Goal: Transaction & Acquisition: Purchase product/service

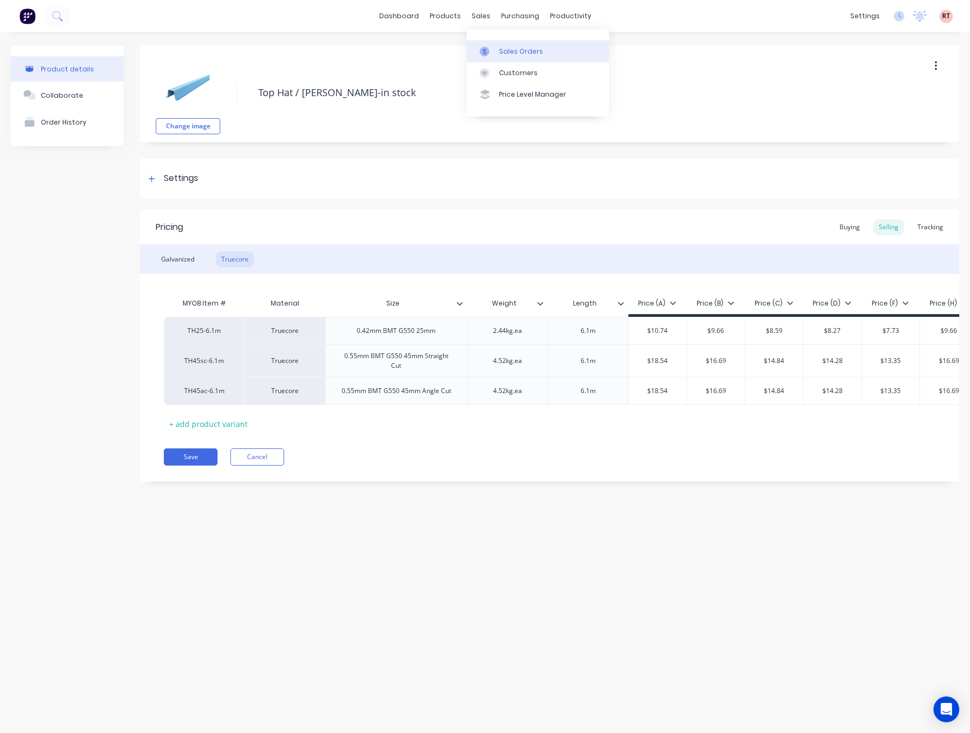
click at [496, 47] on link "Sales Orders" at bounding box center [538, 50] width 142 height 21
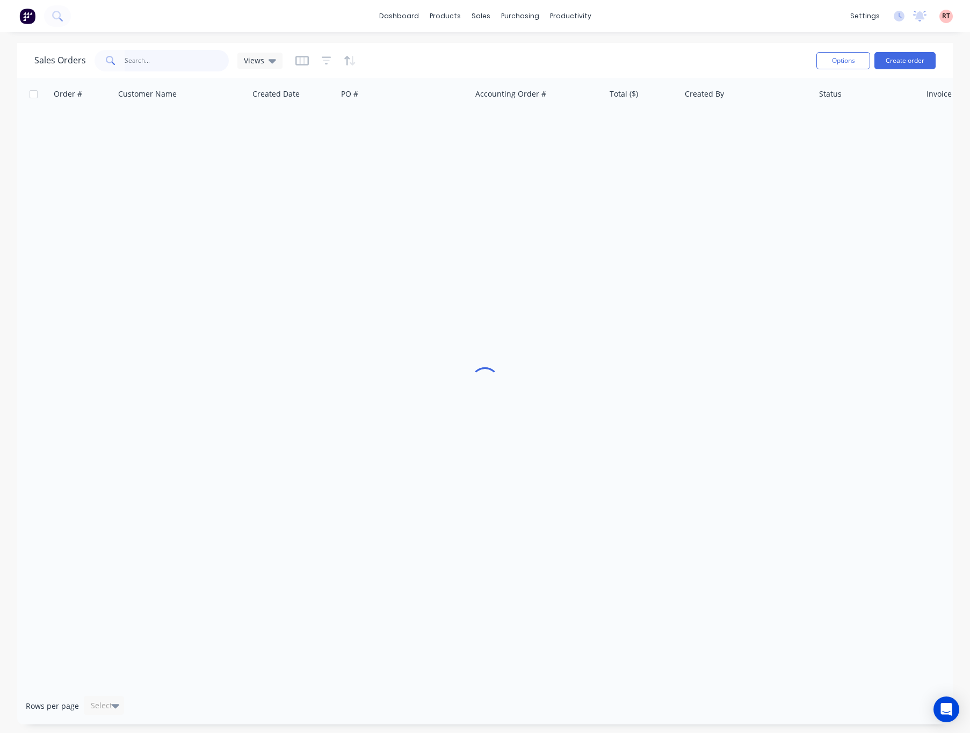
click at [179, 55] on input "text" at bounding box center [177, 60] width 105 height 21
type input "dnz"
click at [474, 15] on div "sales" at bounding box center [481, 16] width 30 height 16
click at [497, 71] on link "Customers" at bounding box center [538, 72] width 142 height 21
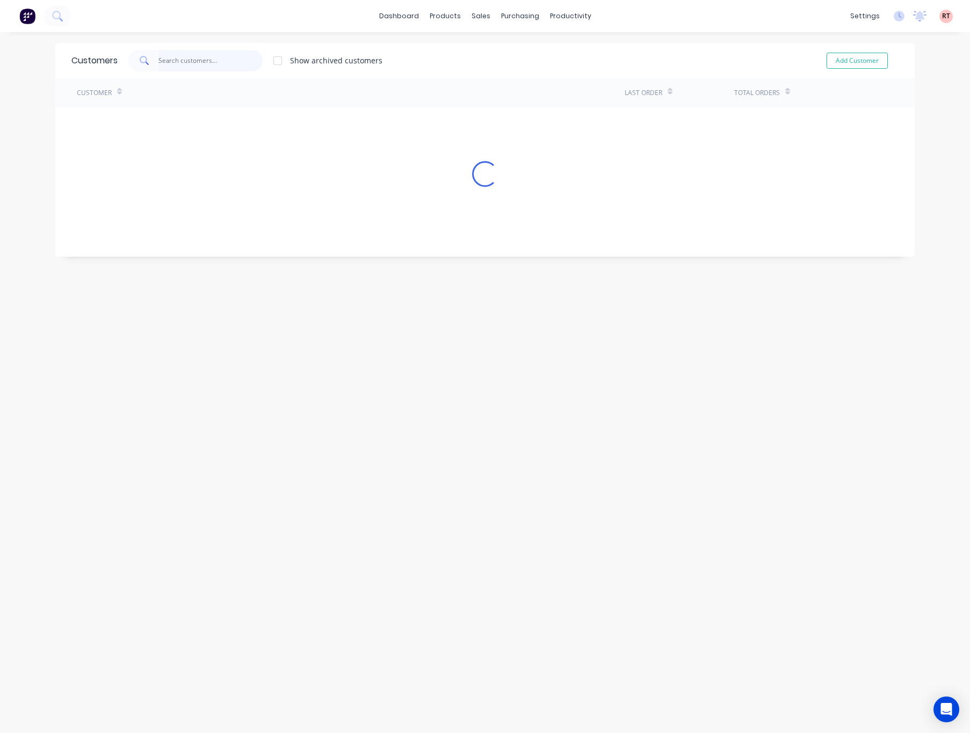
drag, startPoint x: 155, startPoint y: 50, endPoint x: 165, endPoint y: 58, distance: 12.6
click at [158, 52] on input "text" at bounding box center [210, 60] width 105 height 21
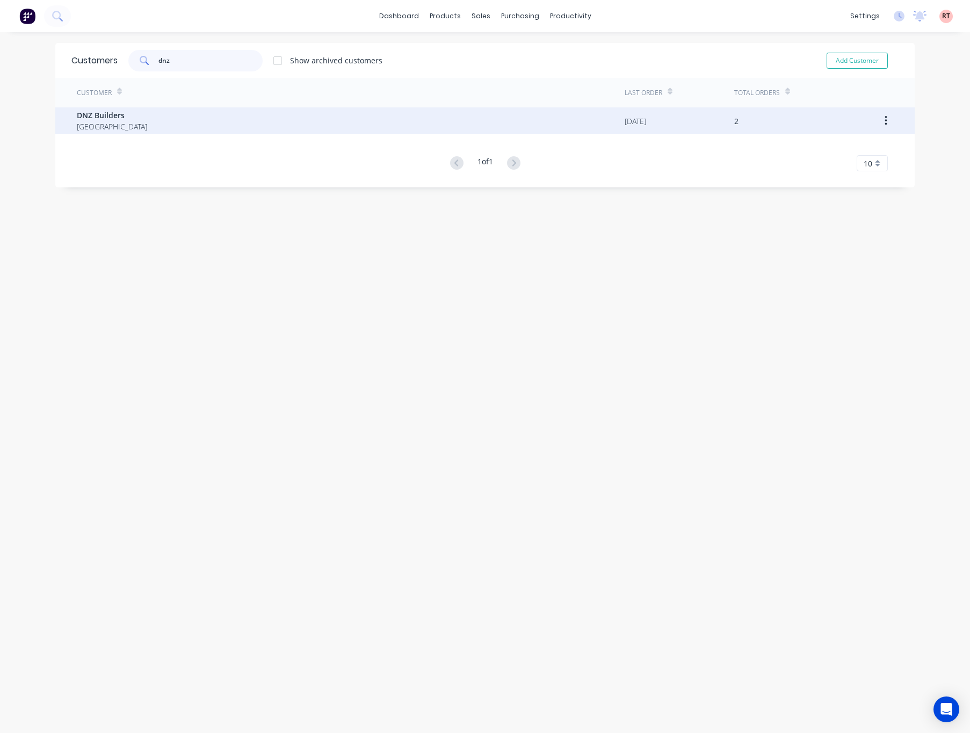
type input "dnz"
click at [205, 126] on div "DNZ Builders [GEOGRAPHIC_DATA]" at bounding box center [351, 120] width 548 height 27
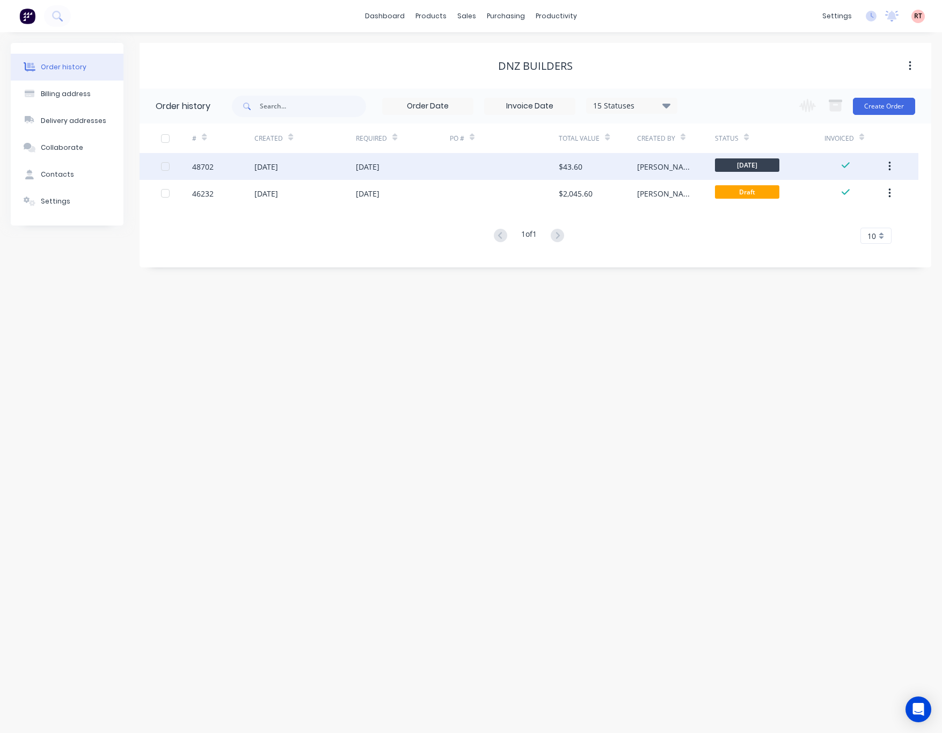
click at [453, 172] on div at bounding box center [505, 166] width 110 height 27
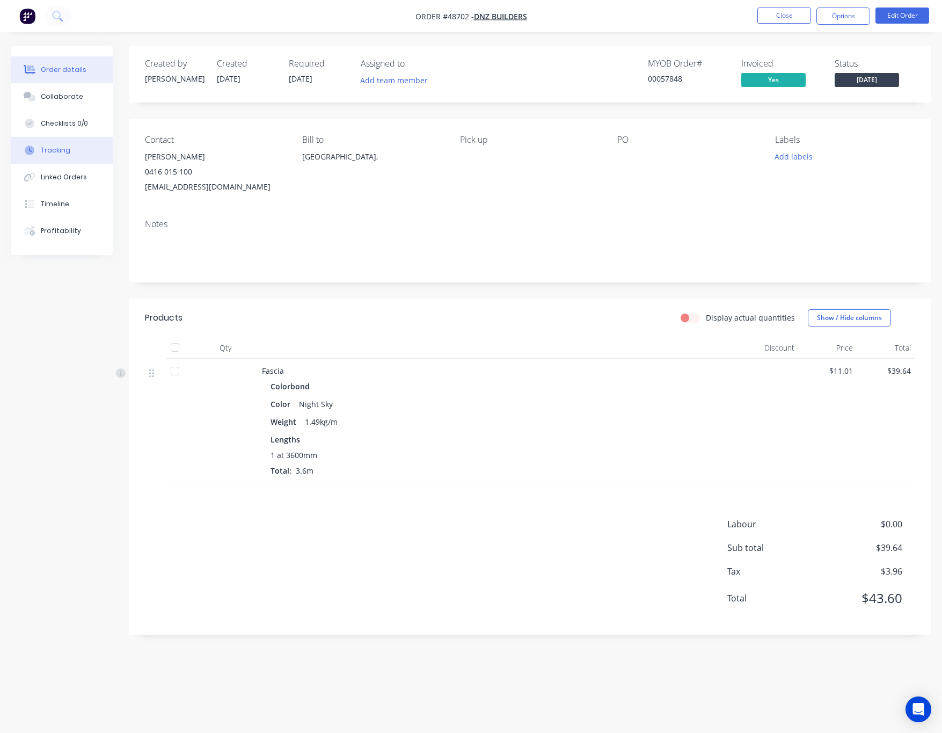
click at [81, 158] on button "Tracking" at bounding box center [62, 150] width 102 height 27
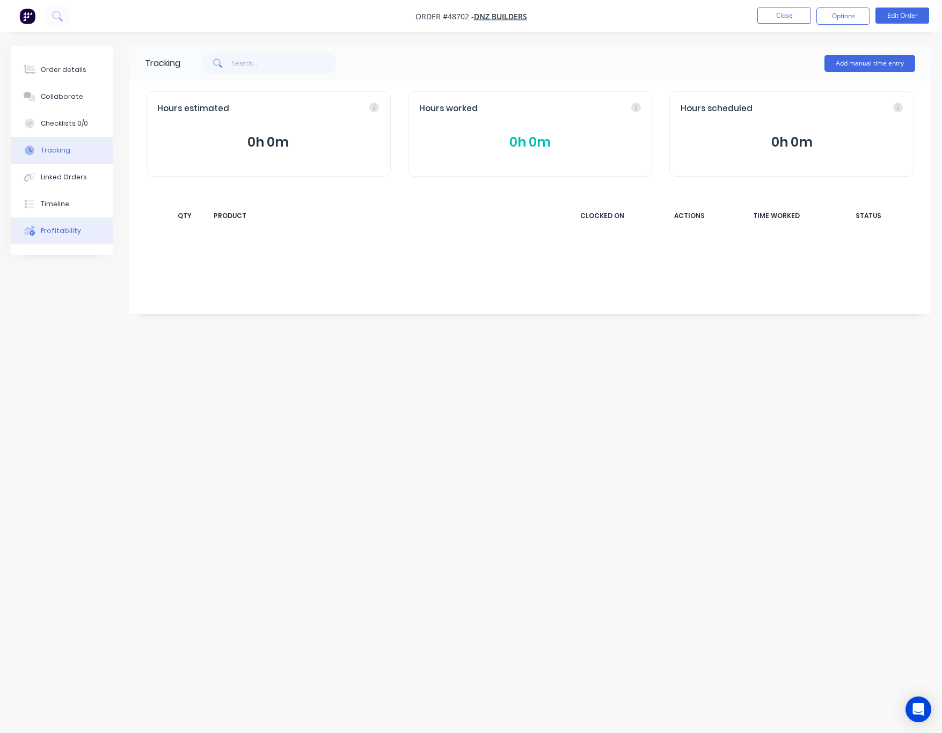
click at [82, 230] on button "Profitability" at bounding box center [62, 230] width 102 height 27
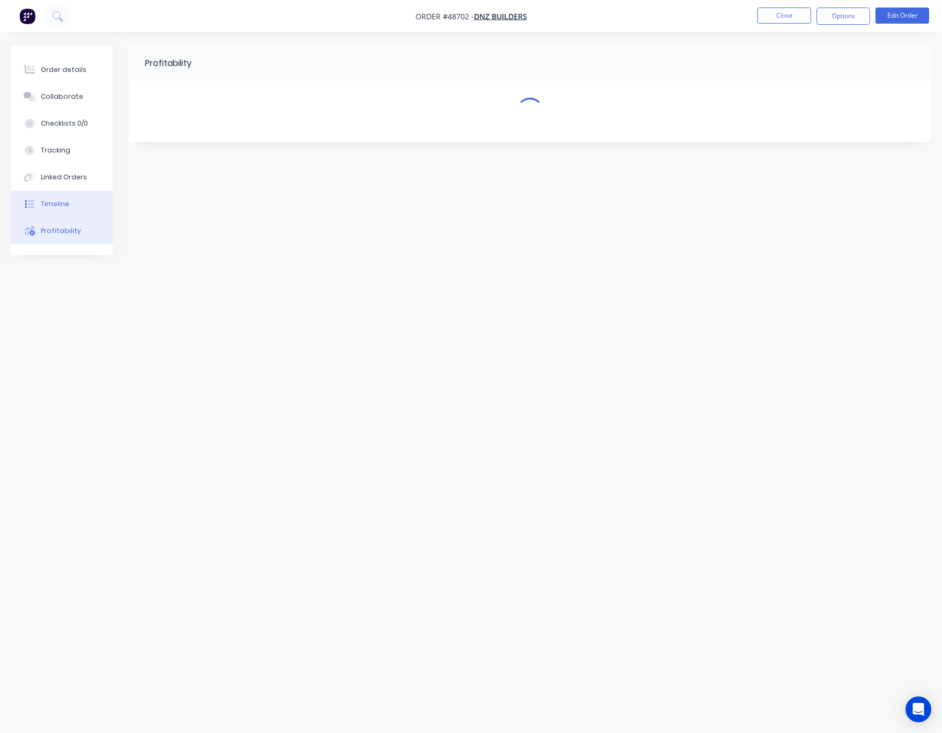
click at [82, 203] on button "Timeline" at bounding box center [62, 204] width 102 height 27
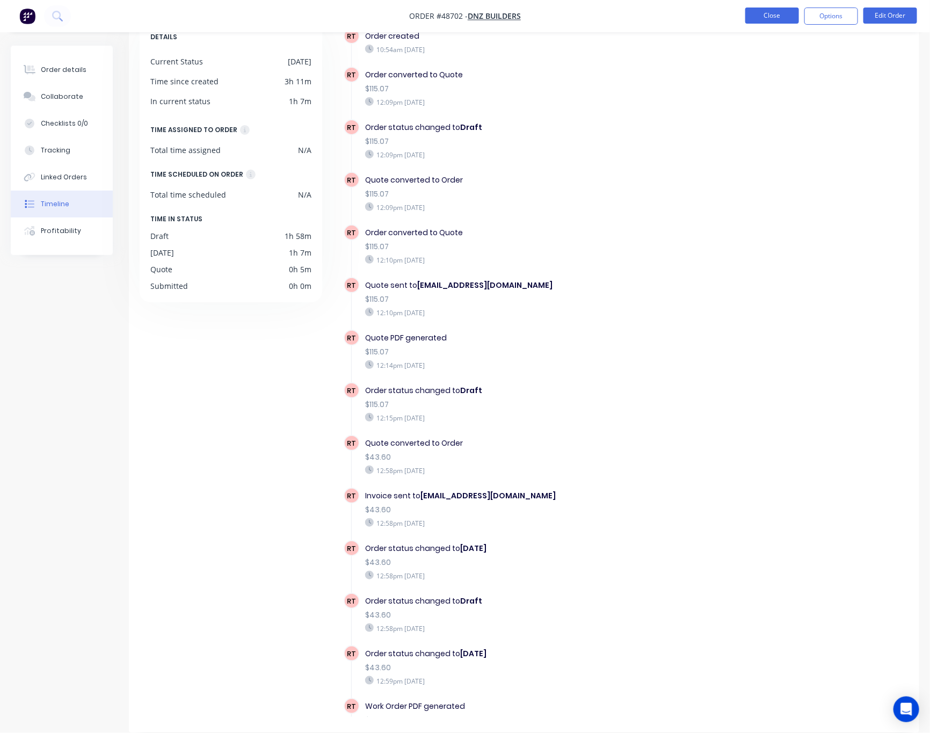
click at [774, 16] on button "Close" at bounding box center [772, 16] width 54 height 16
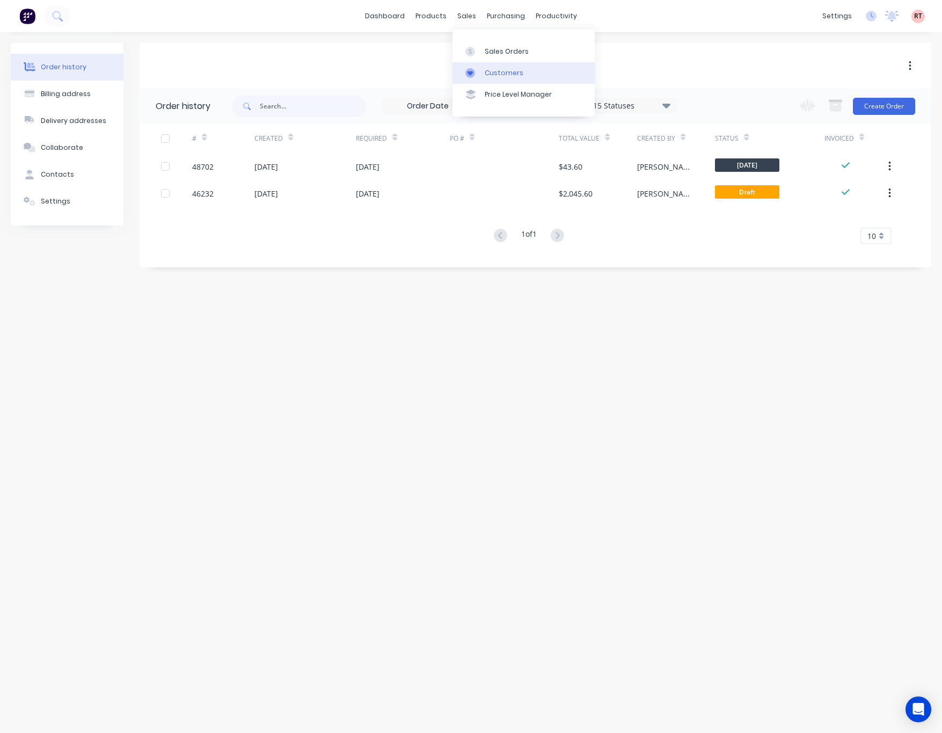
click at [493, 71] on div "Customers" at bounding box center [504, 73] width 39 height 10
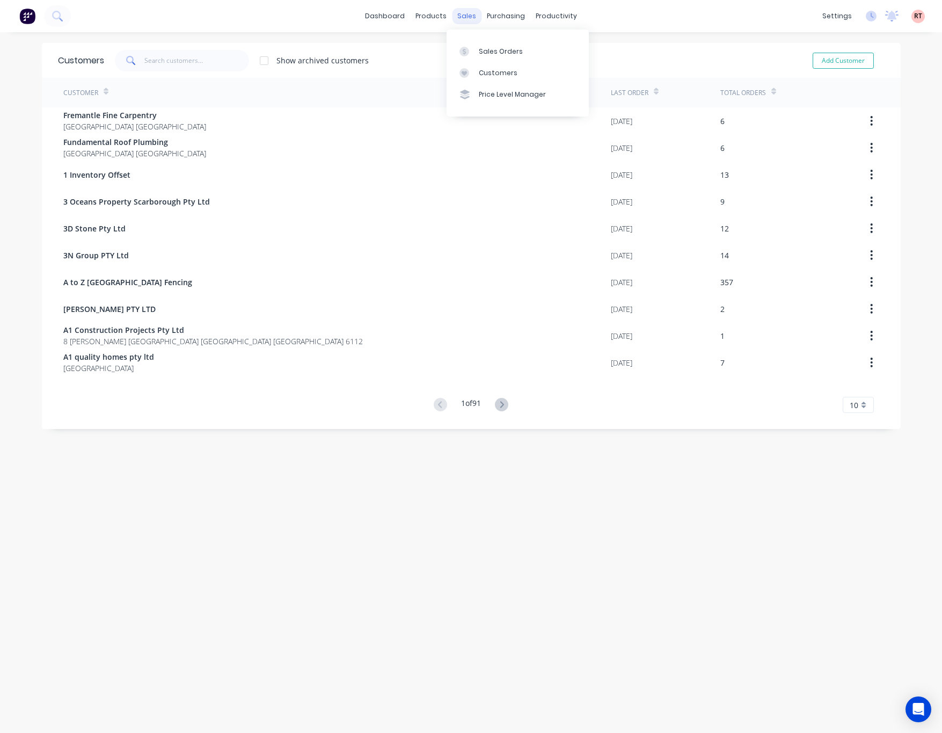
click at [462, 17] on div "sales" at bounding box center [467, 16] width 30 height 16
click at [501, 68] on div "Customers" at bounding box center [498, 73] width 39 height 10
click at [524, 70] on link "Customers" at bounding box center [518, 72] width 142 height 21
click at [168, 63] on input "text" at bounding box center [196, 60] width 105 height 21
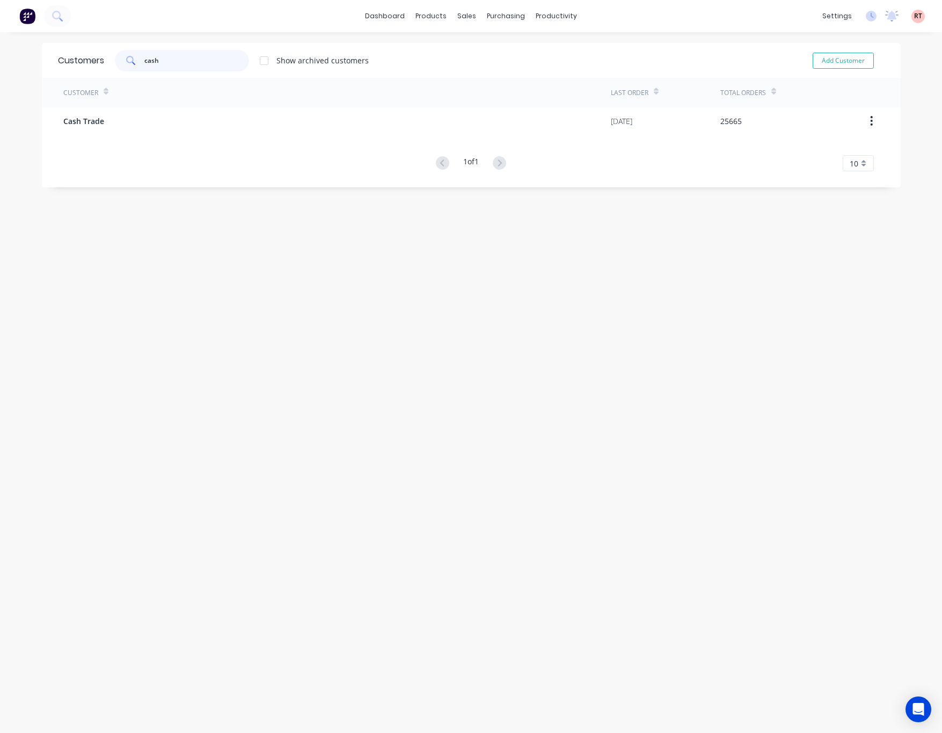
type input "cash"
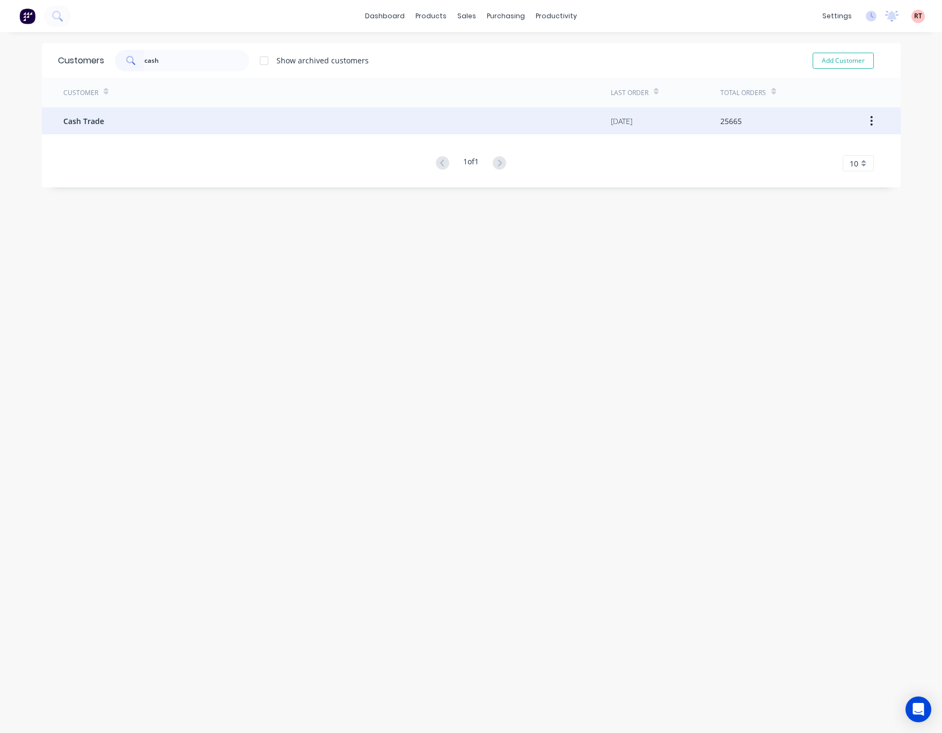
click at [419, 127] on div "Cash Trade" at bounding box center [337, 120] width 548 height 27
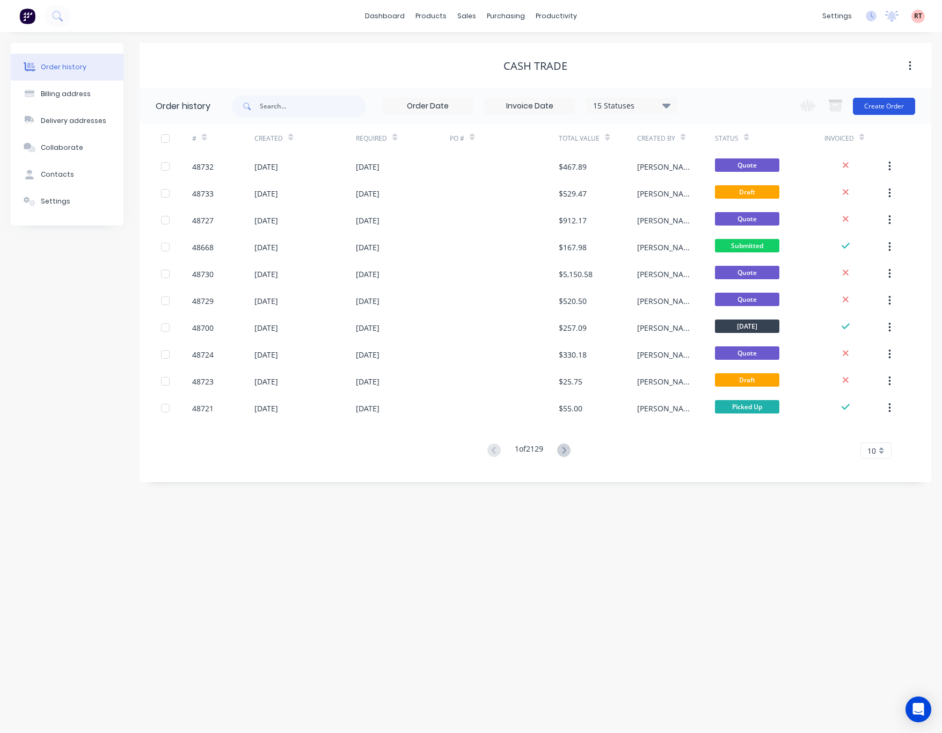
click at [896, 99] on button "Create Order" at bounding box center [884, 106] width 62 height 17
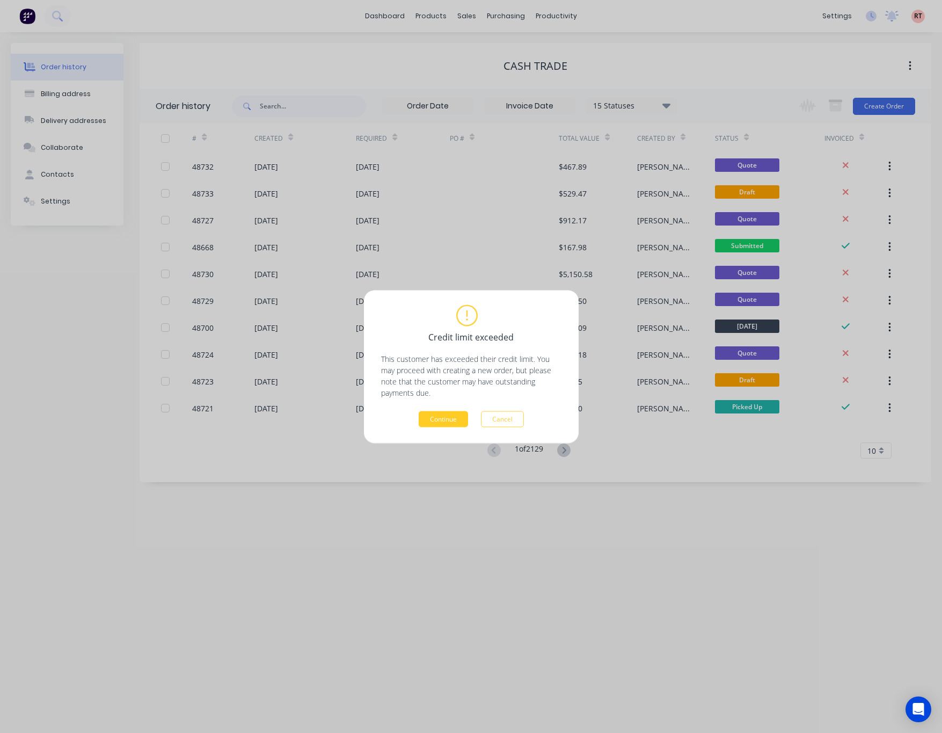
click at [448, 424] on button "Continue" at bounding box center [443, 419] width 49 height 16
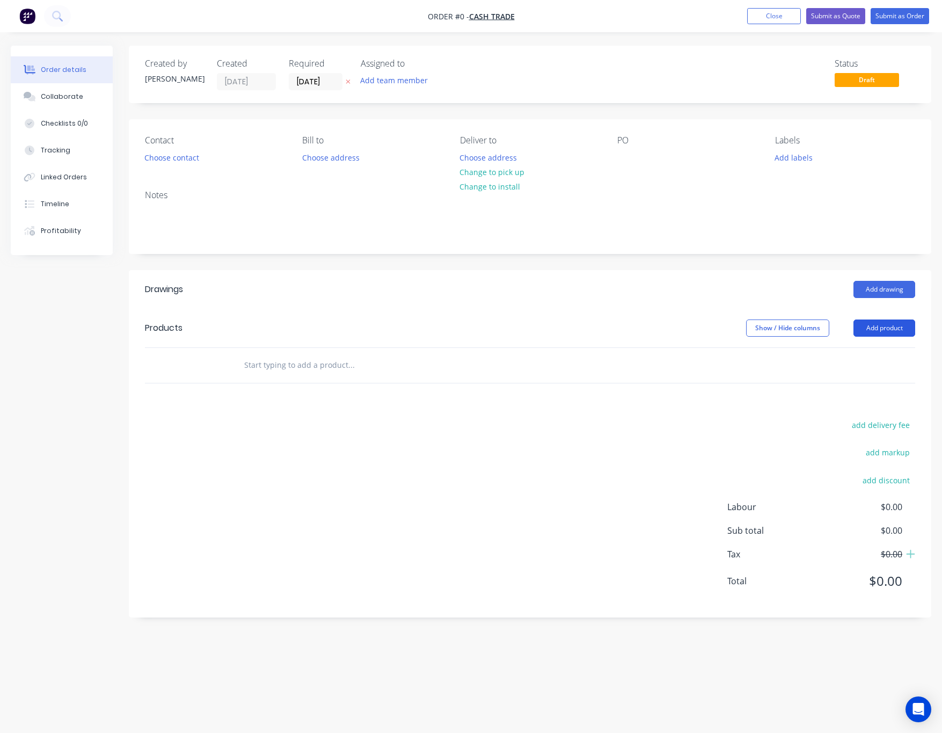
click at [886, 329] on button "Add product" at bounding box center [885, 327] width 62 height 17
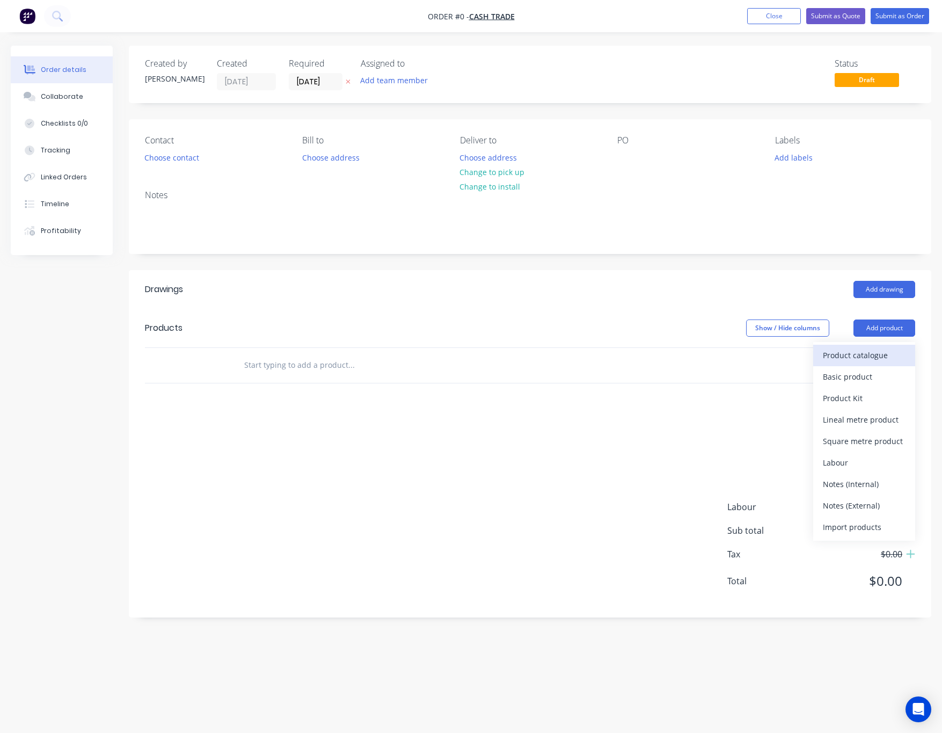
click at [859, 359] on div "Product catalogue" at bounding box center [864, 355] width 83 height 16
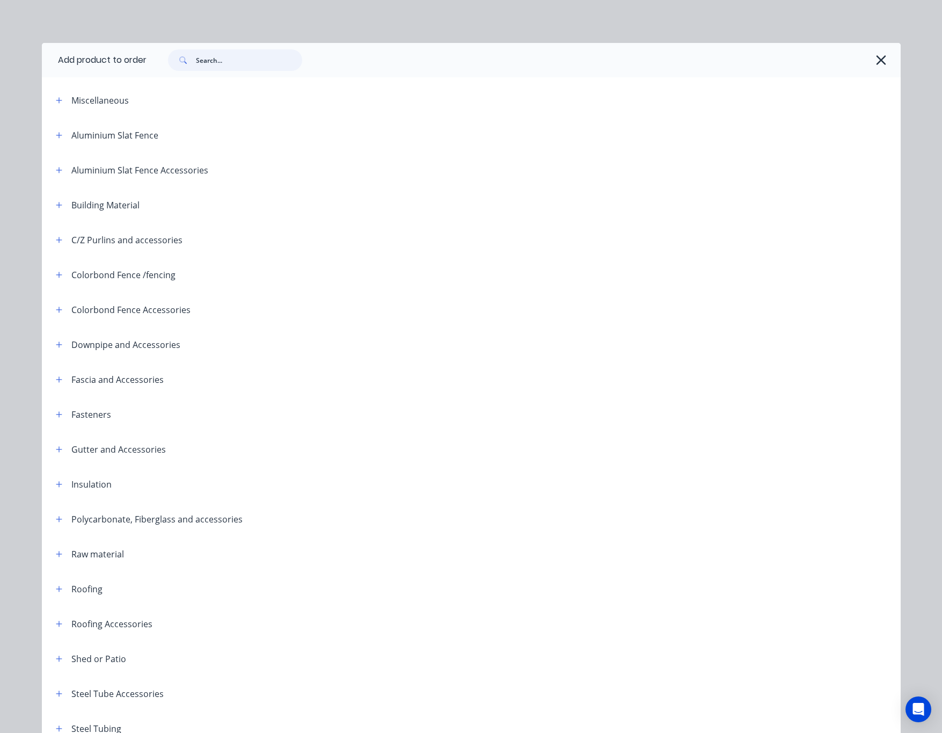
click at [226, 65] on input "text" at bounding box center [249, 59] width 106 height 21
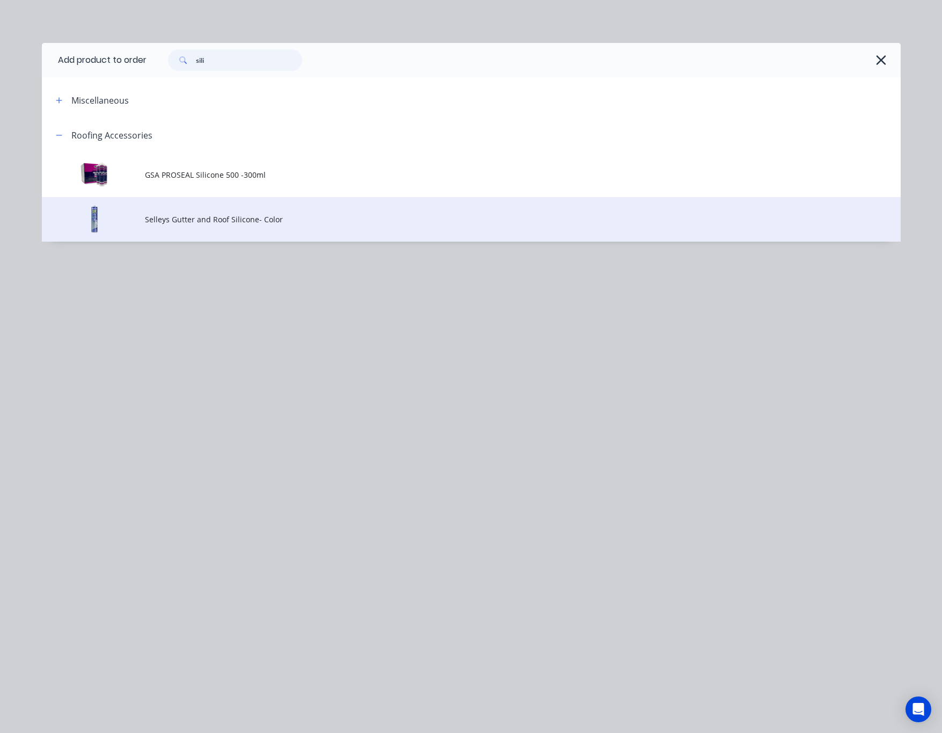
type input "sili"
click at [354, 216] on span "Selleys Gutter and Roof Silicone- Color" at bounding box center [447, 219] width 605 height 11
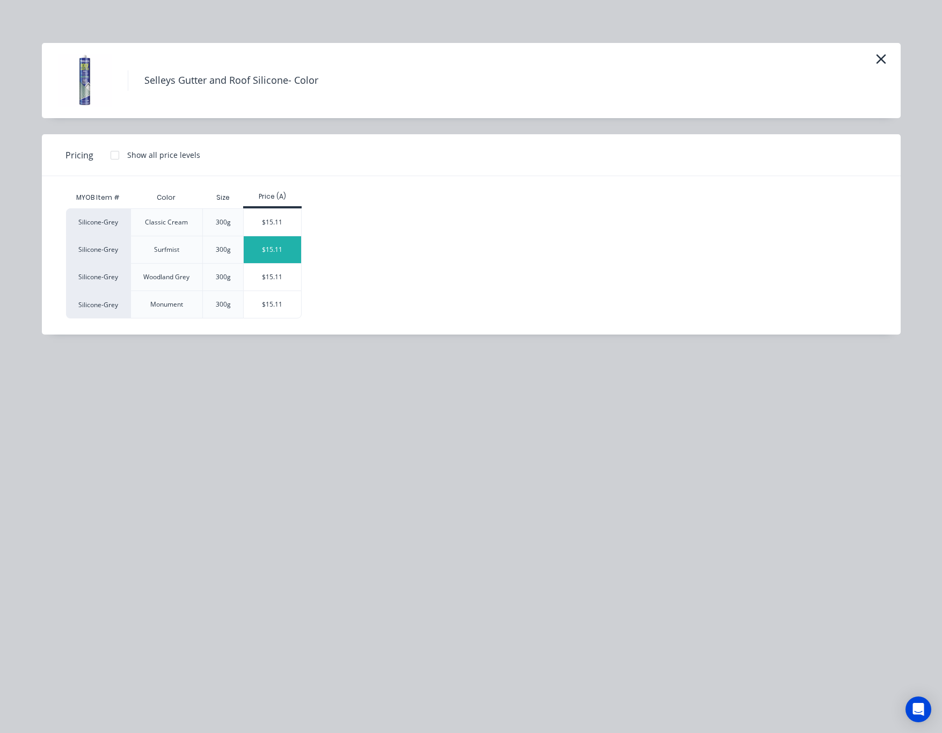
click at [289, 254] on div "$15.11" at bounding box center [272, 249] width 57 height 27
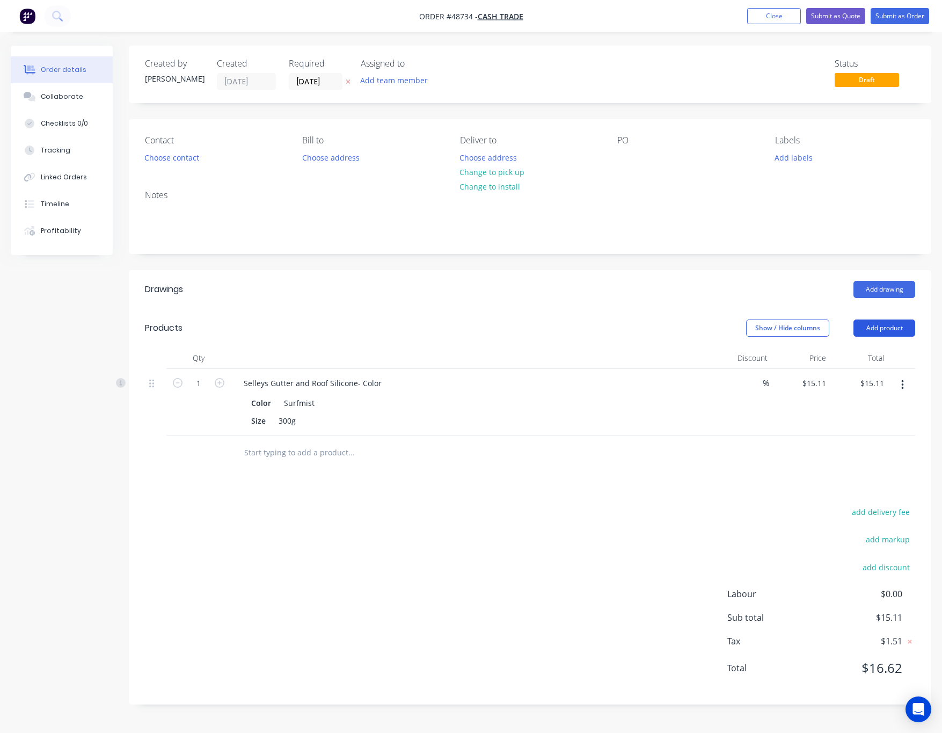
click at [907, 324] on button "Add product" at bounding box center [885, 327] width 62 height 17
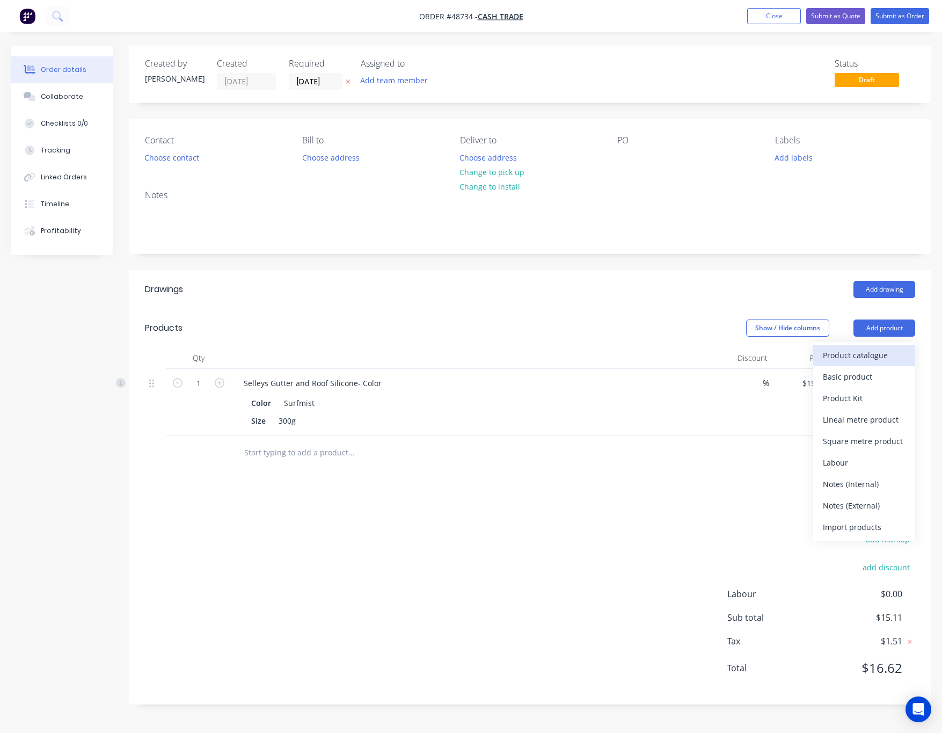
click at [851, 366] on button "Product catalogue" at bounding box center [864, 355] width 102 height 21
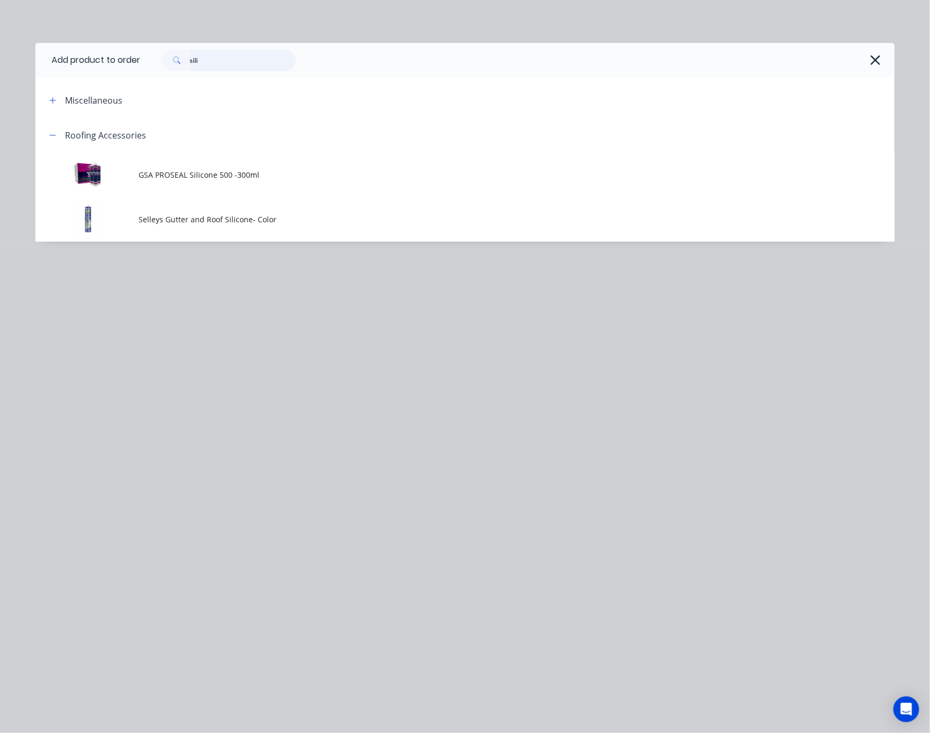
drag, startPoint x: 136, startPoint y: 79, endPoint x: 86, endPoint y: 82, distance: 50.0
click at [94, 82] on div "Add product to order sili Miscellaneous Roofing Accessories GSA PROSEAL Silicon…" at bounding box center [464, 142] width 859 height 199
type input "downpipe"
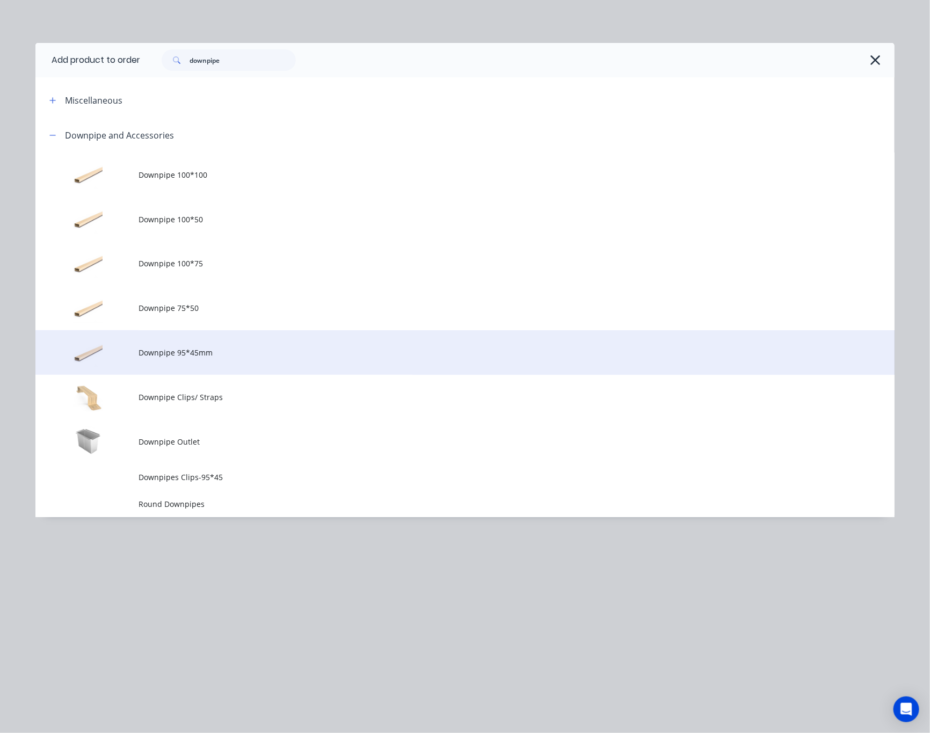
click at [399, 350] on span "Downpipe 95*45mm" at bounding box center [441, 352] width 605 height 11
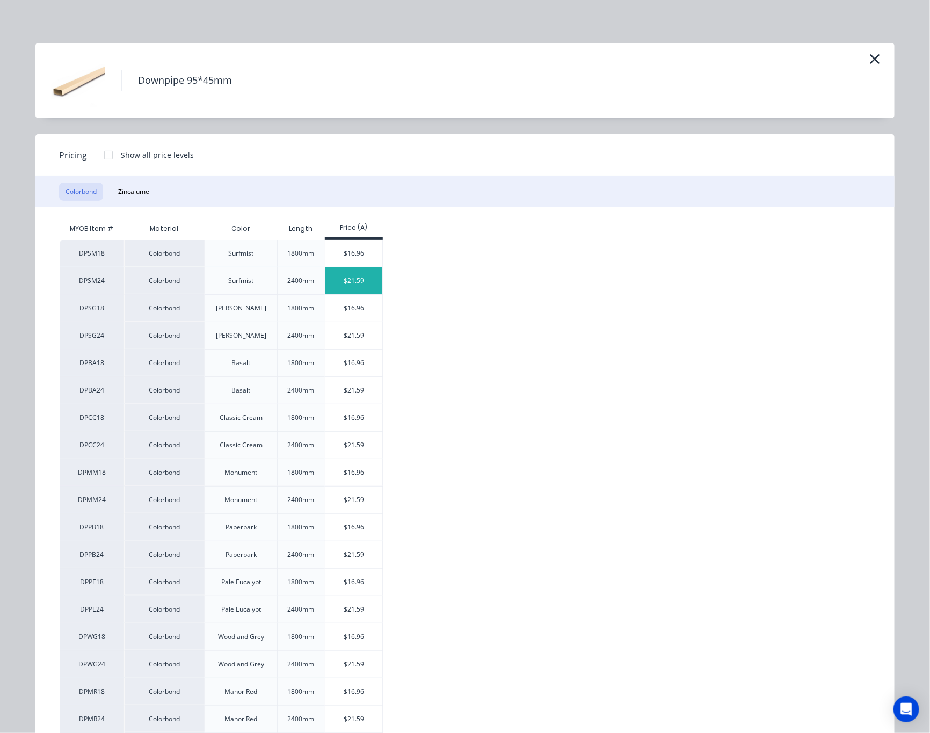
click at [351, 284] on div "$21.59" at bounding box center [353, 280] width 57 height 27
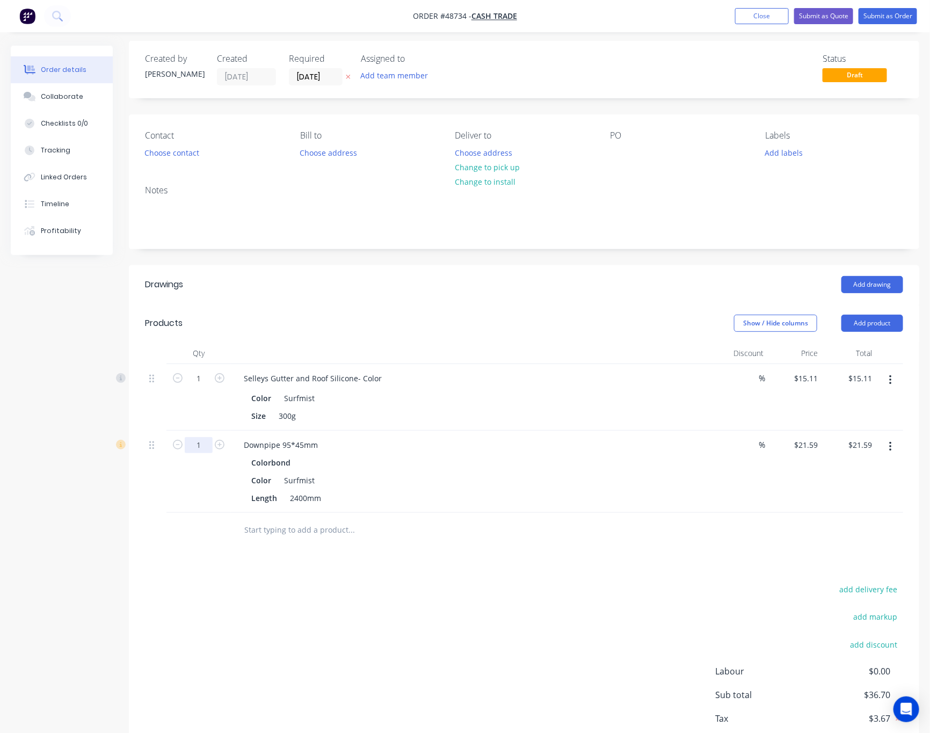
click at [205, 387] on input "1" at bounding box center [199, 378] width 28 height 16
type input "2"
type input "$43.18"
click at [547, 653] on div "add delivery fee add markup add discount Labour $0.00 Sub total $36.70 Tax $3.6…" at bounding box center [524, 674] width 758 height 184
click at [890, 448] on icon "button" at bounding box center [890, 447] width 2 height 10
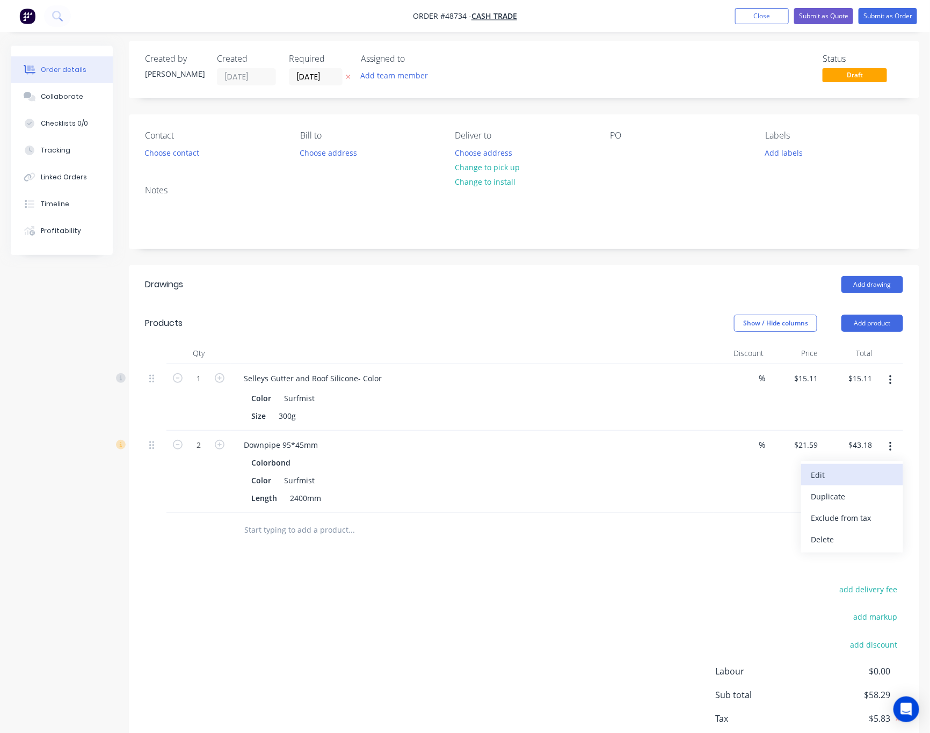
drag, startPoint x: 894, startPoint y: 475, endPoint x: 894, endPoint y: 469, distance: 6.4
click at [894, 469] on button "Edit" at bounding box center [852, 474] width 102 height 21
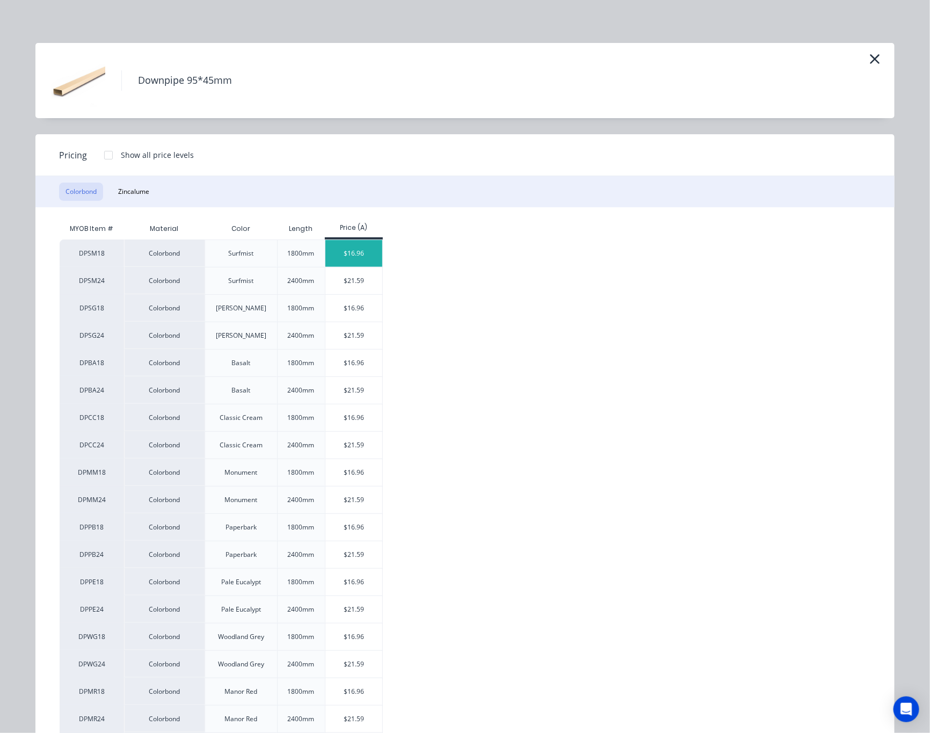
click at [360, 251] on div "$16.96" at bounding box center [353, 253] width 57 height 27
type input "$16.96"
type input "$33.92"
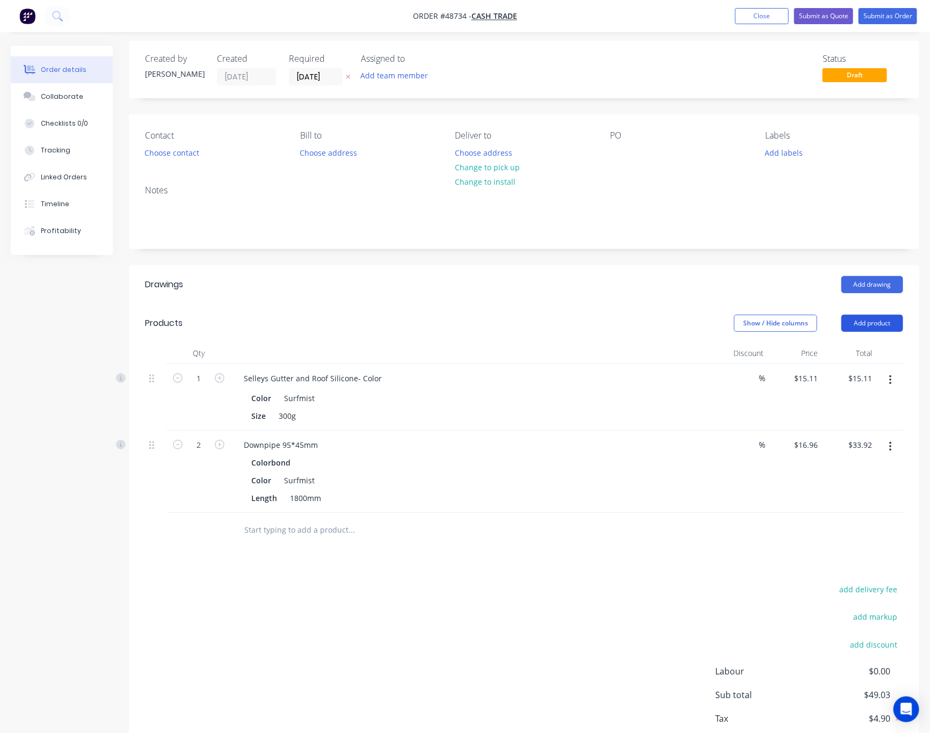
click at [868, 322] on button "Add product" at bounding box center [872, 323] width 62 height 17
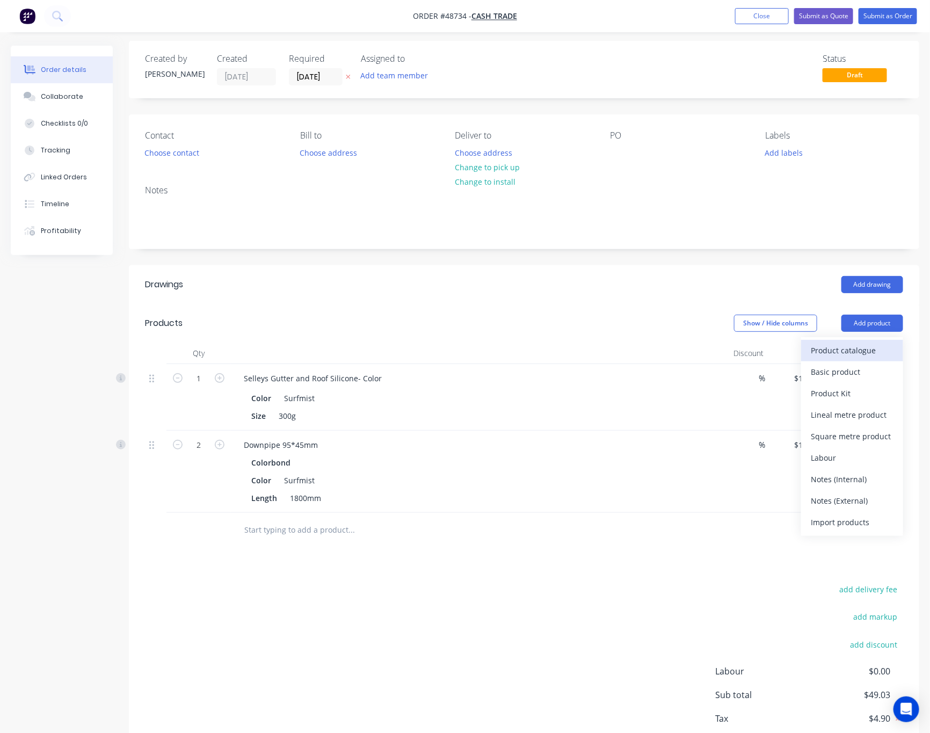
click at [856, 347] on div "Product catalogue" at bounding box center [852, 351] width 83 height 16
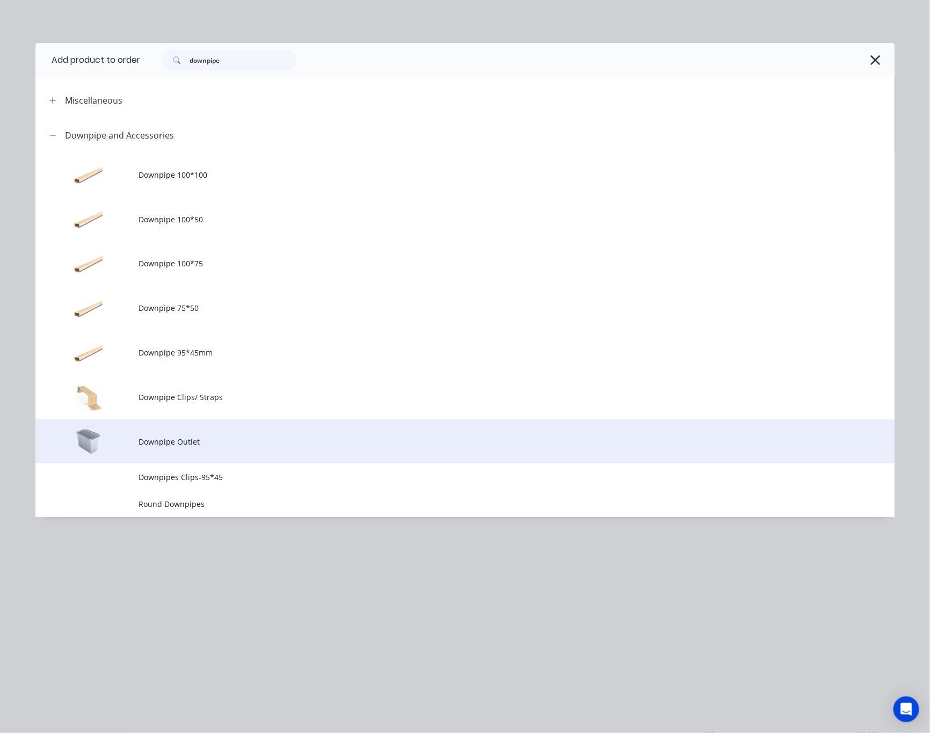
click at [308, 440] on span "Downpipe Outlet" at bounding box center [441, 441] width 605 height 11
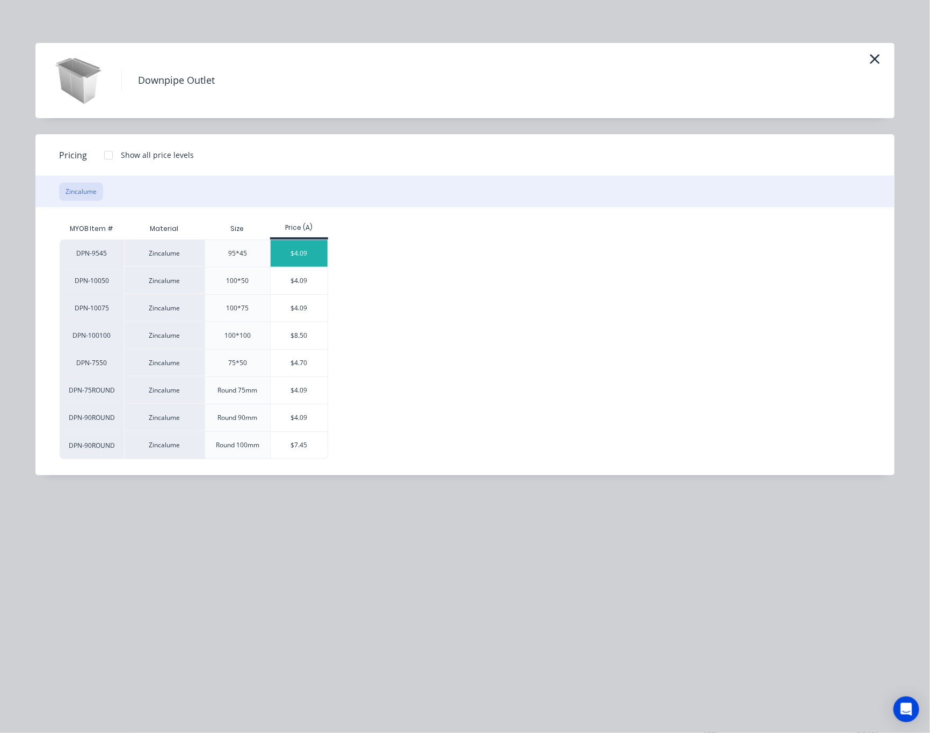
click at [307, 257] on div "$4.09" at bounding box center [299, 253] width 57 height 27
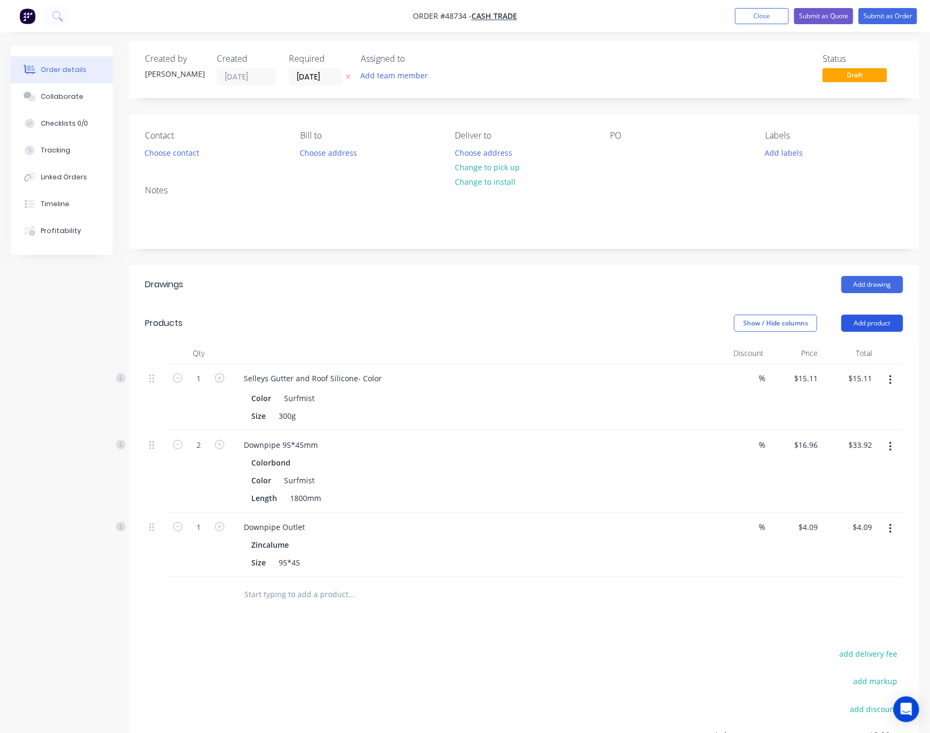
click at [890, 319] on button "Add product" at bounding box center [872, 323] width 62 height 17
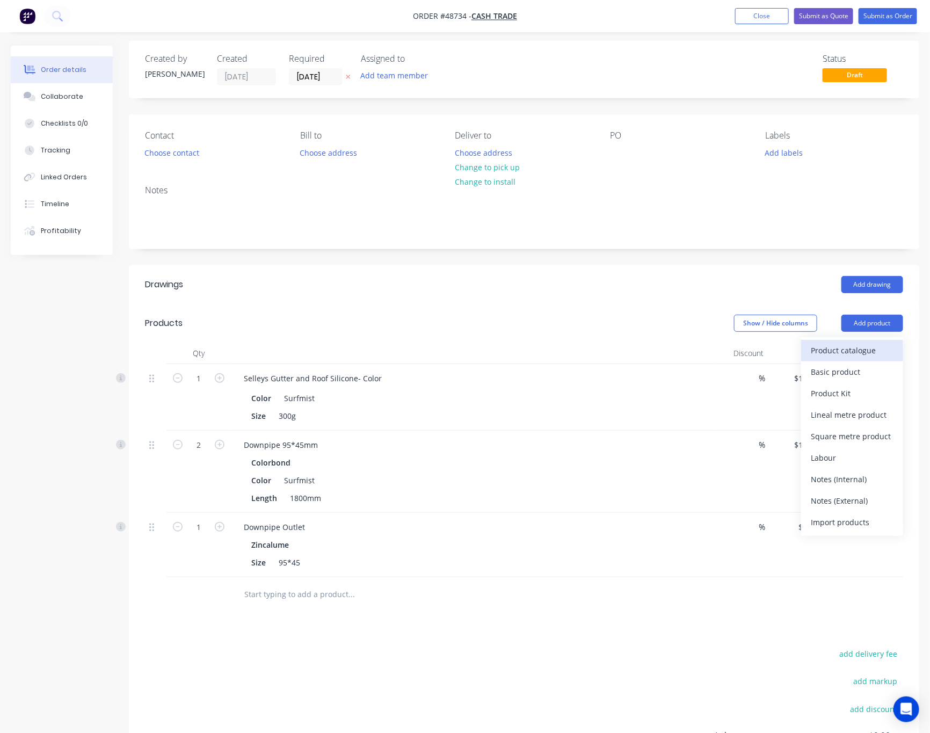
click at [843, 352] on div "Product catalogue" at bounding box center [852, 351] width 83 height 16
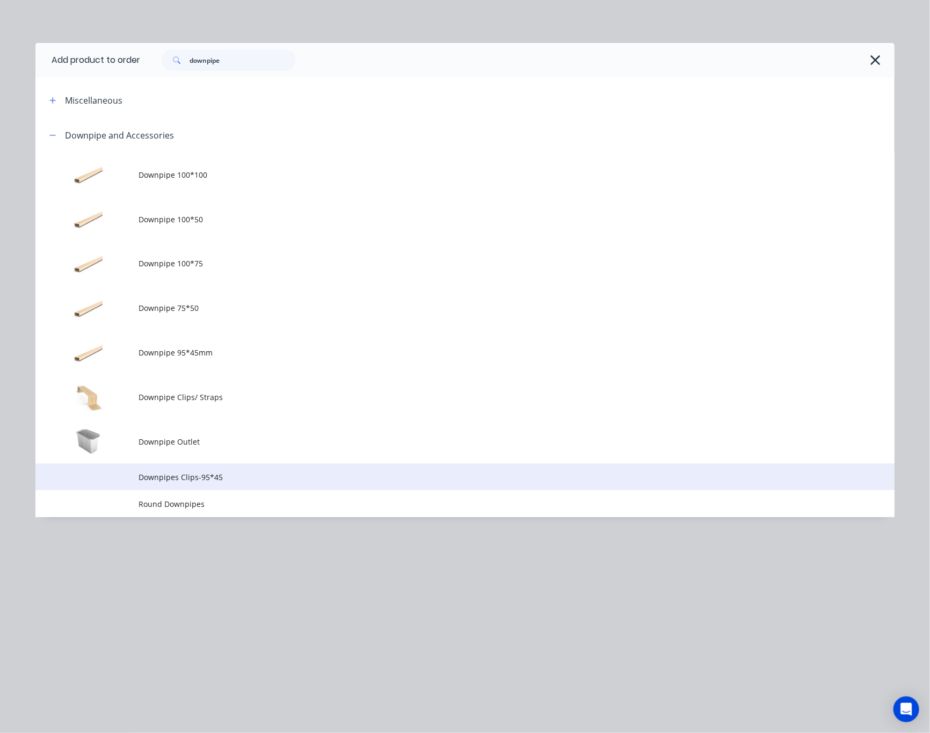
click at [289, 474] on span "Downpipes Clips-95*45" at bounding box center [441, 476] width 605 height 11
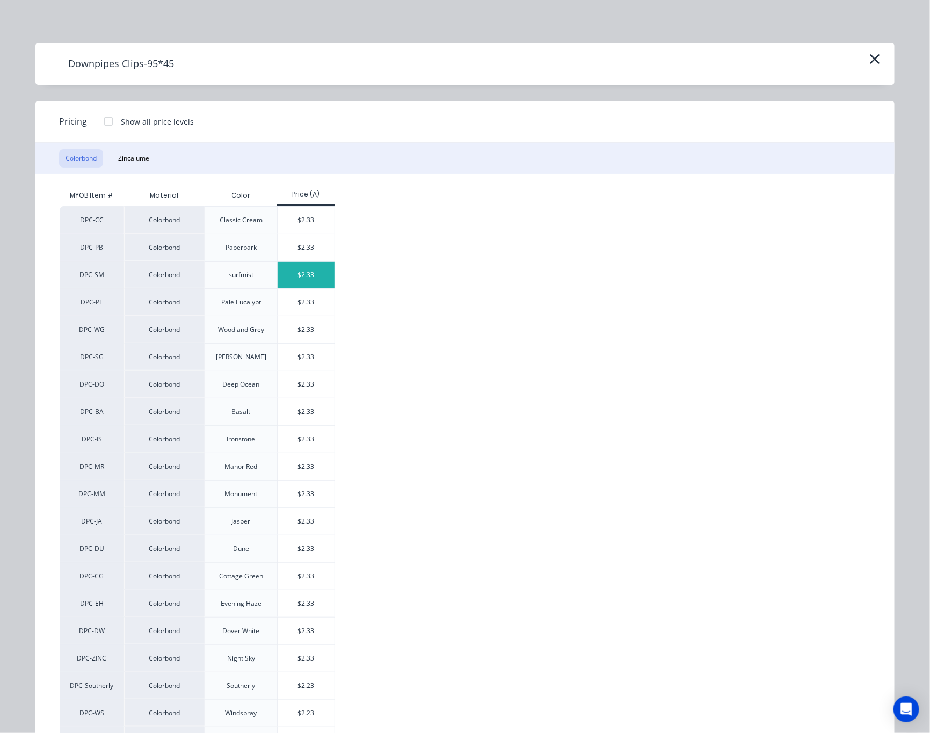
click at [304, 270] on div "$2.33" at bounding box center [306, 274] width 57 height 27
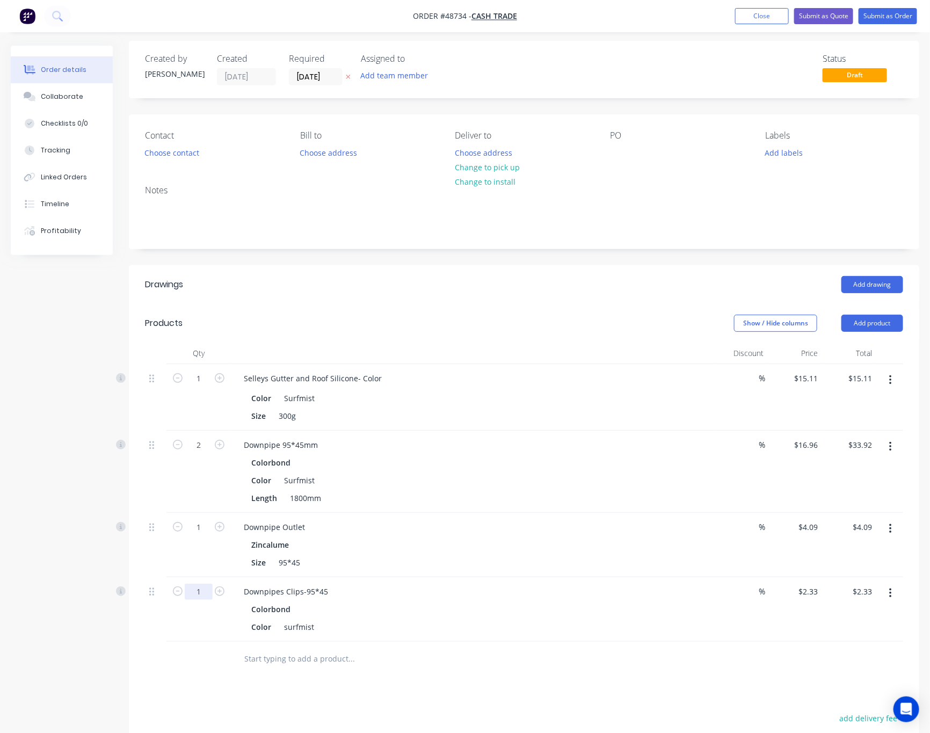
click at [206, 387] on input "1" at bounding box center [199, 378] width 28 height 16
type input "2"
type input "$4.66"
click at [232, 685] on div "Drawings Add drawing Products Show / Hide columns Add product Qty Discount Pric…" at bounding box center [524, 587] width 790 height 645
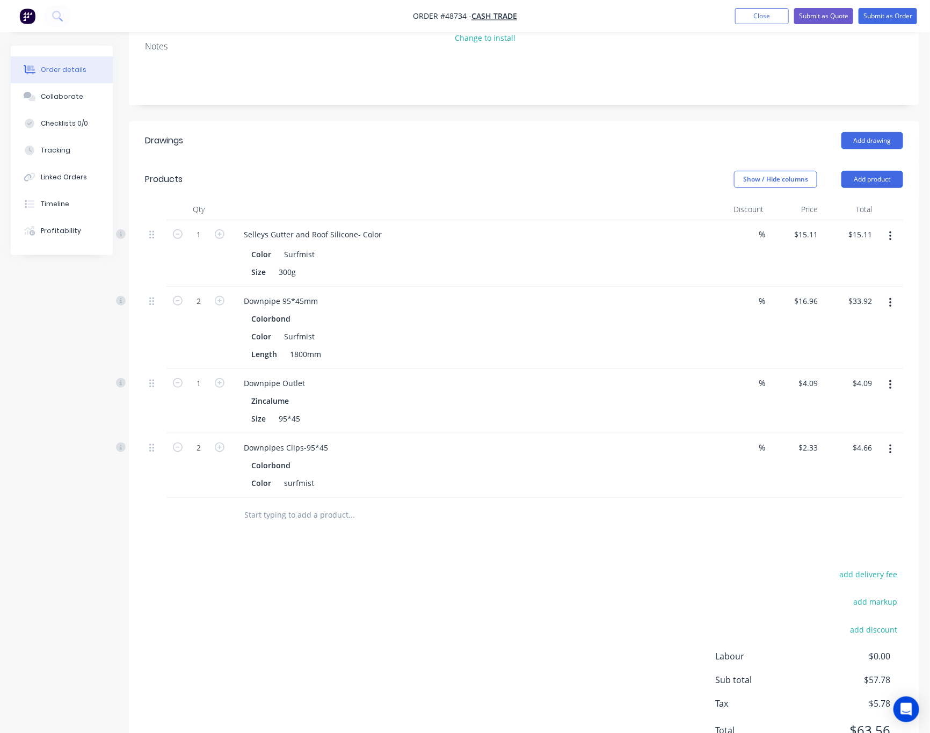
scroll to position [120, 0]
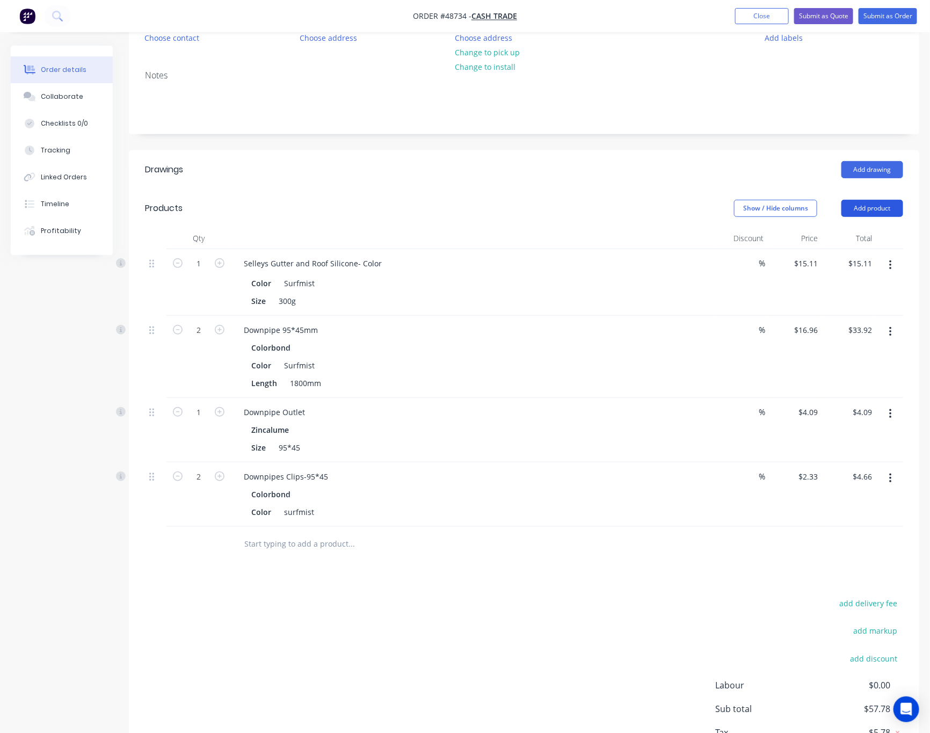
click at [875, 203] on button "Add product" at bounding box center [872, 208] width 62 height 17
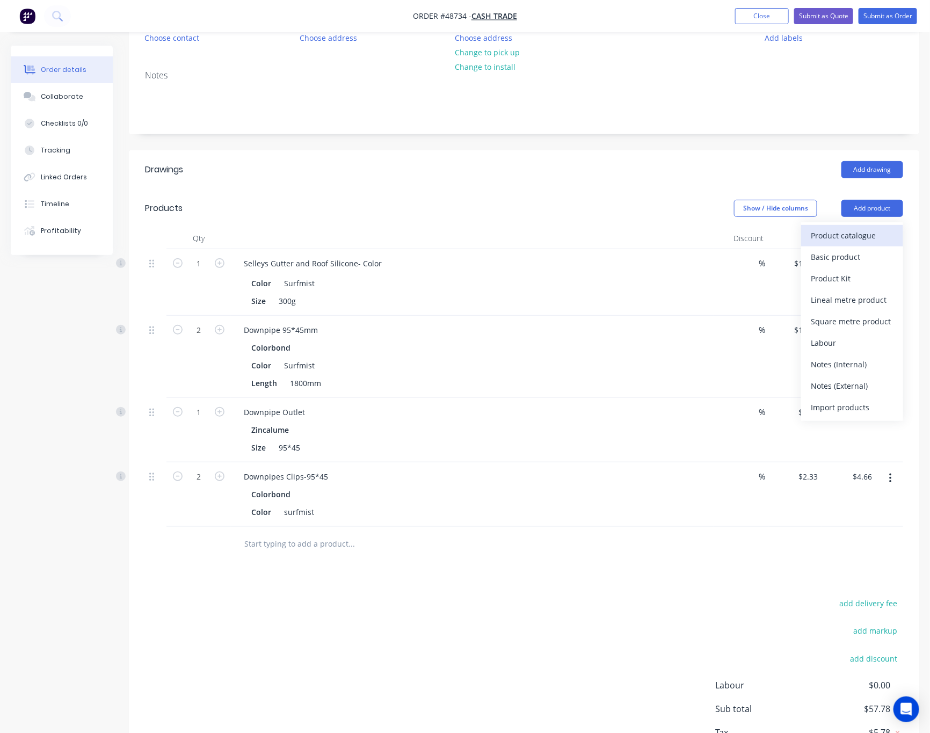
click at [863, 229] on div "Product catalogue" at bounding box center [852, 236] width 83 height 16
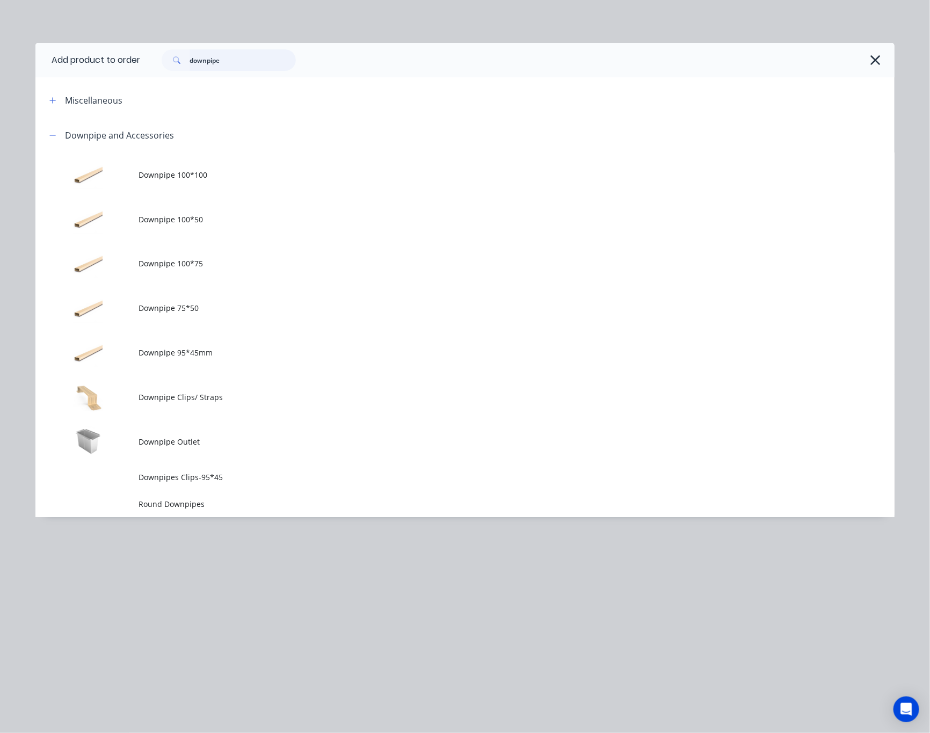
click at [254, 56] on input "downpipe" at bounding box center [243, 59] width 106 height 21
drag, startPoint x: 254, startPoint y: 56, endPoint x: 150, endPoint y: 71, distance: 105.2
click at [150, 71] on div "downpipe" at bounding box center [517, 60] width 754 height 34
type input "rivet"
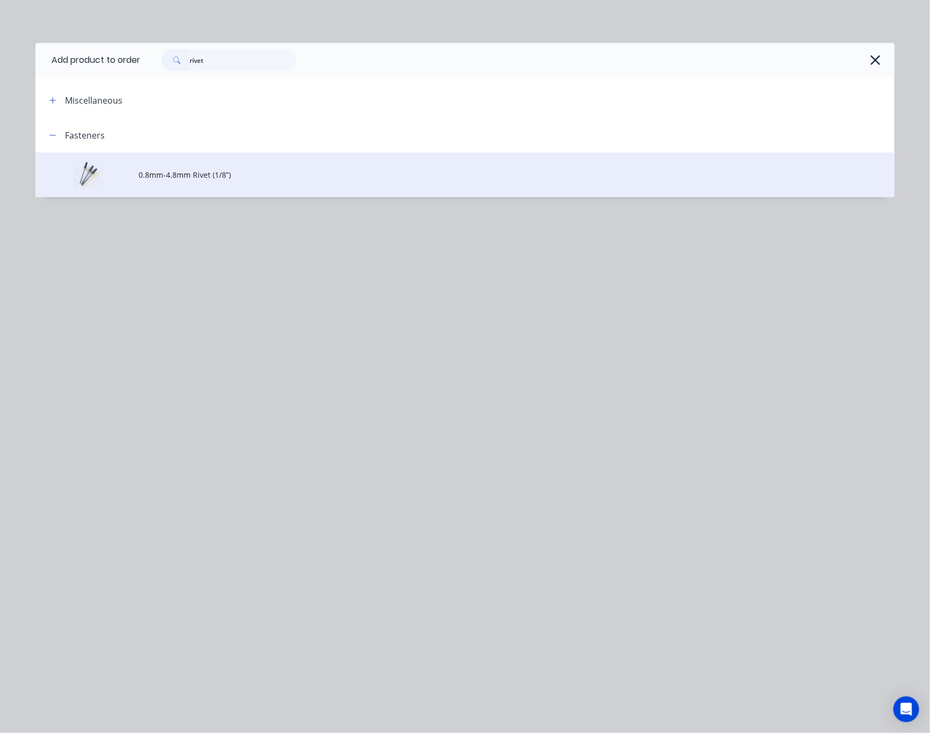
click at [469, 181] on td "0.8mm-4.8mm Rivet (1/8”)" at bounding box center [517, 174] width 756 height 45
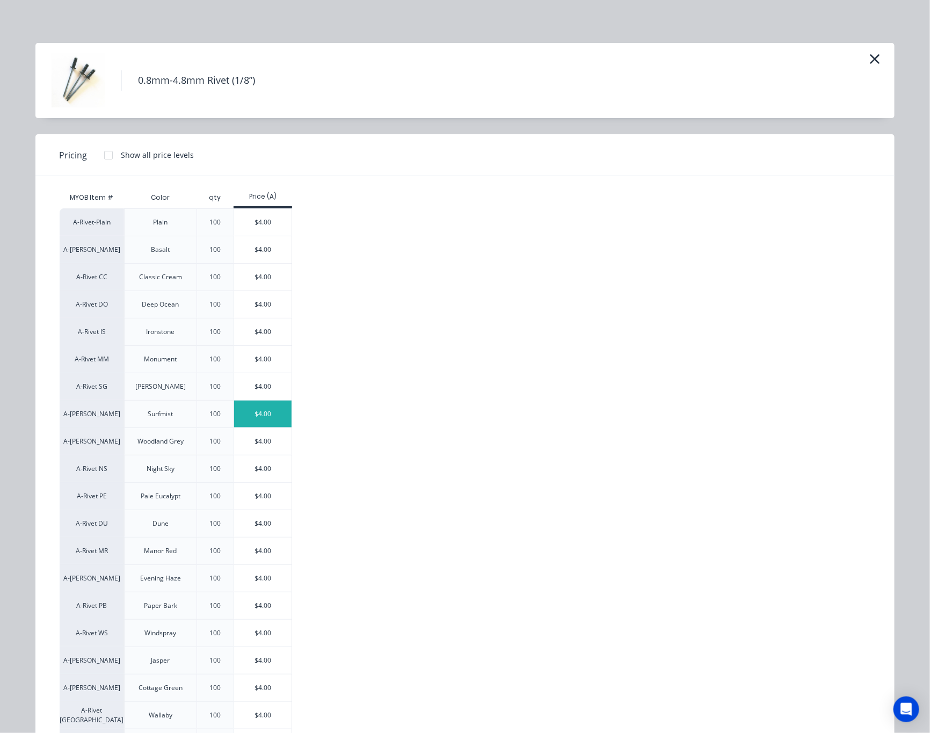
click at [257, 421] on div "$4.00" at bounding box center [262, 414] width 57 height 27
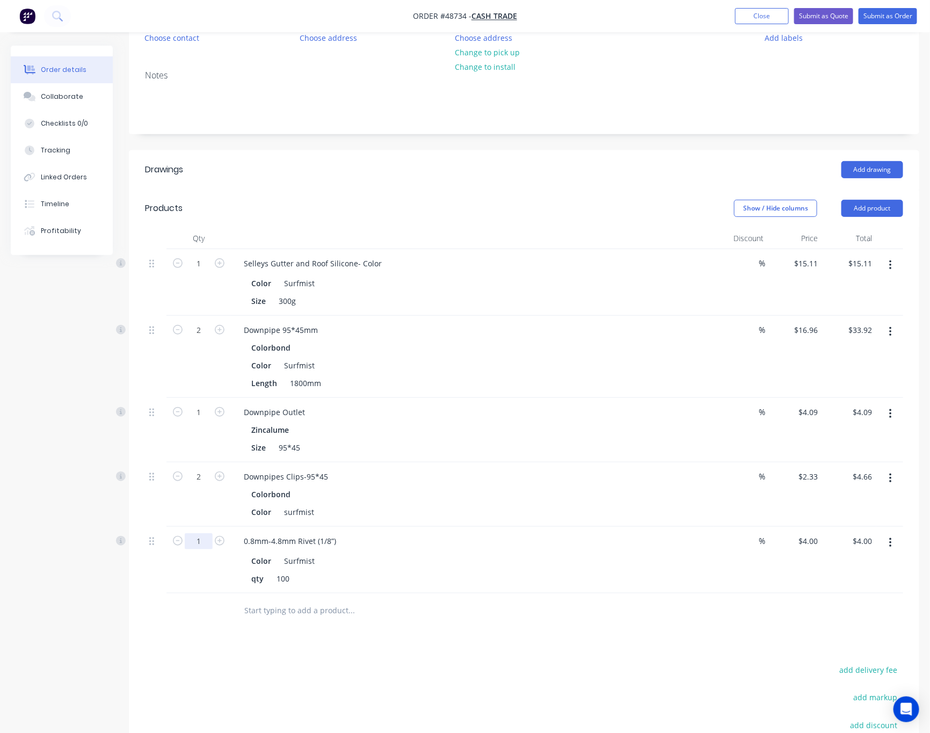
click at [208, 272] on input "1" at bounding box center [199, 264] width 28 height 16
type input "0.2"
type input "$0.80"
click at [393, 611] on input "text" at bounding box center [351, 610] width 215 height 21
click at [882, 209] on button "Add product" at bounding box center [872, 208] width 62 height 17
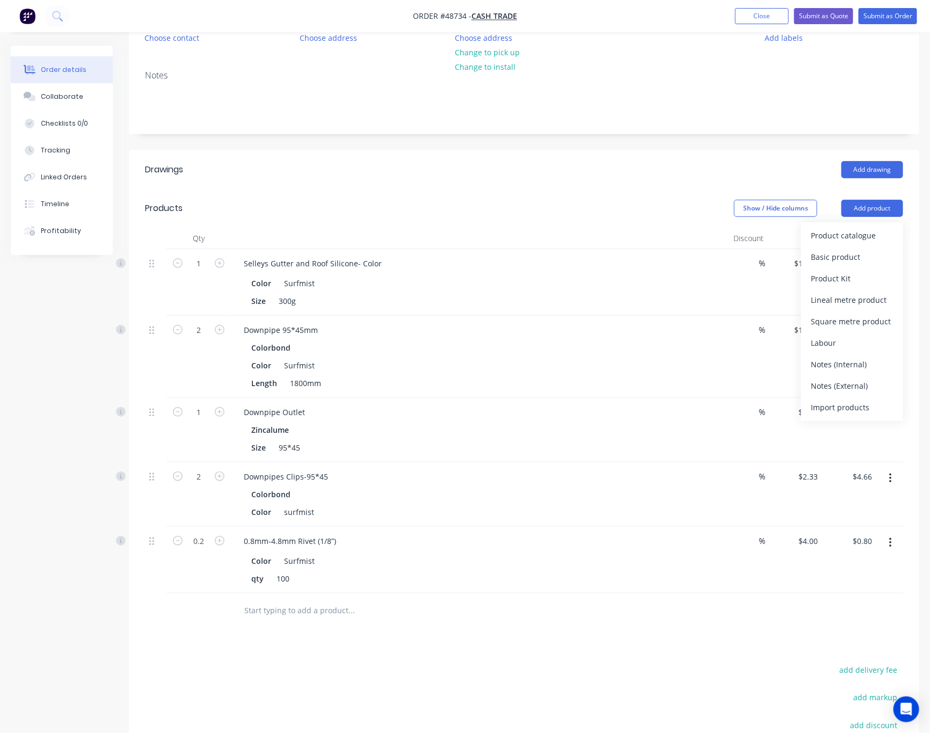
click at [632, 195] on header "Products Show / Hide columns Add product Product catalogue Basic product Produc…" at bounding box center [524, 208] width 790 height 39
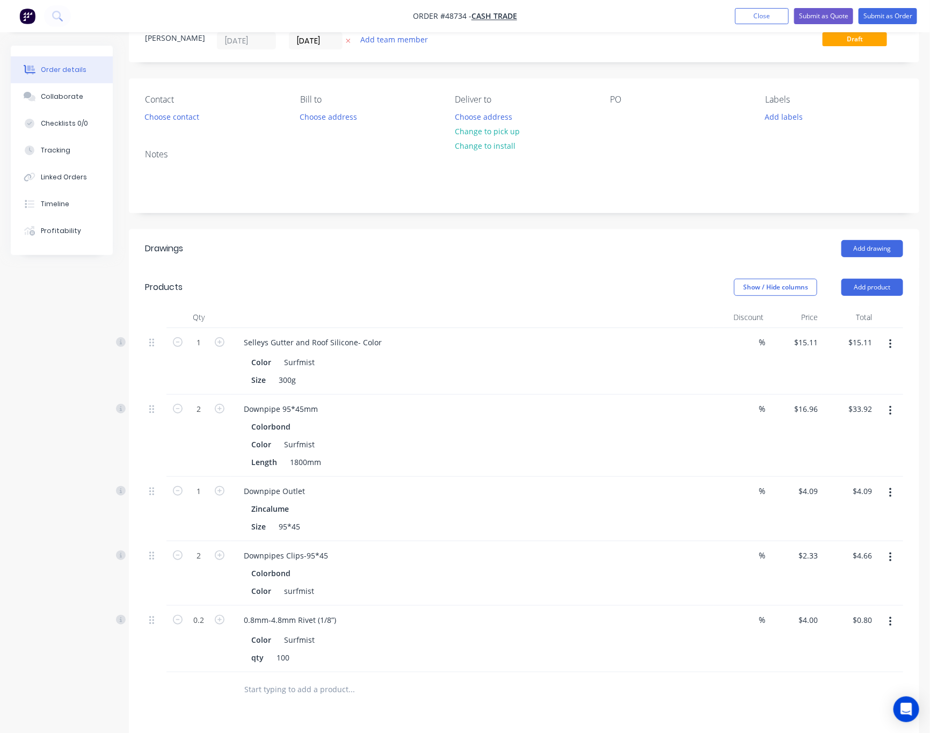
scroll to position [0, 0]
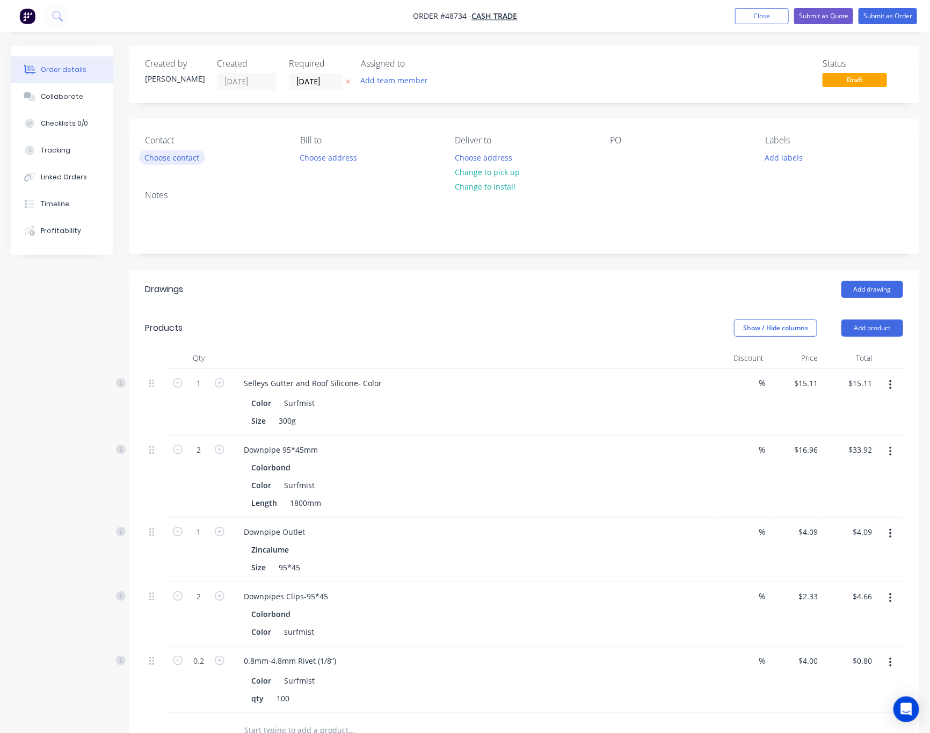
click at [199, 159] on button "Choose contact" at bounding box center [172, 157] width 66 height 14
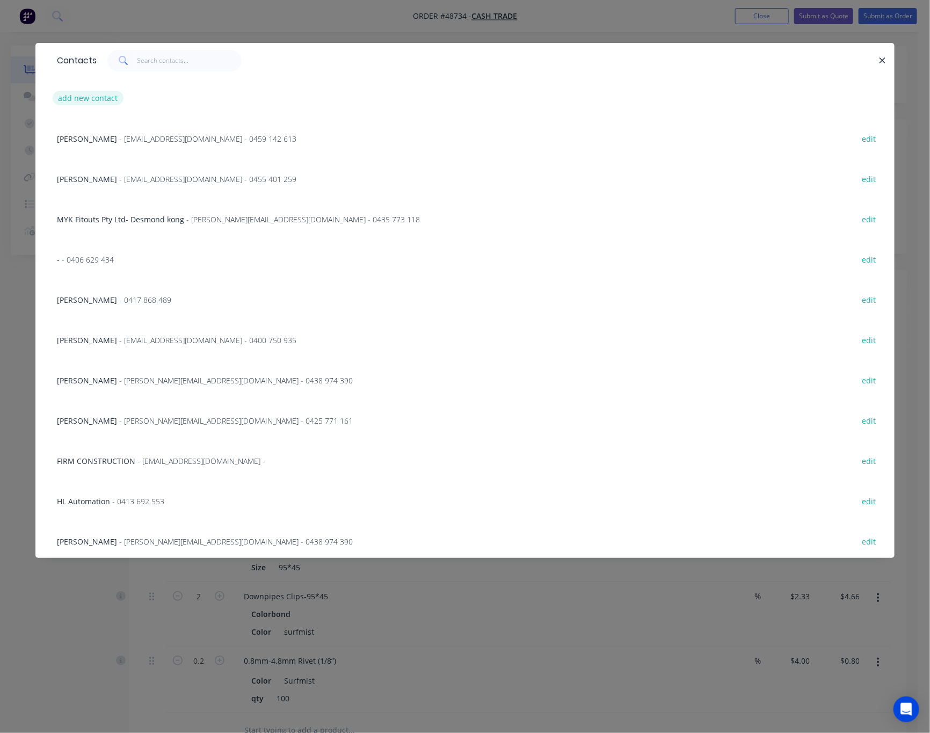
click at [113, 99] on button "add new contact" at bounding box center [88, 98] width 71 height 14
select select "AU"
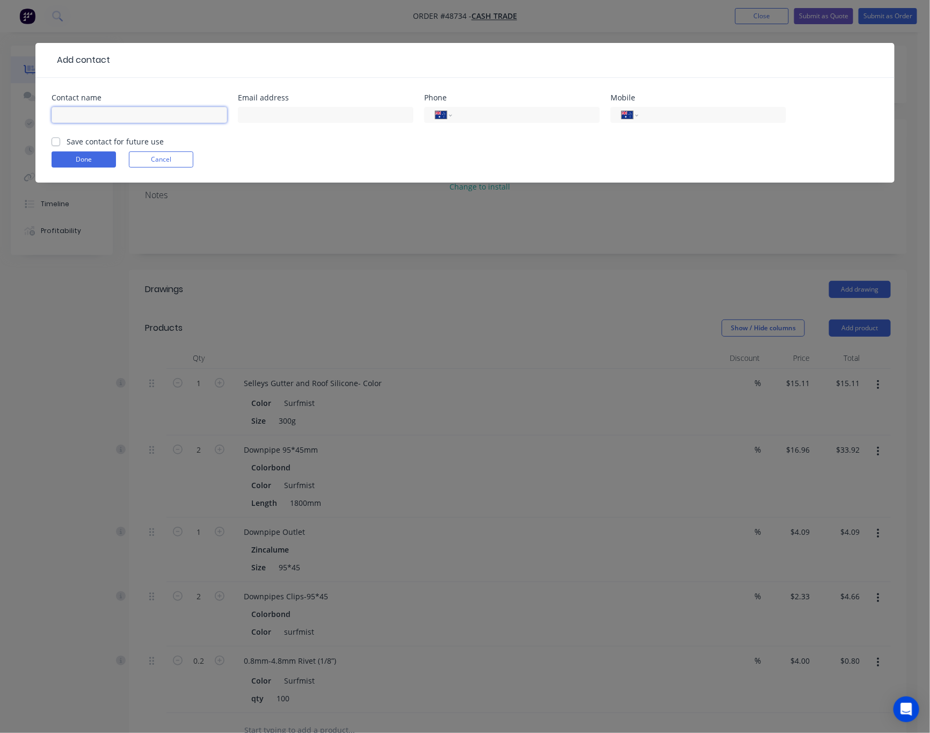
click at [137, 114] on input "text" at bounding box center [140, 115] width 176 height 16
type input "Daniel"
click at [515, 171] on form "Contact name Daniel Email address Phone International Afghanistan Åland Islands…" at bounding box center [465, 138] width 827 height 89
click at [671, 115] on input "tel" at bounding box center [710, 115] width 129 height 12
type input "0468 361 255"
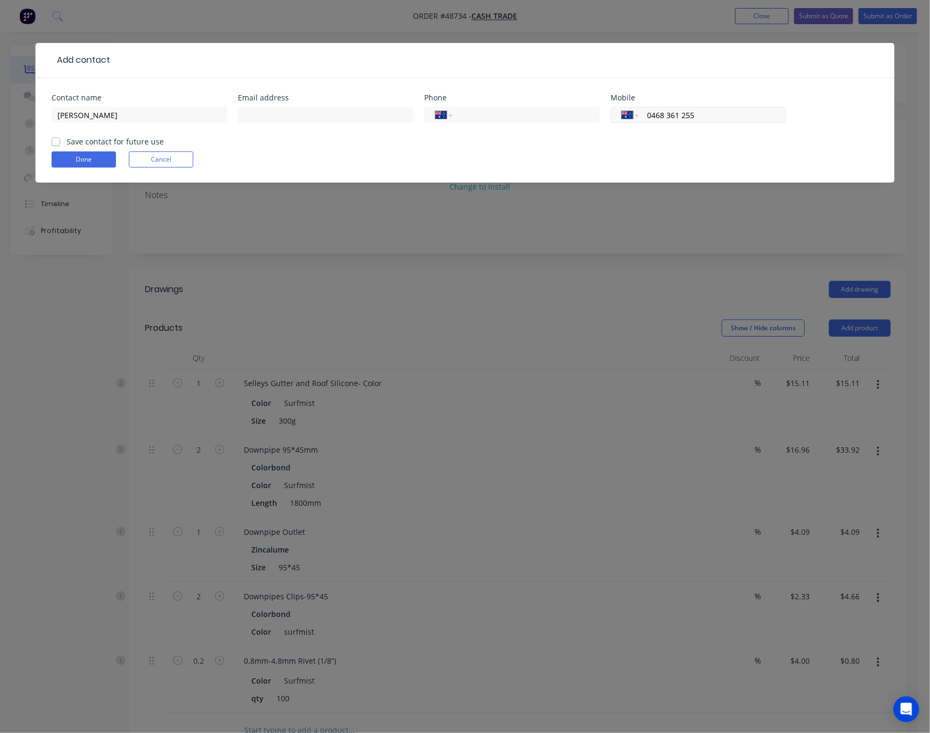
click button "Done" at bounding box center [84, 159] width 64 height 16
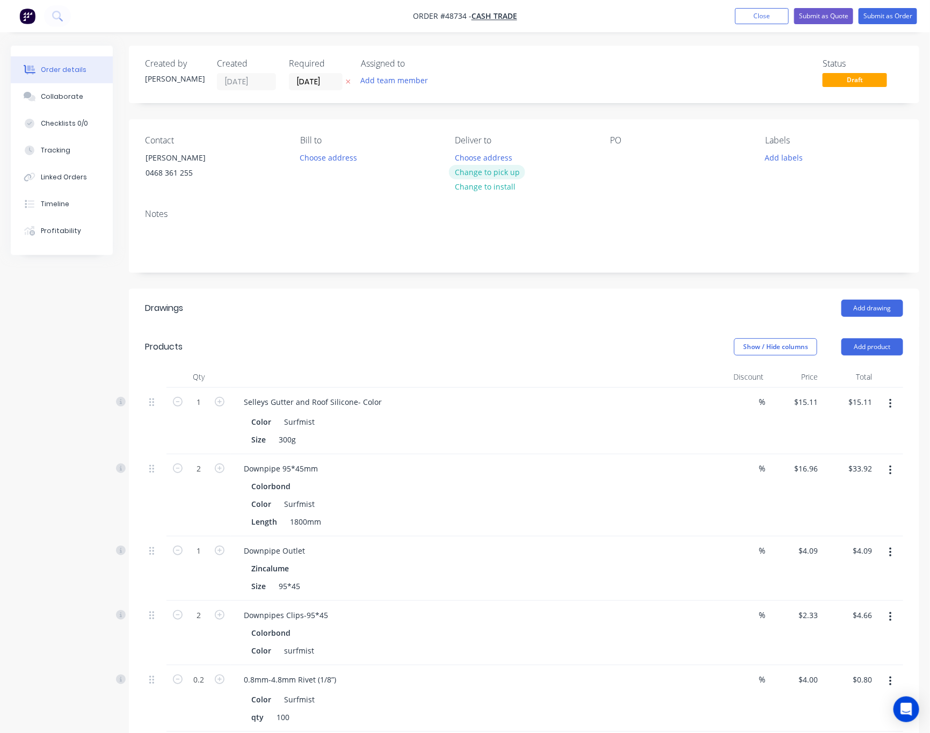
click at [509, 170] on button "Change to pick up" at bounding box center [487, 172] width 76 height 14
click at [820, 19] on button "Submit as Quote" at bounding box center [823, 16] width 59 height 16
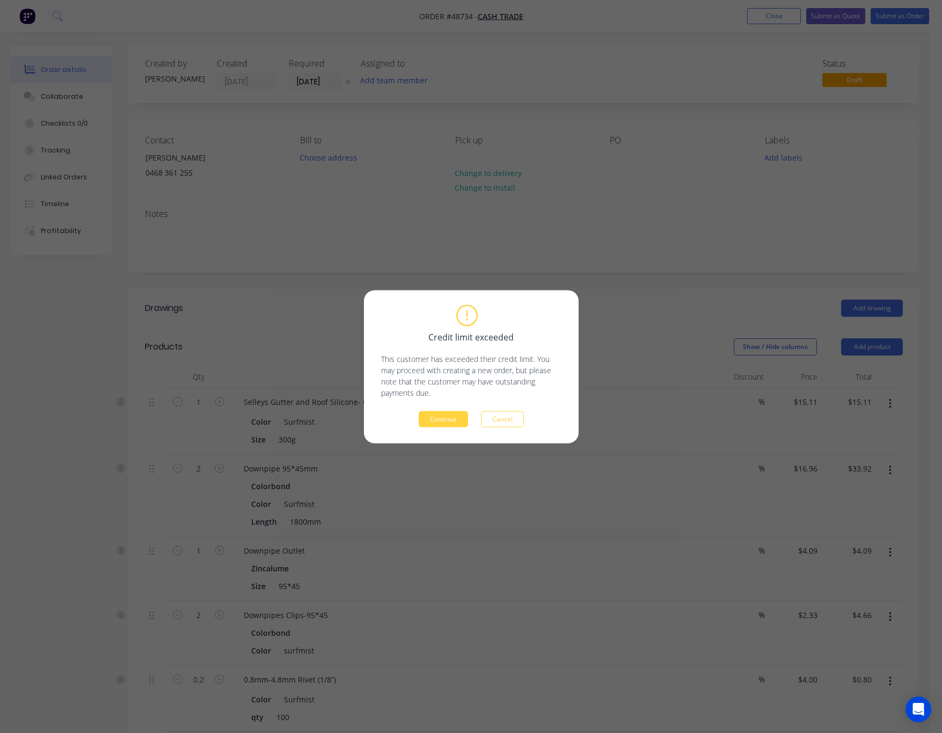
click at [752, 134] on div "Credit limit exceeded This customer has exceeded their credit limit. You may pr…" at bounding box center [471, 366] width 942 height 733
click at [762, 223] on div "Credit limit exceeded This customer has exceeded their credit limit. You may pr…" at bounding box center [471, 366] width 942 height 733
click at [519, 416] on button "Cancel" at bounding box center [502, 419] width 43 height 16
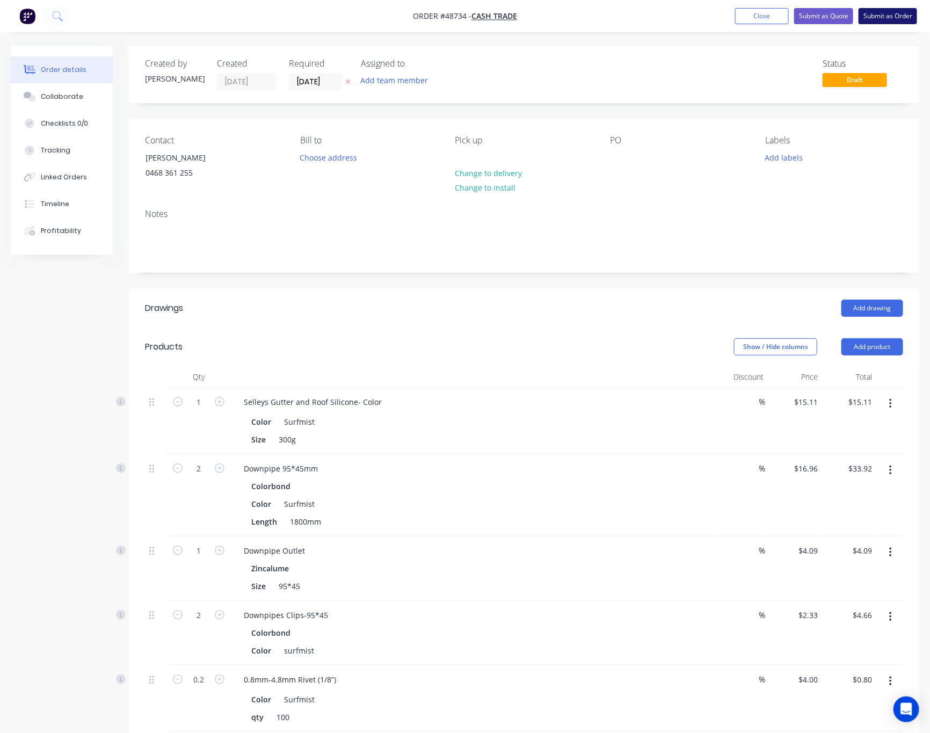
click at [891, 18] on button "Submit as Order" at bounding box center [888, 16] width 59 height 16
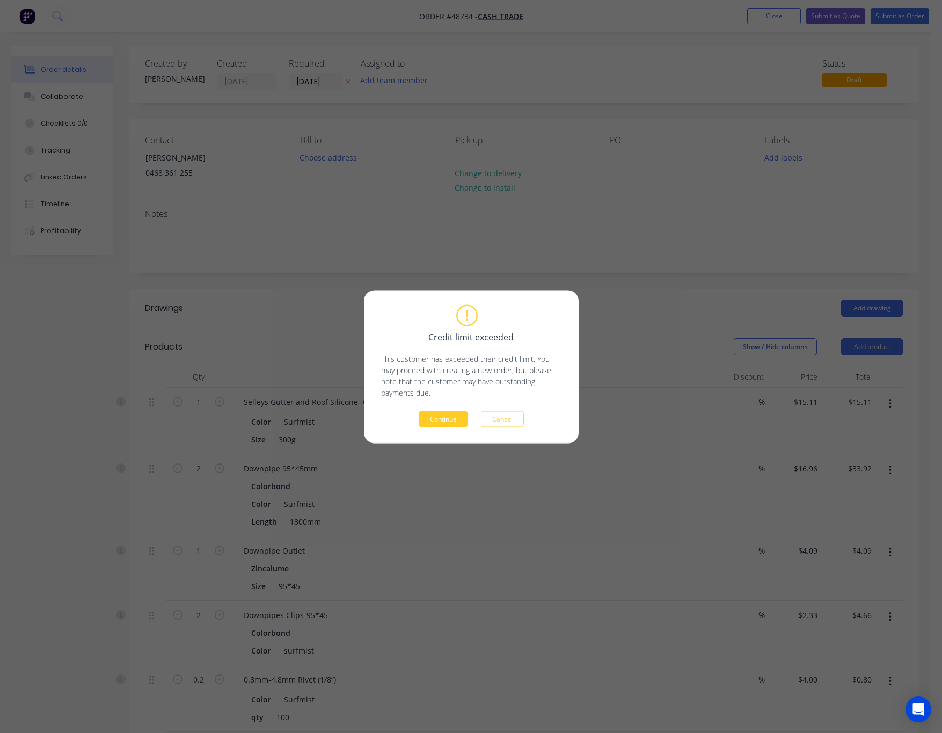
click at [440, 417] on button "Continue" at bounding box center [443, 419] width 49 height 16
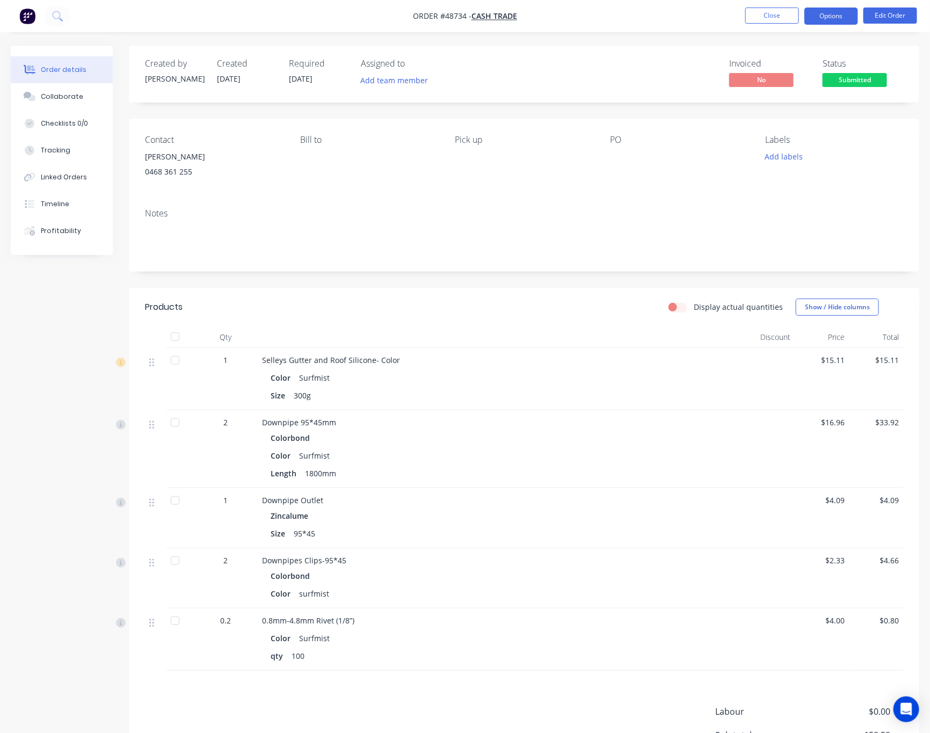
click at [845, 14] on button "Options" at bounding box center [831, 16] width 54 height 17
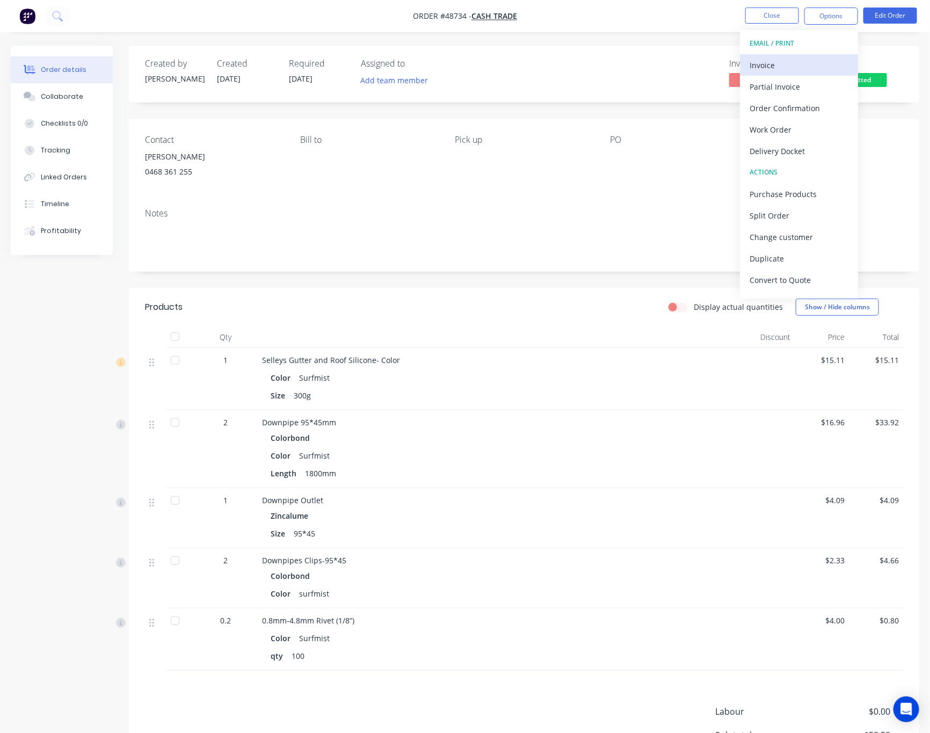
click at [791, 60] on div "Invoice" at bounding box center [799, 65] width 99 height 16
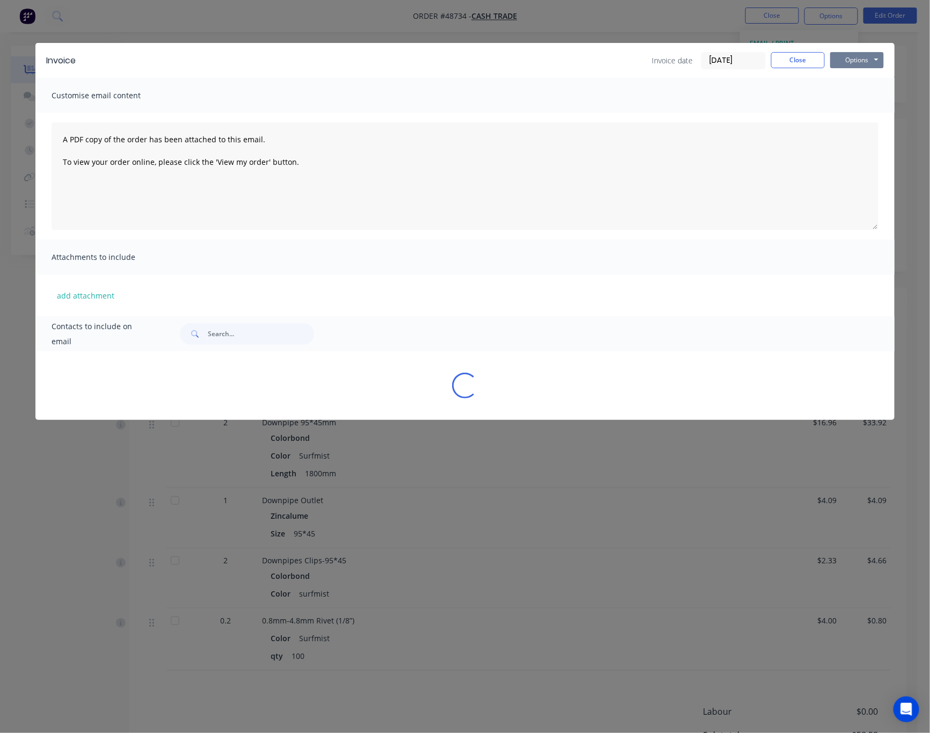
click at [849, 55] on button "Options" at bounding box center [857, 60] width 54 height 16
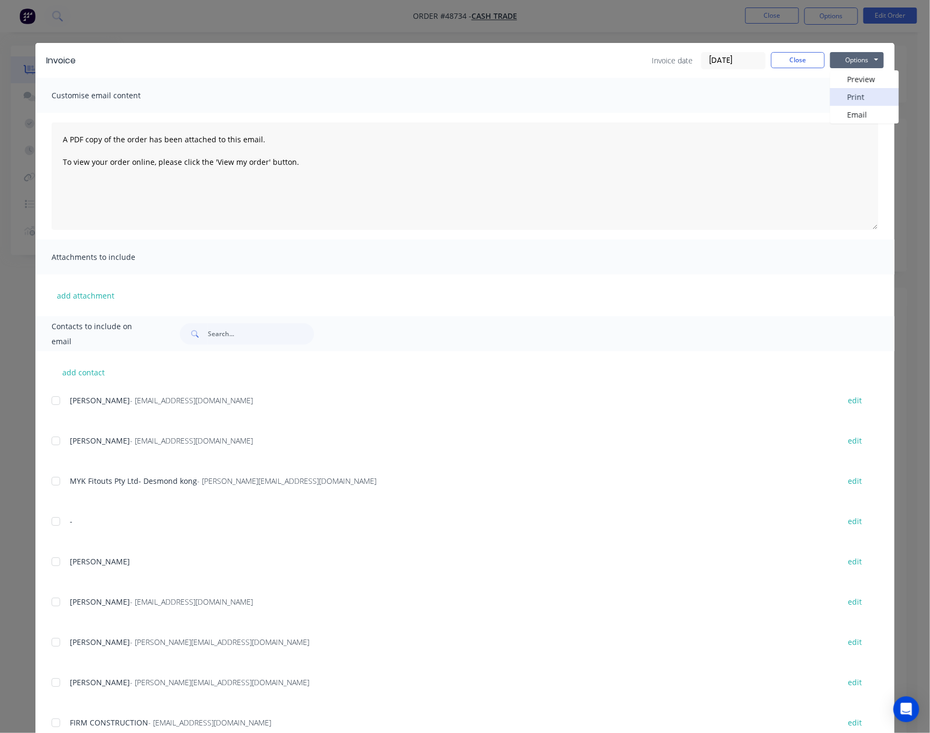
click at [857, 94] on button "Print" at bounding box center [864, 97] width 69 height 18
click at [690, 26] on div "Invoice Invoice date [DATE] Close Options Preview Print Email Customise email c…" at bounding box center [465, 366] width 930 height 733
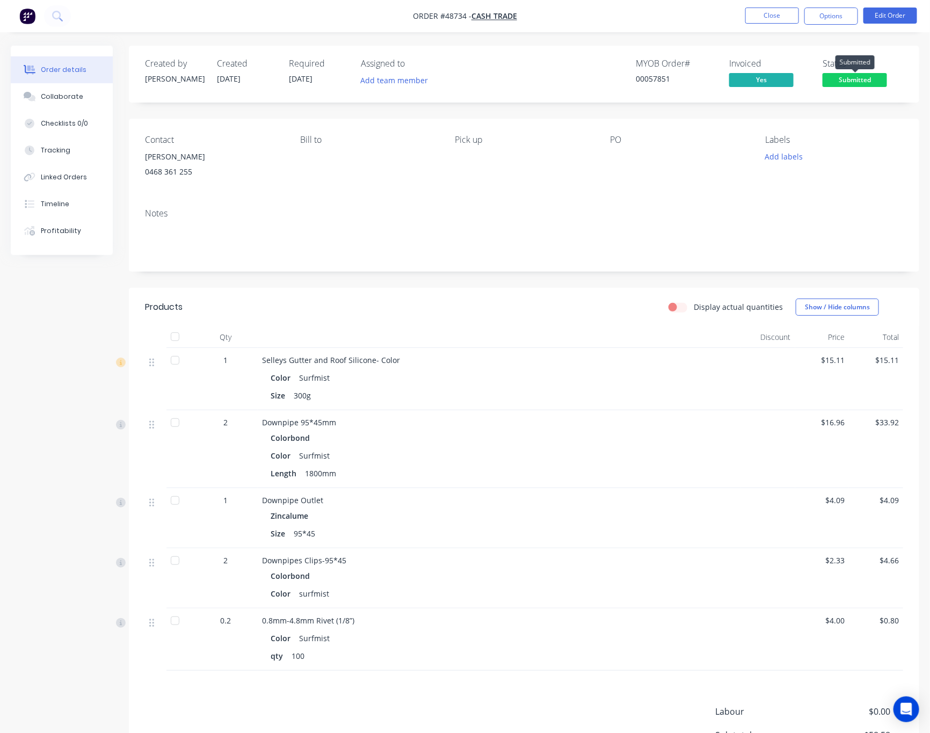
click at [875, 76] on span "Submitted" at bounding box center [855, 79] width 64 height 13
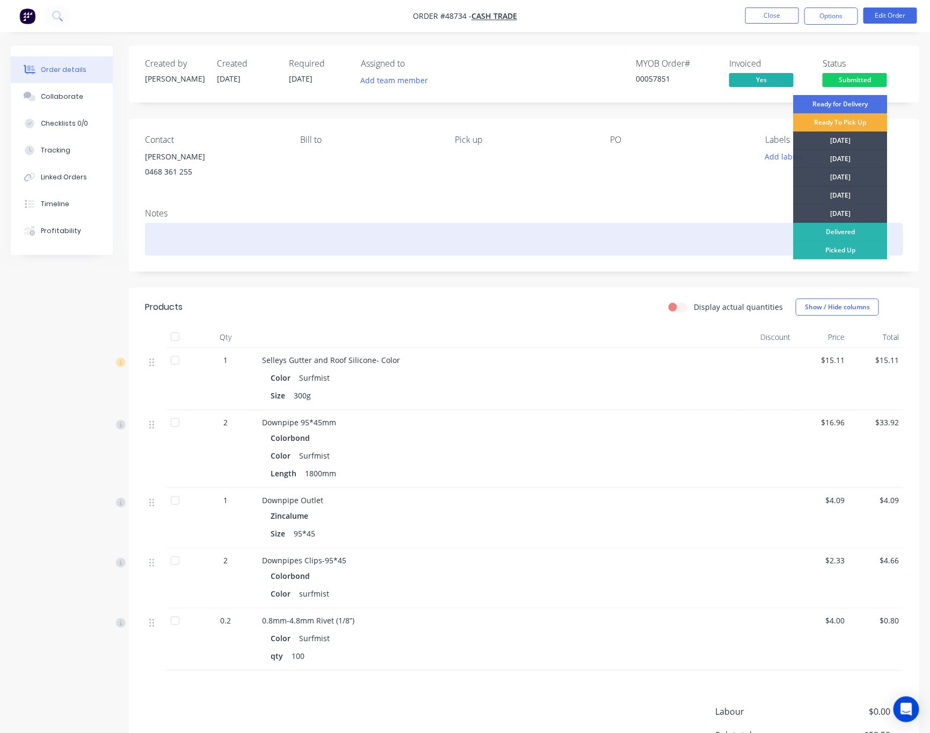
click at [862, 246] on div "Picked Up" at bounding box center [841, 250] width 94 height 18
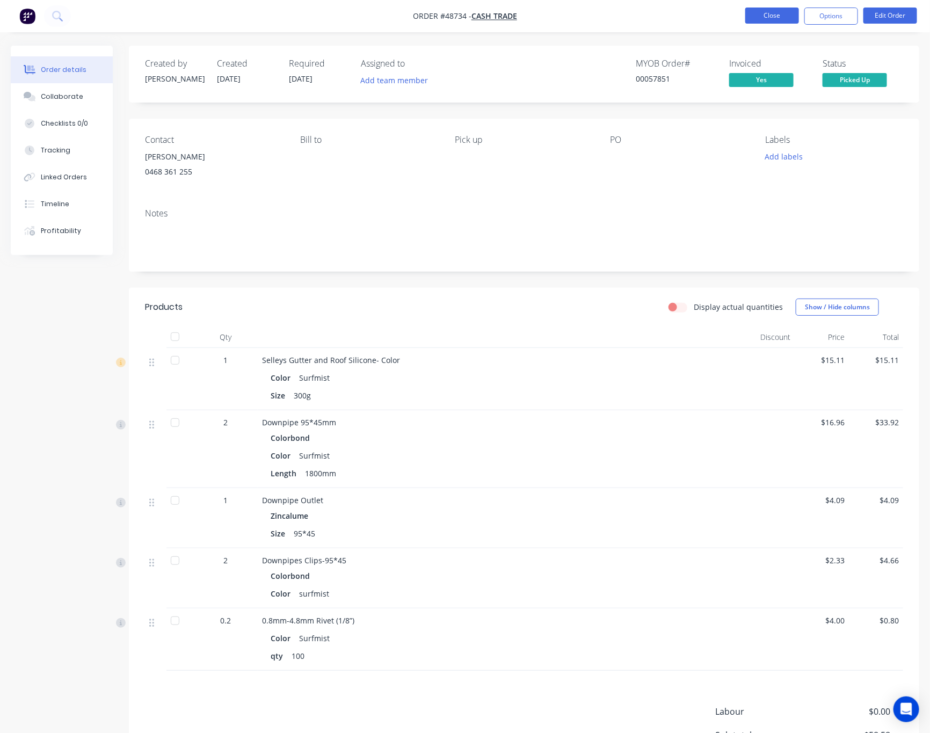
click at [775, 17] on button "Close" at bounding box center [772, 16] width 54 height 16
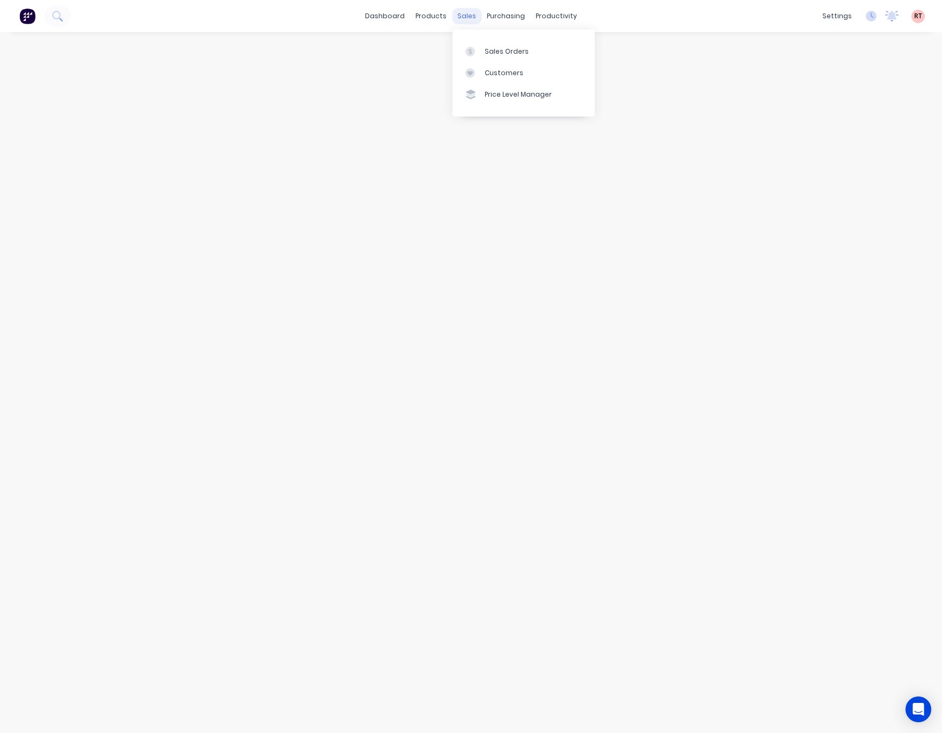
click at [466, 13] on div "sales" at bounding box center [467, 16] width 30 height 16
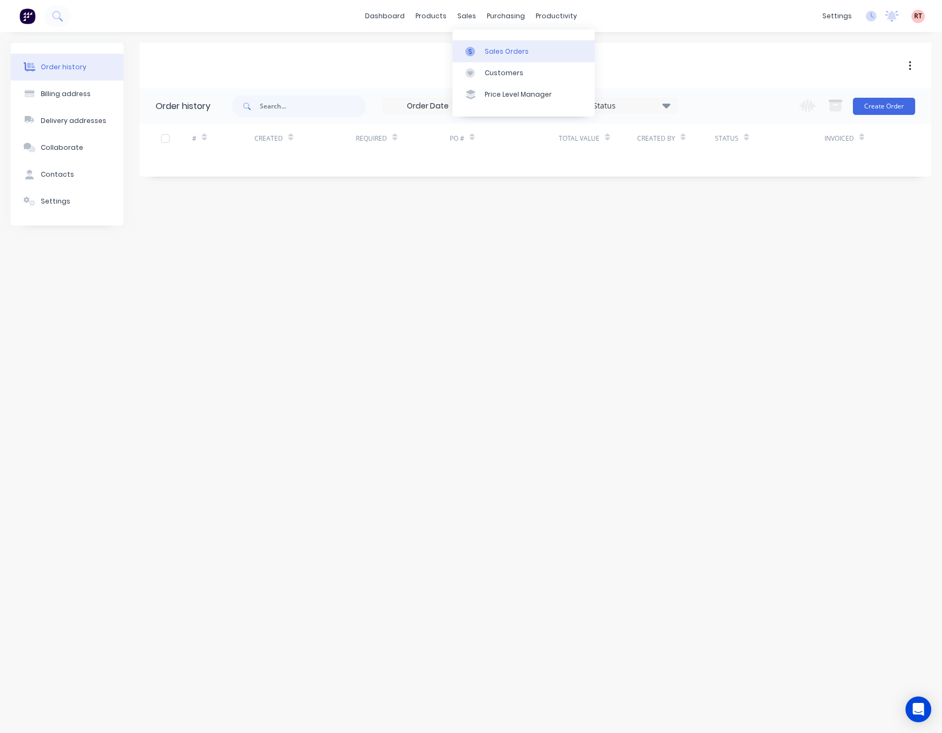
click at [475, 54] on div at bounding box center [473, 52] width 16 height 10
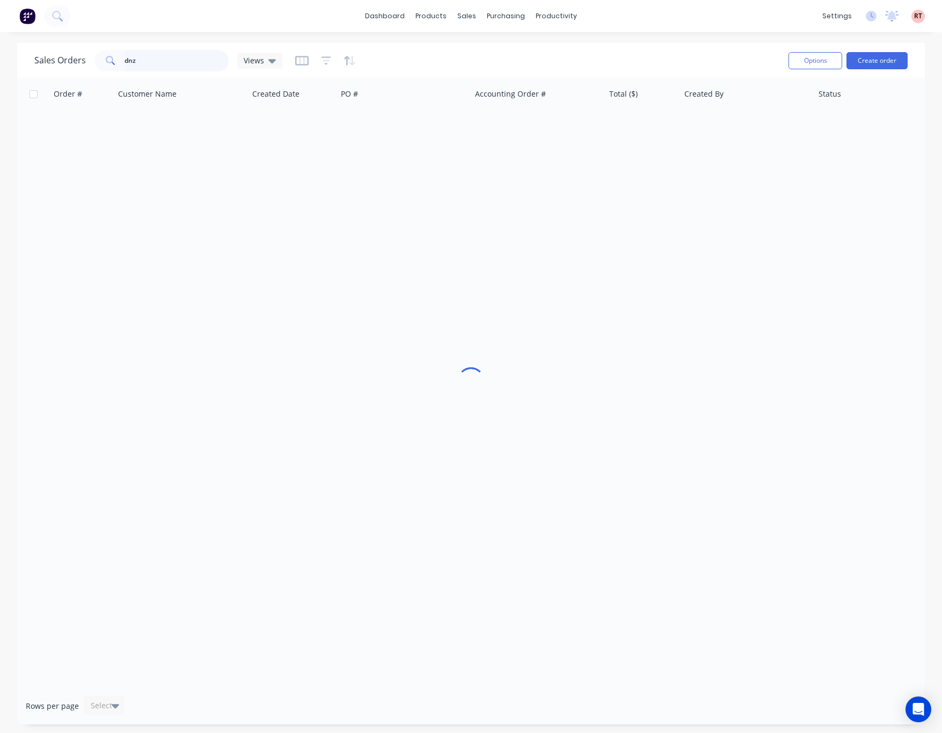
drag, startPoint x: 168, startPoint y: 57, endPoint x: 65, endPoint y: 74, distance: 104.0
click at [65, 74] on div "Sales Orders dnz Views Options Create order" at bounding box center [471, 60] width 908 height 35
type input "48023"
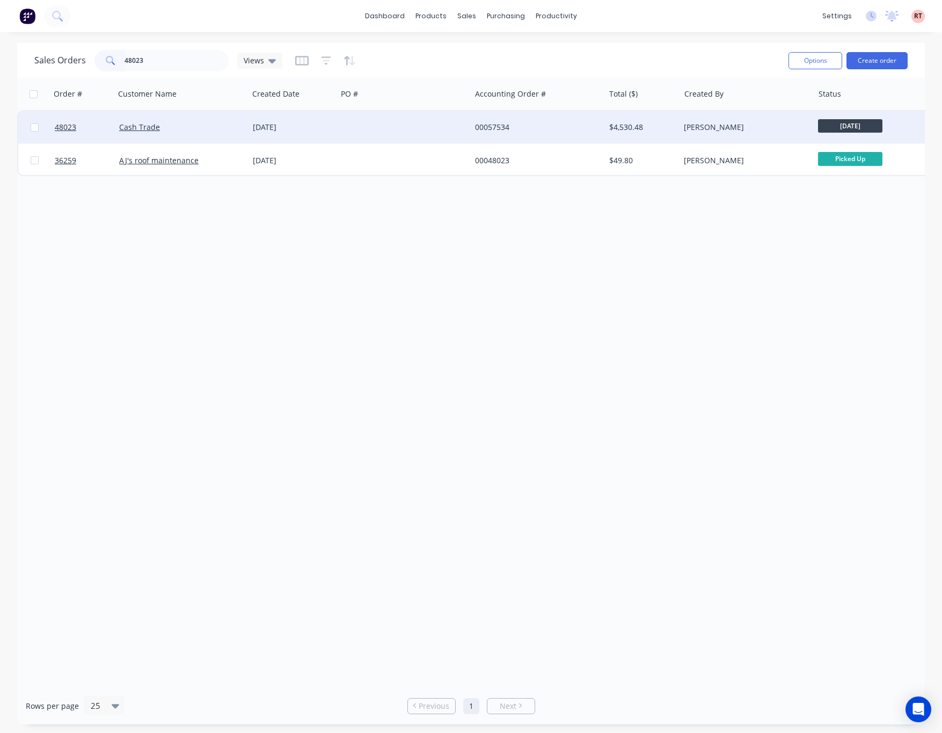
click at [443, 126] on div at bounding box center [404, 127] width 134 height 32
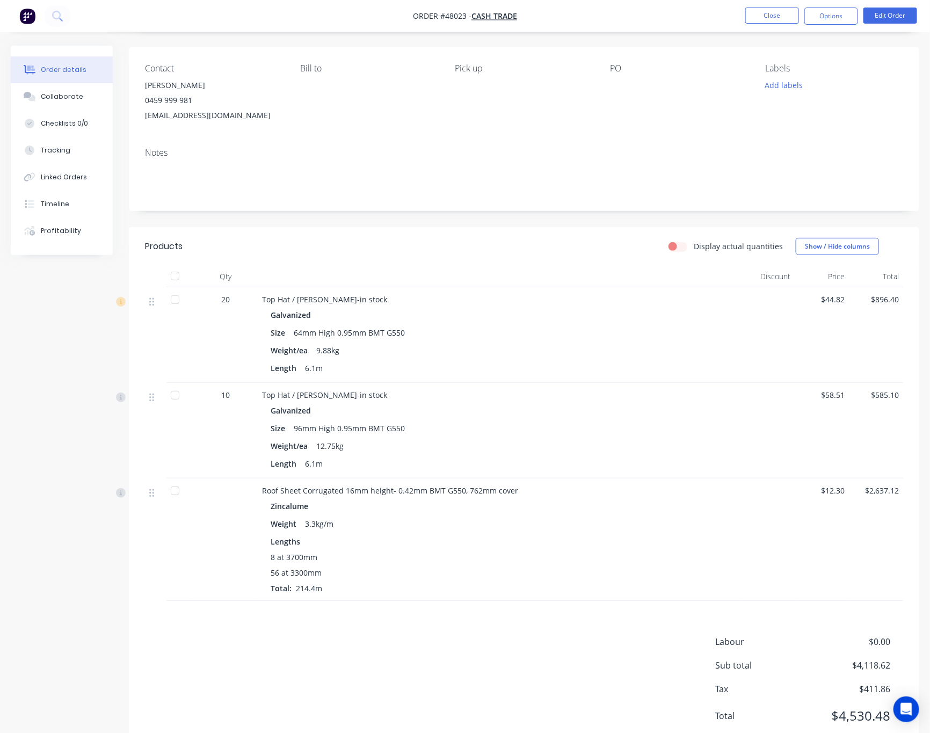
scroll to position [108, 0]
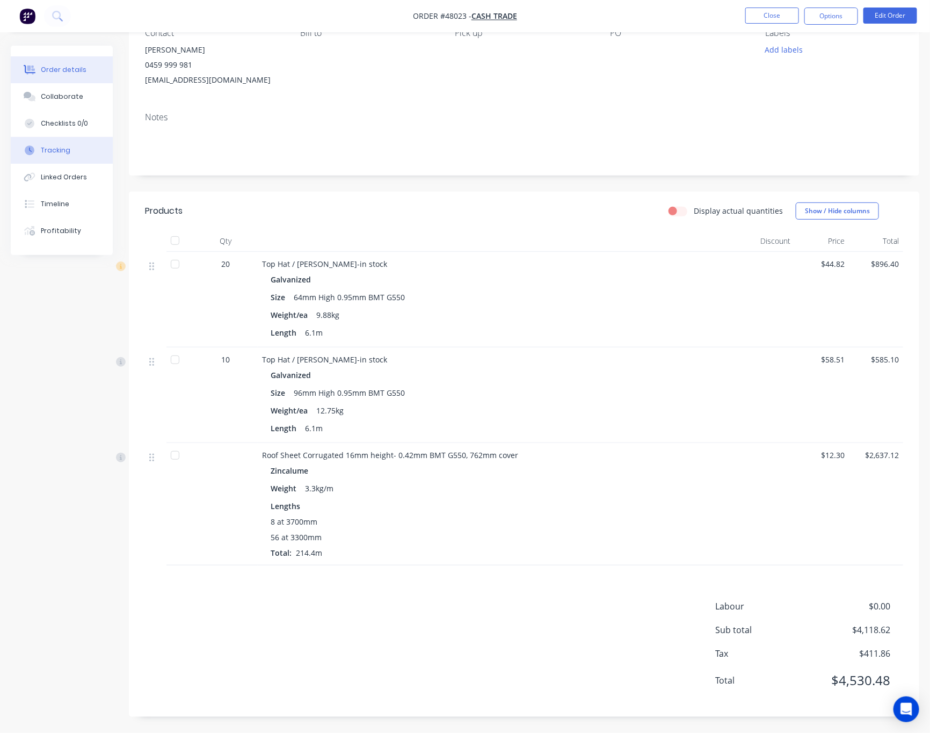
click at [76, 150] on button "Tracking" at bounding box center [62, 150] width 102 height 27
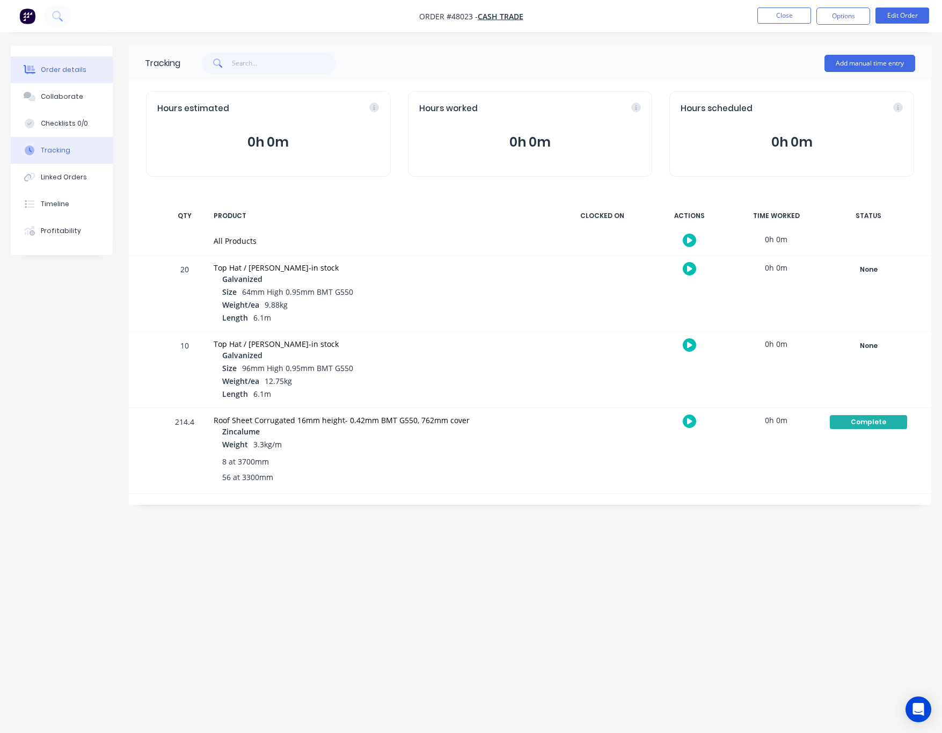
click at [68, 68] on div "Order details" at bounding box center [64, 70] width 46 height 10
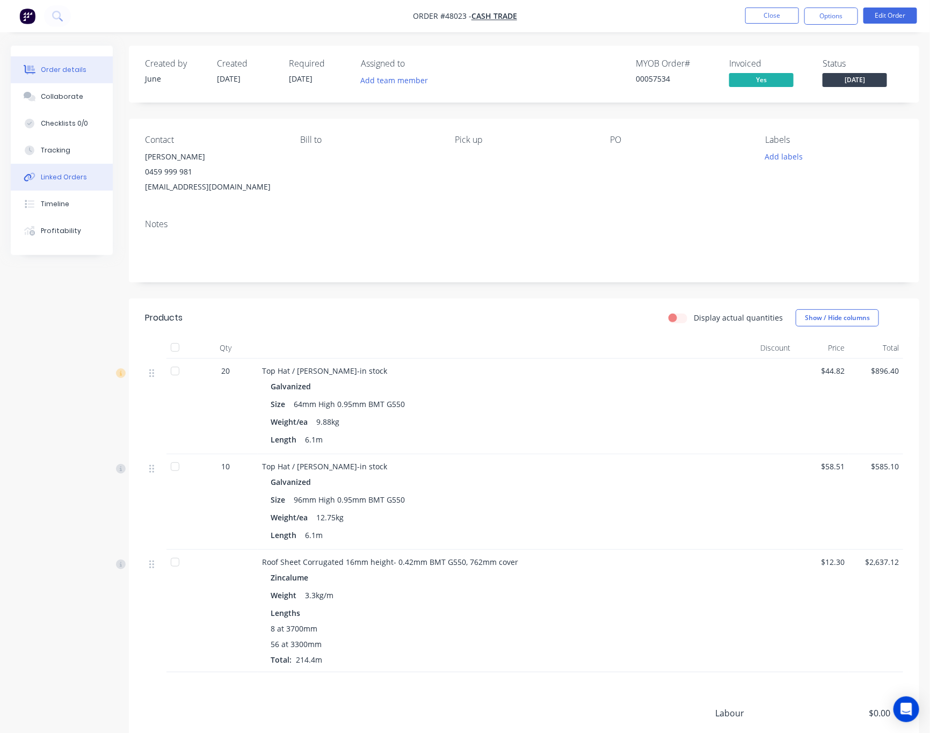
click at [79, 180] on div "Linked Orders" at bounding box center [64, 177] width 46 height 10
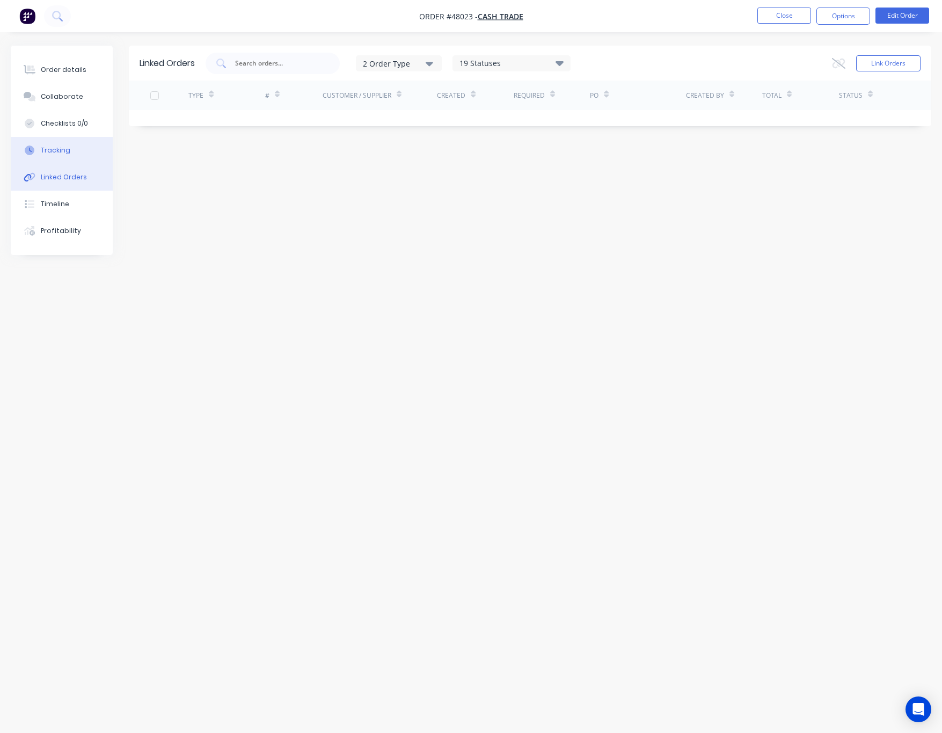
click at [77, 156] on button "Tracking" at bounding box center [62, 150] width 102 height 27
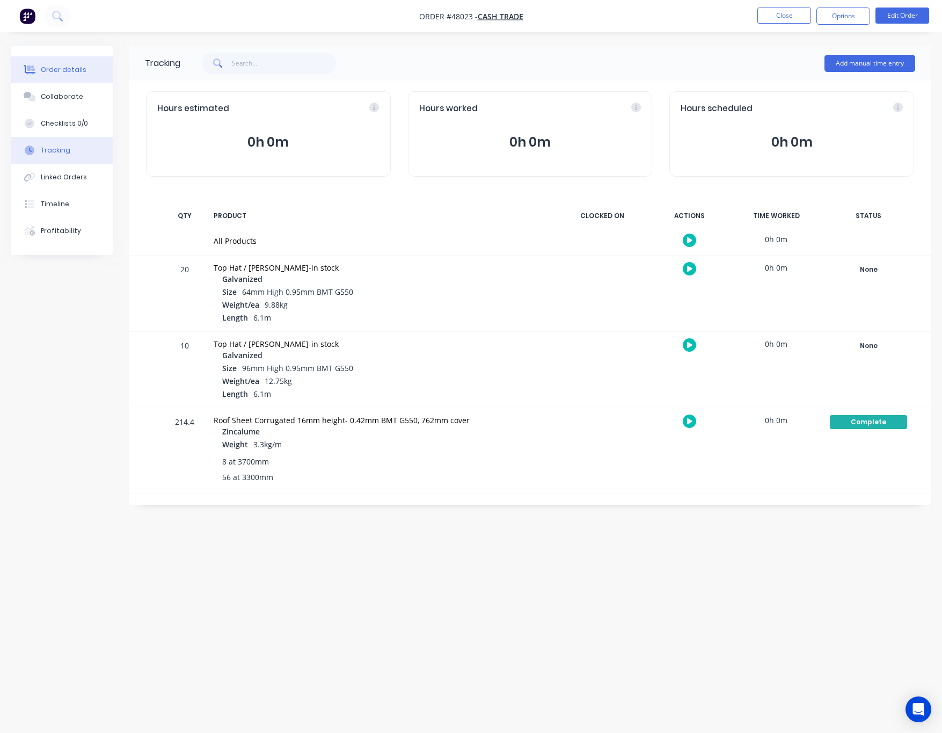
click at [68, 65] on div "Order details" at bounding box center [64, 70] width 46 height 10
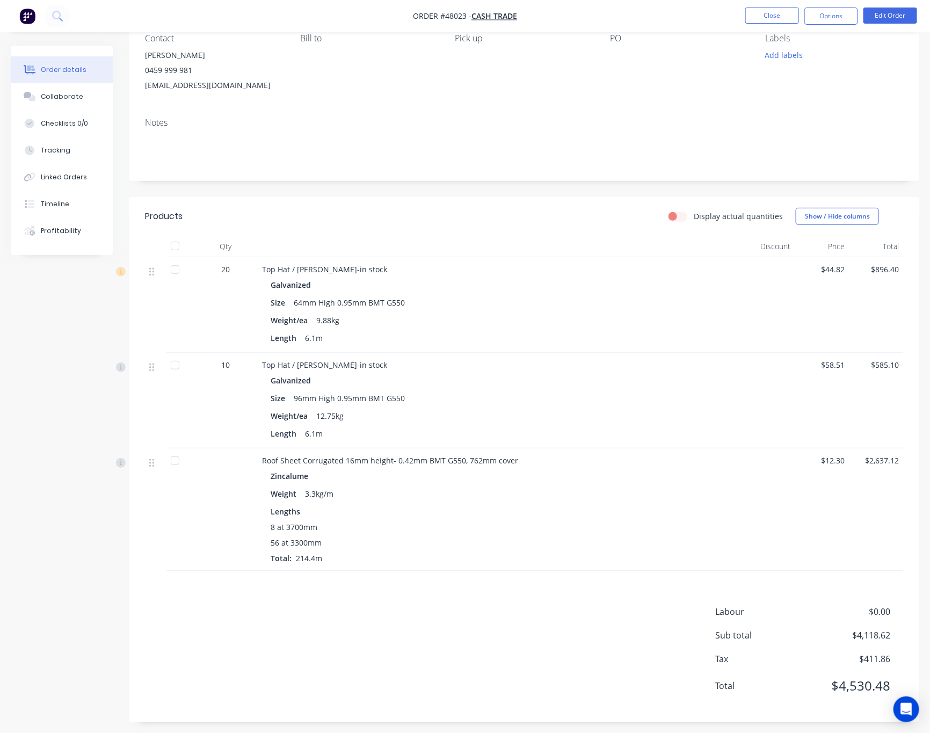
scroll to position [108, 0]
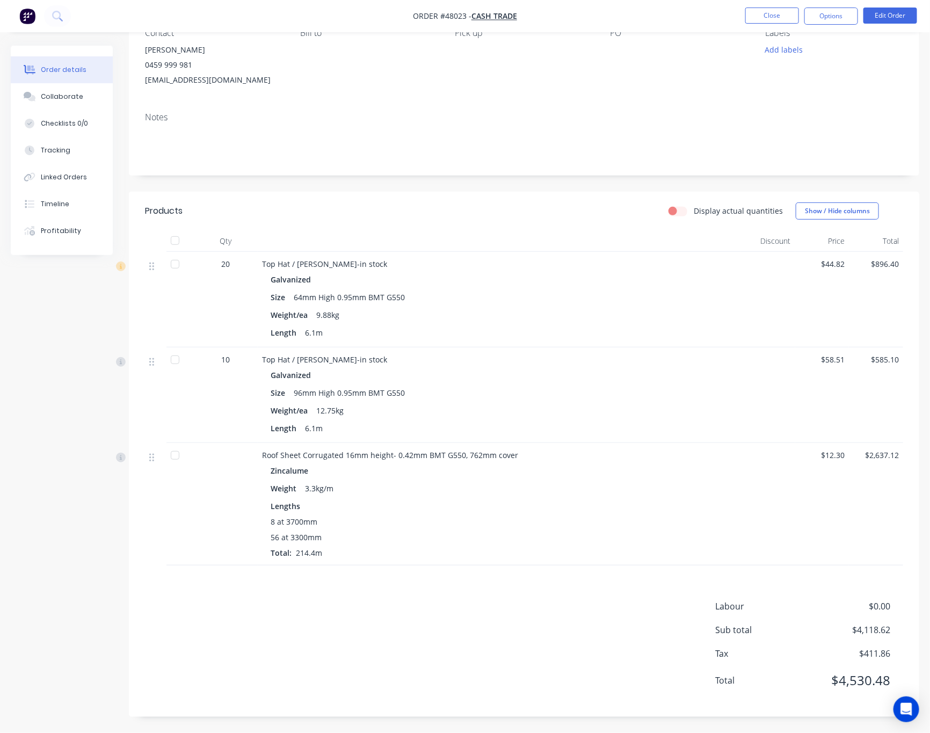
click at [86, 547] on div "Created by June Created 21/08/25 Required 28/08/25 Assigned to Add team member …" at bounding box center [465, 336] width 908 height 794
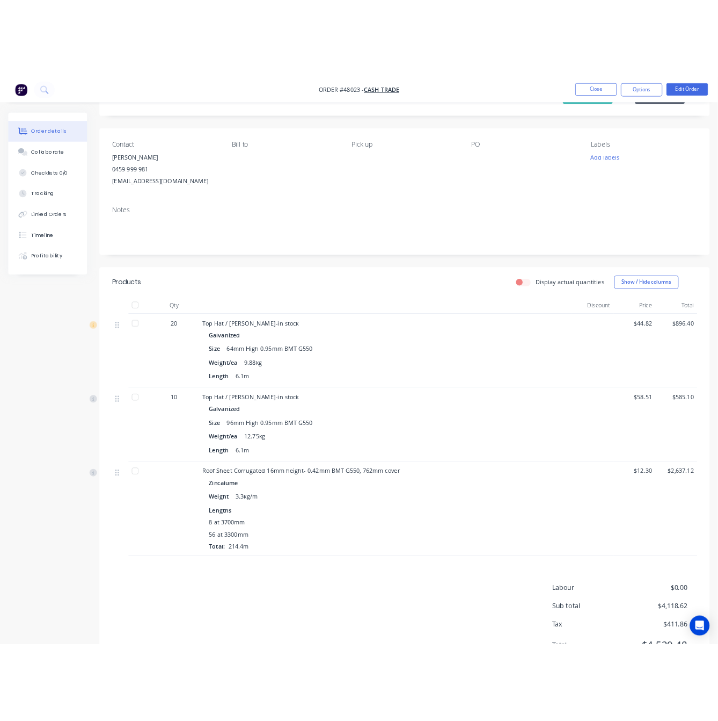
scroll to position [0, 0]
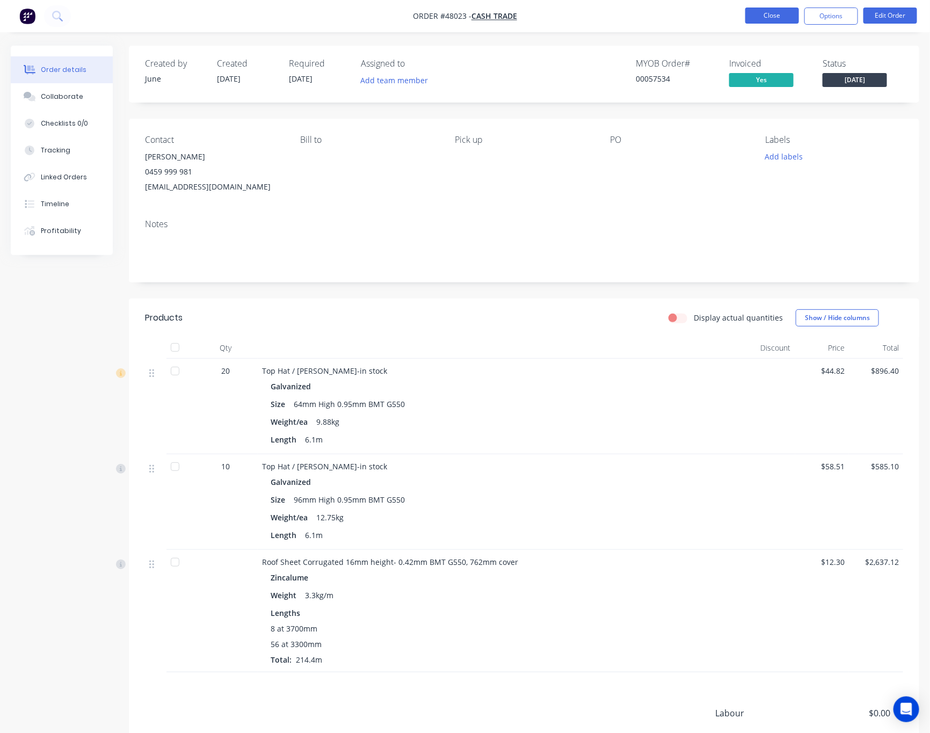
click at [777, 15] on button "Close" at bounding box center [772, 16] width 54 height 16
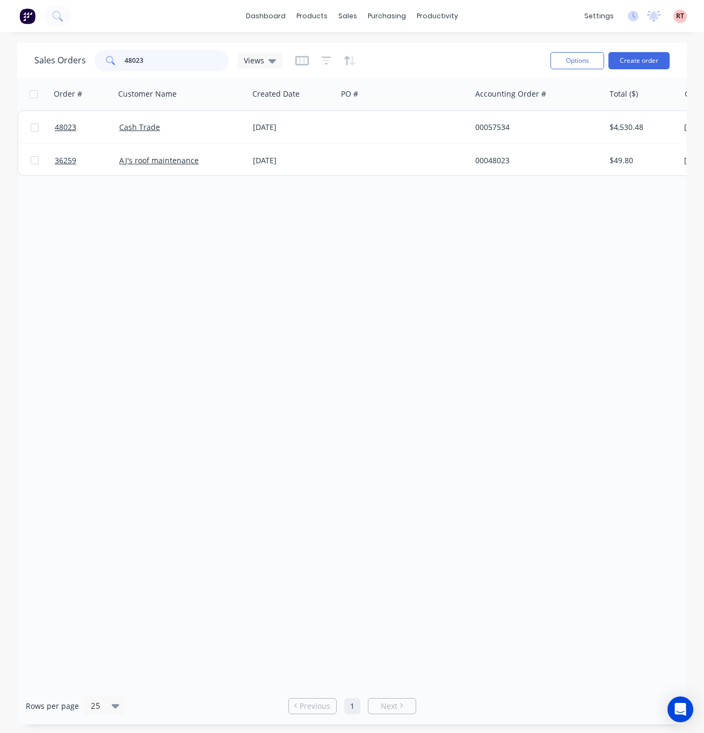
drag, startPoint x: 180, startPoint y: 63, endPoint x: 42, endPoint y: 70, distance: 138.2
click at [42, 70] on div "Sales Orders 48023 Views" at bounding box center [158, 60] width 248 height 21
type input "48694"
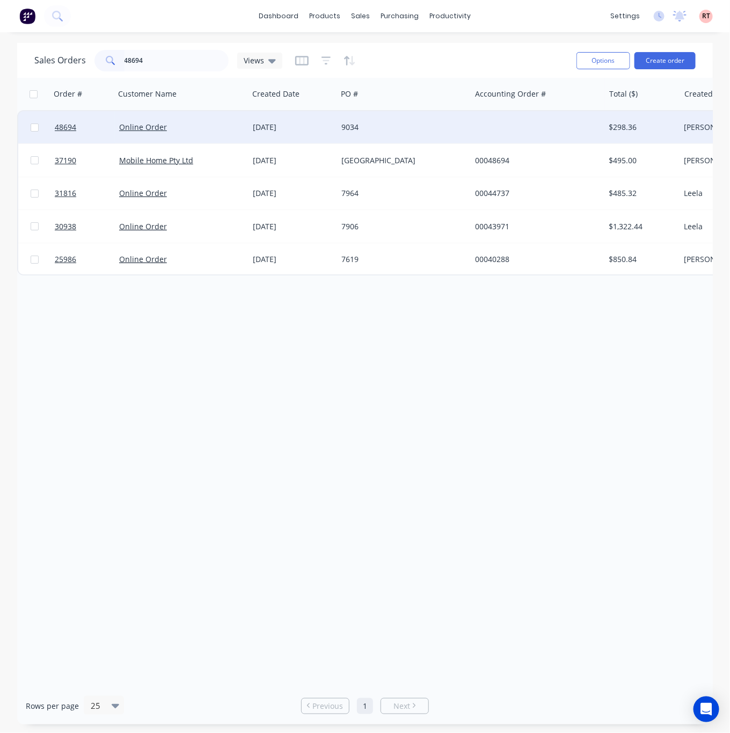
click at [450, 126] on div "9034" at bounding box center [400, 127] width 119 height 11
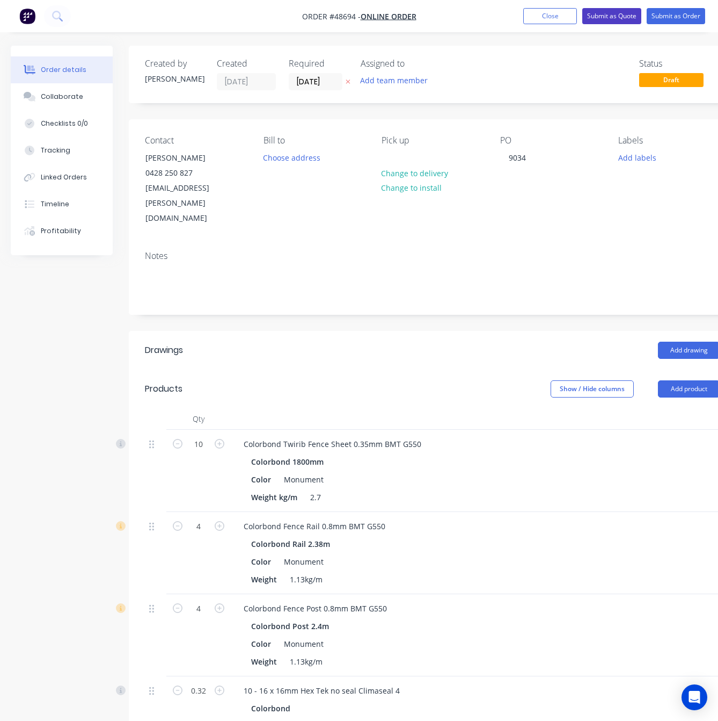
click at [606, 13] on button "Submit as Quote" at bounding box center [612, 16] width 59 height 16
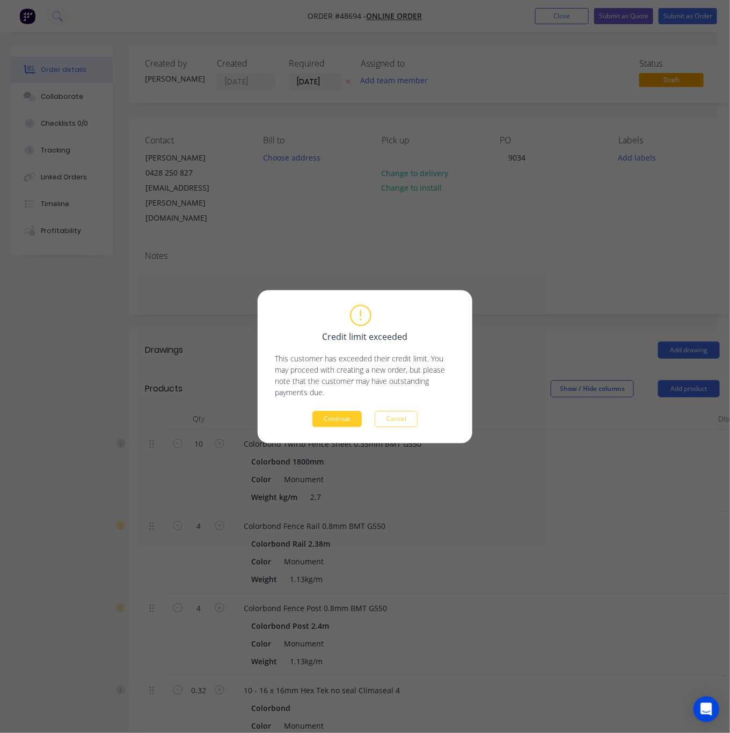
click at [340, 421] on button "Continue" at bounding box center [336, 419] width 49 height 16
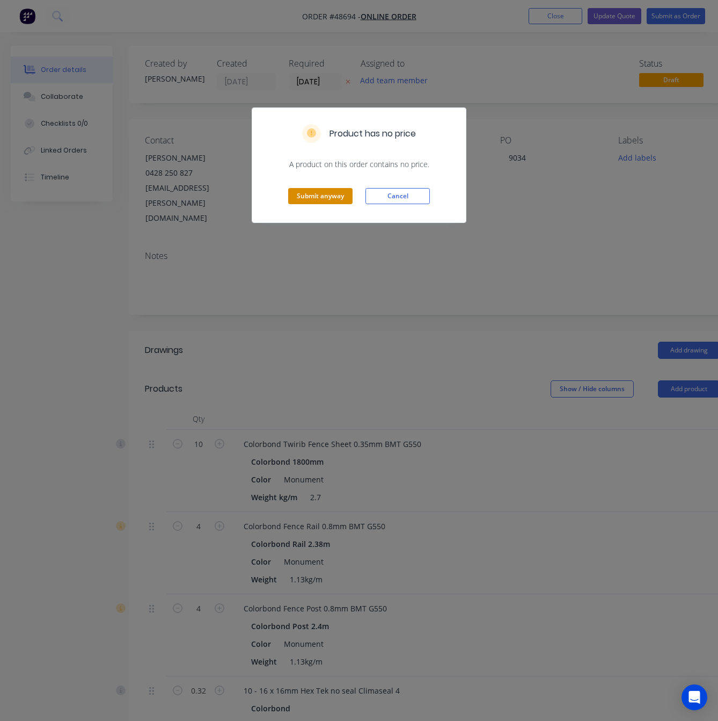
click at [331, 197] on button "Submit anyway" at bounding box center [320, 196] width 64 height 16
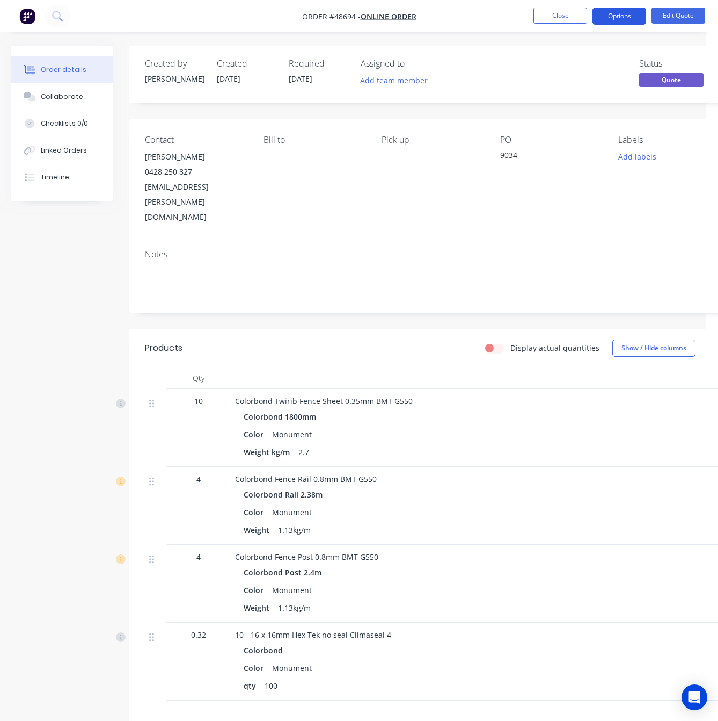
click at [635, 10] on button "Options" at bounding box center [620, 16] width 54 height 17
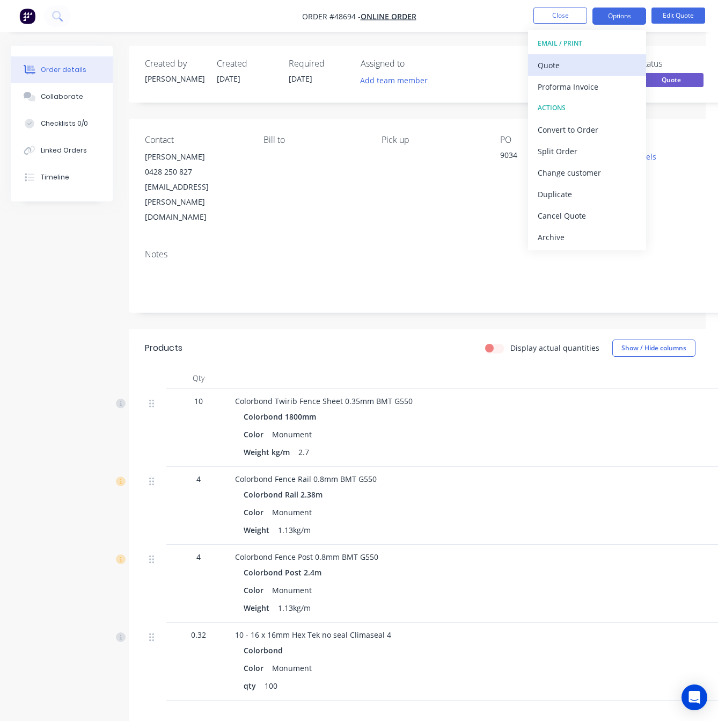
click at [601, 58] on div "Quote" at bounding box center [587, 65] width 99 height 16
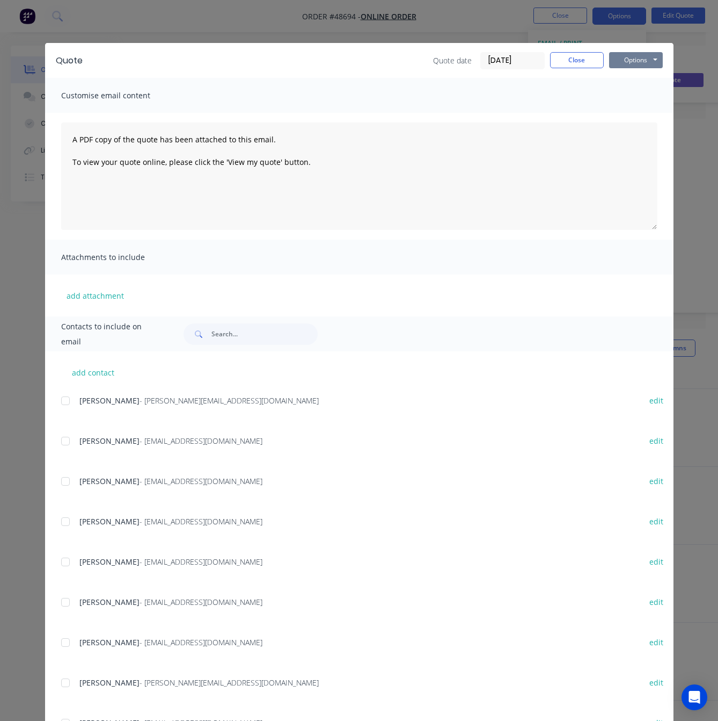
click at [646, 60] on button "Options" at bounding box center [636, 60] width 54 height 16
click at [654, 97] on button "Print" at bounding box center [643, 97] width 69 height 18
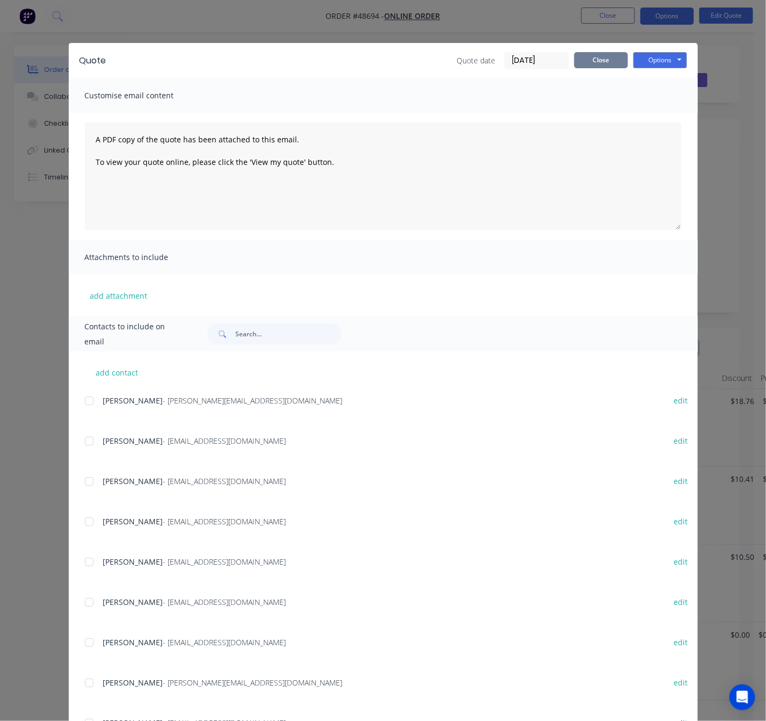
click at [592, 57] on button "Close" at bounding box center [601, 60] width 54 height 16
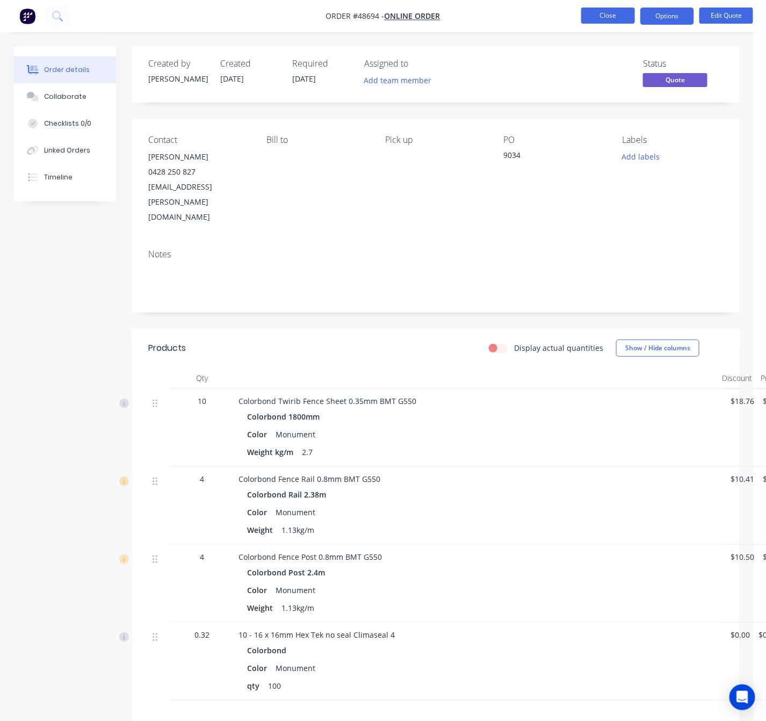
click at [609, 13] on button "Close" at bounding box center [608, 16] width 54 height 16
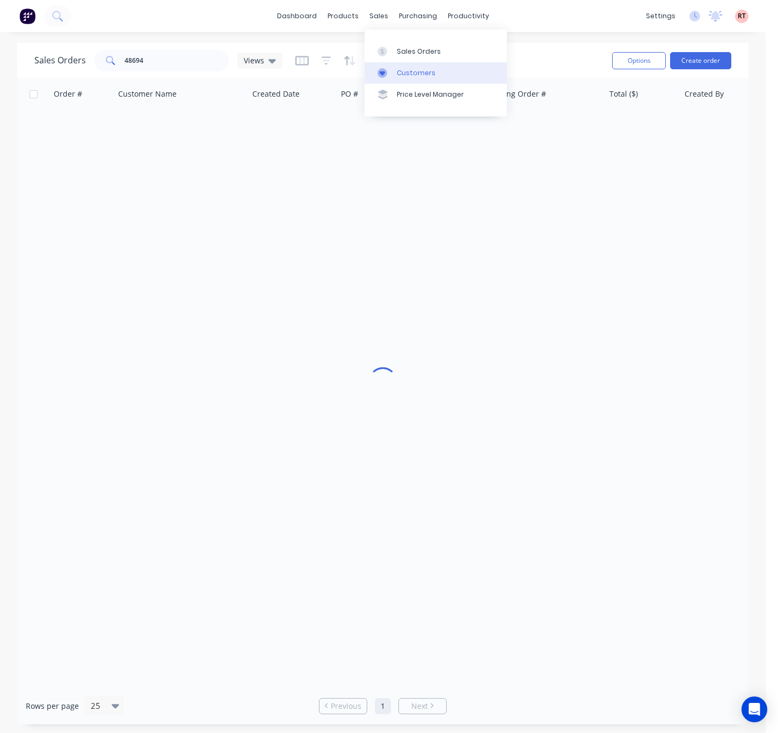
click at [405, 64] on link "Customers" at bounding box center [436, 72] width 142 height 21
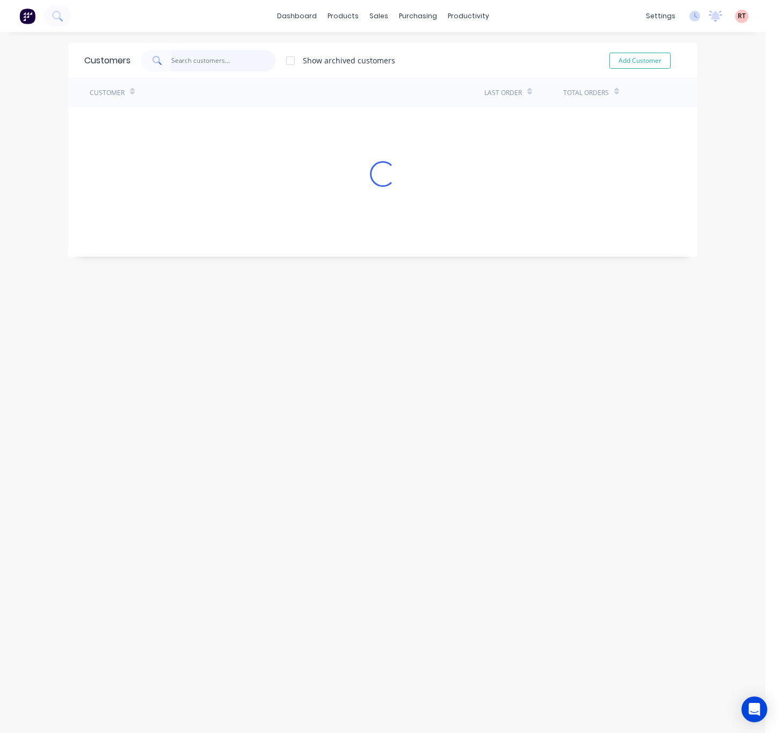
click at [205, 63] on input "text" at bounding box center [223, 60] width 105 height 21
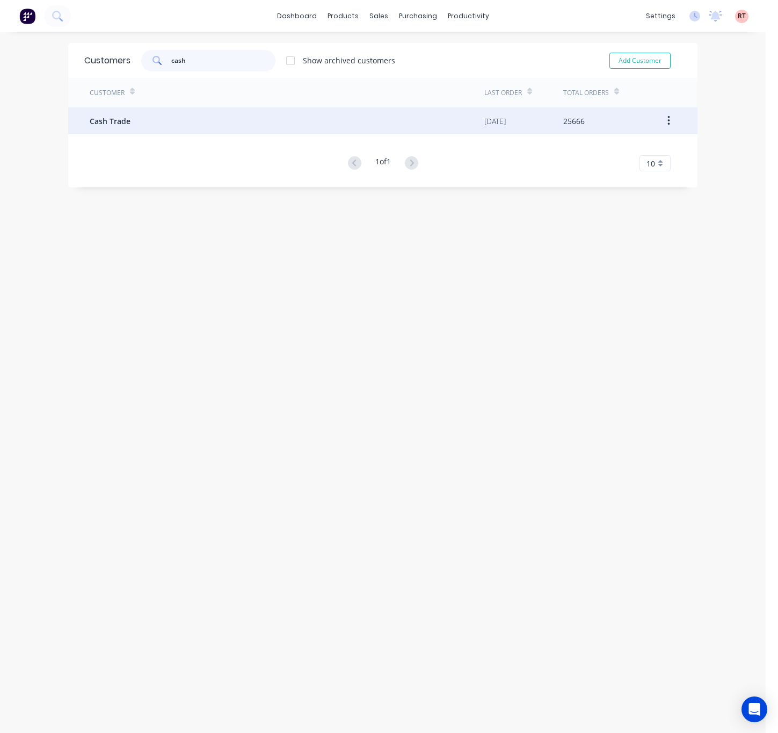
type input "cash"
click at [279, 122] on div "Cash Trade" at bounding box center [287, 120] width 395 height 27
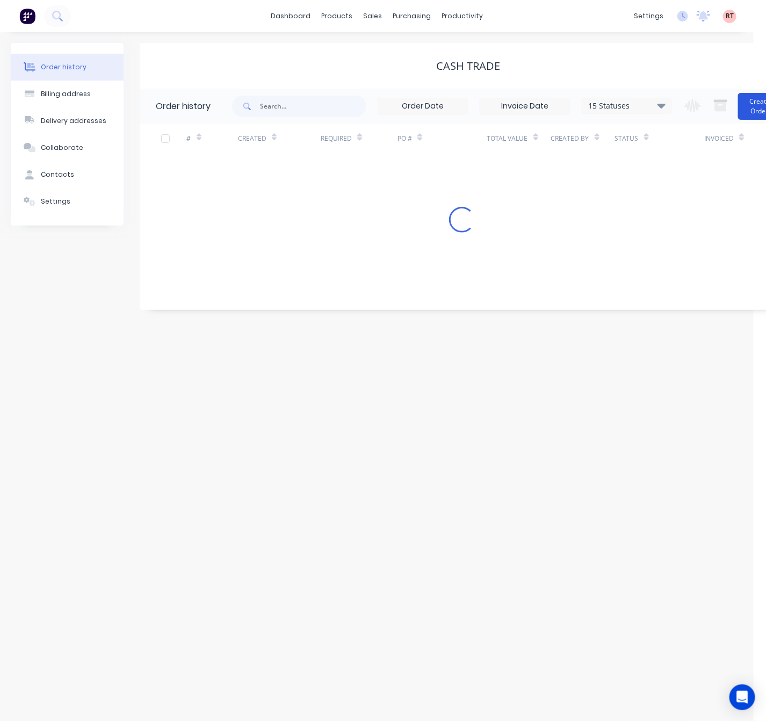
click at [759, 111] on button "Create Order" at bounding box center [759, 106] width 43 height 27
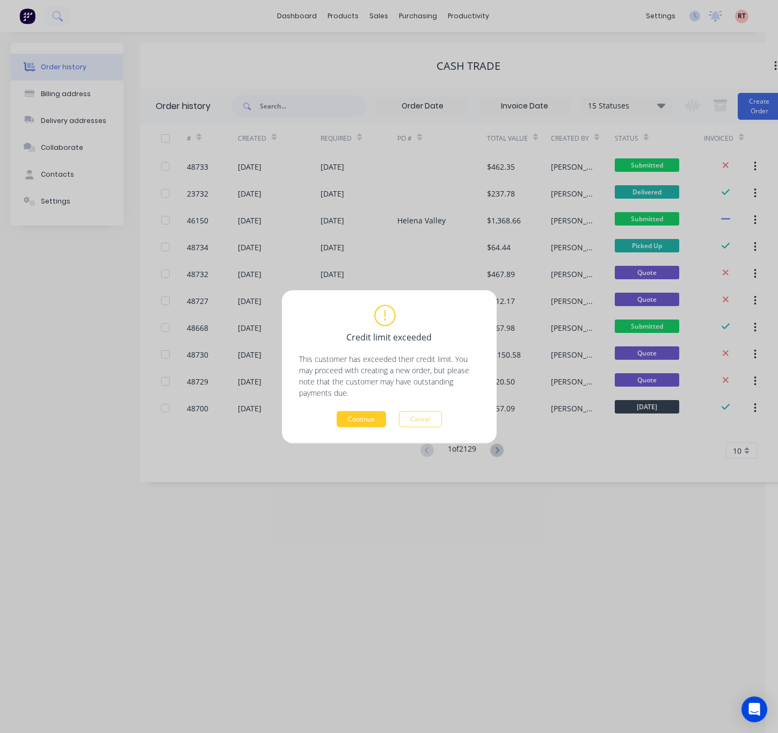
click at [366, 411] on button "Continue" at bounding box center [361, 419] width 49 height 16
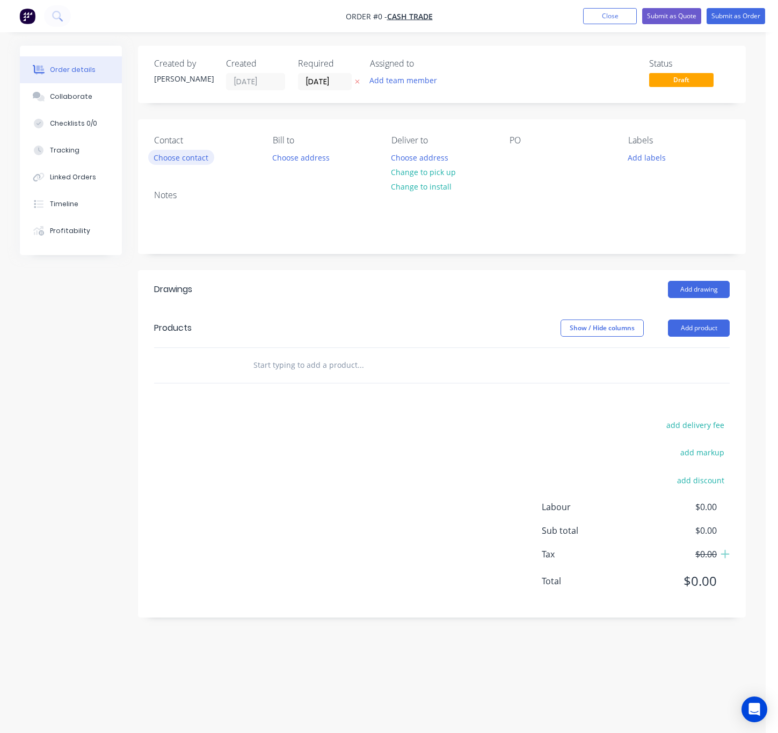
click at [180, 159] on button "Choose contact" at bounding box center [181, 157] width 66 height 14
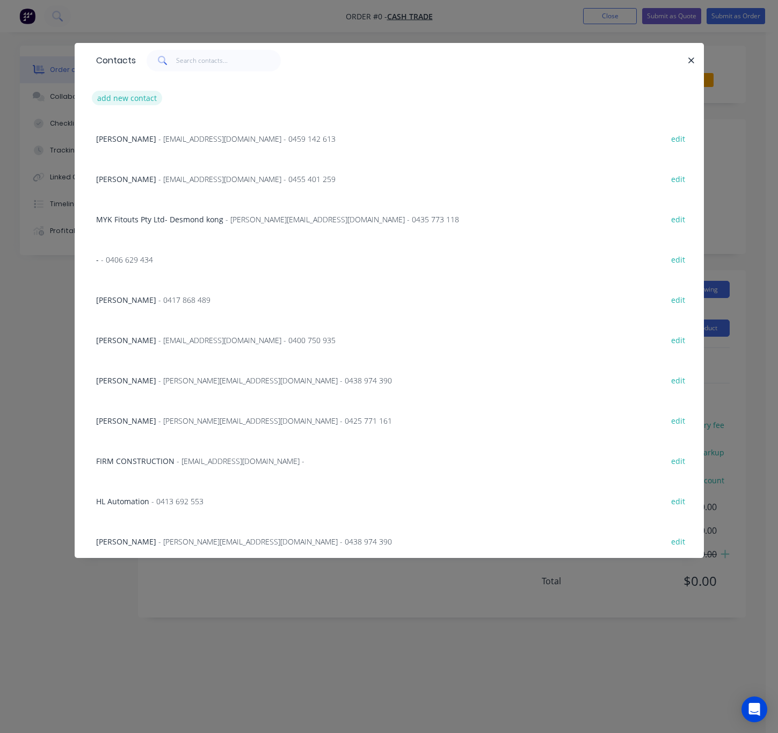
click at [142, 93] on button "add new contact" at bounding box center [127, 98] width 71 height 14
select select "AU"
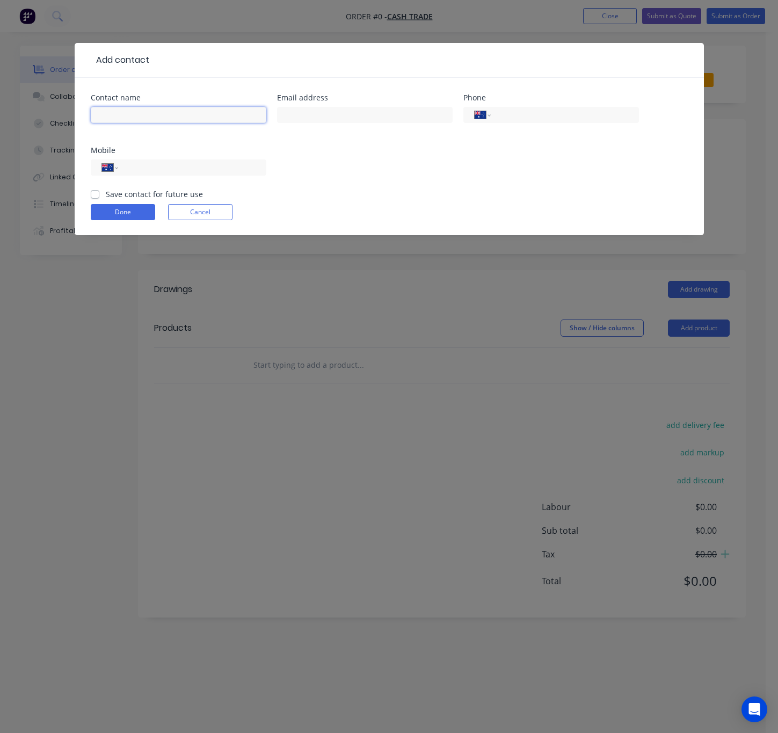
click at [200, 113] on input "text" at bounding box center [179, 115] width 176 height 16
paste input "thomas fellows"
click at [229, 116] on input "thomas fellows -" at bounding box center [179, 115] width 176 height 16
paste input "historic plumbing"
type input "thomas fellows - historic plumbing"
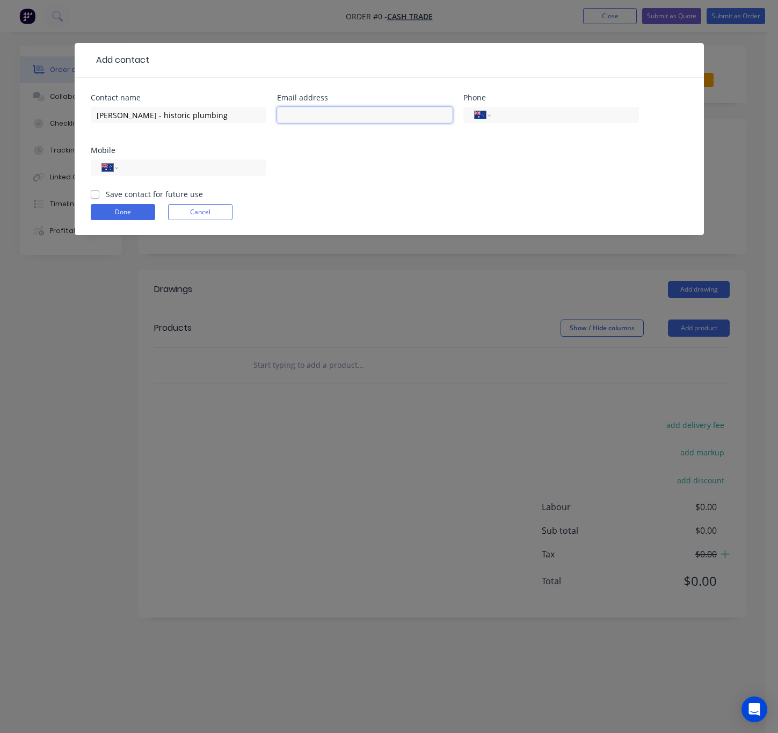
click at [306, 118] on input "text" at bounding box center [365, 115] width 176 height 16
paste input "thomas@historicplumbing.com.au"
type input "thomas@historicplumbing.com.au"
click at [157, 173] on input "tel" at bounding box center [190, 168] width 129 height 12
click at [168, 169] on input "tel" at bounding box center [190, 168] width 129 height 12
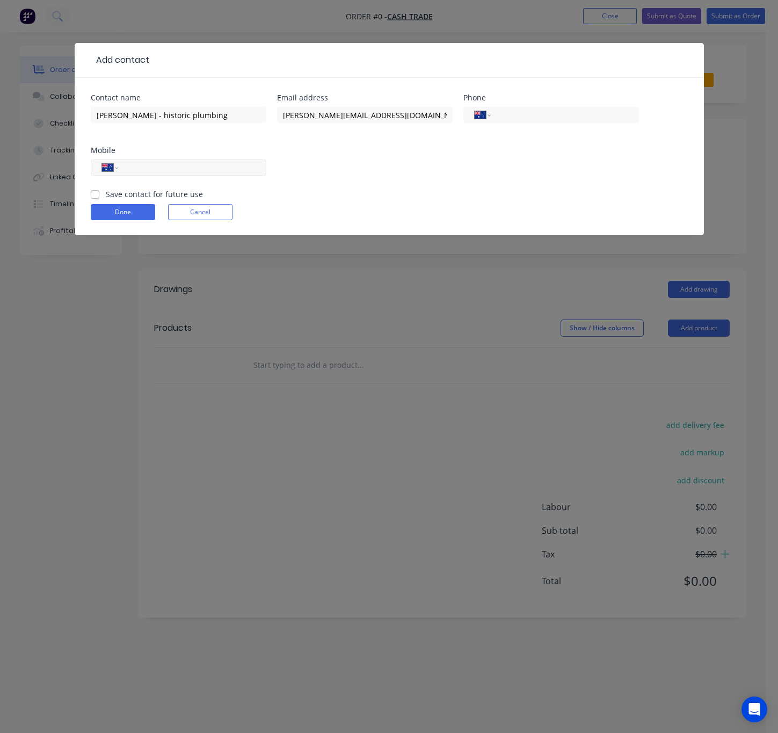
paste input "0430 290 153"
type input "0430 290 153"
click at [424, 198] on form "Contact name thomas fellows - historic plumbing Email address thomas@historicpl…" at bounding box center [389, 164] width 597 height 141
click at [128, 216] on button "Done" at bounding box center [123, 212] width 64 height 16
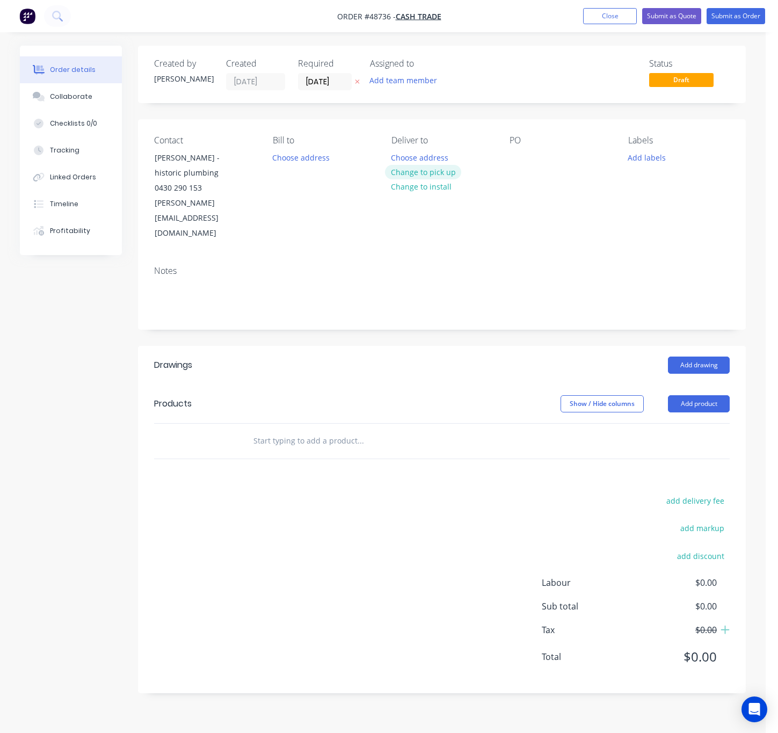
click at [427, 176] on button "Change to pick up" at bounding box center [423, 172] width 76 height 14
click at [310, 153] on button "Choose address" at bounding box center [301, 157] width 69 height 14
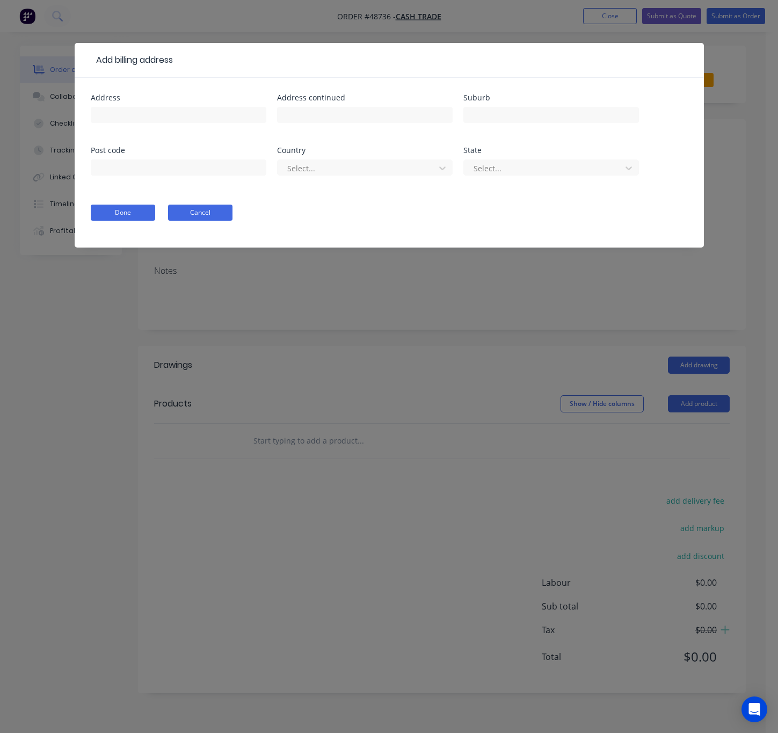
click at [214, 213] on button "Cancel" at bounding box center [200, 213] width 64 height 16
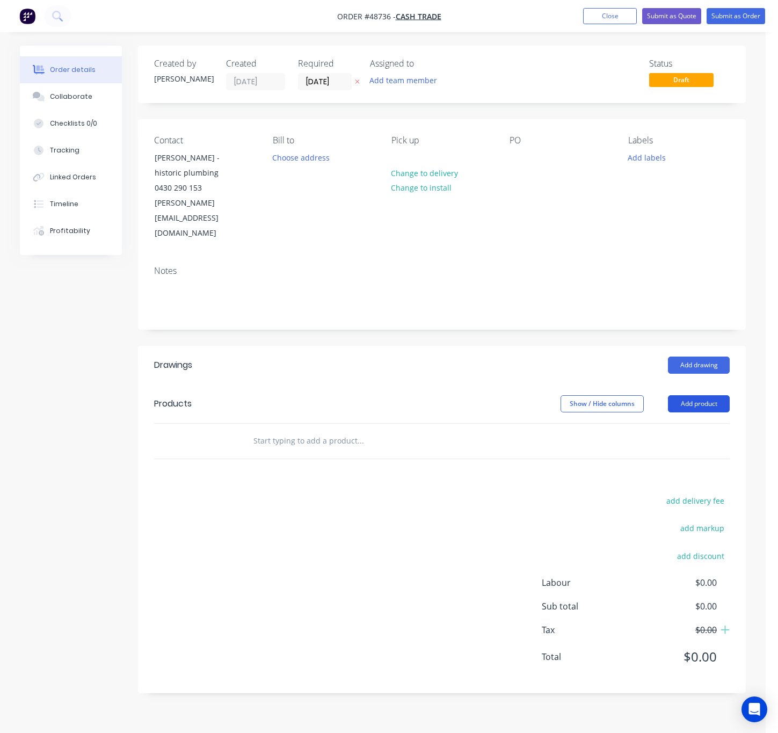
click at [701, 395] on button "Add product" at bounding box center [699, 403] width 62 height 17
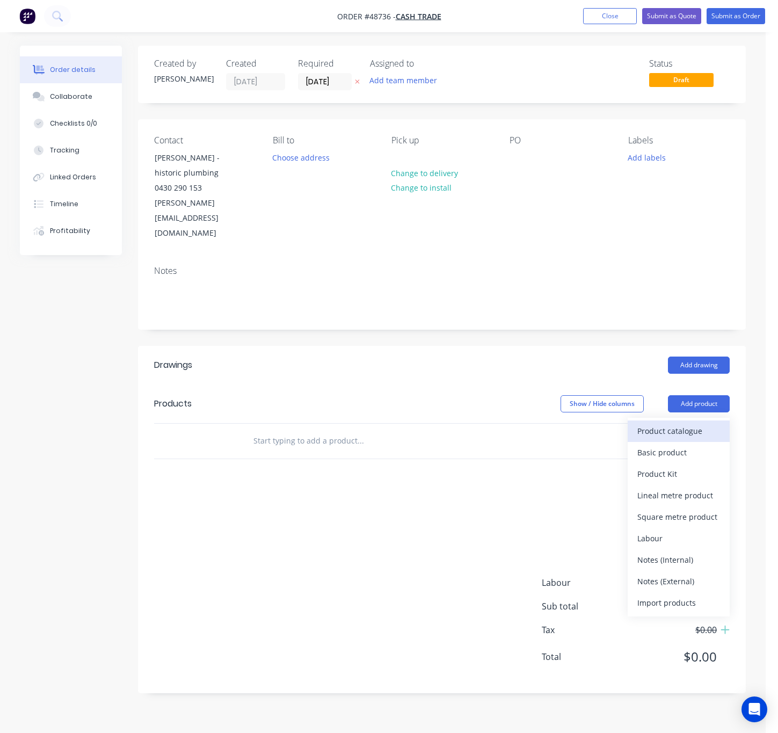
click at [689, 423] on div "Product catalogue" at bounding box center [678, 431] width 83 height 16
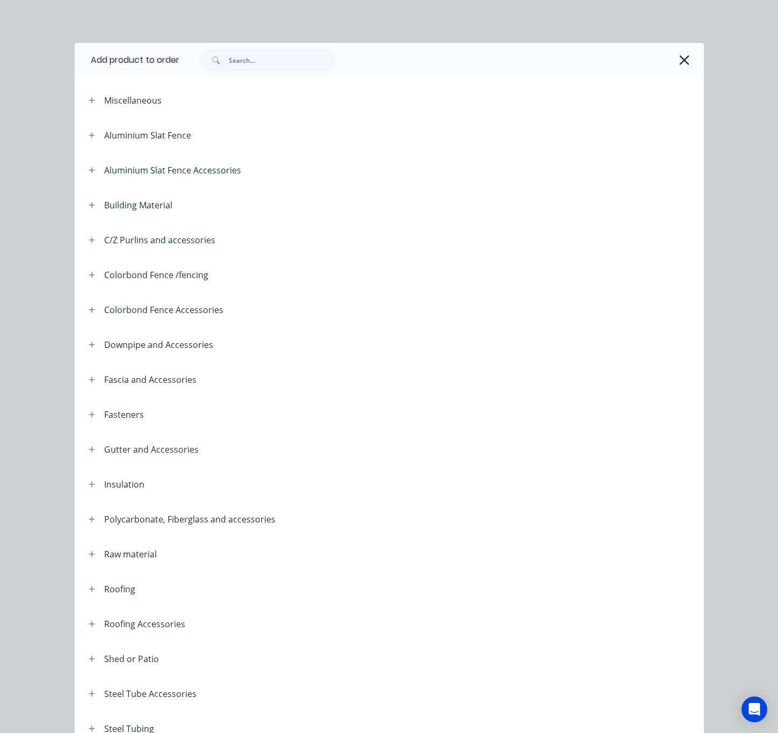
click at [682, 50] on div at bounding box center [436, 59] width 514 height 21
drag, startPoint x: 681, startPoint y: 60, endPoint x: 679, endPoint y: 64, distance: 5.5
click at [679, 64] on icon "button" at bounding box center [684, 60] width 11 height 15
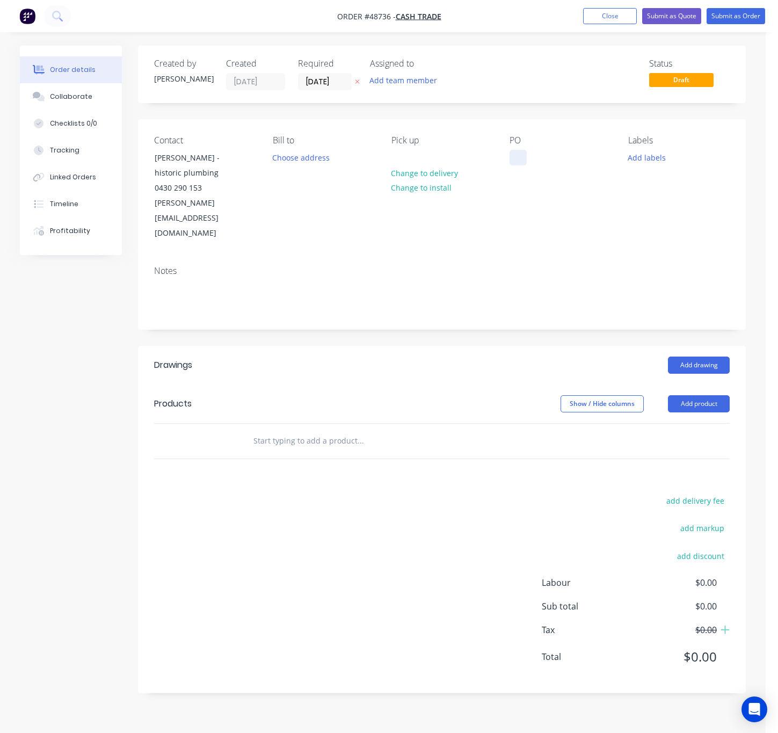
drag, startPoint x: 506, startPoint y: 150, endPoint x: 523, endPoint y: 153, distance: 17.9
click at [506, 150] on div "Contact thomas fellows - historic plumbing 0430 290 153 thomas@historicplumbing…" at bounding box center [442, 188] width 608 height 138
click at [522, 156] on div at bounding box center [518, 158] width 17 height 16
click at [498, 508] on div "add delivery fee add markup add discount Labour $0.00 Sub total $0.00 Tax $0.00…" at bounding box center [442, 585] width 576 height 184
click at [665, 384] on header "Products Show / Hide columns Add product" at bounding box center [442, 403] width 608 height 39
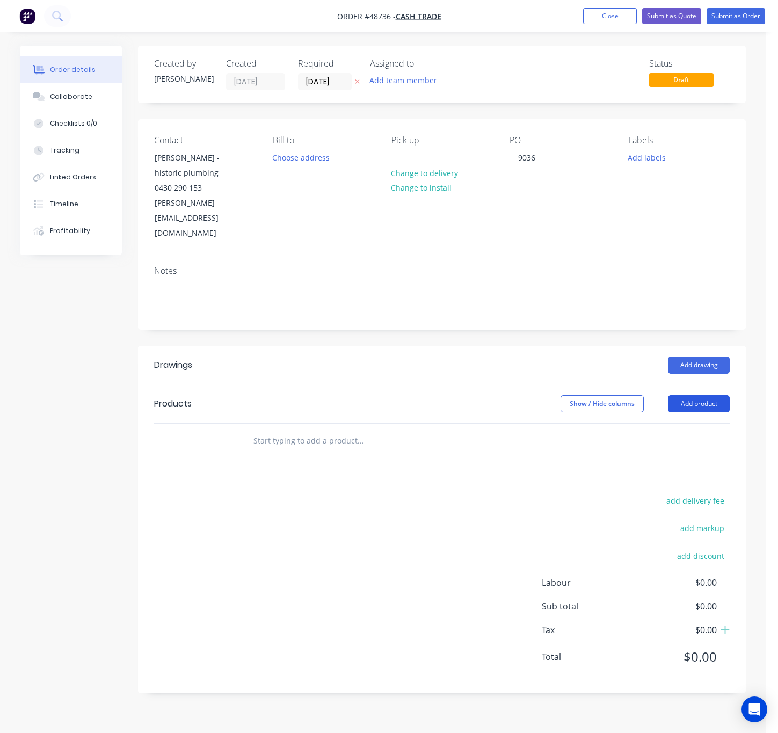
click at [689, 395] on button "Add product" at bounding box center [699, 403] width 62 height 17
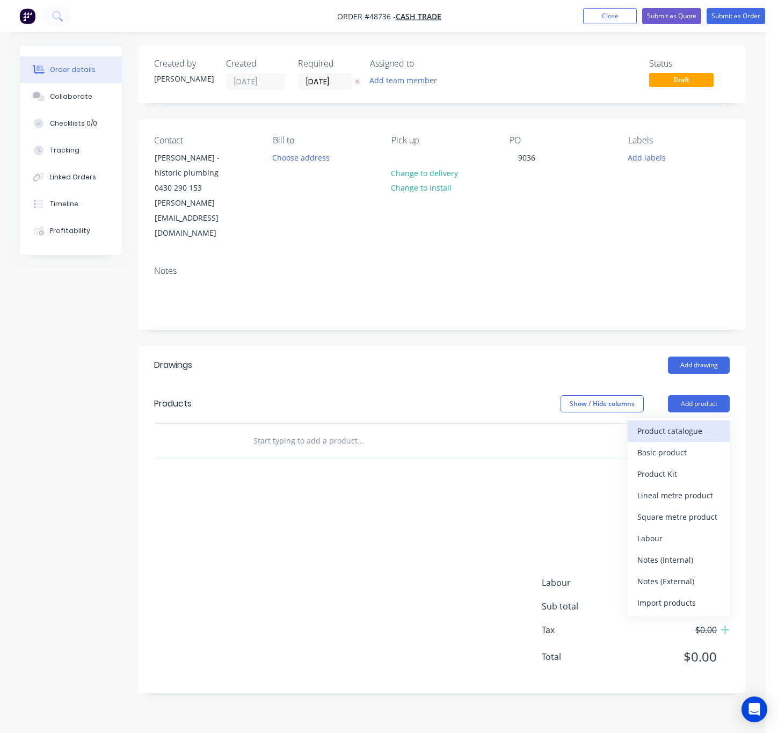
click at [659, 423] on div "Product catalogue" at bounding box center [678, 431] width 83 height 16
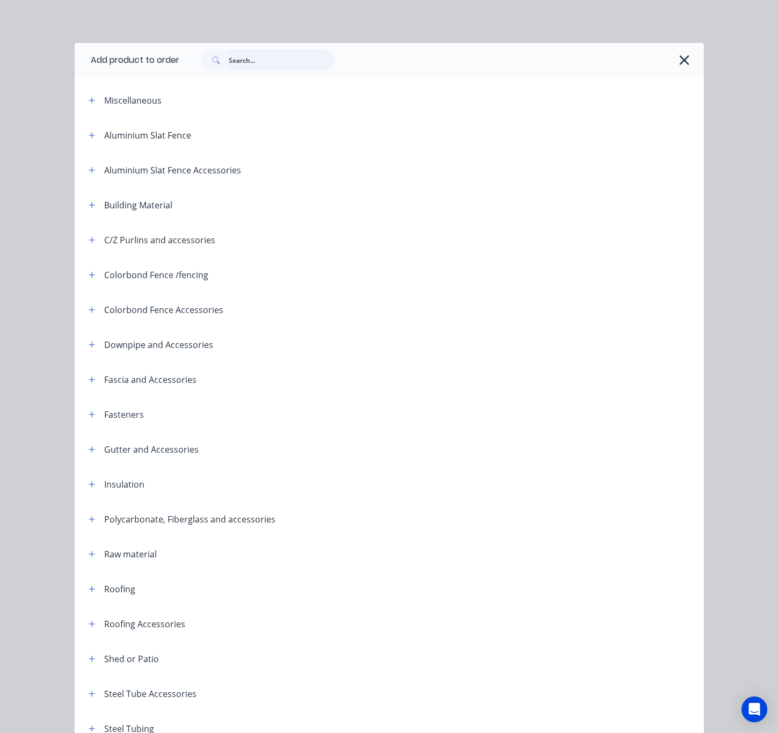
click at [272, 61] on input "text" at bounding box center [282, 59] width 106 height 21
type input "downpipe"
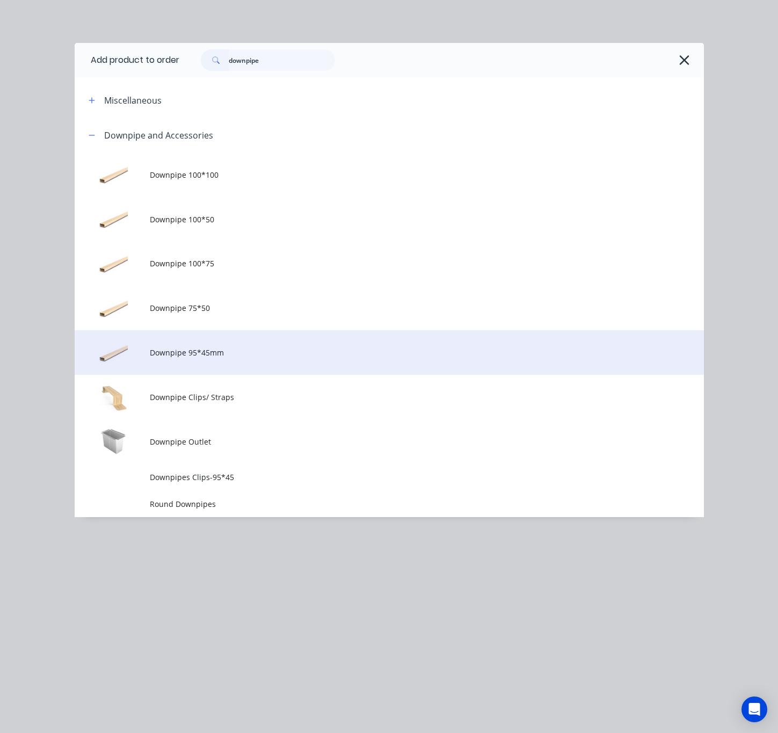
click at [301, 353] on span "Downpipe 95*45mm" at bounding box center [371, 352] width 443 height 11
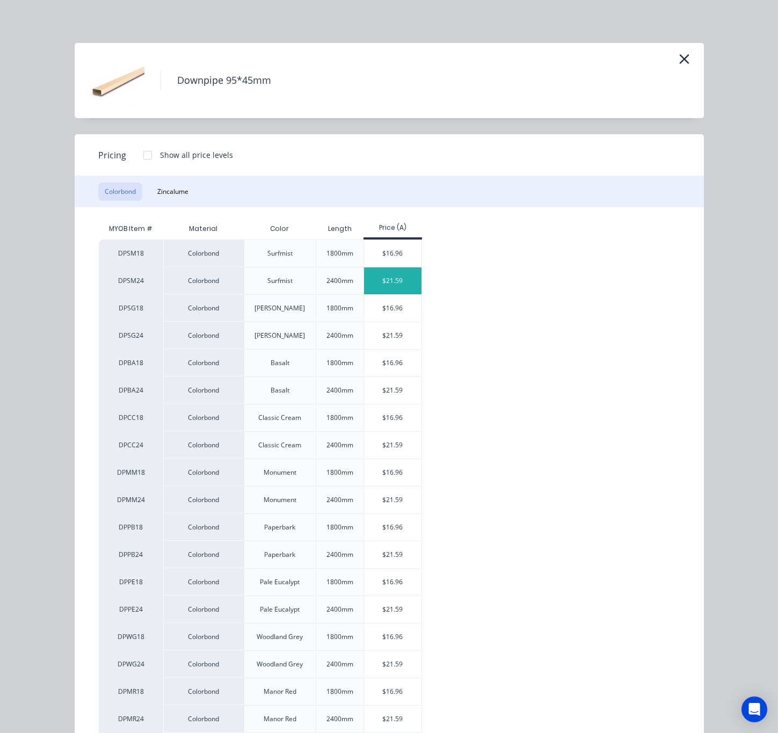
click at [388, 280] on div "$21.59" at bounding box center [392, 280] width 57 height 27
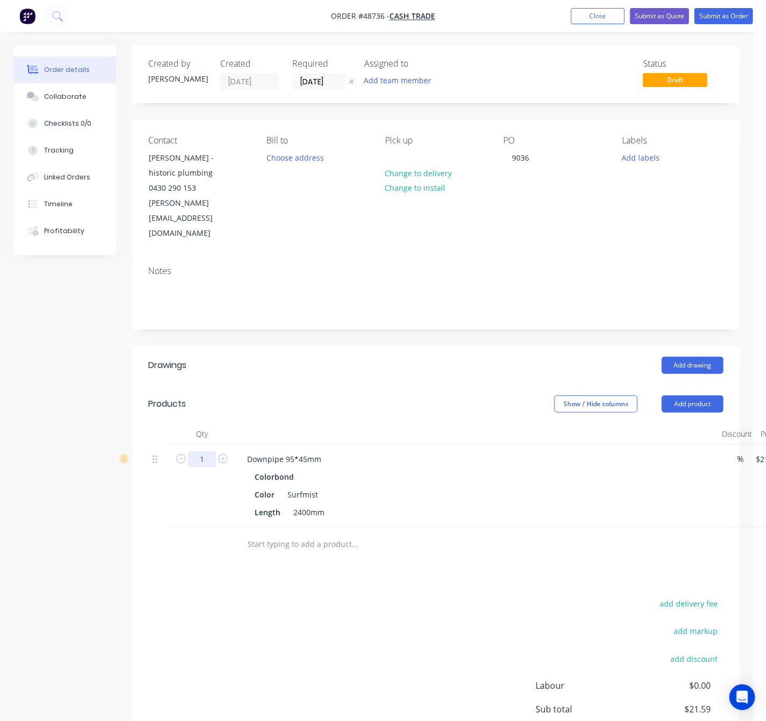
click at [197, 451] on input "1" at bounding box center [202, 459] width 28 height 16
type input "8"
type input "$172.72"
click at [540, 534] on div "Drawings Add drawing Products Show / Hide columns Add product Qty Discount Pric…" at bounding box center [435, 571] width 607 height 450
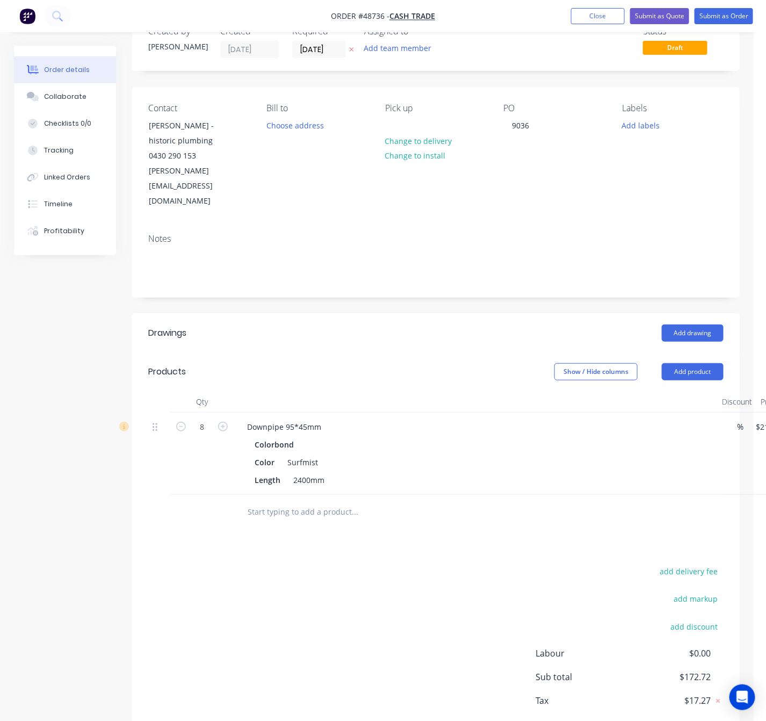
scroll to position [63, 0]
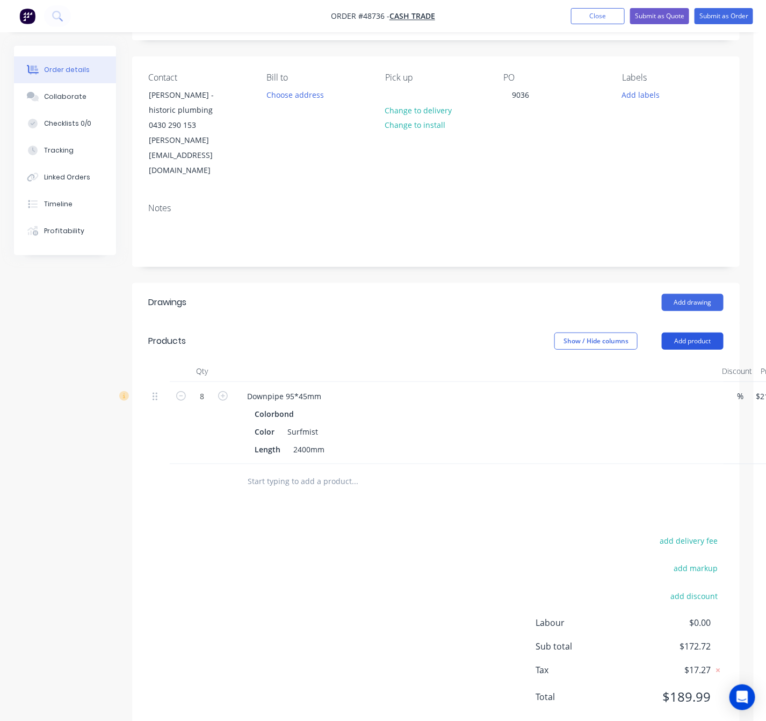
click at [680, 332] on button "Add product" at bounding box center [692, 340] width 62 height 17
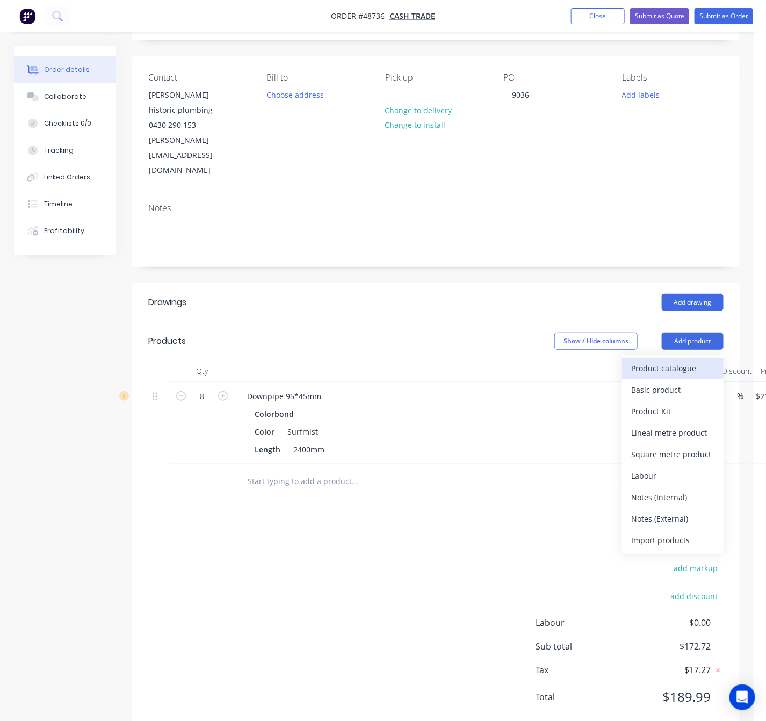
click at [675, 360] on div "Product catalogue" at bounding box center [672, 368] width 83 height 16
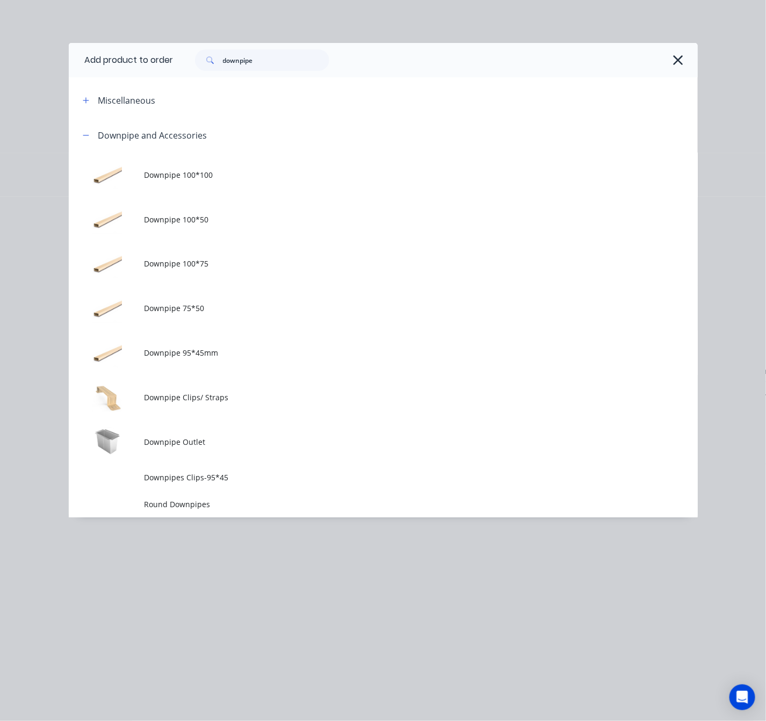
click at [229, 470] on td "Downpipes Clips-95*45" at bounding box center [420, 476] width 553 height 27
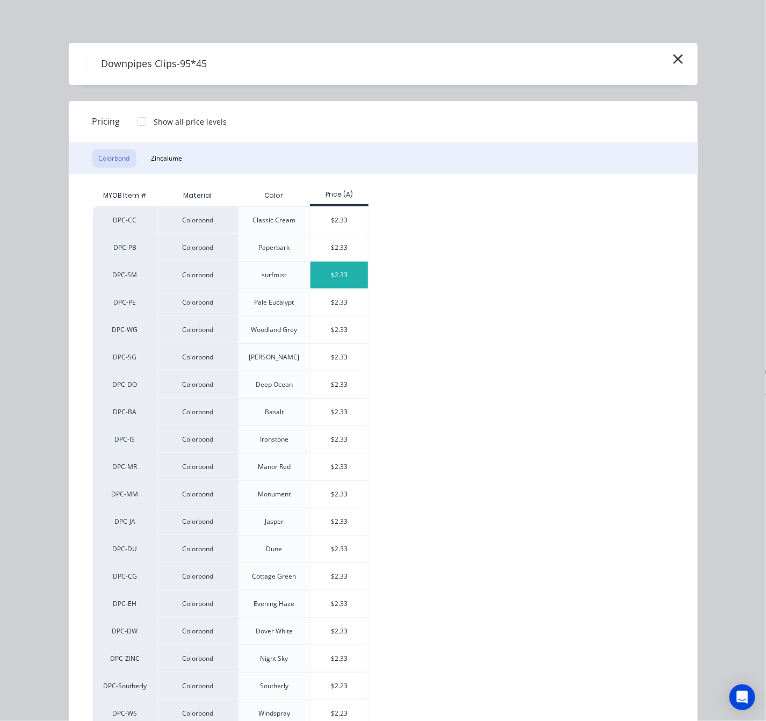
click at [348, 278] on div "$2.33" at bounding box center [338, 274] width 57 height 27
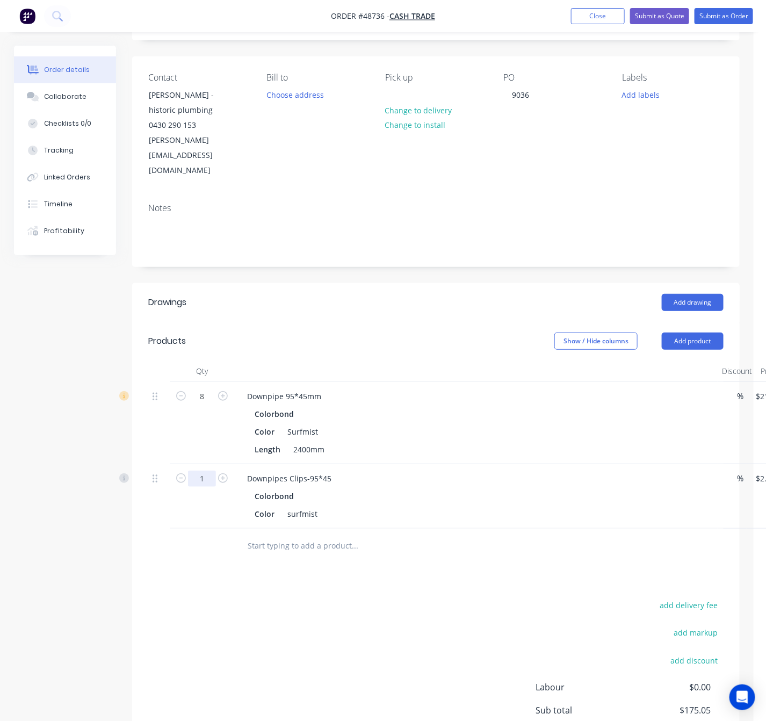
click at [208, 404] on input "1" at bounding box center [202, 396] width 28 height 16
type input "10"
type input "$23.30"
click at [355, 495] on div "Downpipes Clips-95*45 Colorbond Color surfmist" at bounding box center [475, 496] width 483 height 64
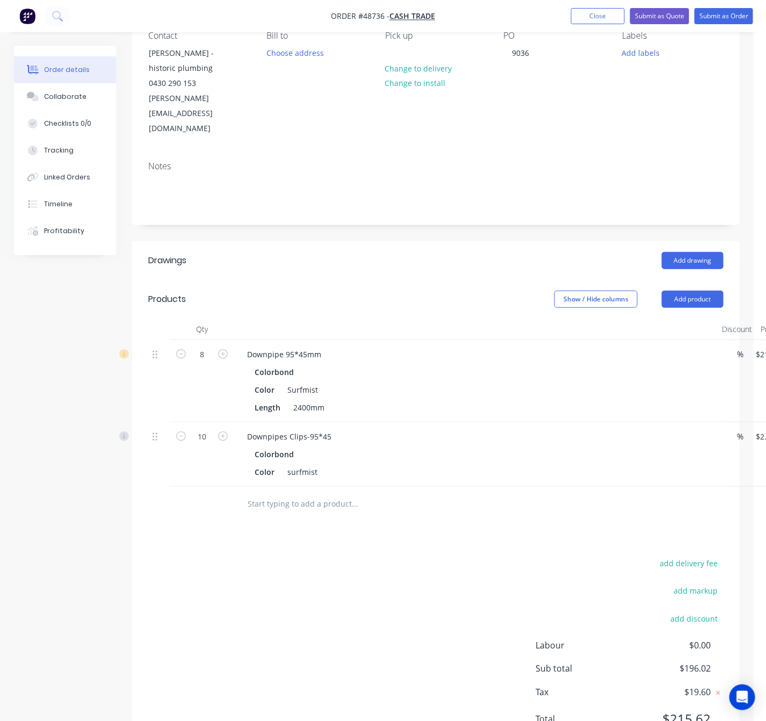
scroll to position [128, 0]
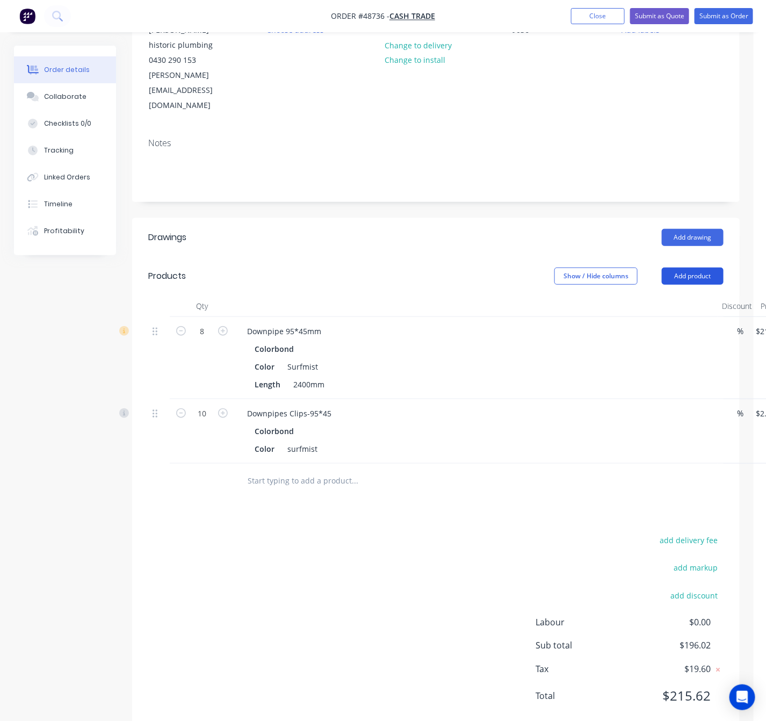
click at [717, 267] on button "Add product" at bounding box center [692, 275] width 62 height 17
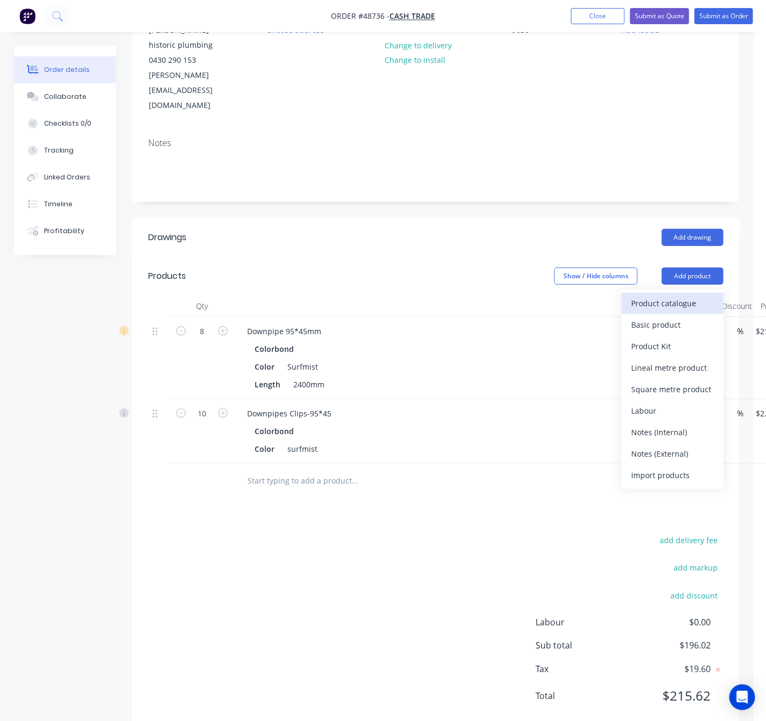
click at [654, 295] on div "Product catalogue" at bounding box center [672, 303] width 83 height 16
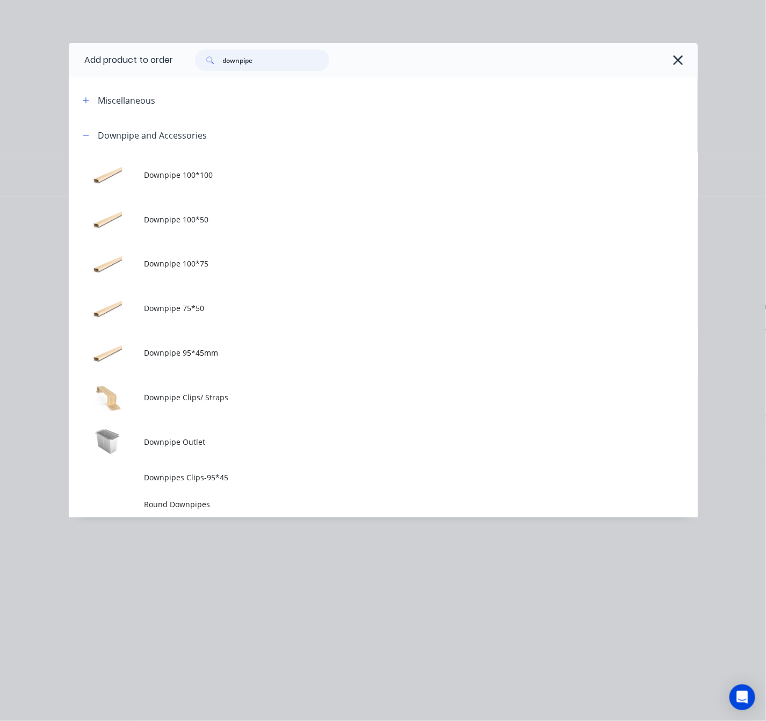
drag, startPoint x: 271, startPoint y: 58, endPoint x: 160, endPoint y: 65, distance: 110.8
click at [160, 65] on header "Add product to order downpipe" at bounding box center [383, 60] width 629 height 34
type input "eave"
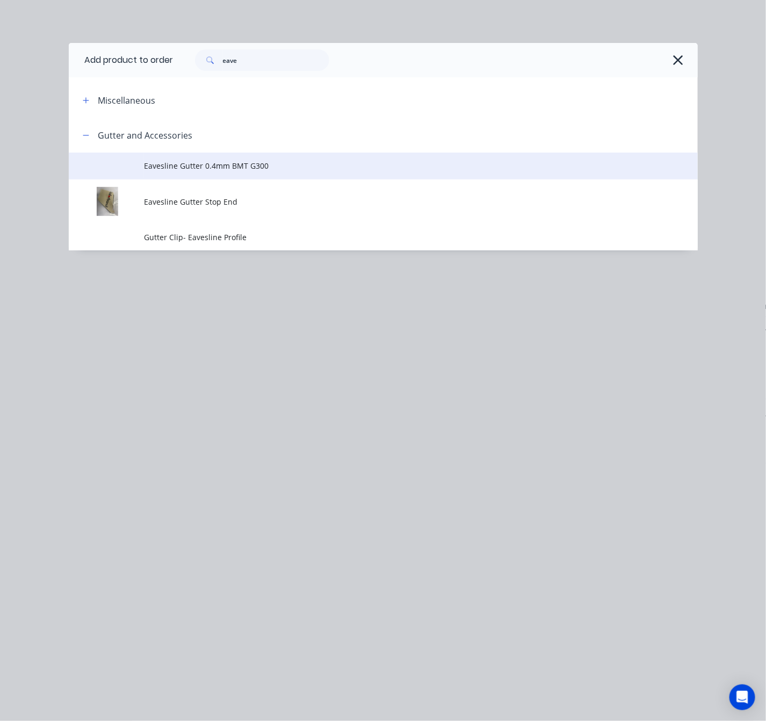
click at [293, 166] on span "Eavesline Gutter 0.4mm BMT G300" at bounding box center [365, 165] width 442 height 11
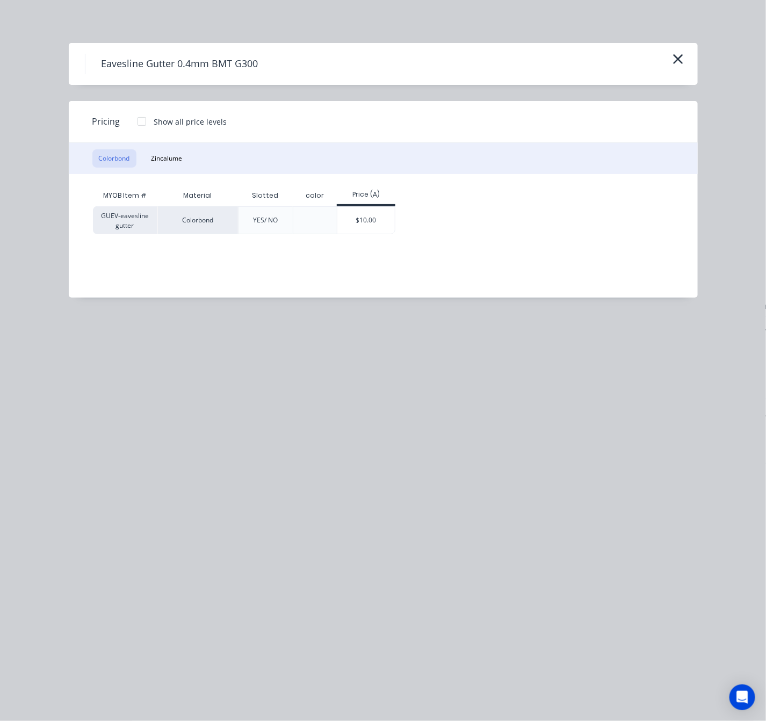
click at [359, 221] on div "$10.00" at bounding box center [365, 220] width 57 height 27
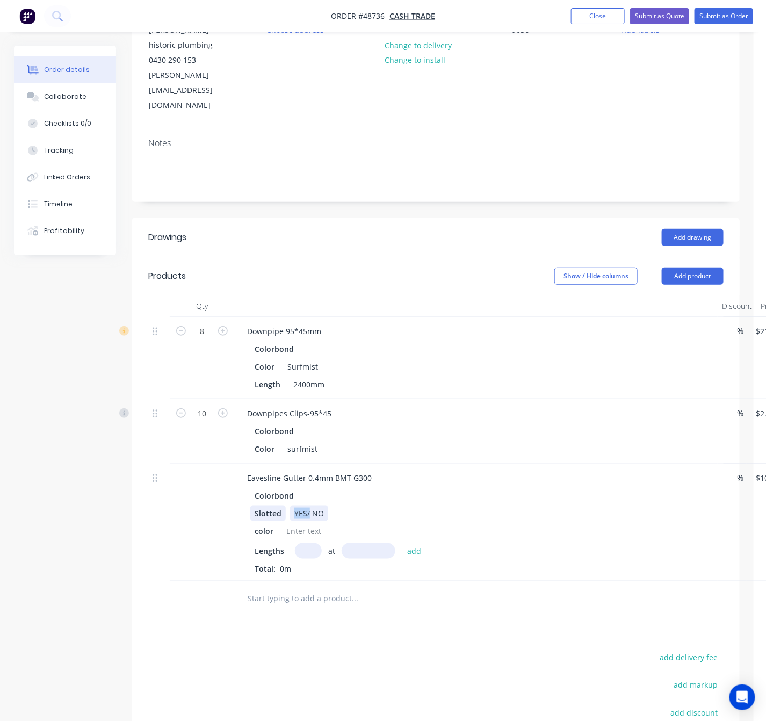
drag, startPoint x: 311, startPoint y: 485, endPoint x: 256, endPoint y: 488, distance: 54.9
click at [254, 505] on div "Slotted YES/ NO" at bounding box center [473, 513] width 447 height 16
click at [316, 523] on div at bounding box center [303, 531] width 43 height 16
click at [300, 543] on input "text" at bounding box center [308, 551] width 27 height 16
type input "1"
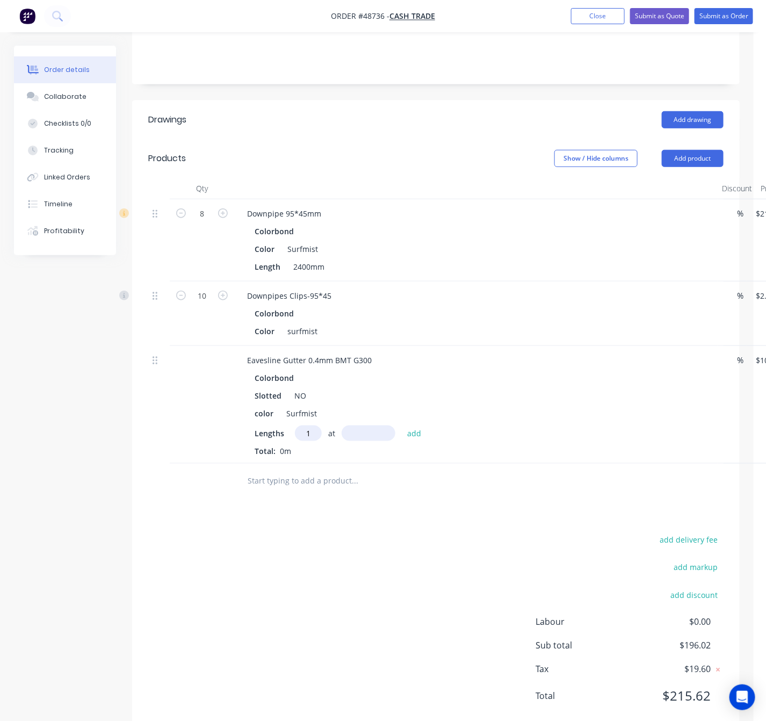
scroll to position [165, 0]
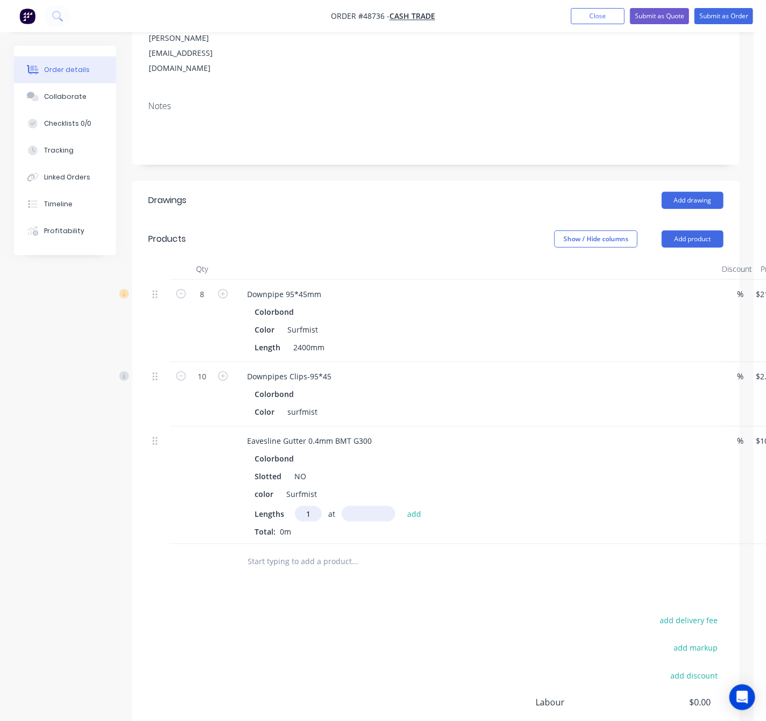
click at [358, 506] on input "text" at bounding box center [368, 514] width 54 height 16
type input "5200"
click at [402, 506] on button "add" at bounding box center [414, 513] width 25 height 14
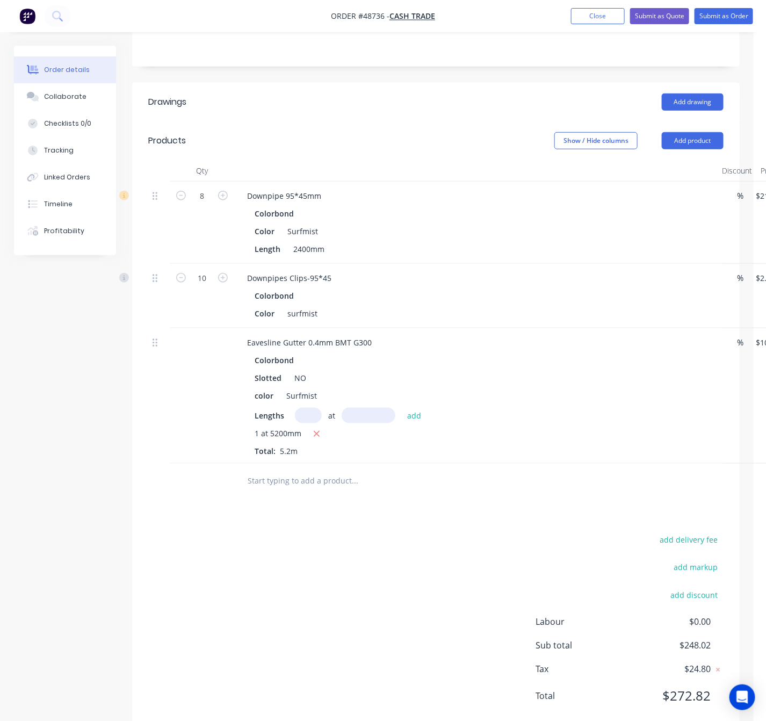
scroll to position [263, 86]
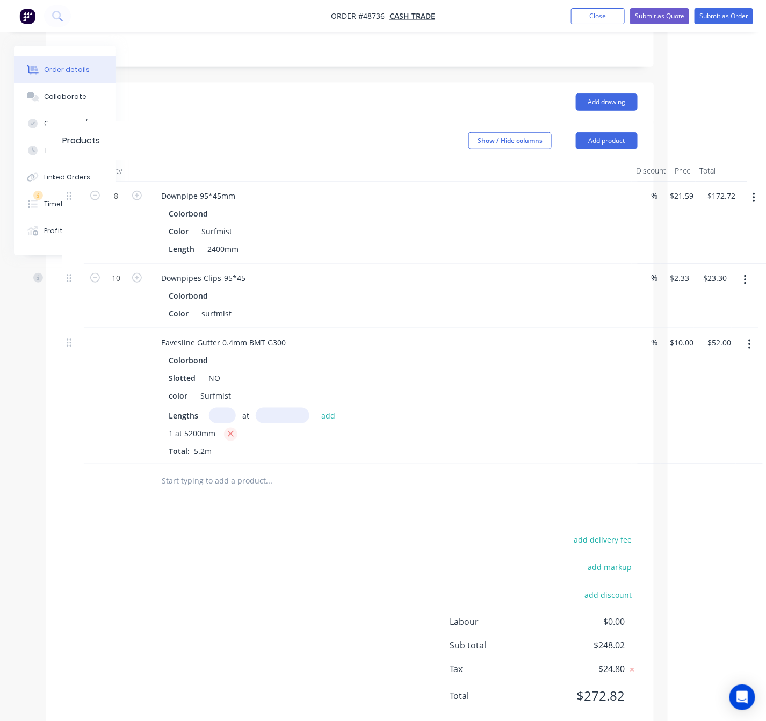
click at [231, 429] on icon "button" at bounding box center [230, 434] width 7 height 10
type input "$0.00"
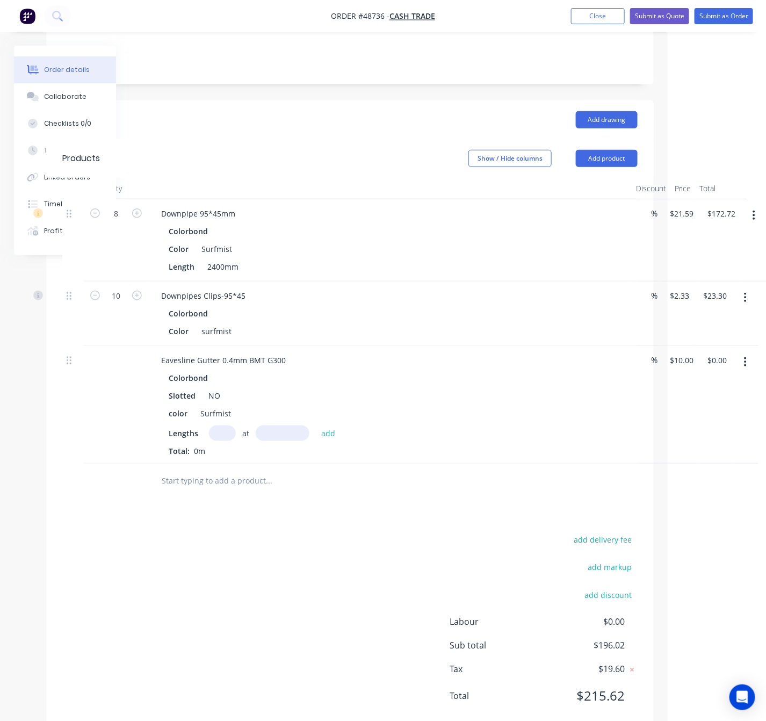
click at [217, 425] on input "text" at bounding box center [222, 433] width 27 height 16
type input "1"
click at [265, 425] on input "text" at bounding box center [283, 433] width 54 height 16
type input "52000"
click at [316, 425] on button "add" at bounding box center [328, 432] width 25 height 14
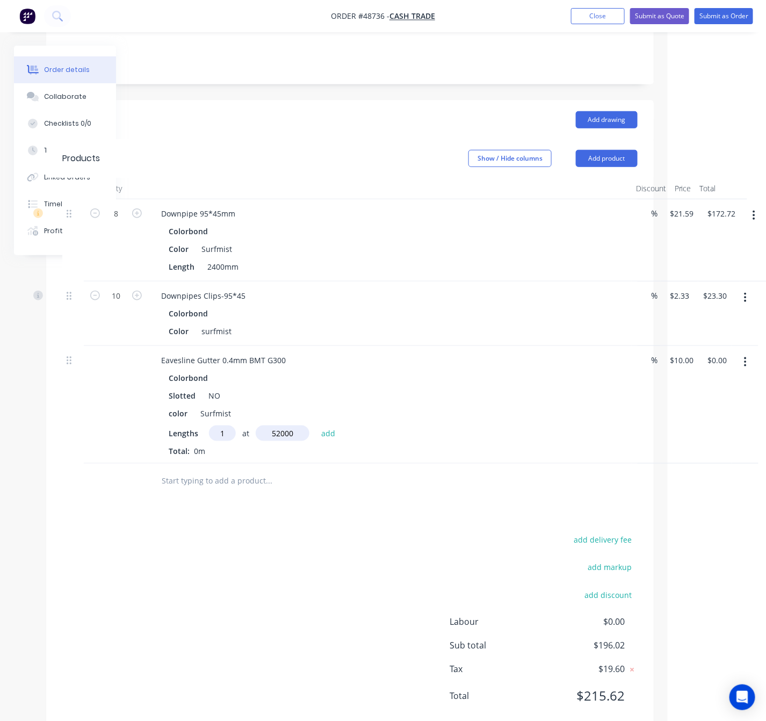
type input "$520.00"
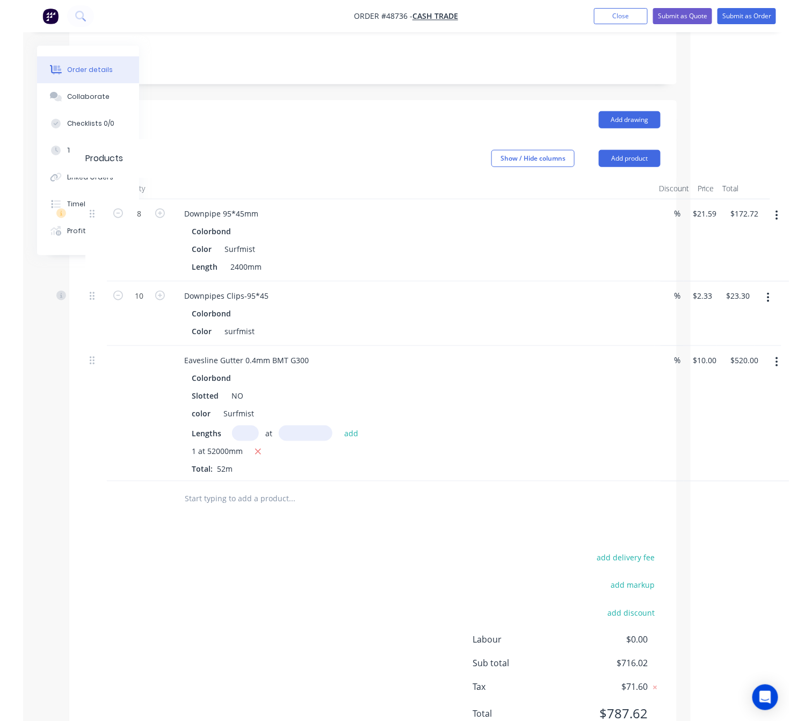
scroll to position [245, 0]
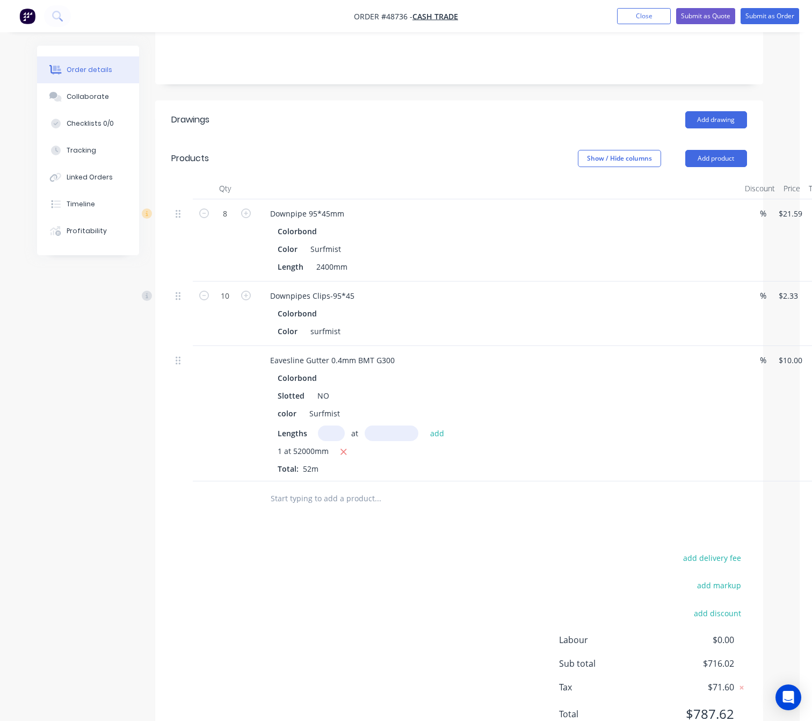
click at [332, 425] on input "text" at bounding box center [331, 433] width 27 height 16
type input "7"
click at [374, 425] on input "text" at bounding box center [392, 433] width 54 height 16
type input "7500"
click at [425, 425] on button "add" at bounding box center [437, 432] width 25 height 14
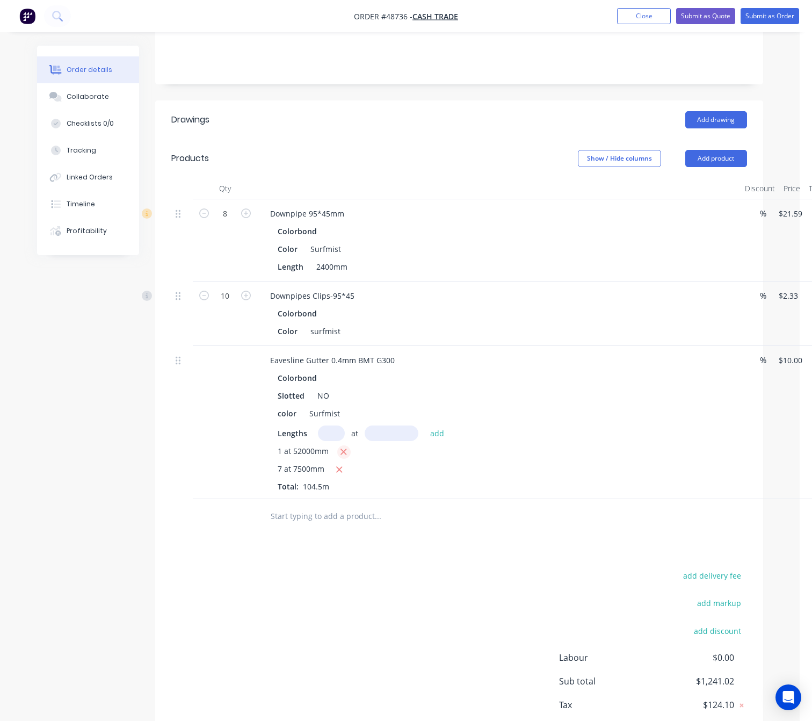
click at [341, 449] on icon "button" at bounding box center [344, 452] width 6 height 6
type input "$525.00"
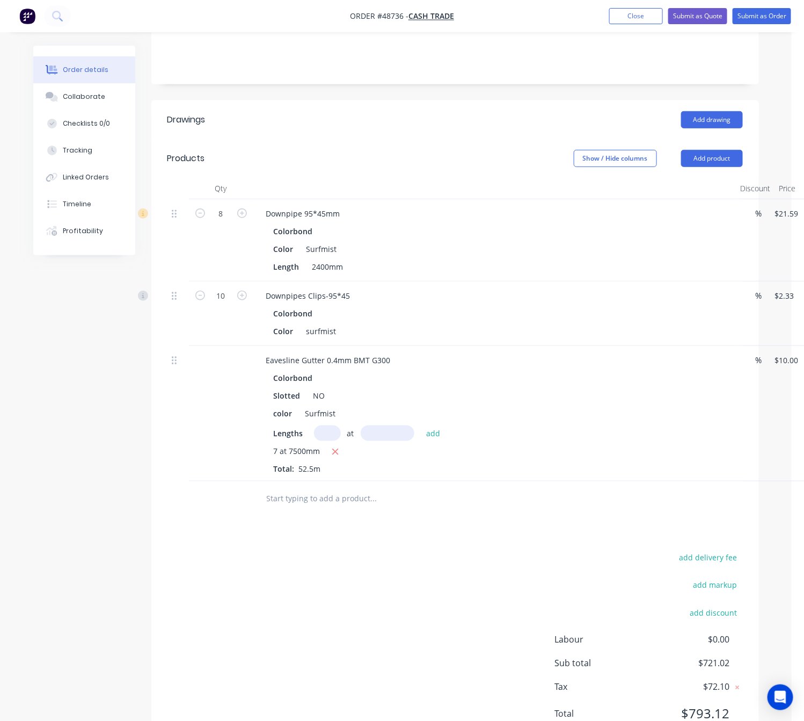
click at [380, 139] on header "Products Show / Hide columns Add product" at bounding box center [455, 158] width 608 height 39
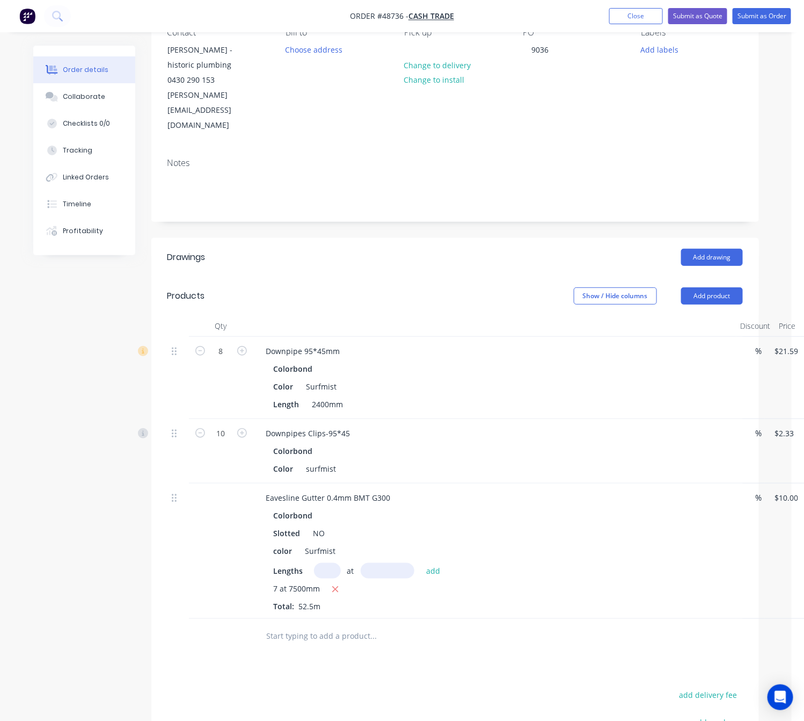
scroll to position [0, 0]
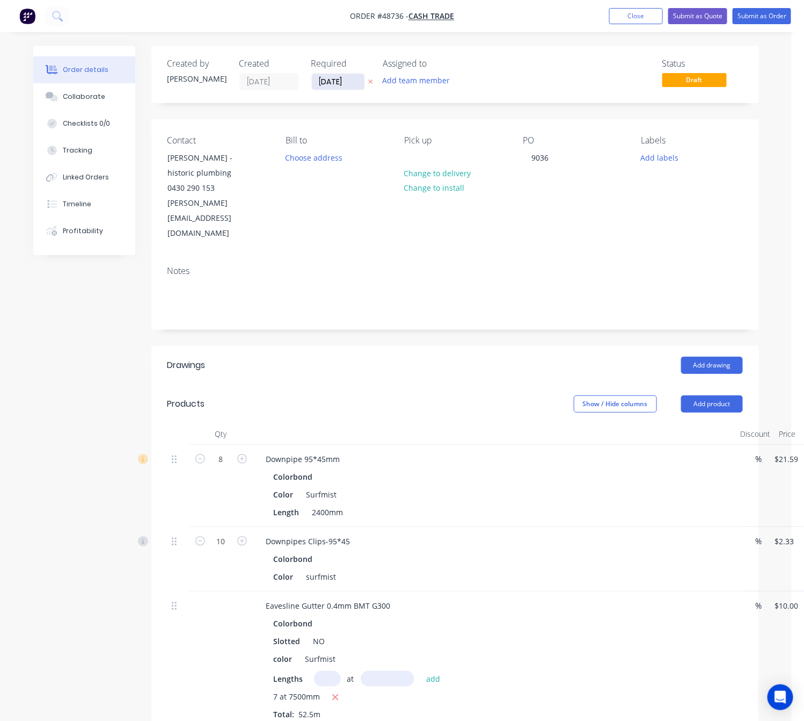
click at [342, 81] on input "[DATE]" at bounding box center [338, 82] width 53 height 16
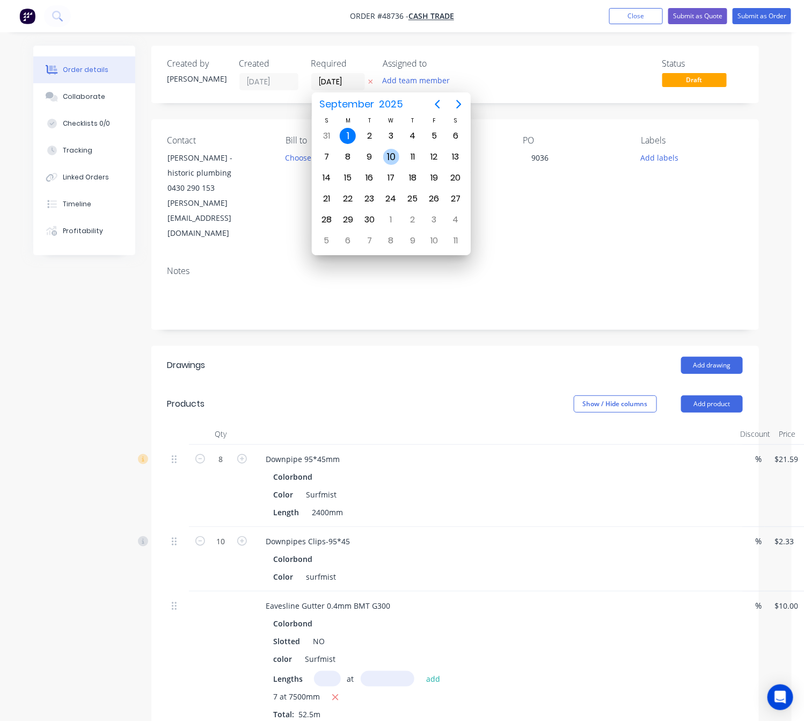
click at [392, 157] on div "10" at bounding box center [391, 157] width 16 height 16
type input "[DATE]"
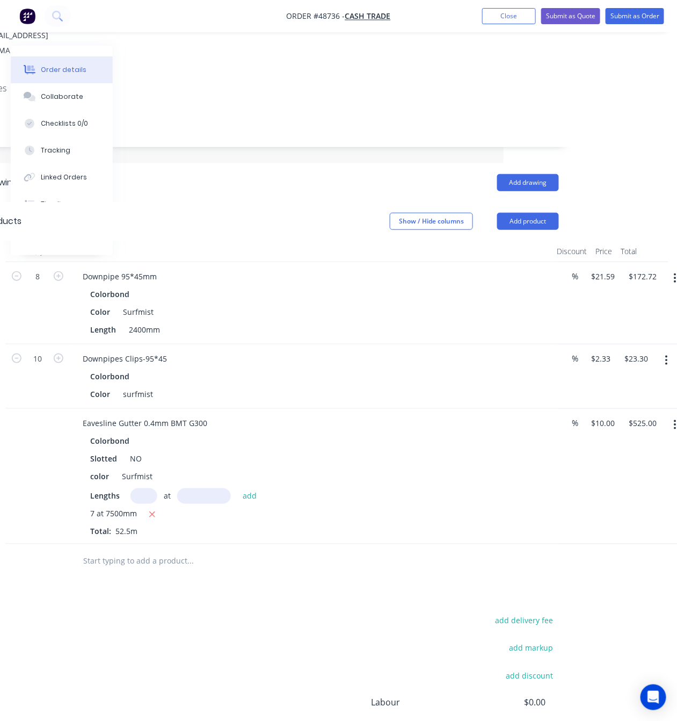
scroll to position [183, 163]
click at [527, 613] on button "add delivery fee" at bounding box center [522, 620] width 69 height 14
type input "220"
click at [527, 556] on div "Drawings Add drawing Products Show / Hide columns Add product Qty Discount Pric…" at bounding box center [269, 486] width 607 height 647
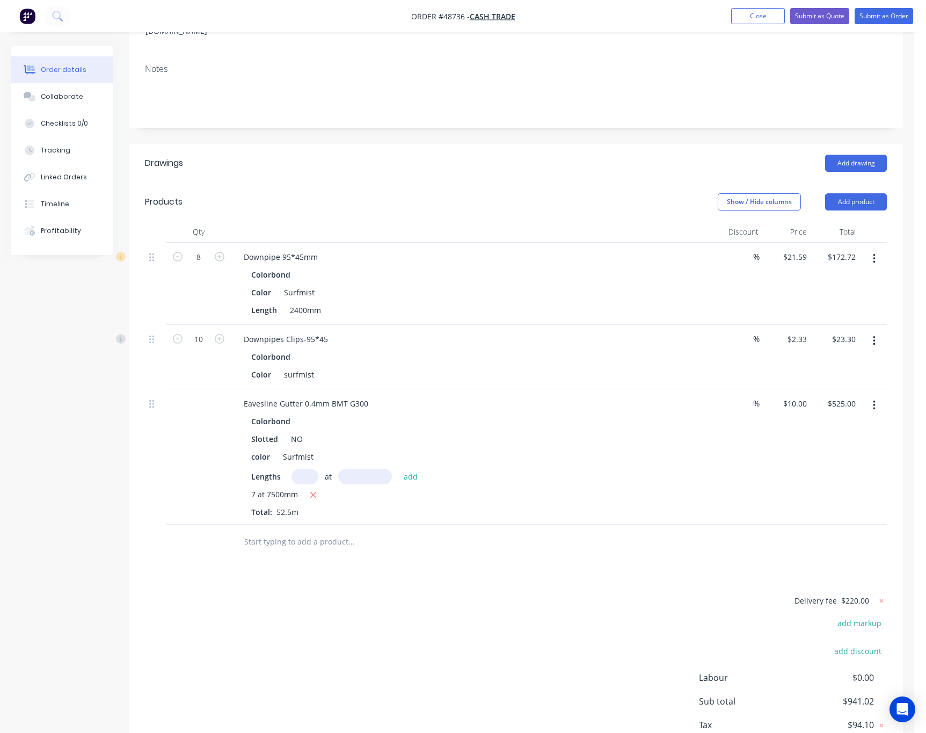
scroll to position [166, 0]
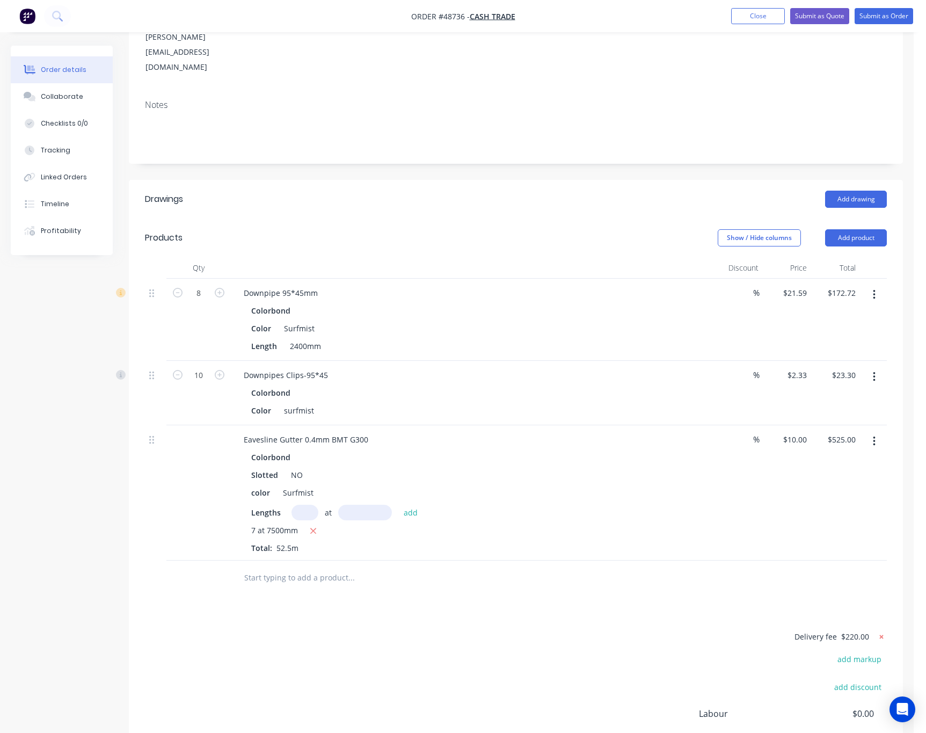
click at [880, 631] on icon at bounding box center [881, 636] width 11 height 11
click at [859, 630] on button "add delivery fee" at bounding box center [852, 637] width 69 height 14
type input "65"
click at [843, 561] on div at bounding box center [516, 578] width 742 height 35
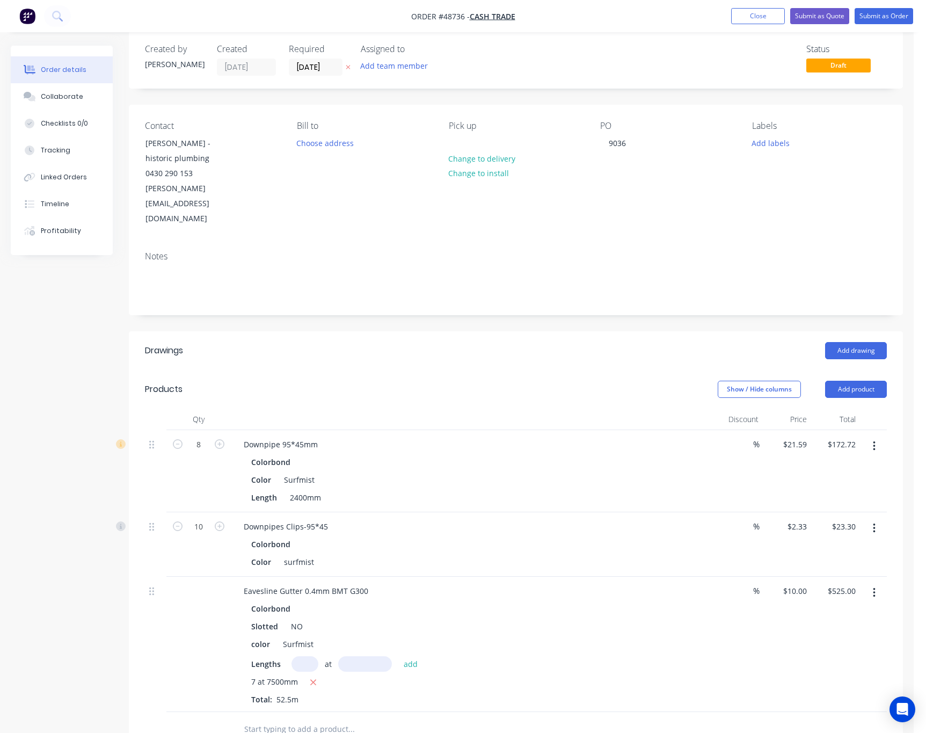
scroll to position [0, 0]
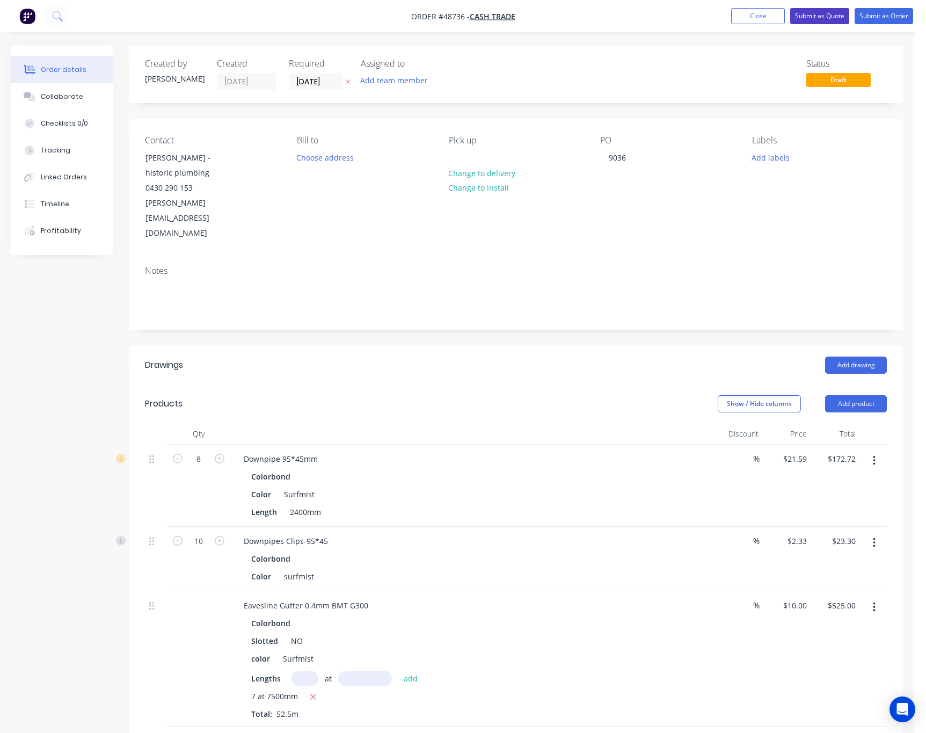
click at [817, 17] on button "Submit as Quote" at bounding box center [819, 16] width 59 height 16
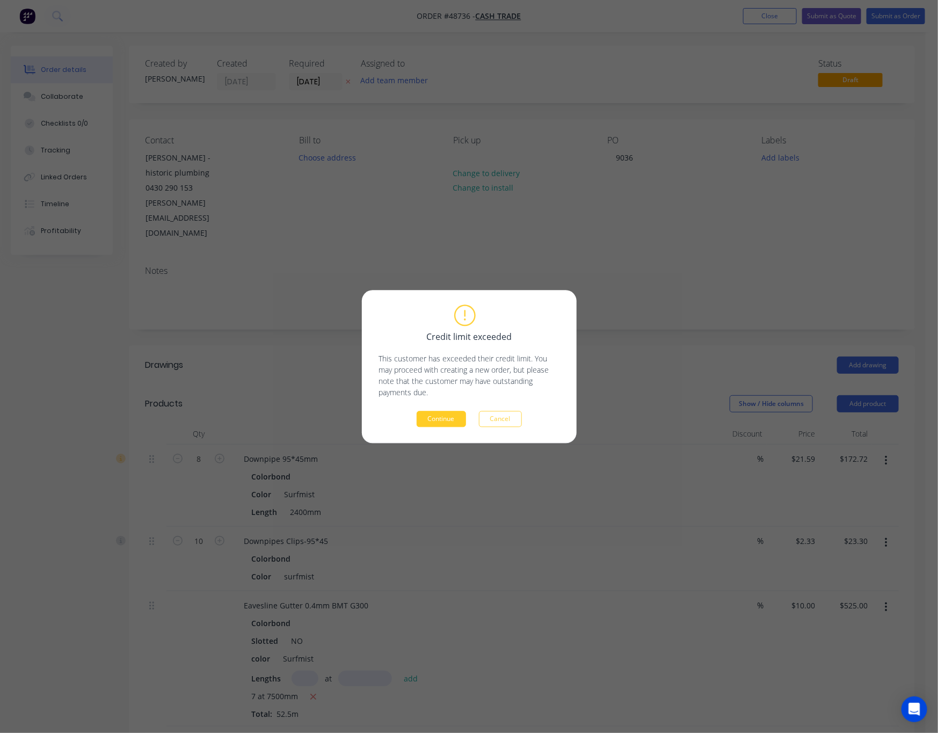
click at [448, 424] on button "Continue" at bounding box center [441, 419] width 49 height 16
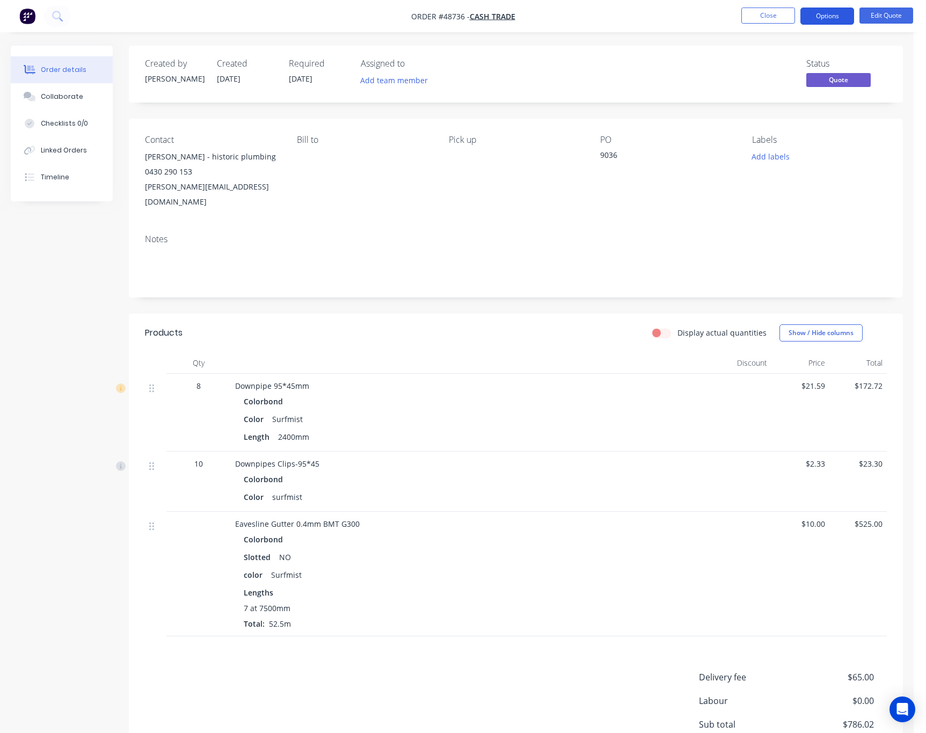
click at [843, 16] on button "Options" at bounding box center [828, 16] width 54 height 17
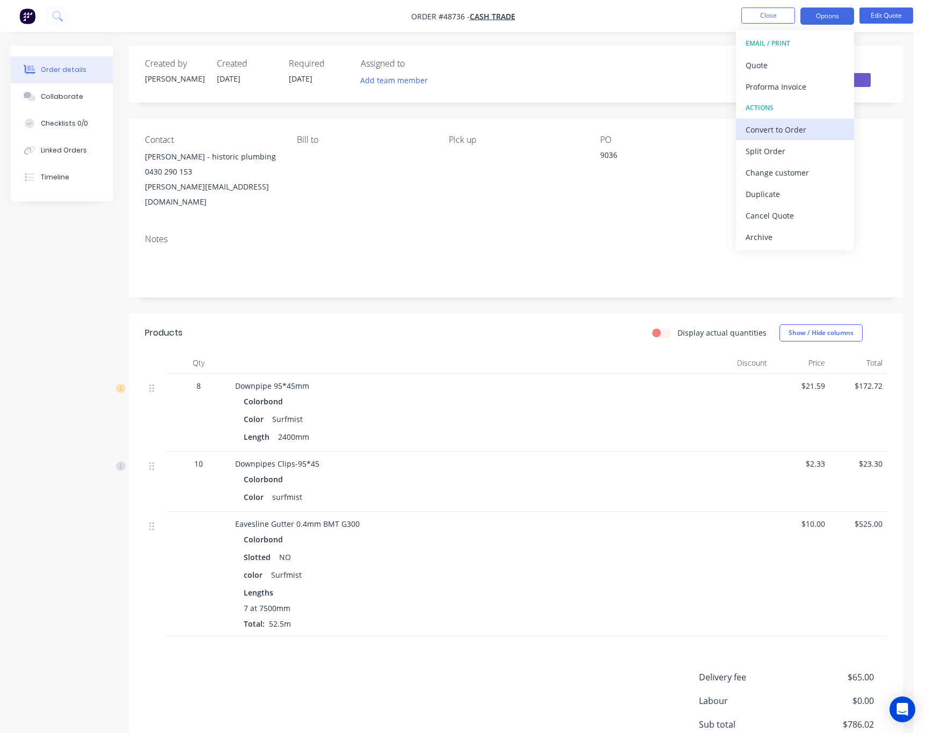
click at [833, 133] on div "Convert to Order" at bounding box center [795, 130] width 99 height 16
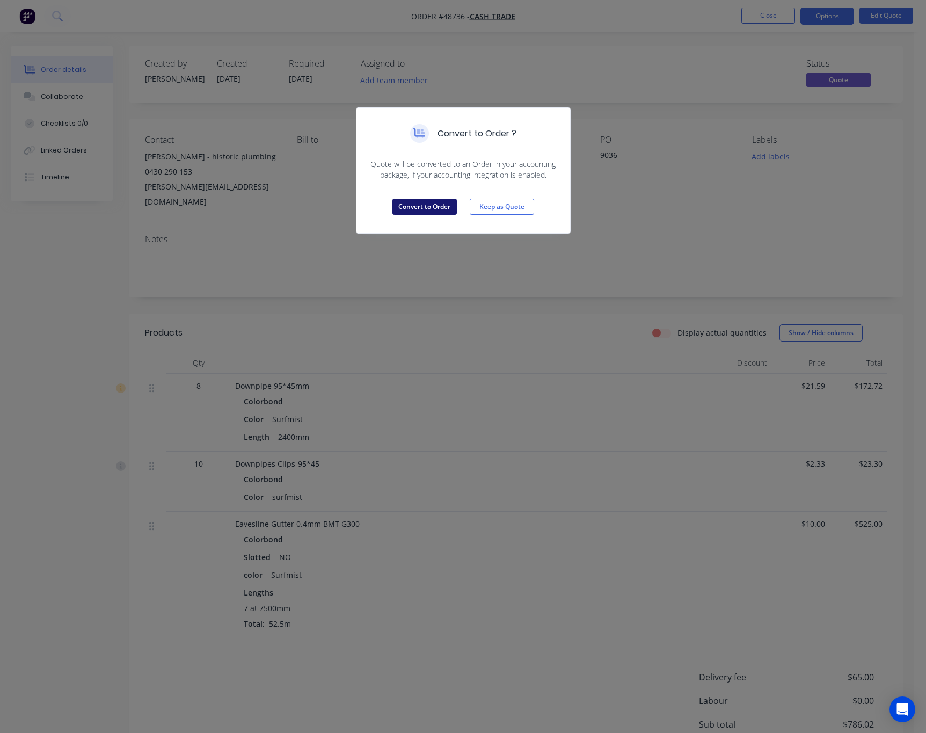
click at [401, 208] on button "Convert to Order" at bounding box center [424, 207] width 64 height 16
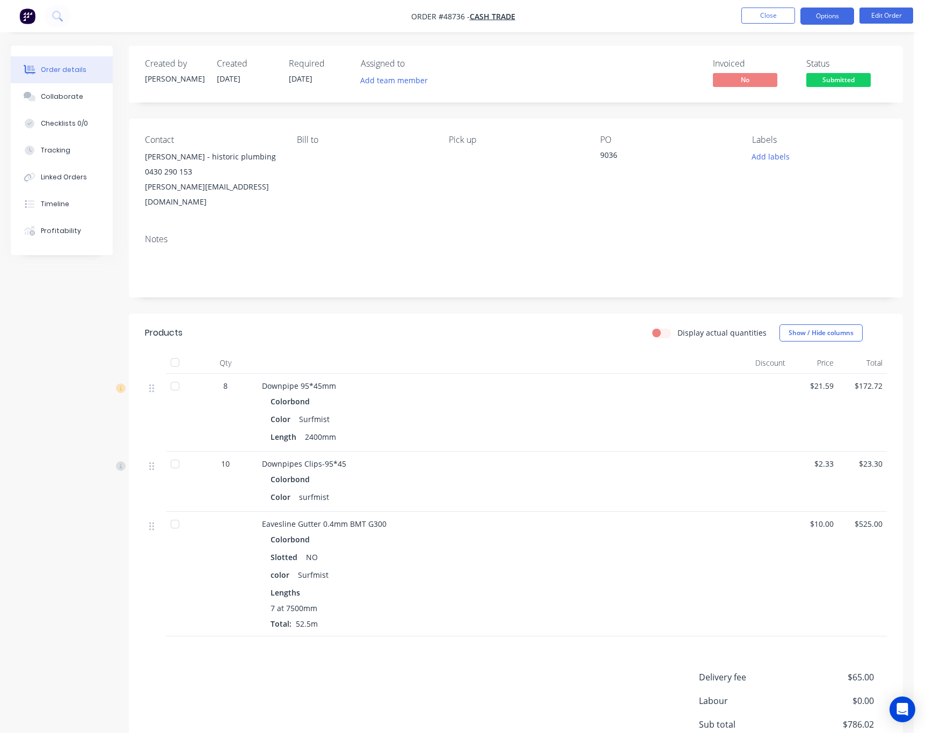
click at [837, 16] on button "Options" at bounding box center [828, 16] width 54 height 17
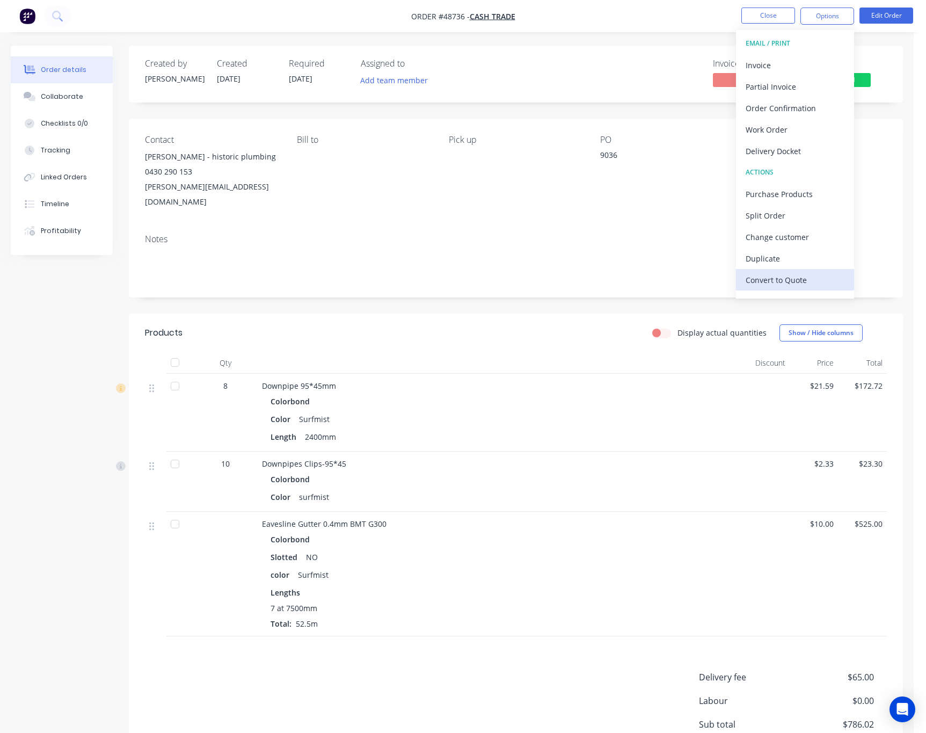
click at [799, 279] on div "Convert to Quote" at bounding box center [795, 280] width 99 height 16
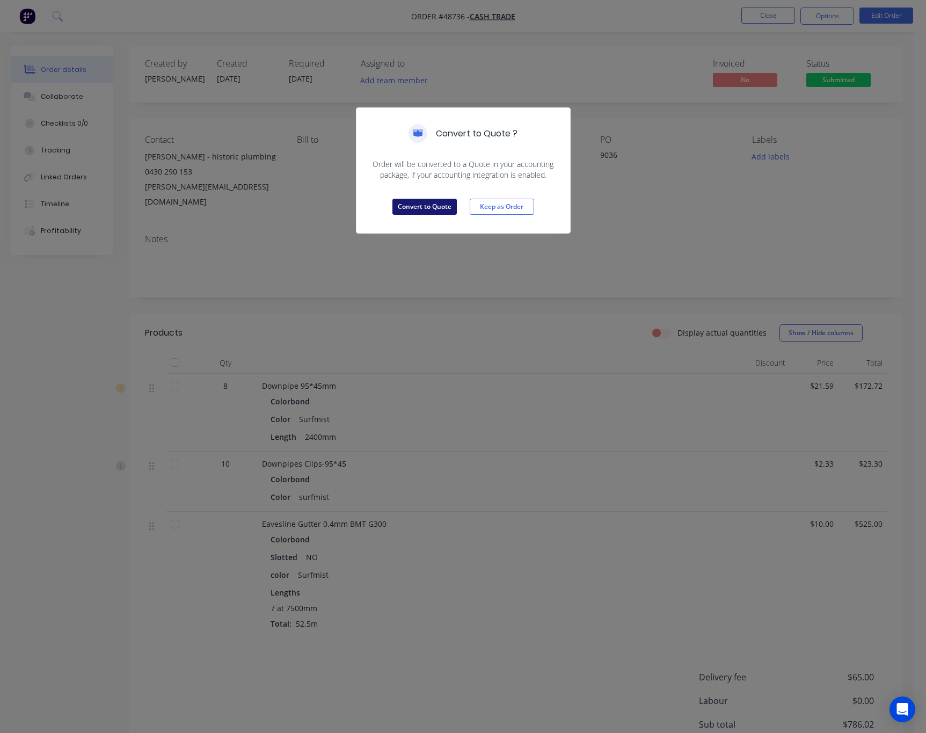
click at [419, 208] on button "Convert to Quote" at bounding box center [424, 207] width 64 height 16
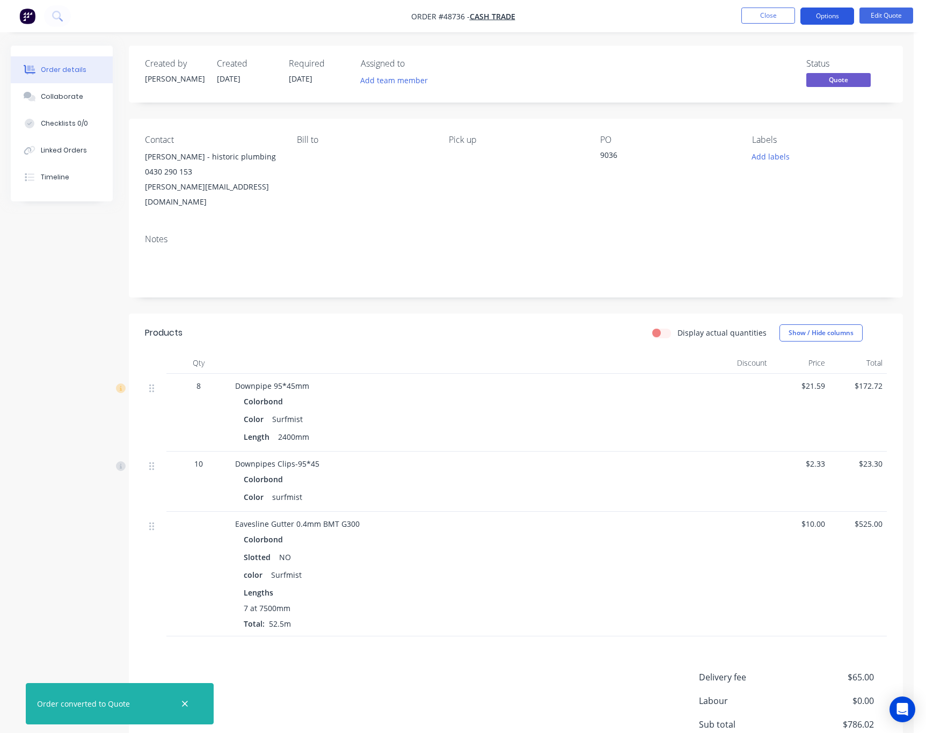
click at [841, 14] on button "Options" at bounding box center [828, 16] width 54 height 17
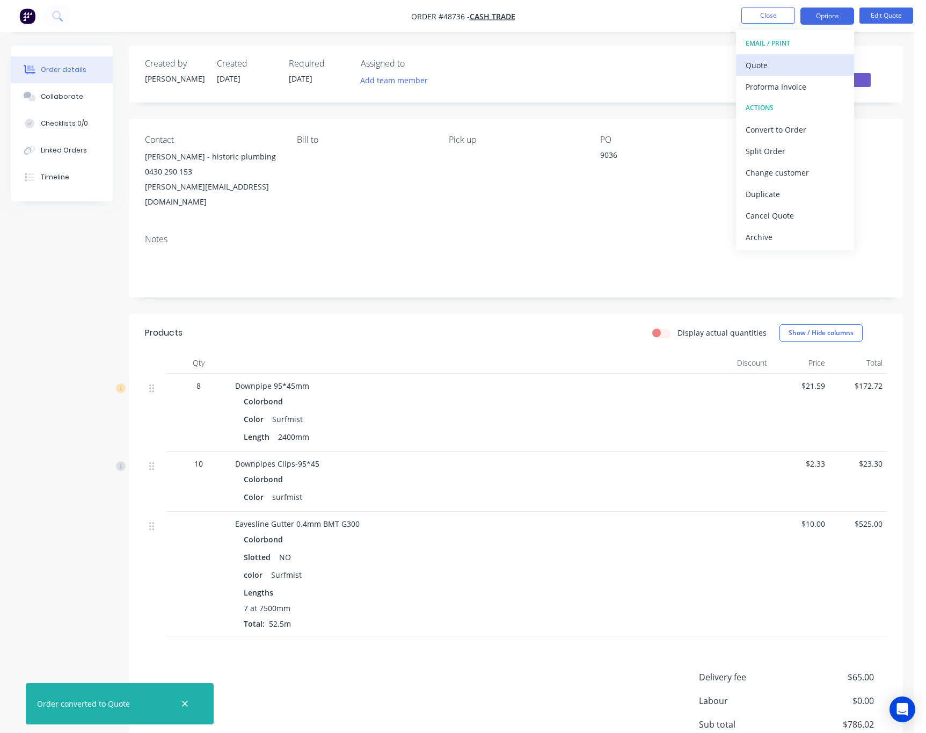
click at [839, 62] on div "Quote" at bounding box center [795, 65] width 99 height 16
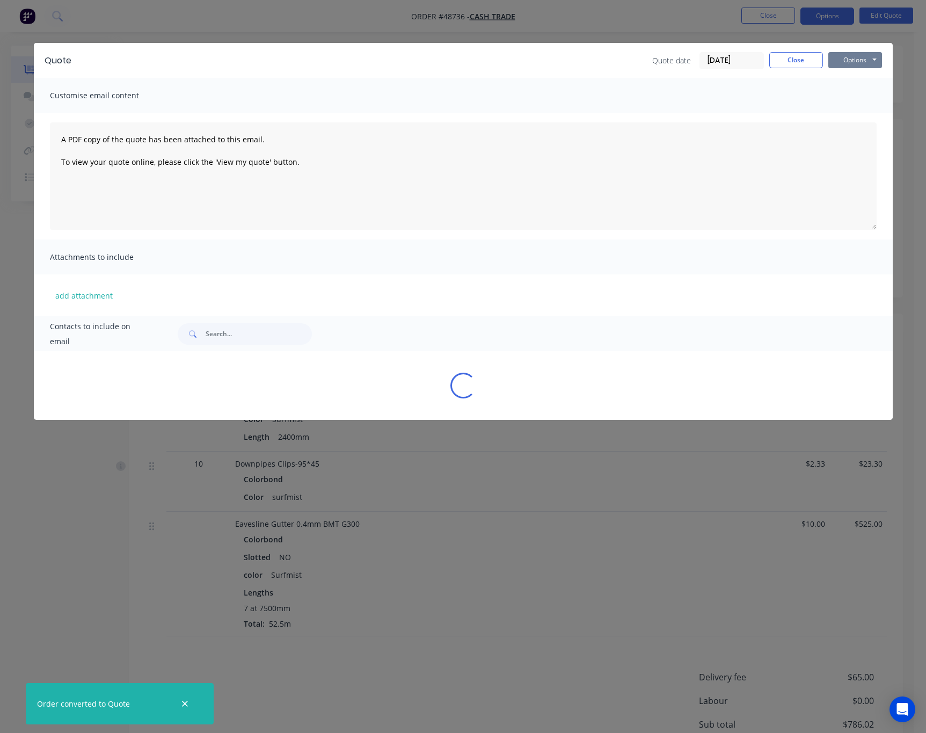
click at [855, 55] on button "Options" at bounding box center [855, 60] width 54 height 16
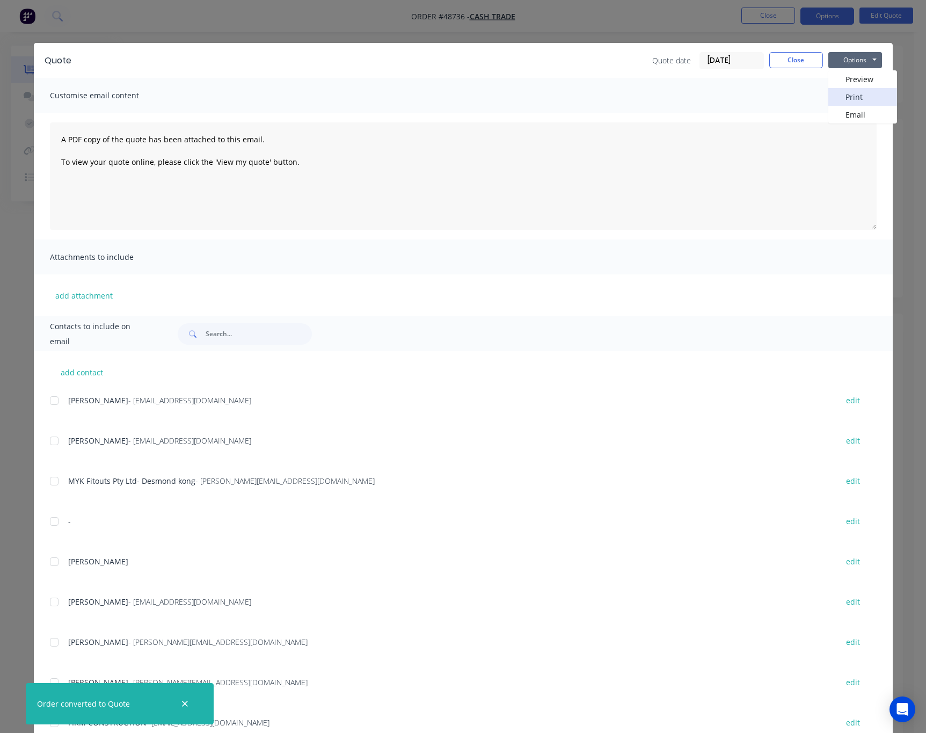
click at [873, 93] on button "Print" at bounding box center [862, 97] width 69 height 18
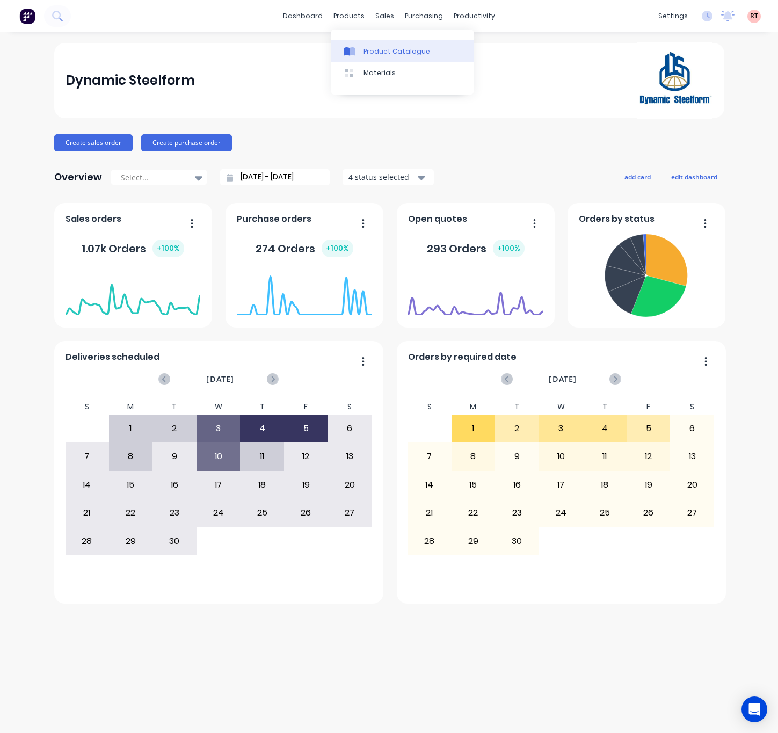
click at [390, 52] on div "Product Catalogue" at bounding box center [396, 52] width 67 height 10
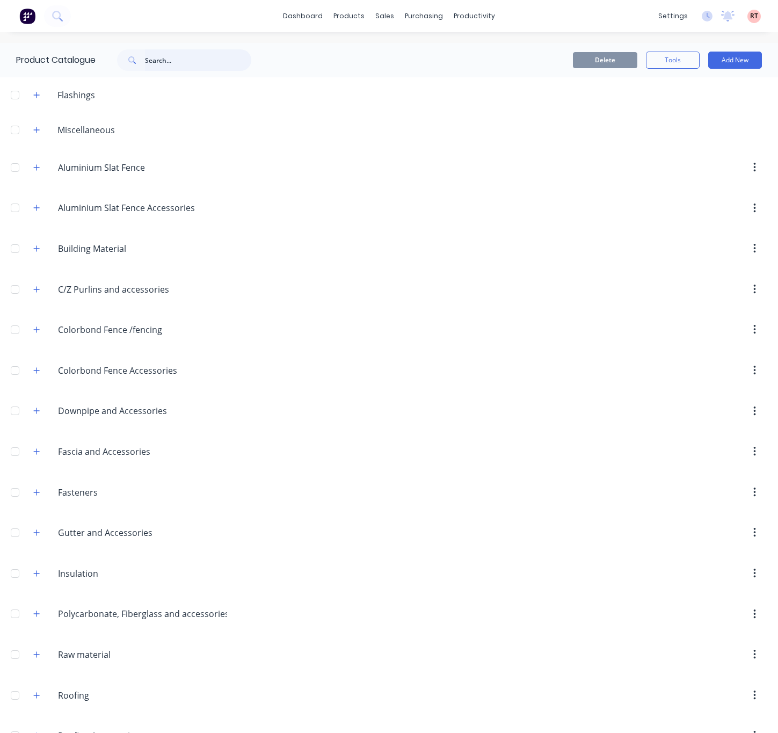
drag, startPoint x: 182, startPoint y: 57, endPoint x: 180, endPoint y: 79, distance: 22.1
click at [181, 59] on input "text" at bounding box center [198, 59] width 106 height 21
type input "fence"
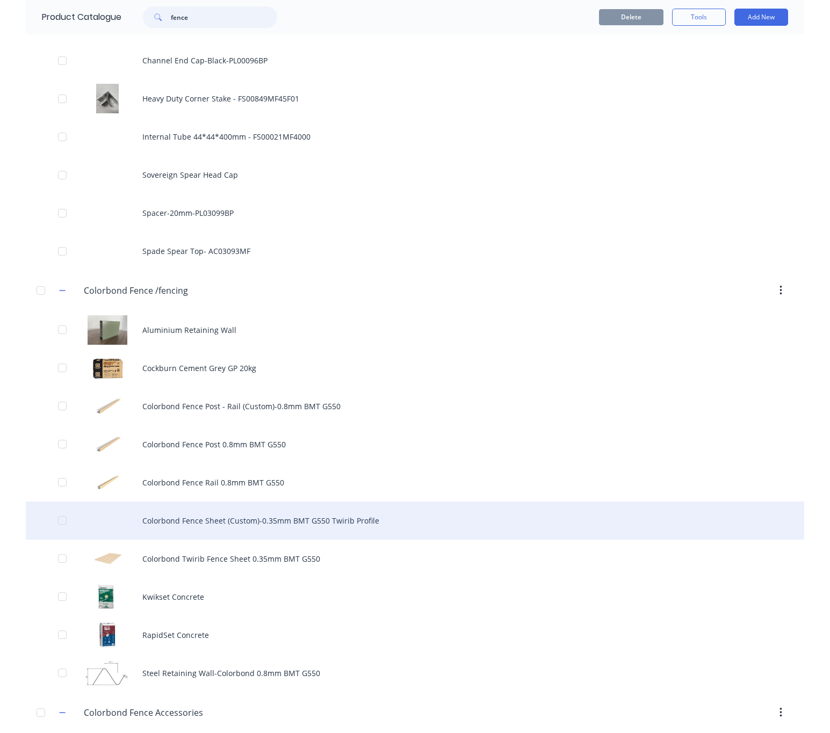
scroll to position [984, 0]
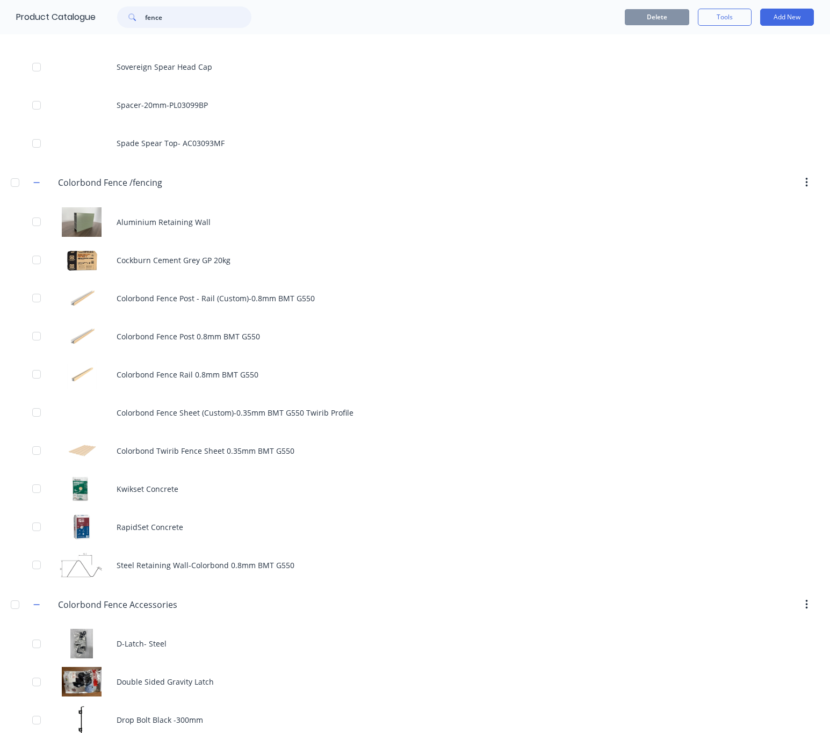
drag, startPoint x: 180, startPoint y: 19, endPoint x: 104, endPoint y: 23, distance: 76.8
click at [104, 23] on div "fence" at bounding box center [182, 16] width 172 height 21
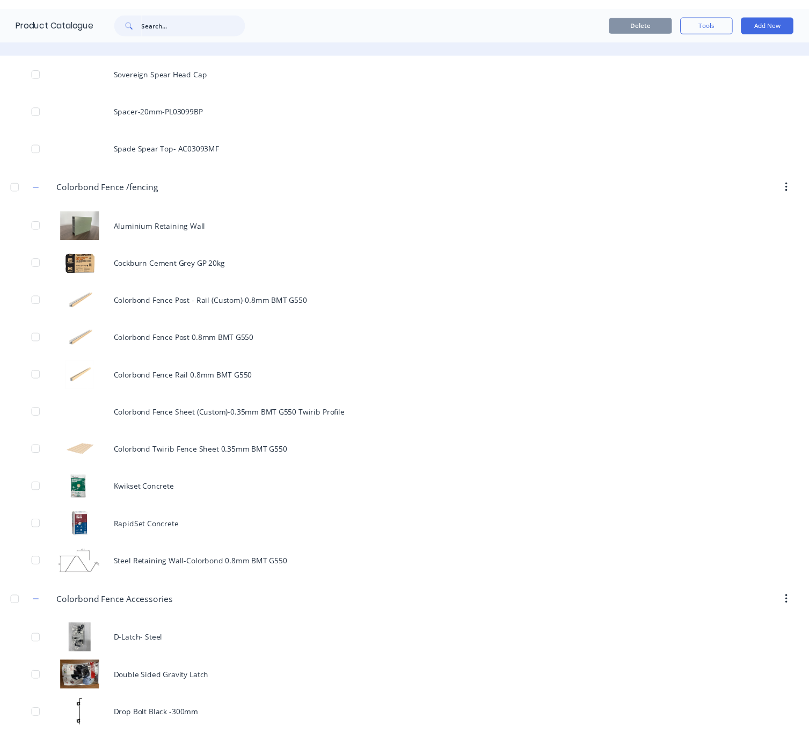
scroll to position [0, 0]
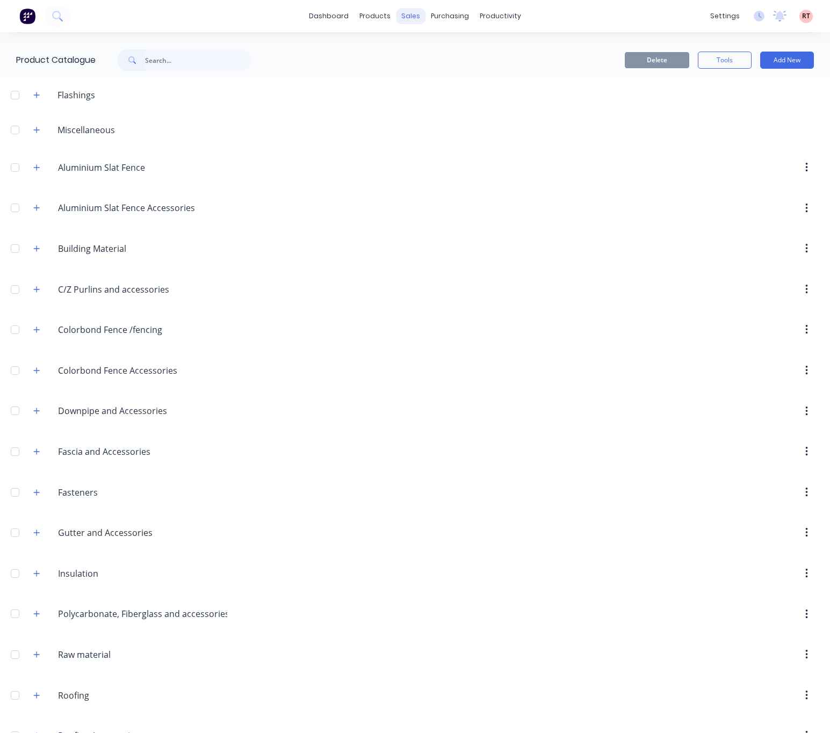
click at [401, 16] on div "sales" at bounding box center [411, 16] width 30 height 16
click at [435, 55] on div "Sales Orders" at bounding box center [445, 52] width 44 height 10
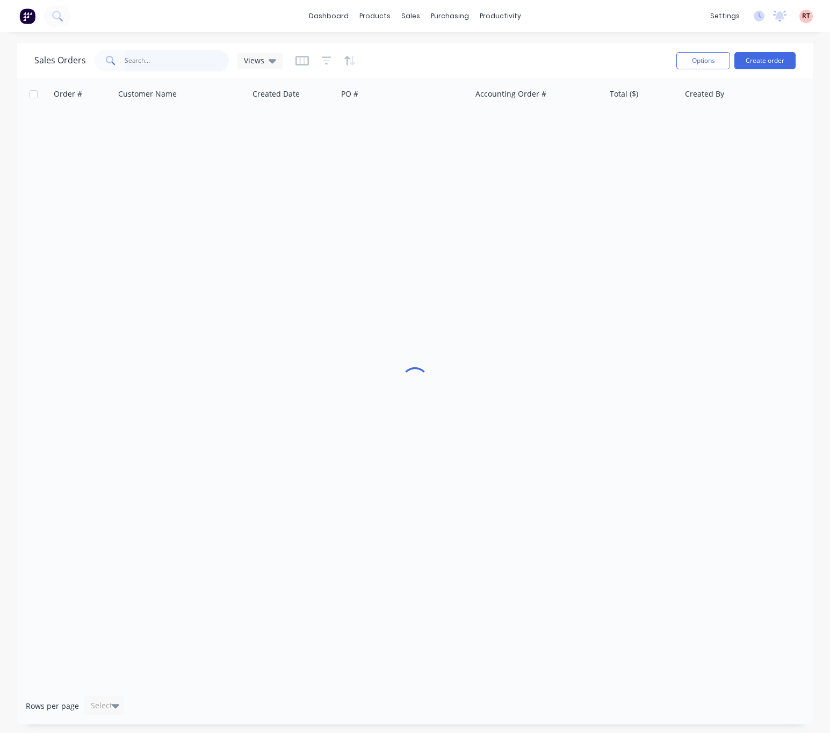
click at [181, 62] on input "text" at bounding box center [177, 60] width 105 height 21
type input "47699"
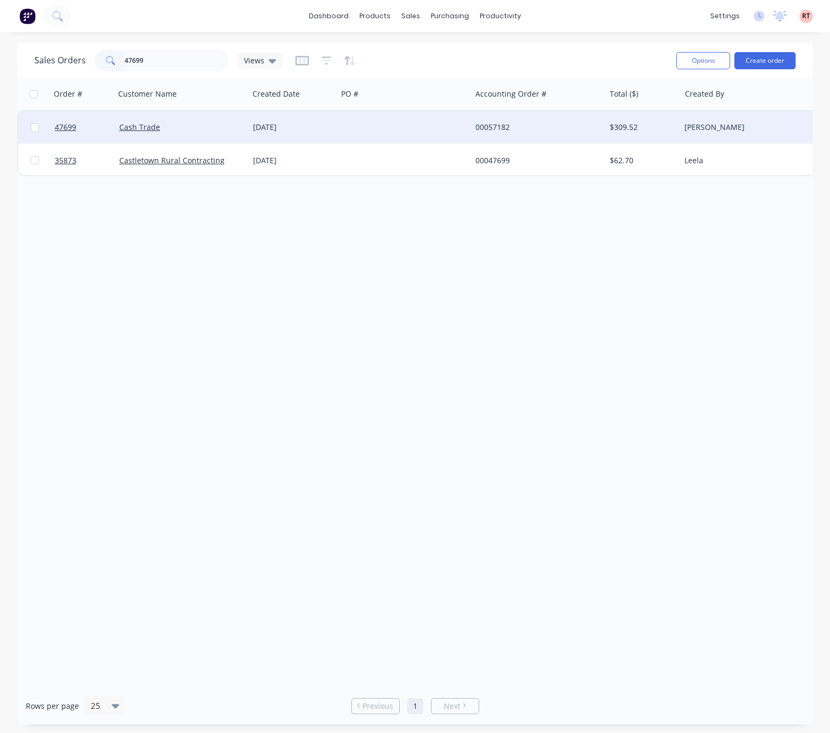
click at [406, 134] on div at bounding box center [404, 127] width 134 height 32
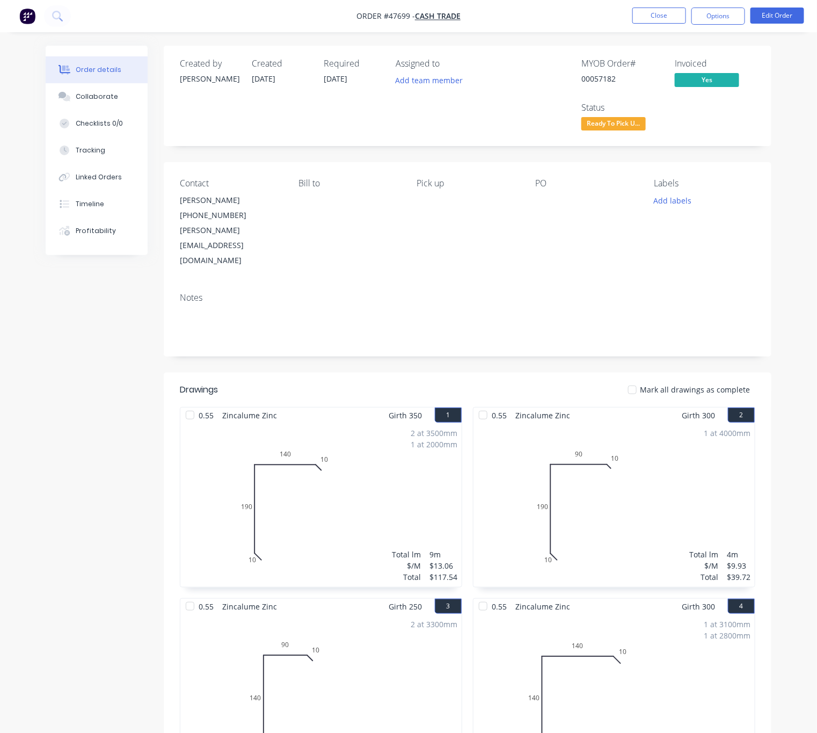
click at [0, 142] on html "Order #47699 - Cash Trade Close Options Edit Order Order details Collaborate Ch…" at bounding box center [408, 478] width 817 height 957
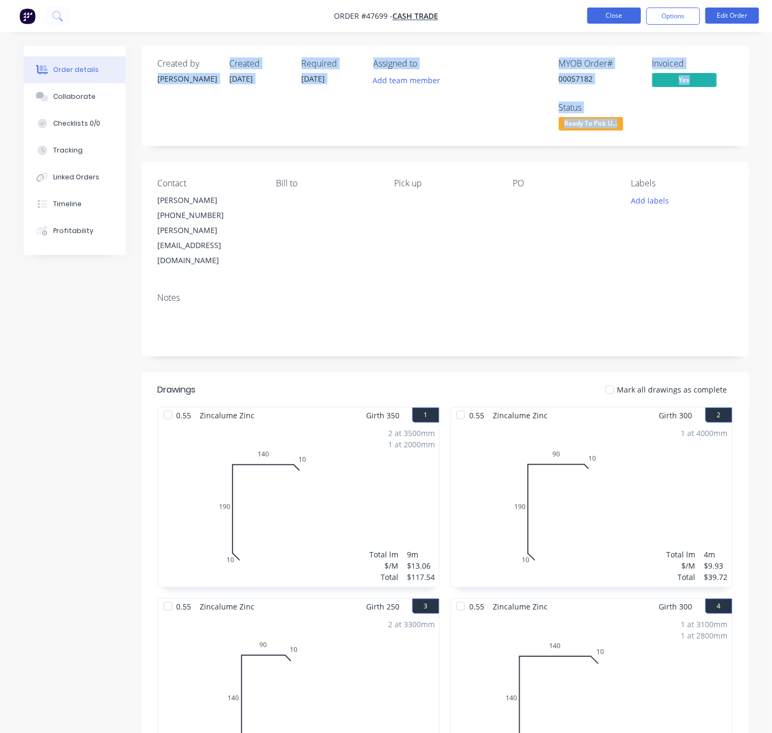
click at [627, 20] on button "Close" at bounding box center [614, 16] width 54 height 16
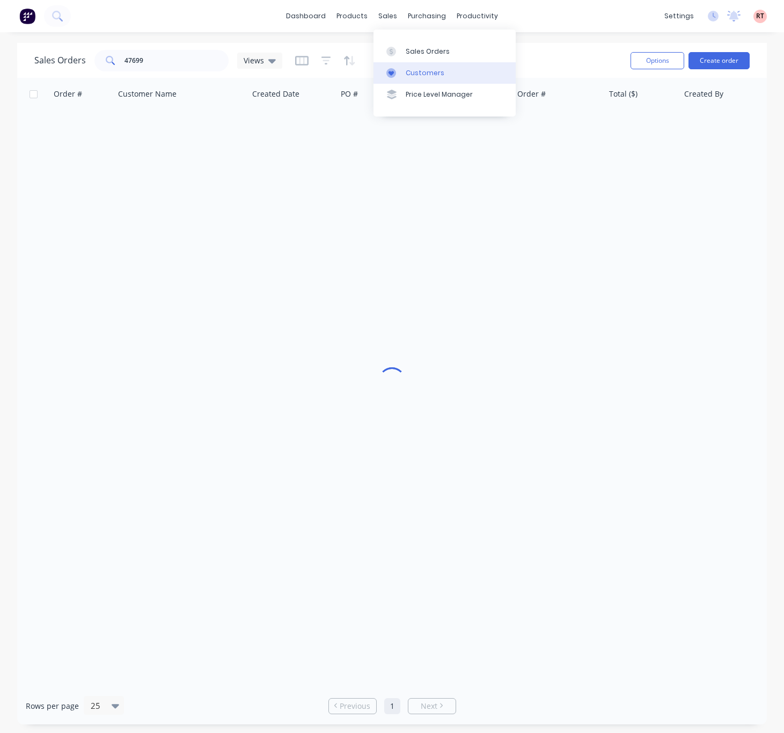
click at [410, 68] on div "Customers" at bounding box center [425, 73] width 39 height 10
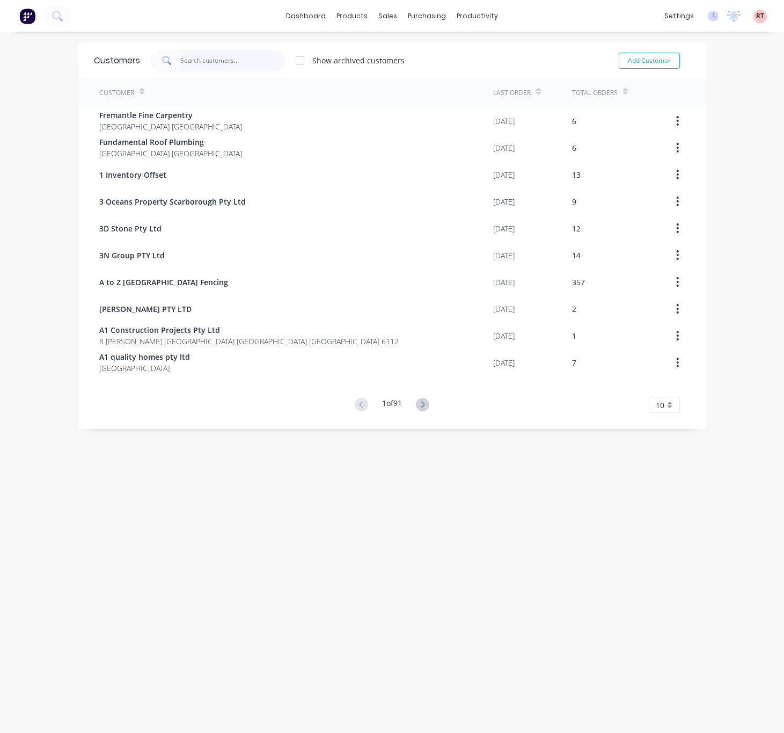
click at [188, 65] on input "text" at bounding box center [232, 60] width 105 height 21
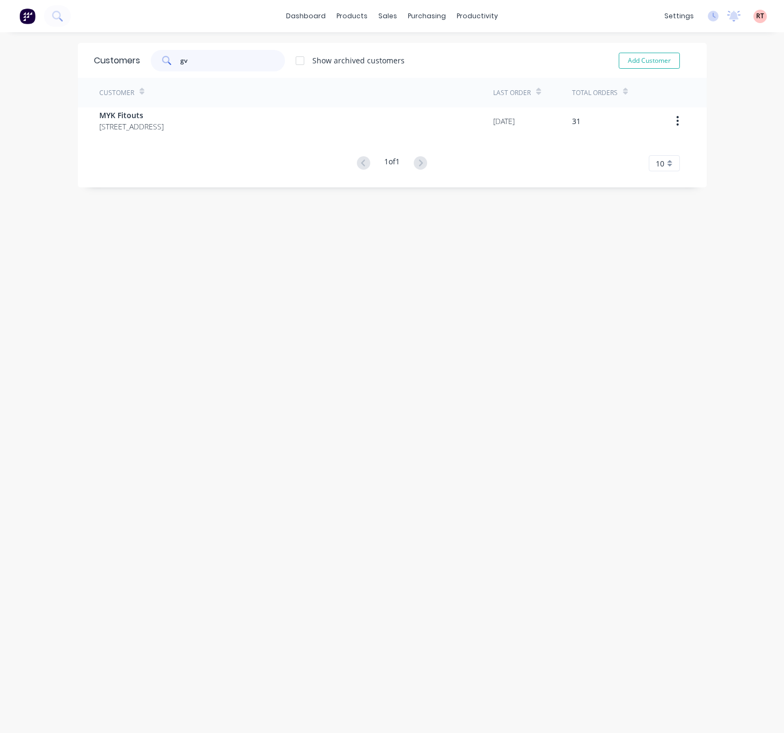
type input "g"
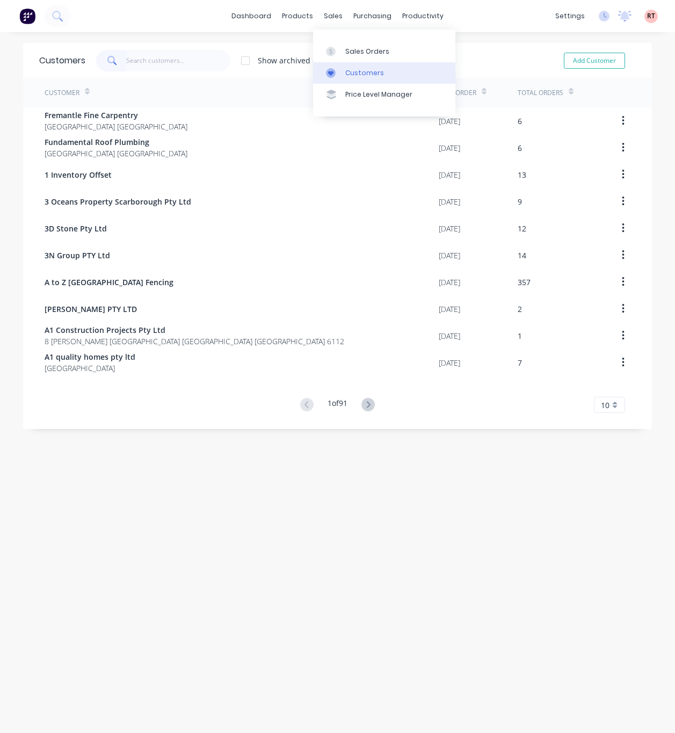
click at [353, 79] on link "Customers" at bounding box center [384, 72] width 142 height 21
click at [145, 60] on input "text" at bounding box center [178, 60] width 105 height 21
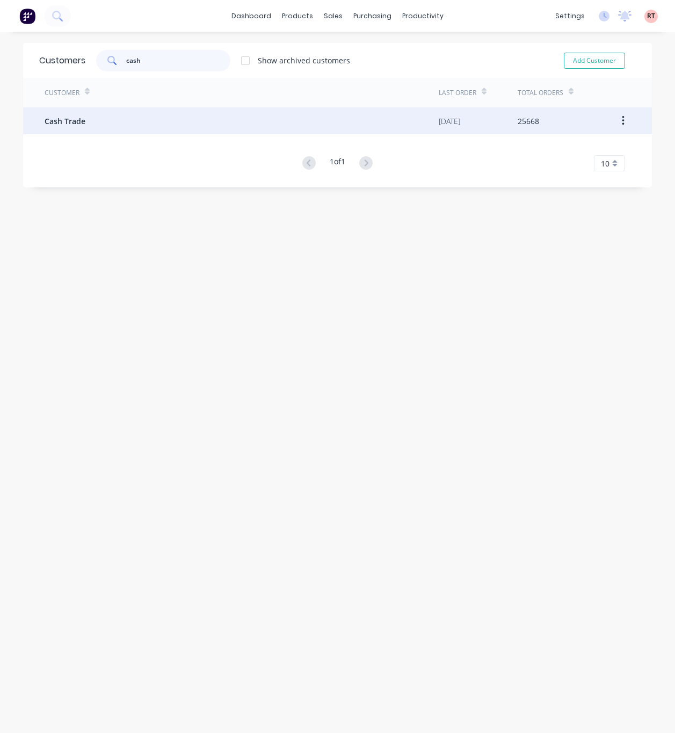
type input "cash"
click at [199, 126] on div "Cash Trade" at bounding box center [242, 120] width 394 height 27
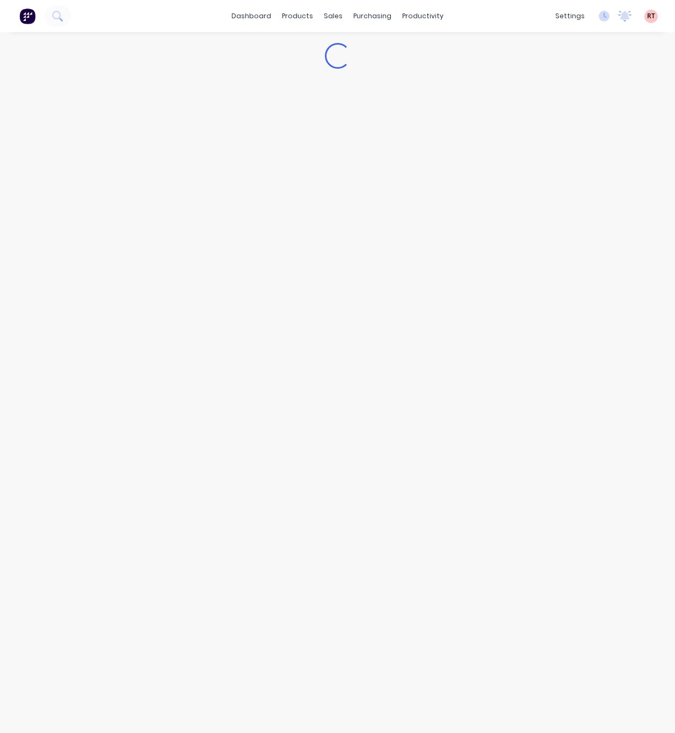
click at [2, 192] on div "Loading..." at bounding box center [337, 382] width 675 height 701
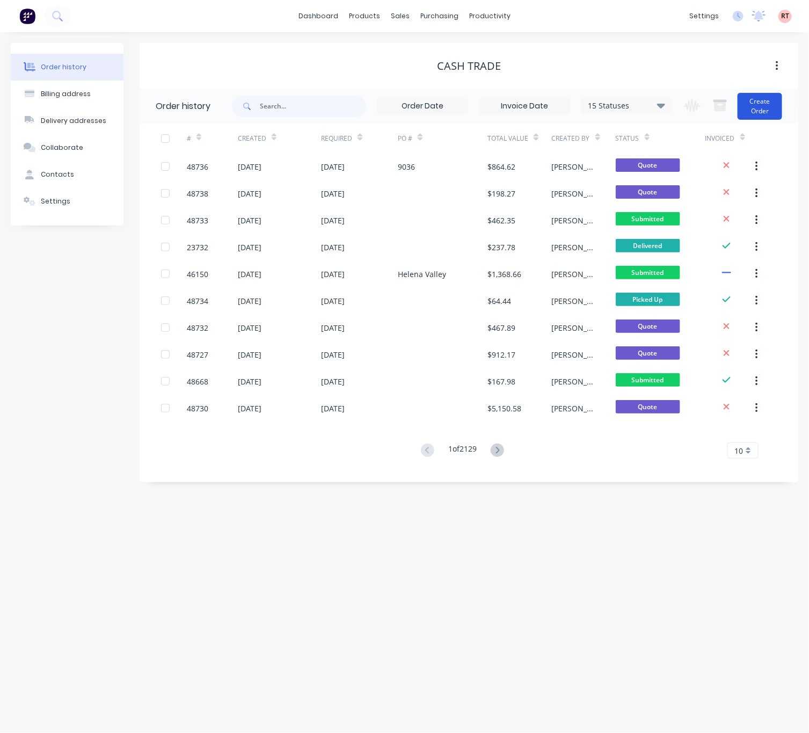
click at [775, 97] on button "Create Order" at bounding box center [760, 106] width 45 height 27
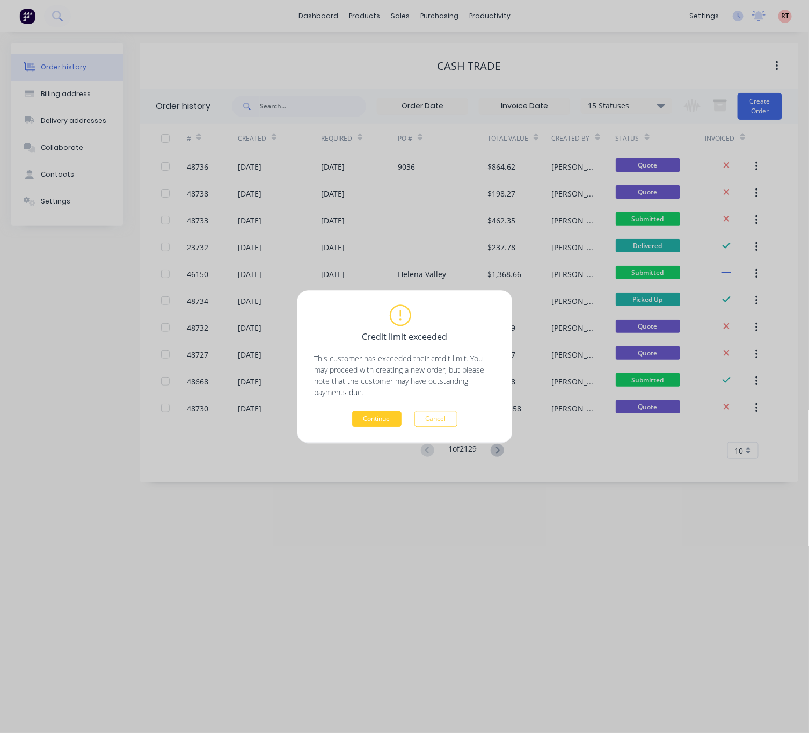
click at [379, 418] on button "Continue" at bounding box center [376, 419] width 49 height 16
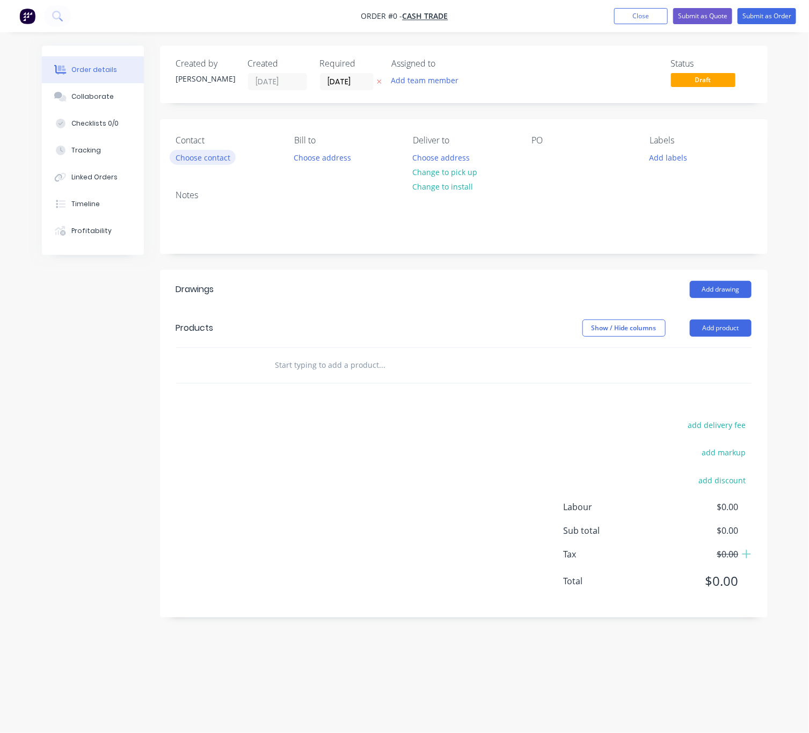
click at [211, 161] on button "Choose contact" at bounding box center [203, 157] width 66 height 14
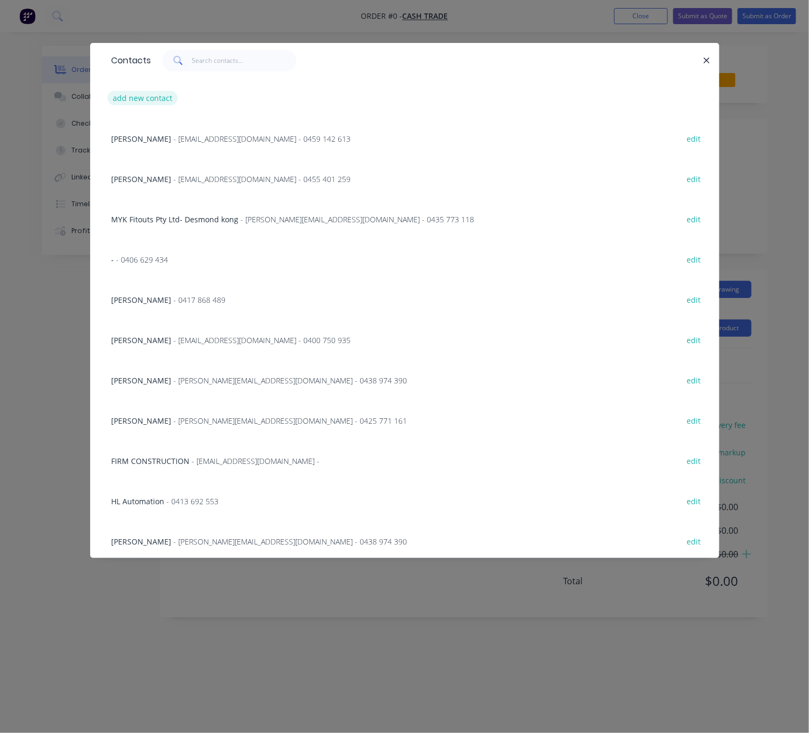
click at [150, 94] on button "add new contact" at bounding box center [142, 98] width 71 height 14
select select "AU"
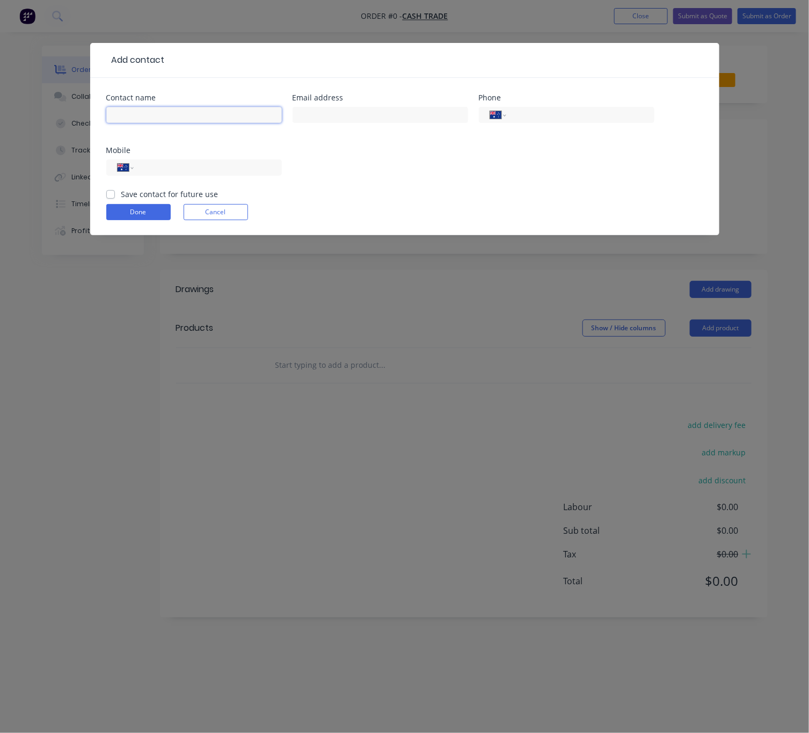
click at [170, 112] on input "text" at bounding box center [194, 115] width 176 height 16
type input "v"
paste input "Simon Pham"
type input "Simon Pham"
click at [299, 115] on input "text" at bounding box center [381, 115] width 176 height 16
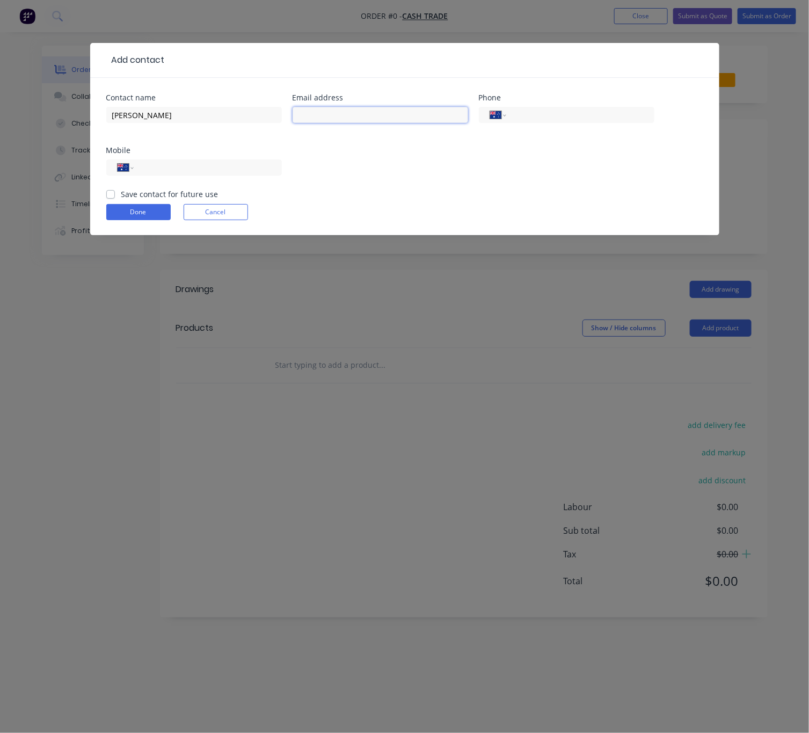
paste input "simon@gvsconstruction.com.au"
type input "simon@gvsconstruction.com.au"
click at [313, 209] on div "Done Cancel" at bounding box center [404, 212] width 597 height 16
click at [126, 213] on button "Done" at bounding box center [138, 212] width 64 height 16
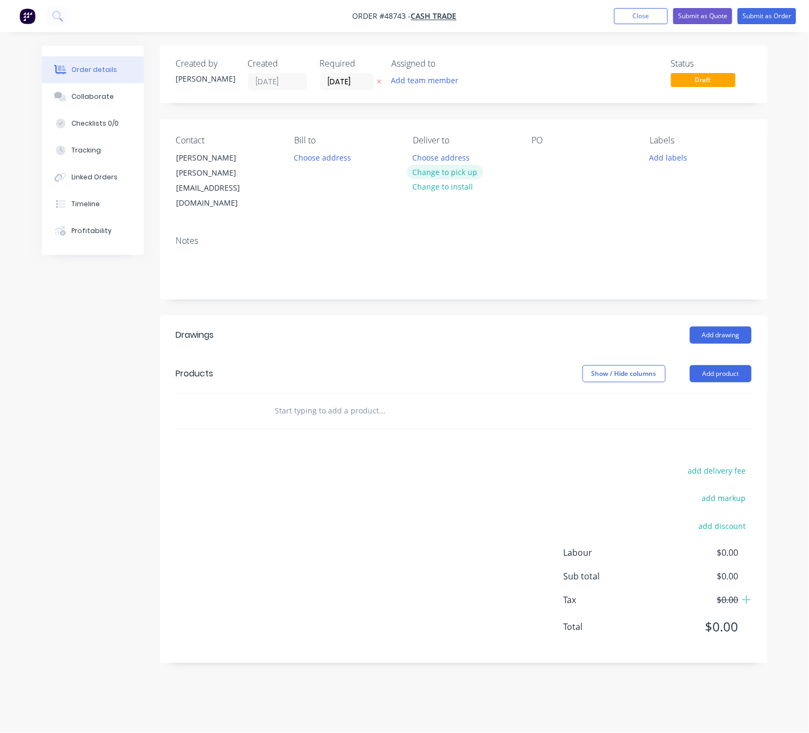
click at [448, 170] on button "Change to pick up" at bounding box center [445, 172] width 76 height 14
click at [727, 365] on button "Add product" at bounding box center [721, 373] width 62 height 17
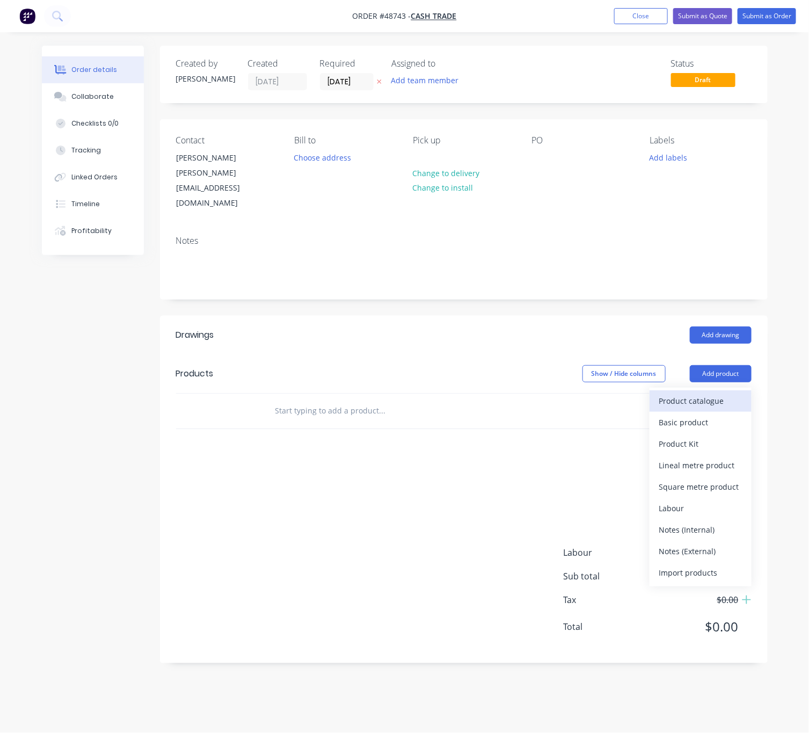
click at [680, 393] on div "Product catalogue" at bounding box center [700, 401] width 83 height 16
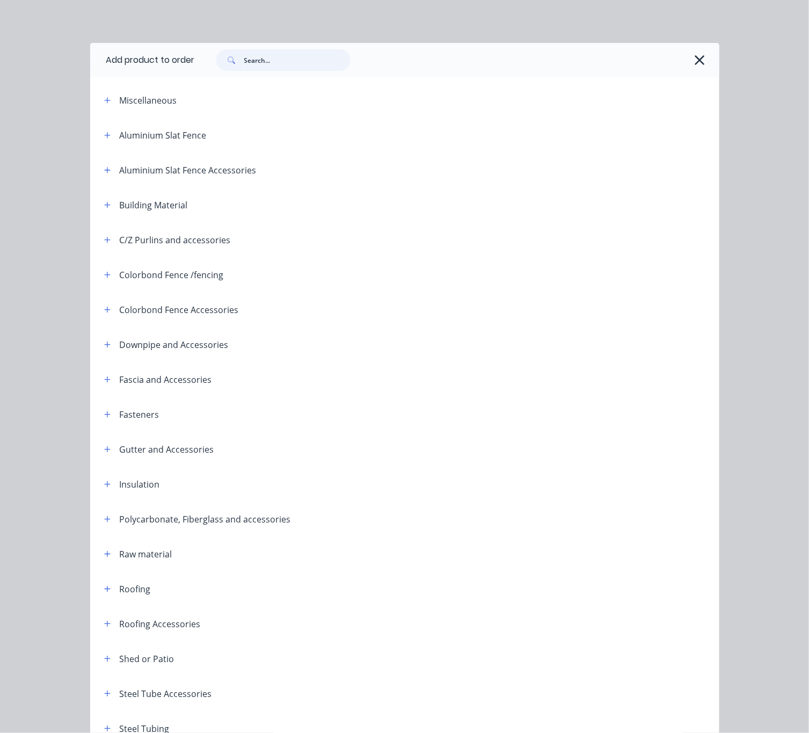
click at [255, 63] on input "text" at bounding box center [297, 59] width 106 height 21
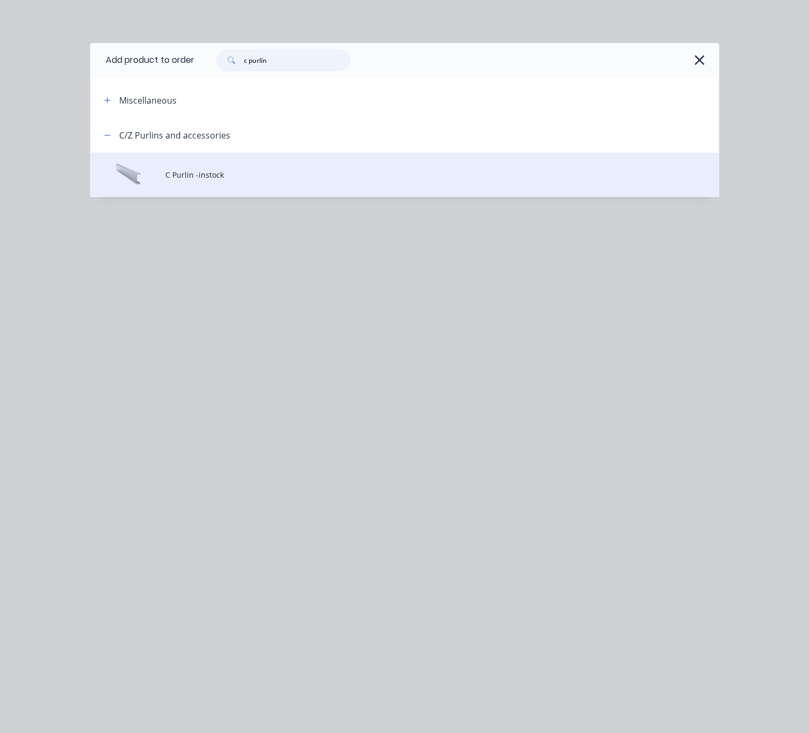
type input "c purlin"
click at [323, 178] on span "C Purlin -instock" at bounding box center [386, 174] width 443 height 11
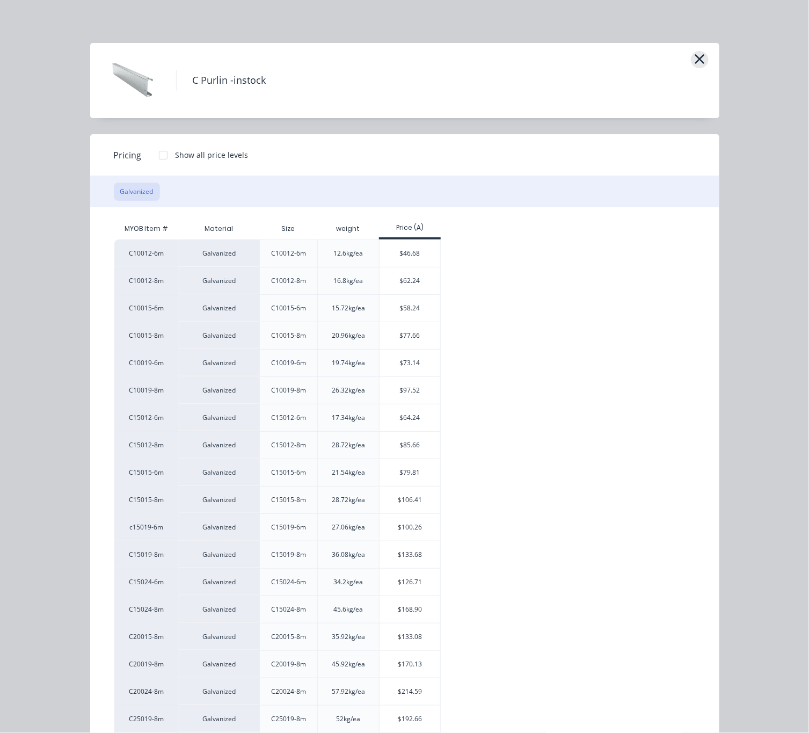
click at [691, 60] on button "button" at bounding box center [700, 59] width 18 height 17
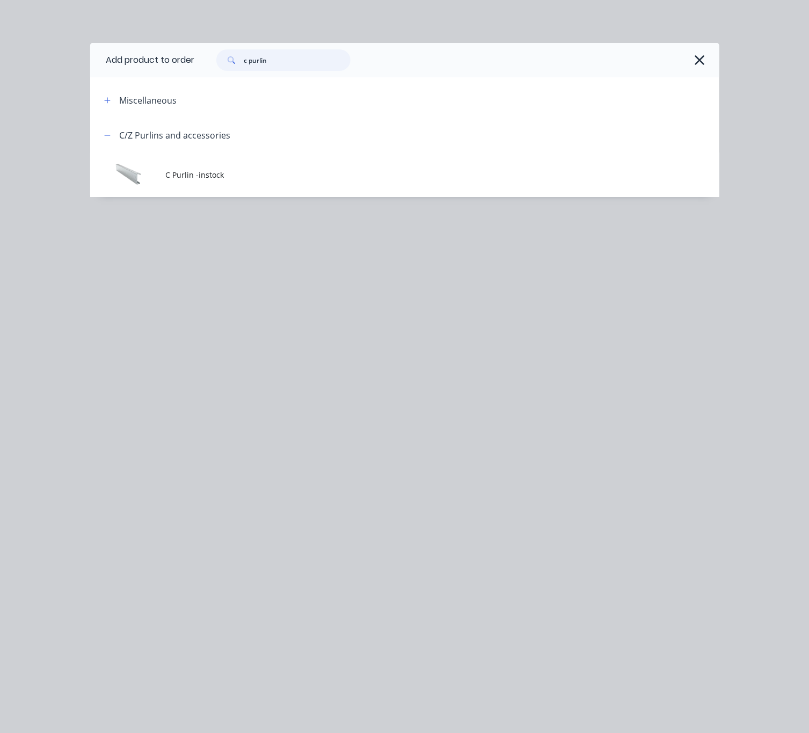
drag, startPoint x: 290, startPoint y: 59, endPoint x: 229, endPoint y: 60, distance: 61.2
click at [229, 60] on div "c purlin" at bounding box center [283, 59] width 134 height 21
click at [319, 61] on input "c purlin" at bounding box center [297, 59] width 106 height 21
click at [310, 60] on input "c purlin" at bounding box center [297, 59] width 106 height 21
type input "c"
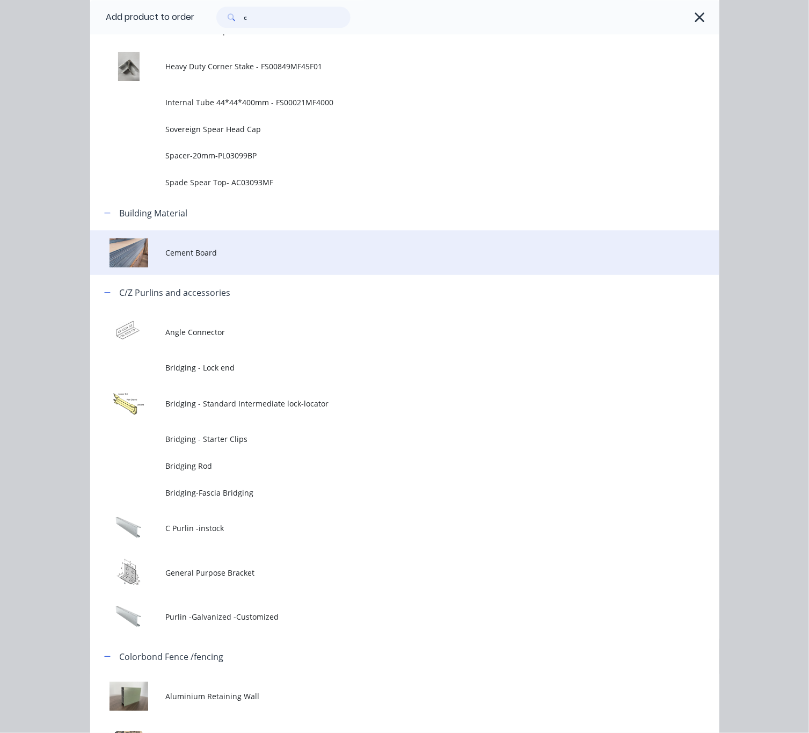
scroll to position [1289, 0]
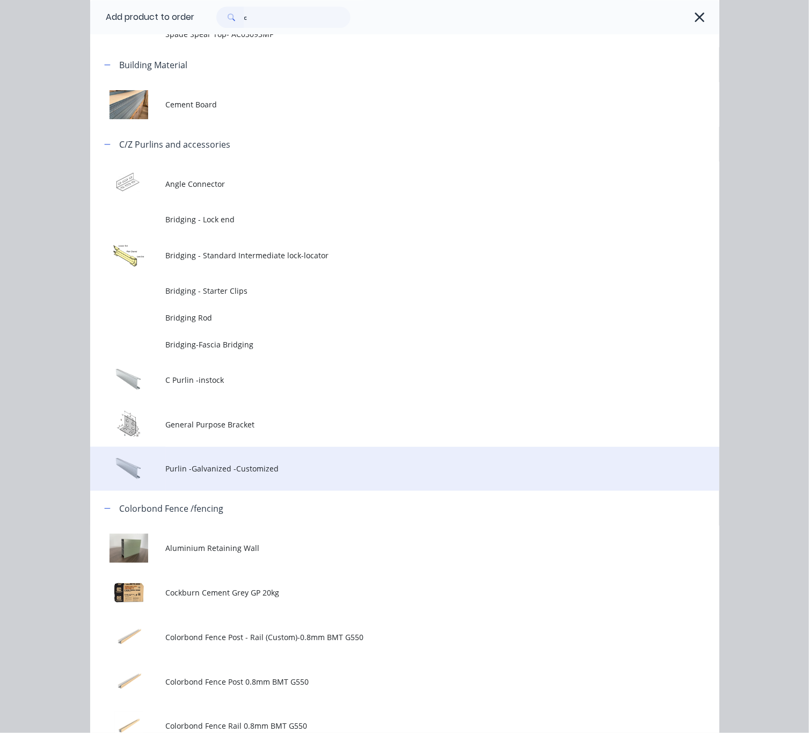
click at [300, 461] on td "Purlin -Galvanized -Customized" at bounding box center [442, 469] width 554 height 45
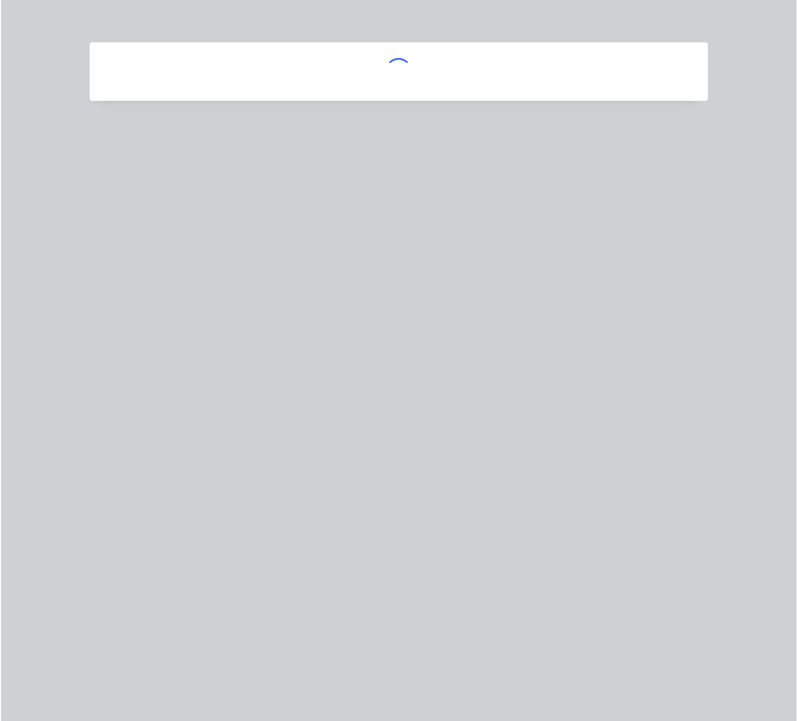
scroll to position [0, 0]
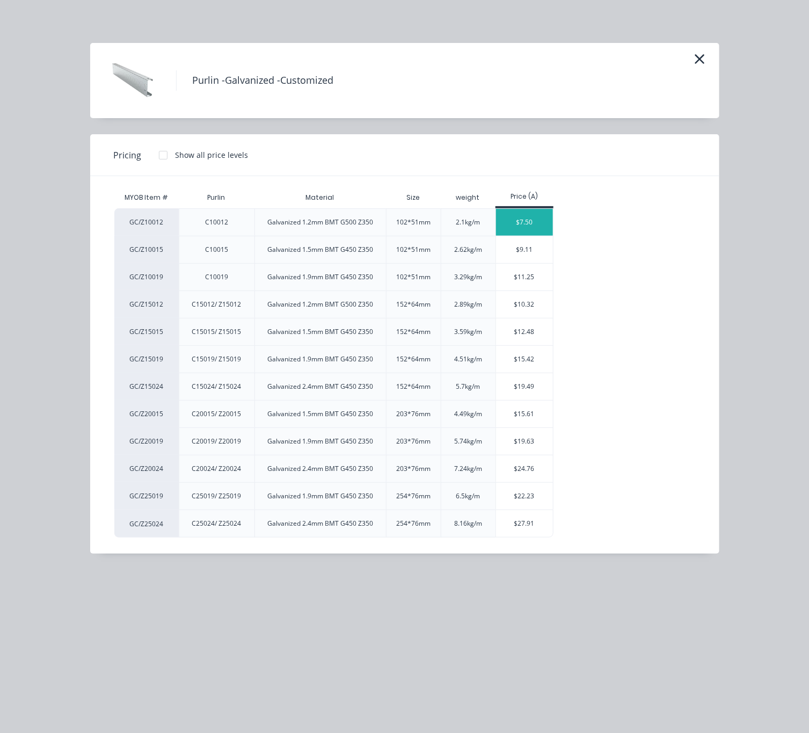
click at [530, 226] on div "$7.50" at bounding box center [524, 222] width 57 height 27
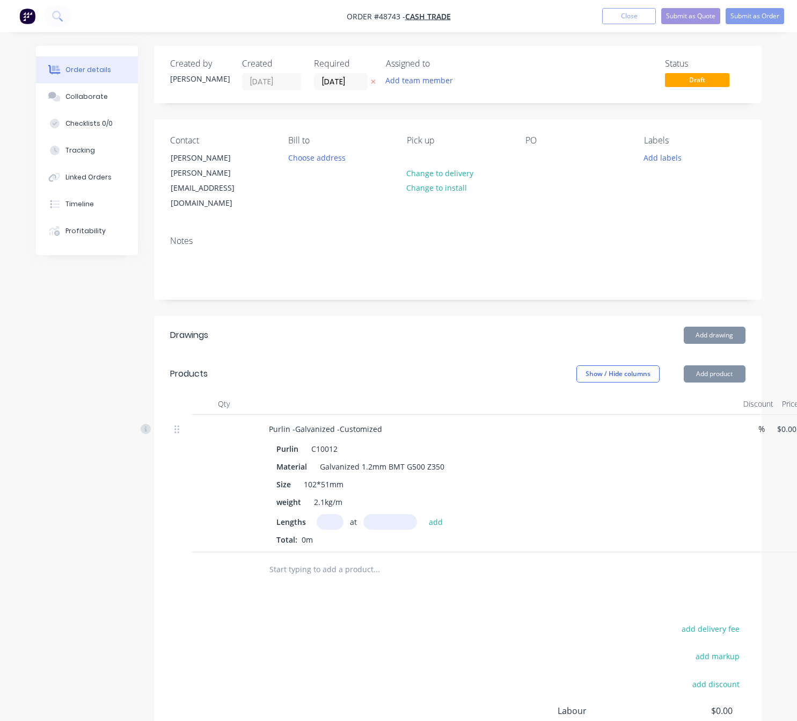
type input "$7.50"
click at [330, 514] on input "text" at bounding box center [330, 522] width 27 height 16
type input "4"
click at [412, 514] on input "text" at bounding box center [390, 522] width 54 height 16
type input "4665"
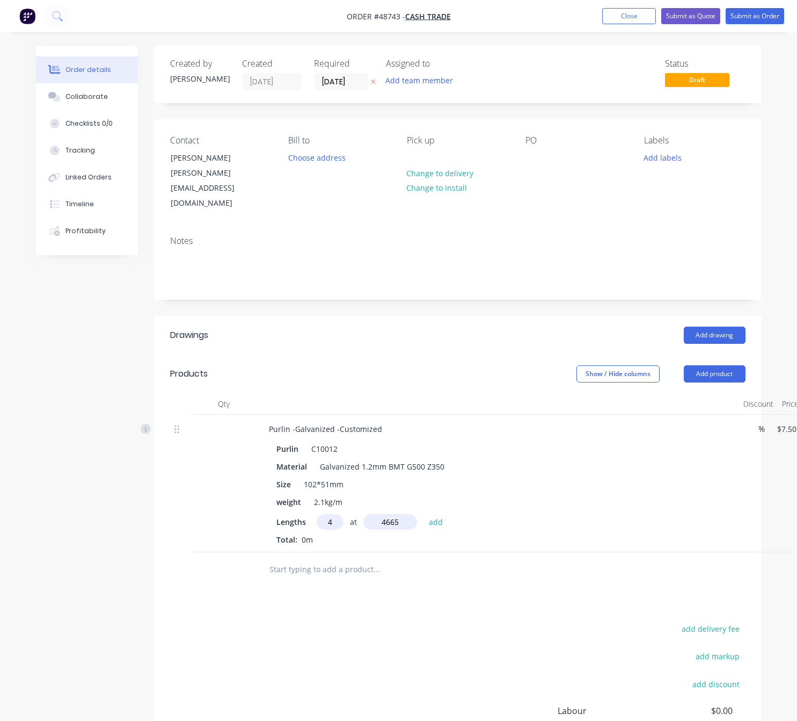
click at [424, 514] on button "add" at bounding box center [436, 521] width 25 height 14
type input "$139.95"
type input "2"
click at [412, 514] on input "text" at bounding box center [390, 522] width 54 height 16
type input "4105"
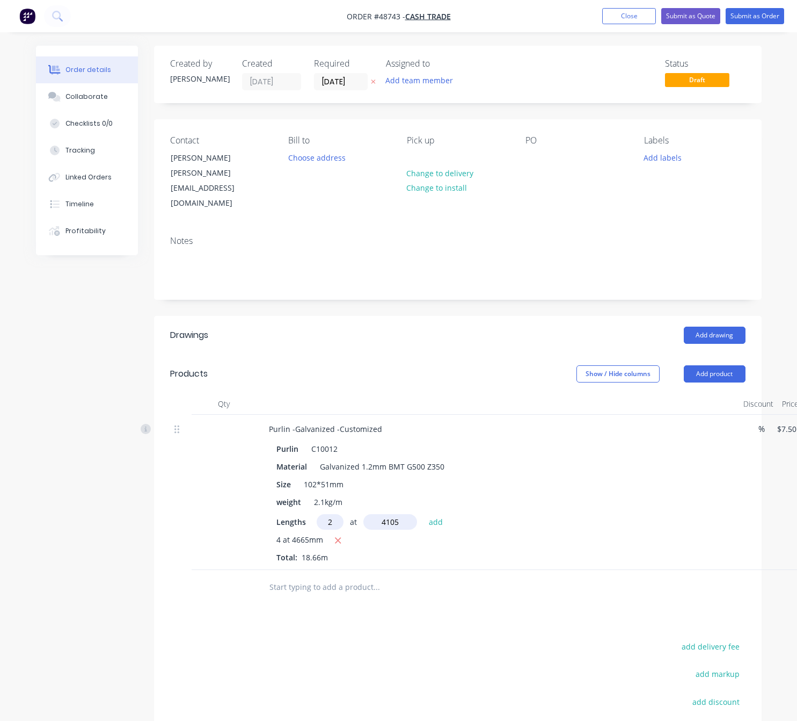
click at [424, 514] on button "add" at bounding box center [436, 521] width 25 height 14
type input "$201.53"
type input "1"
click at [412, 514] on input "text" at bounding box center [390, 522] width 54 height 16
type input "4375"
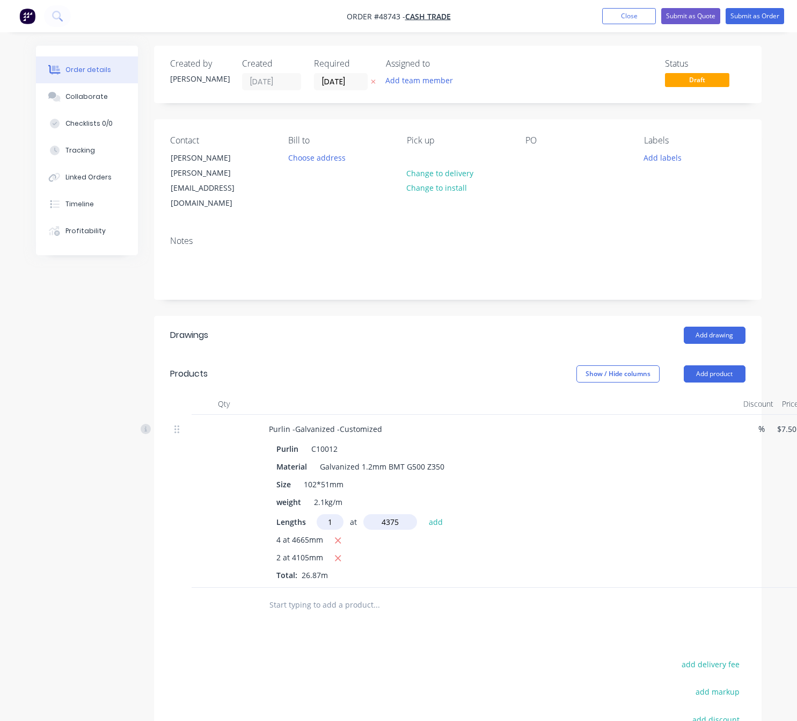
click at [424, 514] on button "add" at bounding box center [436, 521] width 25 height 14
click at [336, 535] on icon "button" at bounding box center [337, 540] width 7 height 10
type input "$94.39"
click at [326, 514] on input "text" at bounding box center [330, 522] width 27 height 16
type input "4"
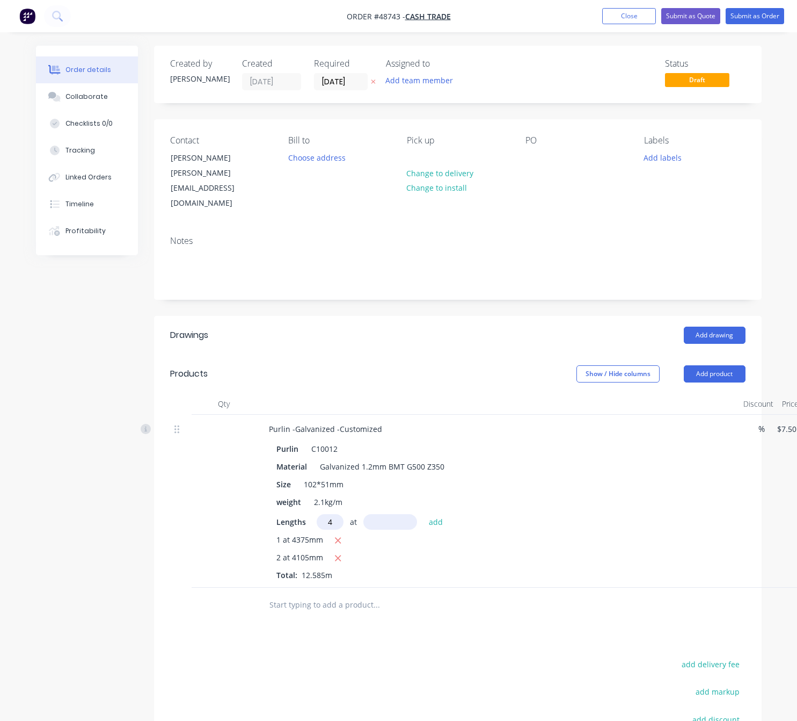
click at [392, 514] on input "text" at bounding box center [390, 522] width 54 height 16
type input "4665"
click at [424, 514] on button "add" at bounding box center [436, 521] width 25 height 14
type input "$234.34"
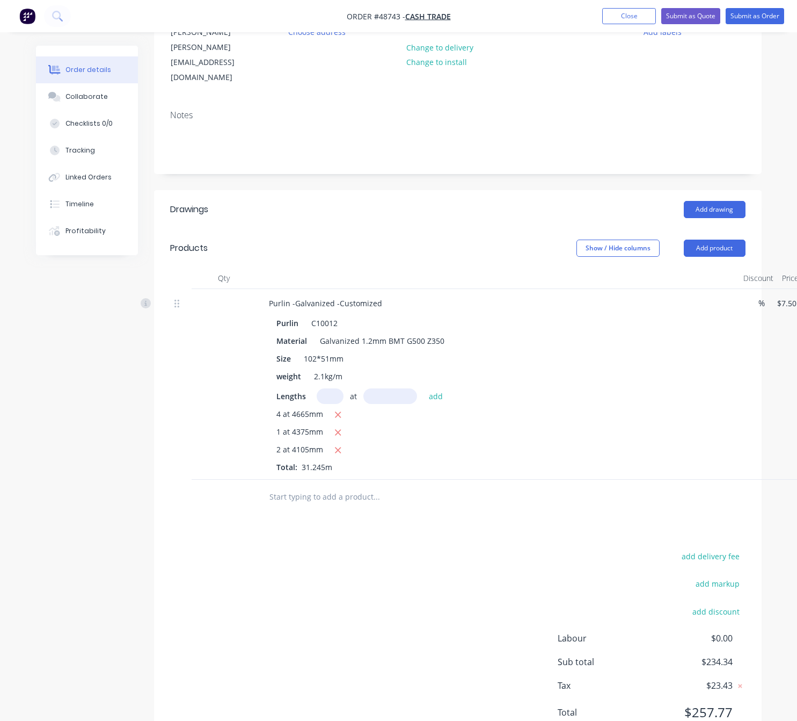
scroll to position [144, 0]
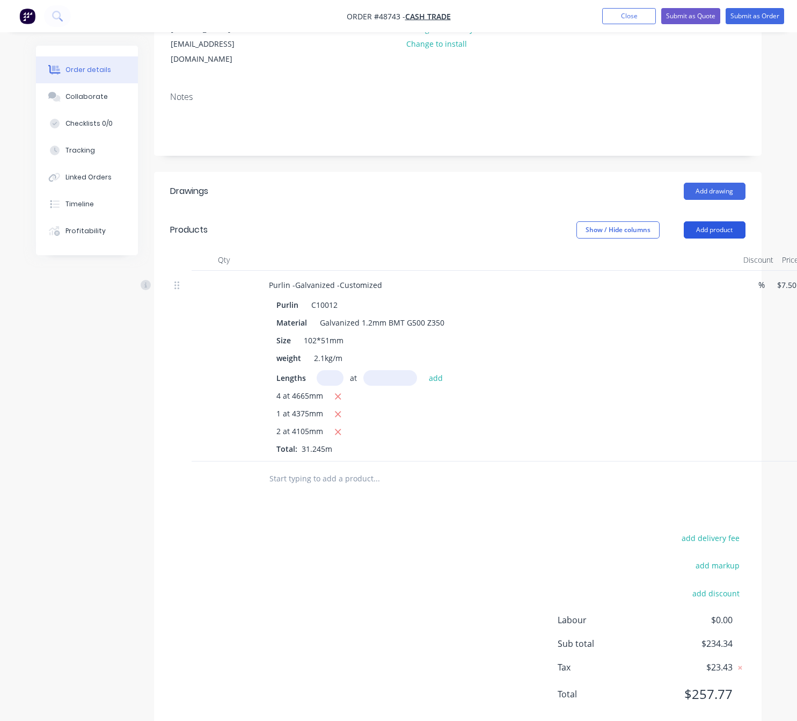
click at [703, 221] on button "Add product" at bounding box center [715, 229] width 62 height 17
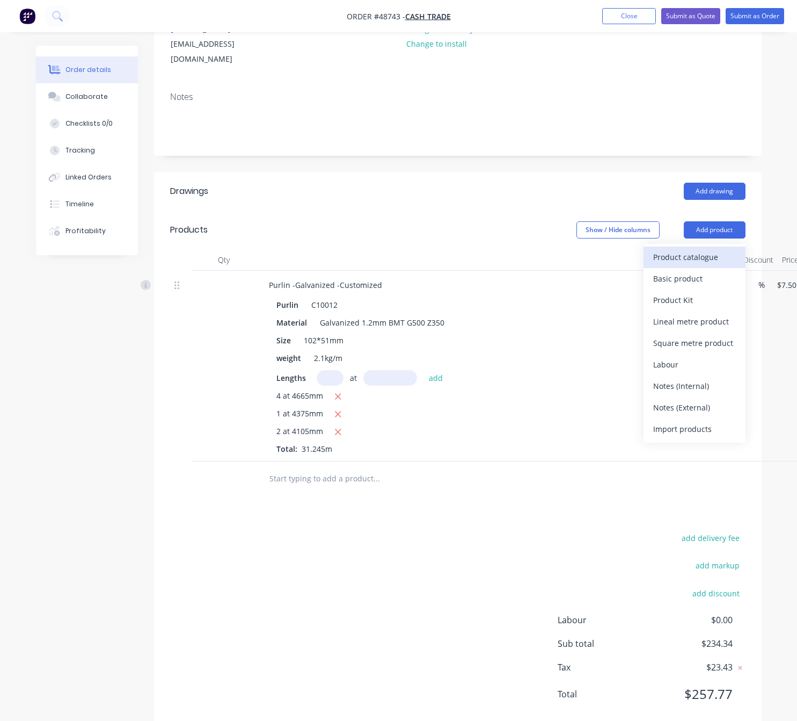
click at [700, 249] on div "Product catalogue" at bounding box center [694, 257] width 83 height 16
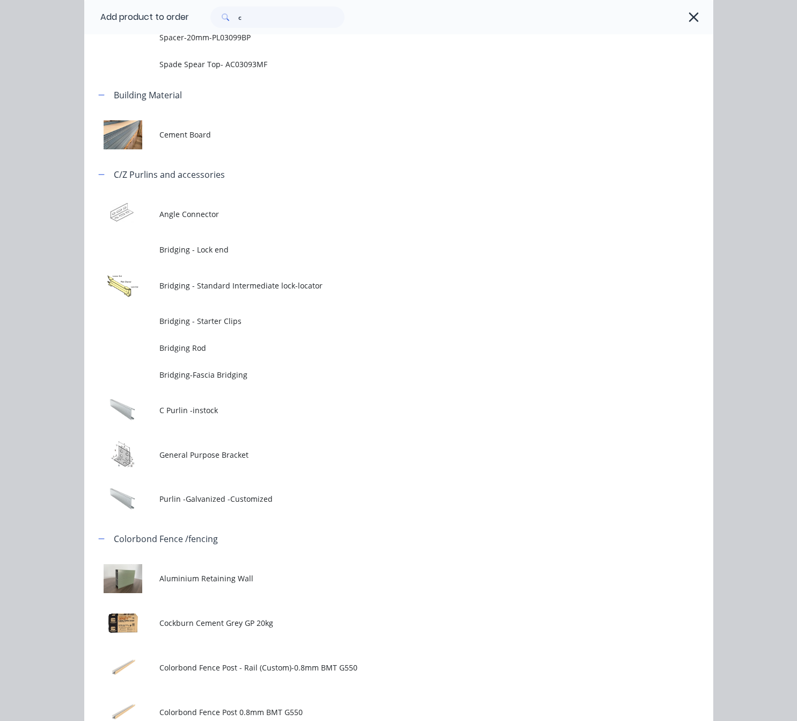
scroll to position [1289, 0]
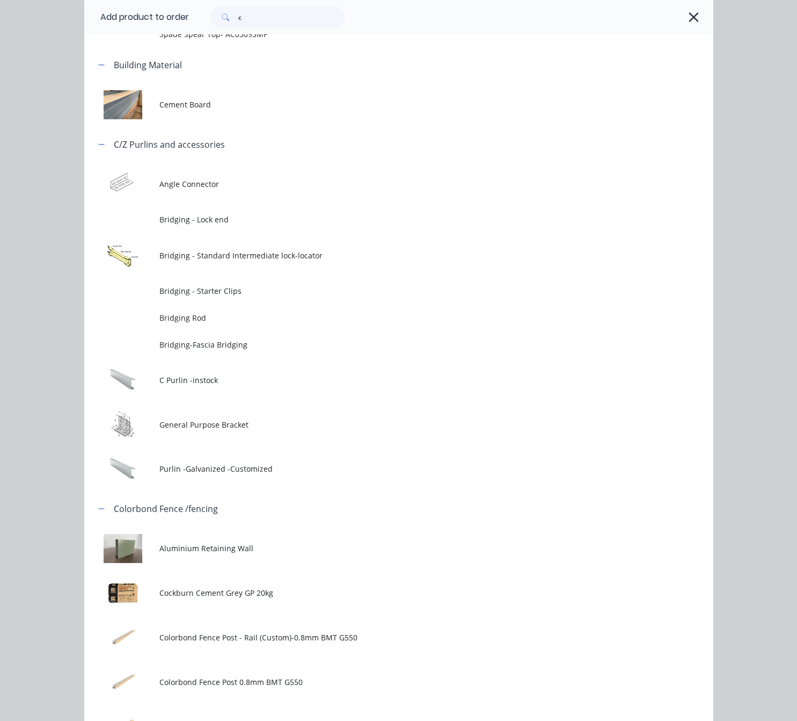
click at [308, 387] on td "C Purlin -instock" at bounding box center [436, 380] width 554 height 45
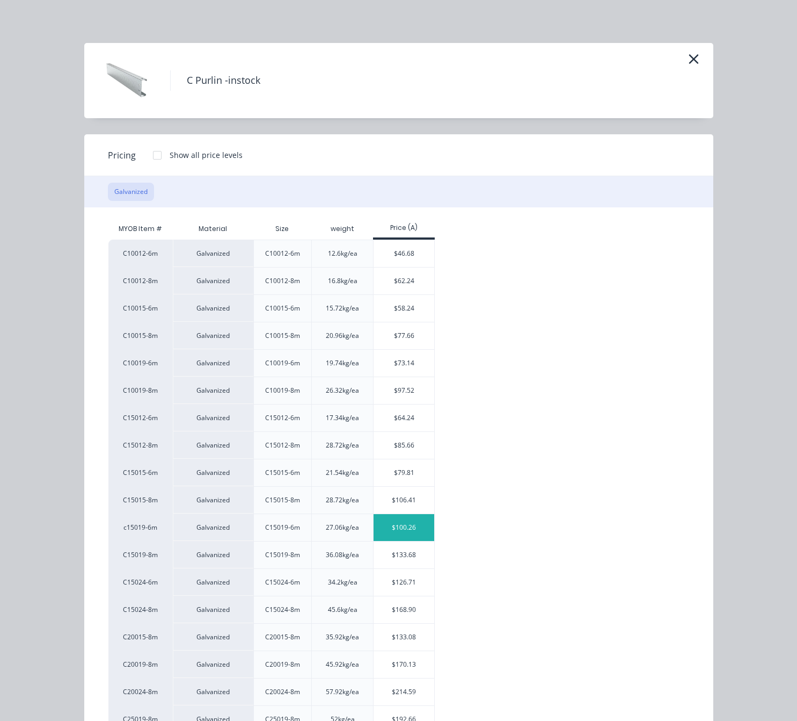
click at [412, 527] on div "$100.26" at bounding box center [404, 527] width 61 height 27
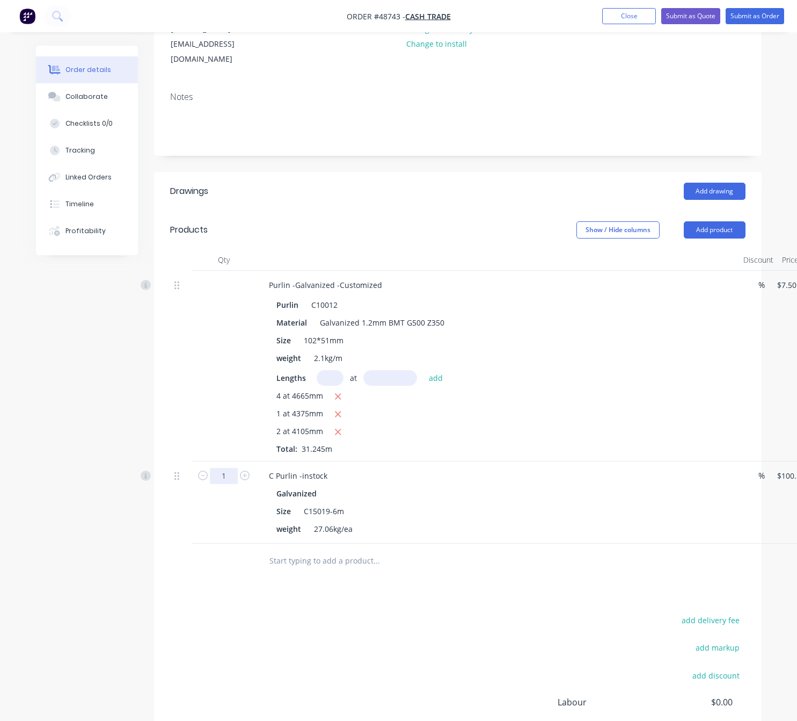
click at [219, 468] on input "1" at bounding box center [224, 476] width 28 height 16
click at [223, 468] on input "1" at bounding box center [224, 476] width 28 height 16
click at [347, 461] on div "C Purlin -instock Galvanized Size C15019-6m weight 27.06kg/ea" at bounding box center [497, 502] width 483 height 82
click at [329, 468] on div "C Purlin -instock" at bounding box center [298, 476] width 76 height 16
click at [705, 221] on button "Add product" at bounding box center [715, 229] width 62 height 17
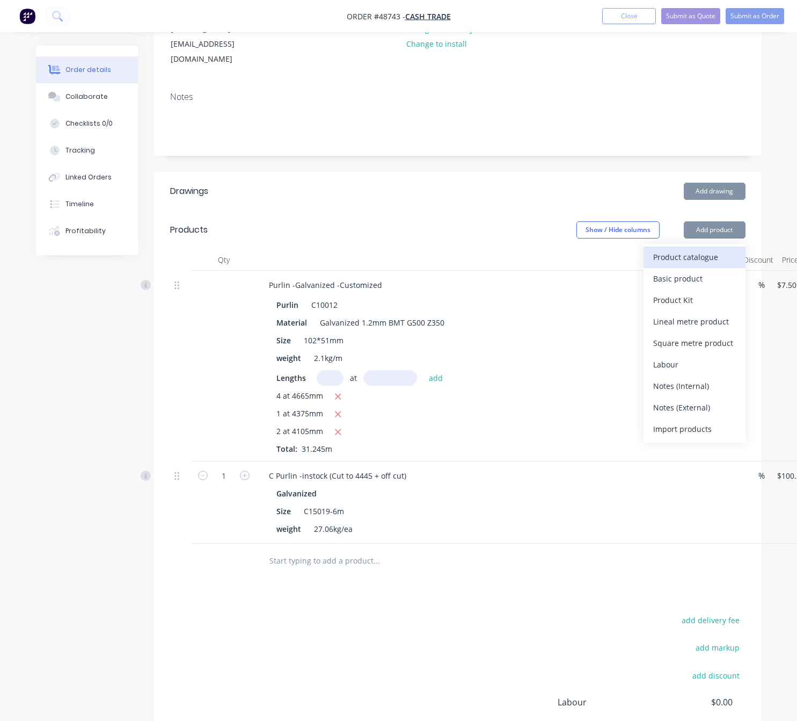
click at [680, 249] on div "Product catalogue" at bounding box center [694, 257] width 83 height 16
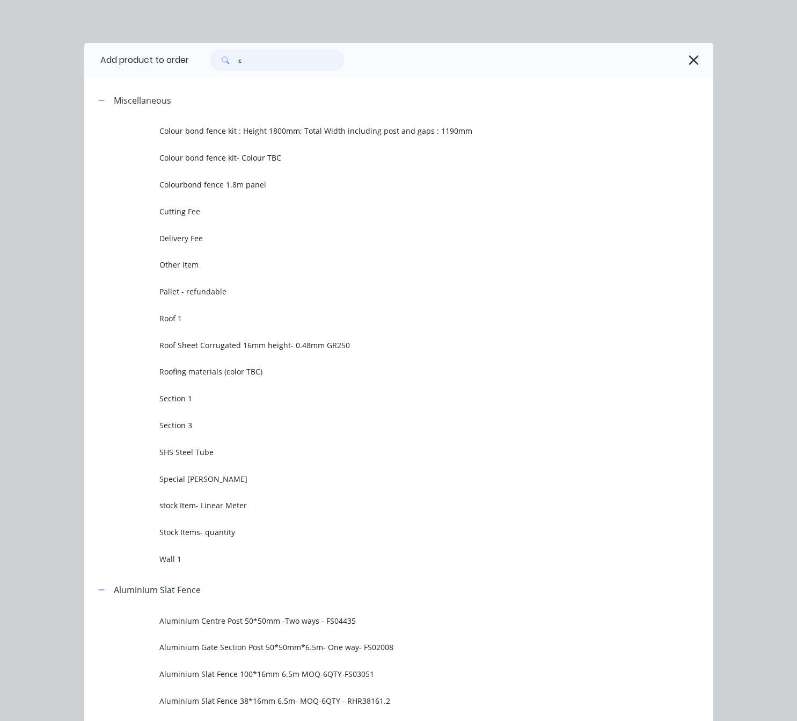
click at [259, 58] on input "c" at bounding box center [291, 59] width 106 height 21
type input "cut"
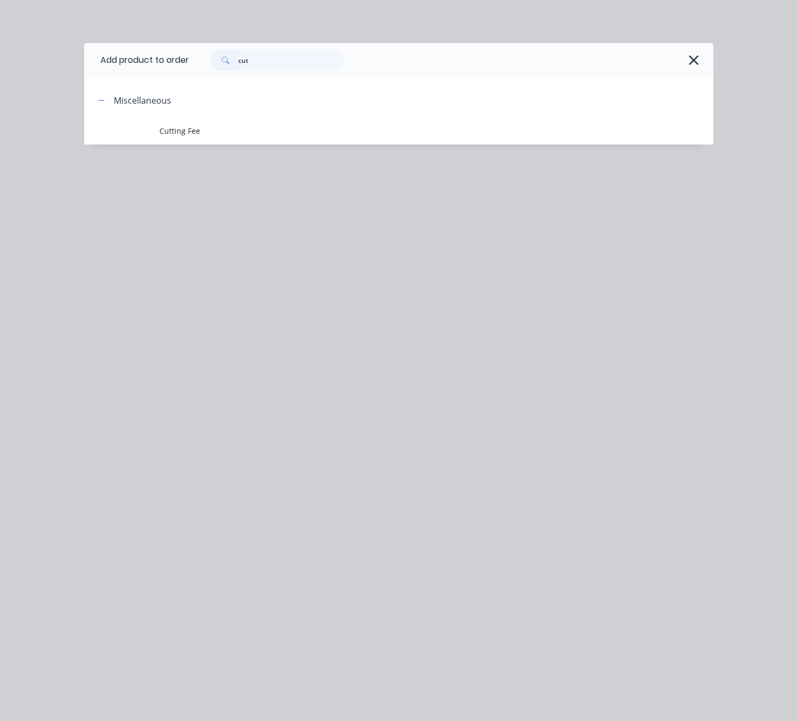
click at [305, 134] on span "Cutting Fee" at bounding box center [380, 130] width 443 height 11
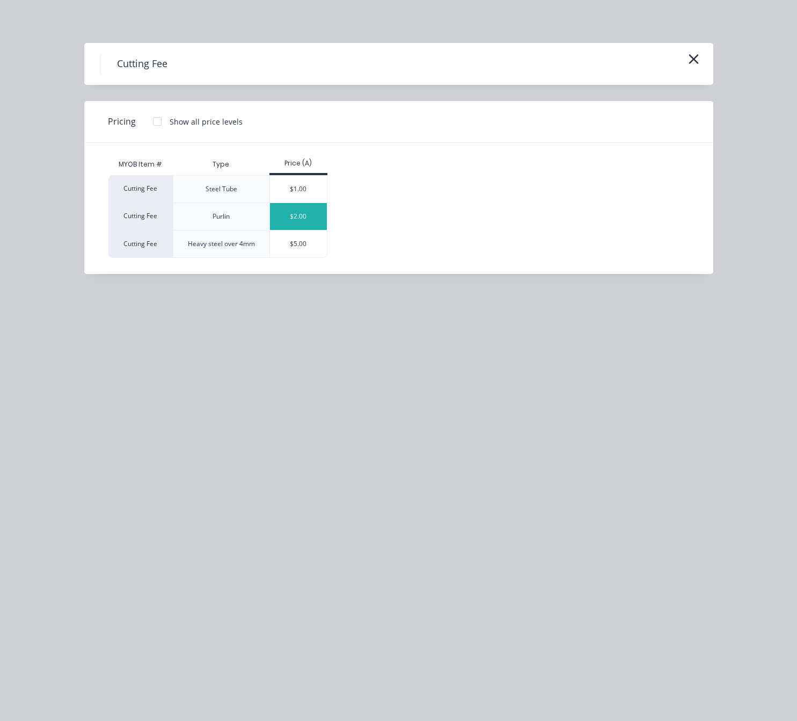
click at [319, 213] on div "$2.00" at bounding box center [298, 216] width 57 height 27
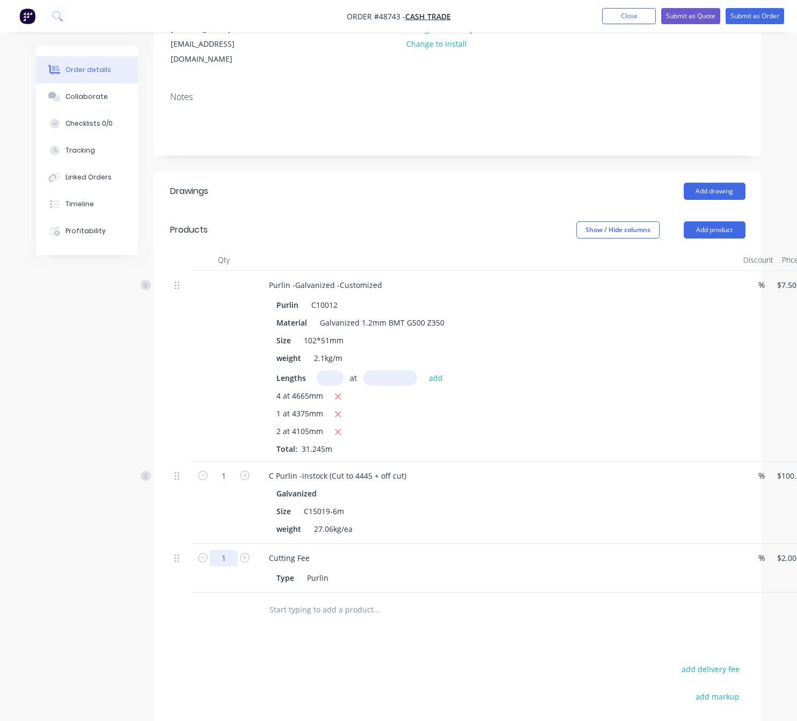
click at [229, 484] on input "1" at bounding box center [224, 476] width 28 height 16
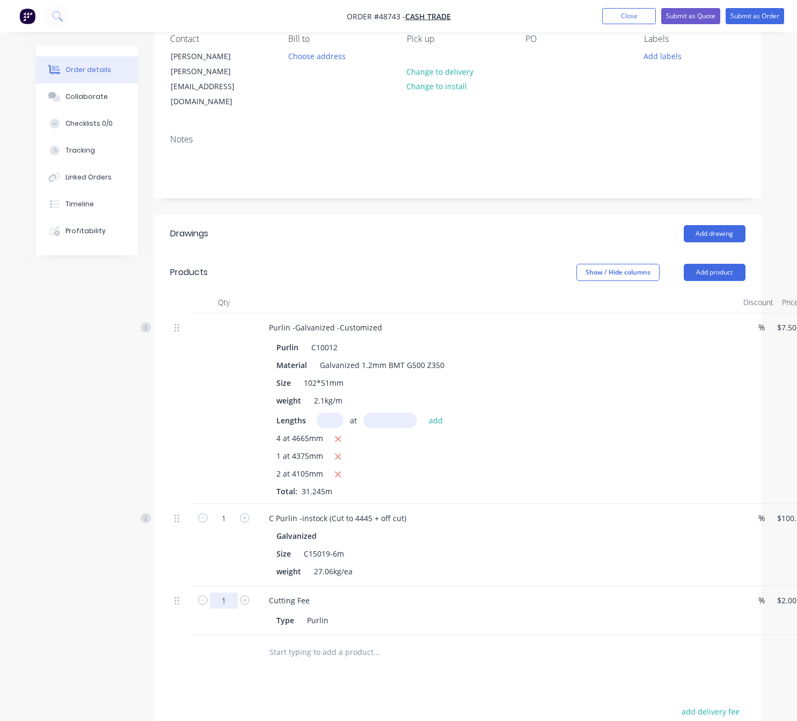
scroll to position [63, 0]
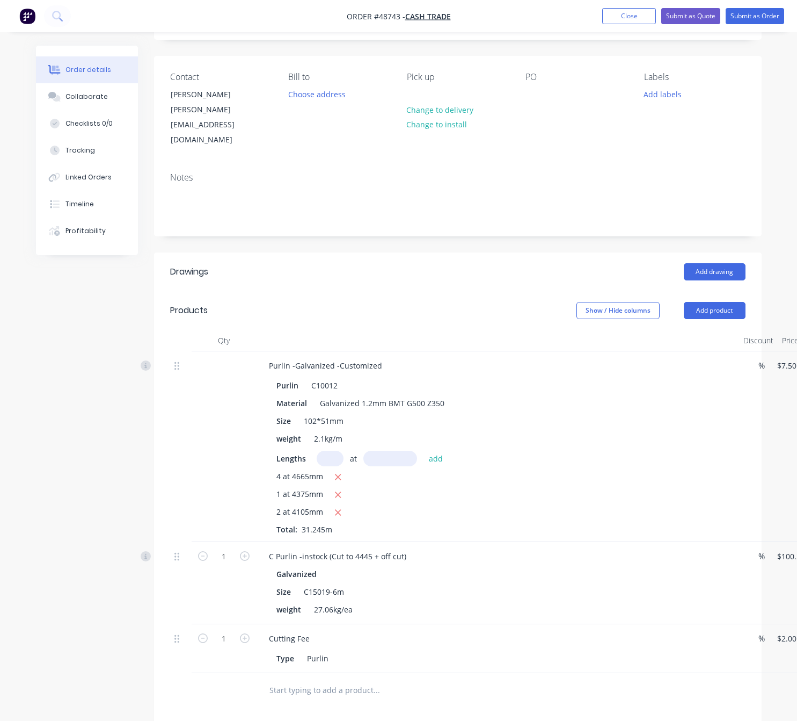
click at [418, 679] on input "text" at bounding box center [376, 689] width 215 height 21
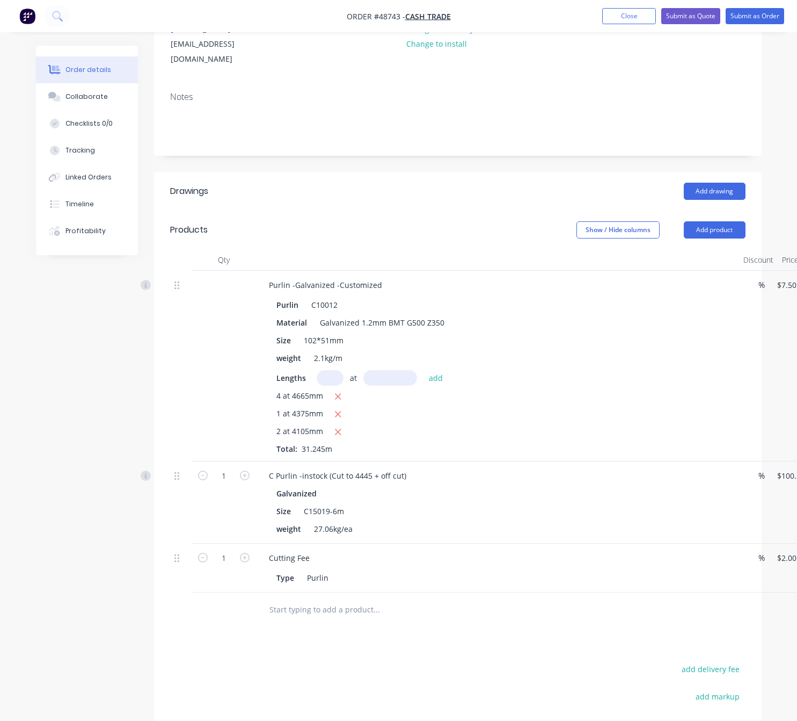
scroll to position [224, 0]
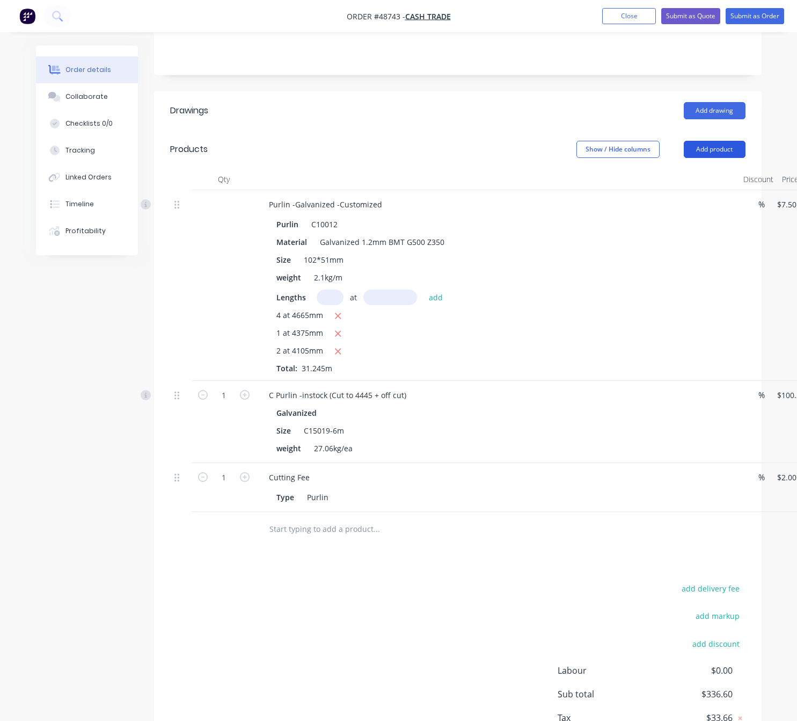
click at [707, 141] on button "Add product" at bounding box center [715, 149] width 62 height 17
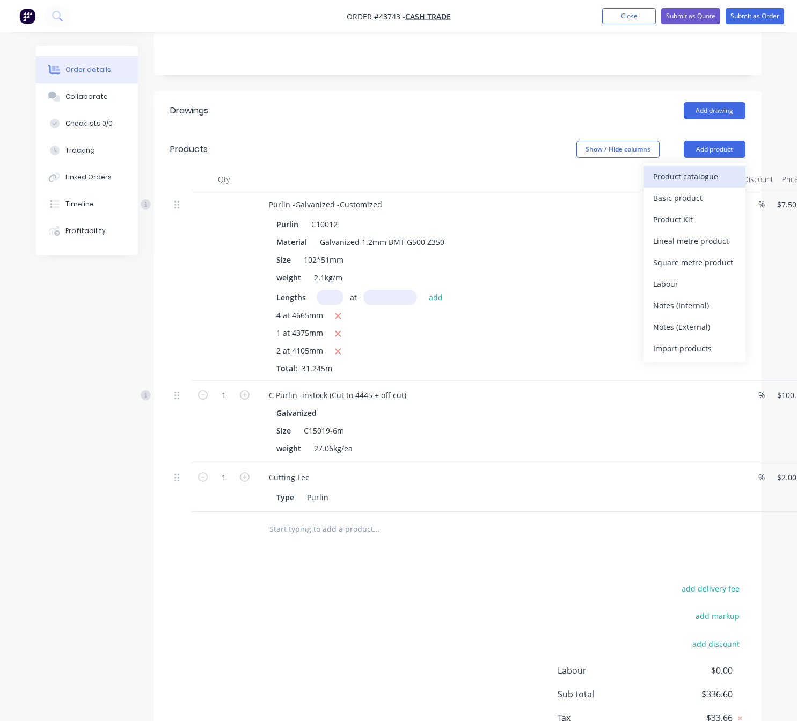
click at [681, 169] on div "Product catalogue" at bounding box center [694, 177] width 83 height 16
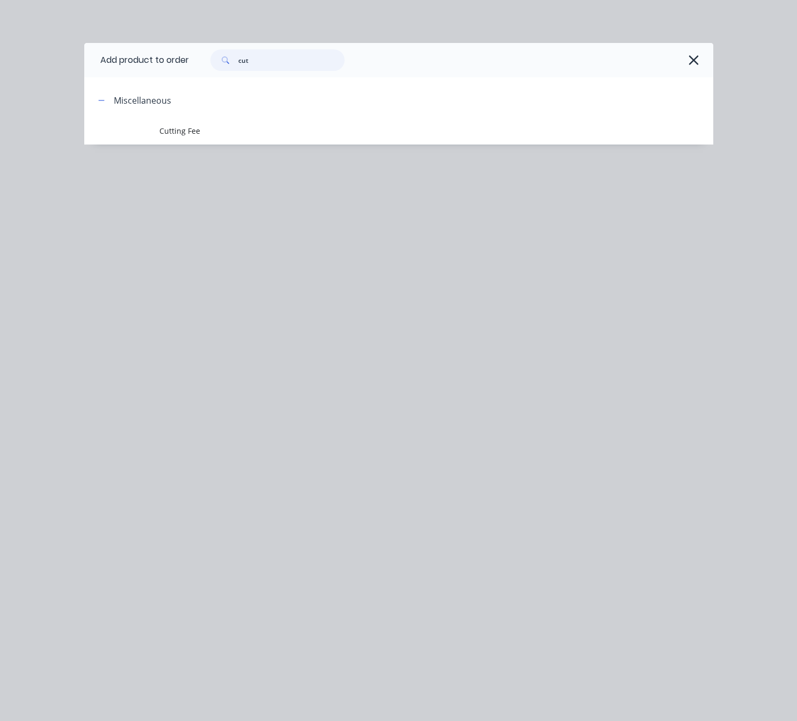
drag, startPoint x: 270, startPoint y: 65, endPoint x: 160, endPoint y: 68, distance: 109.6
click at [160, 68] on header "Add product to order cut" at bounding box center [398, 60] width 629 height 34
type input "angle"
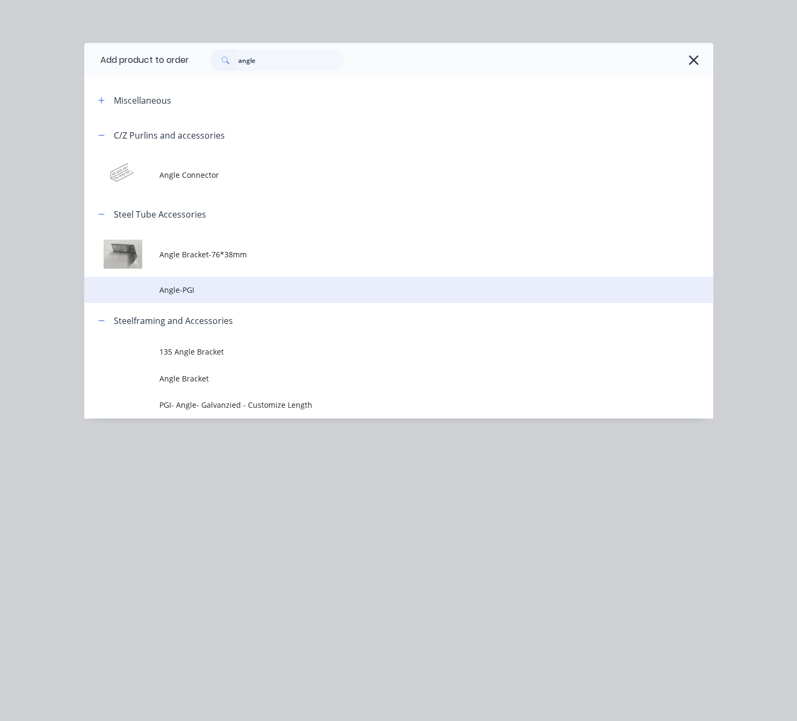
click at [297, 292] on span "Angle-PGI" at bounding box center [380, 289] width 443 height 11
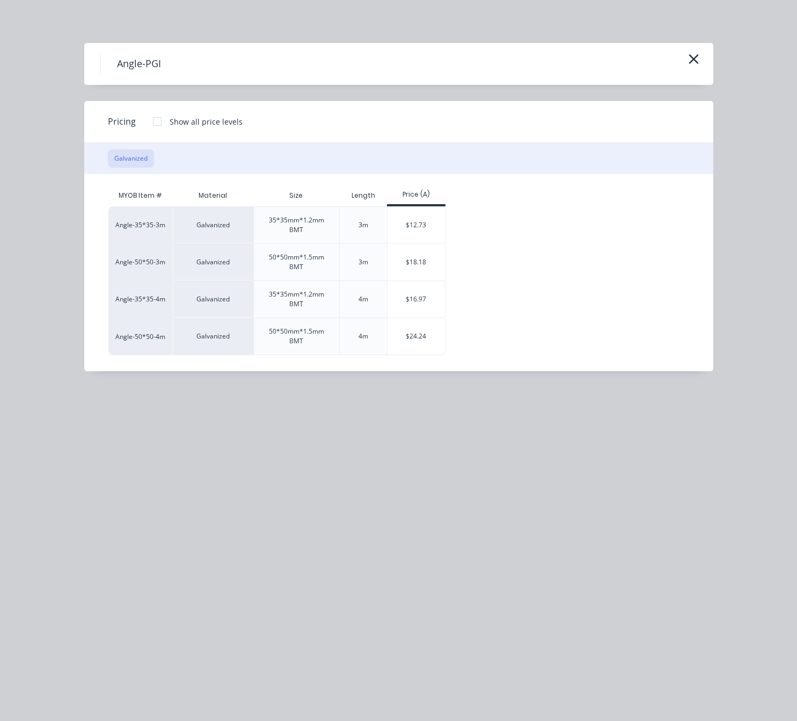
click at [688, 50] on div "Angle-PGI" at bounding box center [398, 64] width 629 height 42
click at [693, 58] on icon "button" at bounding box center [694, 59] width 10 height 10
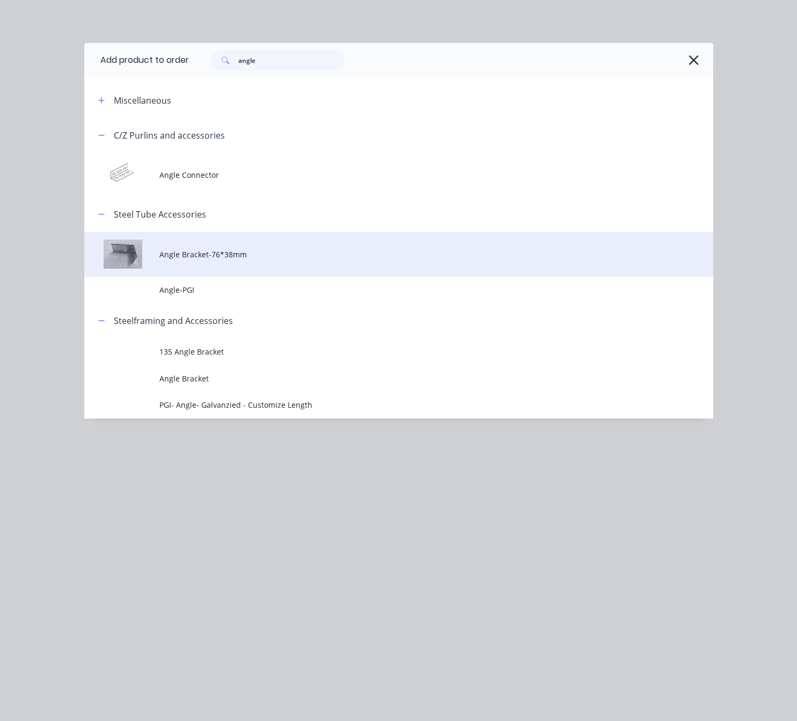
click at [280, 249] on span "Angle Bracket-76*38mm" at bounding box center [380, 254] width 443 height 11
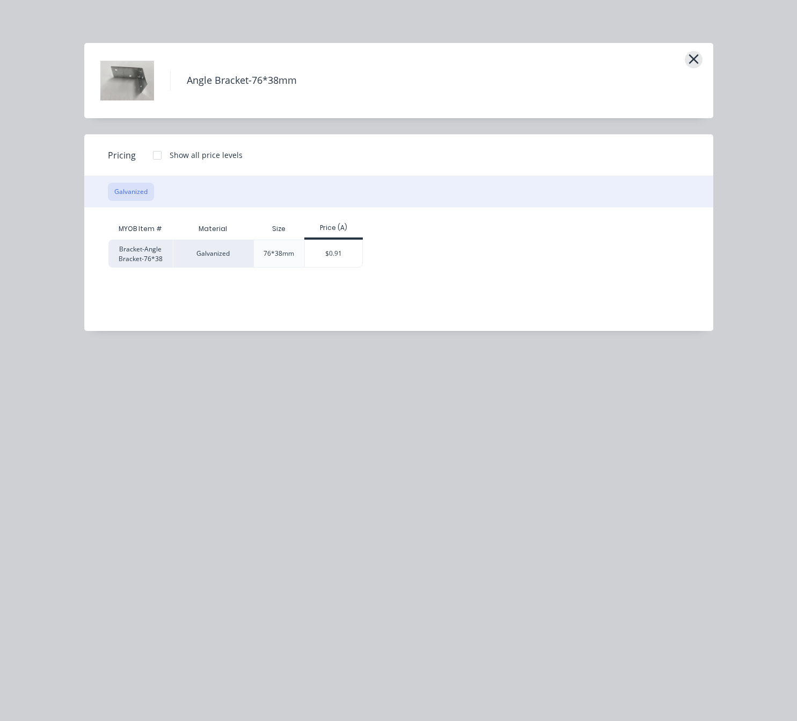
click at [692, 55] on icon "button" at bounding box center [693, 59] width 11 height 15
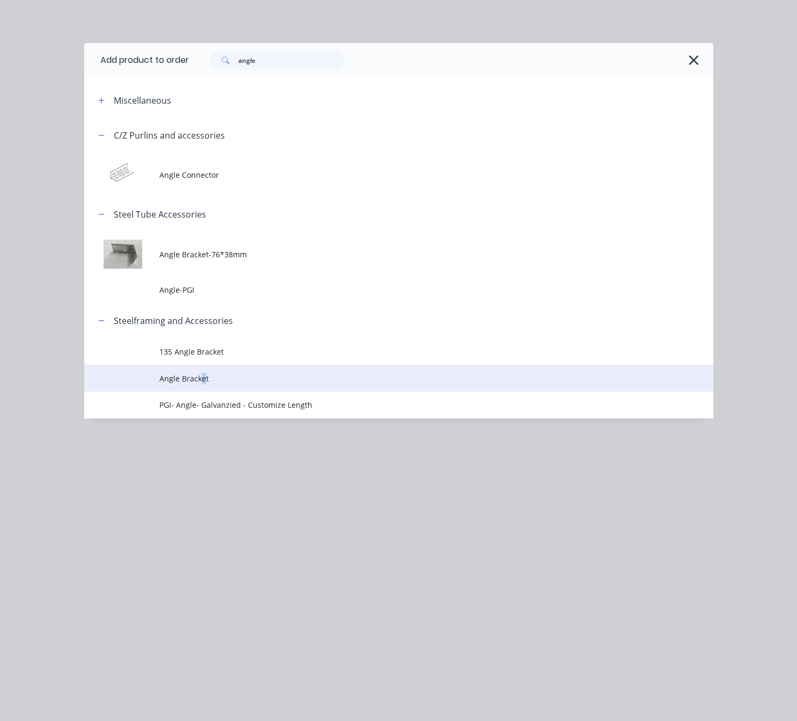
click at [203, 386] on td "Angle Bracket" at bounding box center [436, 378] width 554 height 27
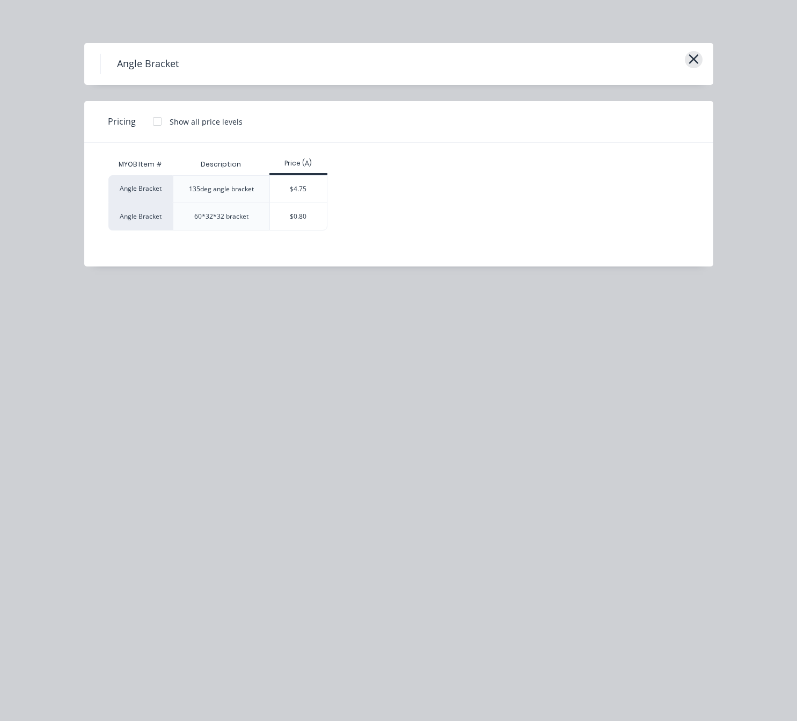
click at [693, 62] on icon "button" at bounding box center [693, 59] width 11 height 15
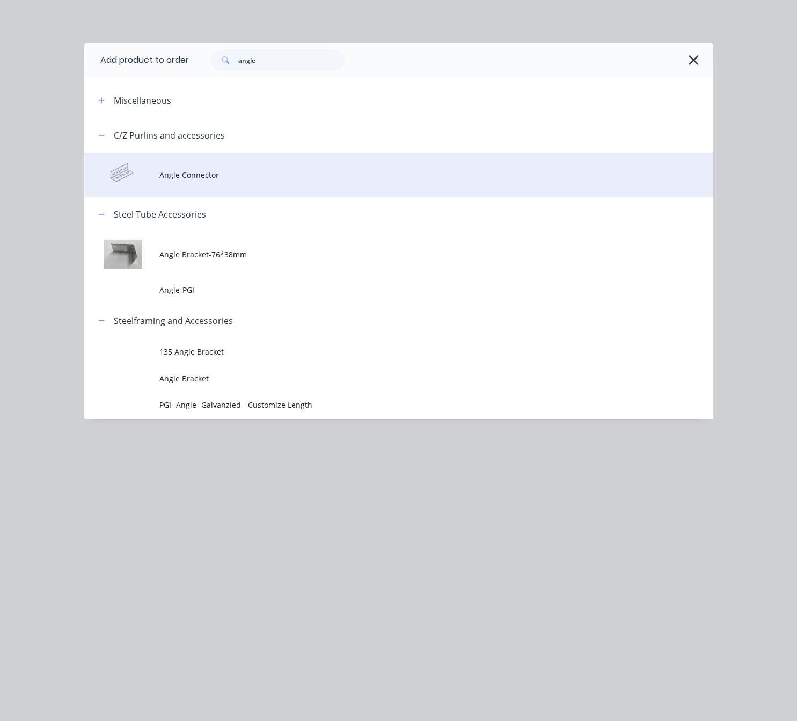
click at [244, 183] on td "Angle Connector" at bounding box center [436, 174] width 554 height 45
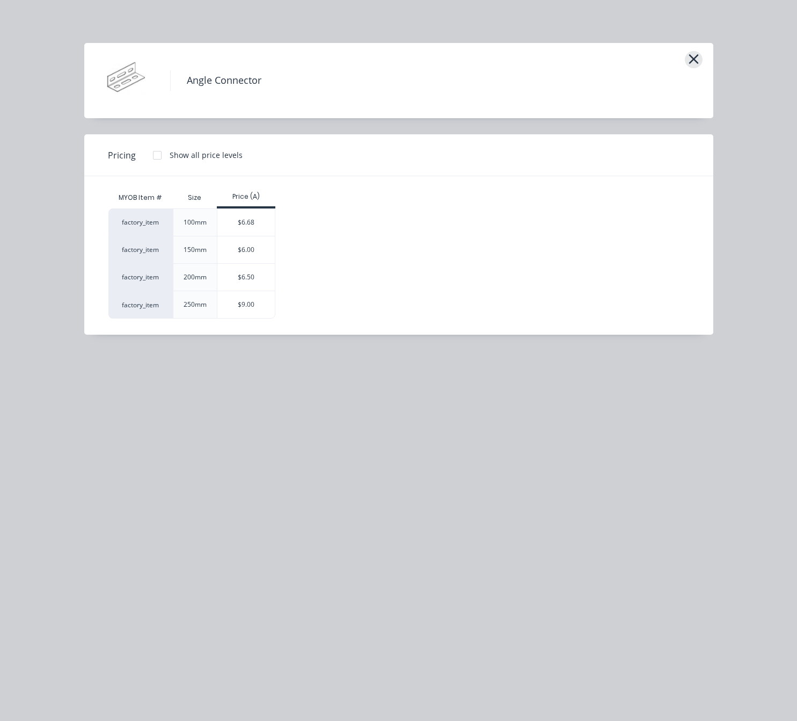
click at [687, 62] on button "button" at bounding box center [694, 59] width 18 height 17
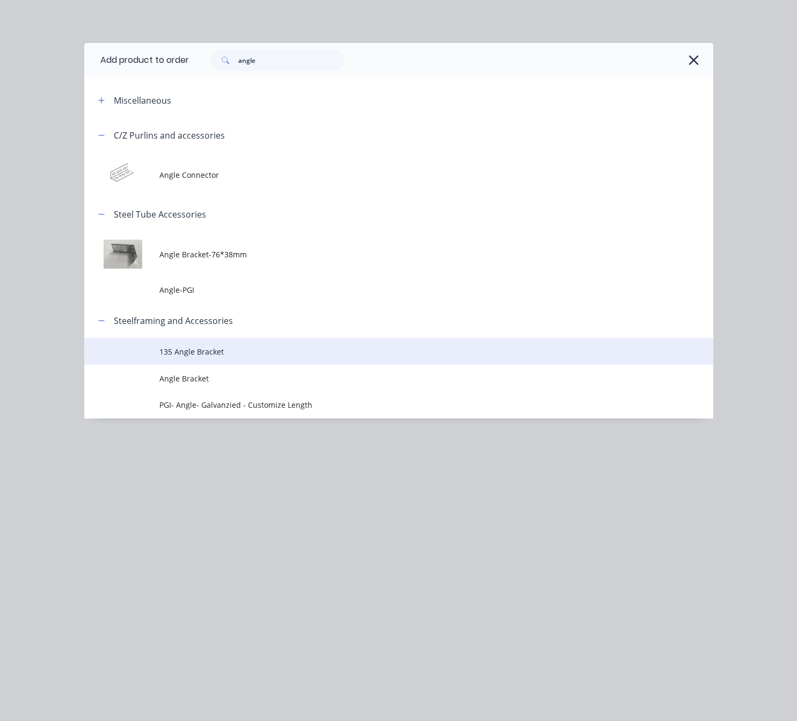
scroll to position [290, 0]
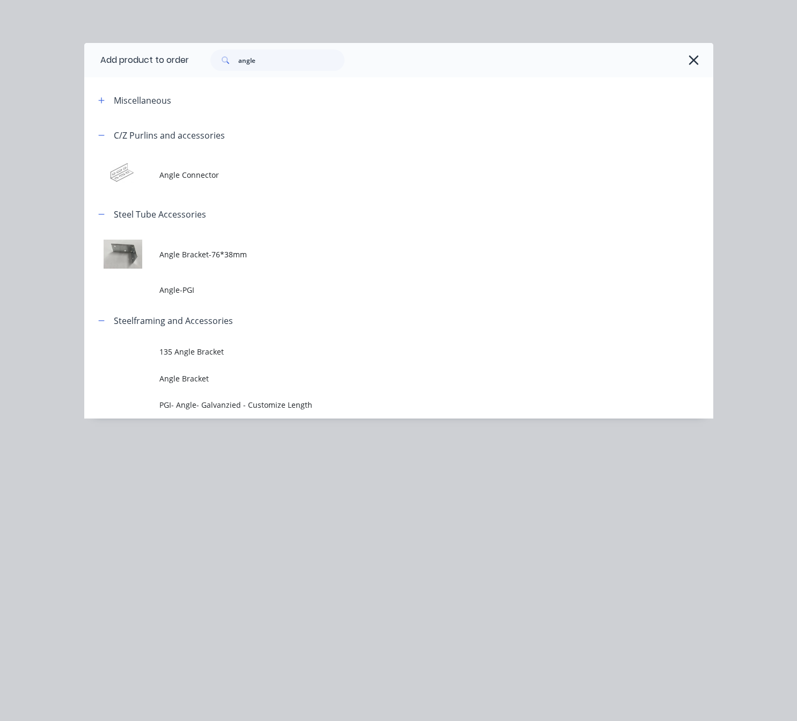
click at [139, 386] on td at bounding box center [122, 378] width 76 height 27
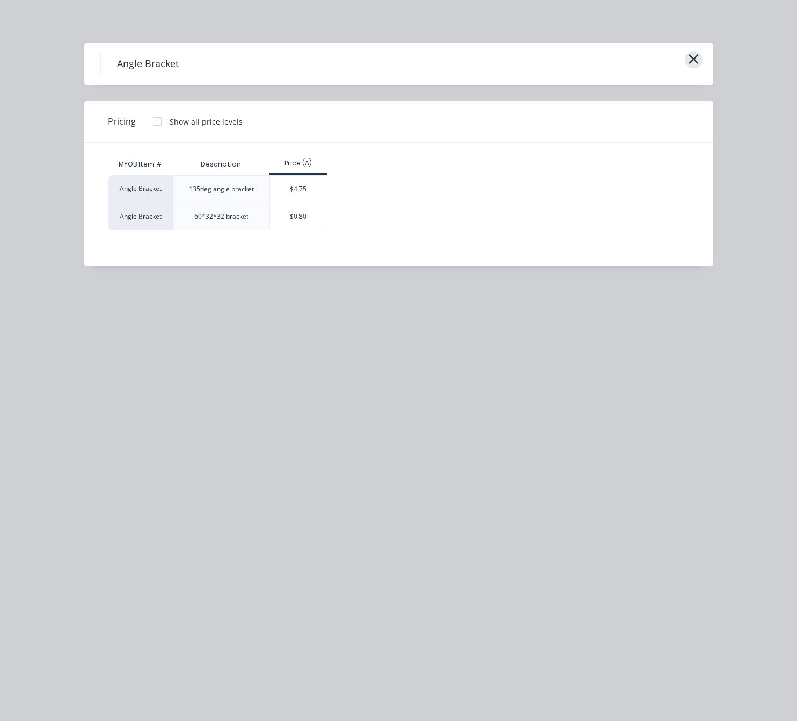
click at [689, 61] on icon "button" at bounding box center [693, 59] width 11 height 15
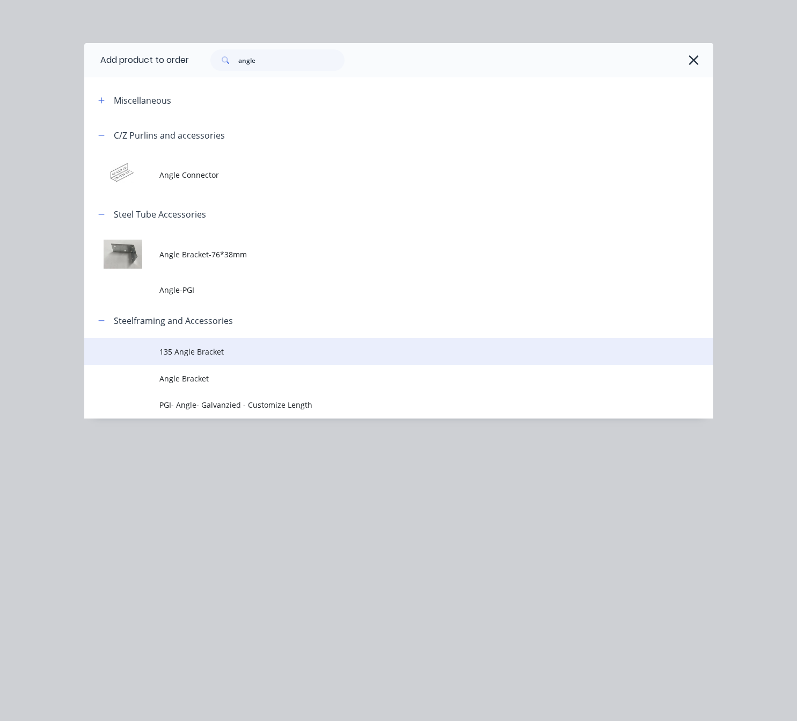
click at [254, 344] on td "135 Angle Bracket" at bounding box center [436, 351] width 554 height 27
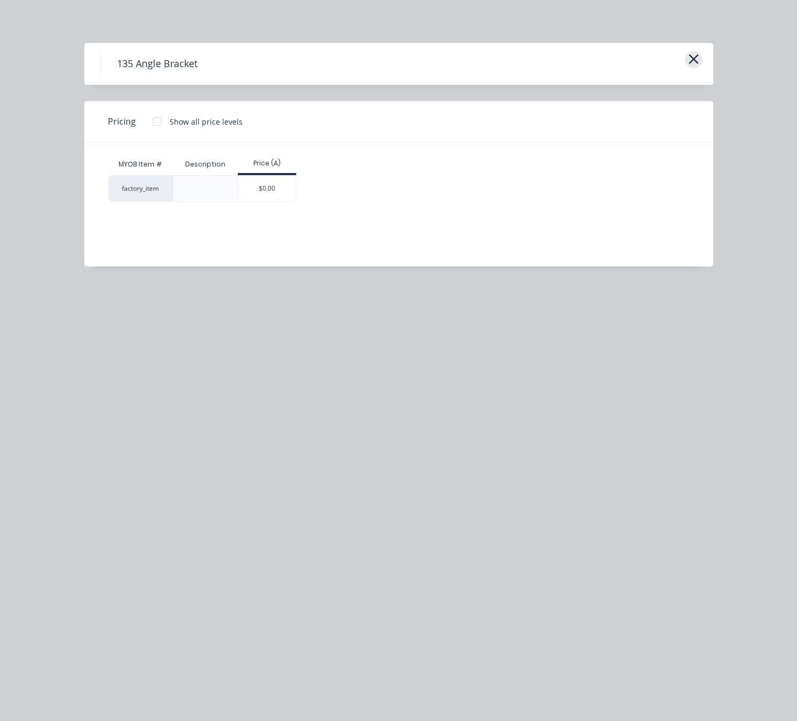
click at [691, 65] on icon "button" at bounding box center [693, 59] width 11 height 15
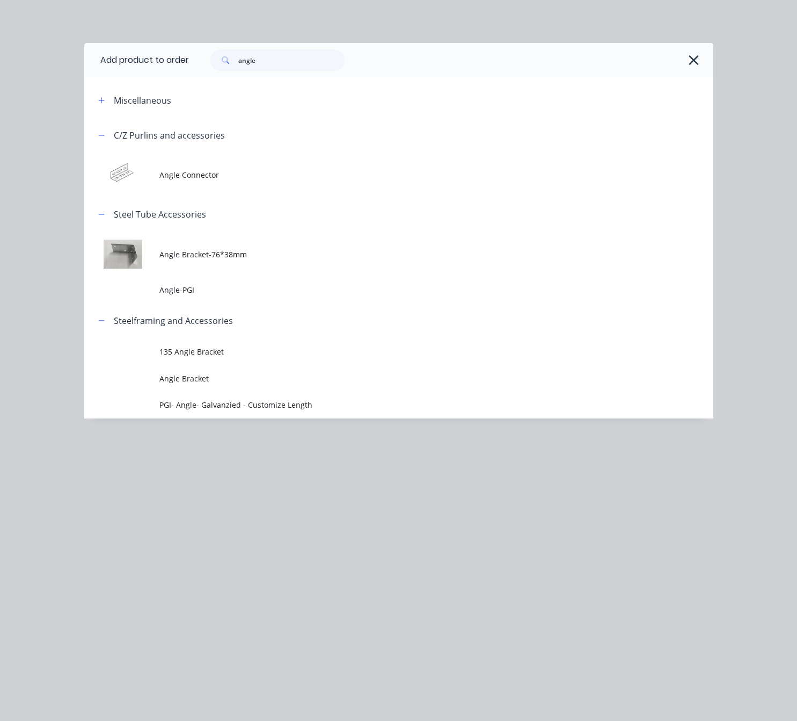
click at [703, 63] on div "angle" at bounding box center [451, 60] width 525 height 34
click at [699, 58] on icon "button" at bounding box center [693, 60] width 11 height 15
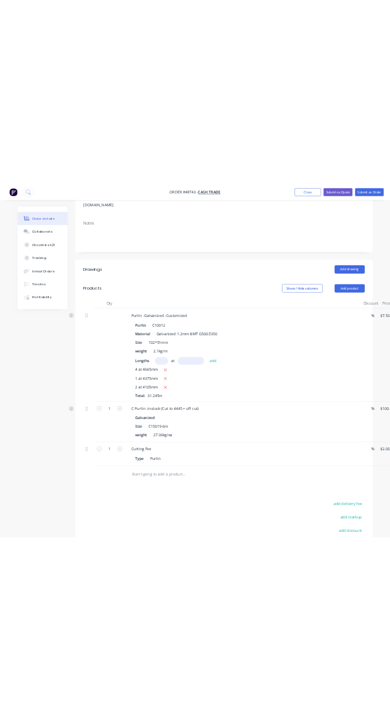
scroll to position [275, 0]
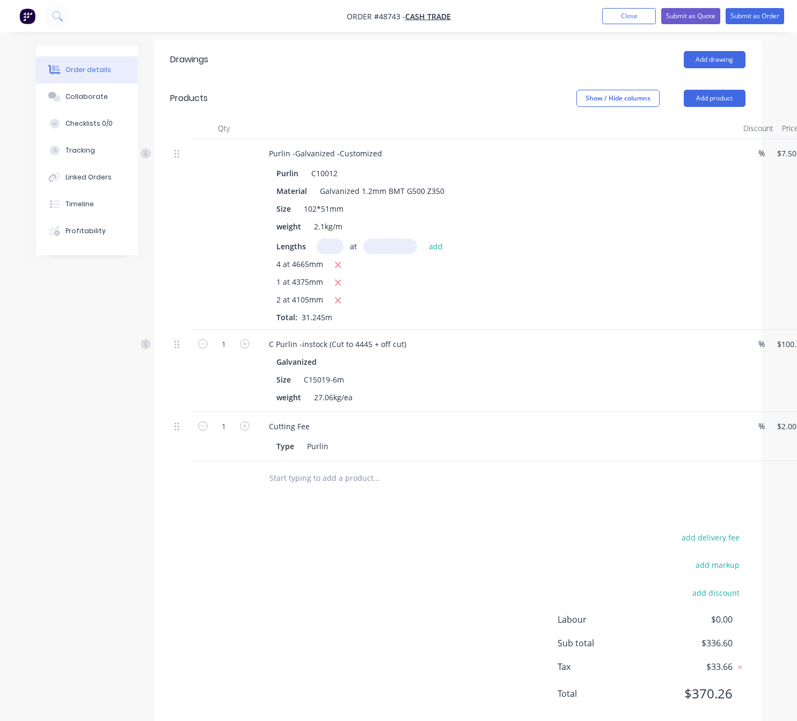
drag, startPoint x: 5, startPoint y: 294, endPoint x: 116, endPoint y: 292, distance: 111.2
click at [116, 292] on div "Order details Collaborate Checklists 0/0 Tracking Linked Orders Timeline Profit…" at bounding box center [398, 235] width 797 height 1021
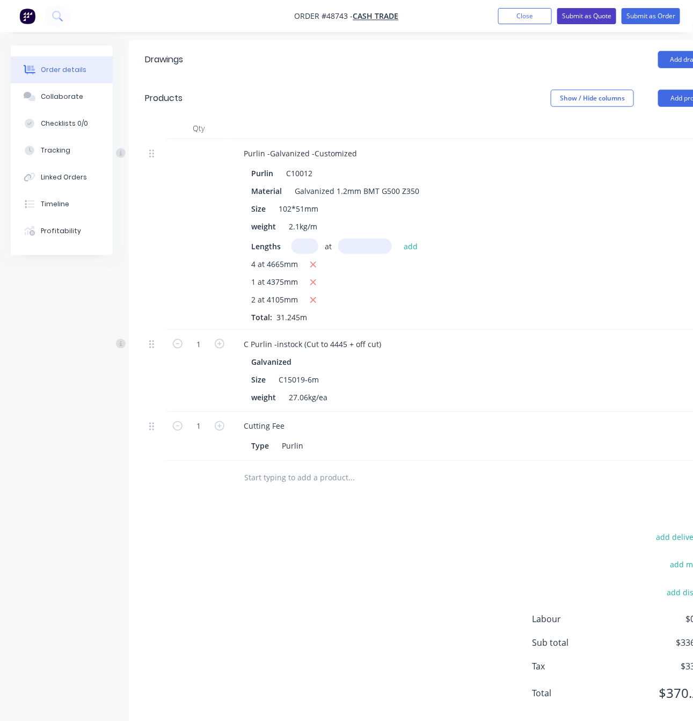
click at [583, 19] on button "Submit as Quote" at bounding box center [586, 16] width 59 height 16
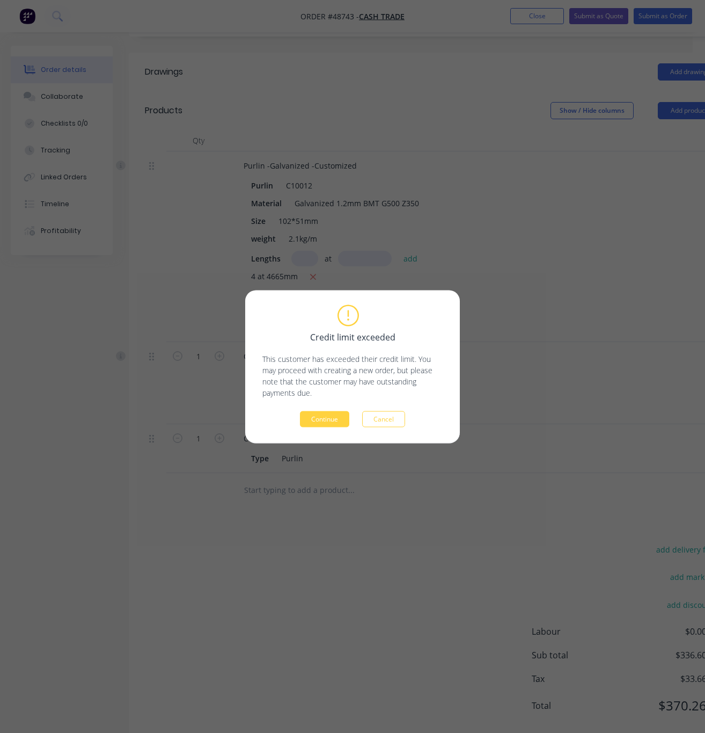
click at [324, 420] on button "Continue" at bounding box center [324, 419] width 49 height 16
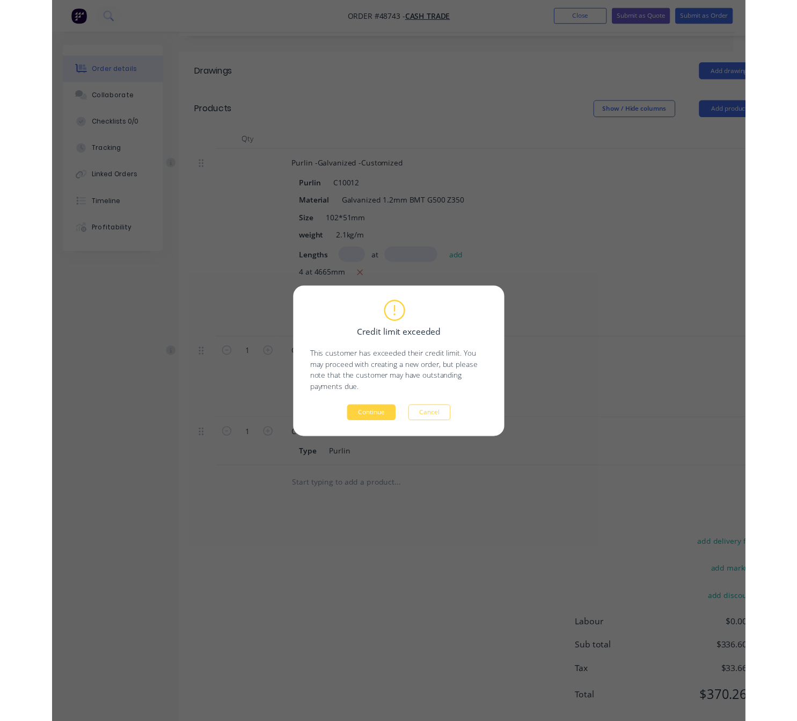
scroll to position [0, 0]
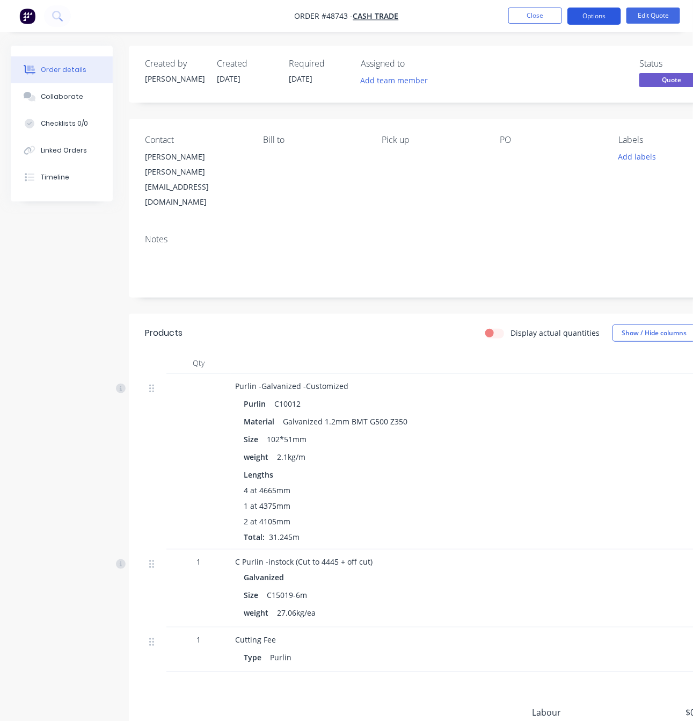
click at [579, 19] on button "Options" at bounding box center [595, 16] width 54 height 17
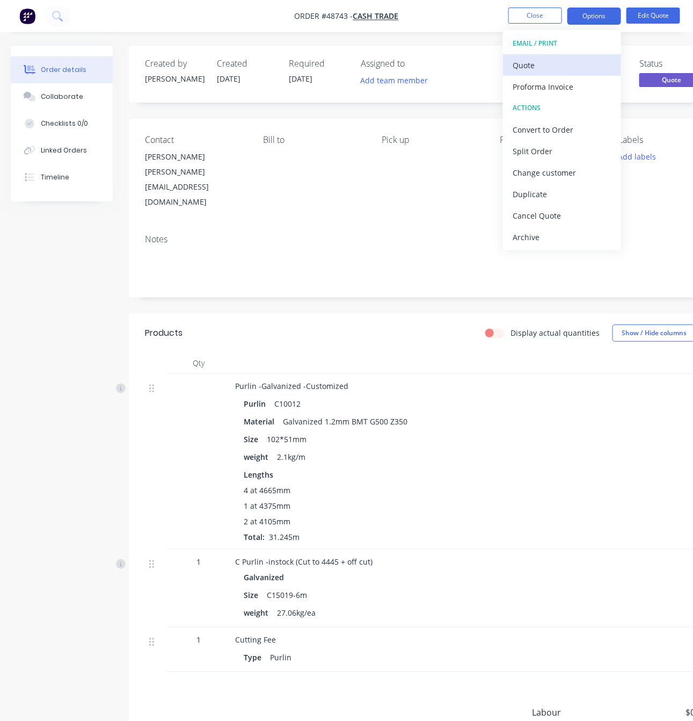
click at [597, 58] on div "Quote" at bounding box center [562, 65] width 99 height 16
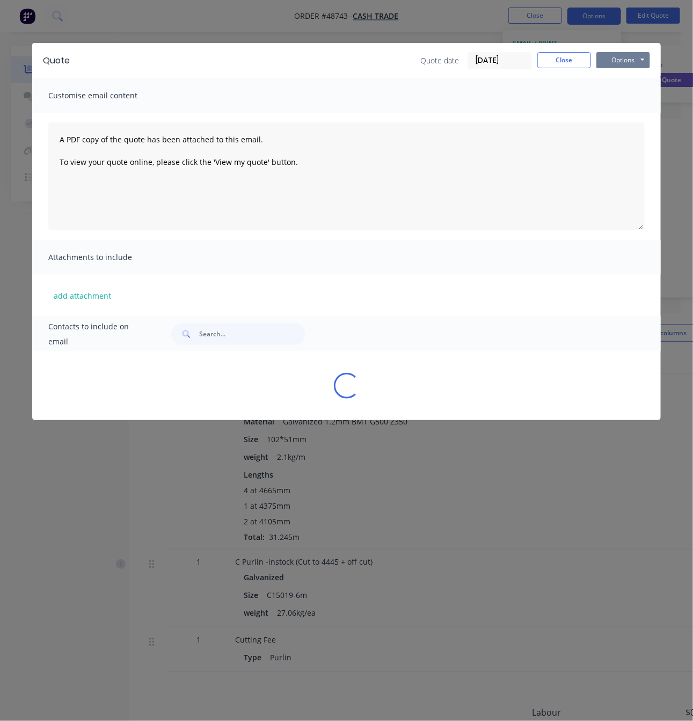
click at [628, 54] on button "Options" at bounding box center [624, 60] width 54 height 16
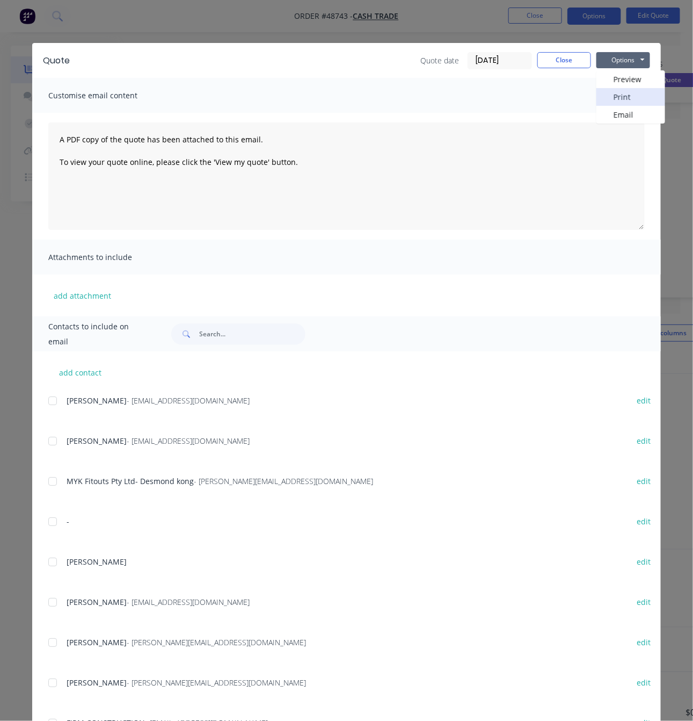
click at [644, 93] on button "Print" at bounding box center [631, 97] width 69 height 18
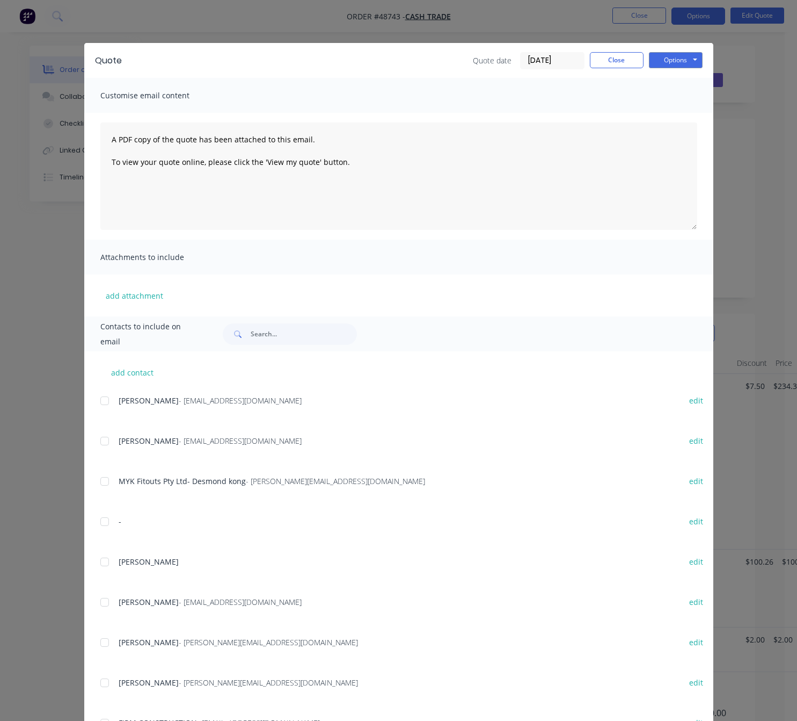
click at [324, 31] on div "Quote Quote date 01/09/25 Close Options Preview Print Email Customise email con…" at bounding box center [398, 360] width 797 height 721
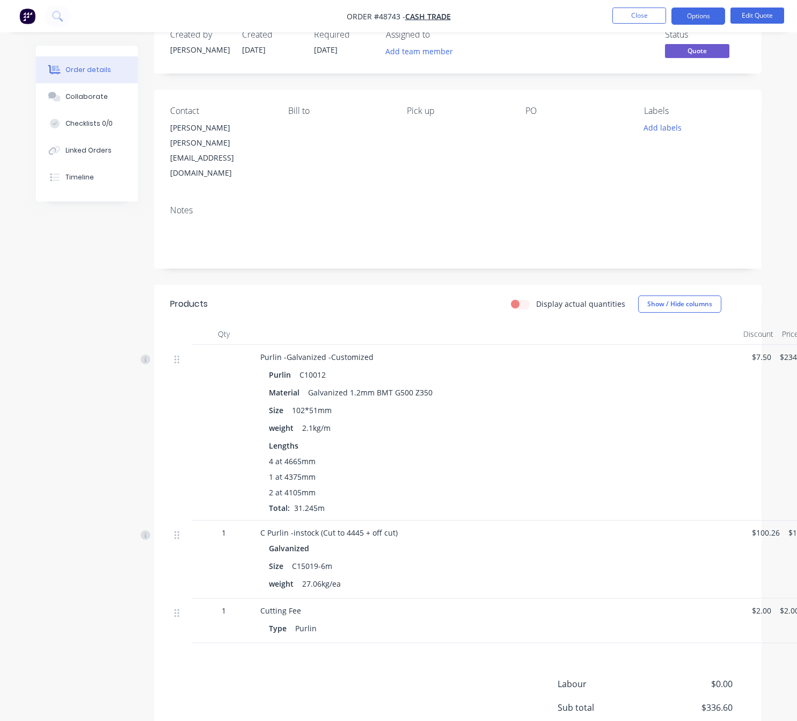
scroll to position [81, 0]
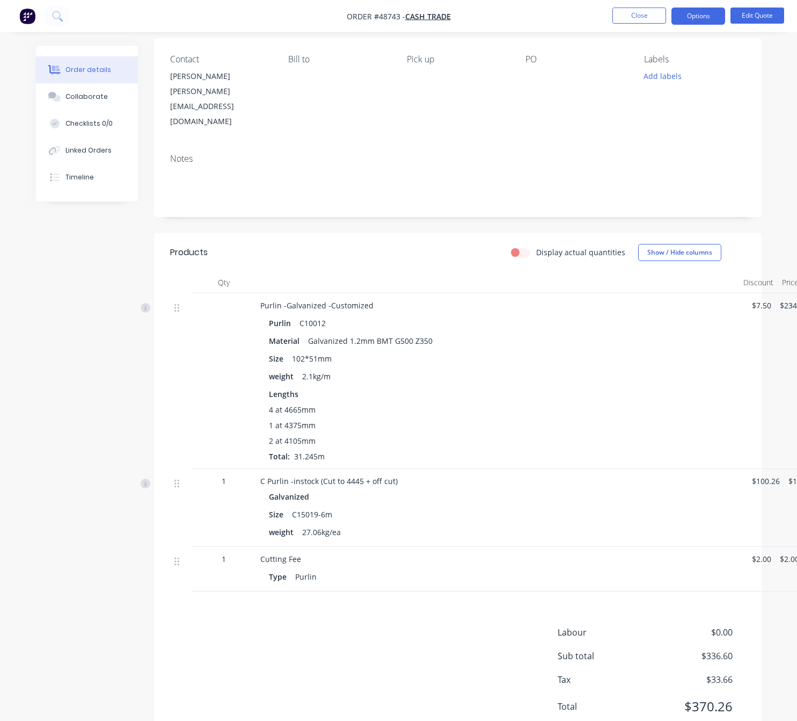
click at [3, 432] on div "Order details Collaborate Checklists 0/0 Linked Orders Timeline Order details C…" at bounding box center [398, 338] width 797 height 839
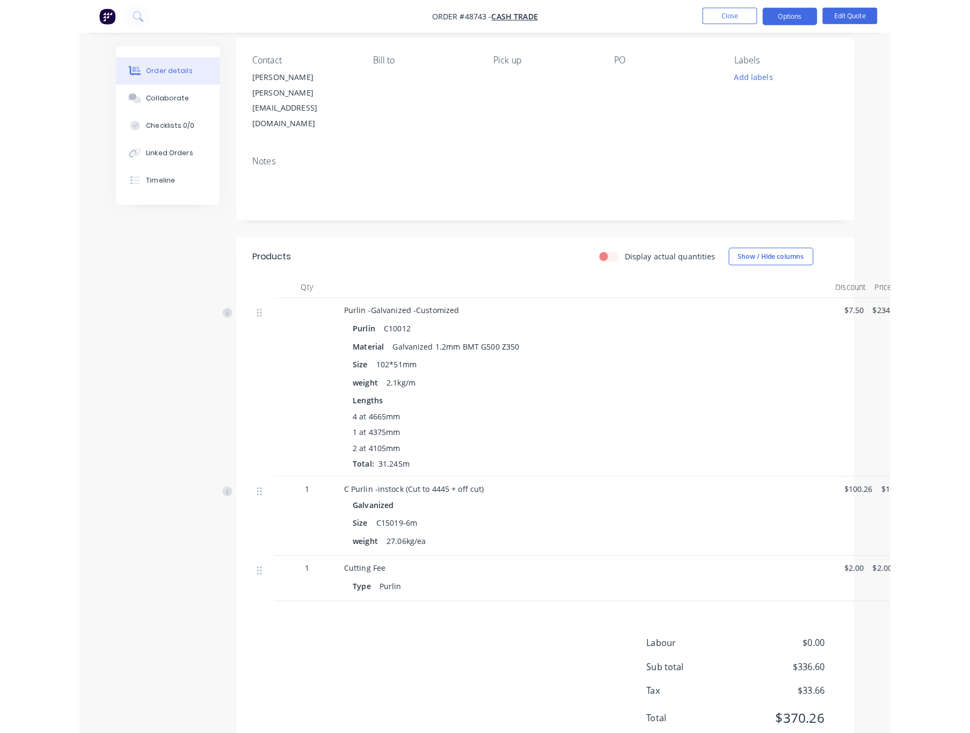
scroll to position [0, 0]
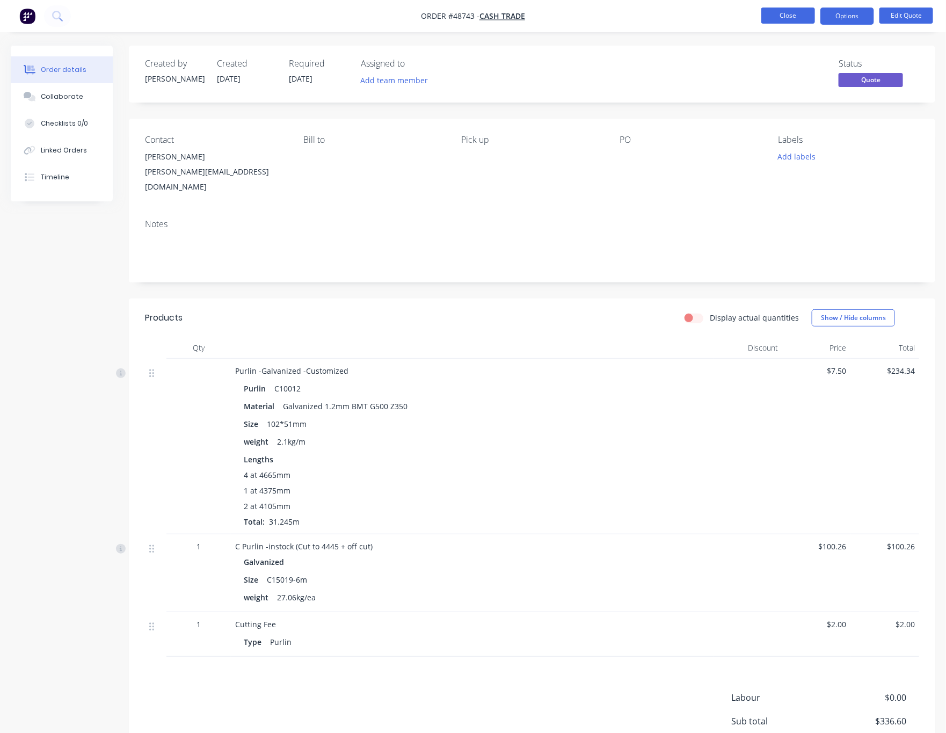
click at [776, 17] on button "Close" at bounding box center [788, 16] width 54 height 16
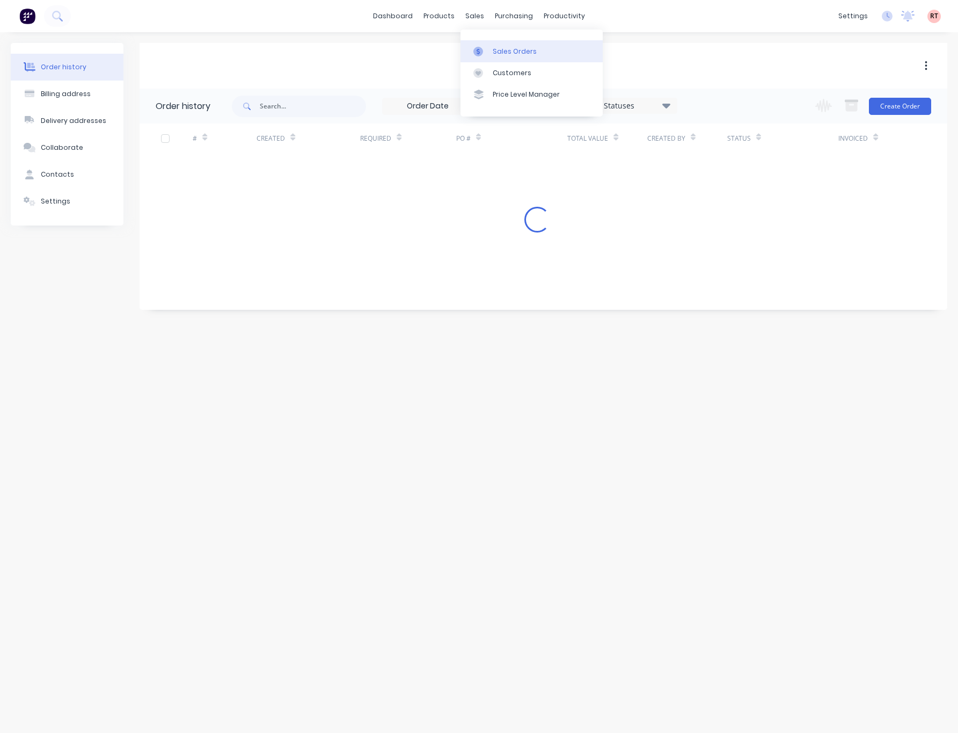
click at [496, 49] on div "Sales Orders" at bounding box center [515, 52] width 44 height 10
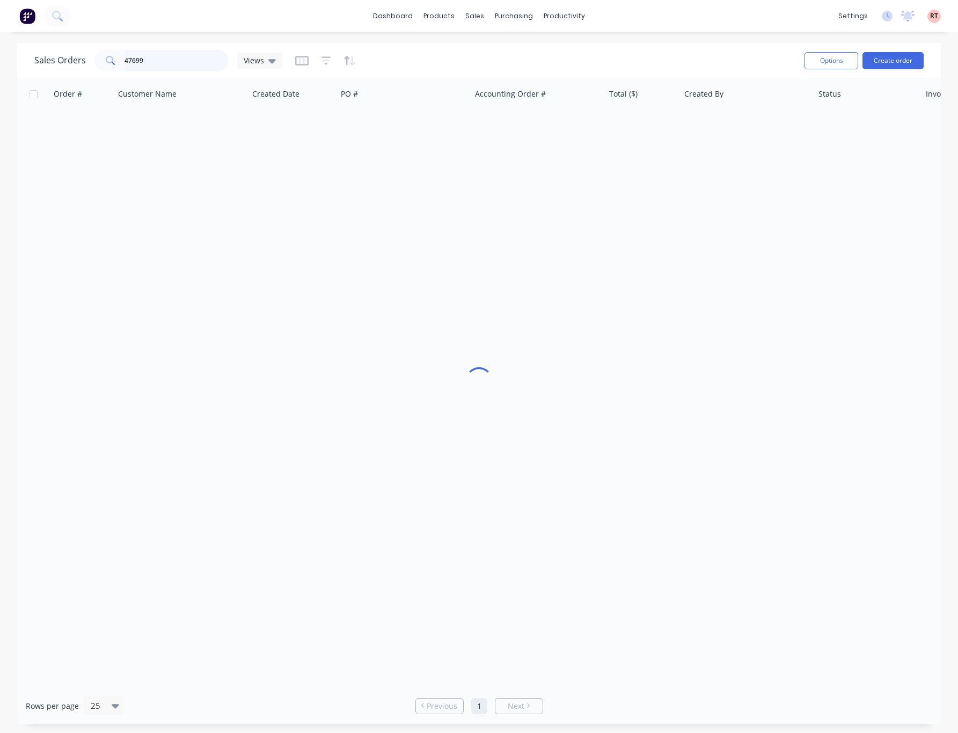
drag, startPoint x: 200, startPoint y: 63, endPoint x: 41, endPoint y: 78, distance: 159.6
click at [66, 76] on div "Sales Orders 47699 Views Options Create order" at bounding box center [479, 60] width 924 height 35
type input "48446"
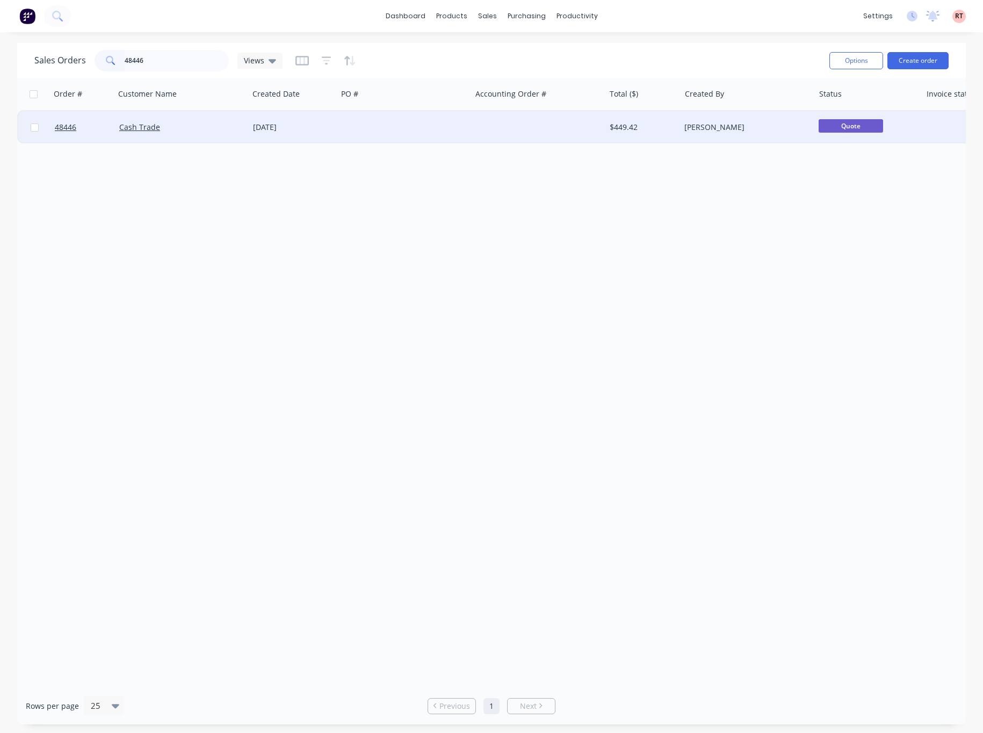
click at [493, 129] on div at bounding box center [538, 127] width 134 height 32
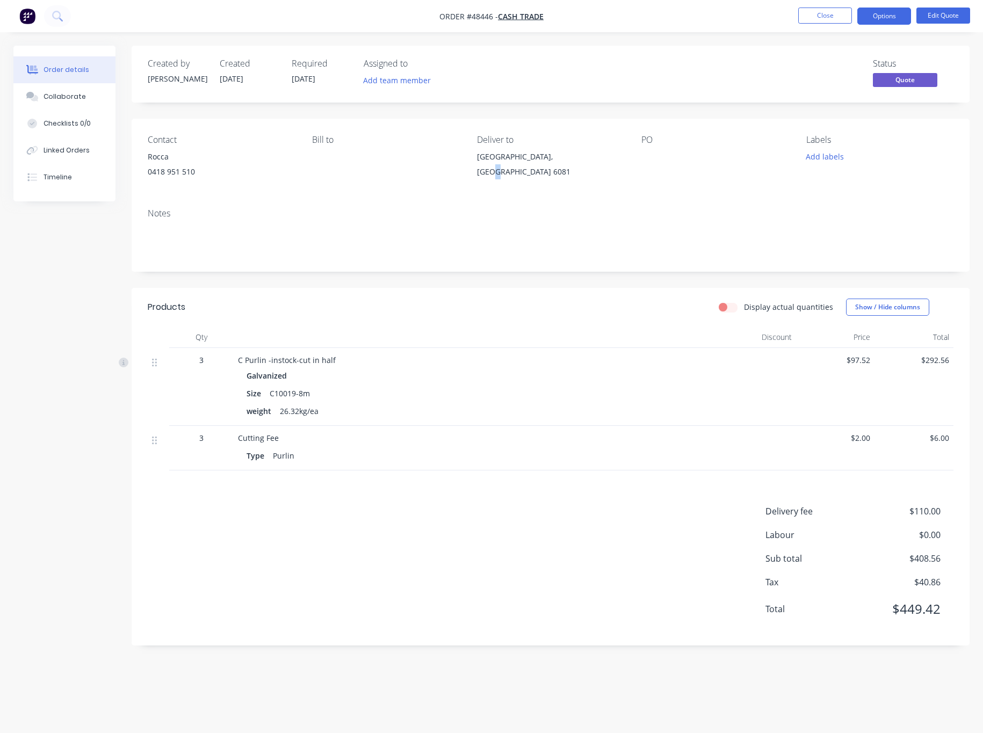
drag, startPoint x: 559, startPoint y: 159, endPoint x: 561, endPoint y: 166, distance: 6.8
click at [561, 166] on div "Stoneville, Western Australia 6081" at bounding box center [550, 166] width 147 height 34
click at [777, 13] on button "Options" at bounding box center [884, 16] width 54 height 17
click at [777, 11] on button "Edit Quote" at bounding box center [943, 16] width 54 height 16
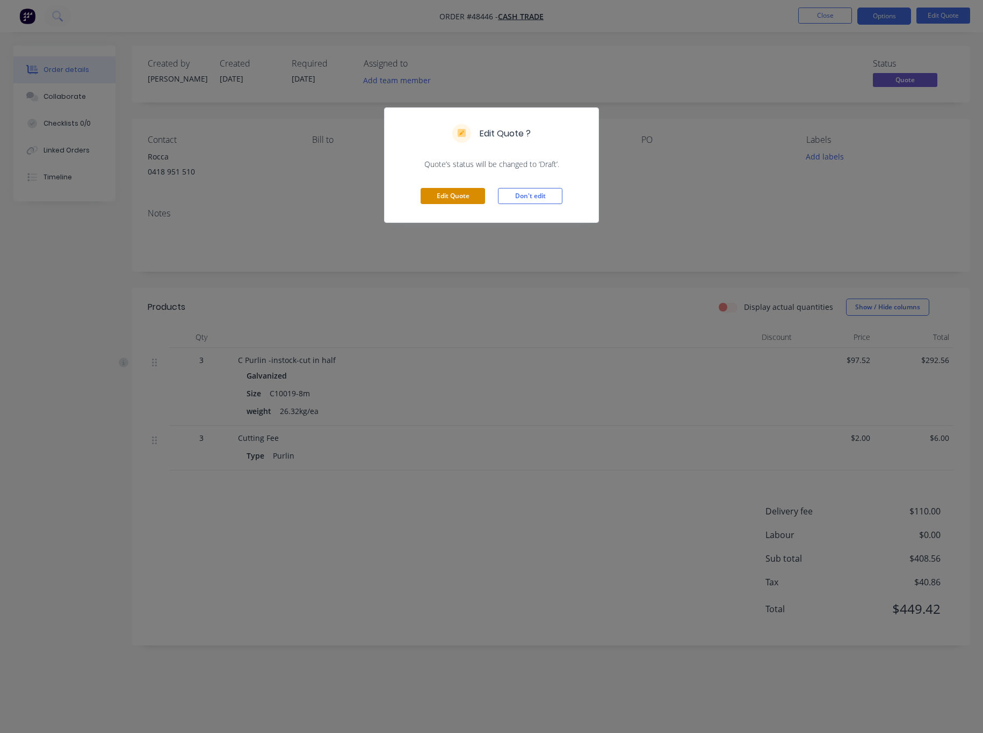
click at [461, 200] on button "Edit Quote" at bounding box center [452, 196] width 64 height 16
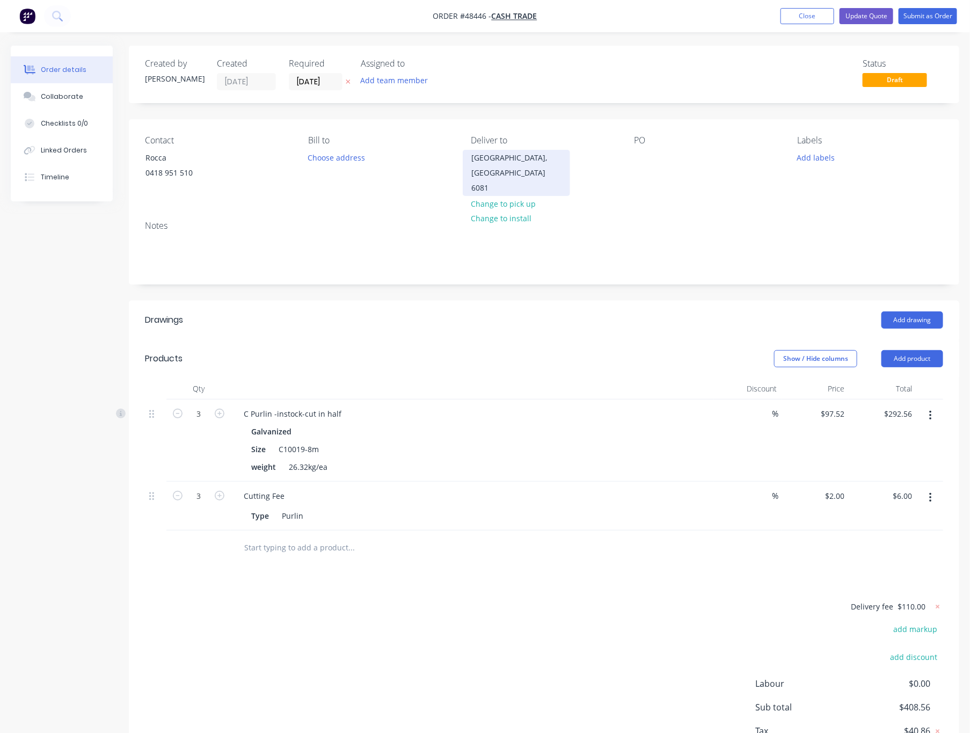
click at [516, 172] on div "Stoneville, Western Australia 6081" at bounding box center [516, 172] width 89 height 45
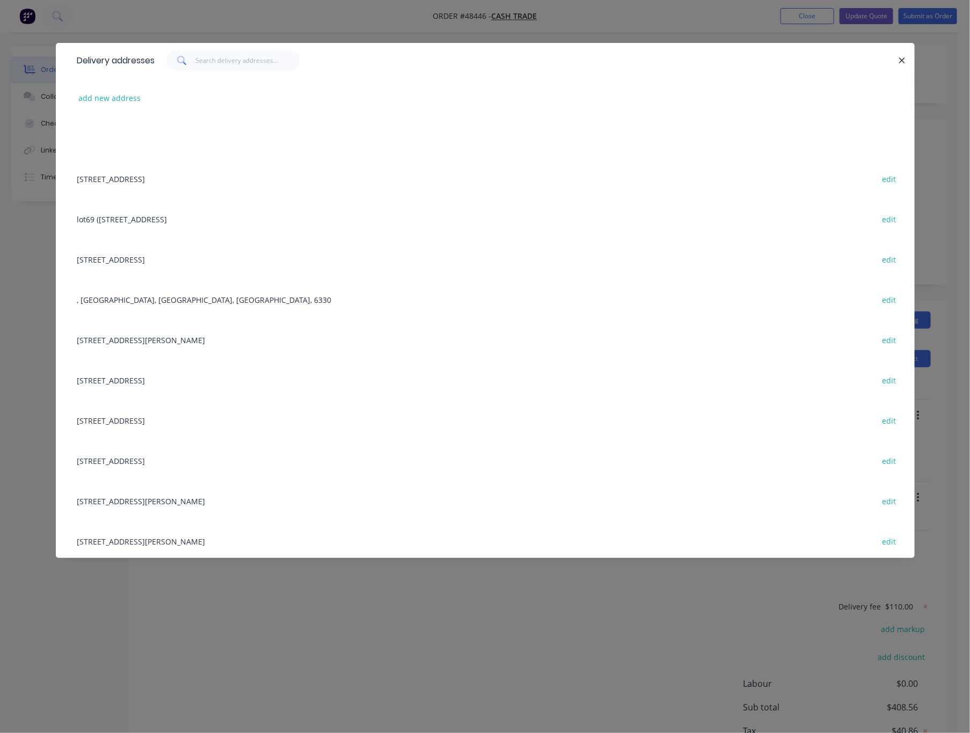
click at [556, 26] on div "Delivery addresses add new address 31 Belvedaire Way, Lynwood WA 6147 edit lot6…" at bounding box center [485, 366] width 970 height 733
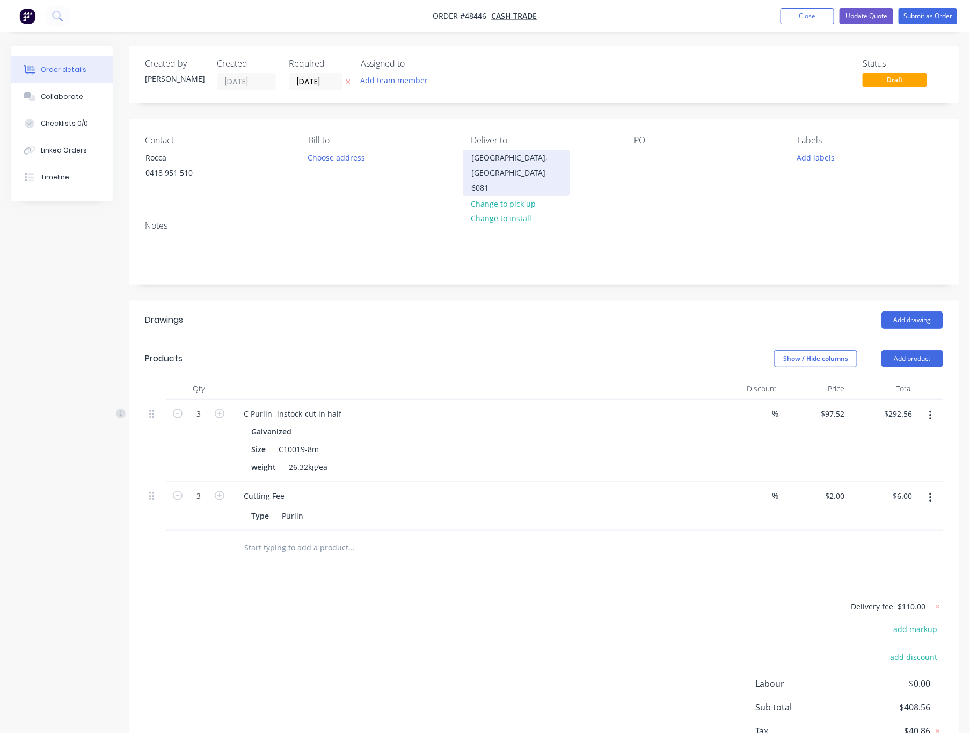
click at [496, 166] on div "Stoneville, Western Australia 6081" at bounding box center [516, 172] width 89 height 45
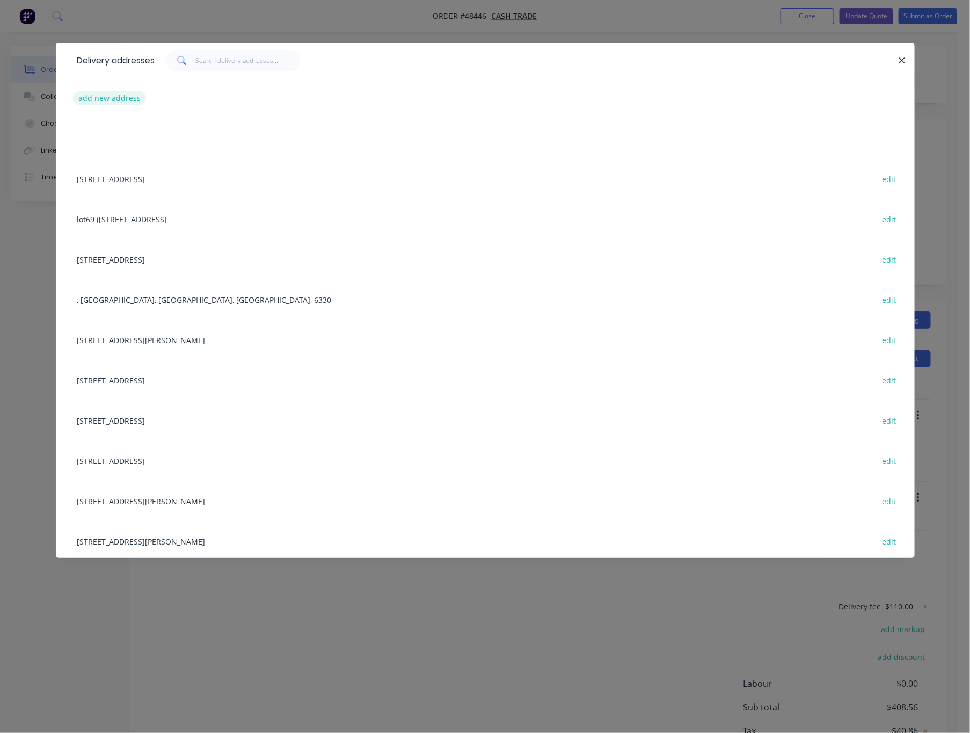
click at [121, 97] on button "add new address" at bounding box center [110, 98] width 74 height 14
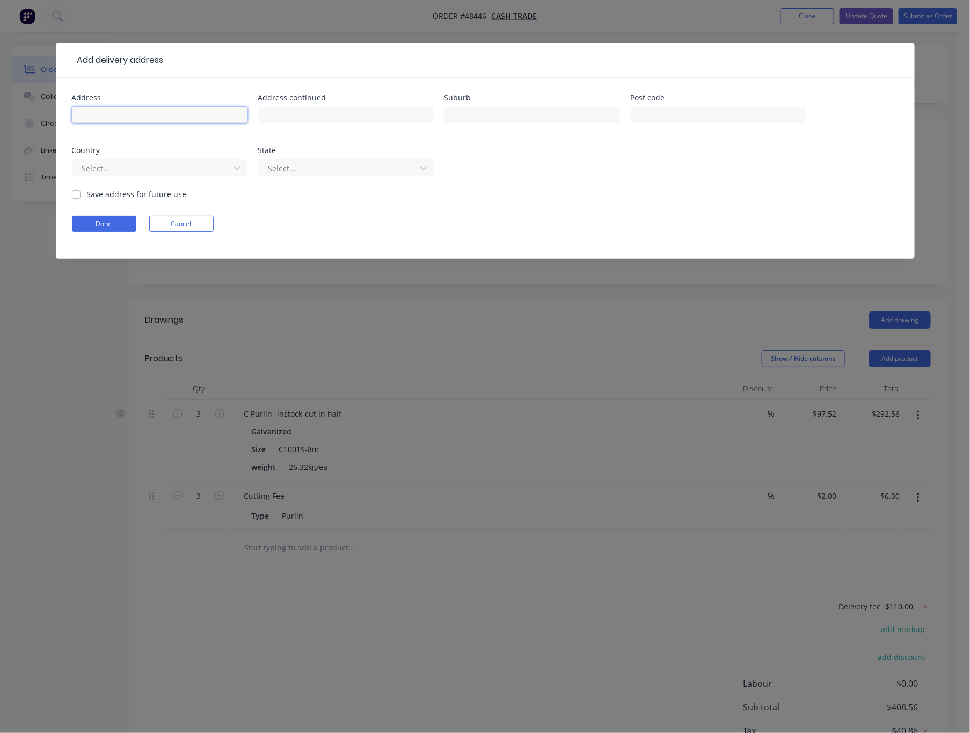
click at [174, 121] on input "text" at bounding box center [160, 115] width 176 height 16
drag, startPoint x: 135, startPoint y: 111, endPoint x: 31, endPoint y: 121, distance: 104.6
click at [62, 122] on div "Address 4500 stone Address continued Suburb Post code Country Select... State S…" at bounding box center [485, 168] width 859 height 181
paste input "Stoneville Rd"
type input "4500 Stoneville Rd"
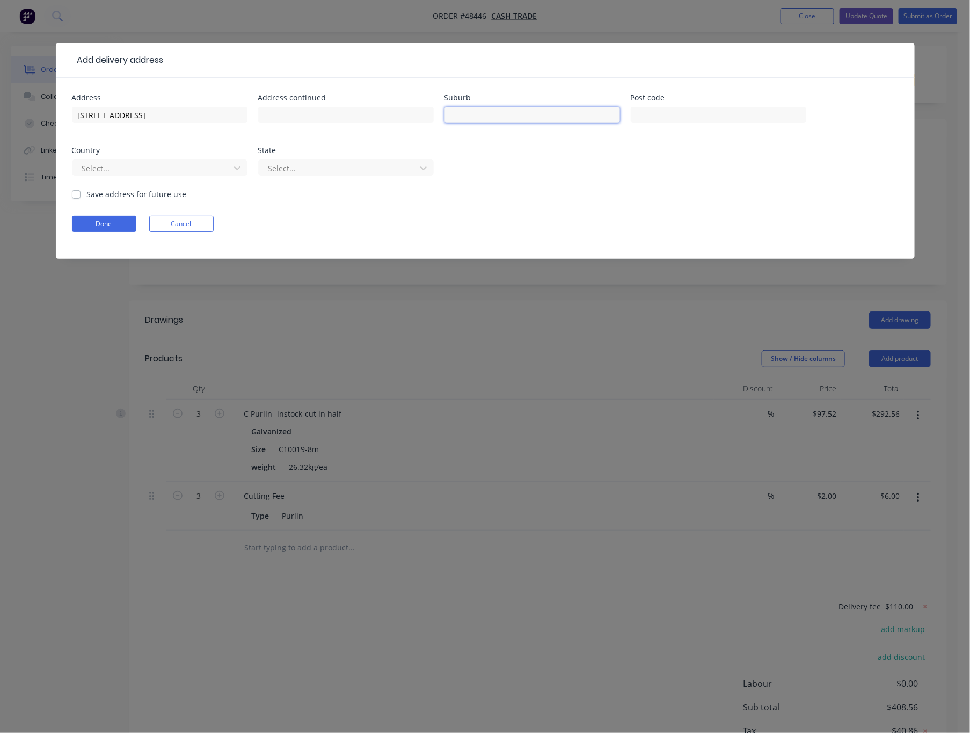
click at [490, 112] on input "text" at bounding box center [533, 115] width 176 height 16
paste input "Stoneville"
type input "Stoneville"
click at [695, 114] on input "text" at bounding box center [719, 115] width 176 height 16
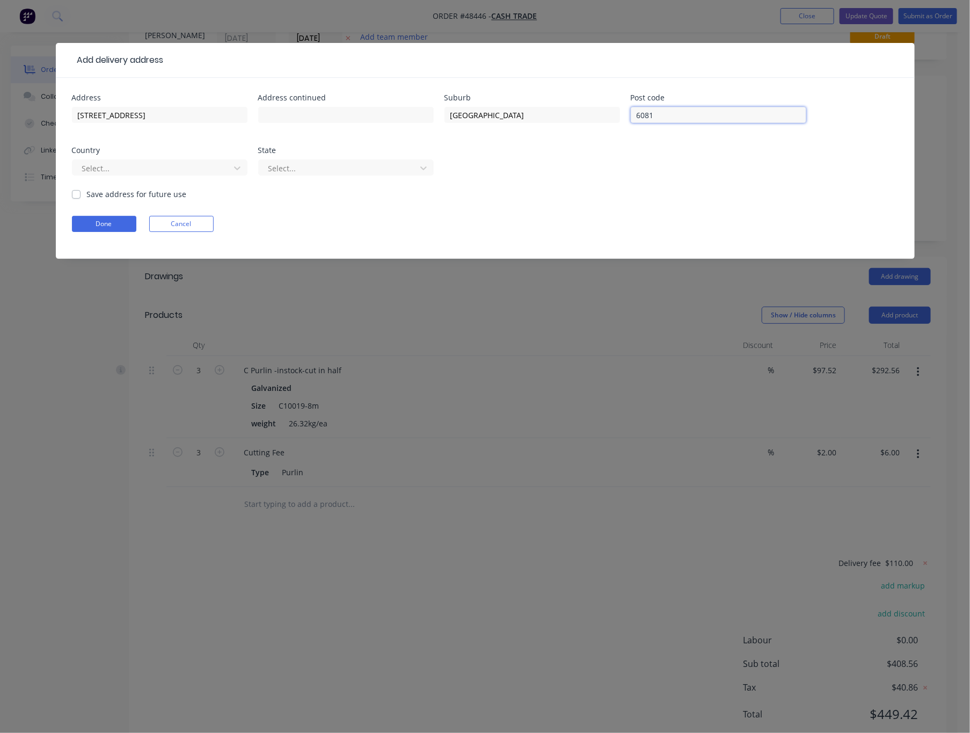
scroll to position [68, 0]
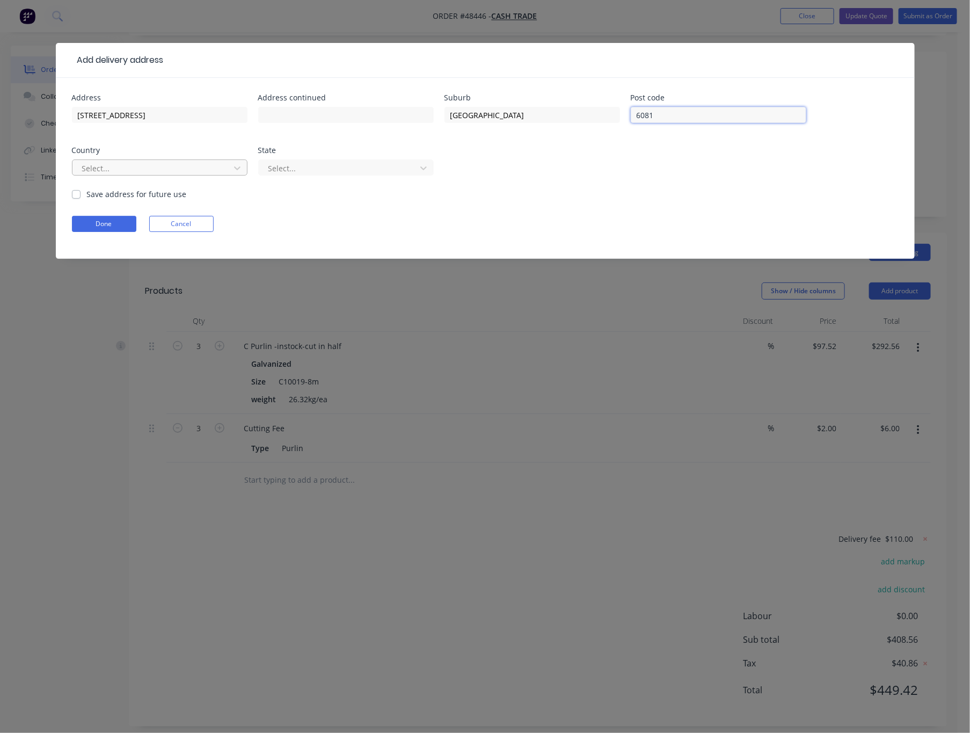
type input "6081"
drag, startPoint x: 142, startPoint y: 169, endPoint x: 154, endPoint y: 176, distance: 13.7
click at [142, 169] on div at bounding box center [152, 168] width 143 height 13
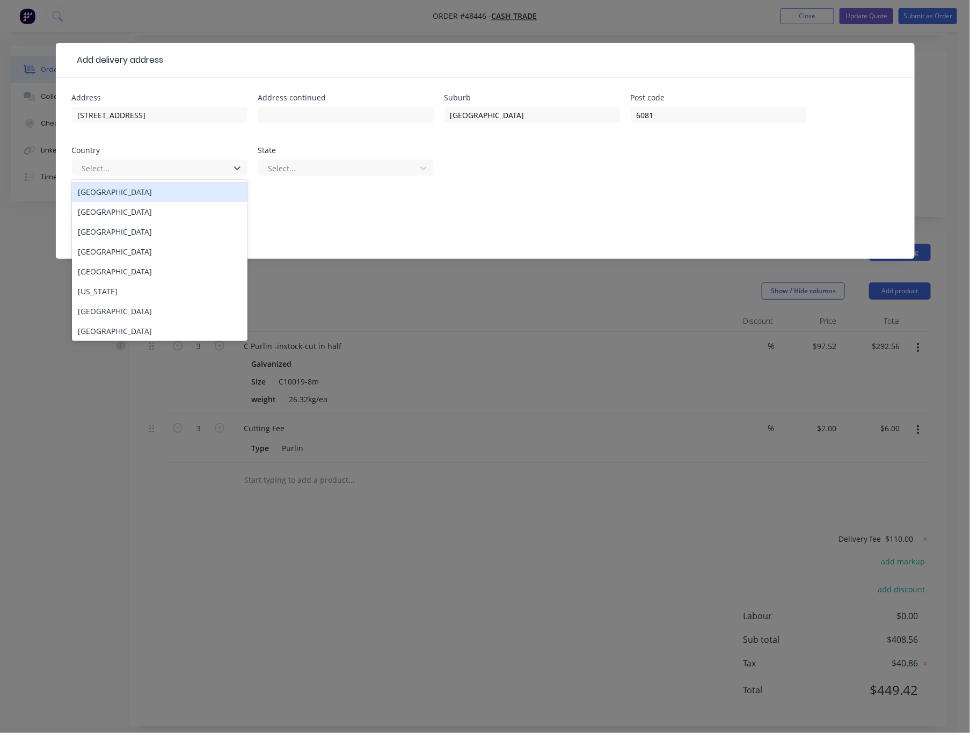
click at [163, 192] on div "Australia" at bounding box center [160, 192] width 176 height 20
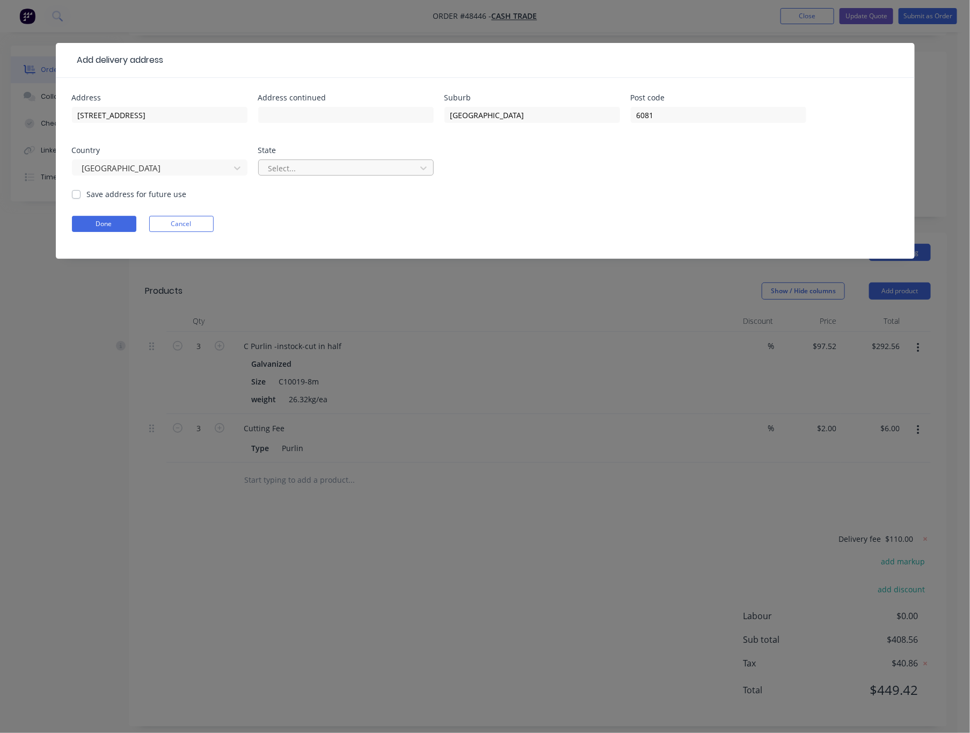
click at [323, 169] on div at bounding box center [338, 168] width 143 height 13
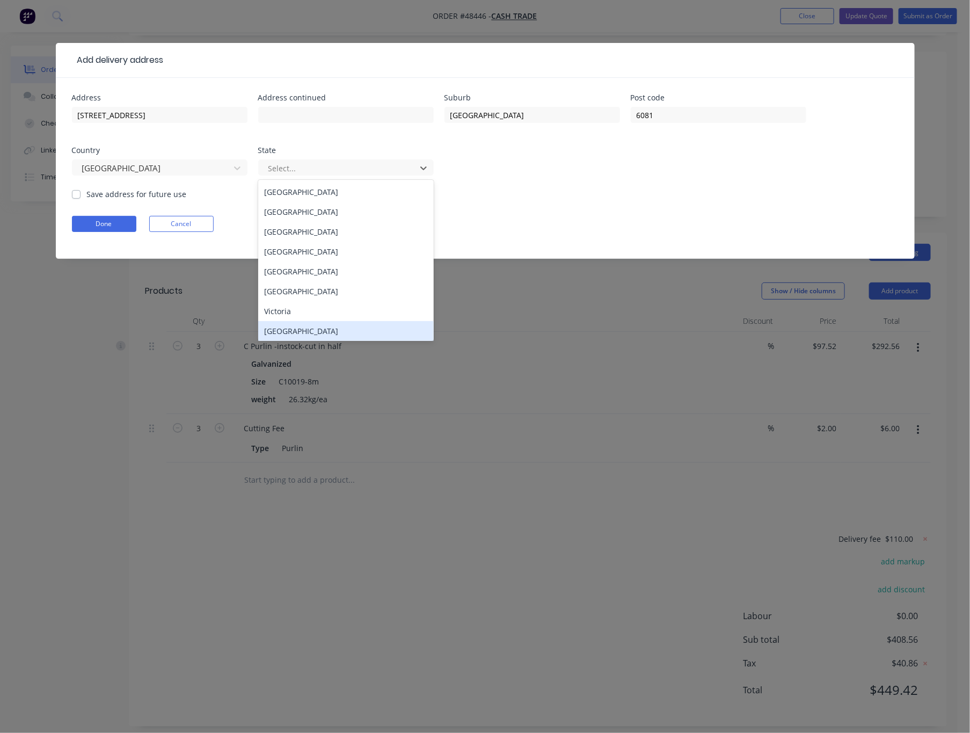
click at [375, 336] on div "Western Australia" at bounding box center [346, 331] width 176 height 20
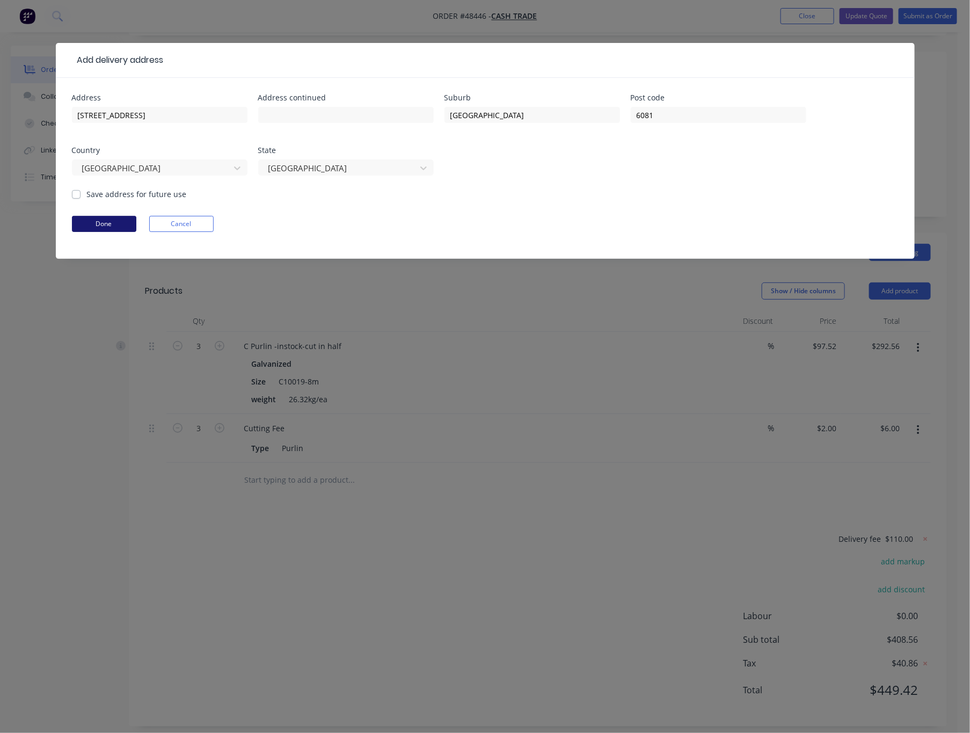
click at [118, 223] on button "Done" at bounding box center [104, 224] width 64 height 16
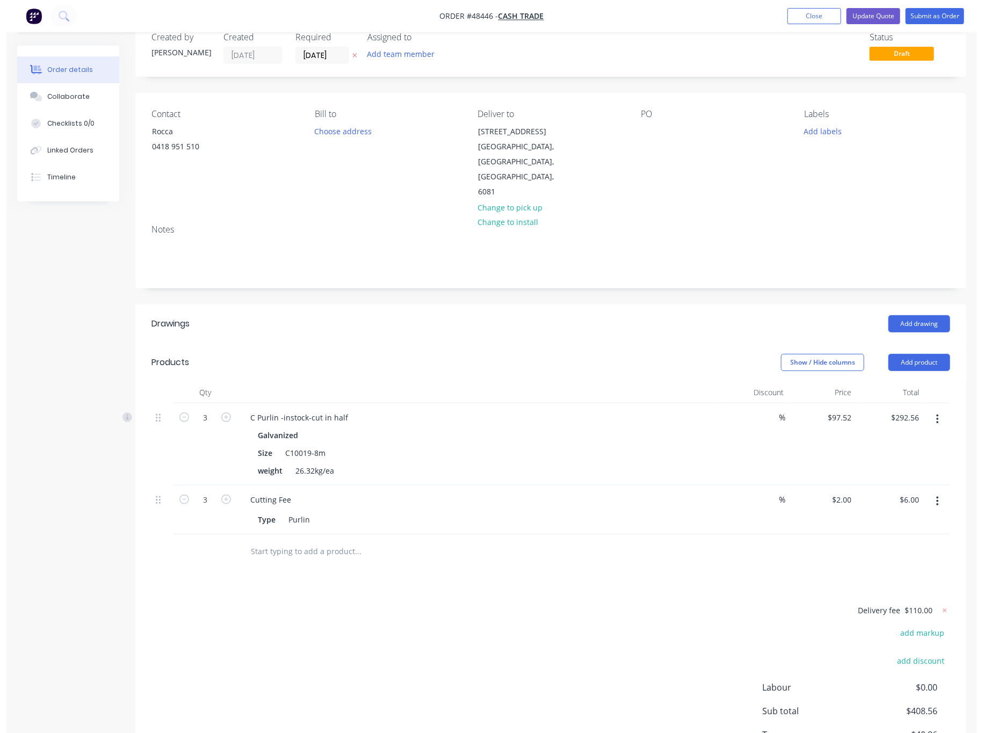
scroll to position [0, 0]
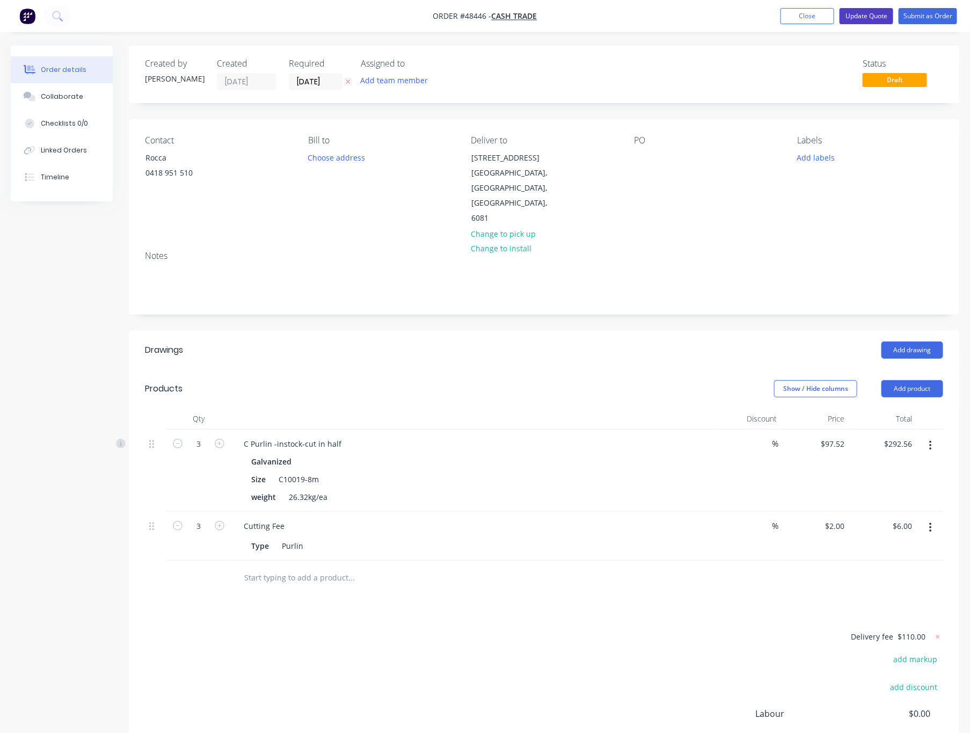
click at [777, 14] on button "Update Quote" at bounding box center [867, 16] width 54 height 16
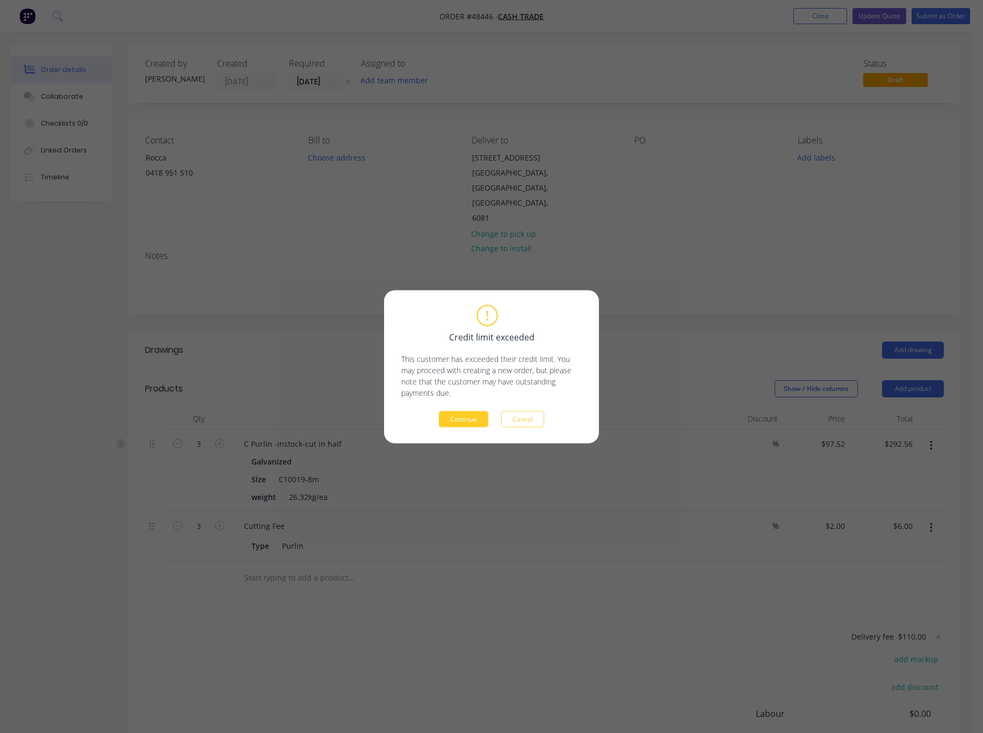
click at [474, 422] on button "Continue" at bounding box center [463, 419] width 49 height 16
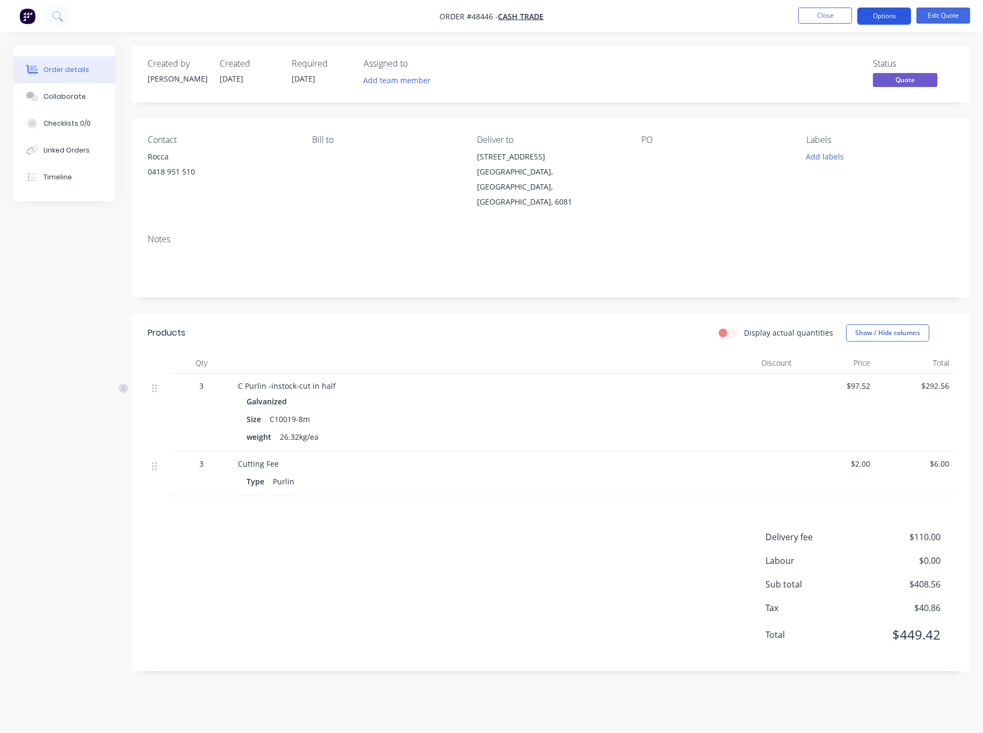
drag, startPoint x: 878, startPoint y: 13, endPoint x: 878, endPoint y: 19, distance: 5.9
click at [777, 13] on button "Options" at bounding box center [884, 16] width 54 height 17
click at [777, 129] on div "Convert to Order" at bounding box center [851, 130] width 99 height 16
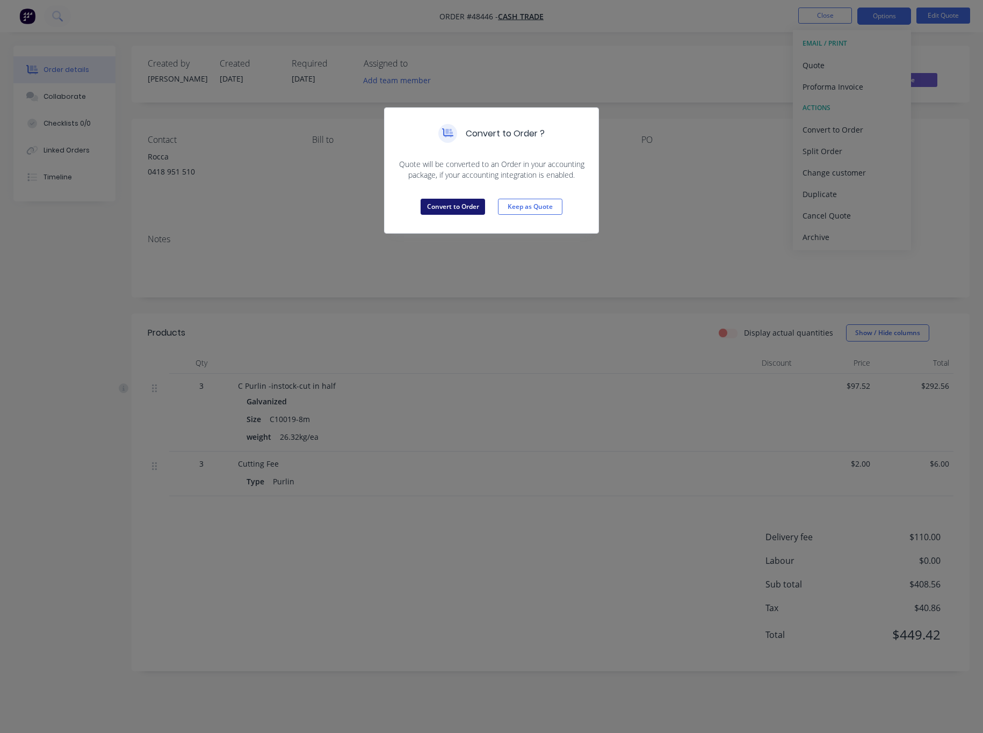
click at [443, 208] on button "Convert to Order" at bounding box center [452, 207] width 64 height 16
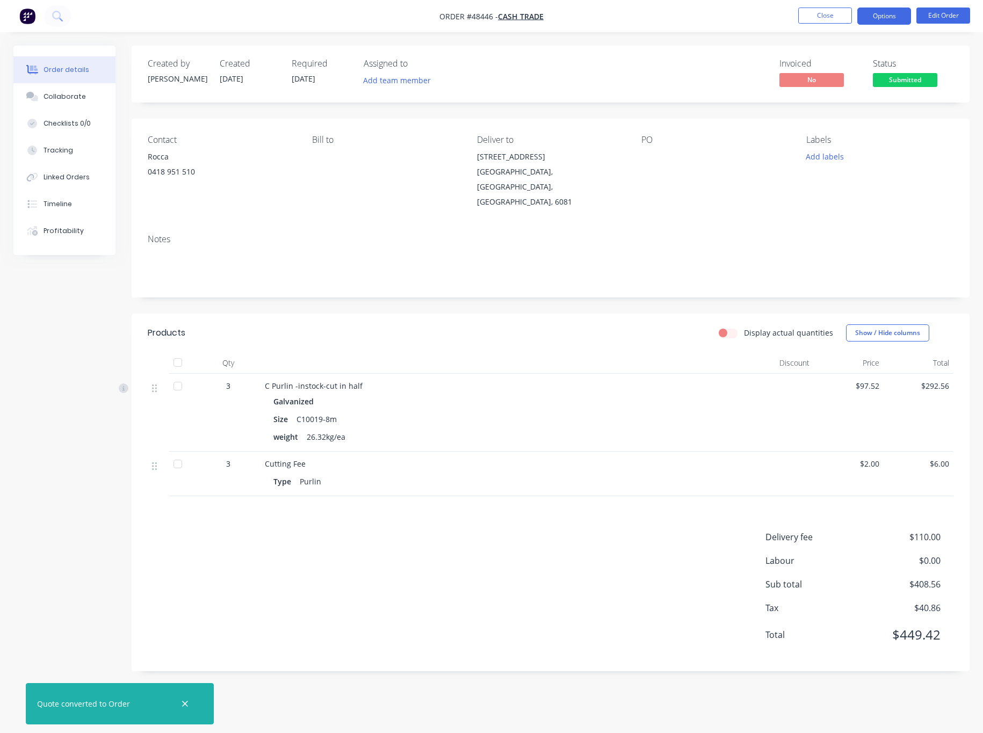
drag, startPoint x: 888, startPoint y: 13, endPoint x: 886, endPoint y: 21, distance: 7.6
click at [777, 14] on button "Options" at bounding box center [884, 16] width 54 height 17
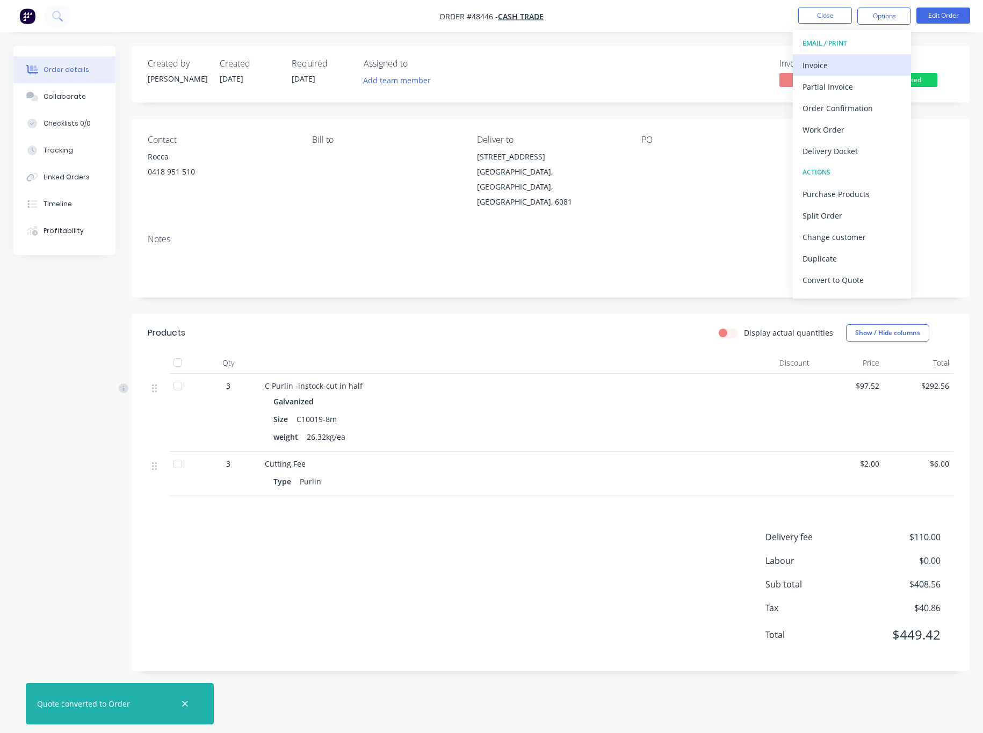
click at [777, 68] on div "Invoice" at bounding box center [851, 65] width 99 height 16
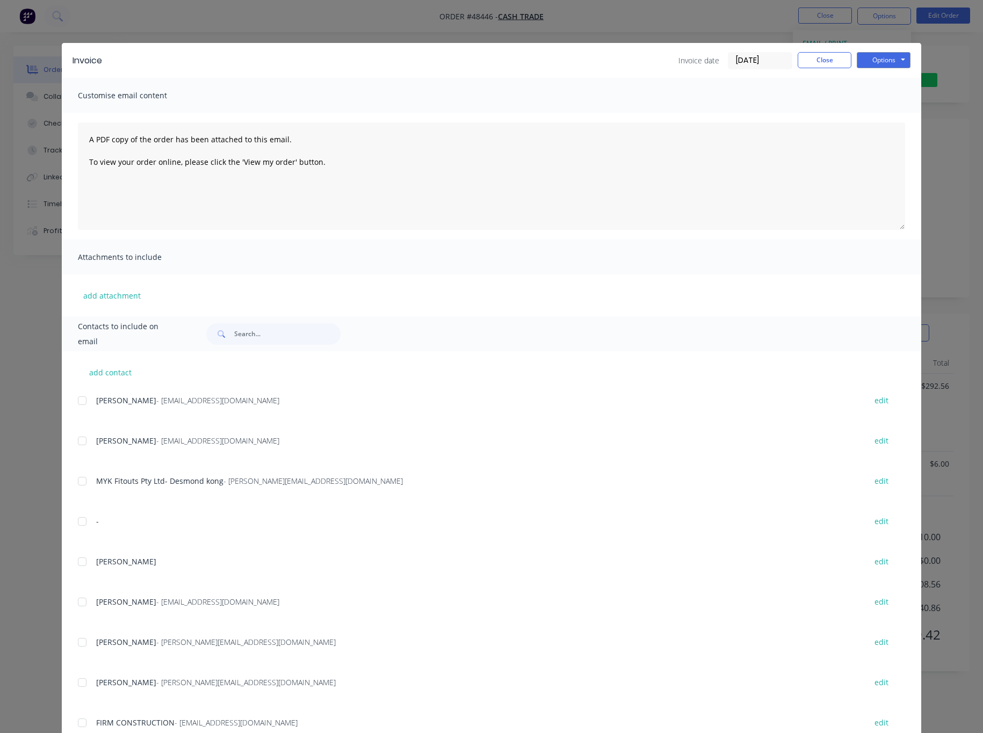
scroll to position [42, 0]
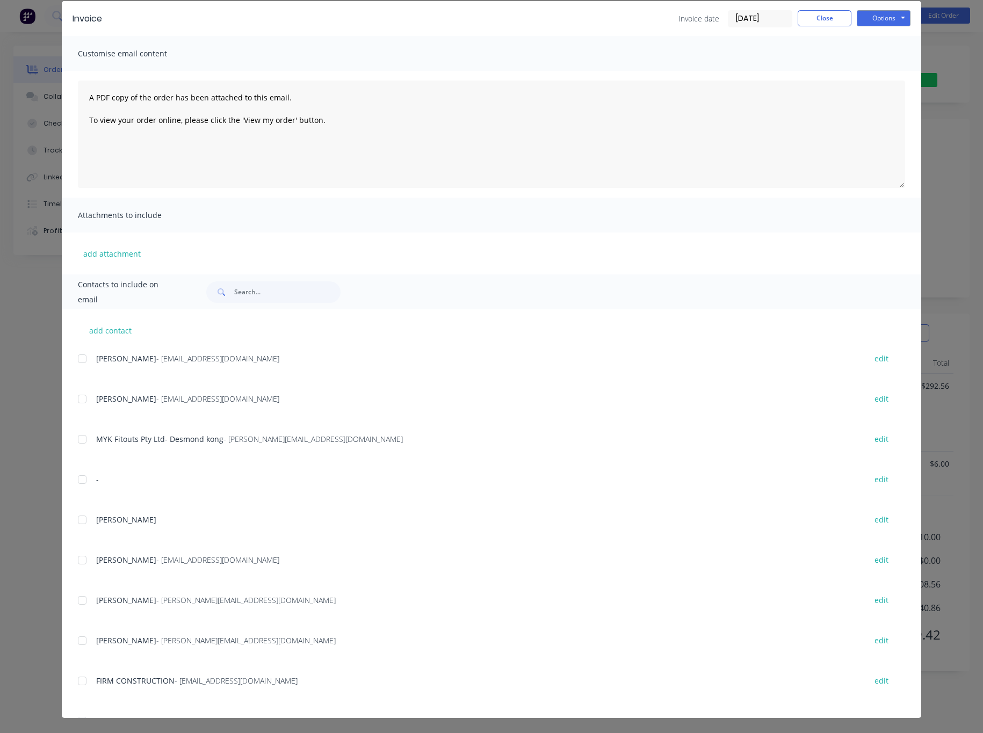
click at [433, 304] on div "Contacts to include on email add contact Adrain - amcshedswa@gmail.com edit Mic…" at bounding box center [491, 495] width 859 height 443
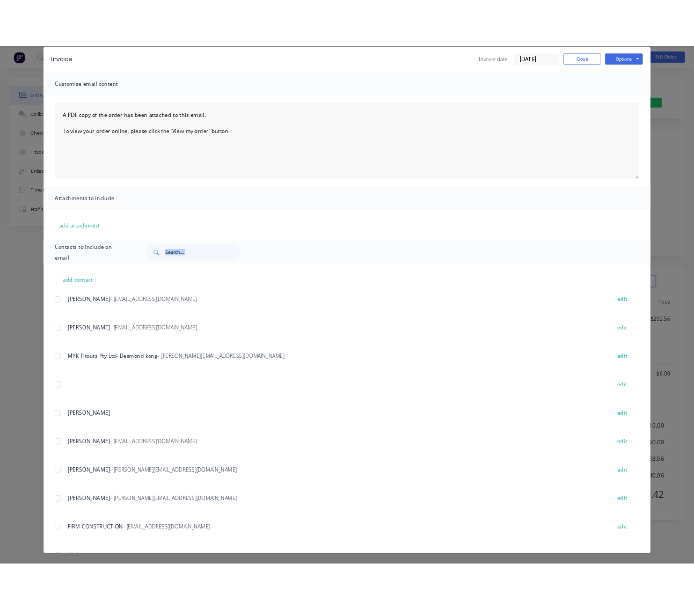
scroll to position [0, 0]
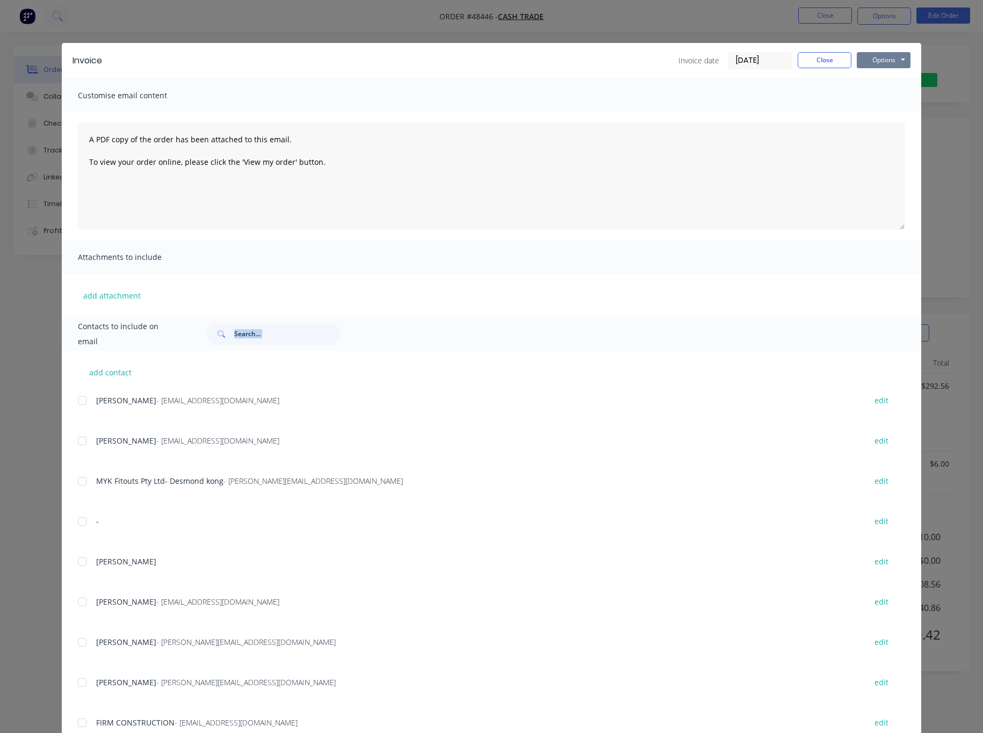
click at [777, 57] on button "Options" at bounding box center [883, 60] width 54 height 16
click at [777, 96] on button "Print" at bounding box center [890, 97] width 69 height 18
click at [577, 27] on div "Invoice Invoice date [DATE] Close Options Preview Print Email Customise email c…" at bounding box center [491, 366] width 983 height 733
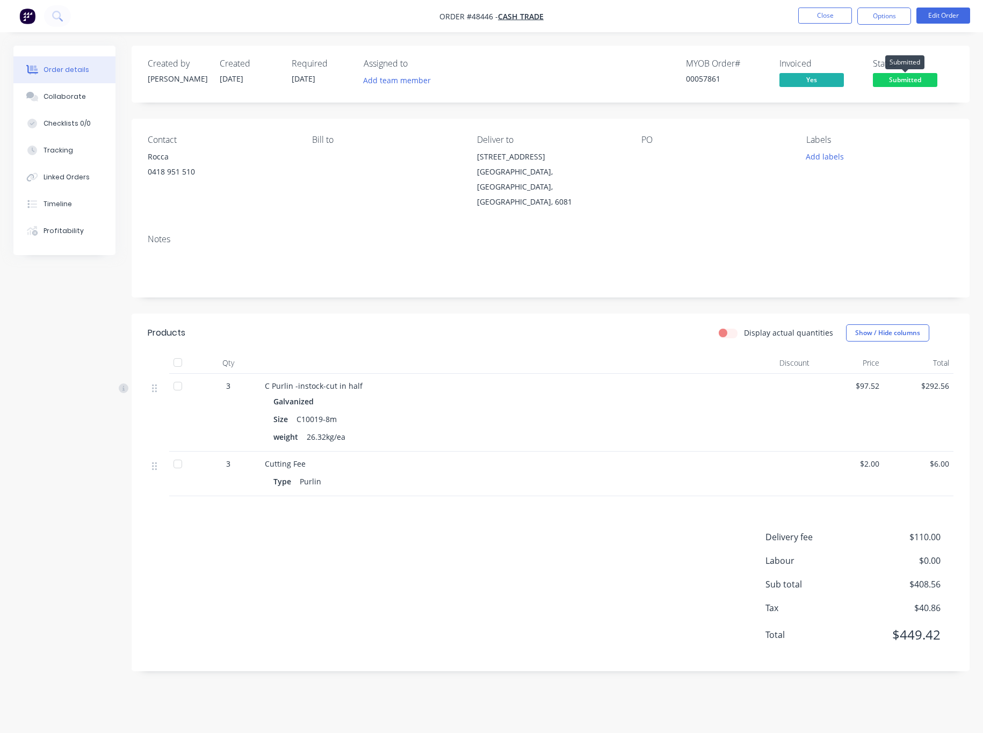
click at [777, 76] on span "Submitted" at bounding box center [904, 79] width 64 height 13
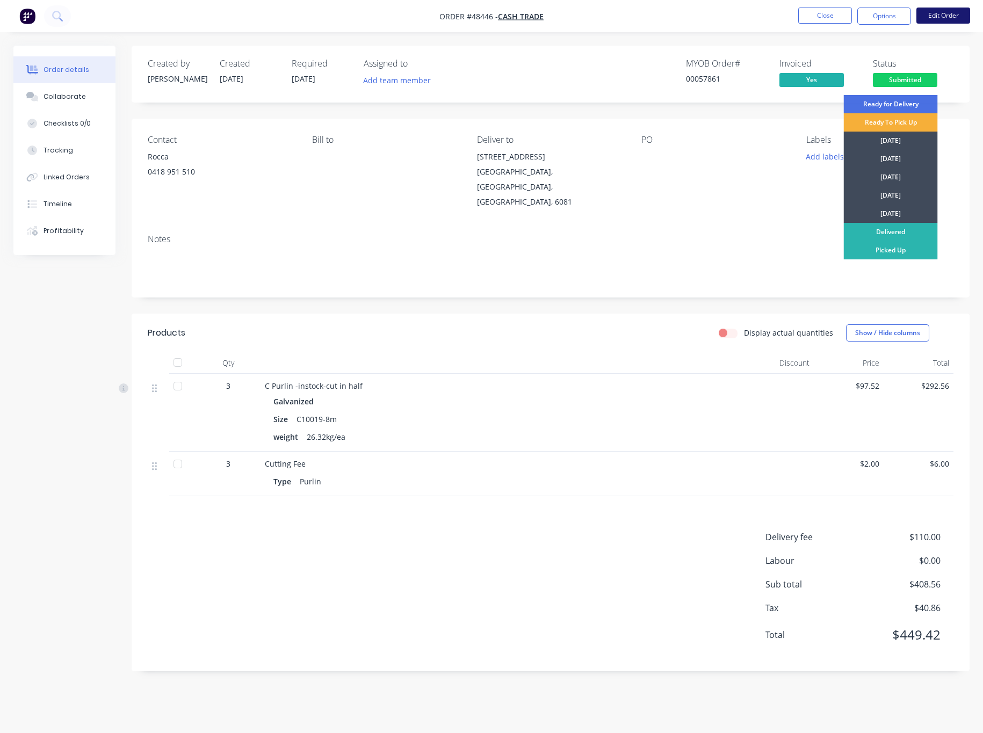
click at [777, 13] on button "Edit Order" at bounding box center [943, 16] width 54 height 16
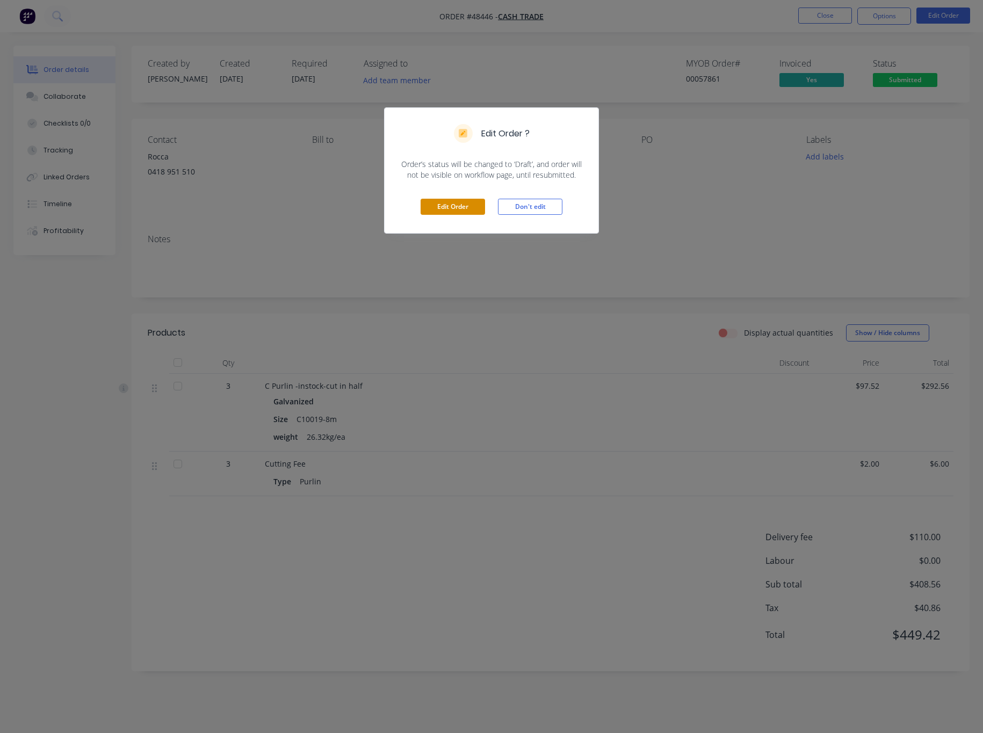
click at [442, 213] on button "Edit Order" at bounding box center [452, 207] width 64 height 16
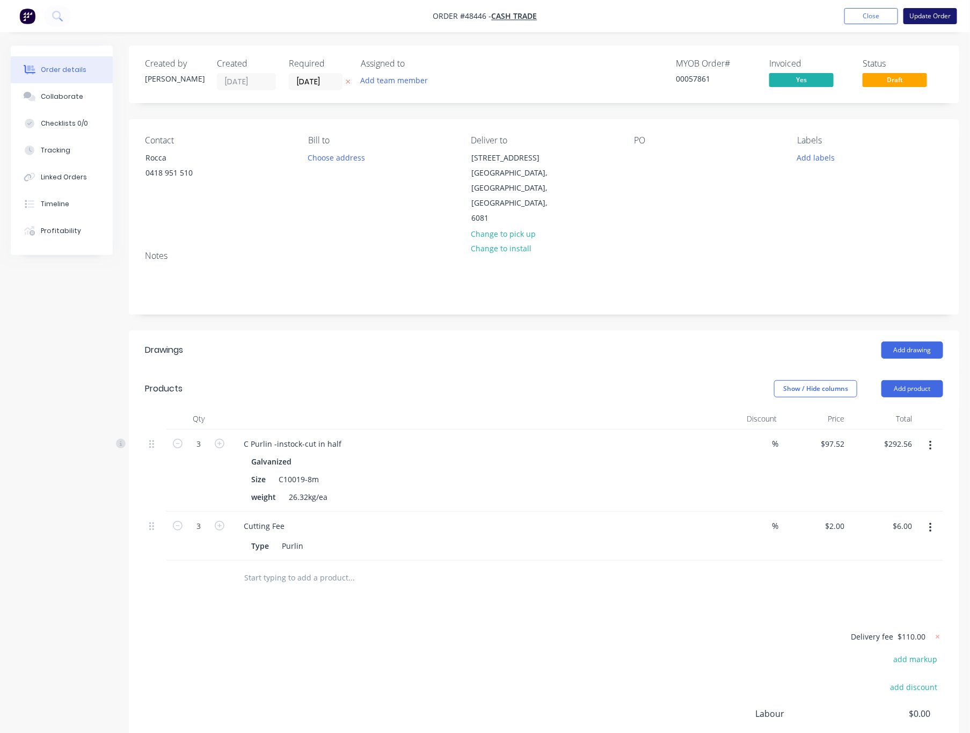
click at [777, 14] on button "Update Order" at bounding box center [931, 16] width 54 height 16
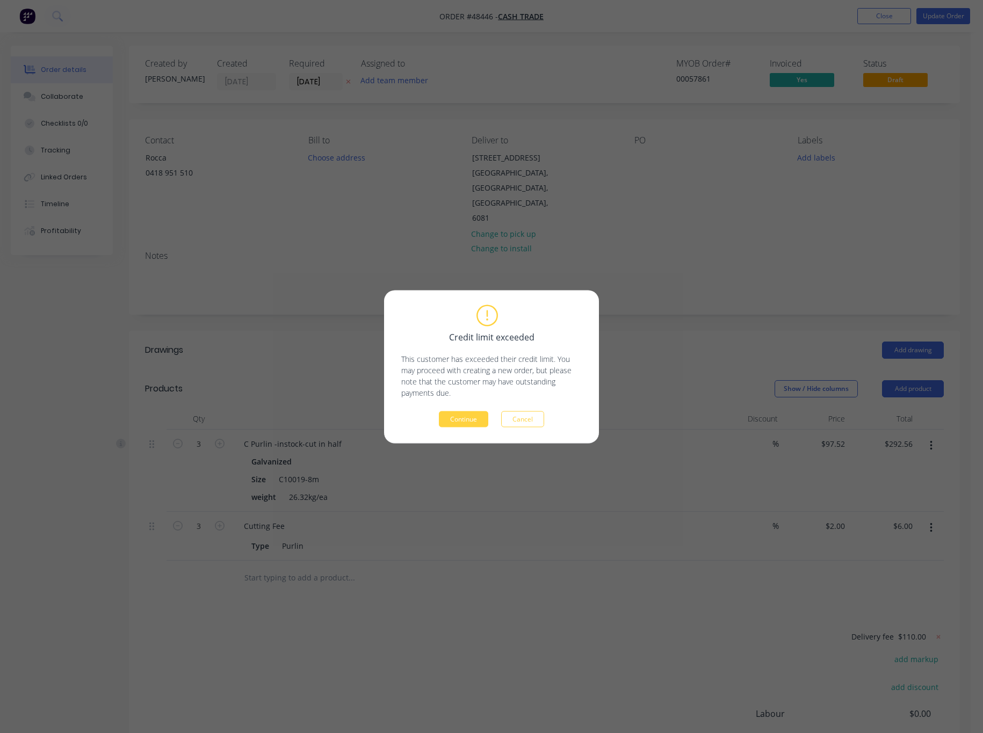
click at [709, 215] on div "Credit limit exceeded This customer has exceeded their credit limit. You may pr…" at bounding box center [491, 366] width 983 height 733
click at [519, 421] on button "Cancel" at bounding box center [522, 419] width 43 height 16
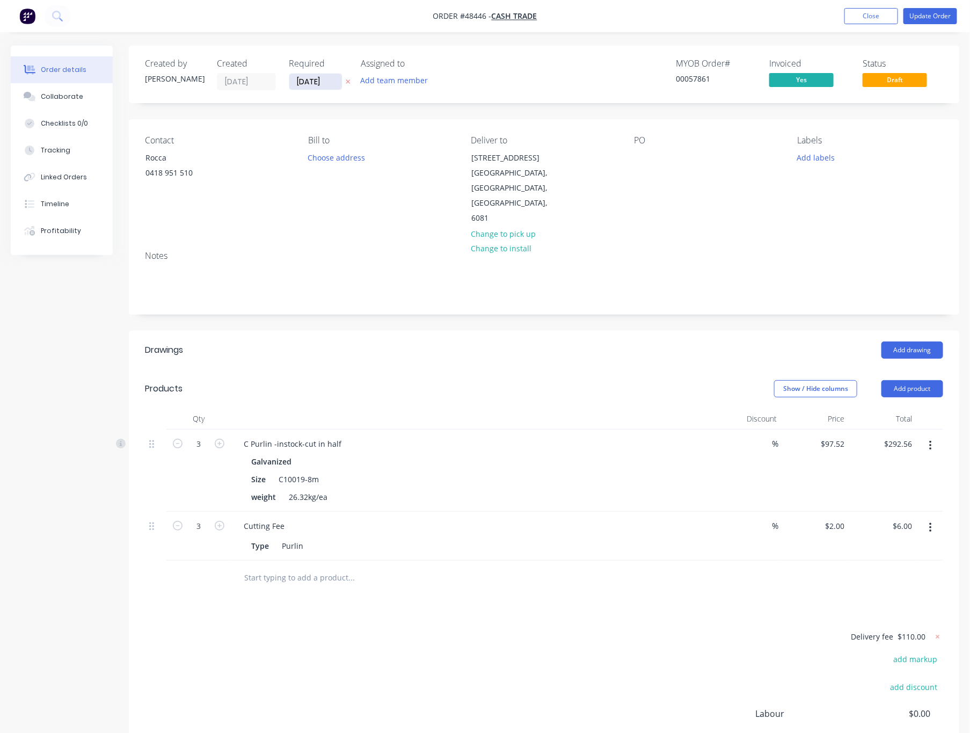
click at [303, 76] on input "25/08/25" at bounding box center [315, 82] width 53 height 16
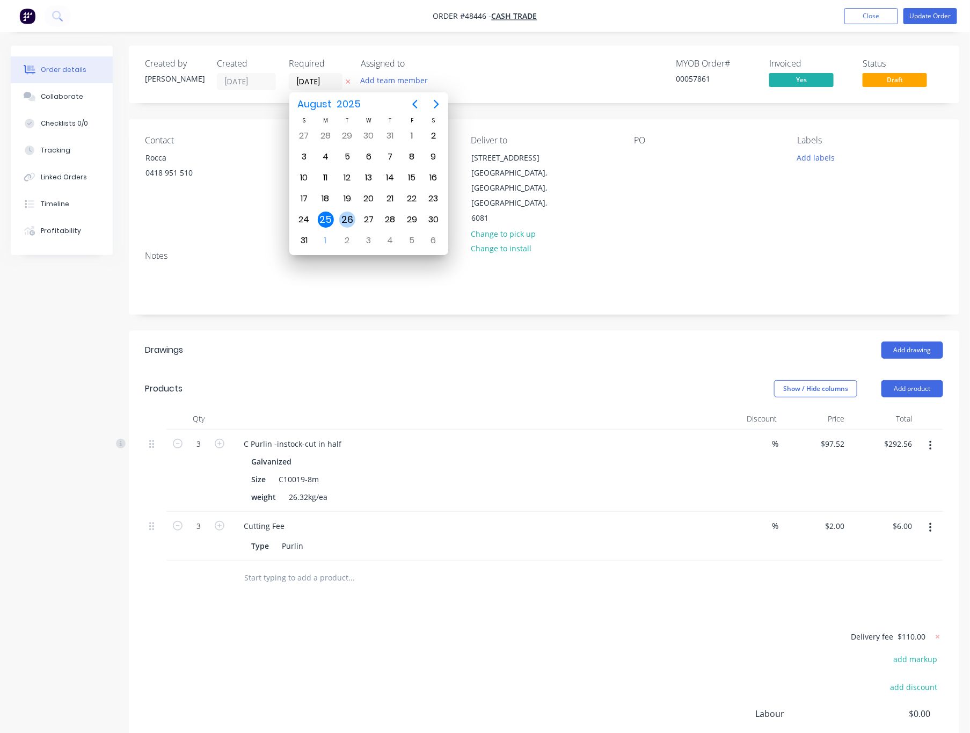
click at [351, 221] on div "26" at bounding box center [347, 220] width 16 height 16
type input "[DATE]"
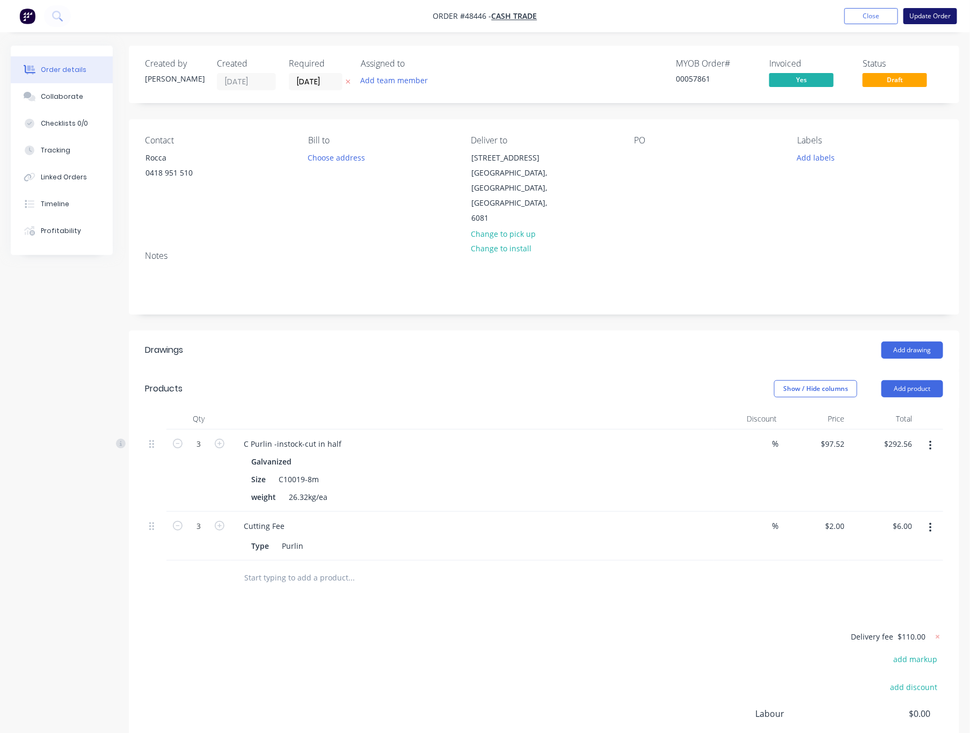
click at [777, 15] on button "Update Order" at bounding box center [931, 16] width 54 height 16
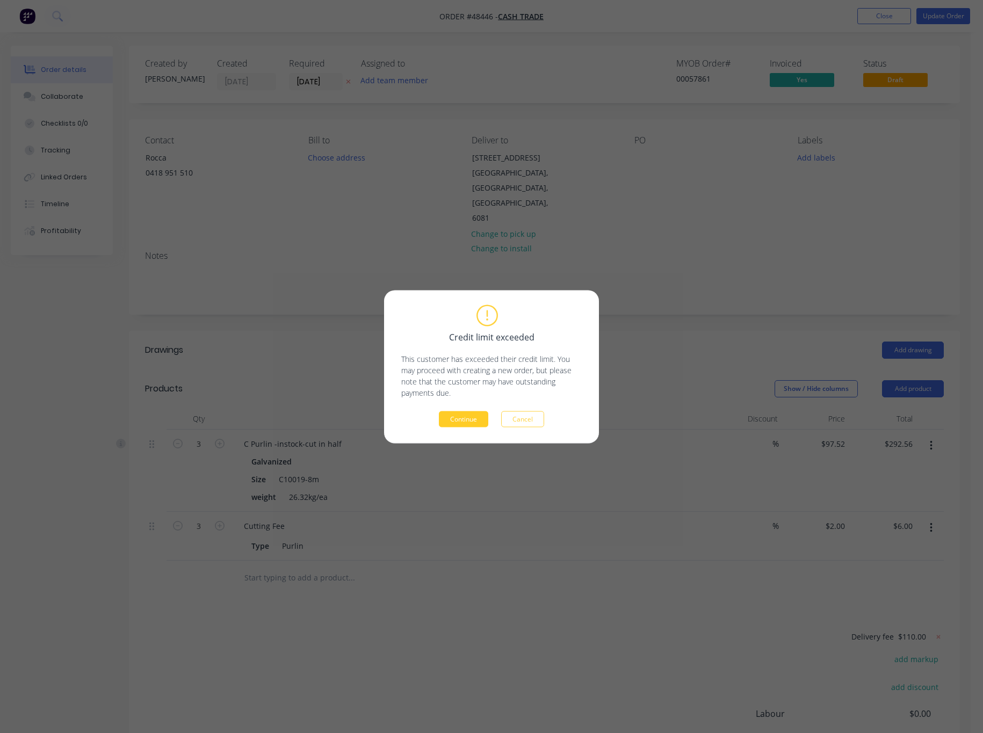
click at [472, 422] on button "Continue" at bounding box center [463, 419] width 49 height 16
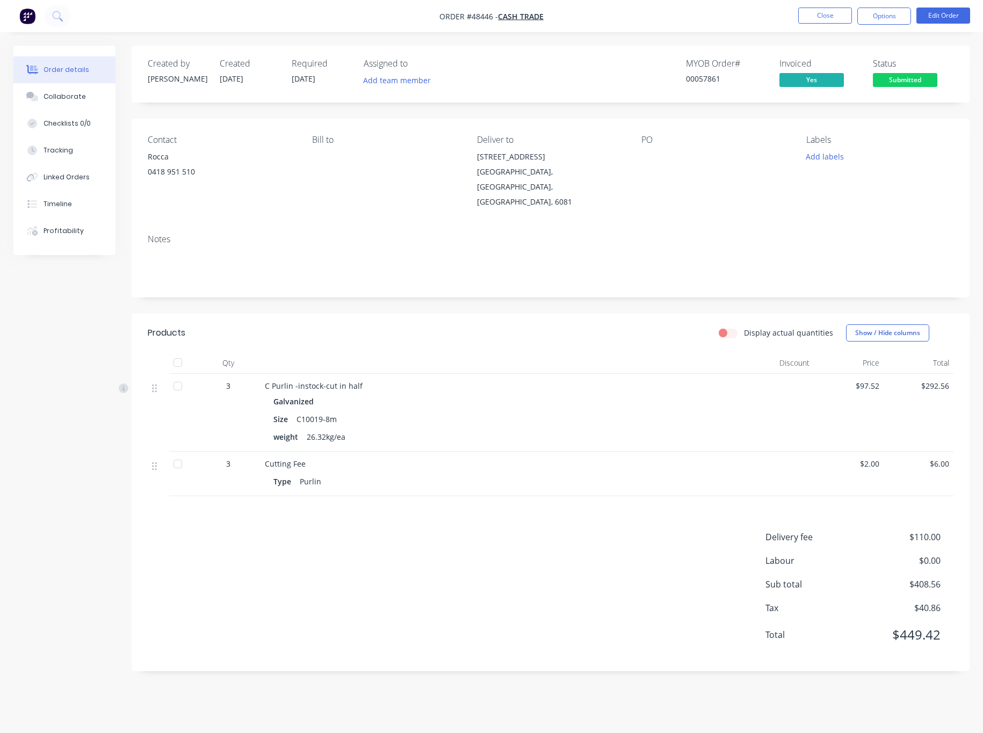
click at [777, 81] on span "Submitted" at bounding box center [904, 79] width 64 height 13
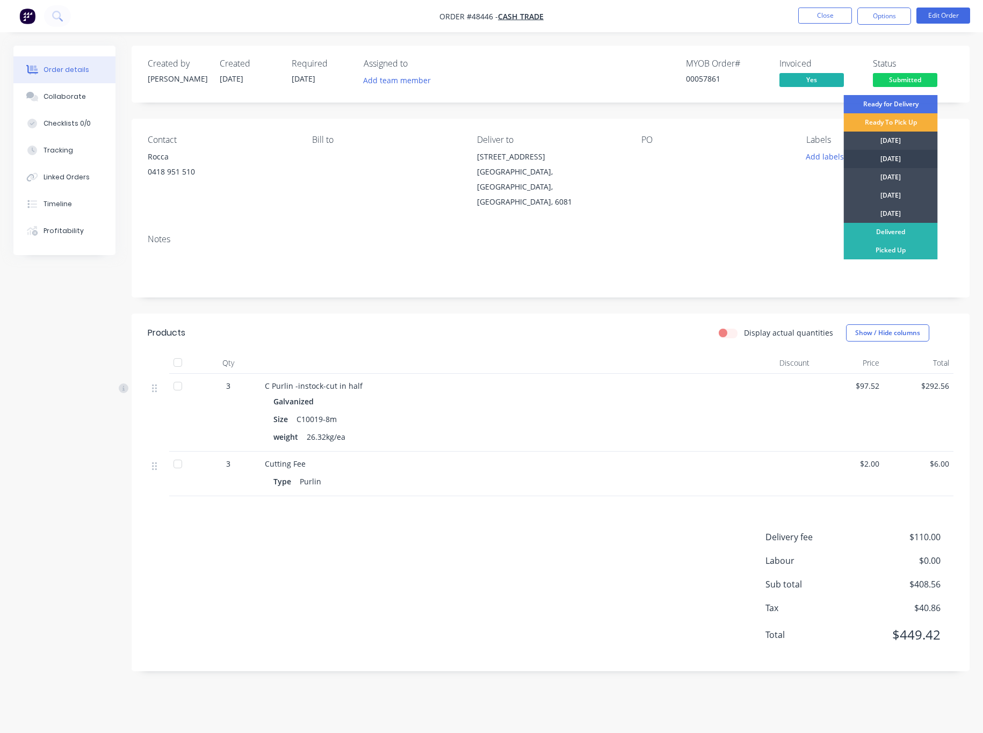
click at [777, 155] on div "[DATE]" at bounding box center [890, 159] width 94 height 18
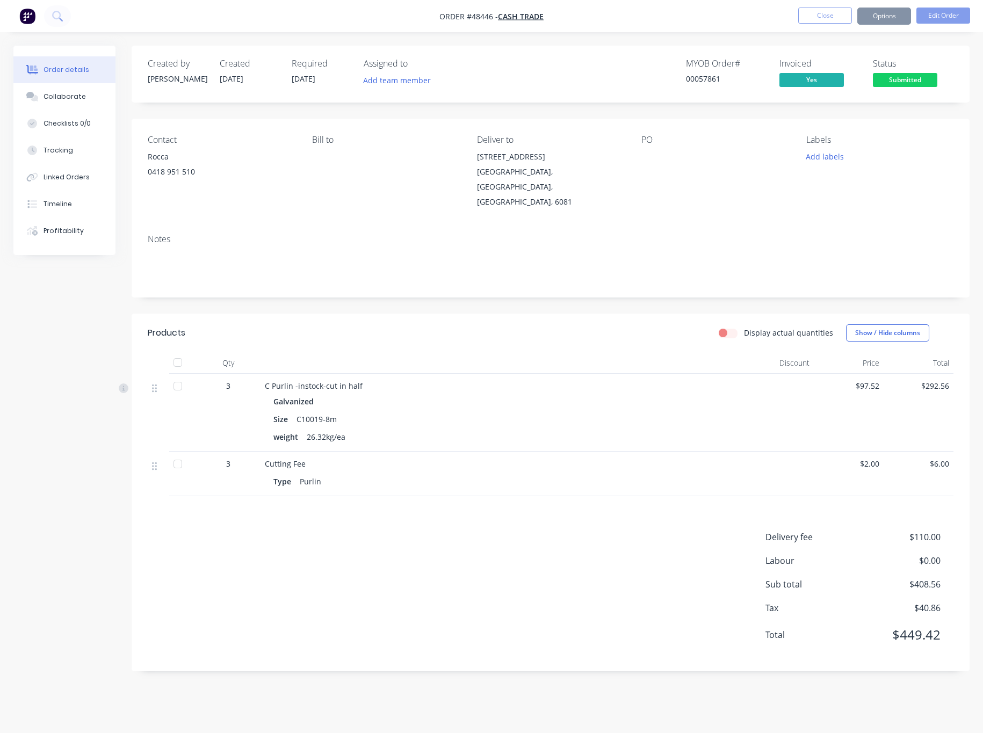
click at [777, 126] on div "Order details Collaborate Checklists 0/0 Tracking Linked Orders Timeline Profit…" at bounding box center [491, 367] width 977 height 642
click at [777, 12] on button "Options" at bounding box center [884, 16] width 54 height 17
click at [777, 176] on div "Labels Add labels" at bounding box center [879, 172] width 147 height 75
click at [777, 18] on button "Options" at bounding box center [884, 16] width 54 height 17
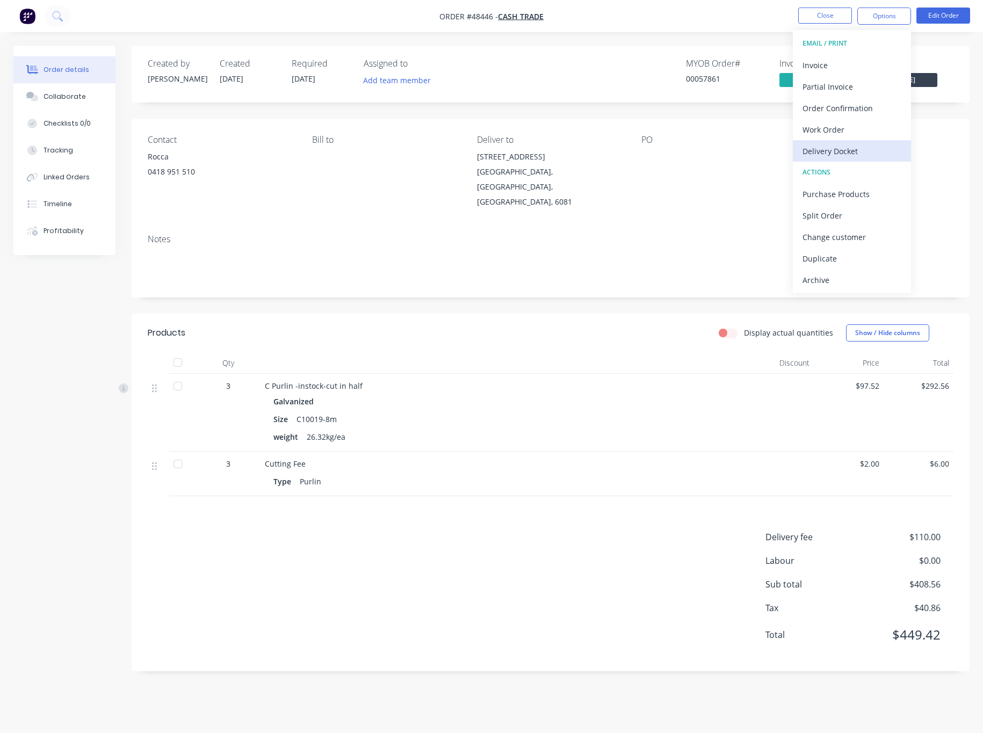
click at [777, 157] on div "Delivery Docket" at bounding box center [851, 151] width 99 height 16
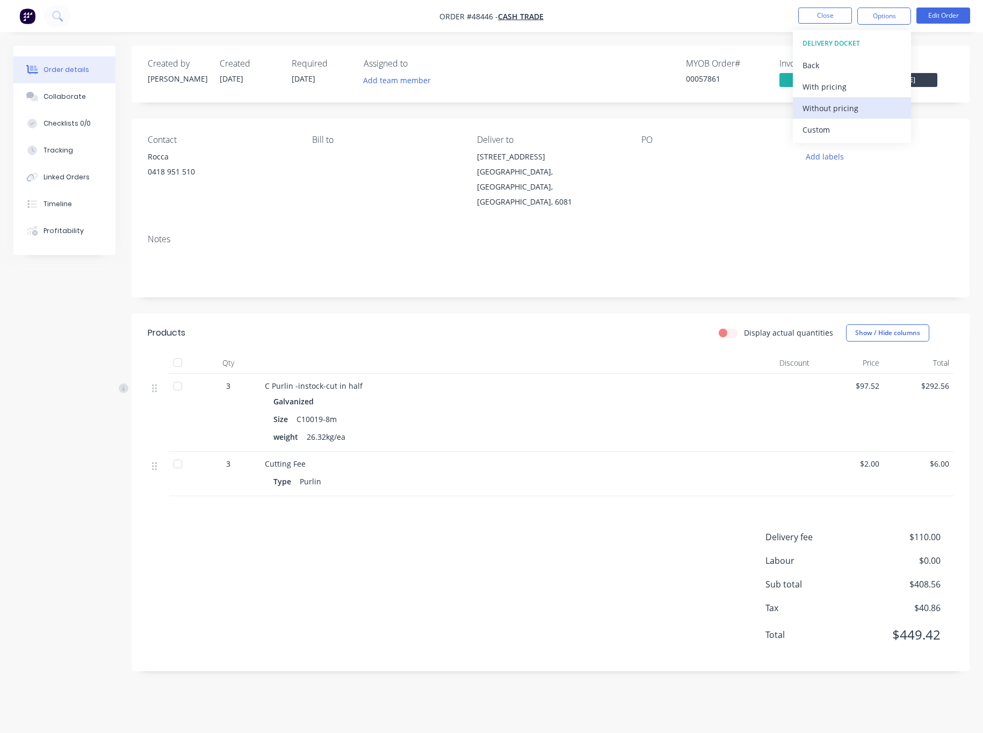
click at [777, 110] on div "Without pricing" at bounding box center [851, 108] width 99 height 16
click at [639, 27] on nav "Order #48446 - Cash Trade Close Options EMAIL / PRINT Invoice Partial Invoice O…" at bounding box center [491, 16] width 983 height 32
click at [529, 17] on span "Cash Trade" at bounding box center [521, 16] width 46 height 10
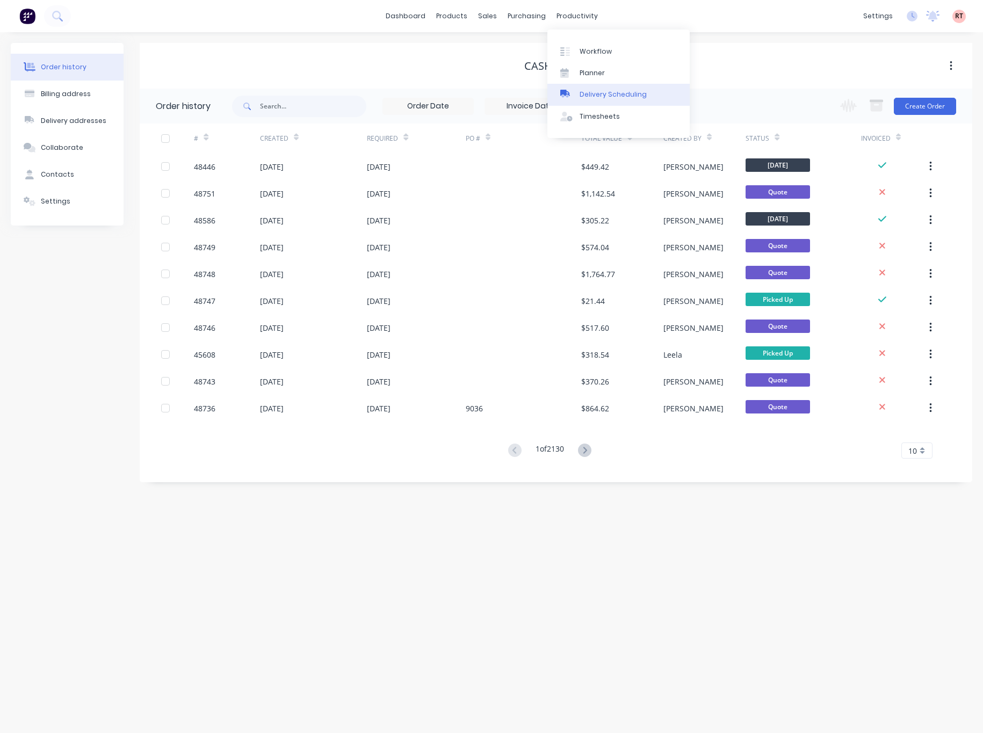
click at [614, 88] on link "Delivery Scheduling" at bounding box center [618, 94] width 142 height 21
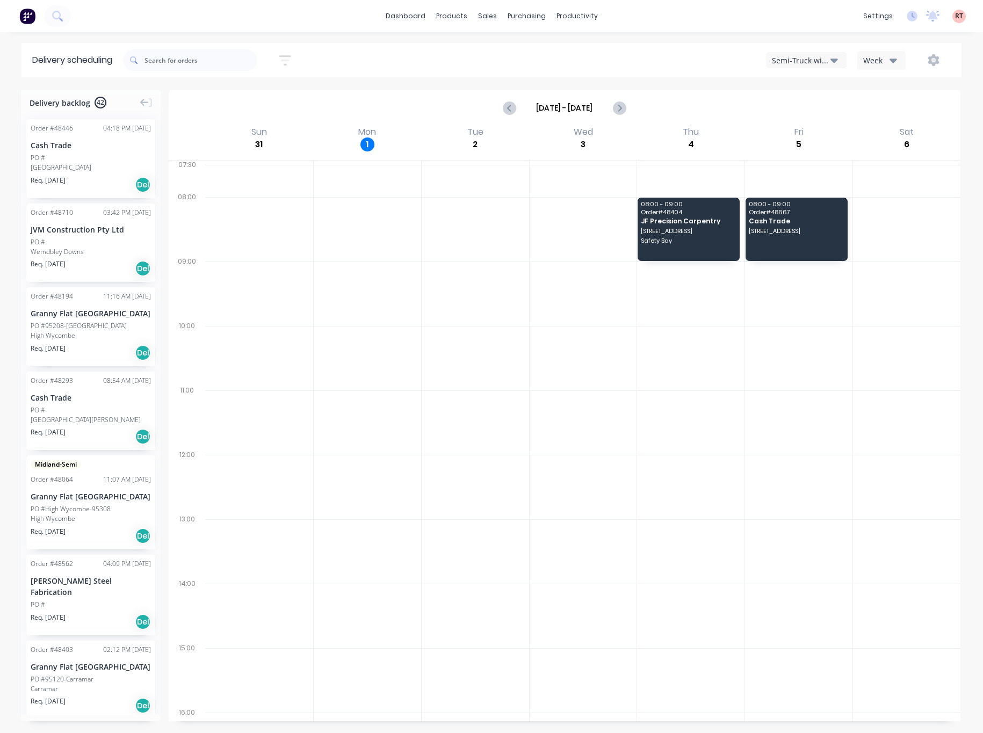
click at [777, 64] on div "Semi-Truck with Hiab" at bounding box center [801, 60] width 59 height 11
click at [777, 129] on div "Utes Delivery" at bounding box center [819, 130] width 106 height 21
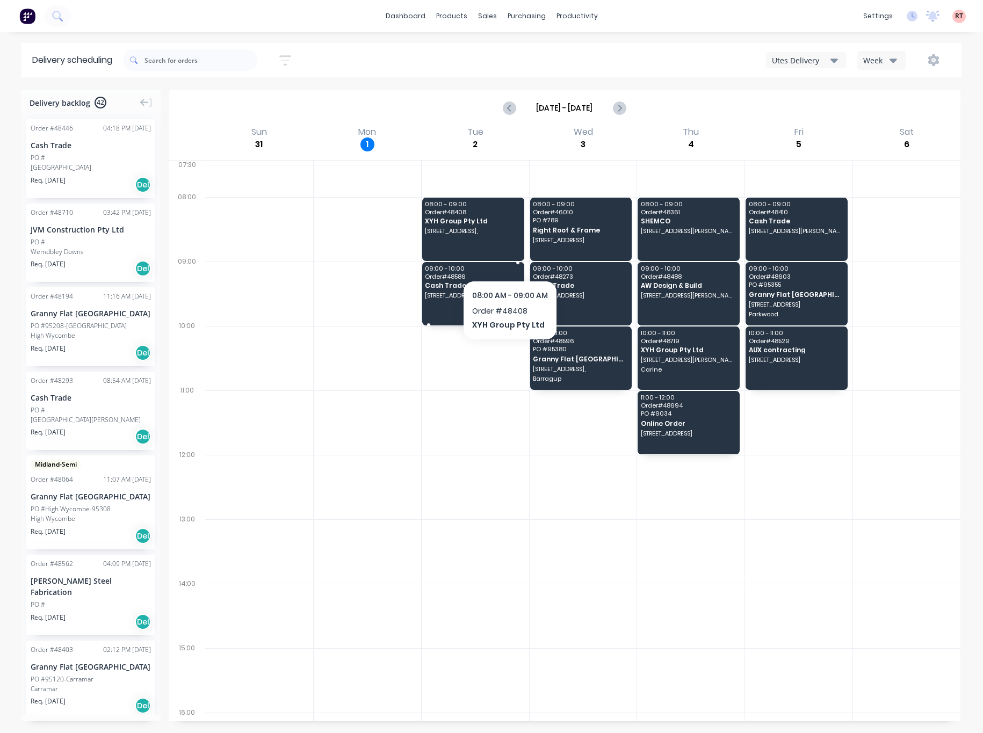
click at [464, 312] on div "09:00 - 10:00 Order # 48586 Cash Trade 47 Mudlark Way, Yangebup WA 6164" at bounding box center [473, 293] width 102 height 63
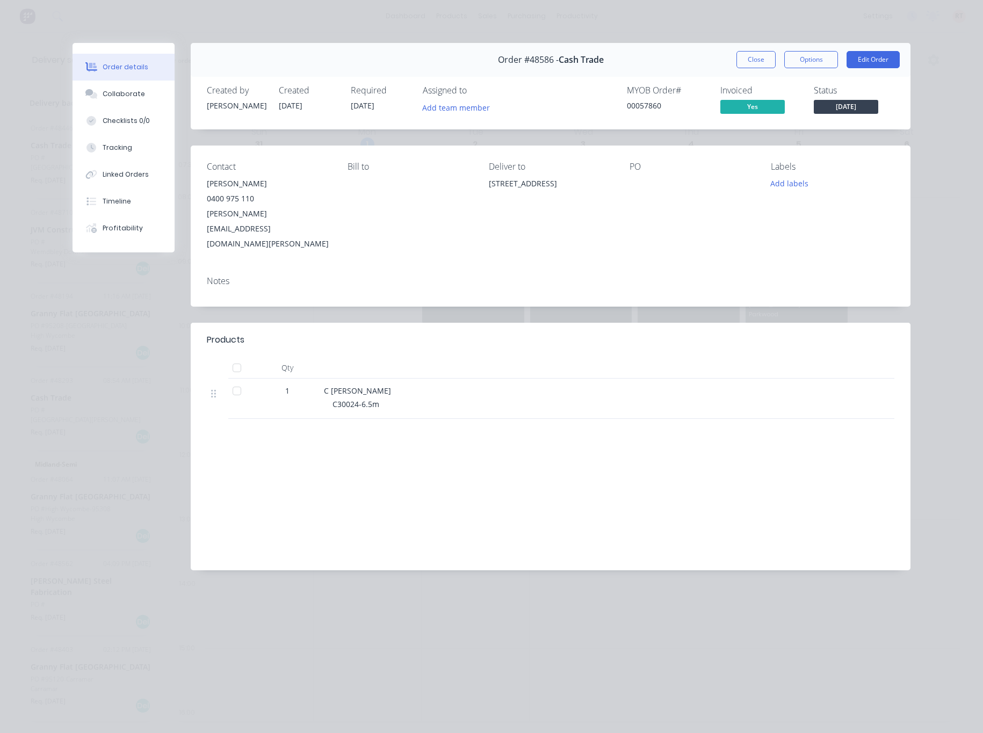
click at [777, 103] on div "Order details Collaborate Checklists 0/0 Tracking Linked Orders Timeline Profit…" at bounding box center [491, 366] width 983 height 733
click at [777, 100] on div "Order details Collaborate Checklists 0/0 Tracking Linked Orders Timeline Profit…" at bounding box center [491, 366] width 983 height 733
click at [627, 19] on div "Order details Collaborate Checklists 0/0 Tracking Linked Orders Timeline Profit…" at bounding box center [491, 366] width 983 height 733
click at [759, 63] on button "Close" at bounding box center [755, 59] width 39 height 17
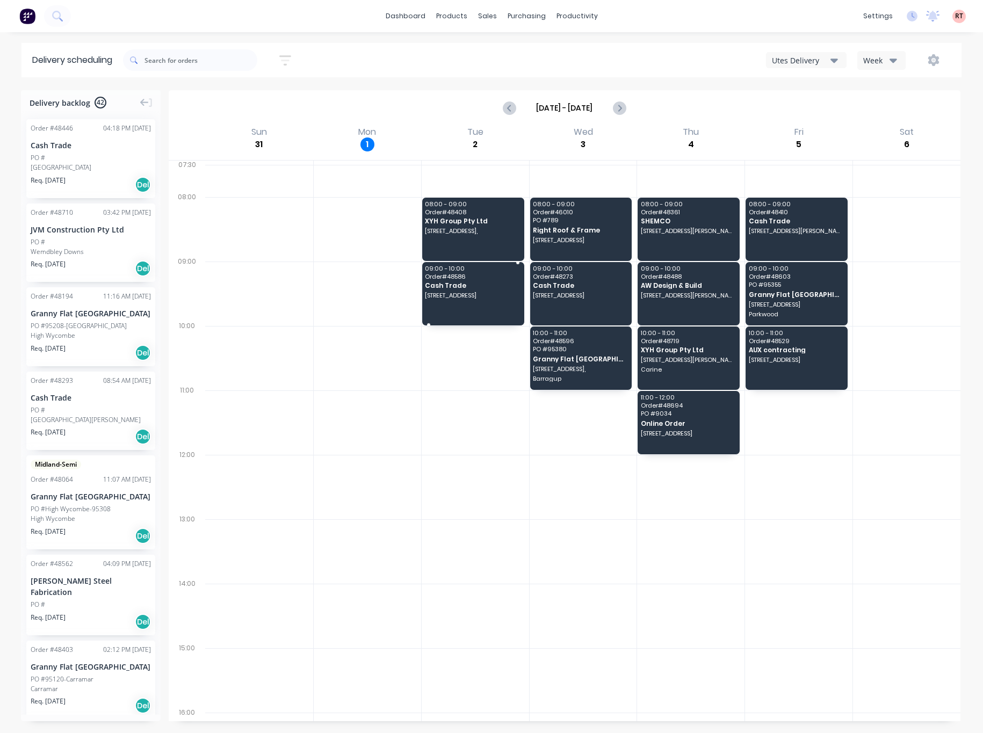
click at [457, 294] on div "09:00 - 10:00 Order # 48586 Cash Trade 47 Mudlark Way, Yangebup WA 6164" at bounding box center [473, 293] width 102 height 63
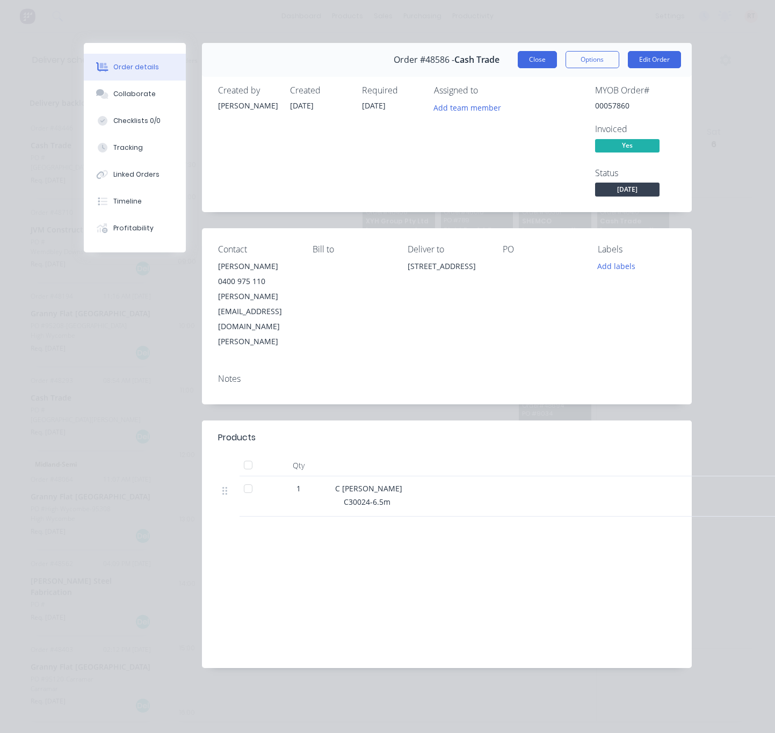
click at [530, 60] on button "Close" at bounding box center [537, 59] width 39 height 17
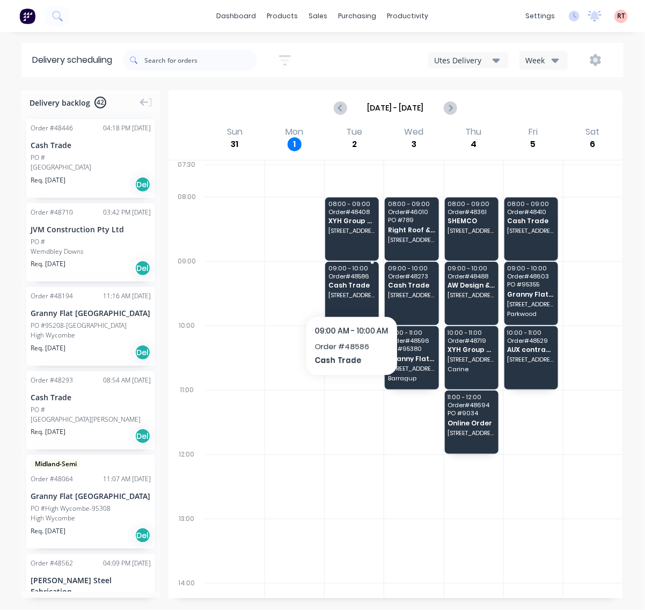
click at [352, 293] on span "[STREET_ADDRESS]" at bounding box center [352, 295] width 47 height 6
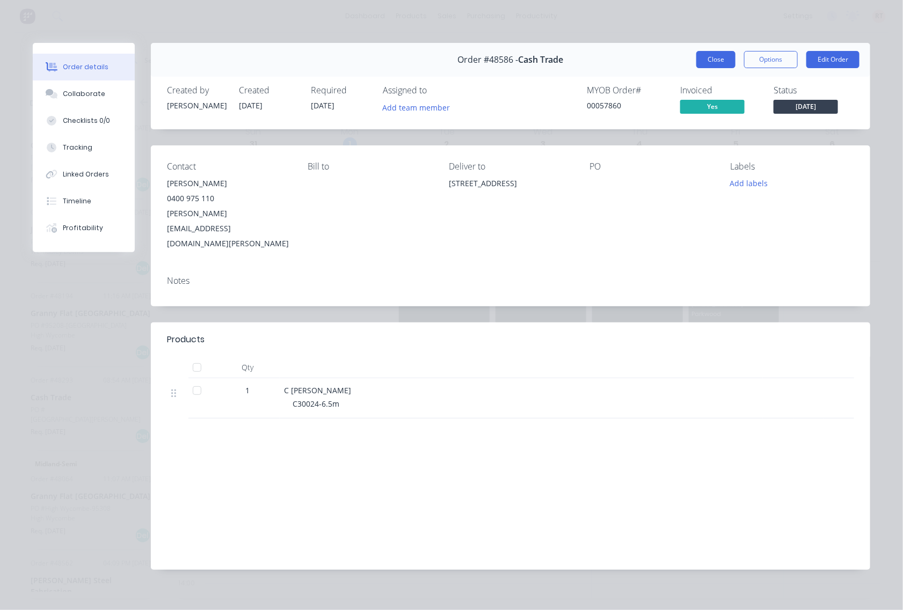
click at [714, 61] on button "Close" at bounding box center [715, 59] width 39 height 17
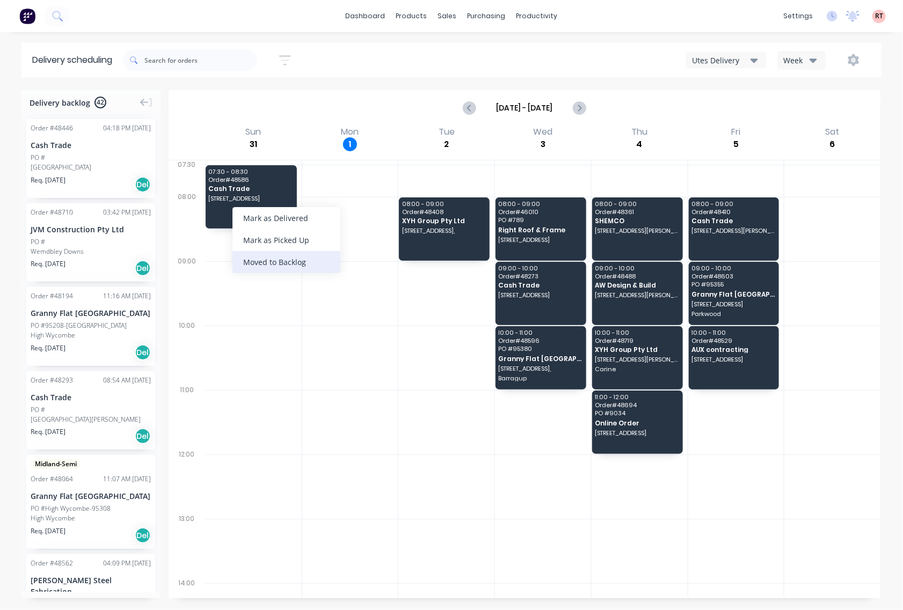
click at [310, 268] on div "Moved to Backlog" at bounding box center [286, 262] width 108 height 22
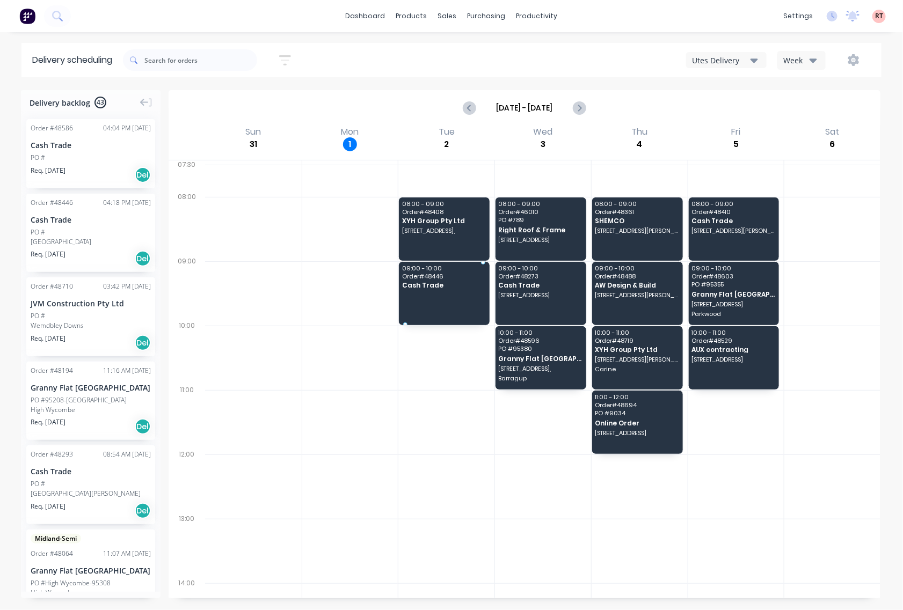
drag, startPoint x: 101, startPoint y: 221, endPoint x: 464, endPoint y: 282, distance: 368.6
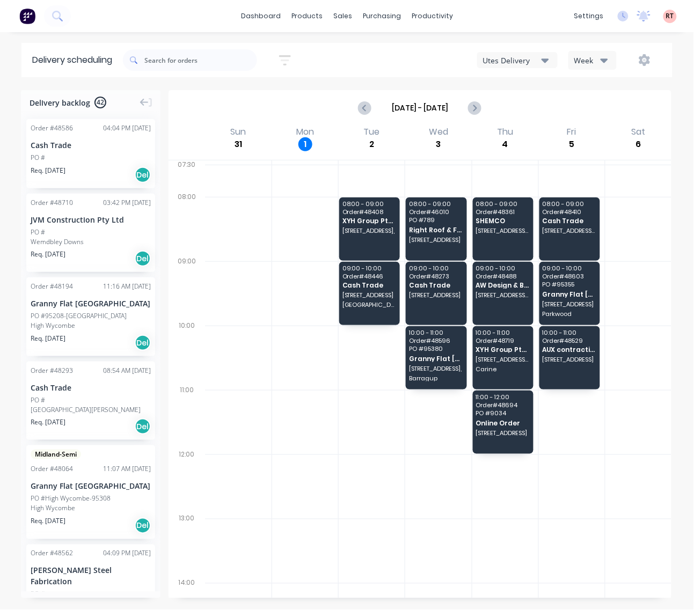
click at [8, 282] on div "Delivery backlog 42 Order # 48586 04:04 PM 01/09/25 Cash Trade PO # Req. 15/09/…" at bounding box center [347, 349] width 694 height 519
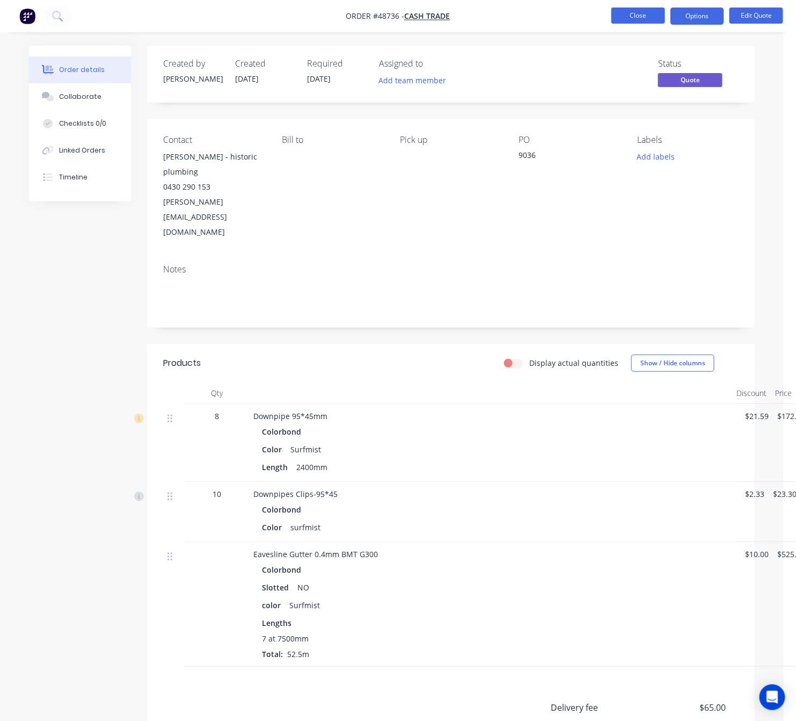
click at [633, 21] on button "Close" at bounding box center [639, 16] width 54 height 16
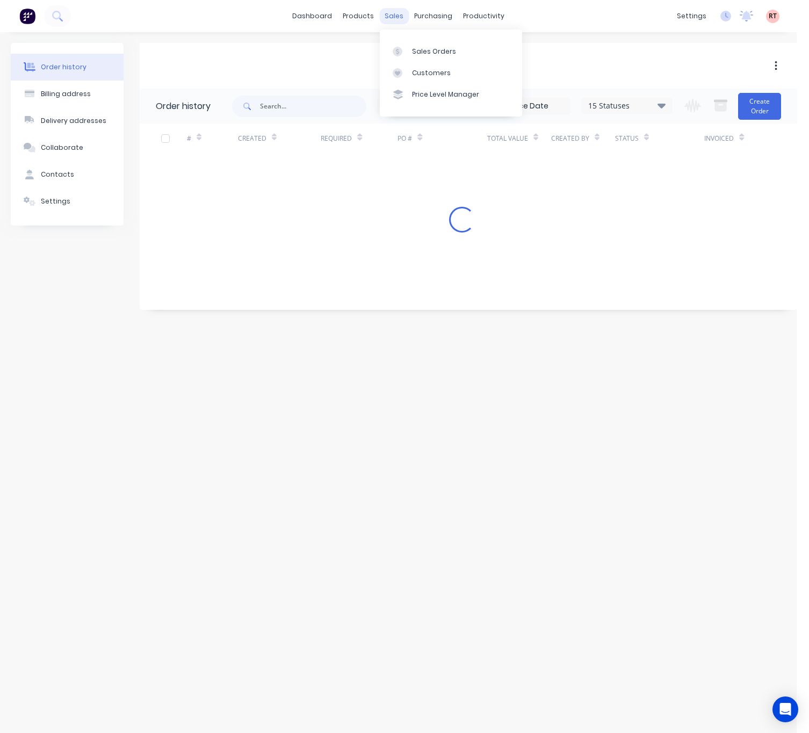
click at [384, 13] on div "sales" at bounding box center [394, 16] width 30 height 16
click at [428, 47] on div "Sales Orders" at bounding box center [434, 52] width 44 height 10
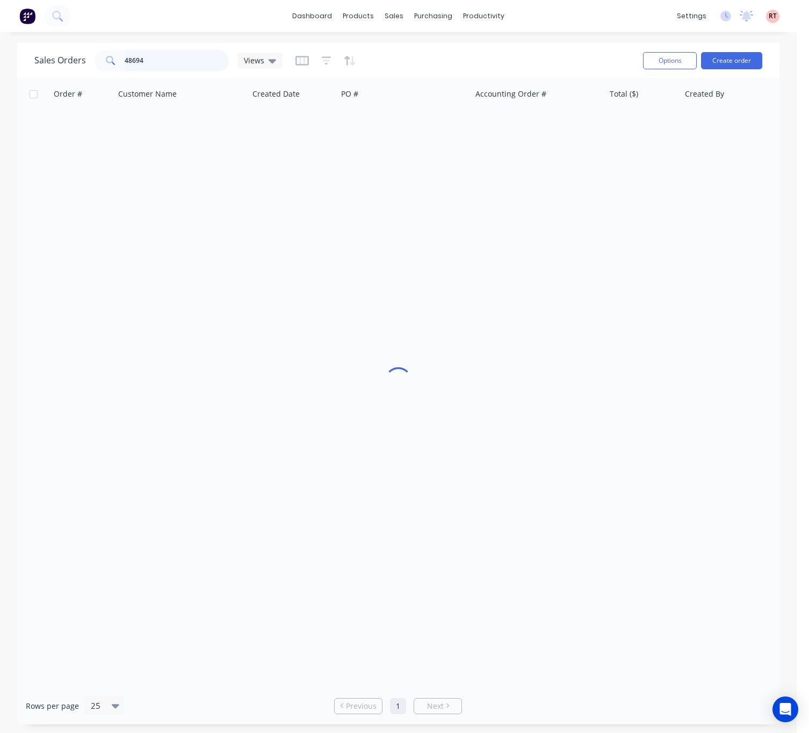
drag, startPoint x: 143, startPoint y: 68, endPoint x: 81, endPoint y: 76, distance: 62.7
click at [81, 76] on div "Sales Orders 48694 Views Options Create order" at bounding box center [398, 60] width 762 height 35
paste input "C purling 150x50 x 1.9mm thick @ 4445mm long x 1 lengths"
type input "C purling 150x50 x 1.9mm thick @ 4445mm long x 1 lengths"
drag, startPoint x: 219, startPoint y: 63, endPoint x: 49, endPoint y: 63, distance: 170.2
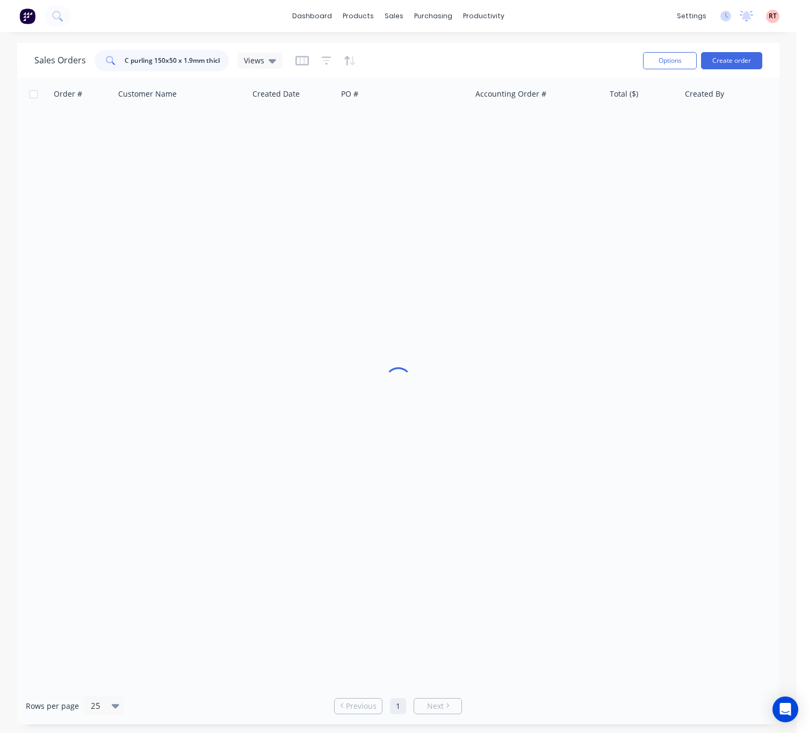
click at [50, 63] on div "Sales Orders C purling 150x50 x 1.9mm thick @ 4445mm long x 1 lengths Views" at bounding box center [158, 60] width 248 height 21
type input "418910865"
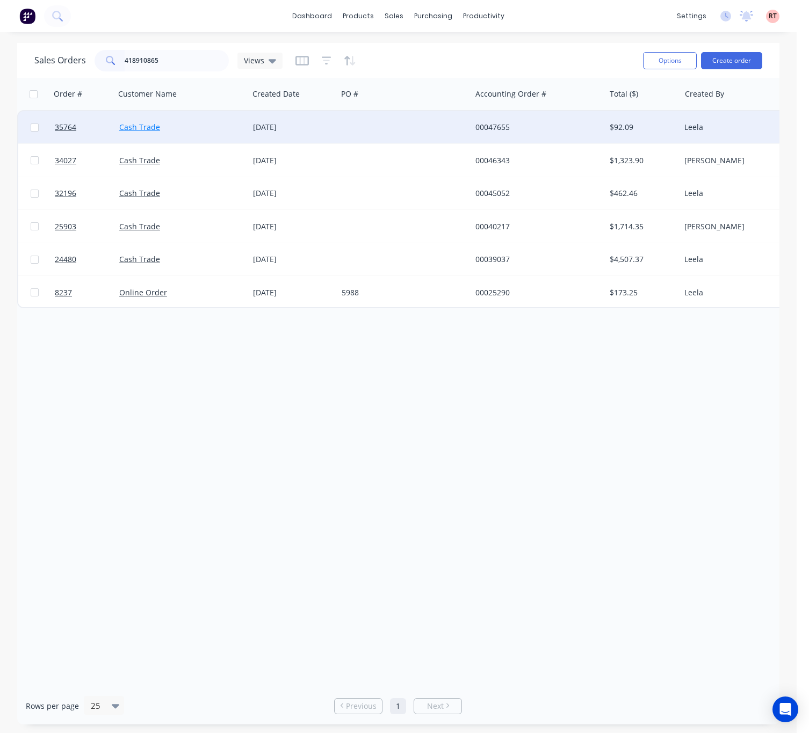
click at [155, 126] on link "Cash Trade" at bounding box center [139, 127] width 41 height 10
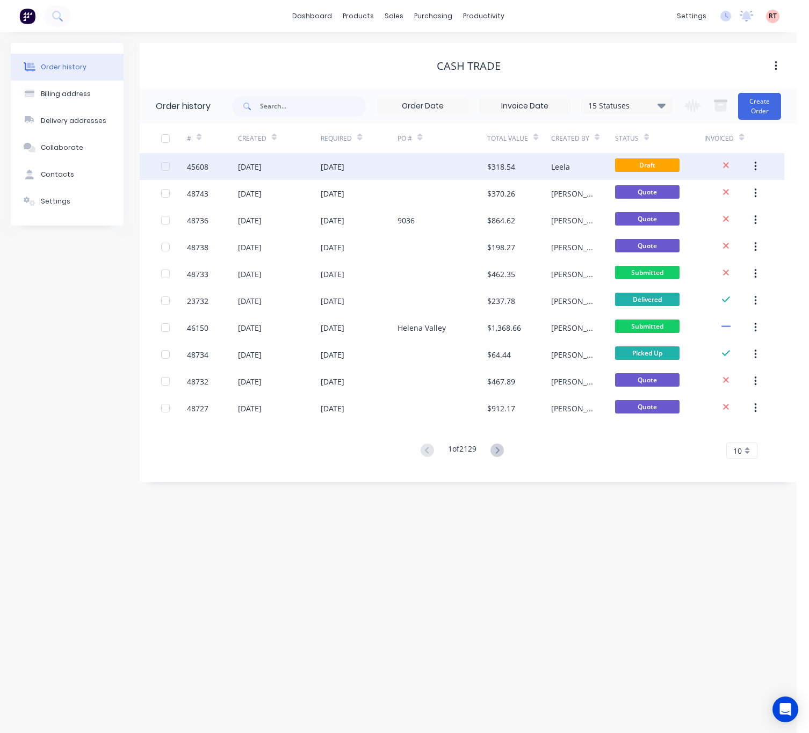
click at [426, 166] on div at bounding box center [442, 166] width 90 height 27
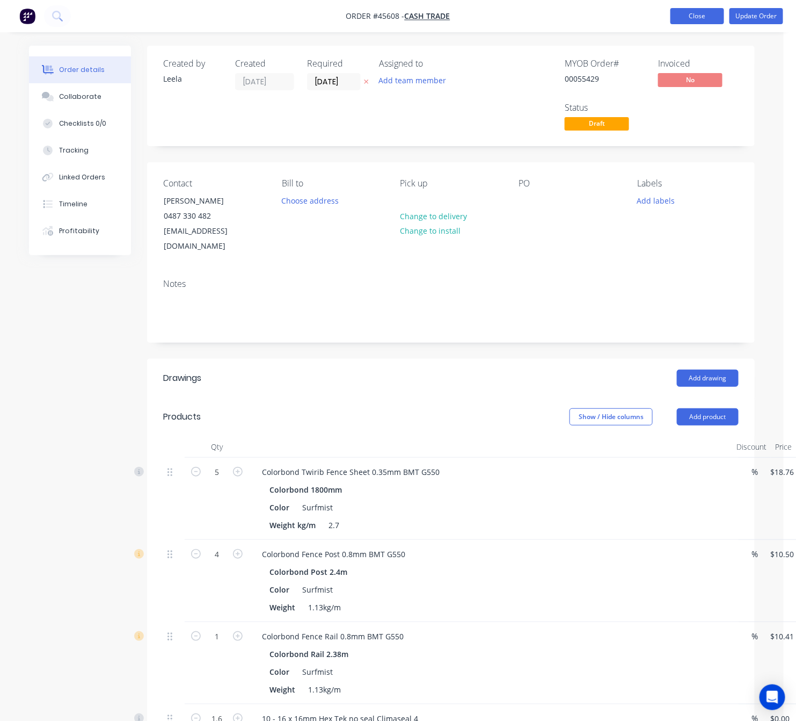
click at [685, 11] on button "Close" at bounding box center [698, 16] width 54 height 16
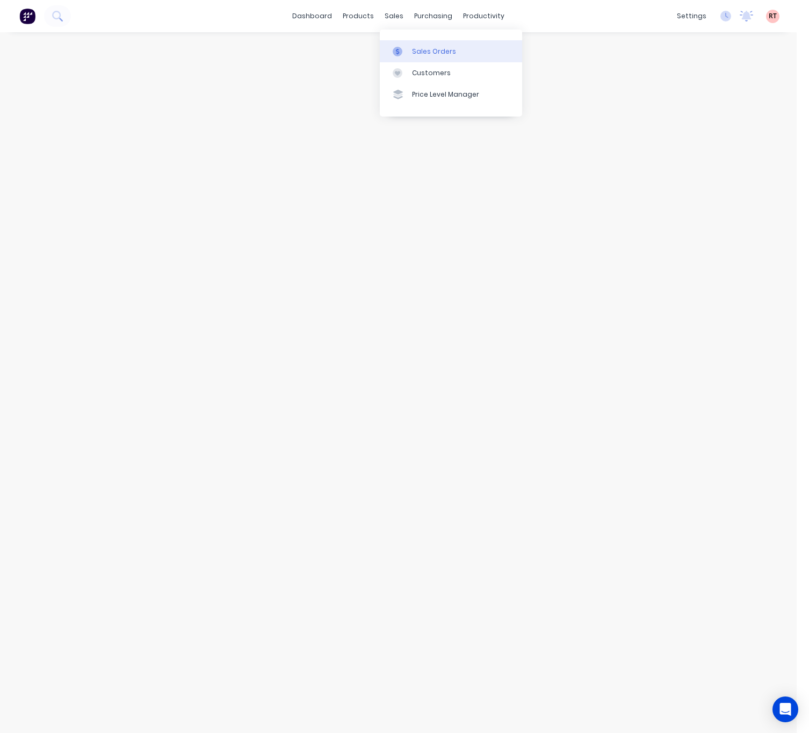
click at [427, 47] on div "Sales Orders" at bounding box center [434, 52] width 44 height 10
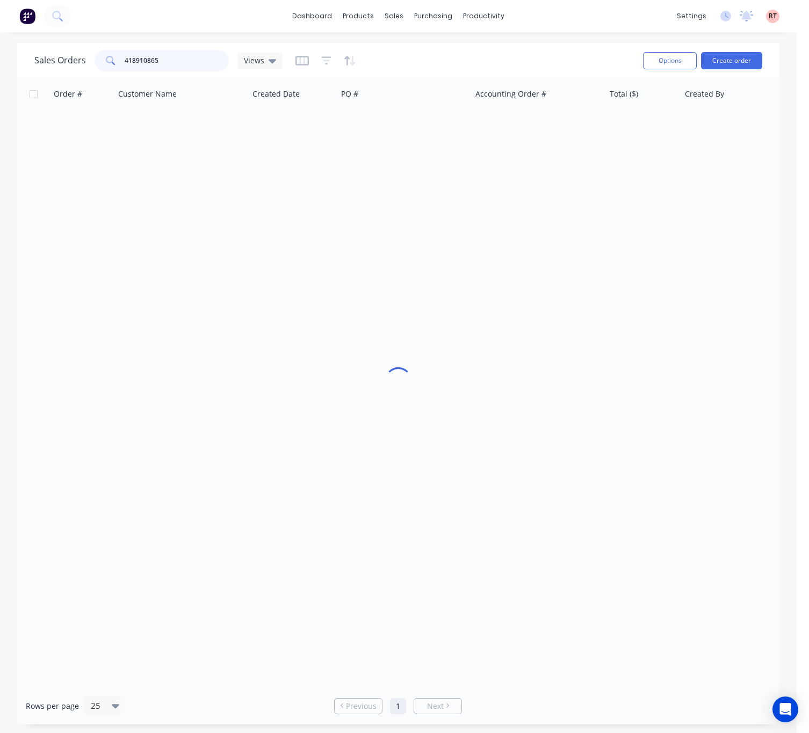
drag, startPoint x: 185, startPoint y: 58, endPoint x: -32, endPoint y: 76, distance: 218.2
click at [0, 76] on html "dashboard products sales purchasing productivity dashboard products Product Cat…" at bounding box center [404, 366] width 809 height 733
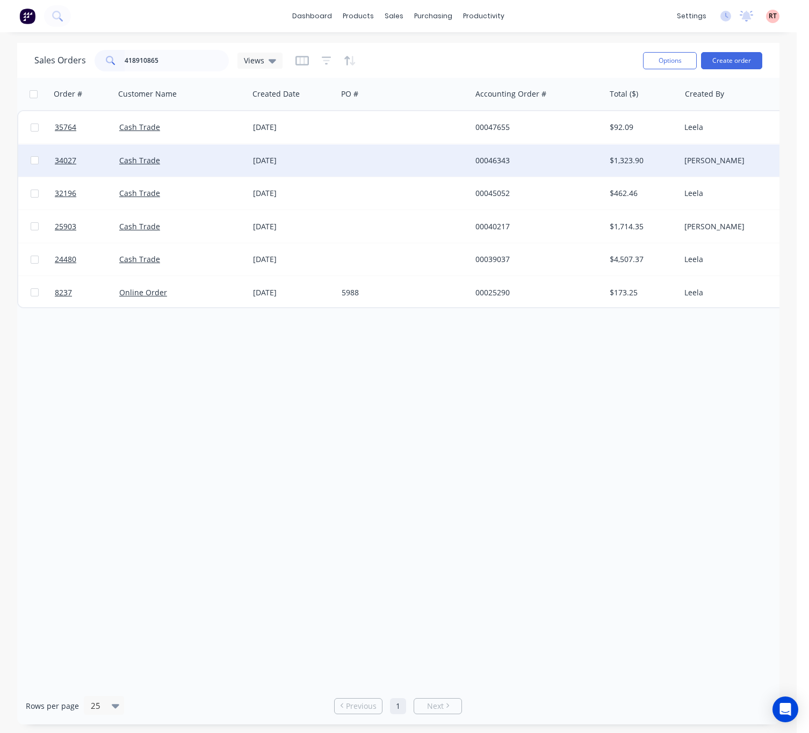
click at [329, 163] on div "01 Aug 2024" at bounding box center [293, 160] width 80 height 11
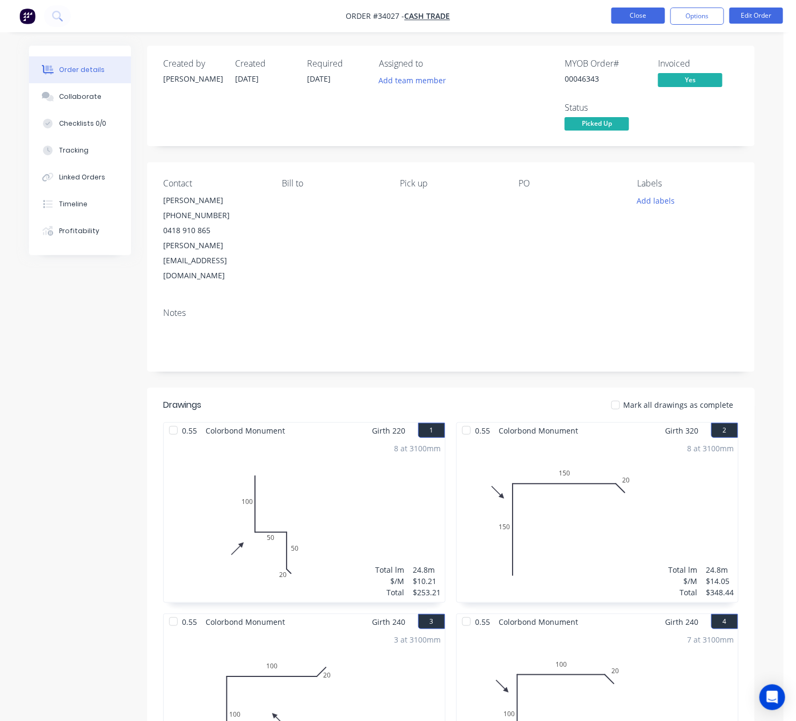
click at [630, 17] on button "Close" at bounding box center [639, 16] width 54 height 16
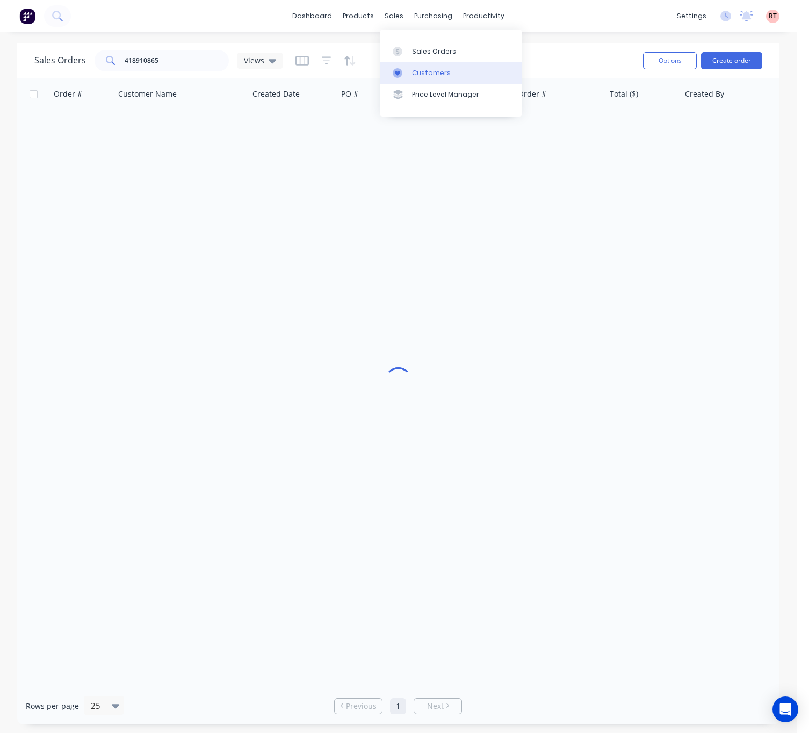
click at [432, 68] on div "Customers" at bounding box center [431, 73] width 39 height 10
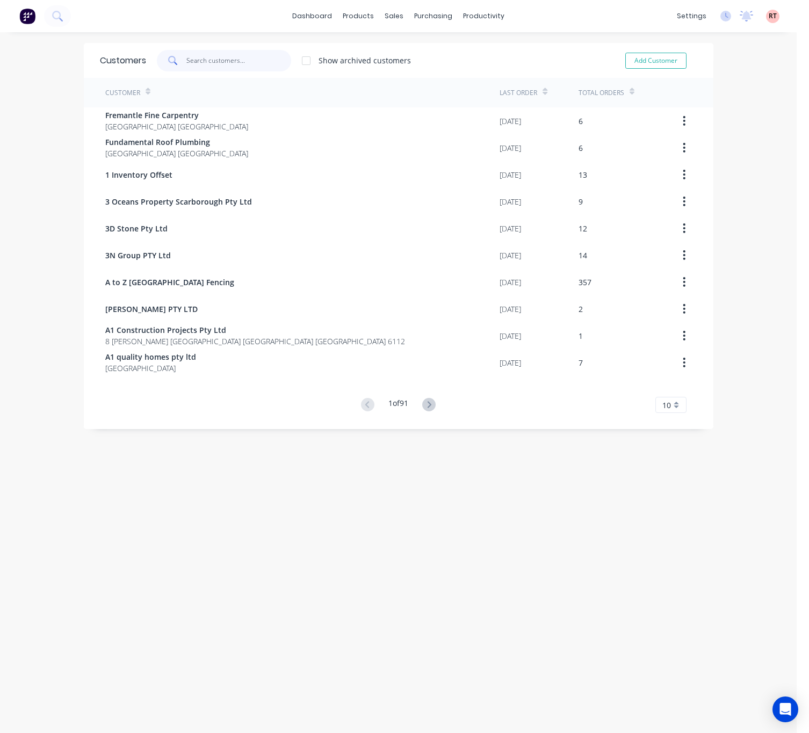
click at [213, 62] on input "text" at bounding box center [238, 60] width 105 height 21
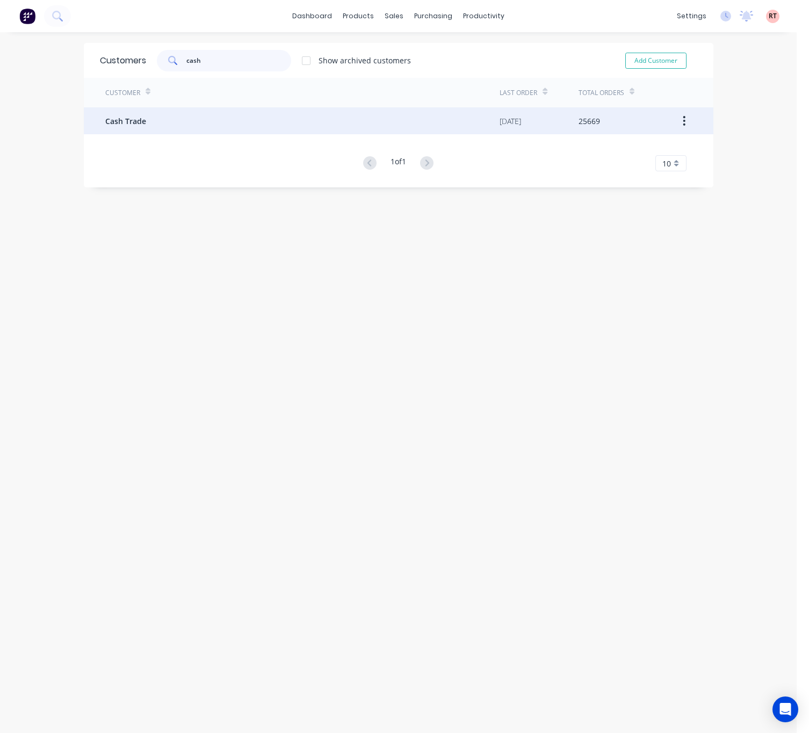
type input "cash"
click at [275, 111] on div "Cash Trade" at bounding box center [302, 120] width 395 height 27
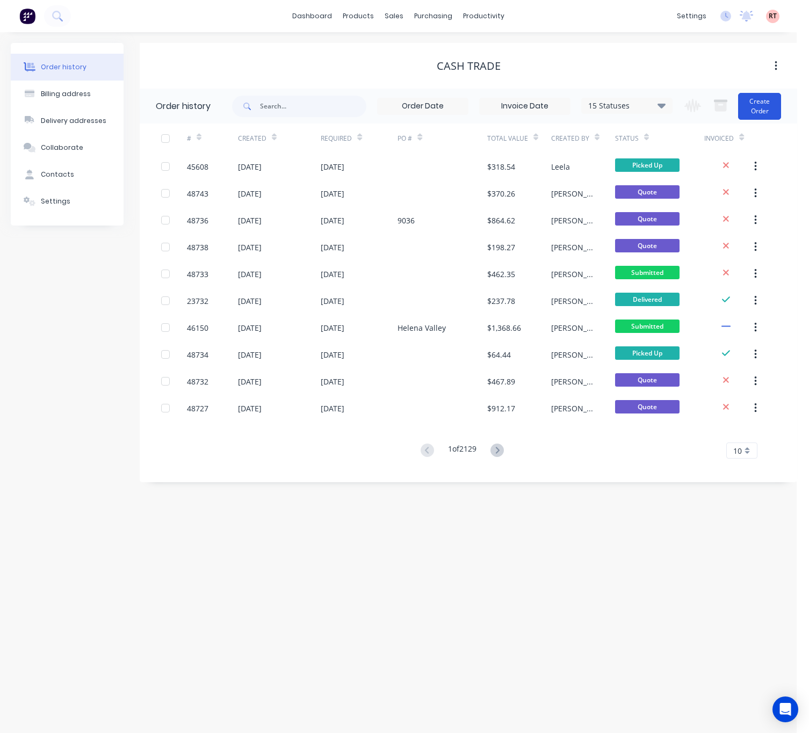
click at [760, 100] on button "Create Order" at bounding box center [759, 106] width 43 height 27
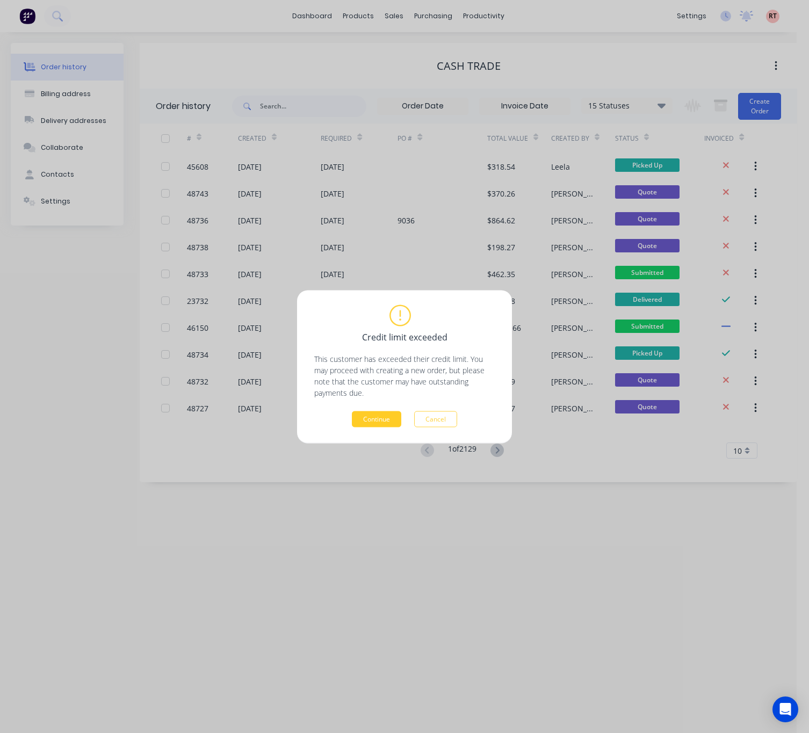
click at [383, 420] on button "Continue" at bounding box center [376, 419] width 49 height 16
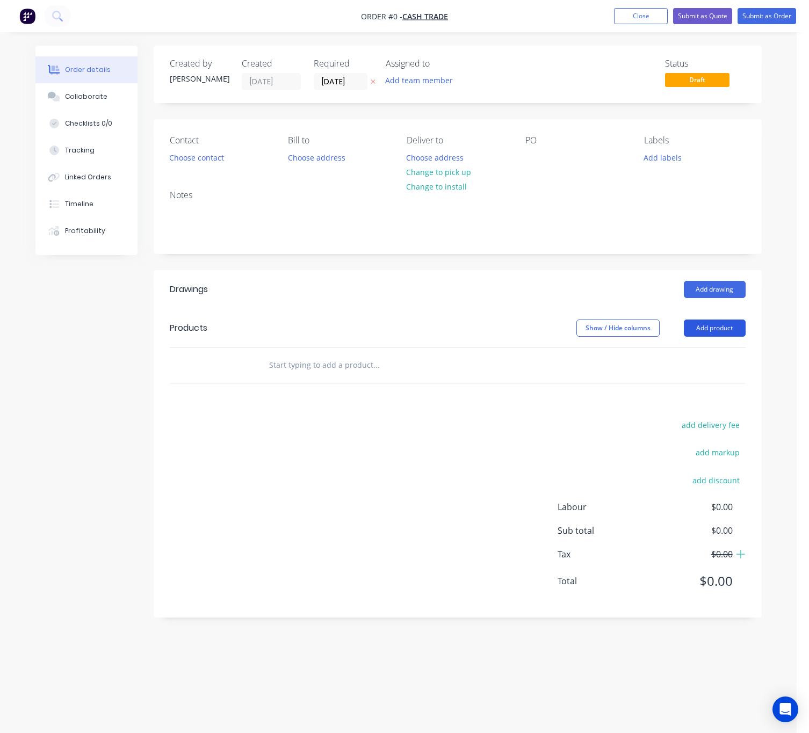
click at [709, 321] on button "Add product" at bounding box center [714, 327] width 62 height 17
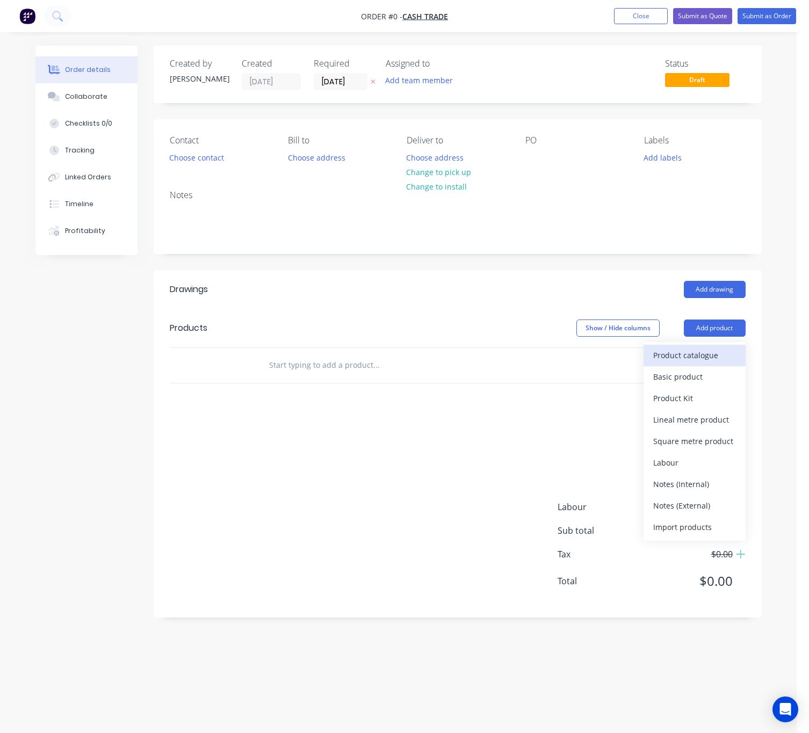
click at [698, 348] on div "Product catalogue" at bounding box center [694, 355] width 83 height 16
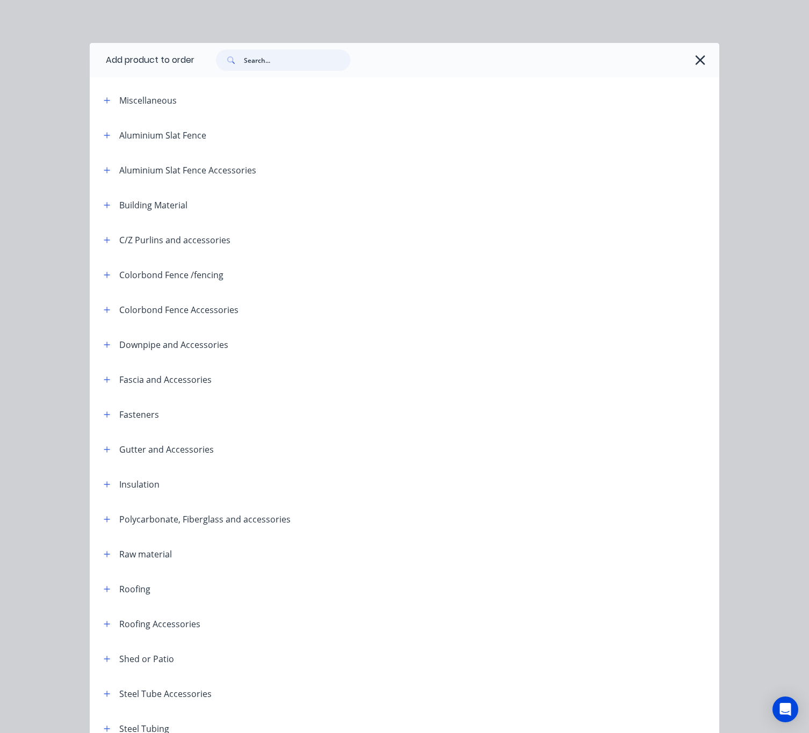
click at [263, 58] on input "text" at bounding box center [297, 59] width 106 height 21
click at [695, 60] on icon "button" at bounding box center [700, 60] width 10 height 10
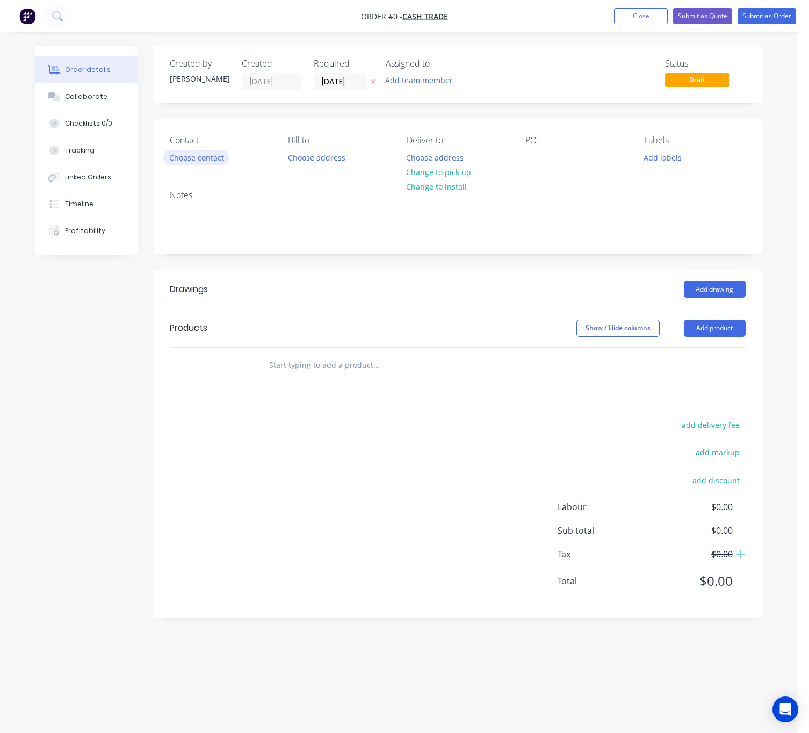
click at [187, 158] on button "Choose contact" at bounding box center [196, 157] width 66 height 14
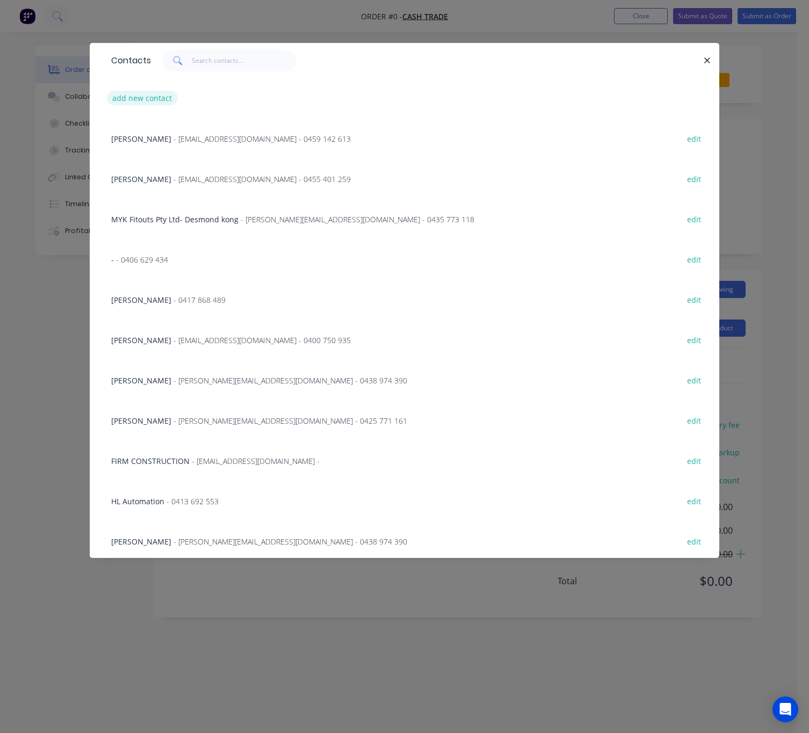
click at [147, 93] on button "add new contact" at bounding box center [142, 98] width 71 height 14
select select "AU"
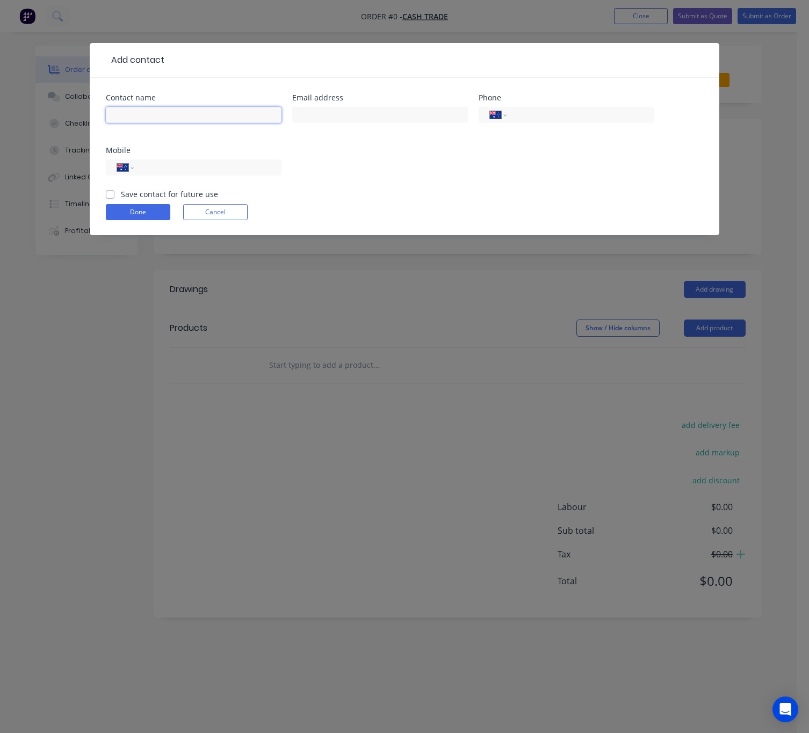
click at [139, 107] on input "text" at bounding box center [194, 115] width 176 height 16
type input "d"
type input "David Sparrow"
click at [340, 116] on input "text" at bounding box center [380, 115] width 176 height 16
click at [405, 118] on input "text" at bounding box center [380, 115] width 176 height 16
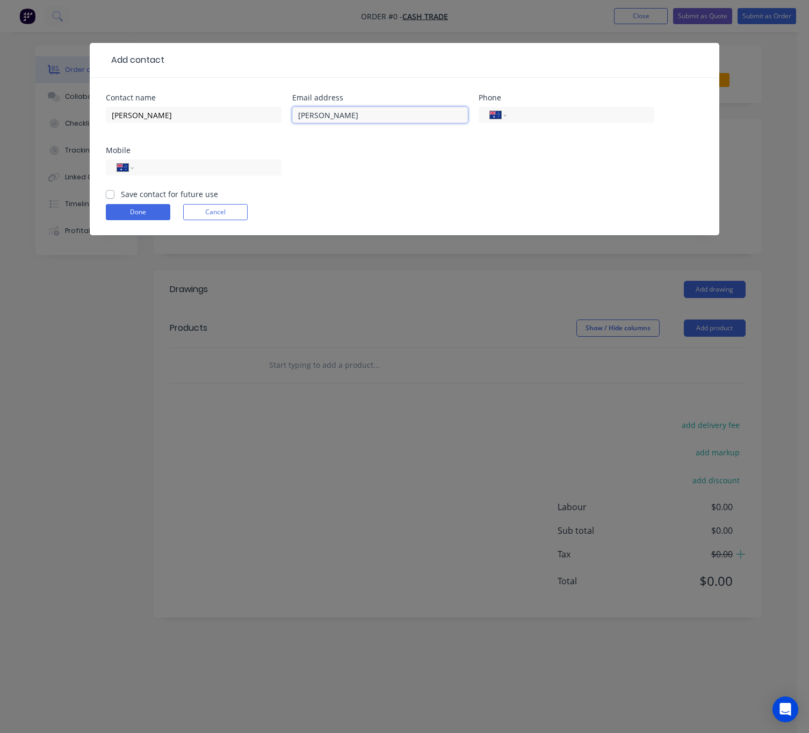
type input "david@lightapplication.com.au"
click at [182, 170] on input "tel" at bounding box center [205, 168] width 129 height 12
type input "0418 910 865"
click at [149, 214] on button "Done" at bounding box center [138, 212] width 64 height 16
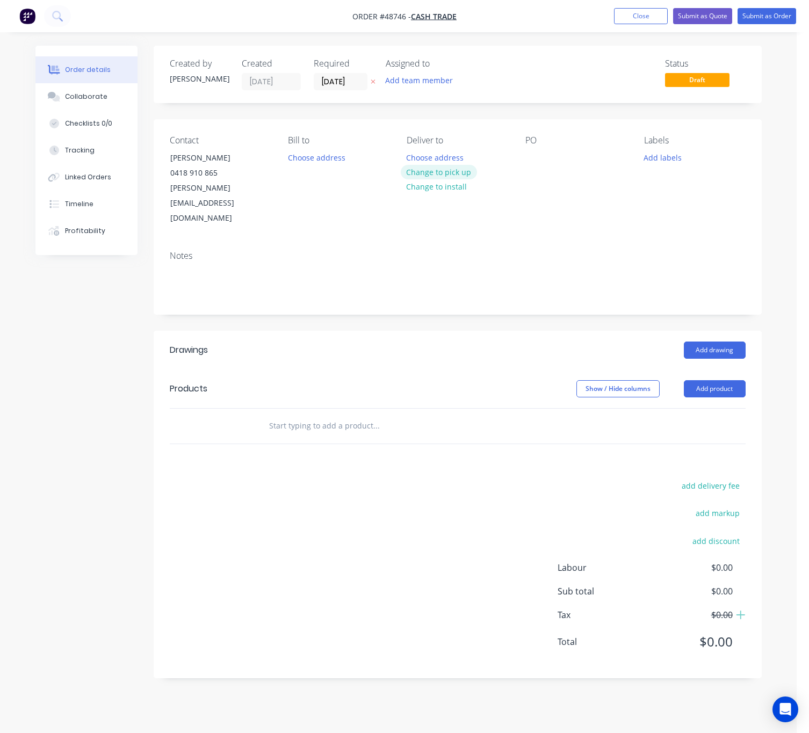
click at [457, 171] on button "Change to pick up" at bounding box center [439, 172] width 76 height 14
click at [717, 341] on button "Add drawing" at bounding box center [714, 349] width 62 height 17
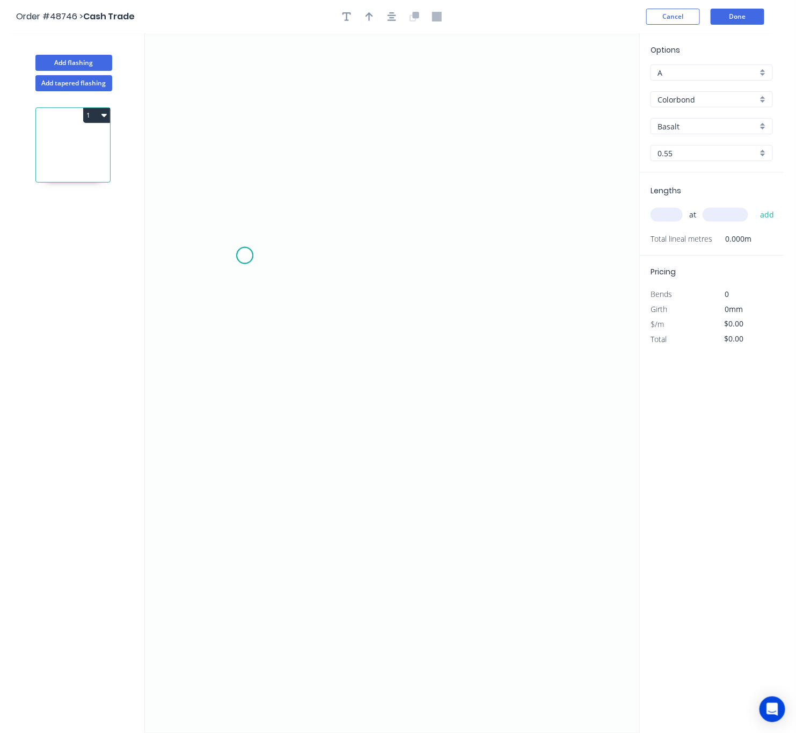
click at [245, 256] on icon "0" at bounding box center [392, 383] width 494 height 700
click at [242, 354] on icon "0" at bounding box center [392, 383] width 494 height 700
click at [622, 347] on icon "0 ?" at bounding box center [392, 383] width 494 height 700
click at [622, 348] on circle at bounding box center [622, 354] width 16 height 16
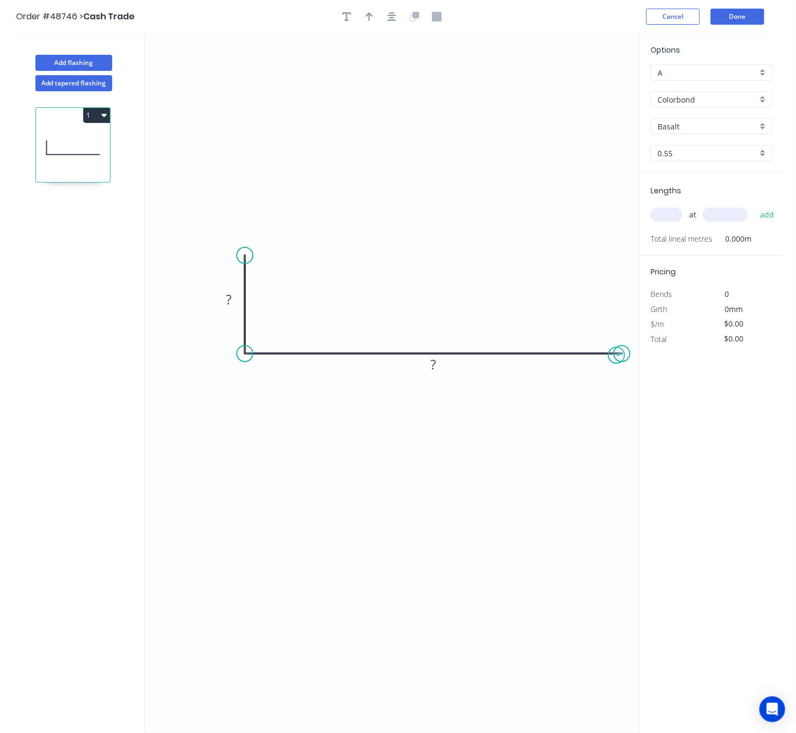
click at [617, 356] on circle at bounding box center [622, 354] width 16 height 16
click at [617, 355] on circle at bounding box center [622, 354] width 16 height 16
click at [435, 372] on tspan "?" at bounding box center [433, 365] width 5 height 18
click at [227, 311] on icon "0 ? 120" at bounding box center [392, 383] width 494 height 700
click at [232, 300] on g "?" at bounding box center [228, 299] width 21 height 18
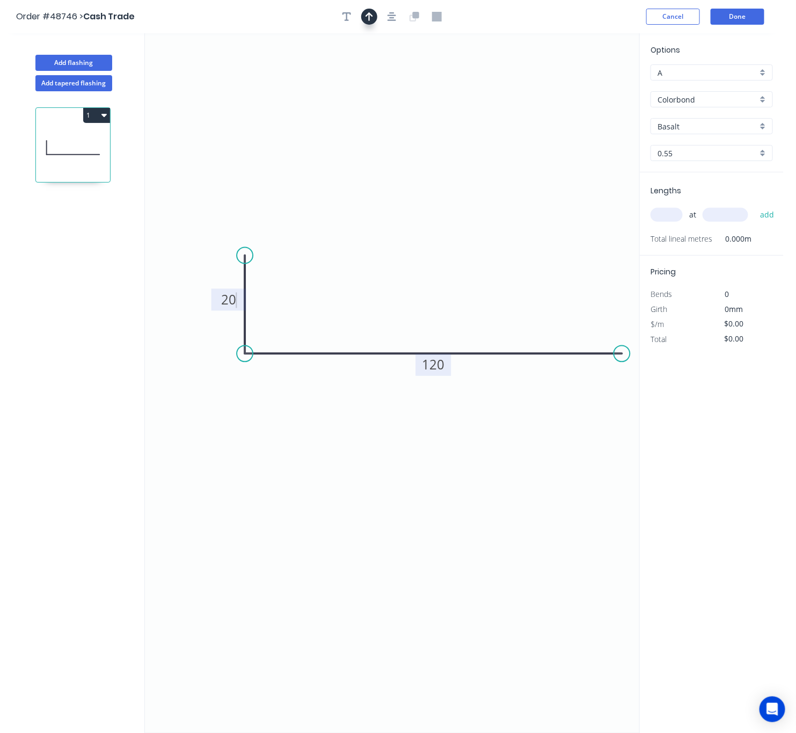
click at [372, 20] on icon "button" at bounding box center [370, 17] width 8 height 10
type input "$8.17"
click at [588, 84] on icon at bounding box center [586, 74] width 10 height 34
click at [588, 84] on icon at bounding box center [598, 87] width 34 height 10
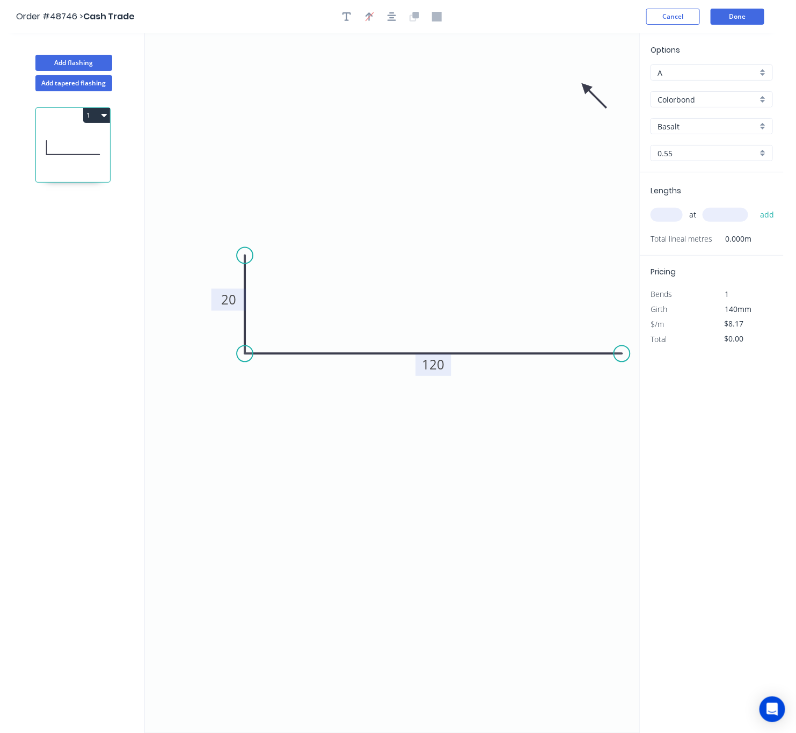
click at [588, 84] on icon "0 20 120" at bounding box center [392, 383] width 494 height 700
click at [586, 90] on icon at bounding box center [594, 95] width 31 height 31
drag, startPoint x: 581, startPoint y: 90, endPoint x: 313, endPoint y: 431, distance: 433.5
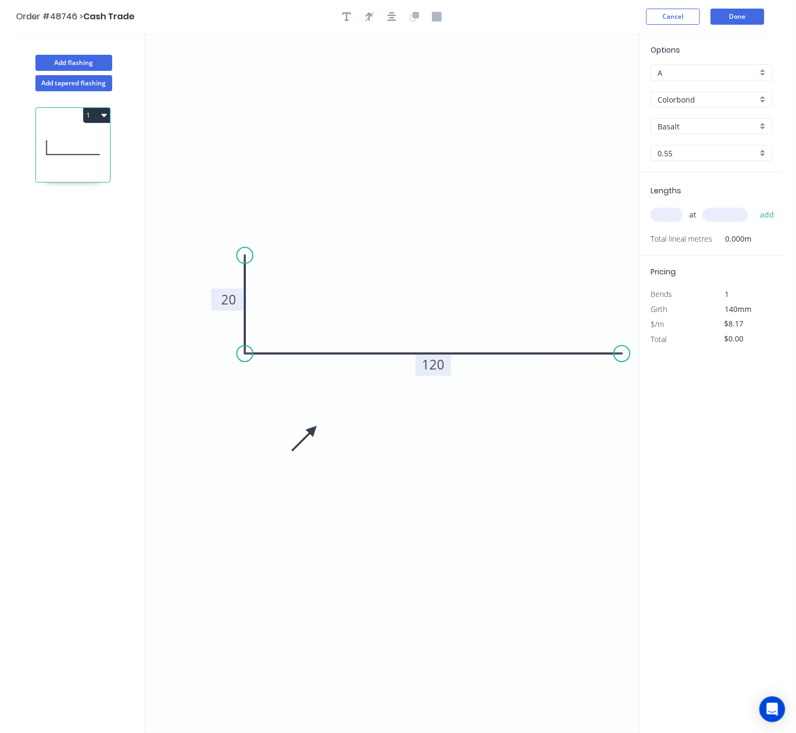
click at [313, 431] on icon at bounding box center [304, 438] width 31 height 31
click at [723, 121] on input "Basalt" at bounding box center [708, 126] width 100 height 11
click at [691, 151] on div "Monument" at bounding box center [711, 146] width 121 height 19
type input "Monument"
click at [667, 210] on input "text" at bounding box center [667, 215] width 32 height 14
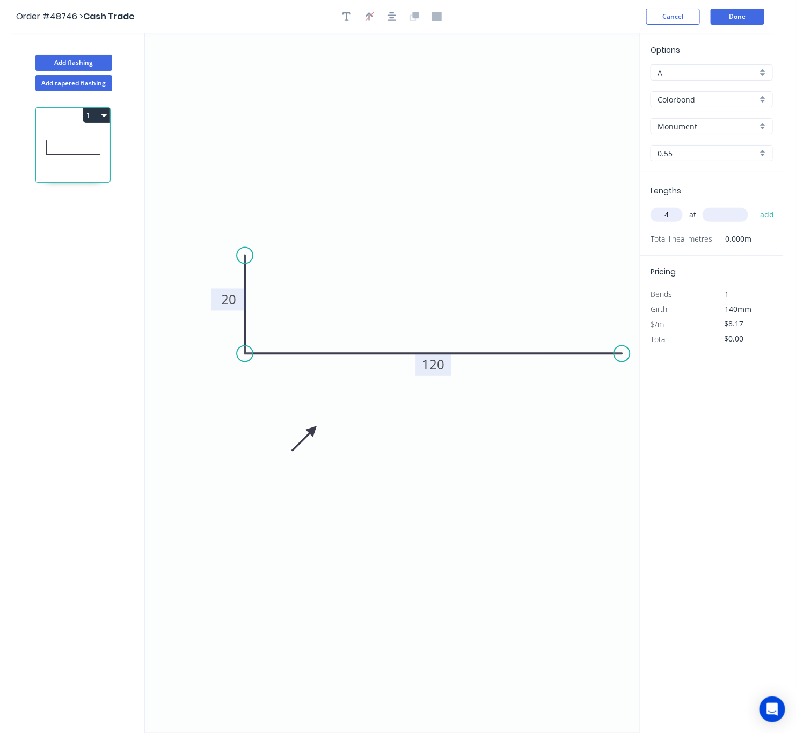
type input "4"
click at [722, 212] on input "text" at bounding box center [726, 215] width 46 height 14
type input "2200"
click at [755, 206] on button "add" at bounding box center [767, 215] width 25 height 18
type input "$71.90"
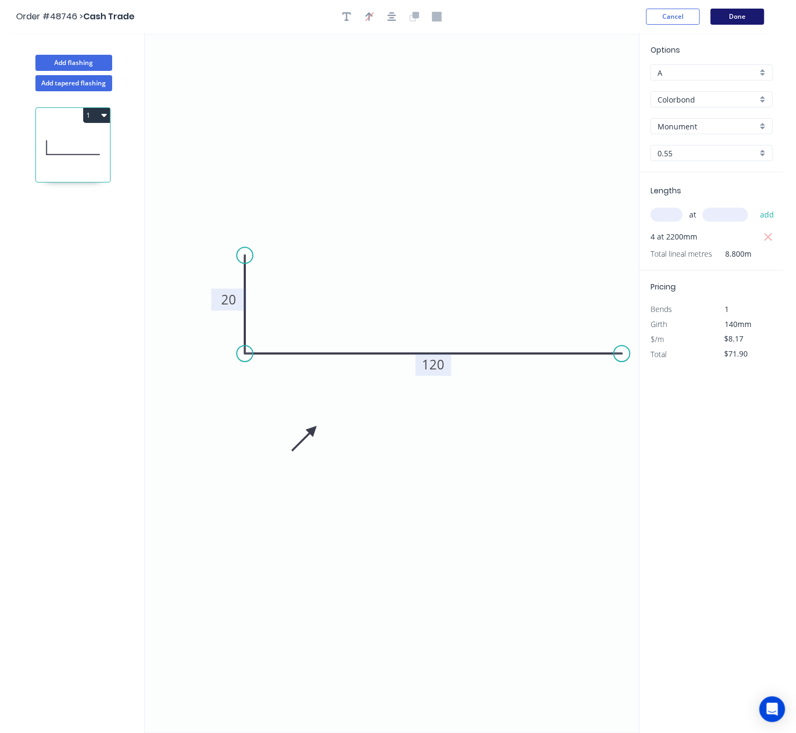
click at [746, 18] on button "Done" at bounding box center [738, 17] width 54 height 16
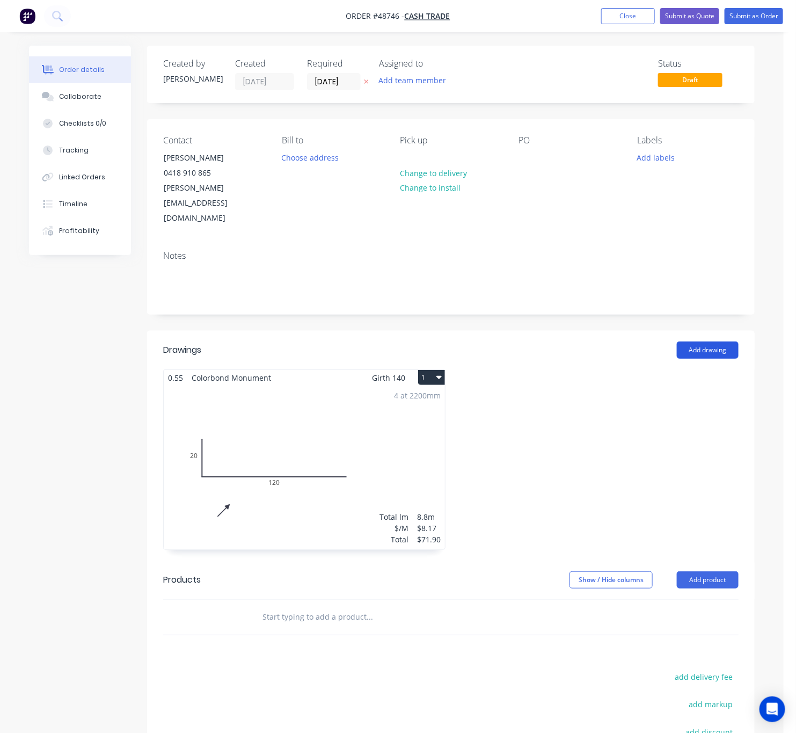
click at [723, 341] on button "Add drawing" at bounding box center [708, 349] width 62 height 17
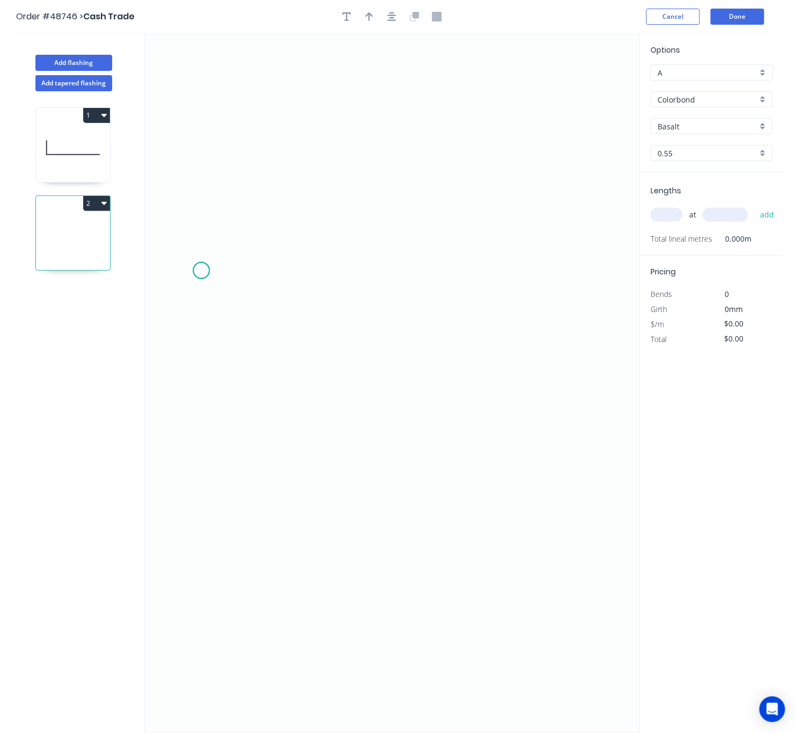
click at [201, 271] on icon "0" at bounding box center [392, 383] width 494 height 700
click at [205, 363] on icon "0" at bounding box center [392, 383] width 494 height 700
click at [524, 379] on icon "0 ?" at bounding box center [392, 383] width 494 height 700
click at [524, 379] on icon "0 ? ?" at bounding box center [392, 383] width 494 height 700
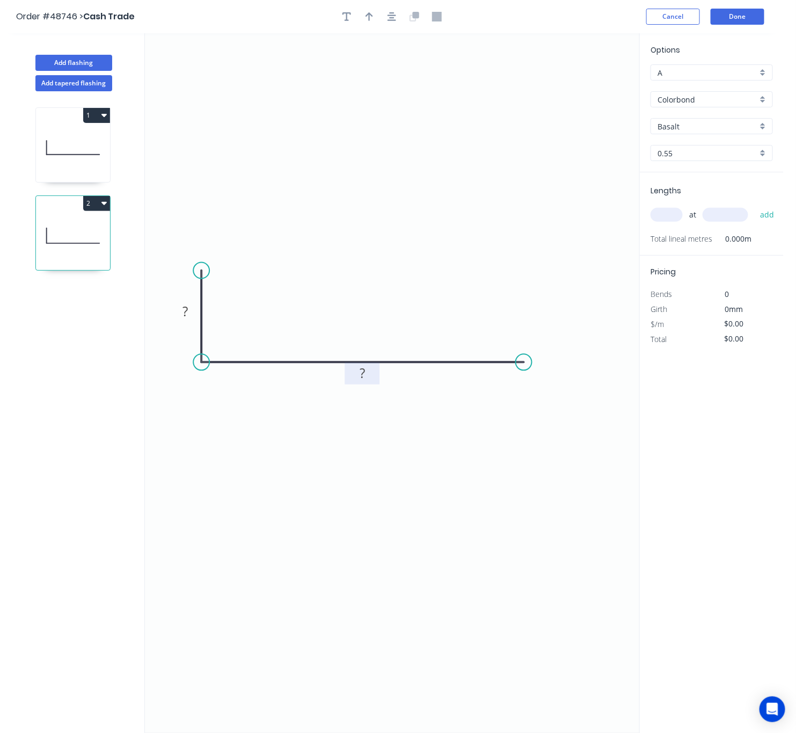
click at [364, 375] on tspan "?" at bounding box center [362, 374] width 5 height 18
click at [188, 304] on rect at bounding box center [185, 313] width 35 height 22
click at [188, 311] on rect at bounding box center [184, 313] width 21 height 15
click at [370, 21] on button "button" at bounding box center [369, 17] width 16 height 16
type input "$7.24"
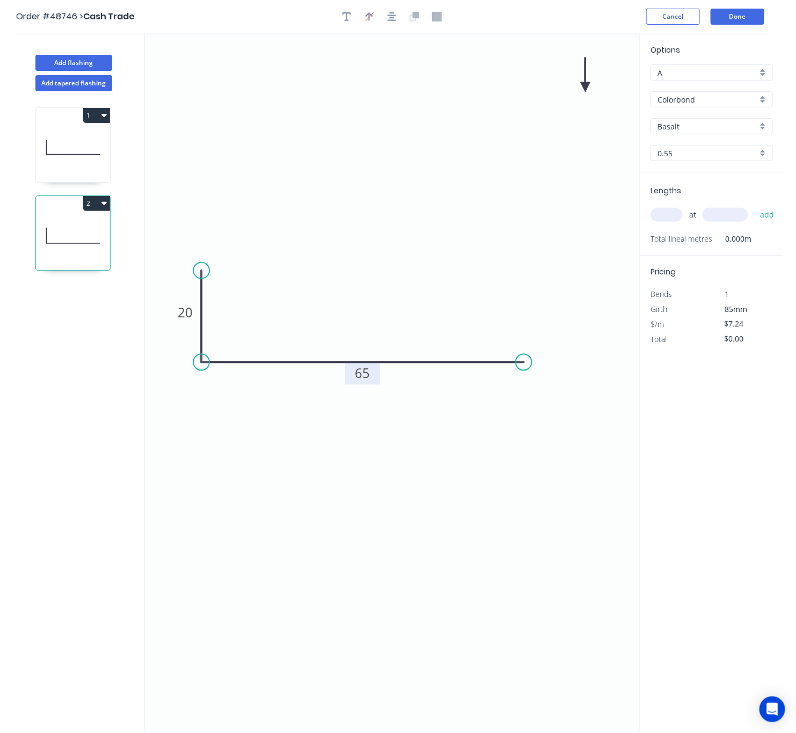
click at [587, 86] on icon at bounding box center [586, 74] width 10 height 34
click at [587, 86] on icon at bounding box center [594, 78] width 31 height 31
click at [587, 86] on icon at bounding box center [594, 95] width 31 height 31
click at [587, 86] on icon at bounding box center [586, 99] width 10 height 34
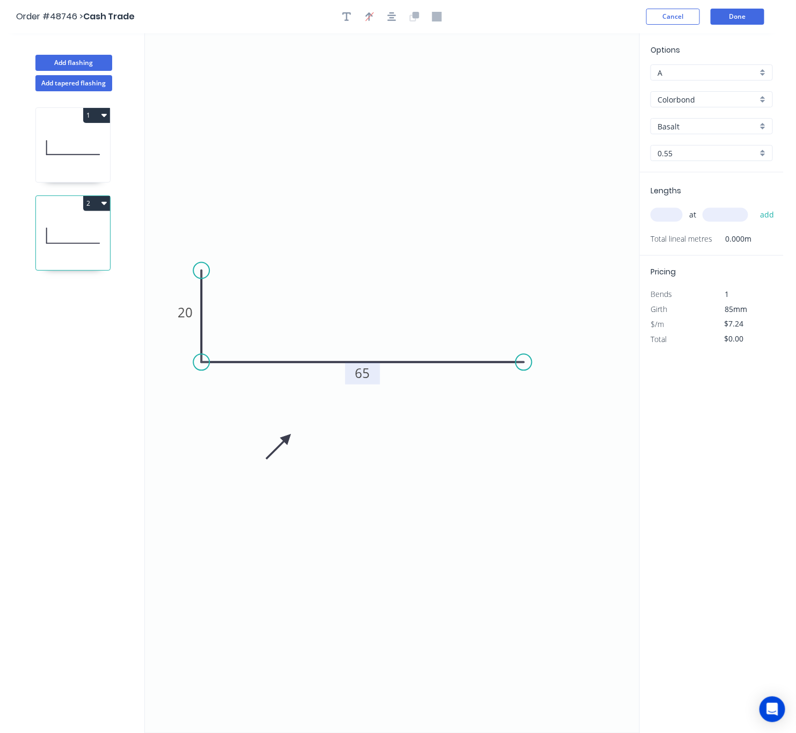
drag, startPoint x: 587, startPoint y: 86, endPoint x: 284, endPoint y: 437, distance: 463.3
click at [287, 439] on icon at bounding box center [278, 446] width 31 height 31
click at [696, 124] on input "Basalt" at bounding box center [708, 126] width 100 height 11
click at [712, 206] on div "Monument" at bounding box center [711, 203] width 121 height 19
type input "Monument"
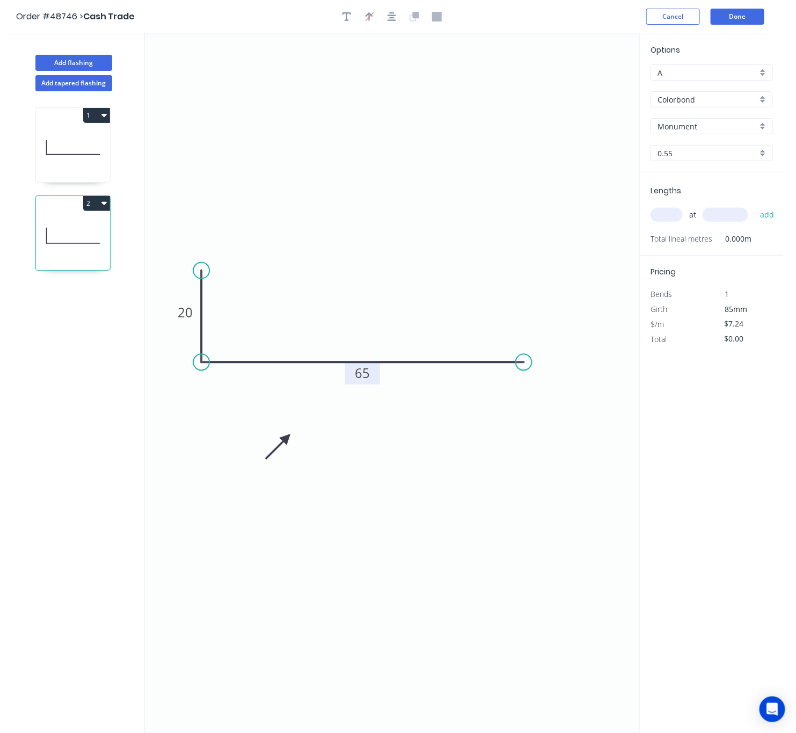
click at [659, 214] on input "text" at bounding box center [667, 215] width 32 height 14
type input "1"
type input "16"
click at [730, 216] on input "text" at bounding box center [726, 215] width 46 height 14
type input "2200"
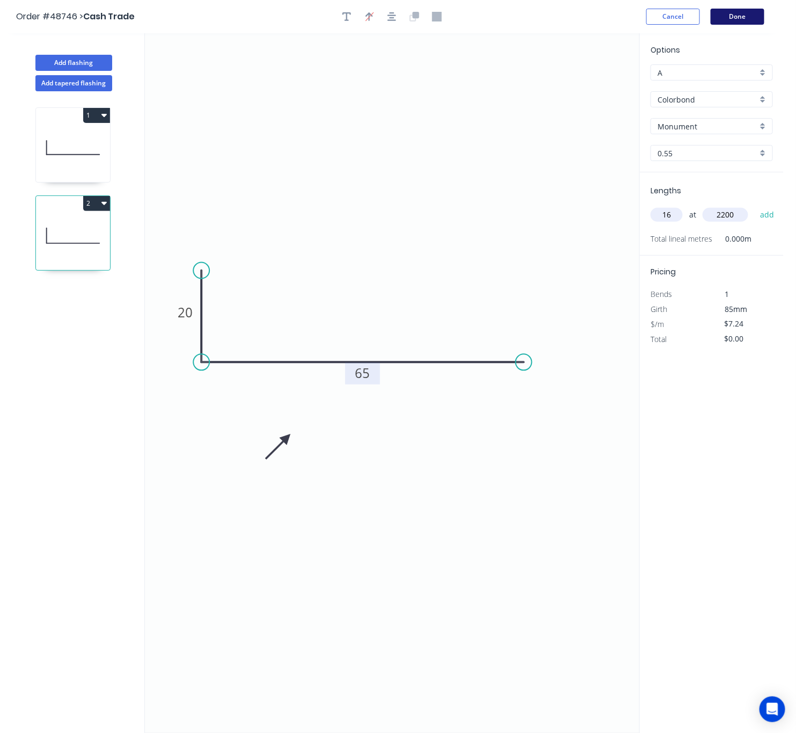
click at [743, 18] on button "Done" at bounding box center [738, 17] width 54 height 16
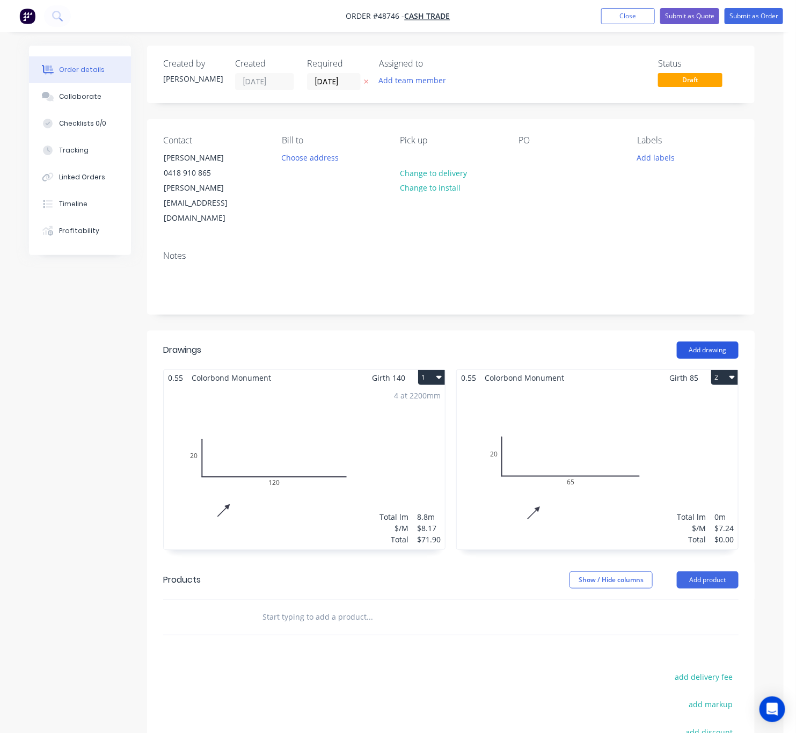
click at [730, 341] on button "Add drawing" at bounding box center [708, 349] width 62 height 17
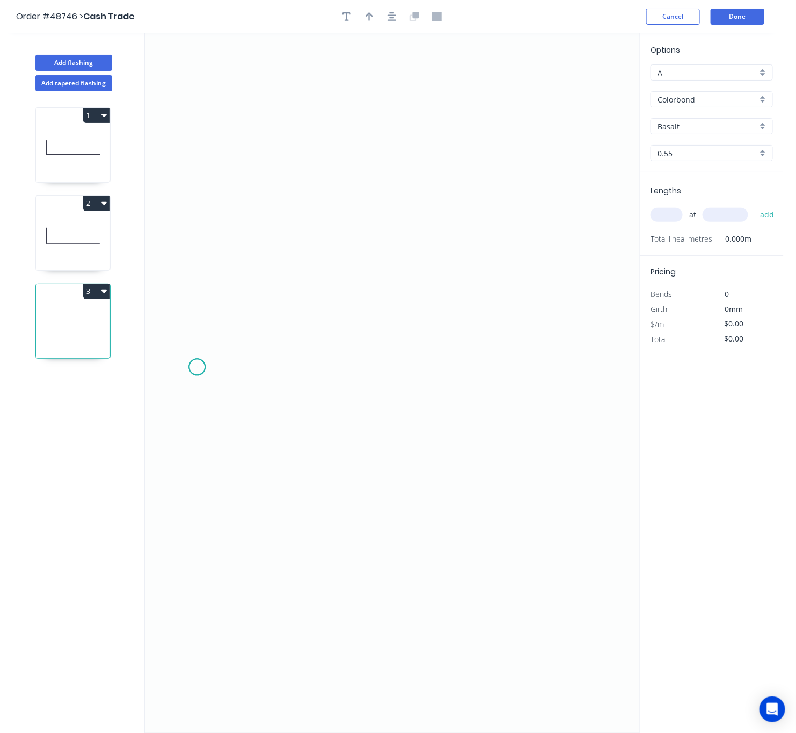
click at [197, 368] on icon "0" at bounding box center [392, 383] width 494 height 700
click at [261, 285] on icon "0" at bounding box center [392, 383] width 494 height 700
click at [571, 274] on icon "0 ?" at bounding box center [392, 383] width 494 height 700
click at [571, 274] on icon "0 ? ? ? º" at bounding box center [392, 383] width 494 height 700
click at [569, 285] on circle at bounding box center [571, 285] width 16 height 16
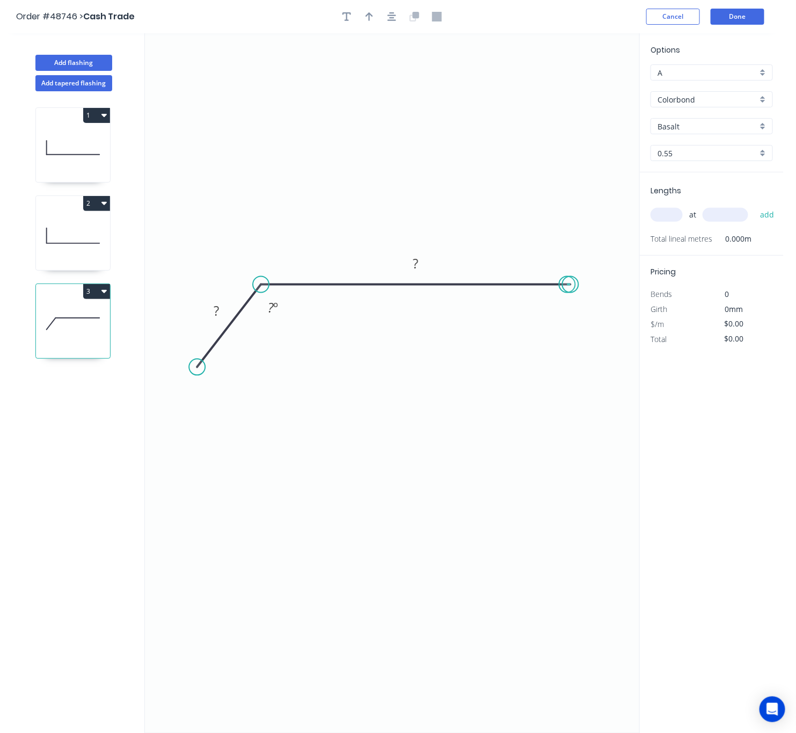
click at [569, 285] on circle at bounding box center [571, 285] width 16 height 16
click at [421, 266] on rect at bounding box center [415, 264] width 21 height 15
click at [216, 315] on tspan "?" at bounding box center [216, 311] width 5 height 18
type input "$8.17"
click at [271, 312] on tspan "?" at bounding box center [271, 308] width 6 height 18
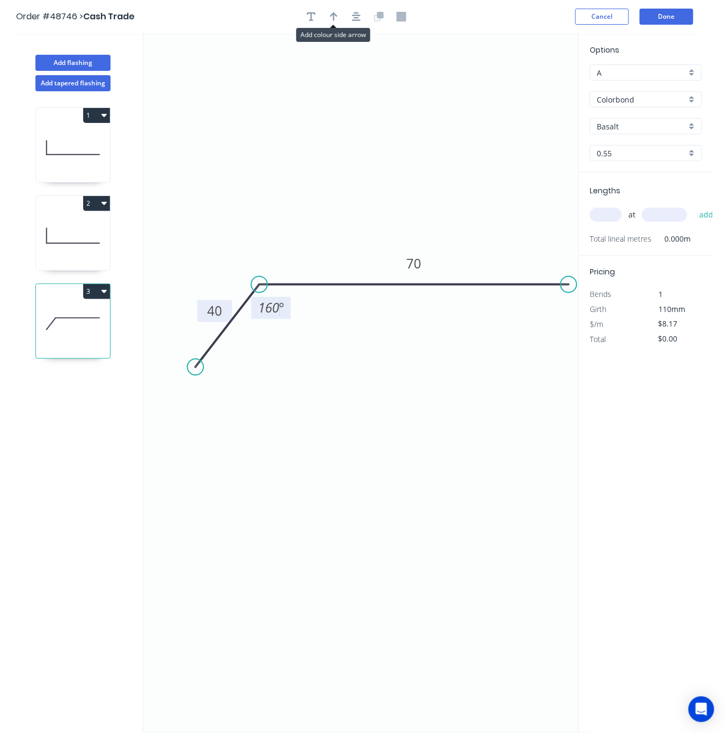
drag, startPoint x: 332, startPoint y: 20, endPoint x: 341, endPoint y: 35, distance: 18.3
click at [332, 20] on icon "button" at bounding box center [334, 17] width 8 height 10
click at [534, 85] on icon at bounding box center [538, 74] width 10 height 34
click at [534, 85] on icon "0 40 70 160 º" at bounding box center [367, 383] width 448 height 700
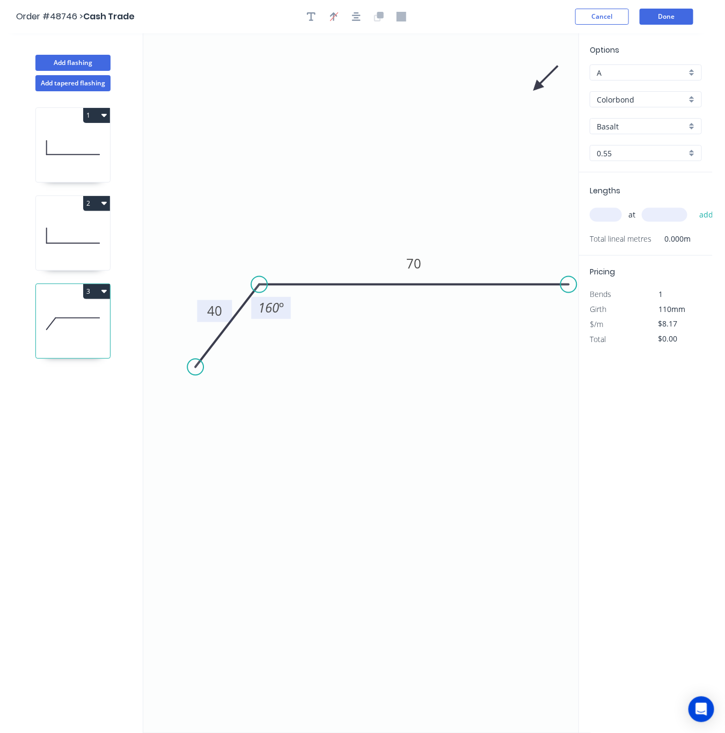
click at [534, 85] on icon "0 40 70 160 º" at bounding box center [367, 383] width 448 height 700
click at [540, 84] on icon at bounding box center [545, 78] width 31 height 31
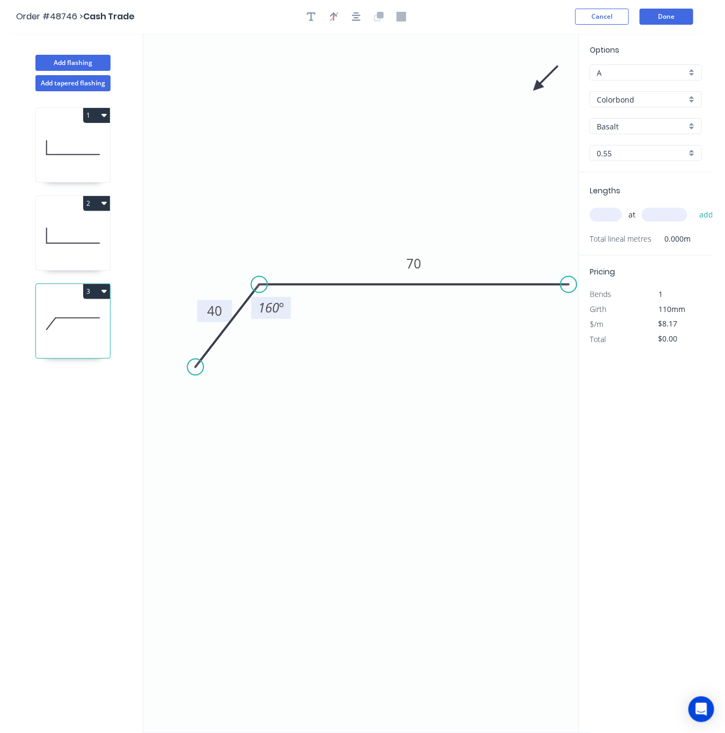
click at [540, 84] on icon at bounding box center [545, 78] width 31 height 31
click at [540, 84] on icon "0 40 70 160 º" at bounding box center [367, 383] width 448 height 700
click at [540, 87] on icon at bounding box center [545, 95] width 31 height 31
click at [536, 91] on icon at bounding box center [538, 99] width 10 height 34
drag, startPoint x: 536, startPoint y: 91, endPoint x: 330, endPoint y: 418, distance: 386.6
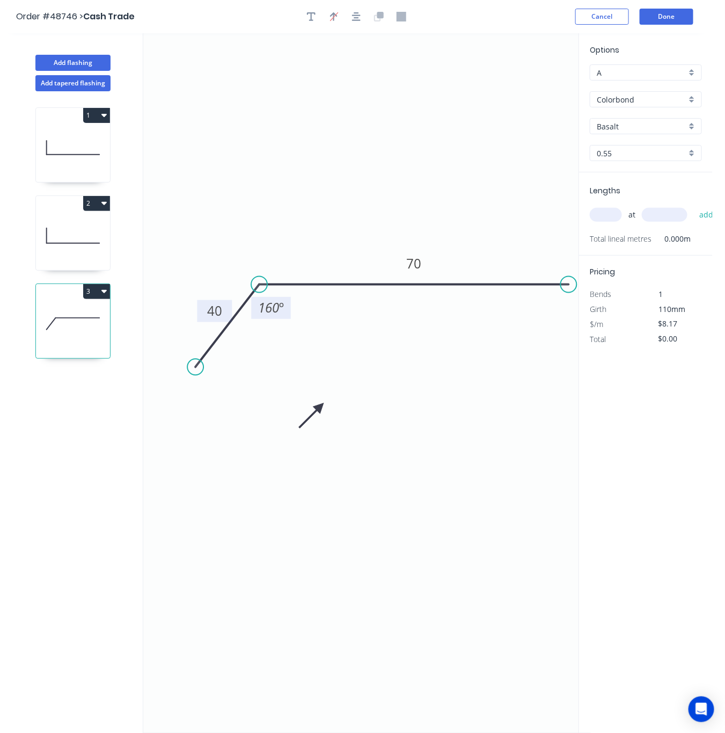
click at [327, 418] on icon at bounding box center [311, 415] width 31 height 31
click at [329, 416] on icon at bounding box center [321, 425] width 31 height 31
click at [328, 418] on icon at bounding box center [318, 417] width 34 height 10
click at [327, 417] on icon at bounding box center [315, 417] width 34 height 10
click at [327, 417] on icon at bounding box center [318, 407] width 31 height 31
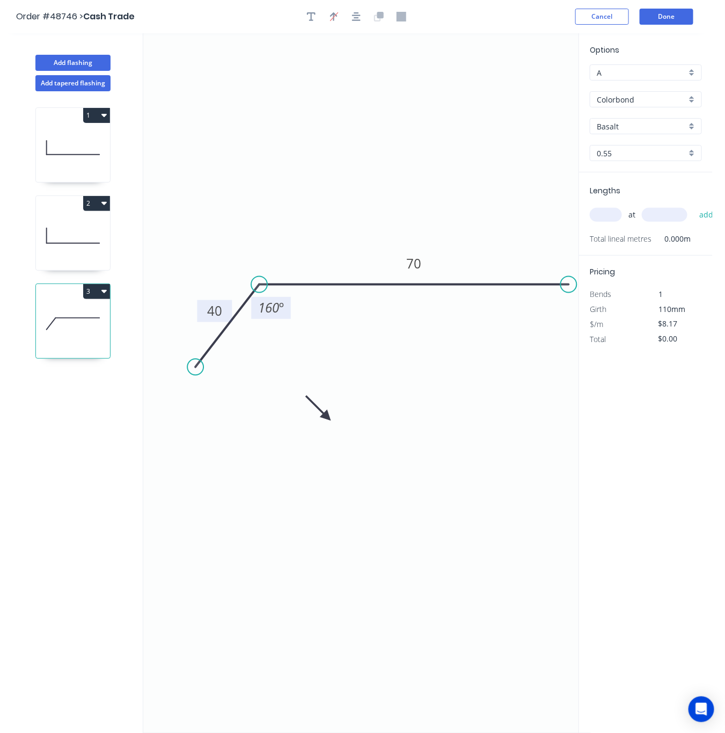
click at [327, 417] on icon at bounding box center [318, 407] width 31 height 31
click at [327, 417] on icon at bounding box center [336, 407] width 31 height 31
click at [327, 417] on icon at bounding box center [340, 417] width 34 height 10
click at [327, 416] on icon at bounding box center [336, 425] width 31 height 31
drag, startPoint x: 327, startPoint y: 416, endPoint x: 337, endPoint y: 427, distance: 14.8
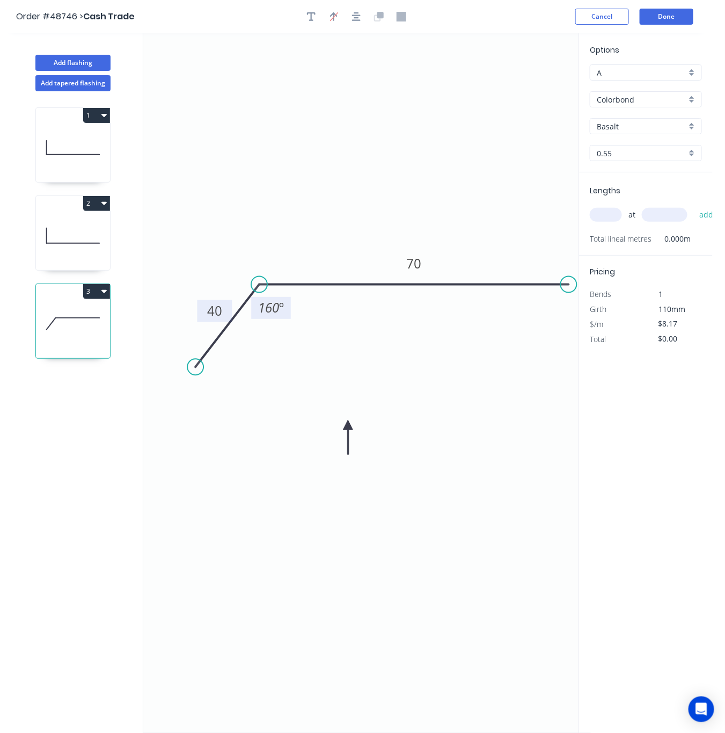
click at [344, 427] on icon at bounding box center [349, 437] width 10 height 34
click at [650, 123] on input "Basalt" at bounding box center [642, 126] width 90 height 11
click at [622, 164] on div "Wallaby" at bounding box center [646, 165] width 111 height 19
type input "Wallaby"
click at [619, 211] on input "text" at bounding box center [606, 215] width 32 height 14
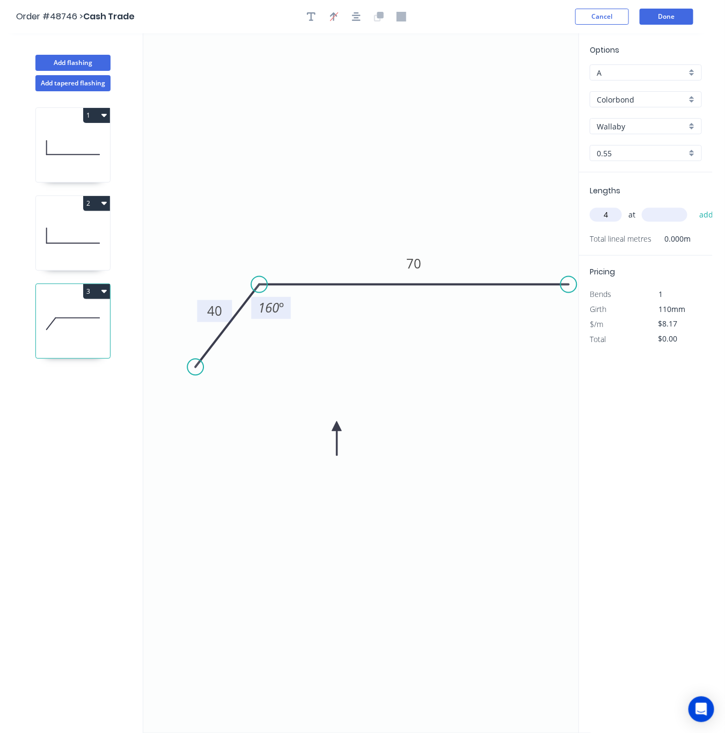
click at [667, 216] on input "text" at bounding box center [665, 215] width 46 height 14
drag, startPoint x: 622, startPoint y: 218, endPoint x: 608, endPoint y: 224, distance: 15.7
click at [608, 224] on div "4 at add" at bounding box center [647, 215] width 114 height 18
type input "8"
click at [677, 216] on input "text" at bounding box center [665, 215] width 46 height 14
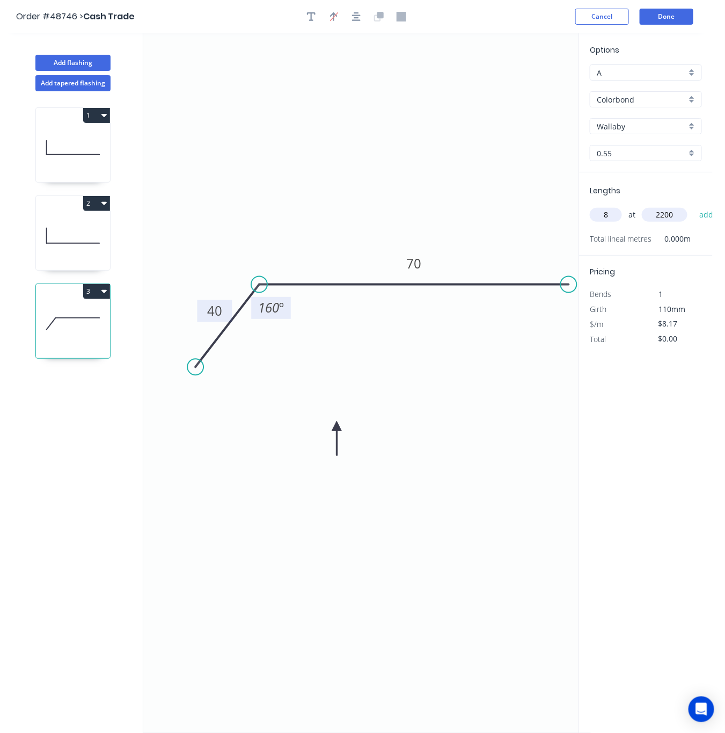
type input "2200"
click at [694, 206] on button "add" at bounding box center [706, 215] width 25 height 18
type input "$143.79"
click at [662, 17] on button "Done" at bounding box center [667, 17] width 54 height 16
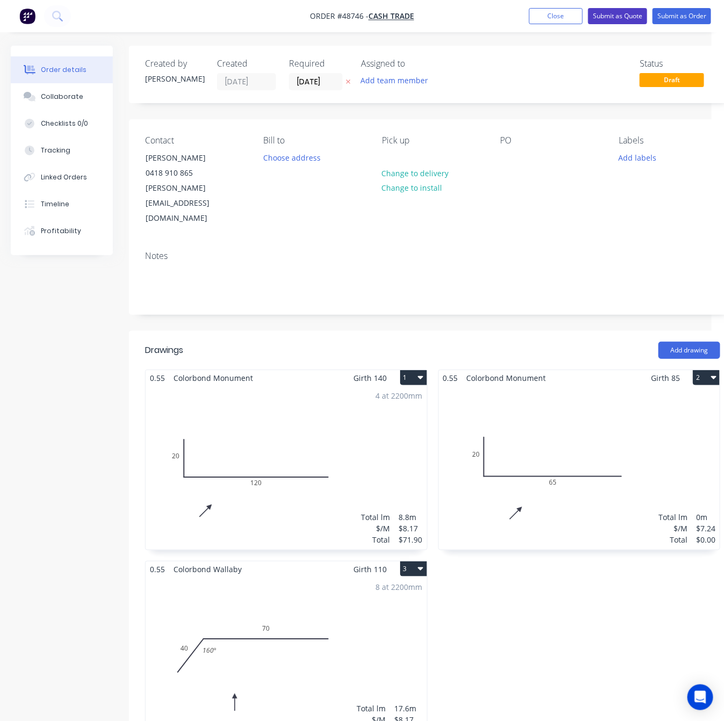
click at [625, 19] on button "Submit as Quote" at bounding box center [617, 16] width 59 height 16
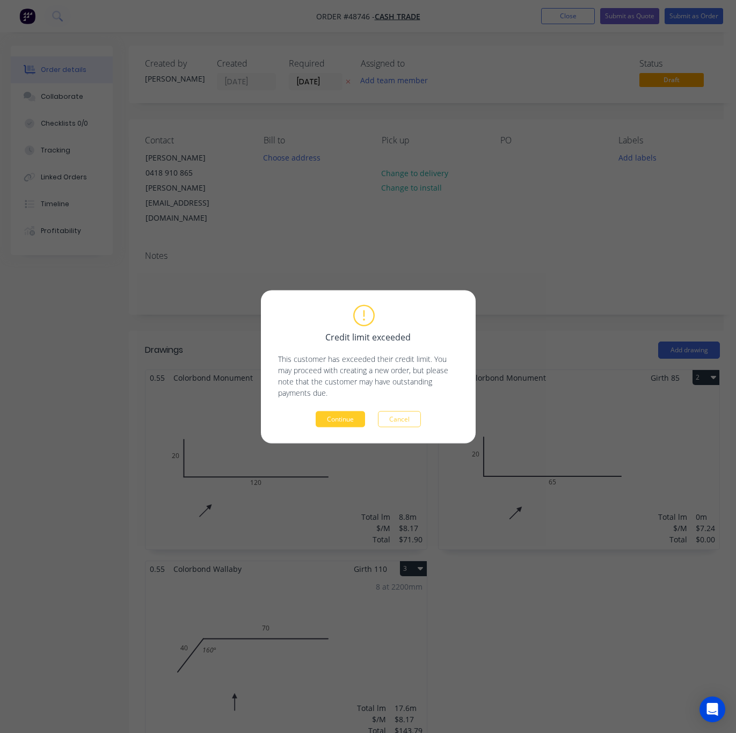
click at [342, 416] on button "Continue" at bounding box center [340, 419] width 49 height 16
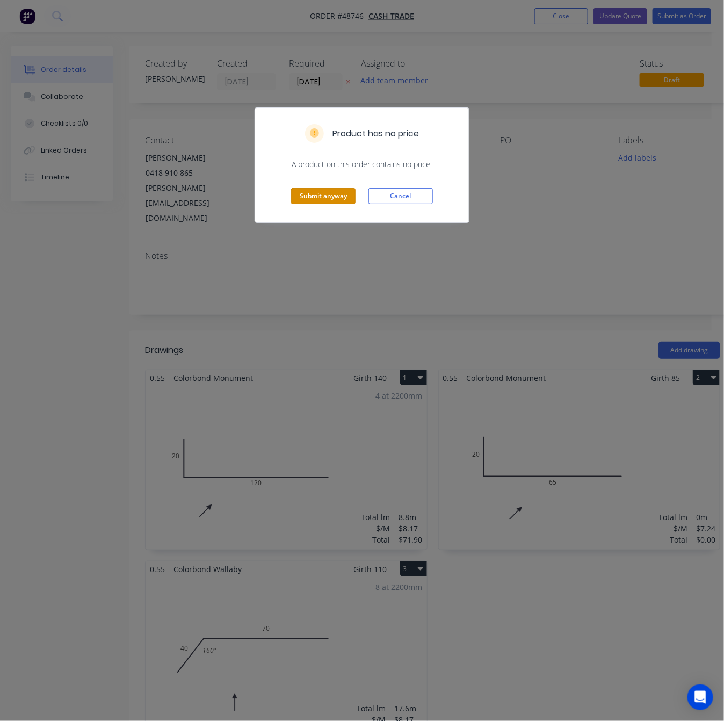
click at [330, 198] on button "Submit anyway" at bounding box center [323, 196] width 64 height 16
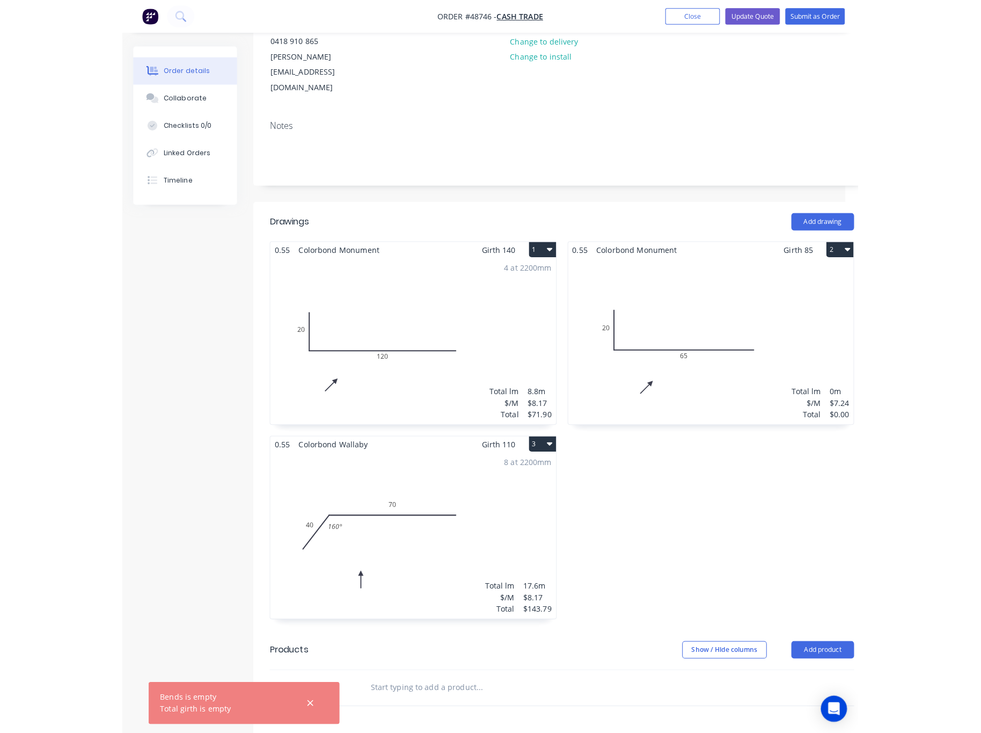
scroll to position [161, 0]
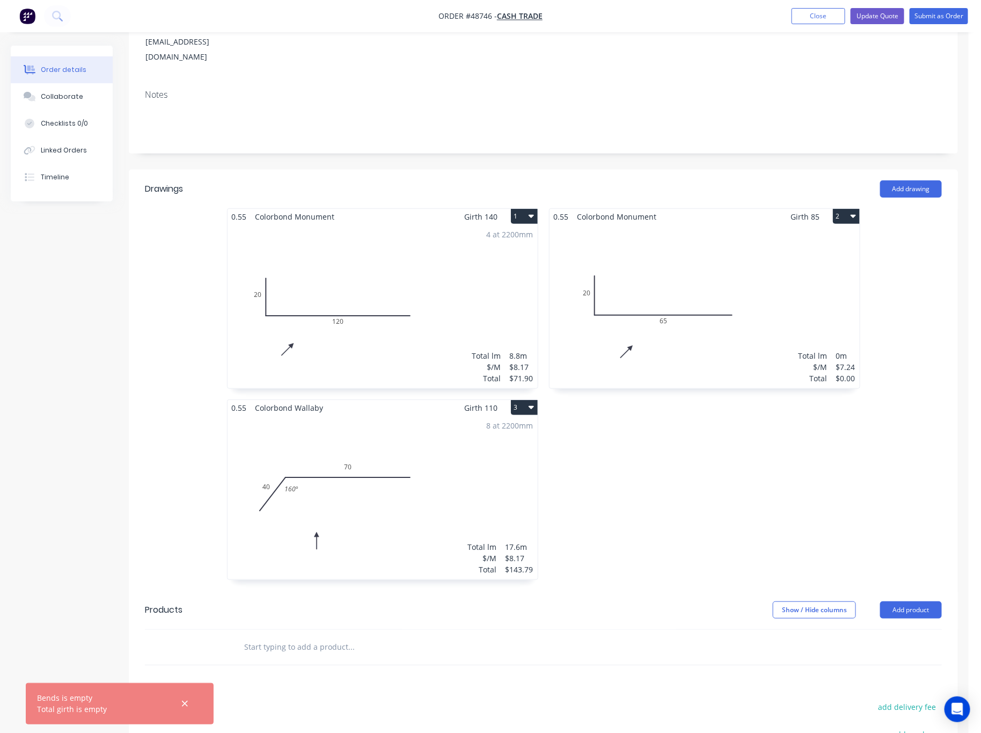
click at [783, 280] on div "Total lm $/M Total 0m $7.24 $0.00" at bounding box center [705, 306] width 310 height 164
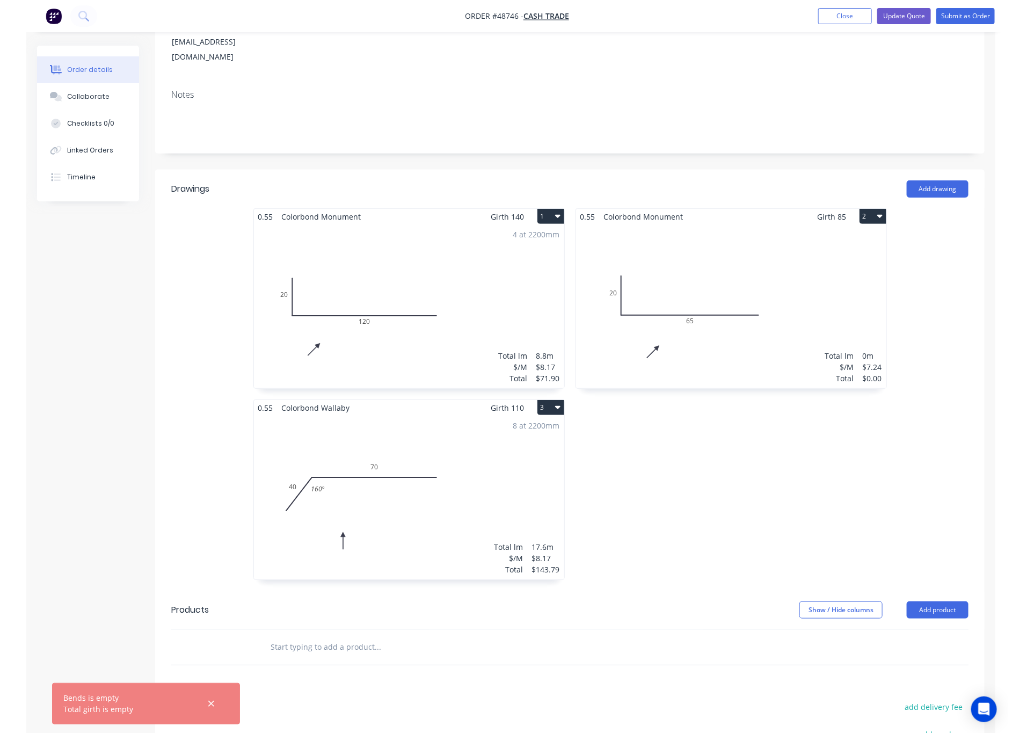
scroll to position [21, 0]
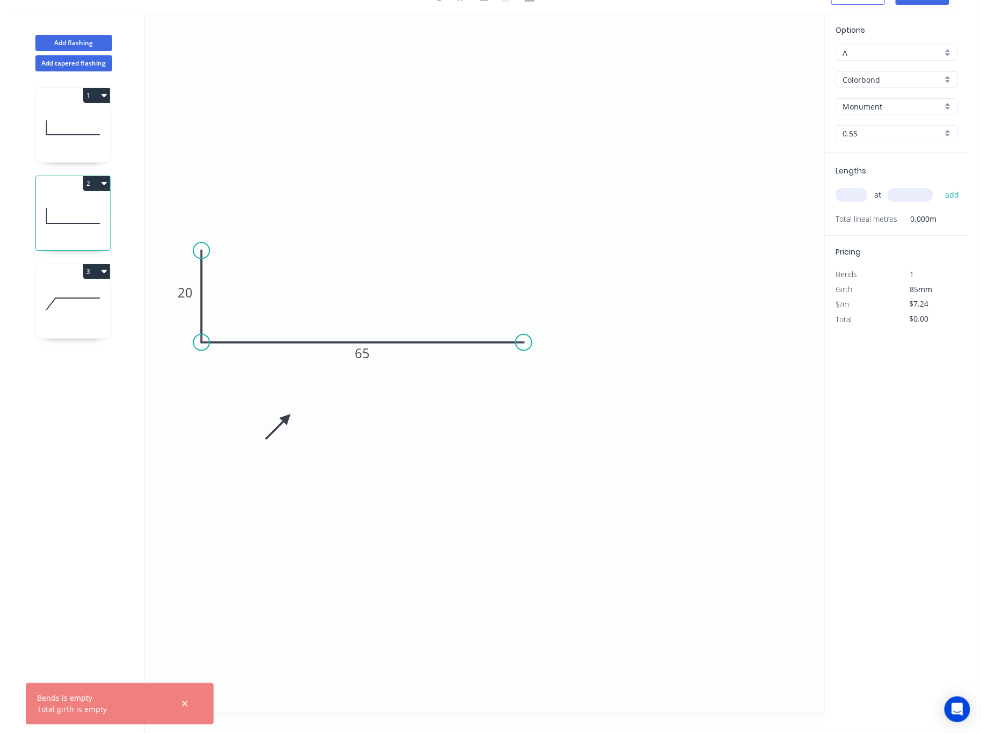
click at [796, 192] on input "text" at bounding box center [852, 195] width 32 height 14
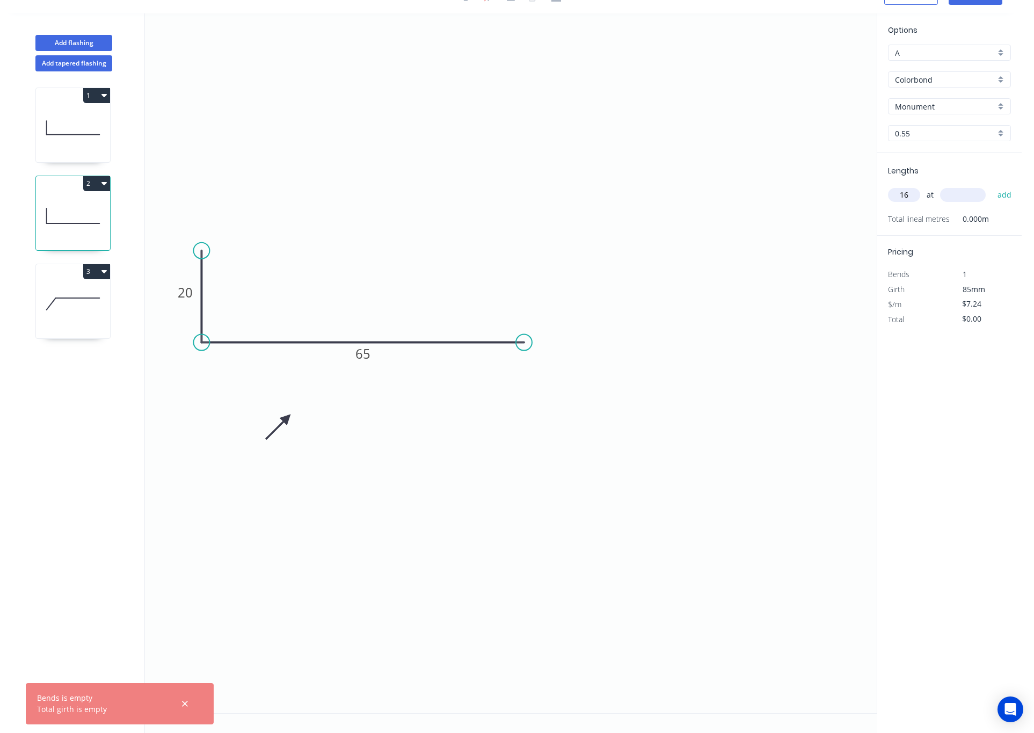
type input "16"
click at [796, 183] on div "16 at add" at bounding box center [950, 194] width 125 height 29
click at [796, 190] on input "text" at bounding box center [963, 195] width 46 height 14
type input "2200"
click at [796, 186] on button "add" at bounding box center [1004, 195] width 25 height 18
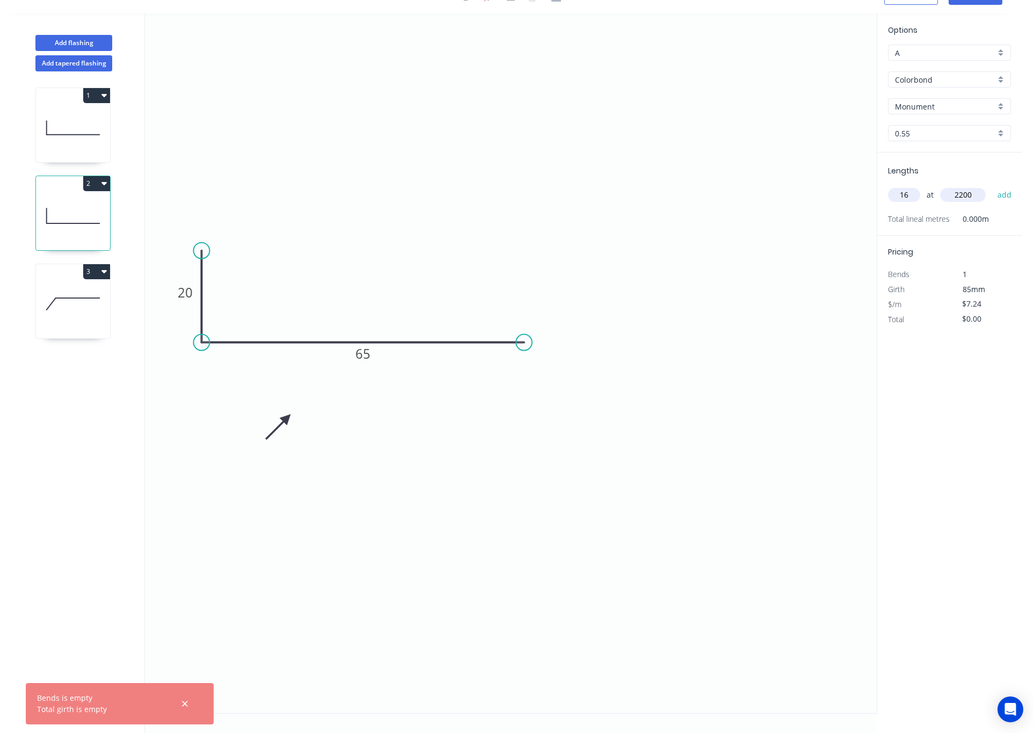
type input "$254.85"
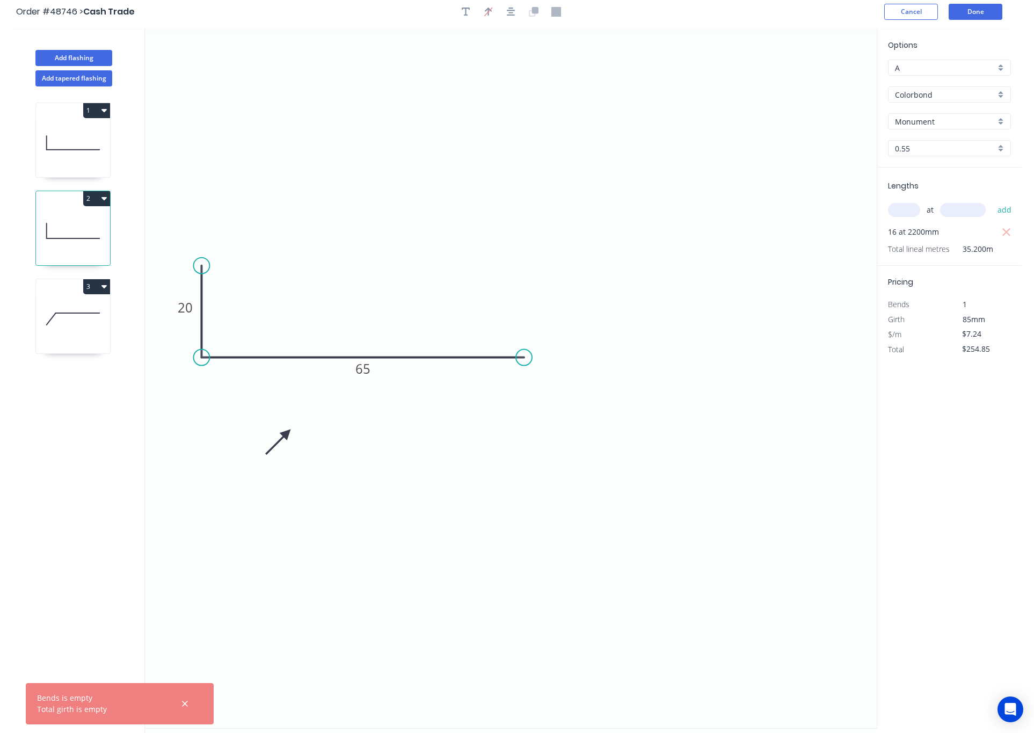
scroll to position [0, 0]
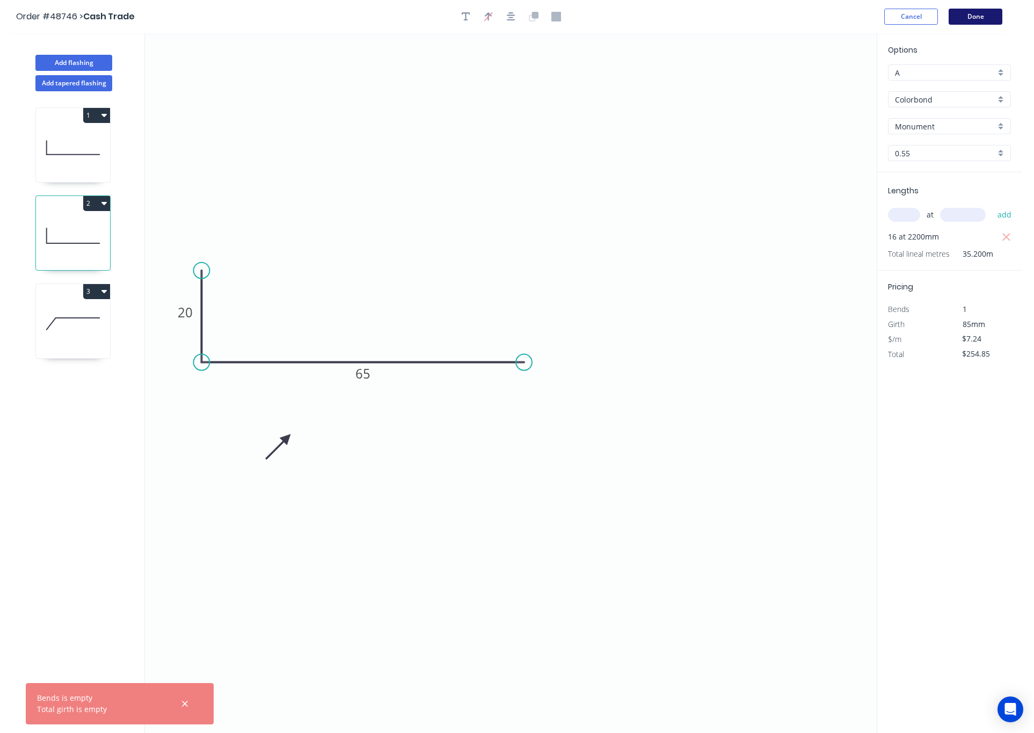
click at [796, 18] on button "Done" at bounding box center [976, 17] width 54 height 16
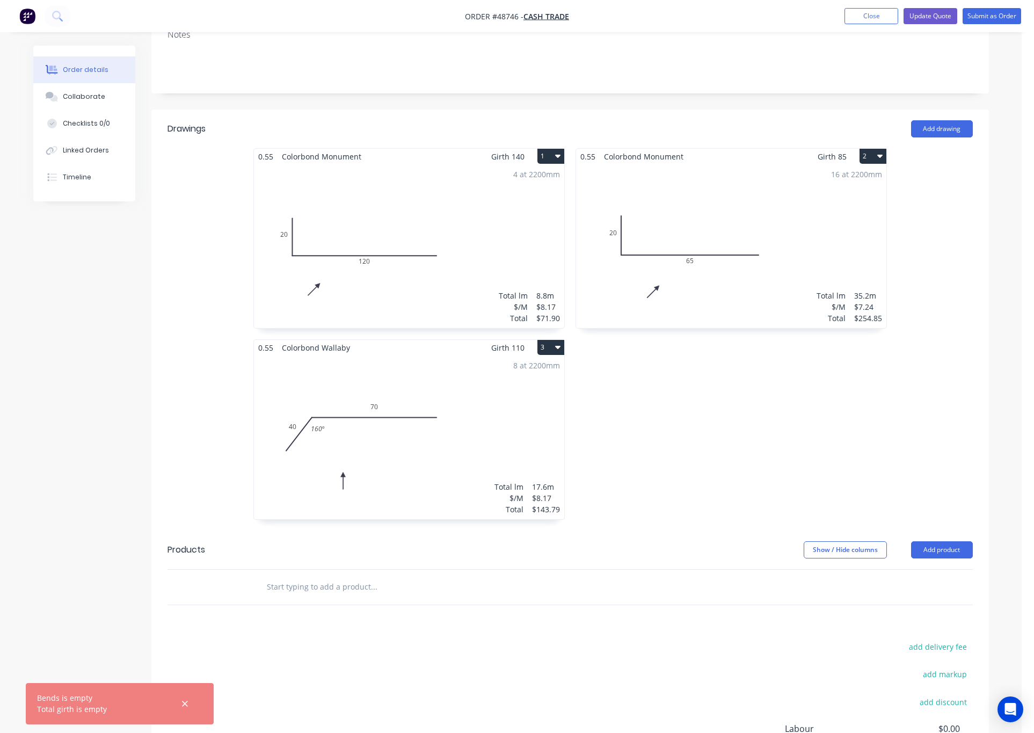
scroll to position [242, 0]
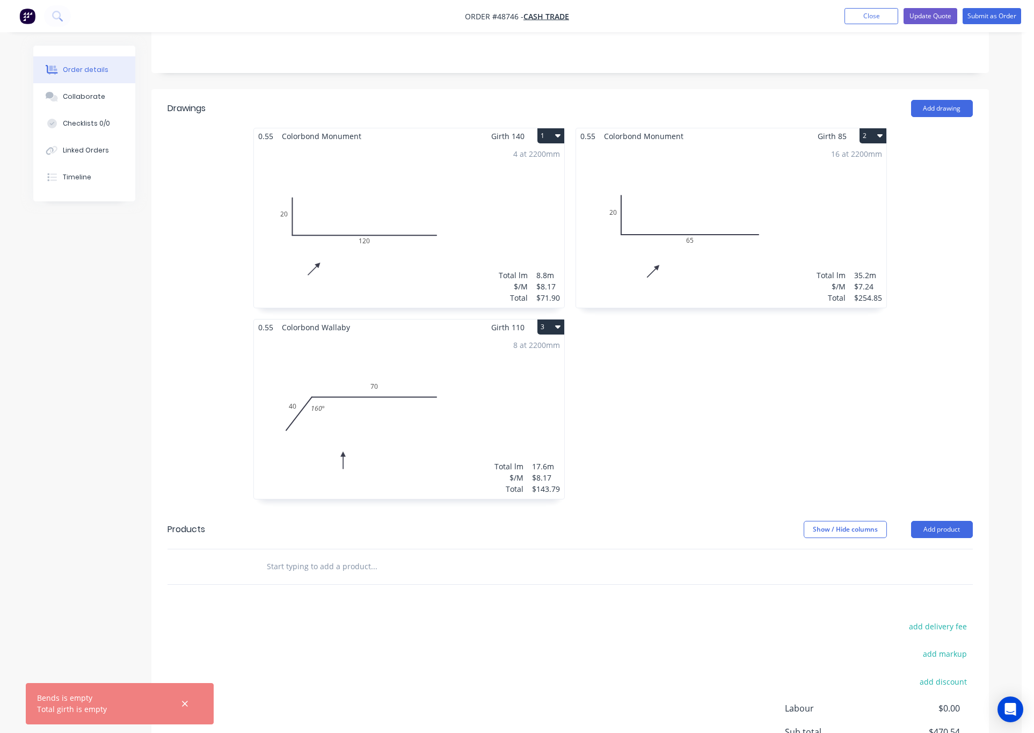
click at [784, 369] on div "0.55 Colorbond Monument Girth 85 2 0 20 65 0 20 65 16 at 2200mm Total lm $/M To…" at bounding box center [731, 319] width 322 height 382
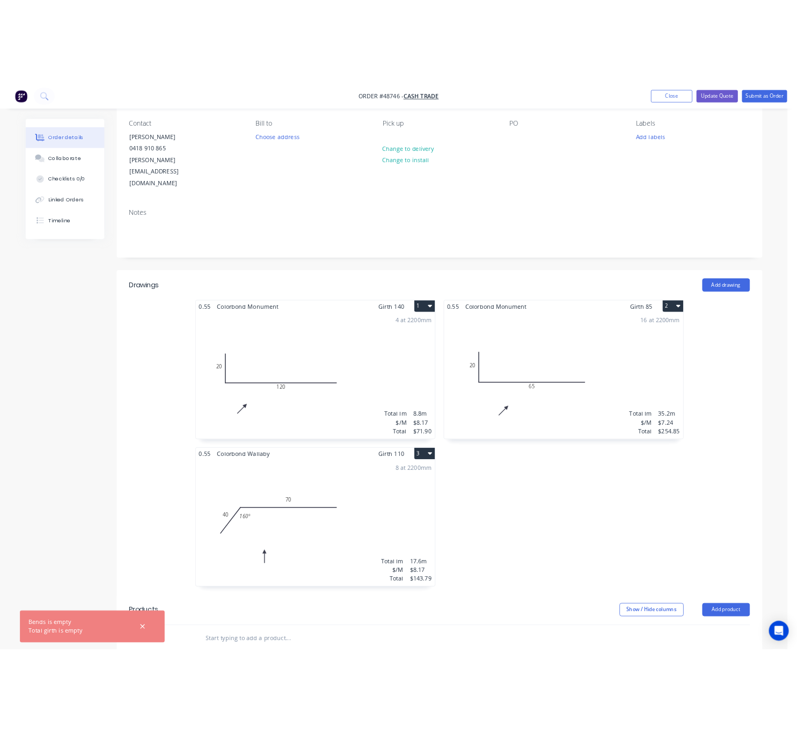
scroll to position [0, 0]
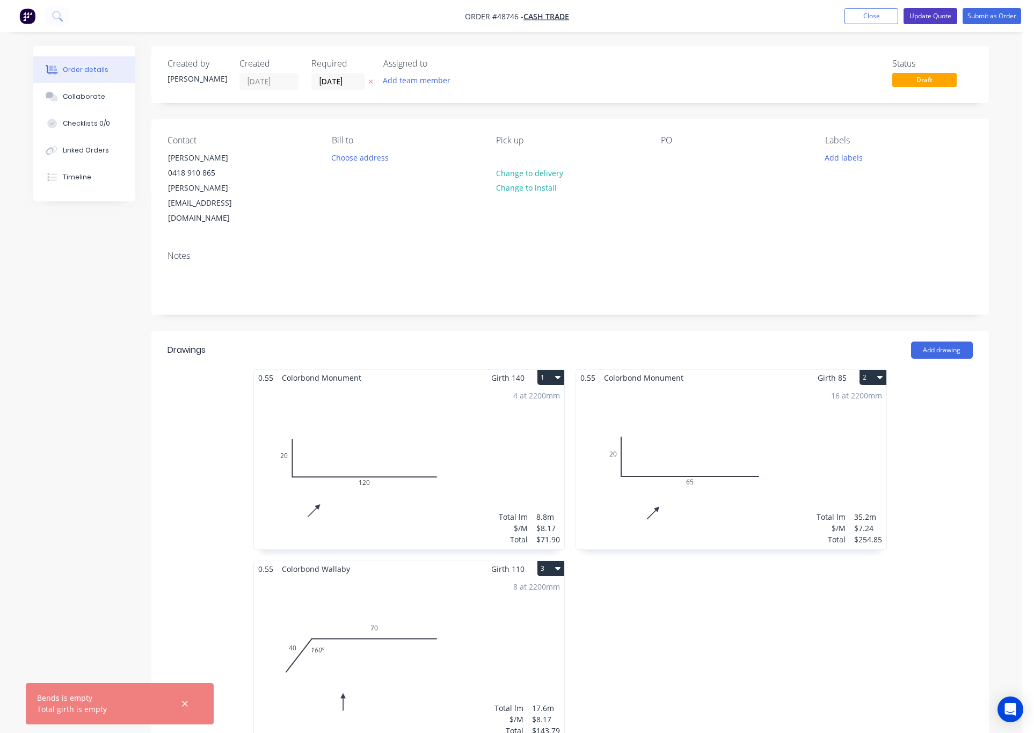
click at [796, 13] on button "Update Quote" at bounding box center [931, 16] width 54 height 16
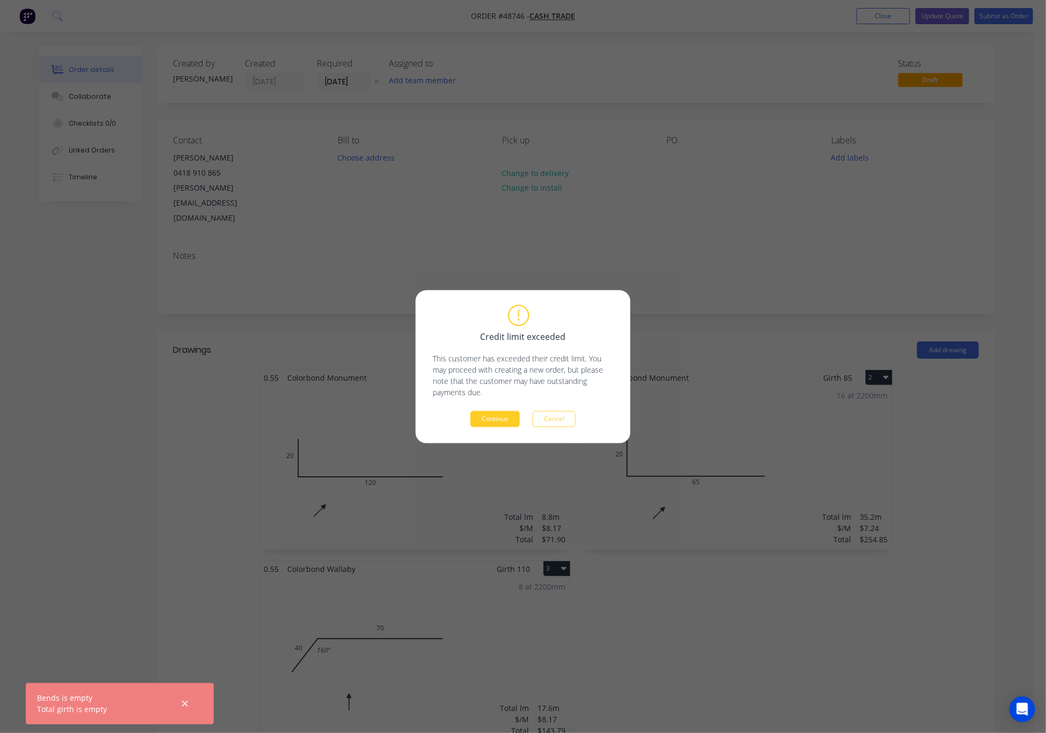
click at [498, 417] on button "Continue" at bounding box center [494, 419] width 49 height 16
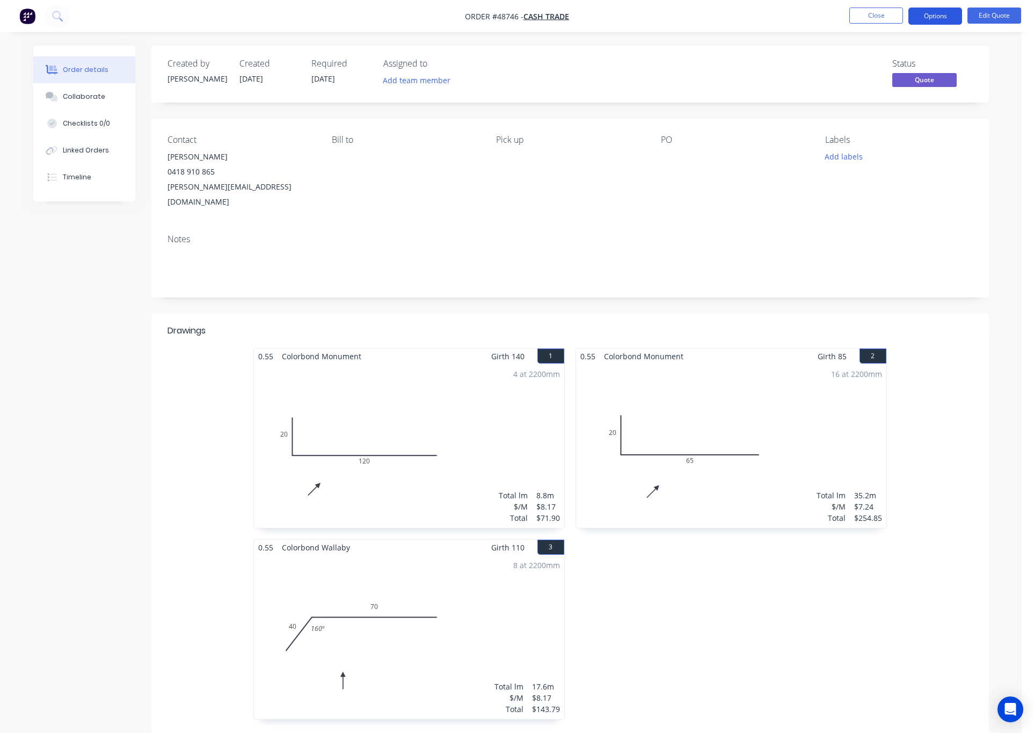
click at [796, 17] on button "Options" at bounding box center [935, 16] width 54 height 17
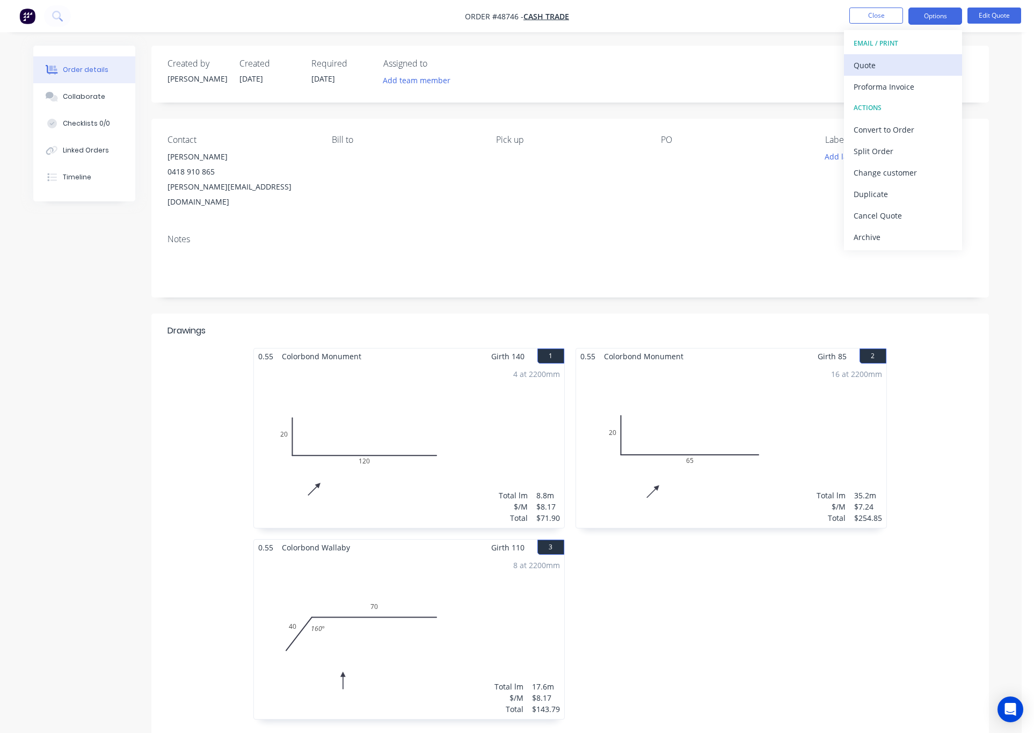
click at [796, 64] on div "Quote" at bounding box center [903, 65] width 99 height 16
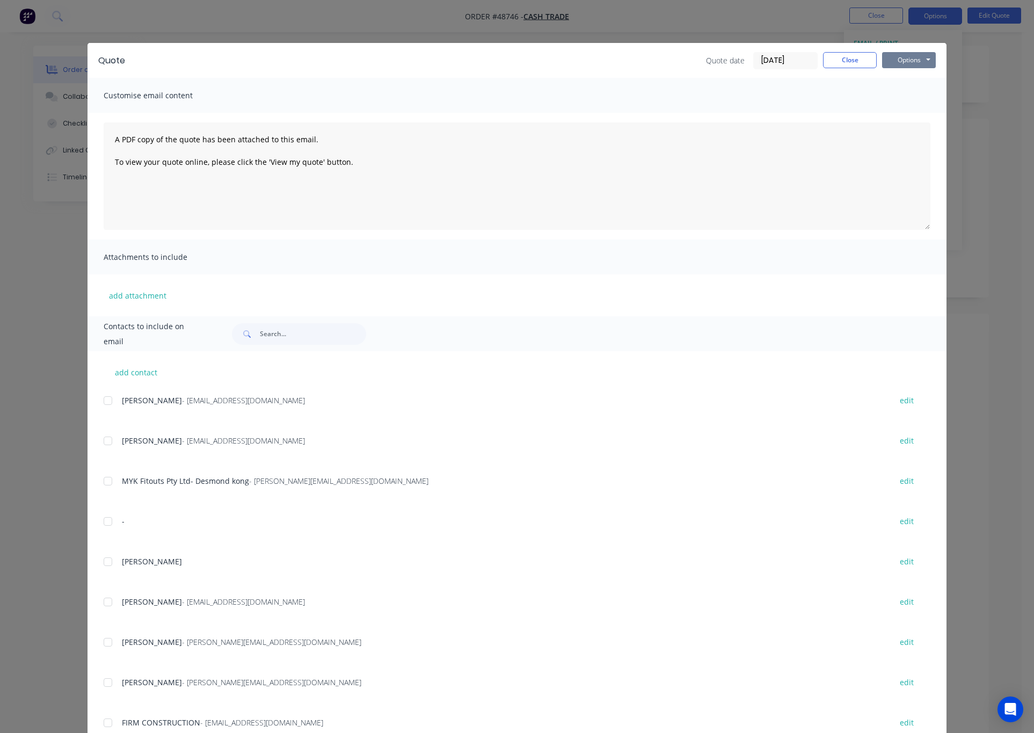
click at [796, 60] on button "Options" at bounding box center [909, 60] width 54 height 16
click at [796, 99] on button "Print" at bounding box center [916, 97] width 69 height 18
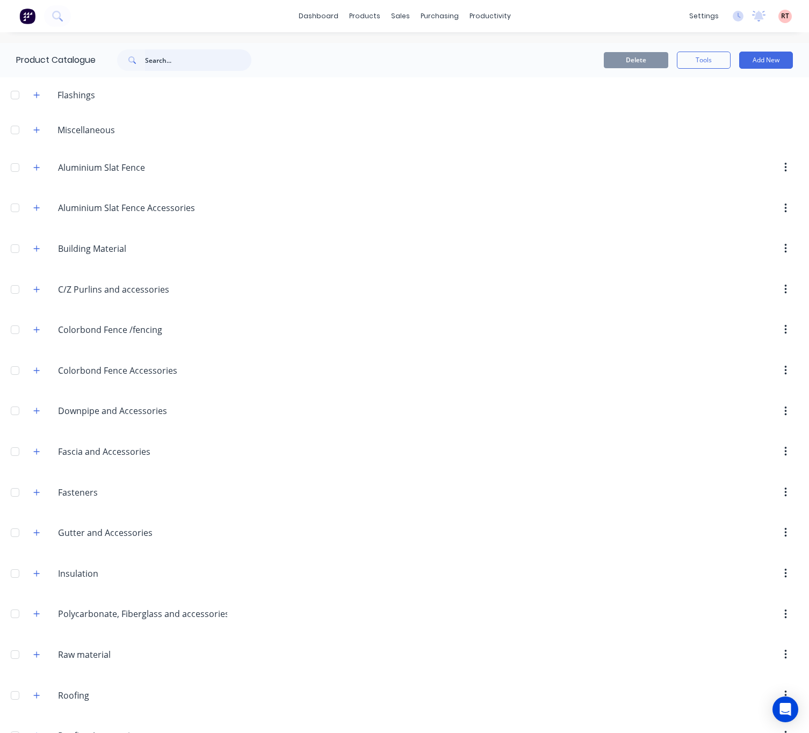
click at [180, 62] on input "text" at bounding box center [198, 59] width 106 height 21
click at [362, 11] on div "products" at bounding box center [365, 16] width 42 height 16
click at [381, 53] on div "Product Catalogue" at bounding box center [406, 52] width 67 height 10
click at [386, 47] on div "Product Catalogue" at bounding box center [406, 52] width 67 height 10
click at [181, 60] on input "text" at bounding box center [198, 59] width 106 height 21
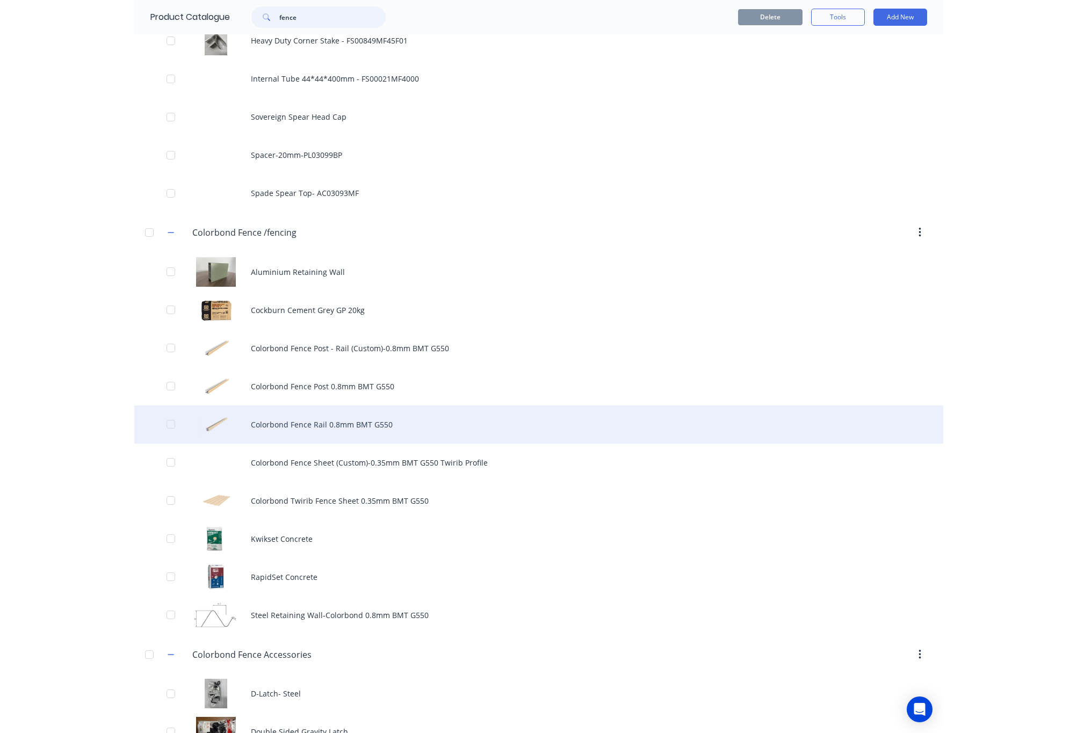
scroll to position [966, 0]
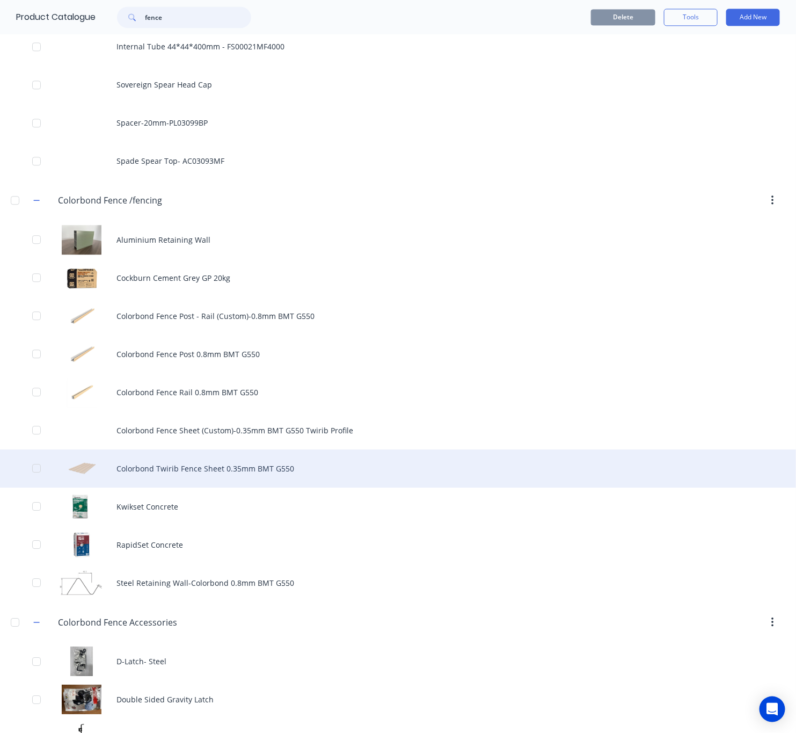
type input "fence"
click at [355, 471] on div "Colorbond Twirib Fence Sheet 0.35mm BMT G550" at bounding box center [398, 468] width 796 height 38
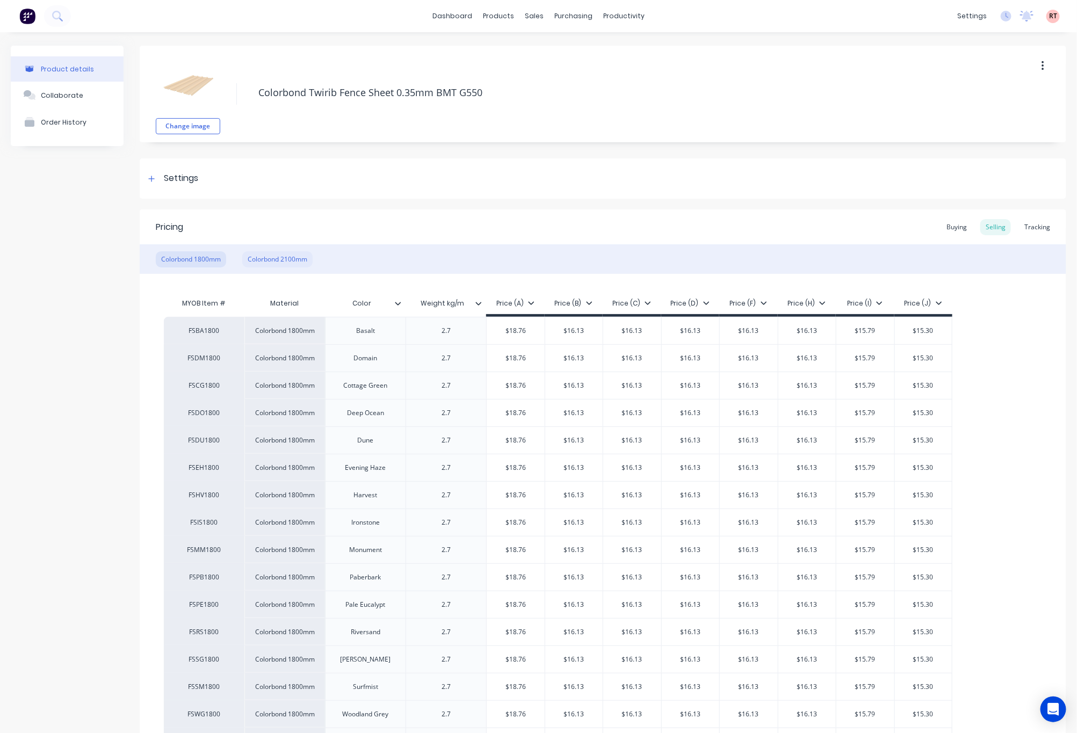
click at [301, 261] on div "Colorbond 2100mm" at bounding box center [277, 259] width 70 height 16
click at [184, 258] on div "Colorbond 1800mm" at bounding box center [191, 259] width 70 height 16
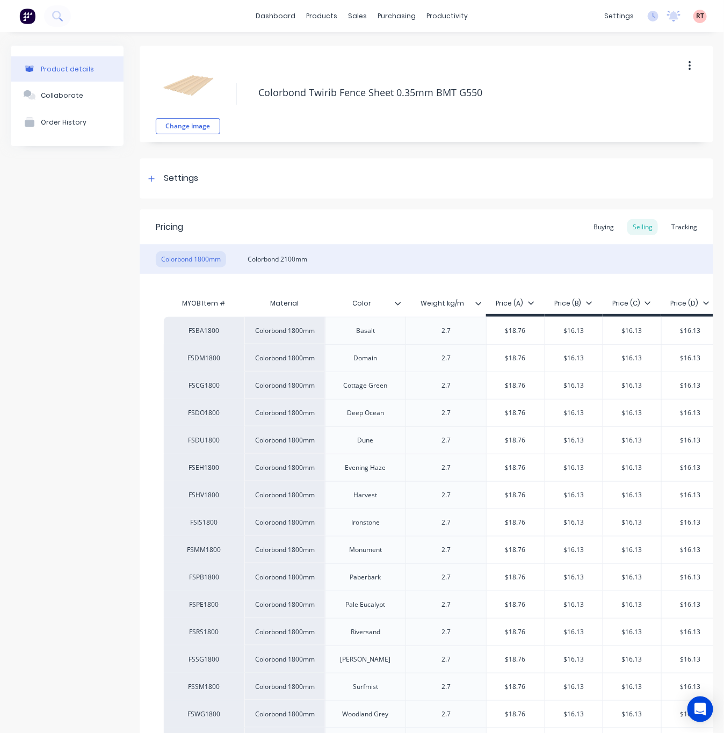
type textarea "x"
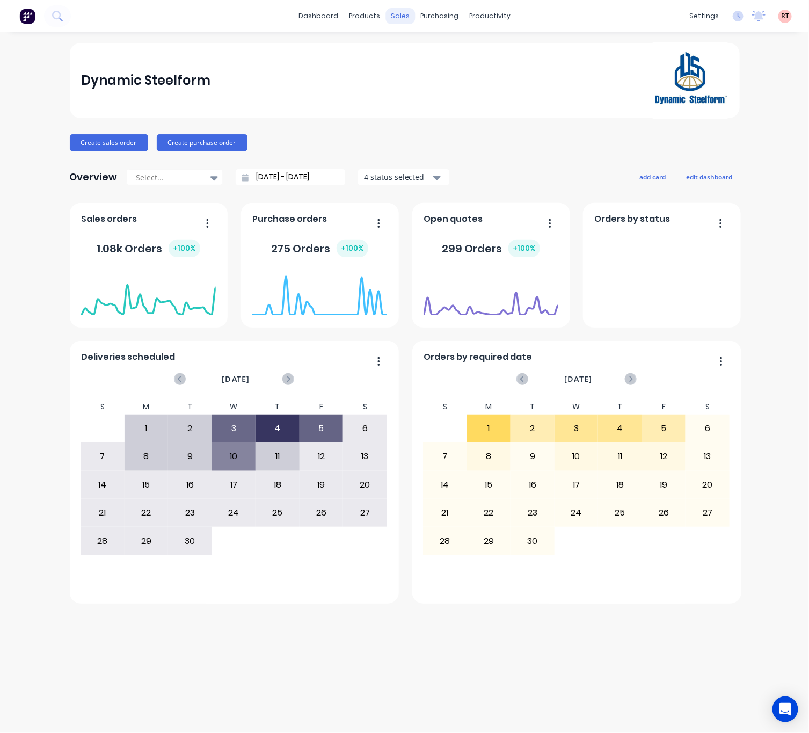
click at [399, 18] on div "sales" at bounding box center [401, 16] width 30 height 16
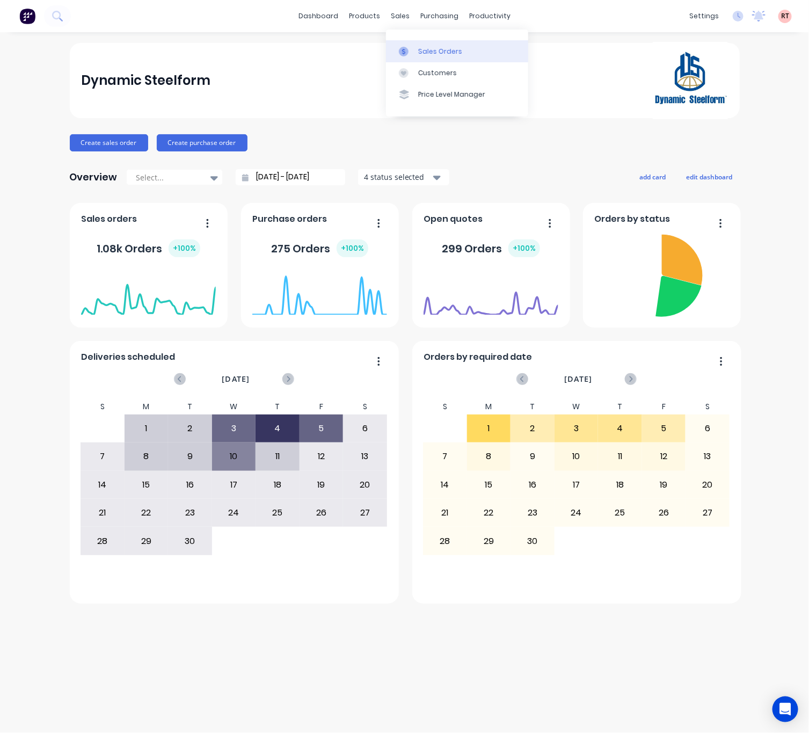
click at [411, 49] on div at bounding box center [407, 52] width 16 height 10
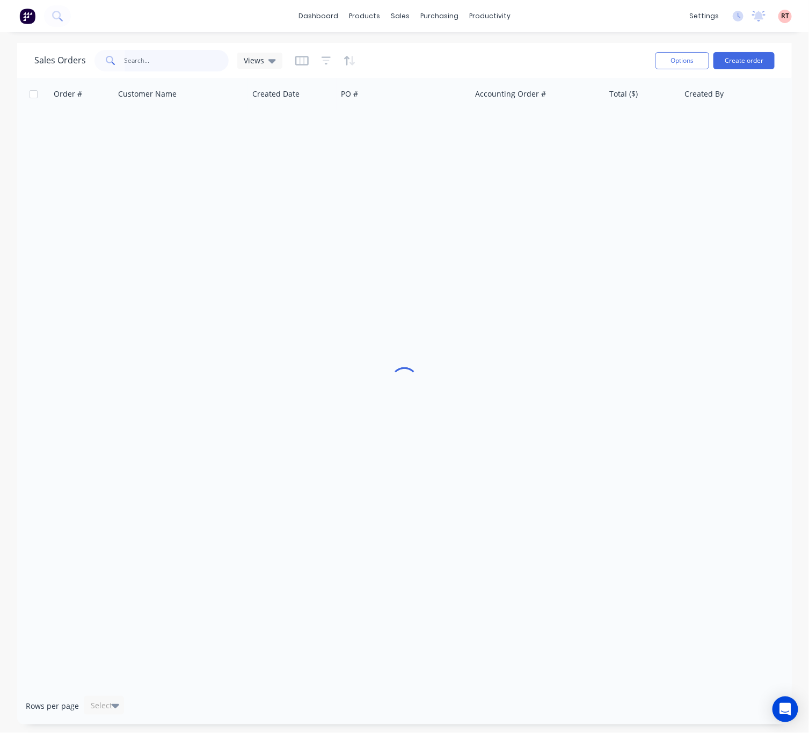
click at [184, 62] on input "text" at bounding box center [177, 60] width 105 height 21
type input "cash"
click at [431, 71] on div "Customers" at bounding box center [437, 73] width 39 height 10
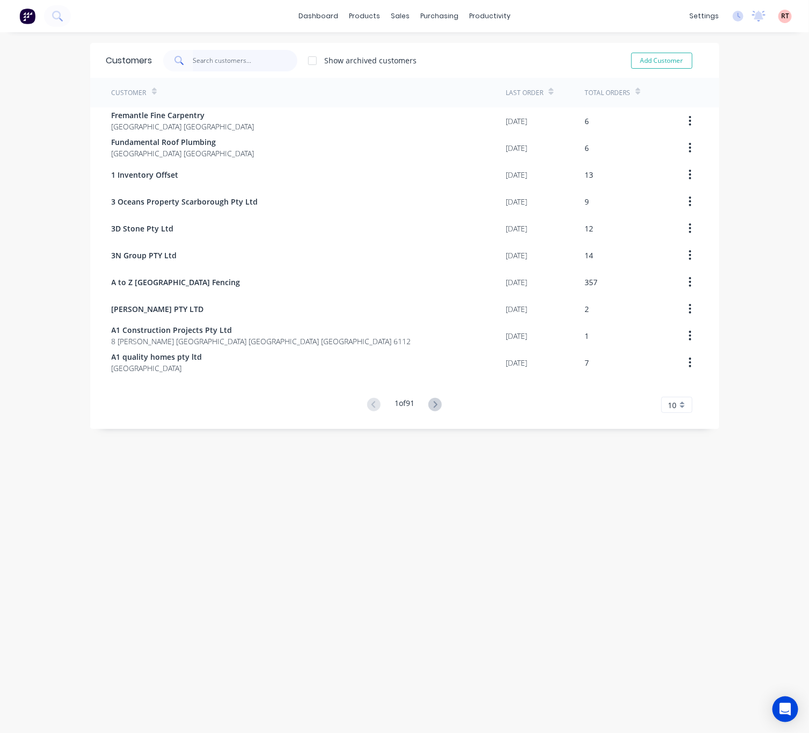
click at [242, 60] on input "text" at bounding box center [245, 60] width 105 height 21
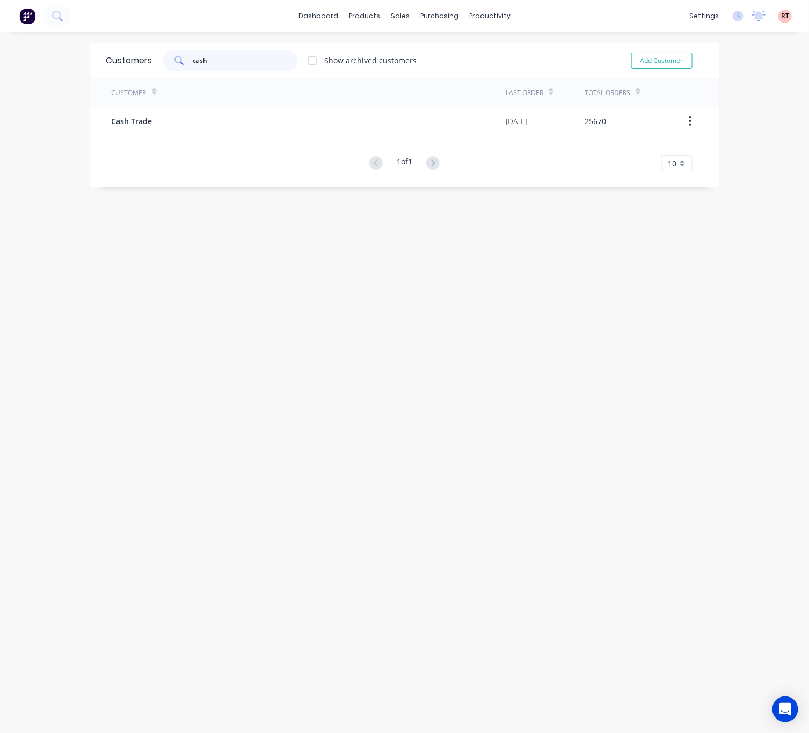
type input "cash"
click at [295, 142] on div "Customer Last Order Total Orders Cash Trade [DATE] 25670 1 of 1 10 5 10 15 20 2…" at bounding box center [404, 124] width 629 height 93
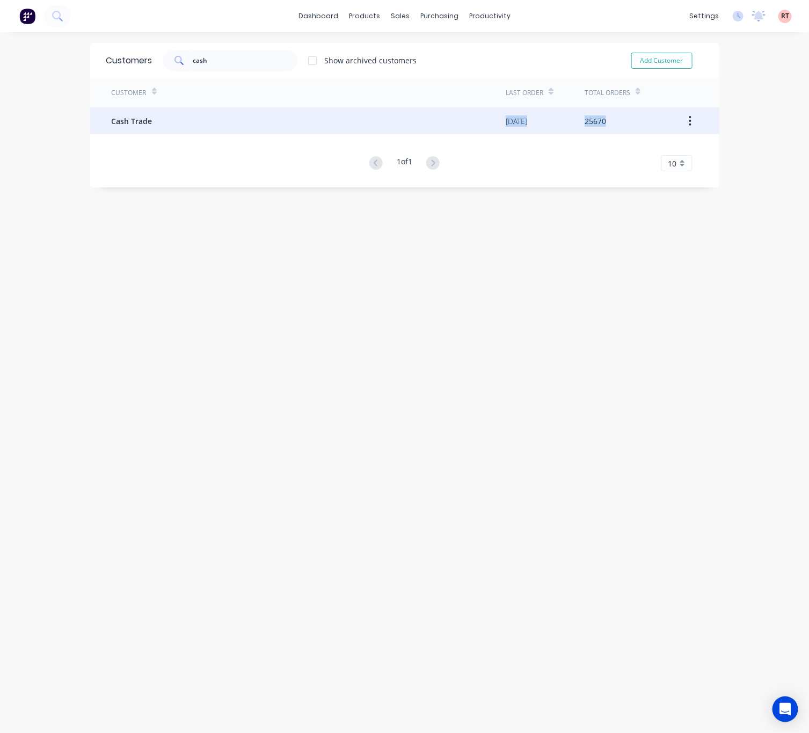
click at [290, 127] on div "Cash Trade" at bounding box center [309, 120] width 395 height 27
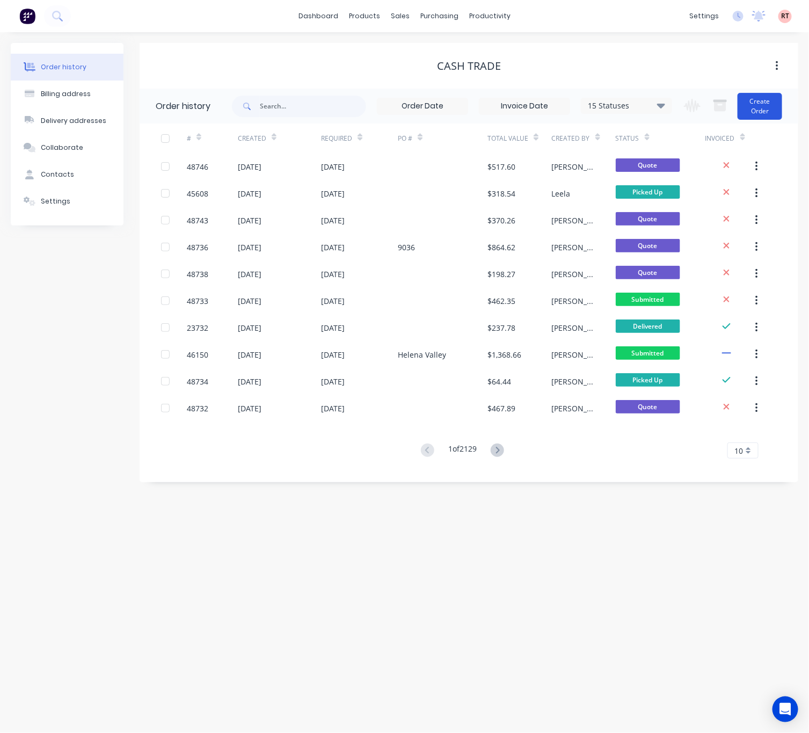
click at [760, 100] on button "Create Order" at bounding box center [760, 106] width 45 height 27
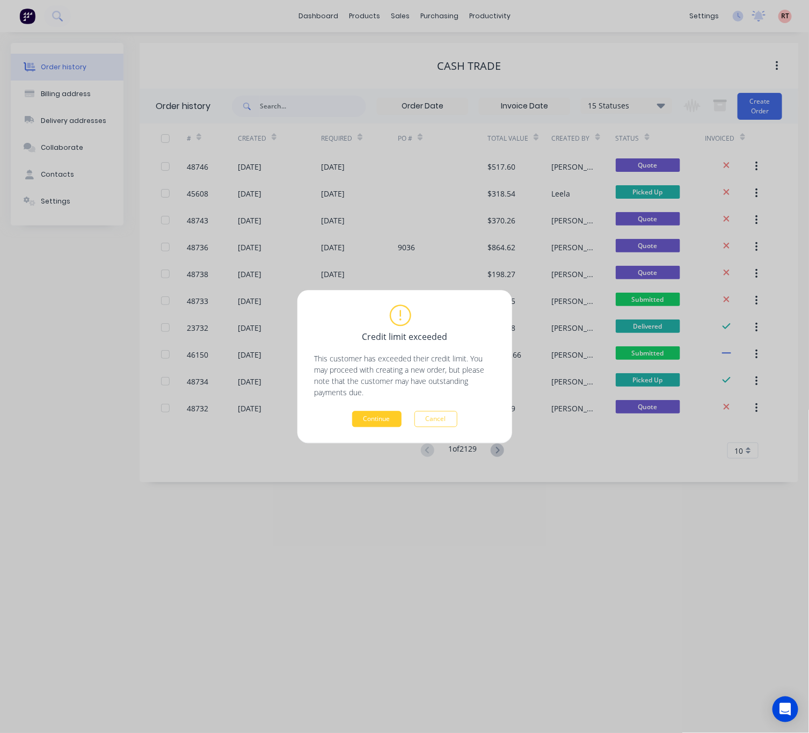
click at [379, 420] on button "Continue" at bounding box center [376, 419] width 49 height 16
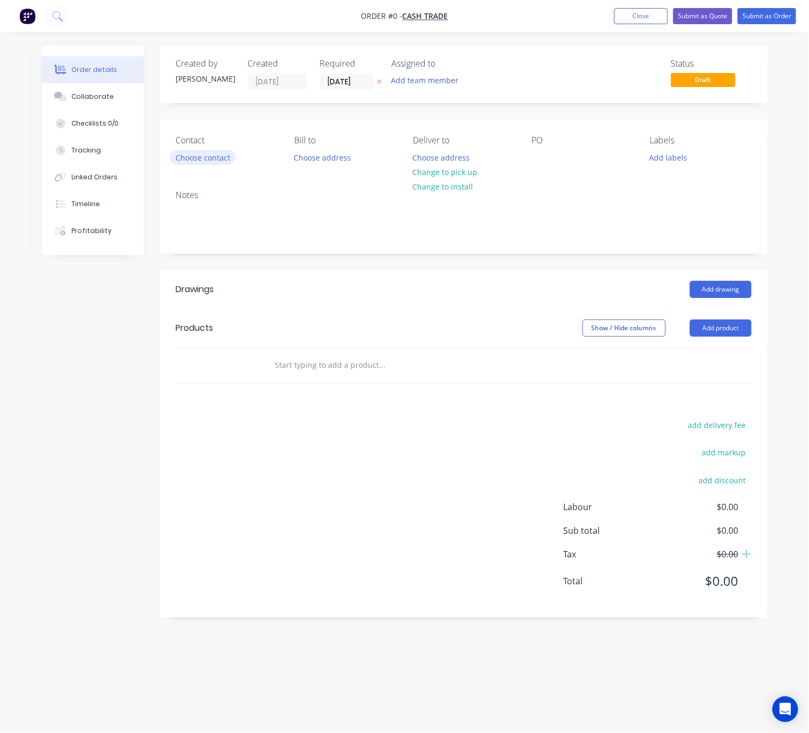
click at [206, 160] on button "Choose contact" at bounding box center [203, 157] width 66 height 14
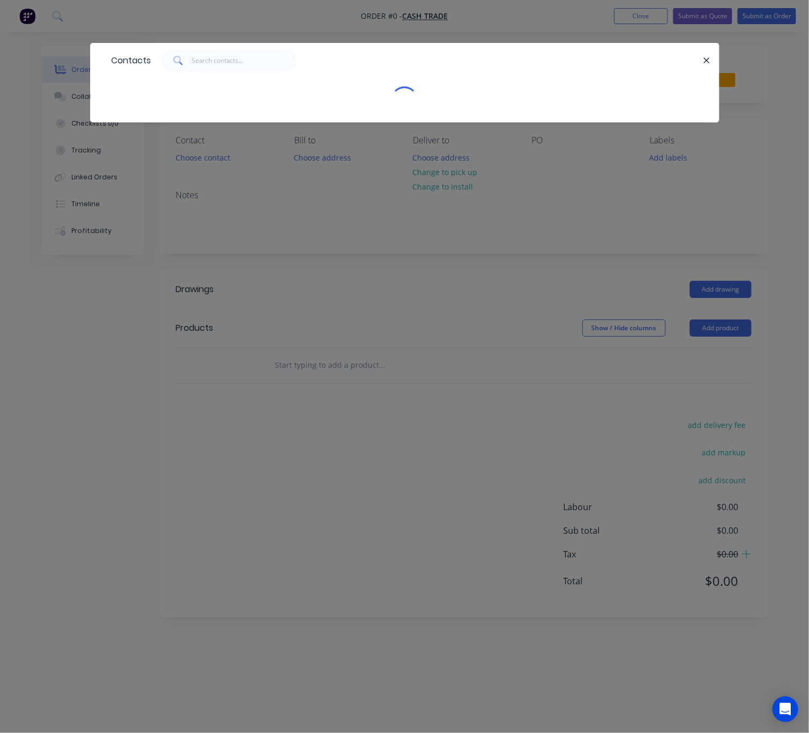
click at [356, 236] on div "Contacts" at bounding box center [404, 366] width 809 height 733
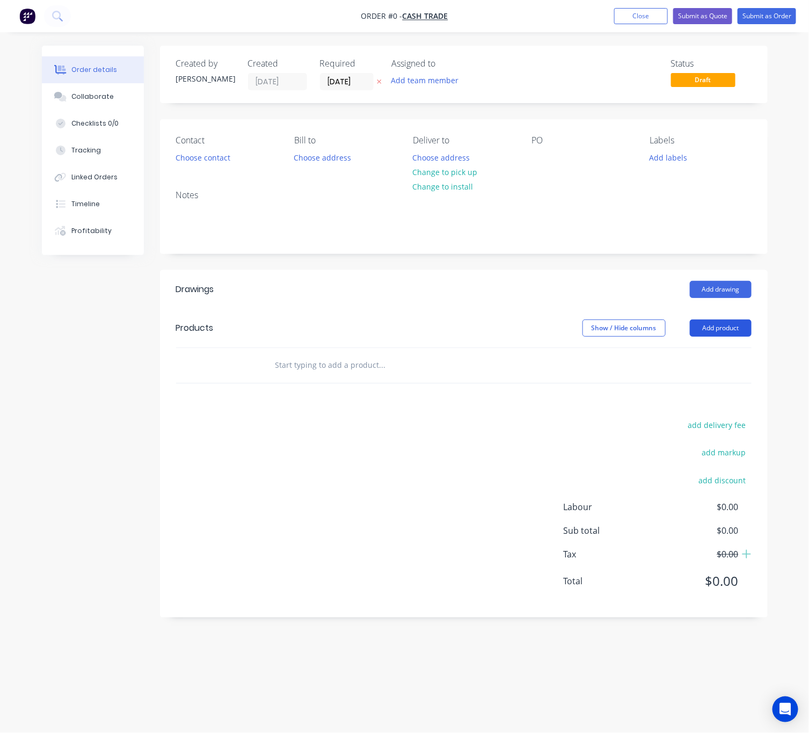
drag, startPoint x: 745, startPoint y: 327, endPoint x: 735, endPoint y: 326, distance: 9.7
click at [743, 327] on button "Add product" at bounding box center [721, 327] width 62 height 17
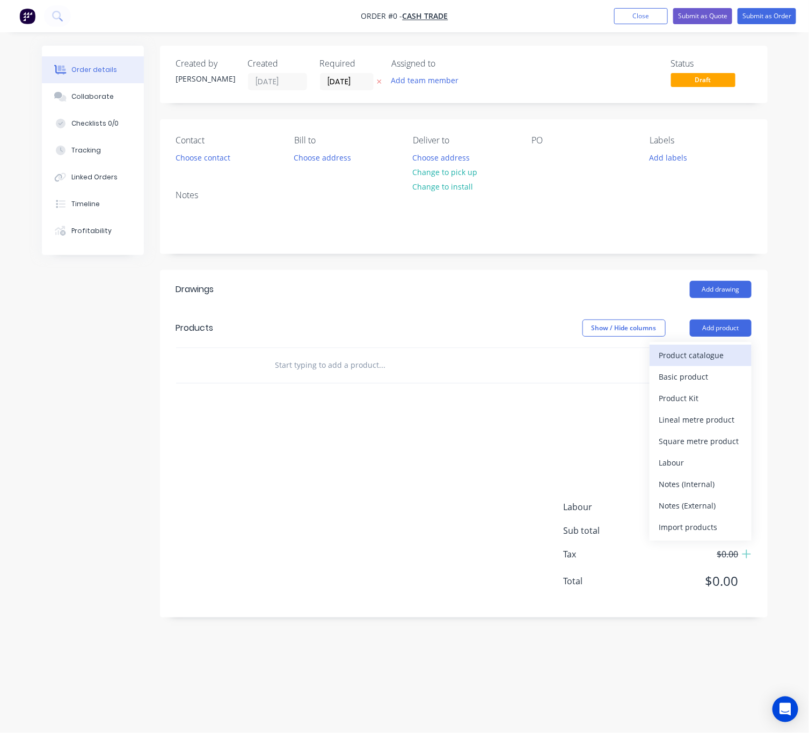
click at [698, 348] on button "Product catalogue" at bounding box center [701, 355] width 102 height 21
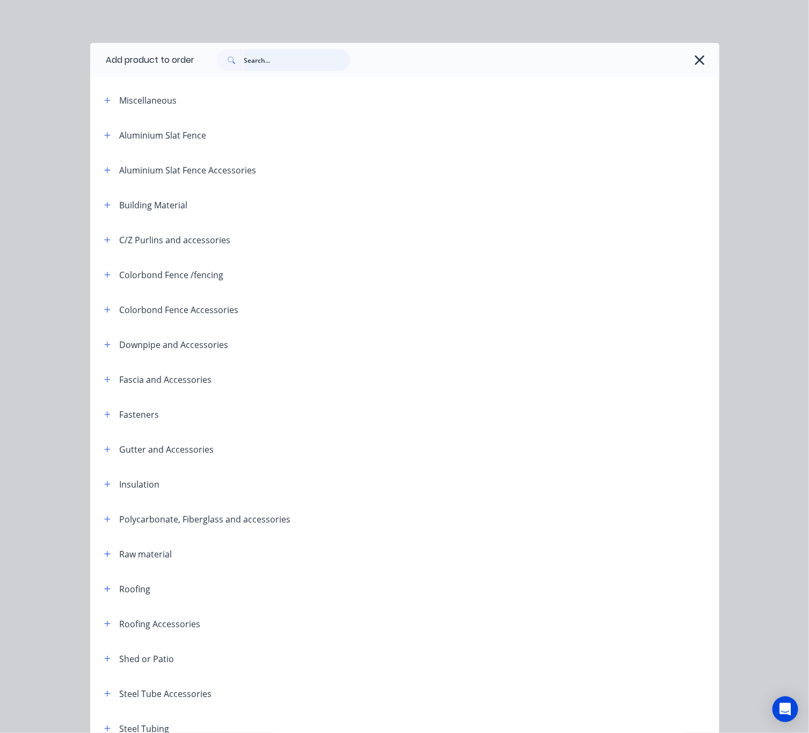
click at [280, 69] on input "text" at bounding box center [297, 59] width 106 height 21
type input "downpipe"
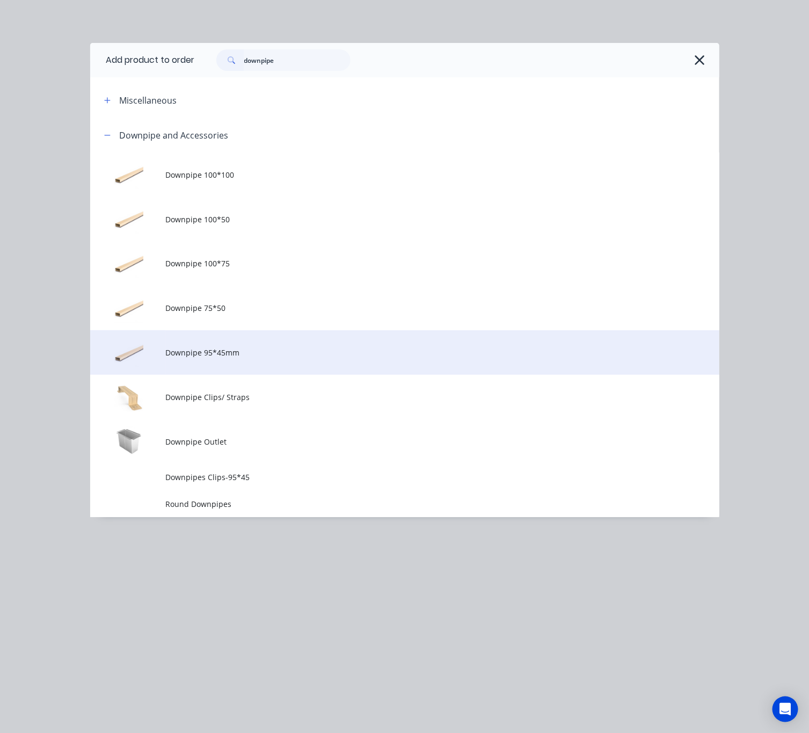
click at [276, 351] on span "Downpipe 95*45mm" at bounding box center [386, 352] width 443 height 11
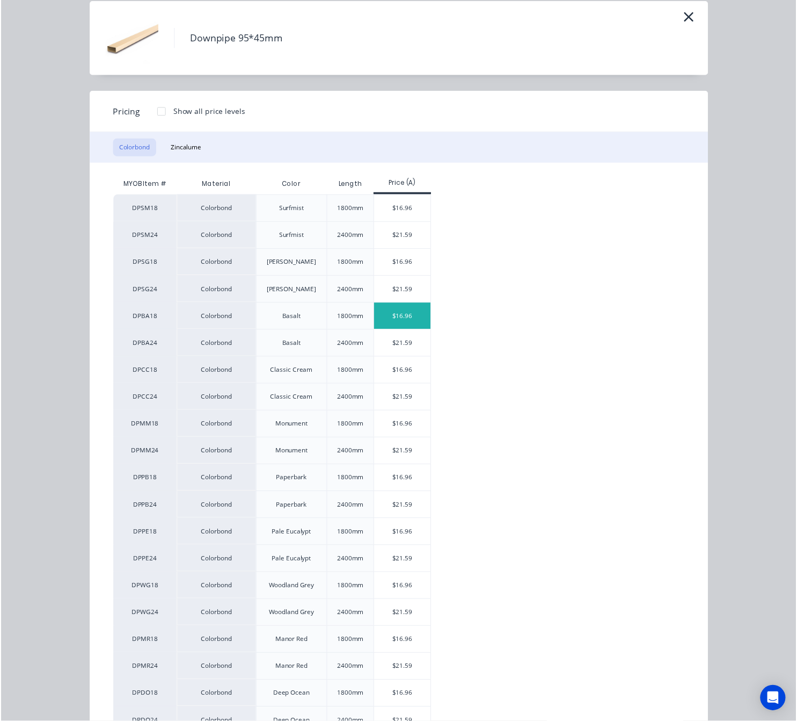
scroll to position [81, 0]
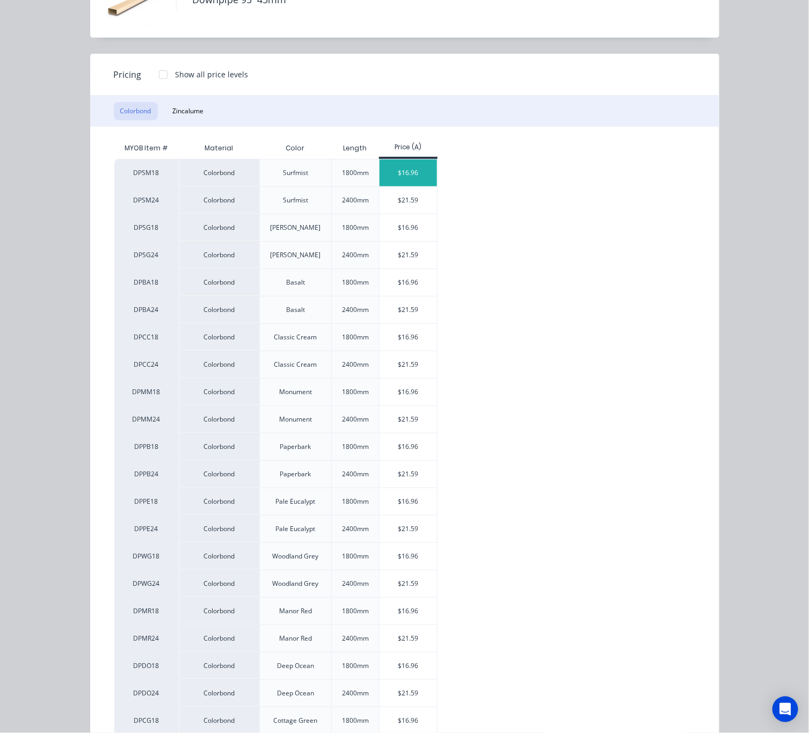
click at [388, 171] on div "$16.96" at bounding box center [408, 172] width 57 height 27
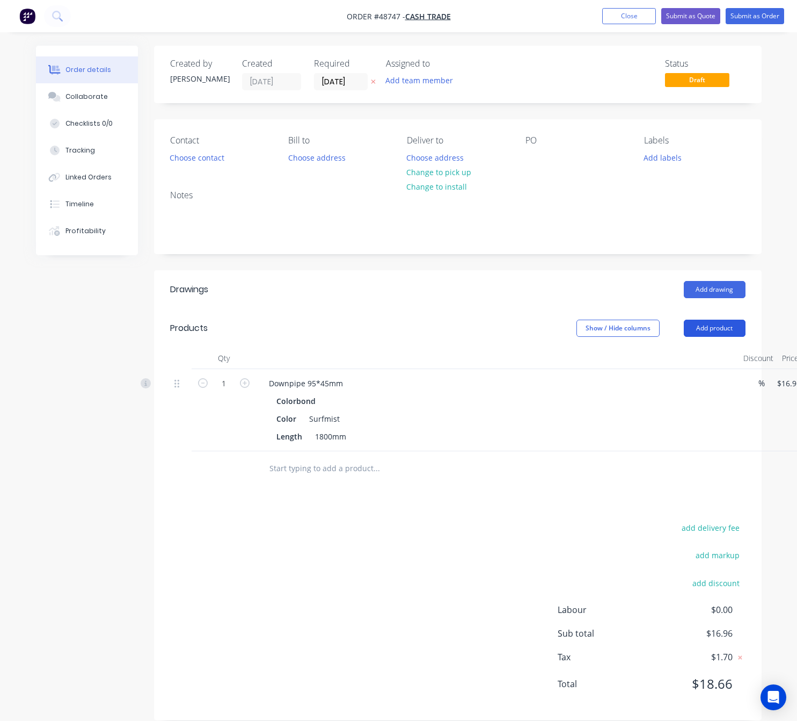
click at [709, 336] on button "Add product" at bounding box center [715, 327] width 62 height 17
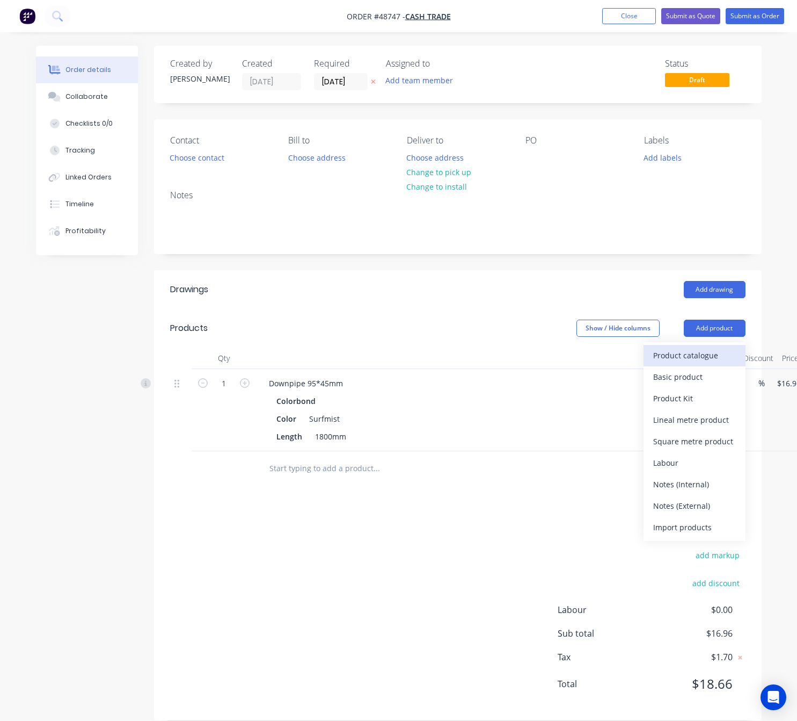
click at [716, 359] on div "Product catalogue" at bounding box center [694, 355] width 83 height 16
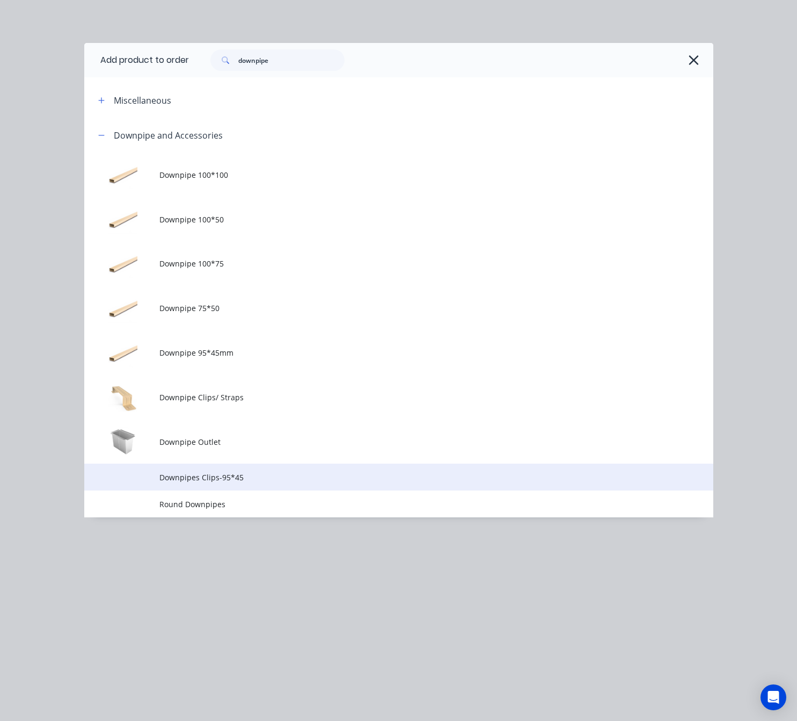
click at [211, 469] on td "Downpipes Clips-95*45" at bounding box center [436, 476] width 554 height 27
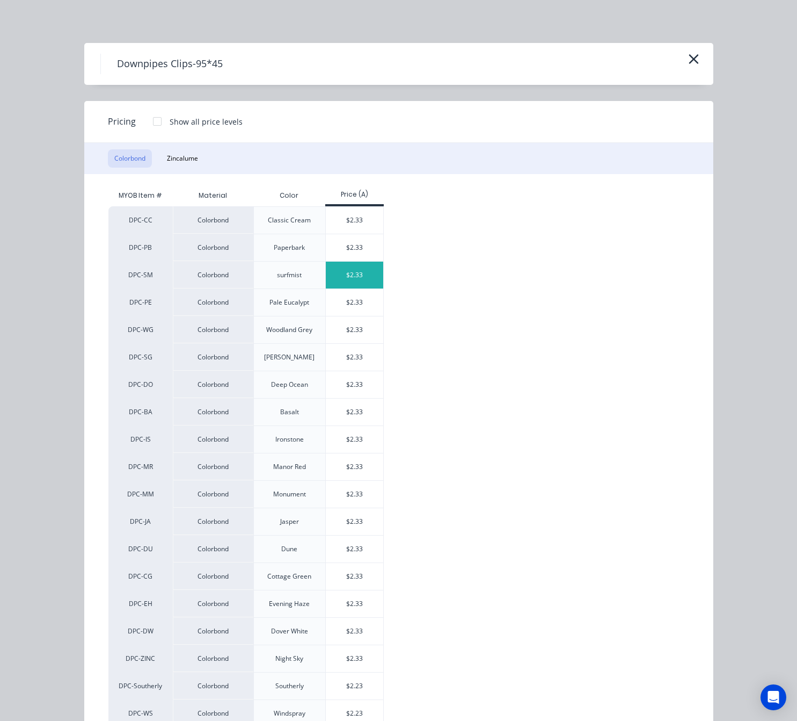
click at [338, 271] on div "$2.33" at bounding box center [354, 274] width 57 height 27
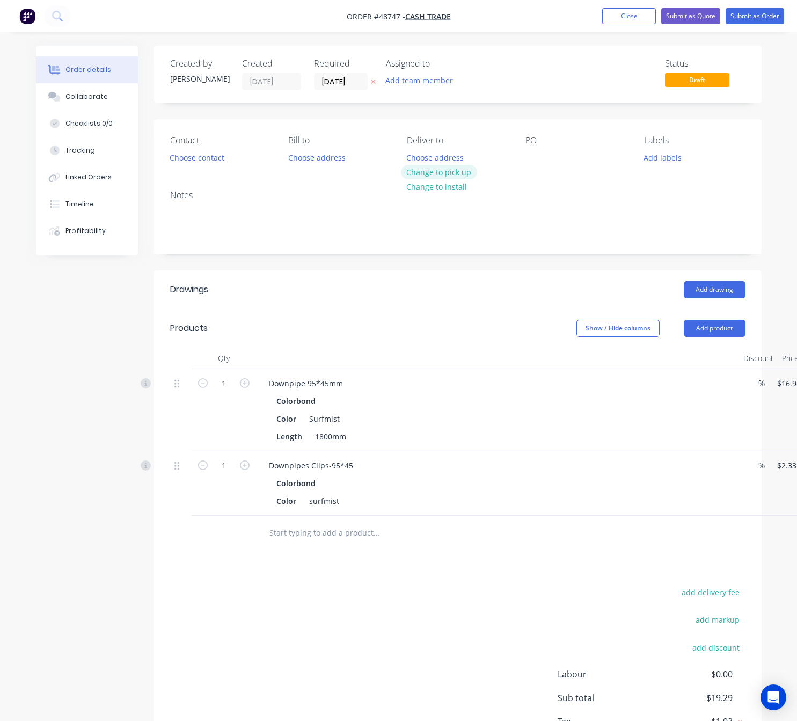
click at [414, 169] on button "Change to pick up" at bounding box center [439, 172] width 76 height 14
click at [733, 324] on button "Add product" at bounding box center [715, 327] width 62 height 17
click at [719, 340] on header "Products Show / Hide columns Add product" at bounding box center [458, 328] width 608 height 39
click at [716, 332] on button "Add product" at bounding box center [715, 327] width 62 height 17
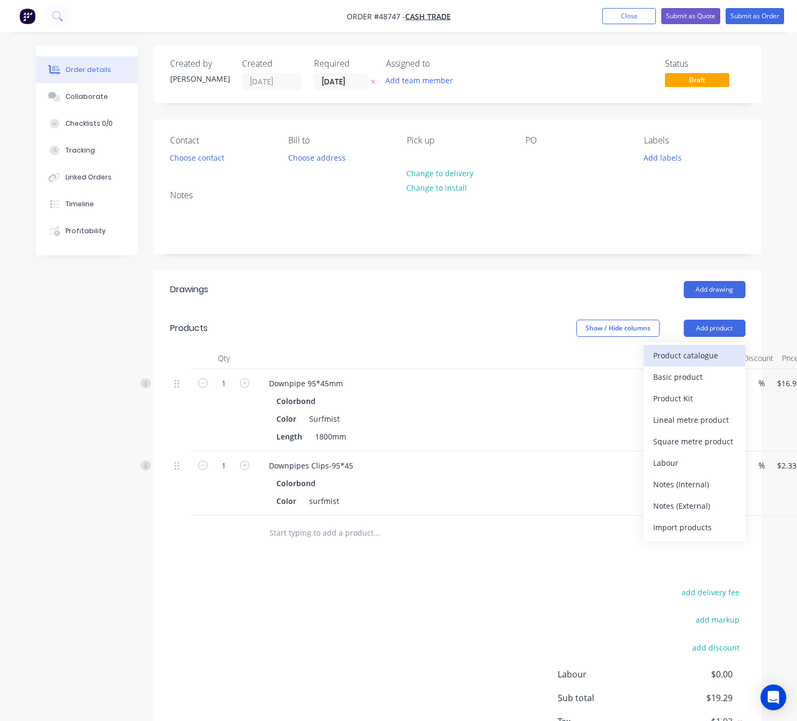
click at [721, 363] on div "Product catalogue" at bounding box center [694, 355] width 83 height 16
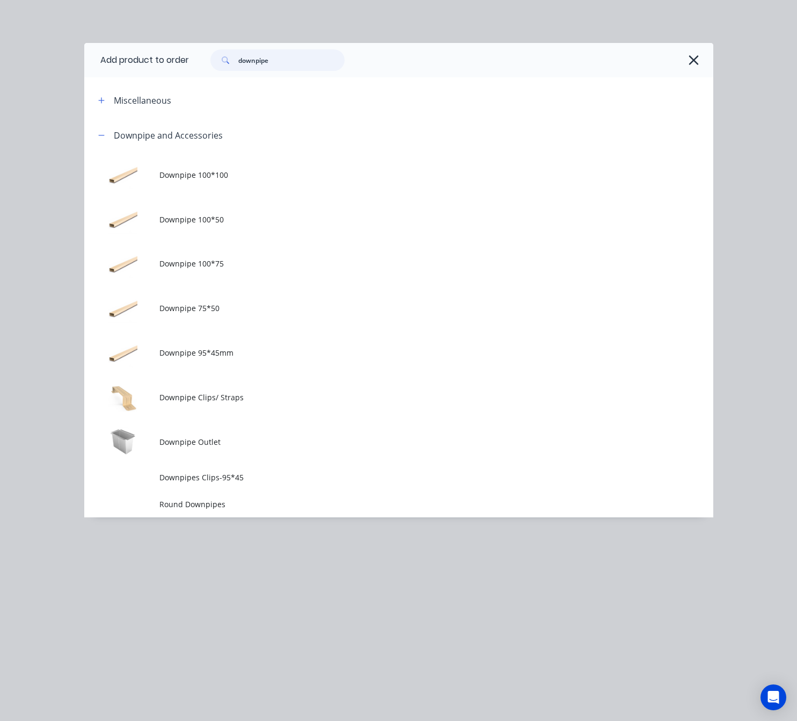
drag, startPoint x: 274, startPoint y: 64, endPoint x: 198, endPoint y: 67, distance: 76.3
click at [199, 67] on div "downpipe" at bounding box center [446, 59] width 514 height 21
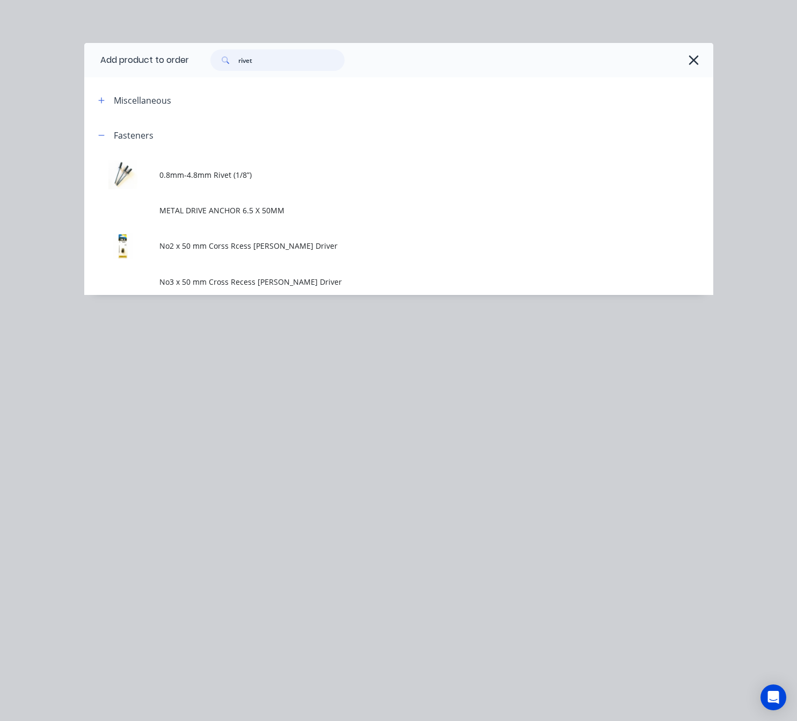
type input "rivet"
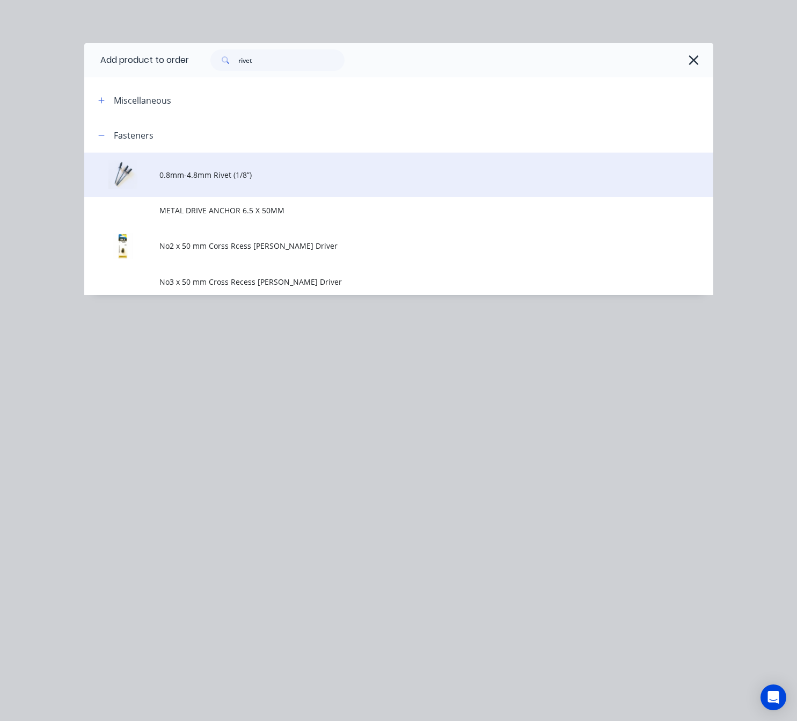
click at [356, 171] on span "0.8mm-4.8mm Rivet (1/8”)" at bounding box center [380, 174] width 443 height 11
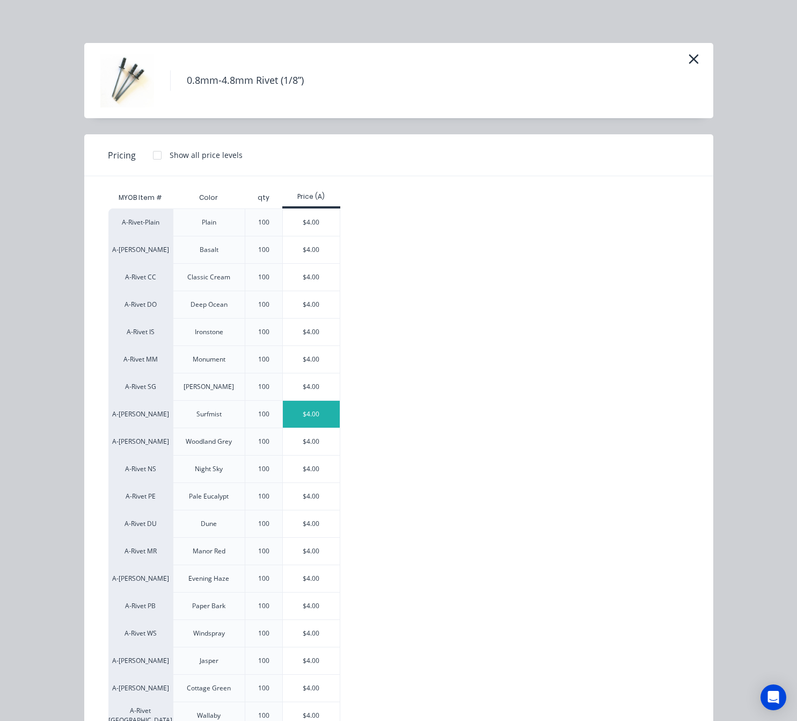
click at [290, 424] on div "$4.00" at bounding box center [311, 414] width 57 height 27
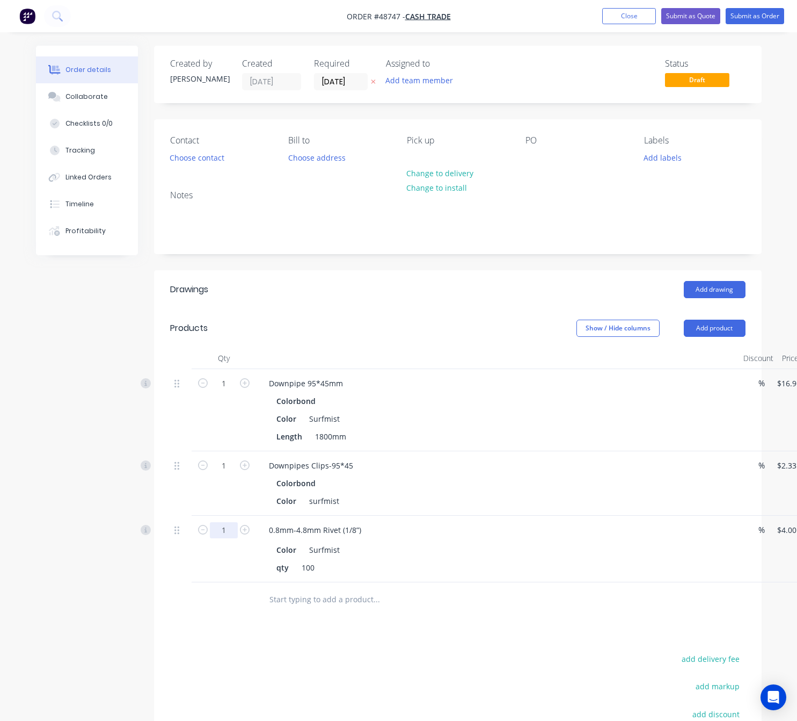
click at [231, 391] on input "1" at bounding box center [224, 383] width 28 height 16
type input "5"
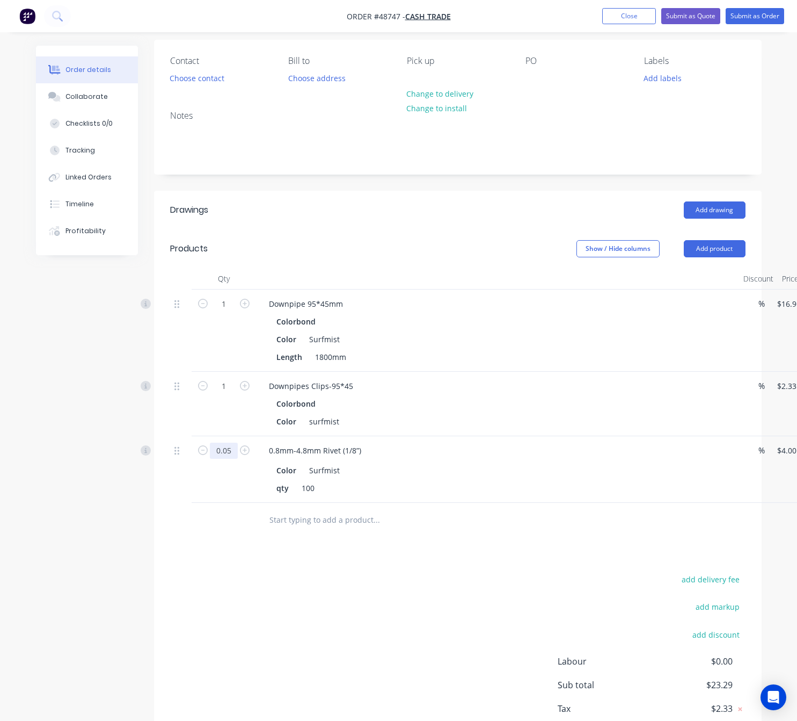
scroll to position [81, 0]
type input "0.05"
type input "$0.20"
click at [352, 616] on div "add delivery fee add markup add discount Labour $0.00 Sub total $19.49 Tax $1.9…" at bounding box center [458, 663] width 576 height 184
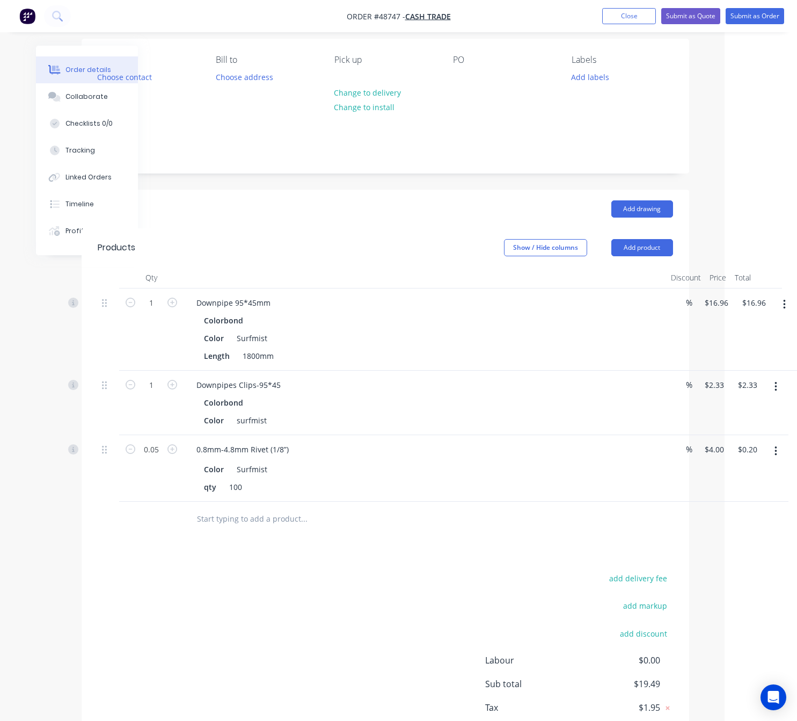
click at [240, 593] on div "add delivery fee add markup add discount Labour $0.00 Sub total $19.49 Tax $1.9…" at bounding box center [386, 663] width 576 height 184
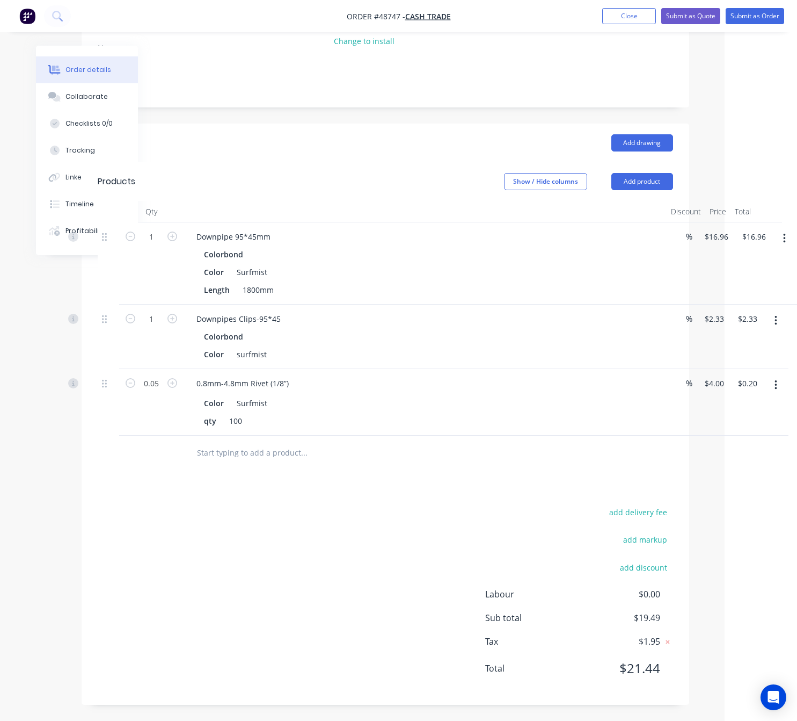
scroll to position [148, 0]
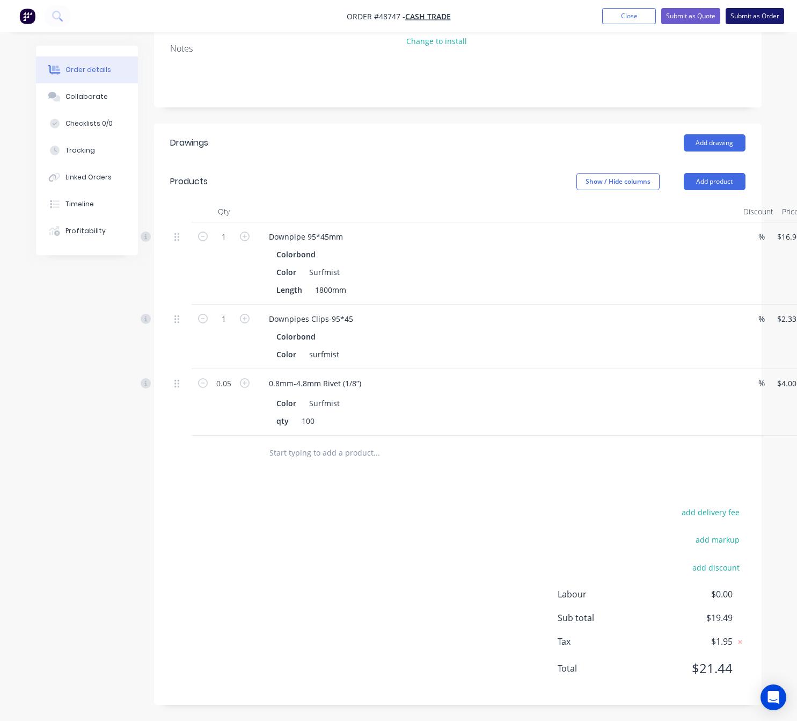
click at [755, 17] on button "Submit as Order" at bounding box center [755, 16] width 59 height 16
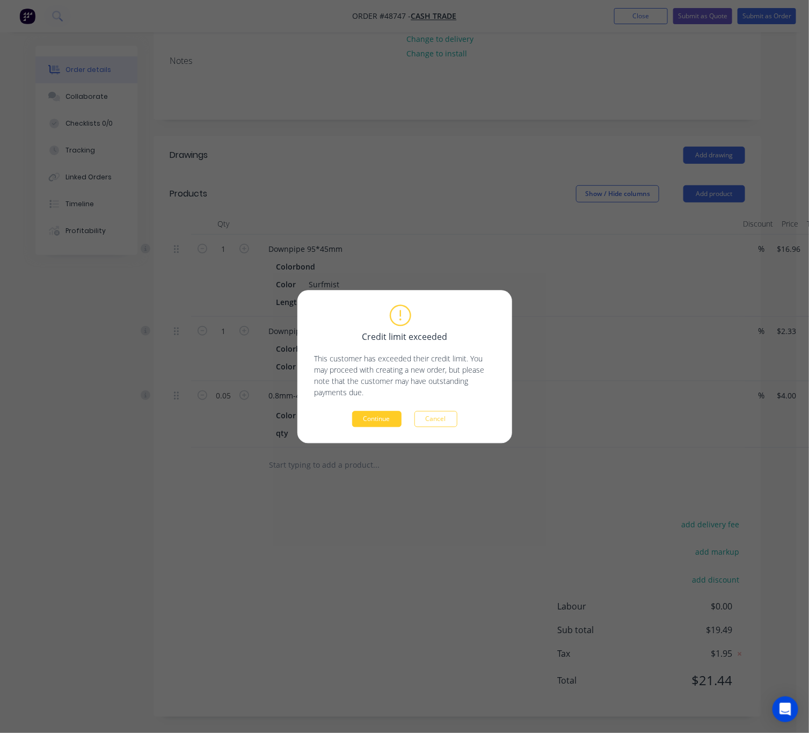
click at [376, 421] on button "Continue" at bounding box center [376, 419] width 49 height 16
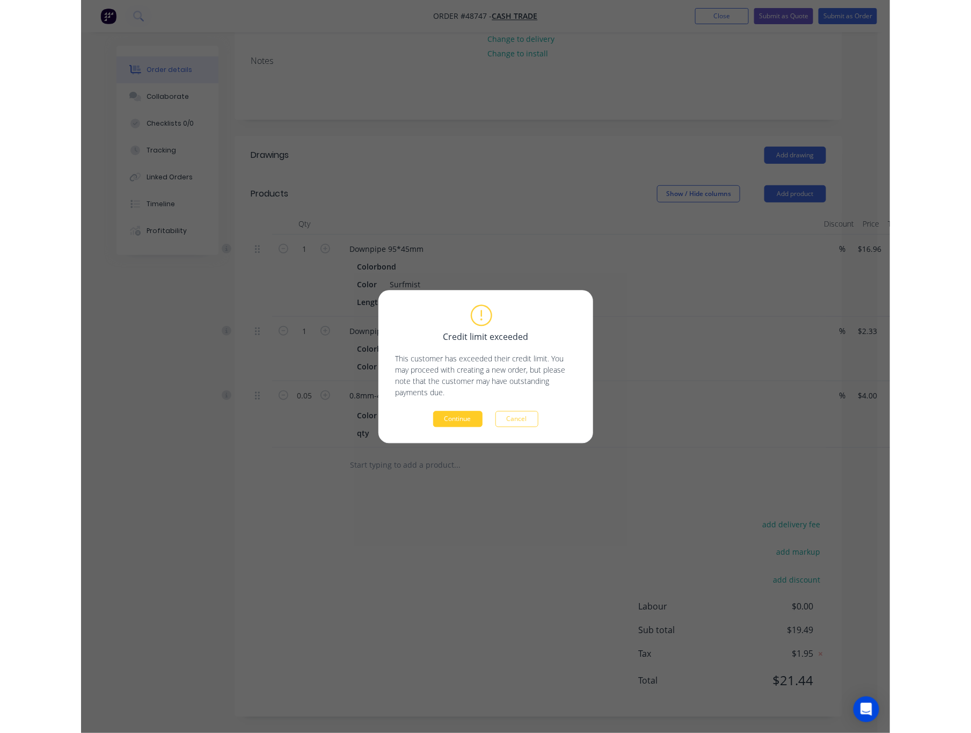
scroll to position [0, 0]
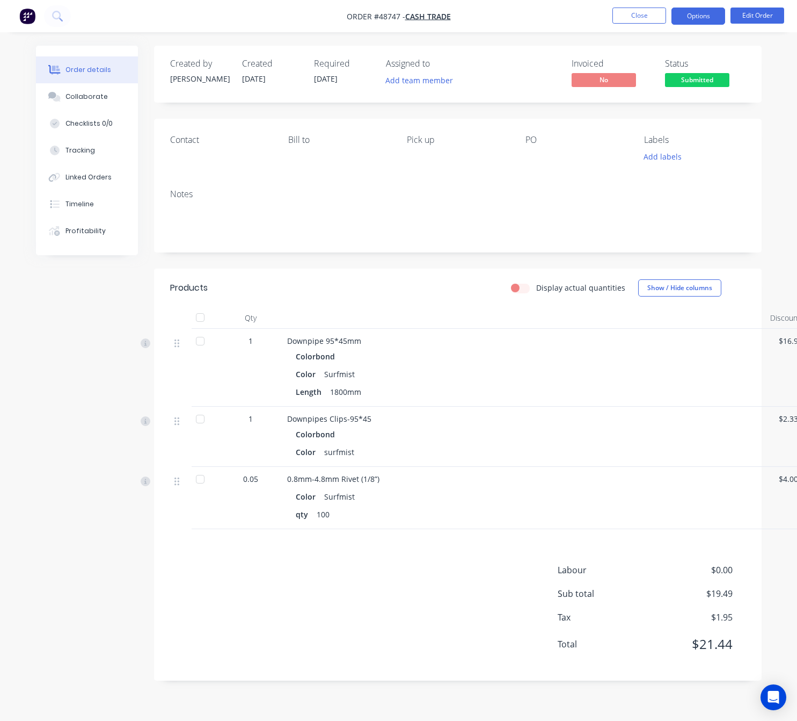
click at [688, 21] on button "Options" at bounding box center [699, 16] width 54 height 17
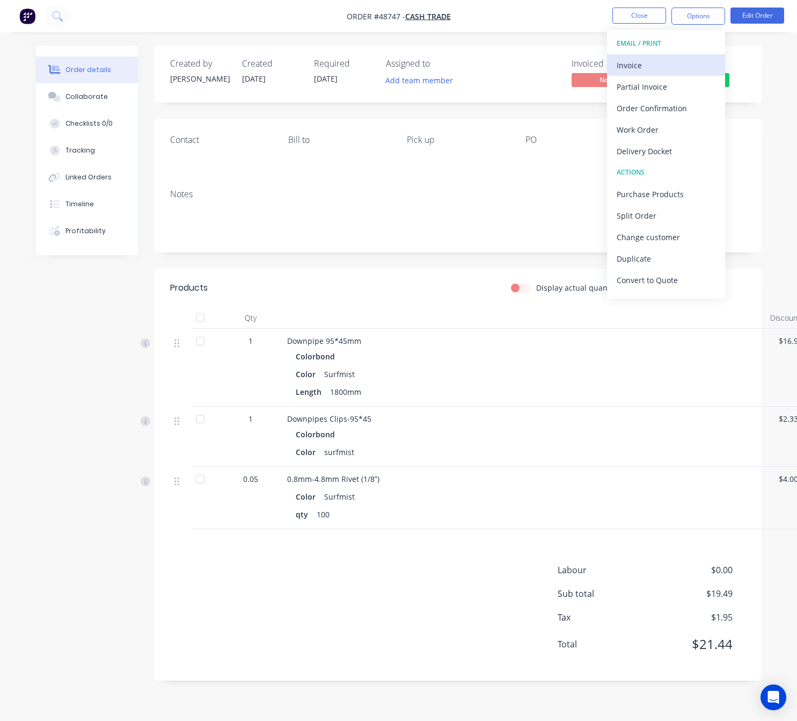
click at [674, 66] on div "Invoice" at bounding box center [666, 65] width 99 height 16
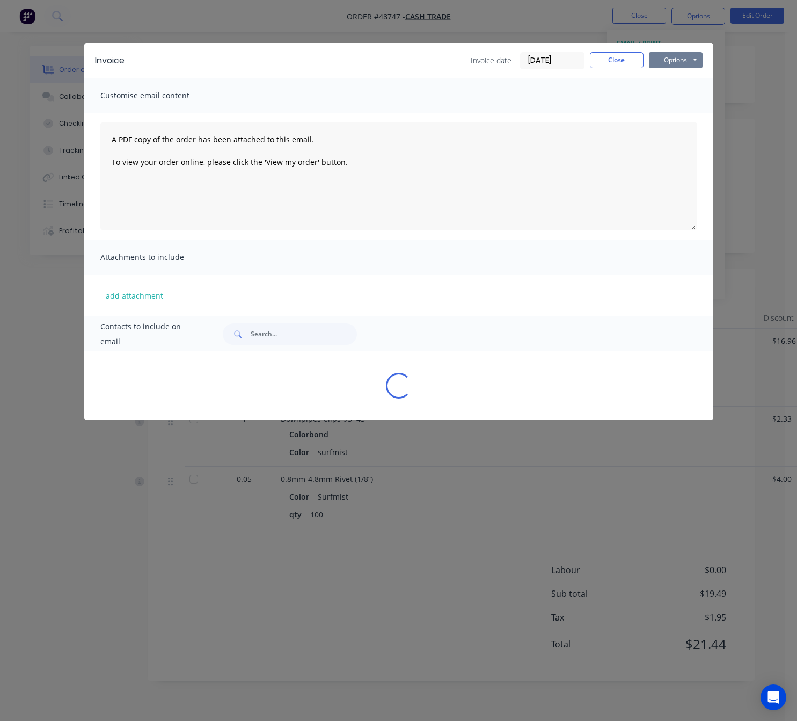
click at [681, 55] on button "Options" at bounding box center [676, 60] width 54 height 16
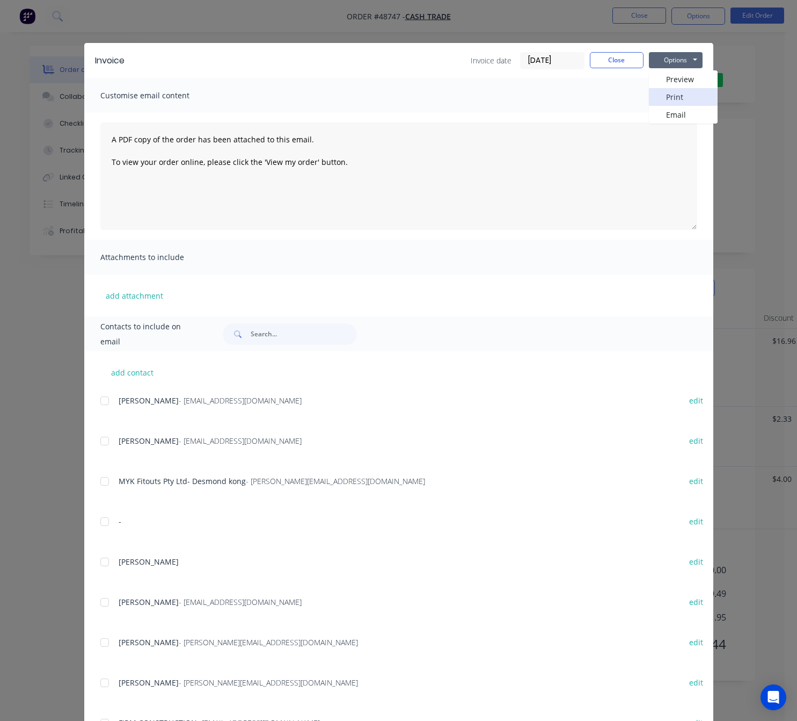
click at [696, 94] on button "Print" at bounding box center [683, 97] width 69 height 18
click at [739, 98] on div "Invoice Invoice date [DATE] Close Options Preview Print Email Customise email c…" at bounding box center [398, 360] width 797 height 721
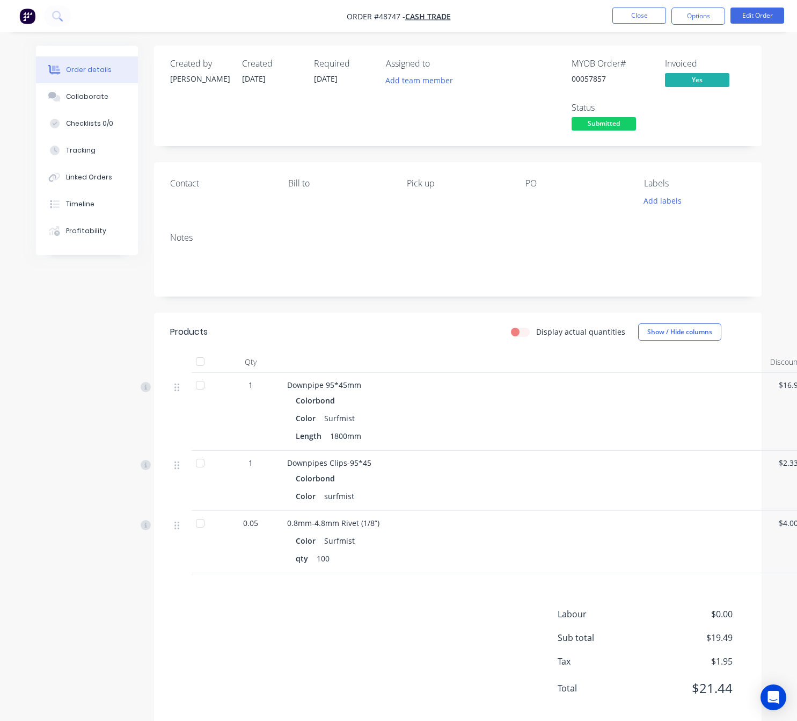
click at [604, 123] on span "Submitted" at bounding box center [604, 123] width 64 height 13
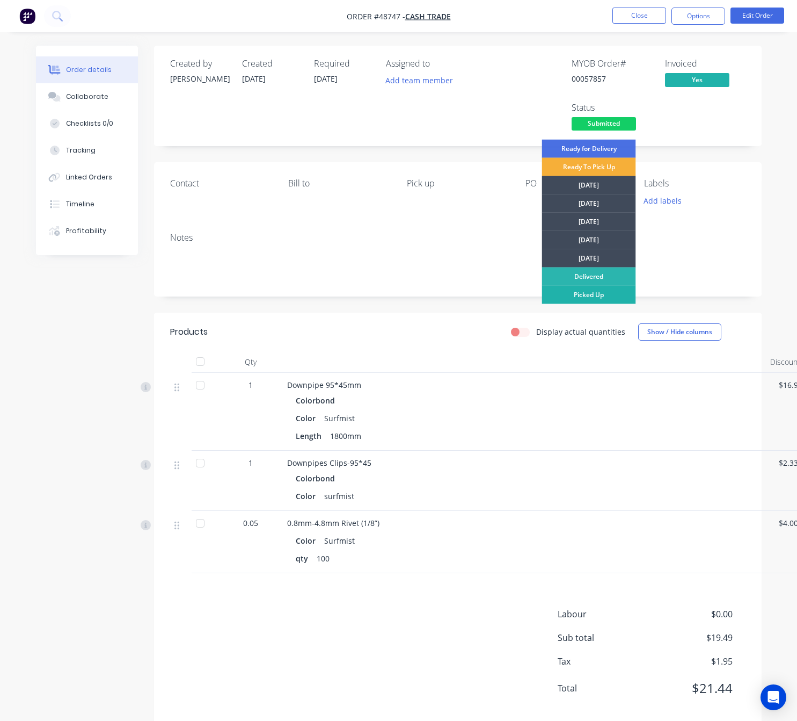
click at [602, 293] on div "Picked Up" at bounding box center [589, 295] width 94 height 18
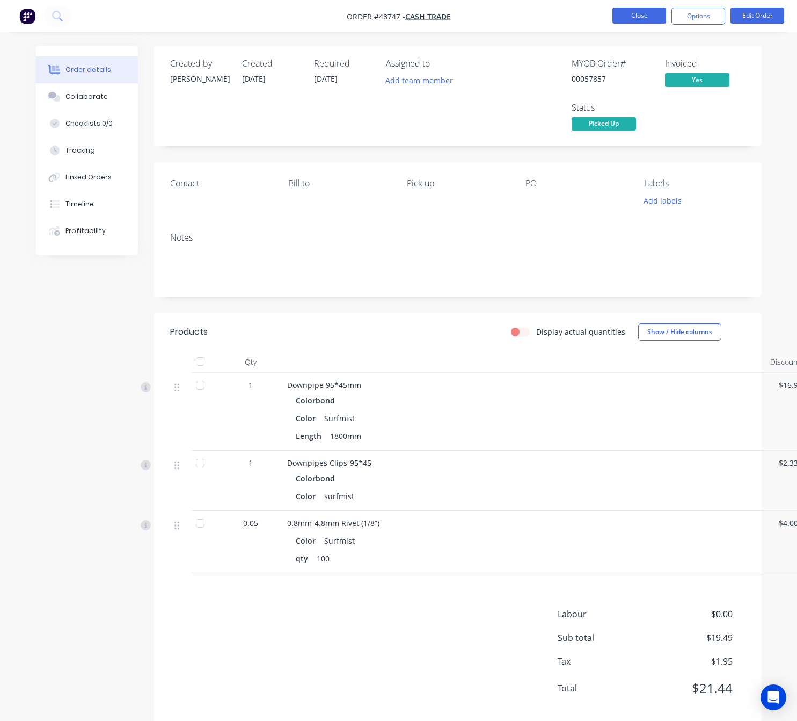
click at [629, 16] on button "Close" at bounding box center [640, 16] width 54 height 16
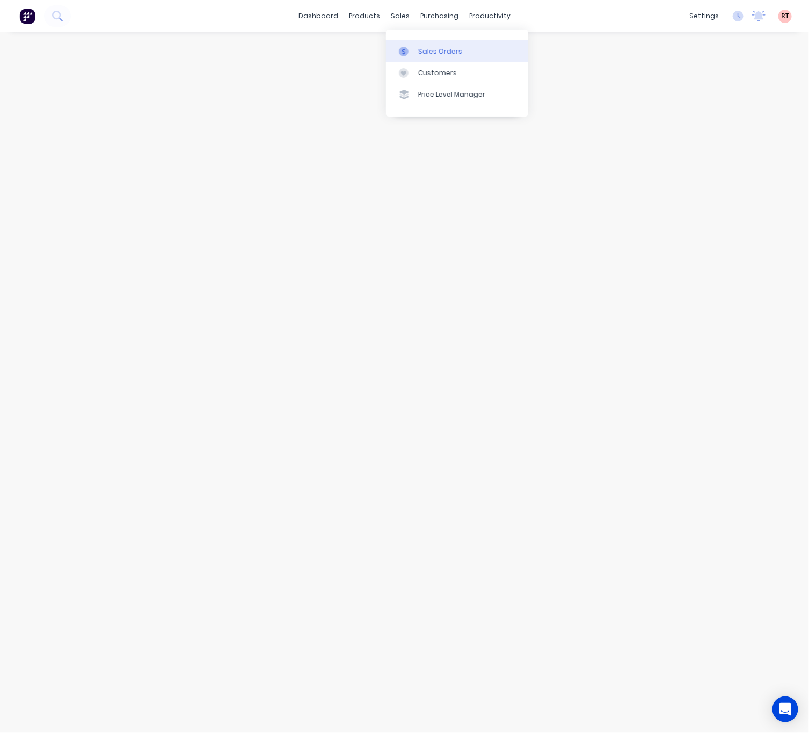
click at [435, 52] on div "Sales Orders" at bounding box center [440, 52] width 44 height 10
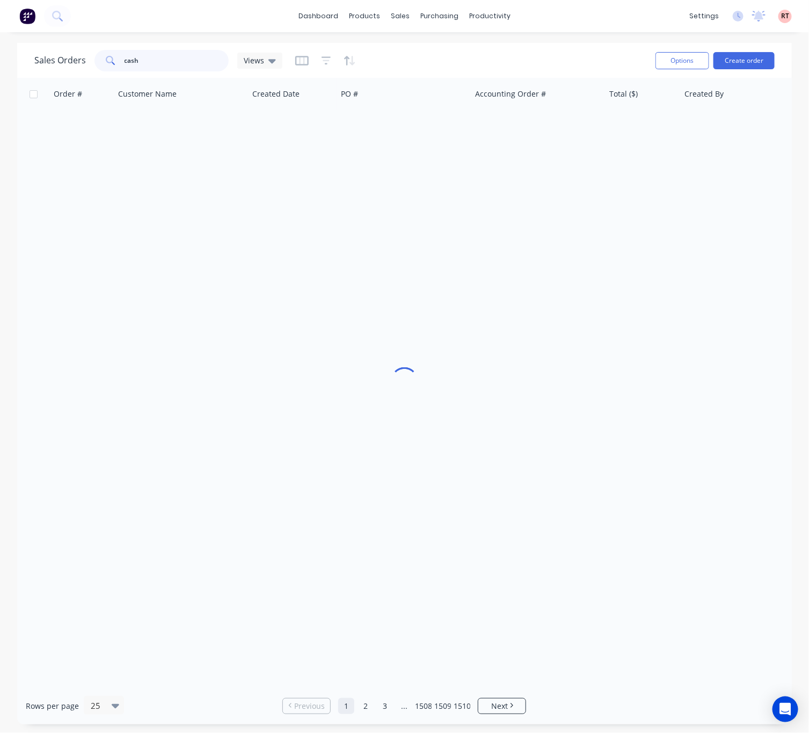
drag, startPoint x: 154, startPoint y: 60, endPoint x: 24, endPoint y: 64, distance: 129.5
click at [50, 64] on div "Sales Orders cash Views" at bounding box center [158, 60] width 248 height 21
type input "48551"
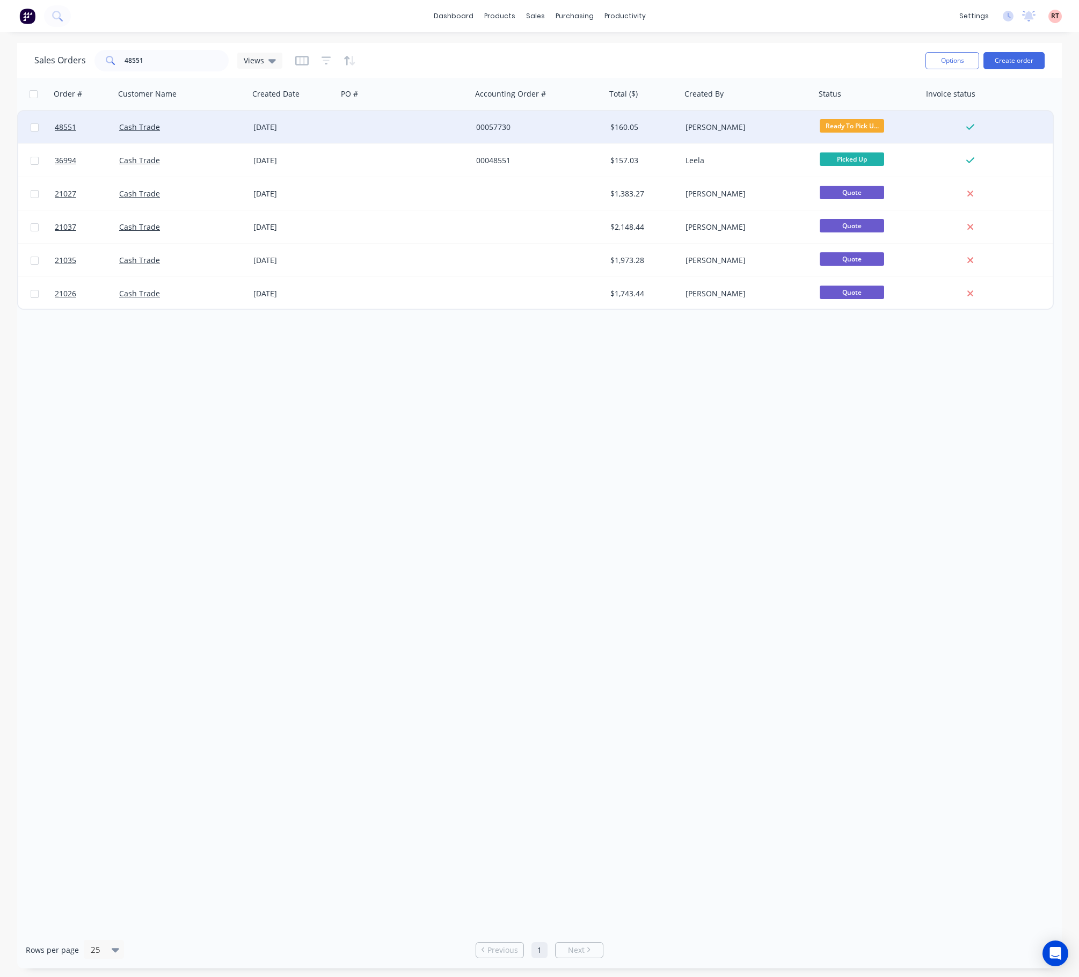
click at [402, 128] on div at bounding box center [405, 127] width 134 height 32
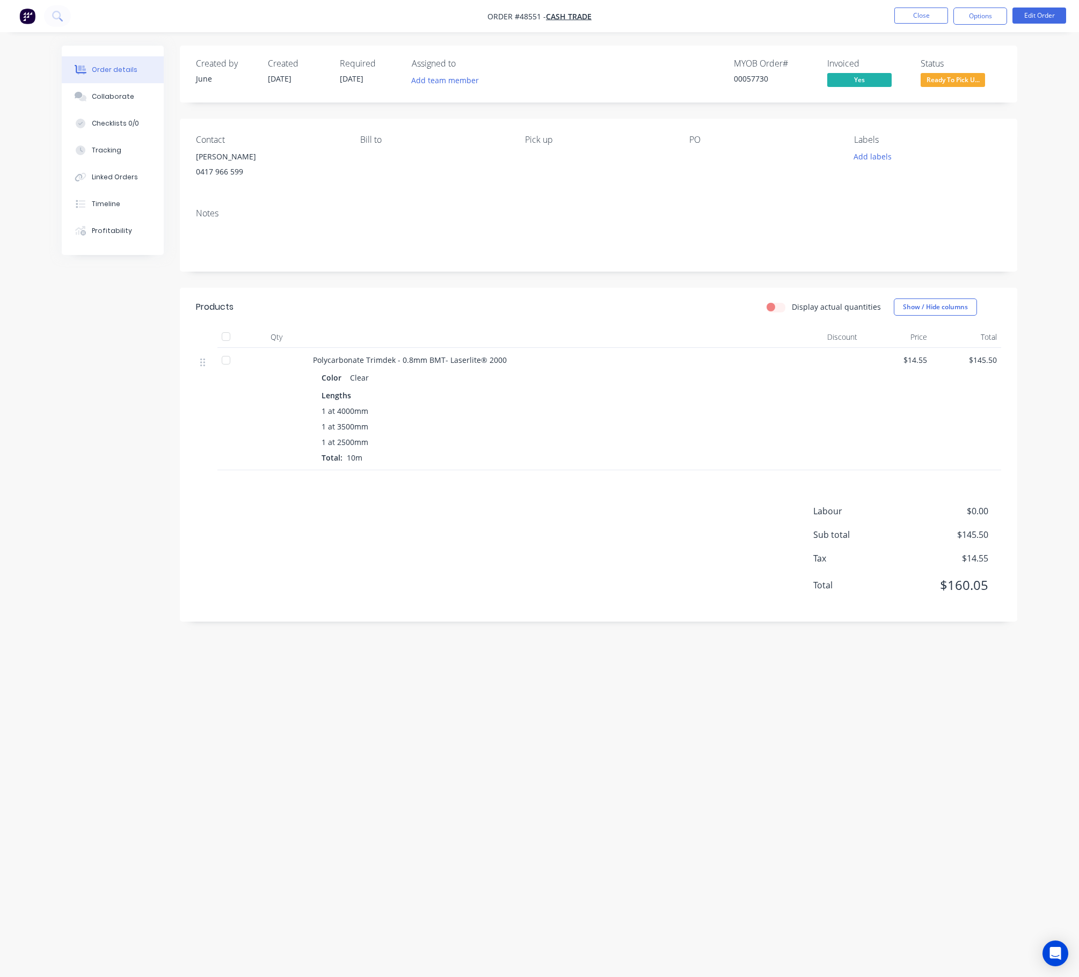
click at [1, 303] on div "Order details Collaborate Checklists 0/0 Tracking Linked Orders Timeline Profit…" at bounding box center [539, 488] width 1079 height 977
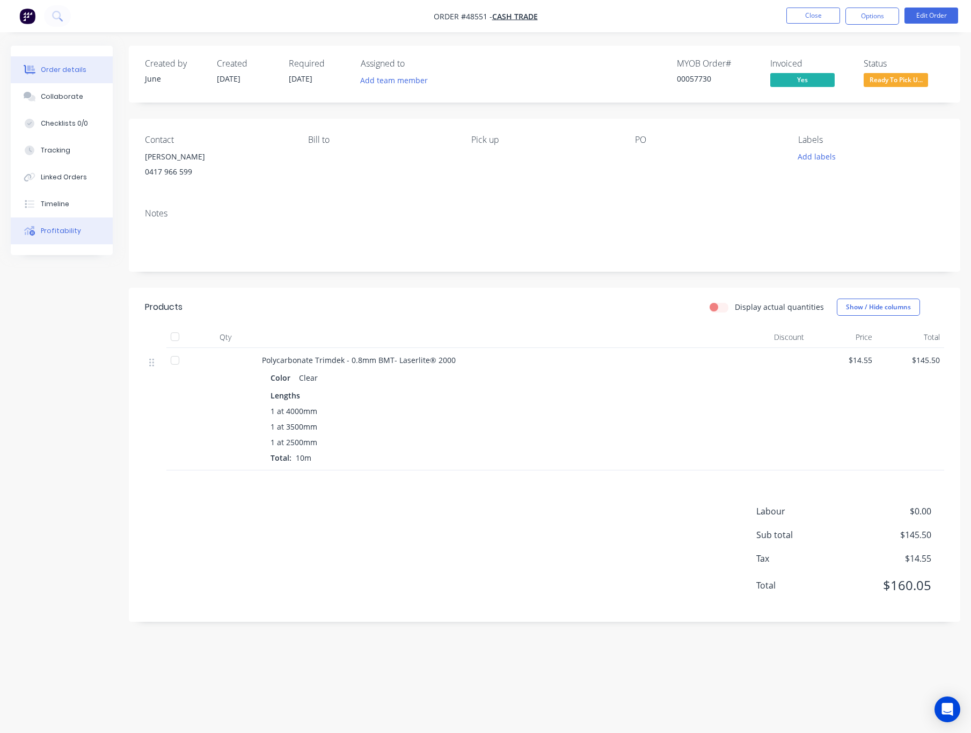
click at [77, 238] on button "Profitability" at bounding box center [62, 230] width 102 height 27
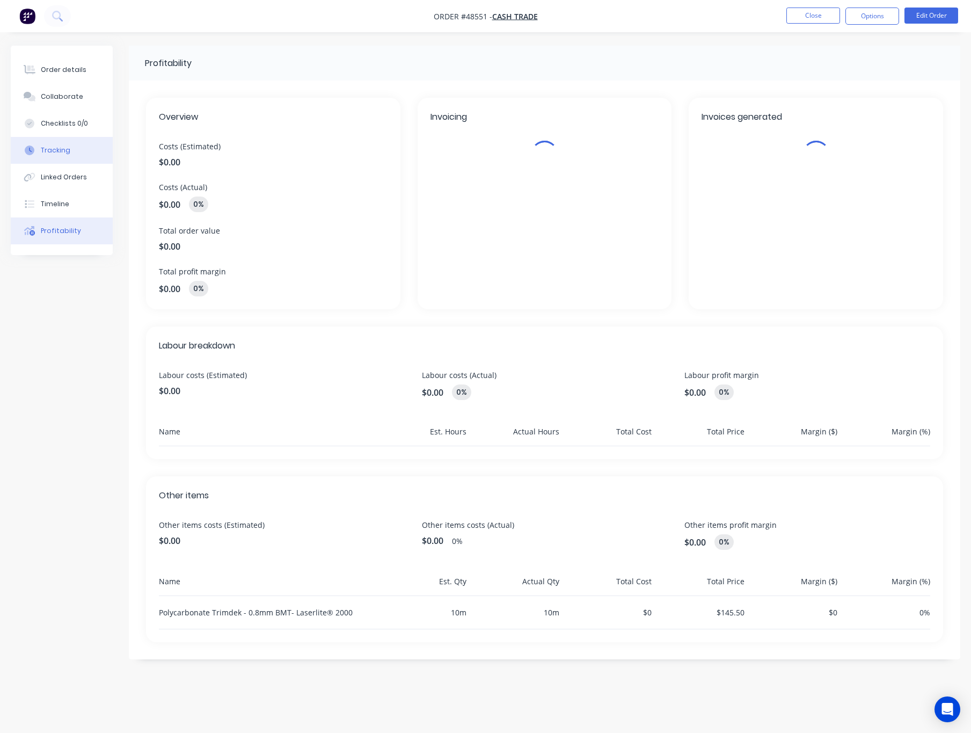
click at [53, 137] on button "Tracking" at bounding box center [62, 150] width 102 height 27
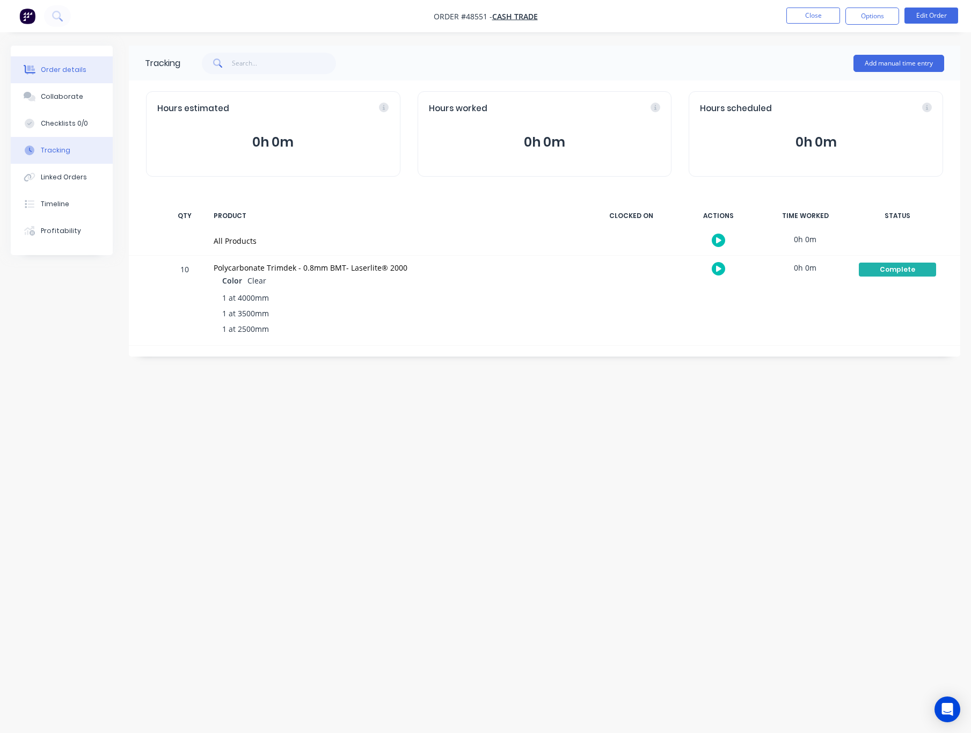
click at [63, 60] on button "Order details" at bounding box center [62, 69] width 102 height 27
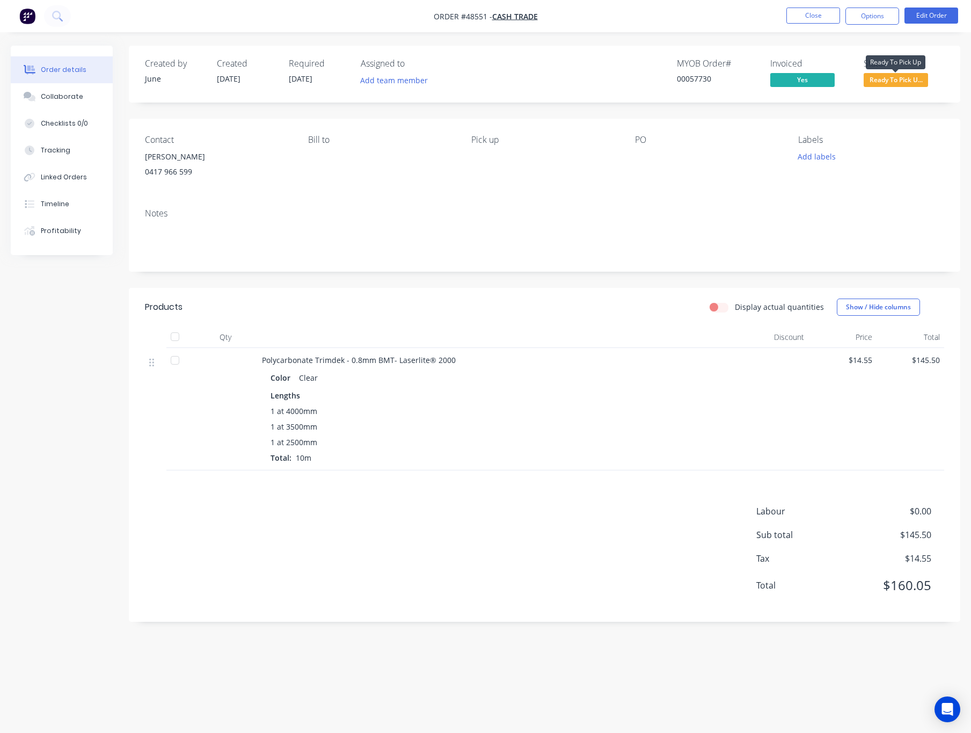
click at [809, 78] on span "Ready To Pick U..." at bounding box center [896, 79] width 64 height 13
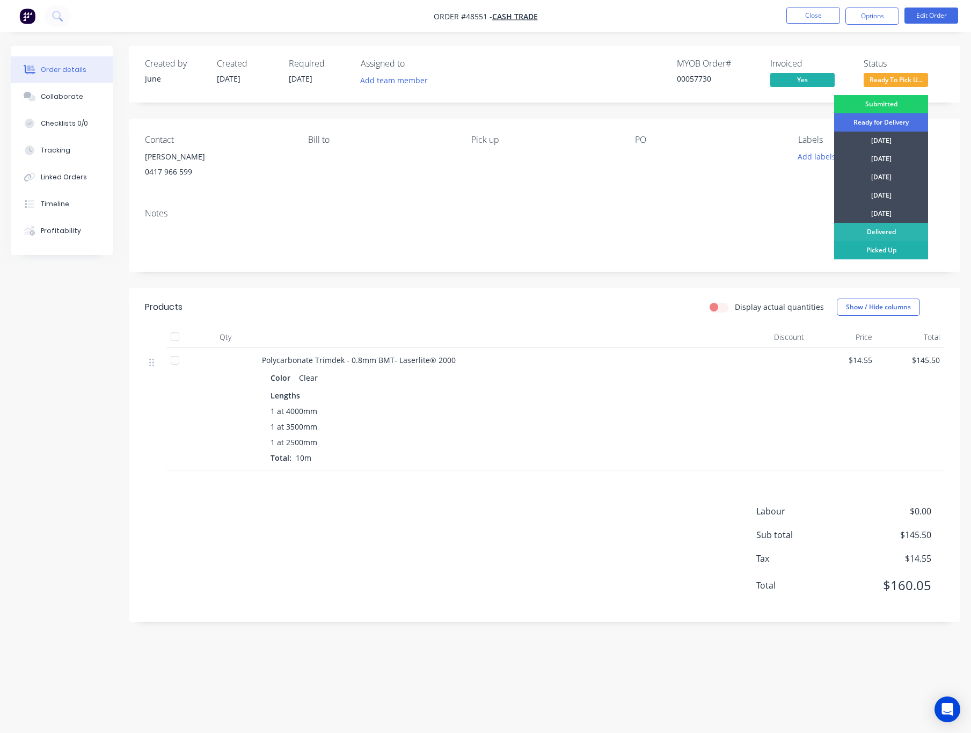
click at [809, 253] on div "Picked Up" at bounding box center [881, 250] width 94 height 18
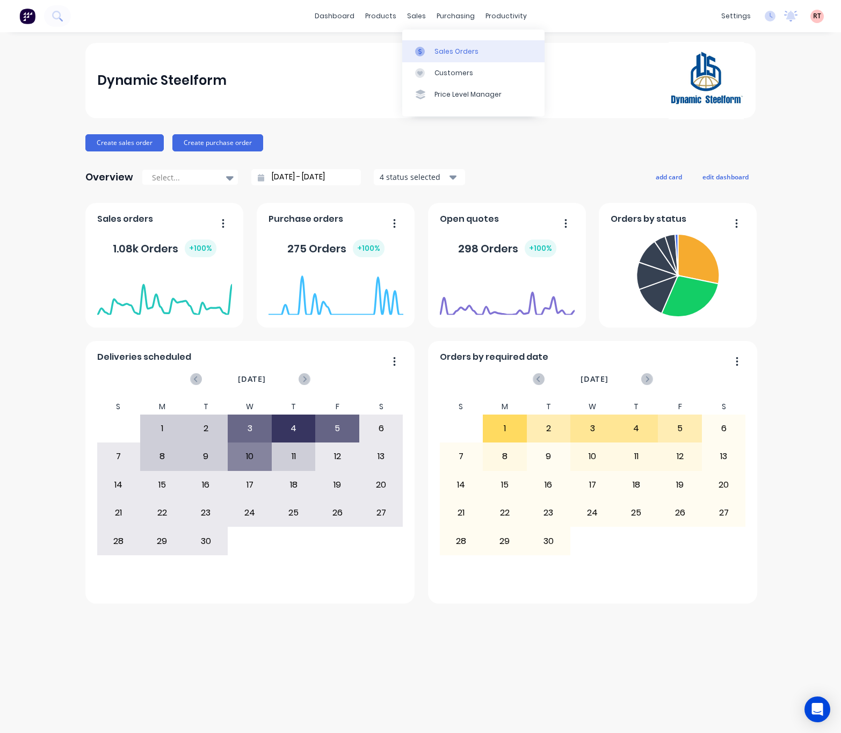
click at [440, 52] on div "Sales Orders" at bounding box center [456, 52] width 44 height 10
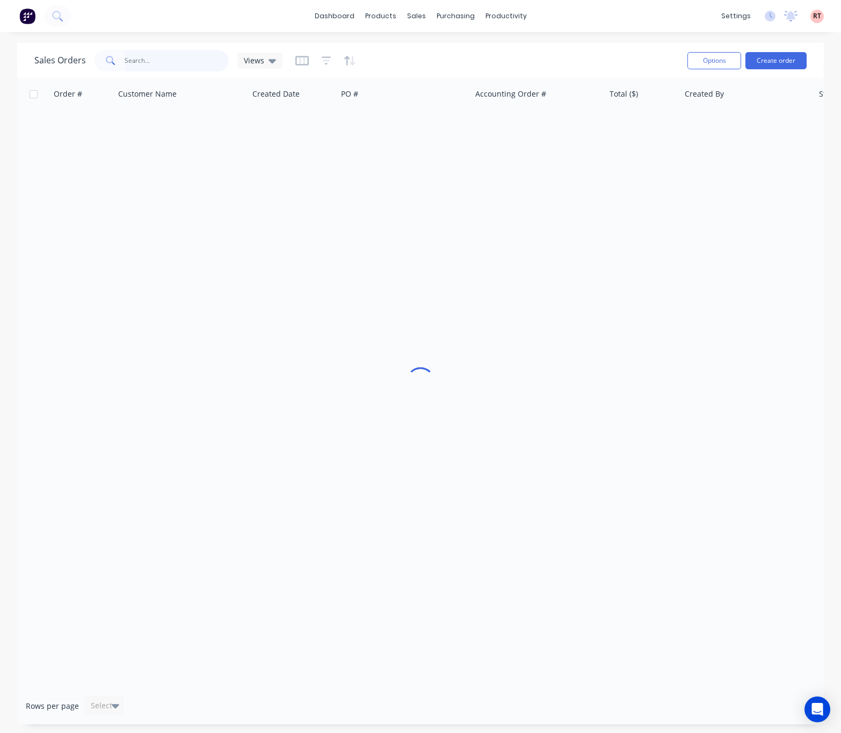
click at [177, 68] on input "text" at bounding box center [177, 60] width 105 height 21
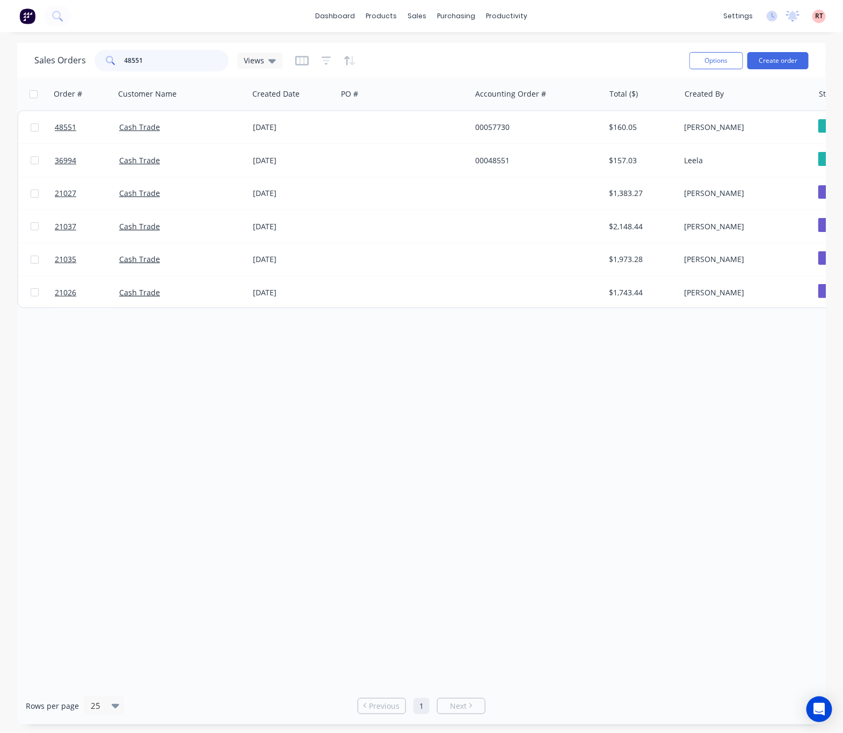
drag, startPoint x: 159, startPoint y: 60, endPoint x: 75, endPoint y: 63, distance: 84.9
click at [75, 63] on div "Sales Orders 48551 Views" at bounding box center [158, 60] width 248 height 21
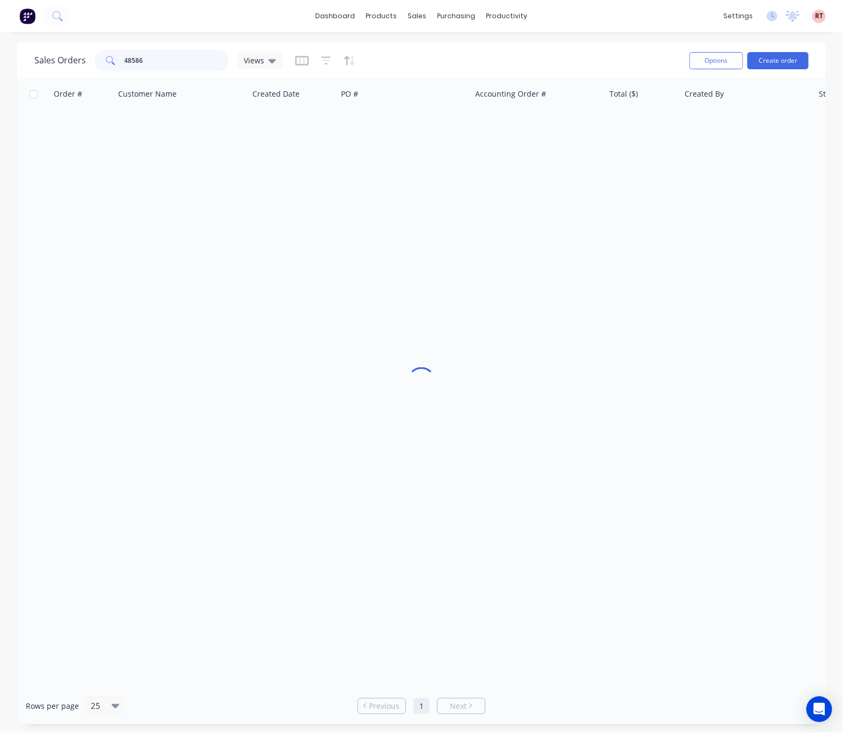
type input "48586"
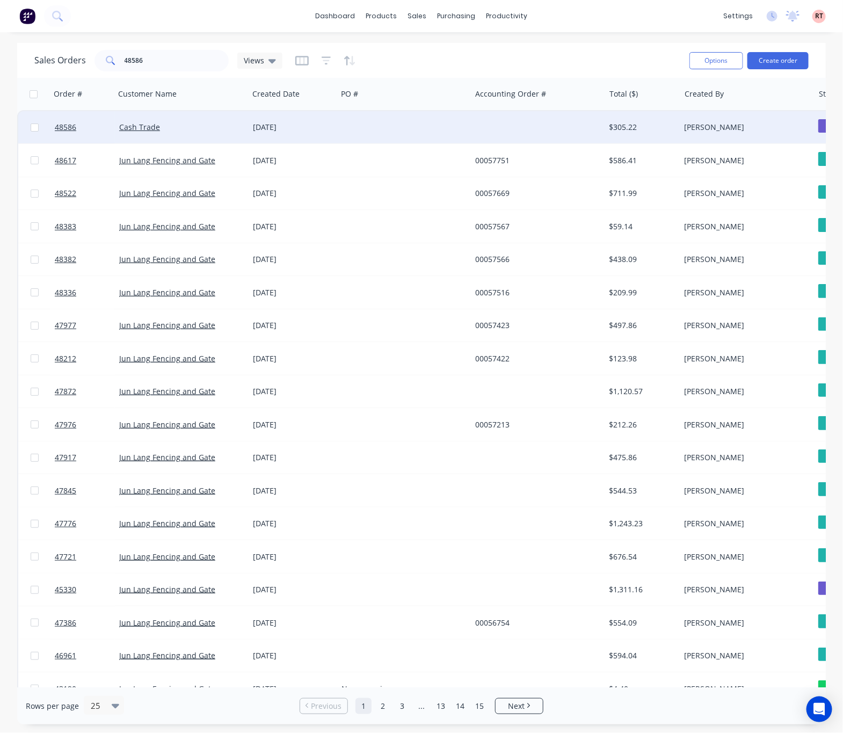
click at [551, 126] on div at bounding box center [538, 127] width 134 height 32
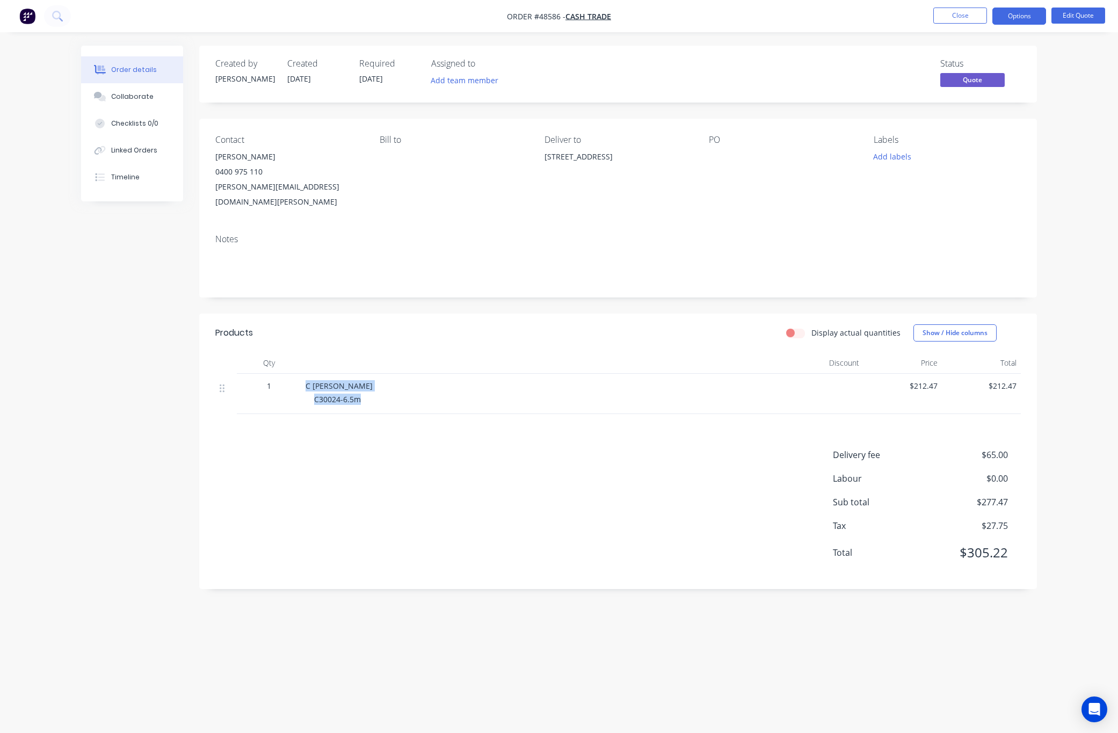
drag, startPoint x: 297, startPoint y: 368, endPoint x: 416, endPoint y: 387, distance: 120.2
click at [416, 387] on div "1 C [PERSON_NAME] C30024-6.5m $212.47 $212.47" at bounding box center [617, 394] width 805 height 40
click at [420, 519] on div "Delivery fee $65.00 Labour $0.00 Sub total $277.47 Tax $27.75 Total $305.22" at bounding box center [617, 510] width 805 height 125
click at [840, 15] on button "Options" at bounding box center [1019, 16] width 54 height 17
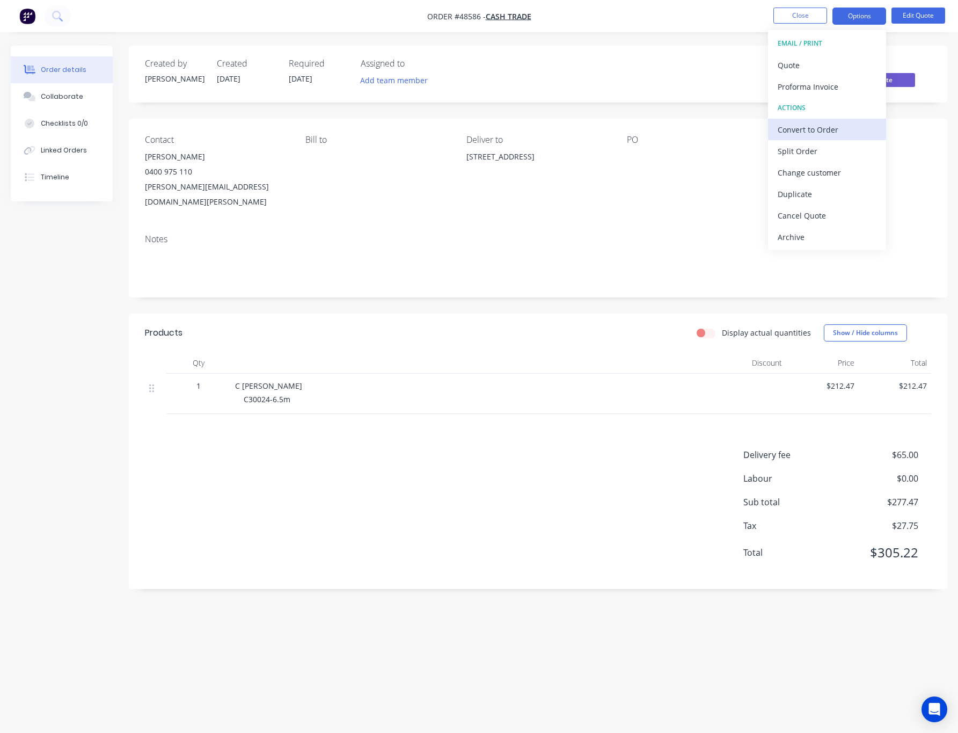
click at [834, 132] on div "Convert to Order" at bounding box center [827, 130] width 99 height 16
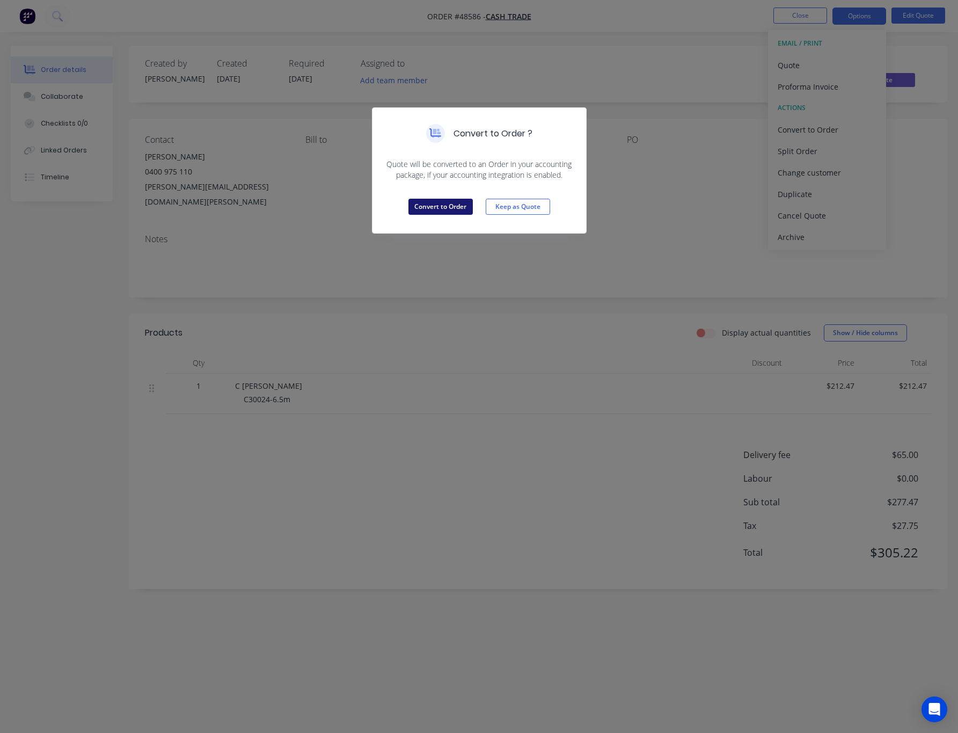
click at [431, 205] on button "Convert to Order" at bounding box center [441, 207] width 64 height 16
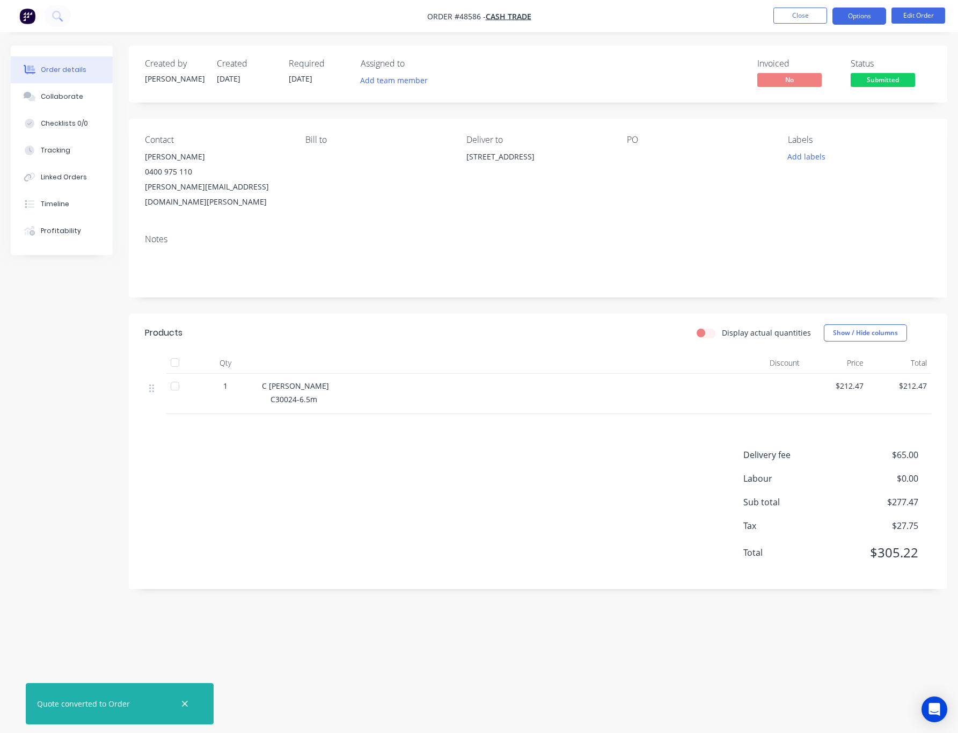
click at [840, 9] on button "Options" at bounding box center [860, 16] width 54 height 17
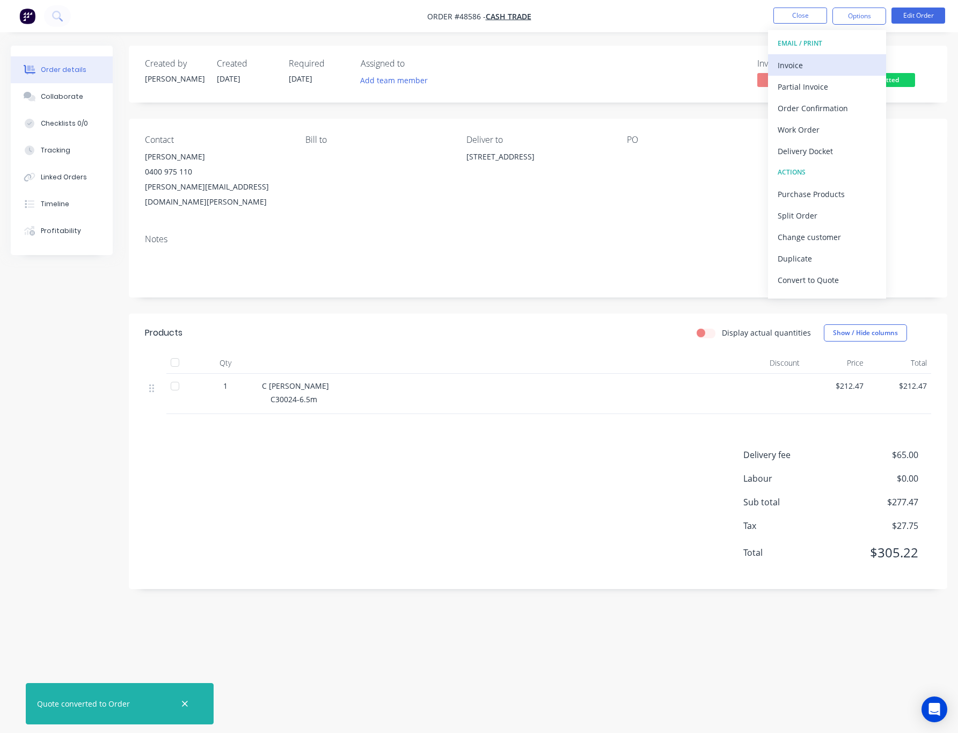
click at [840, 68] on div "Invoice" at bounding box center [827, 65] width 99 height 16
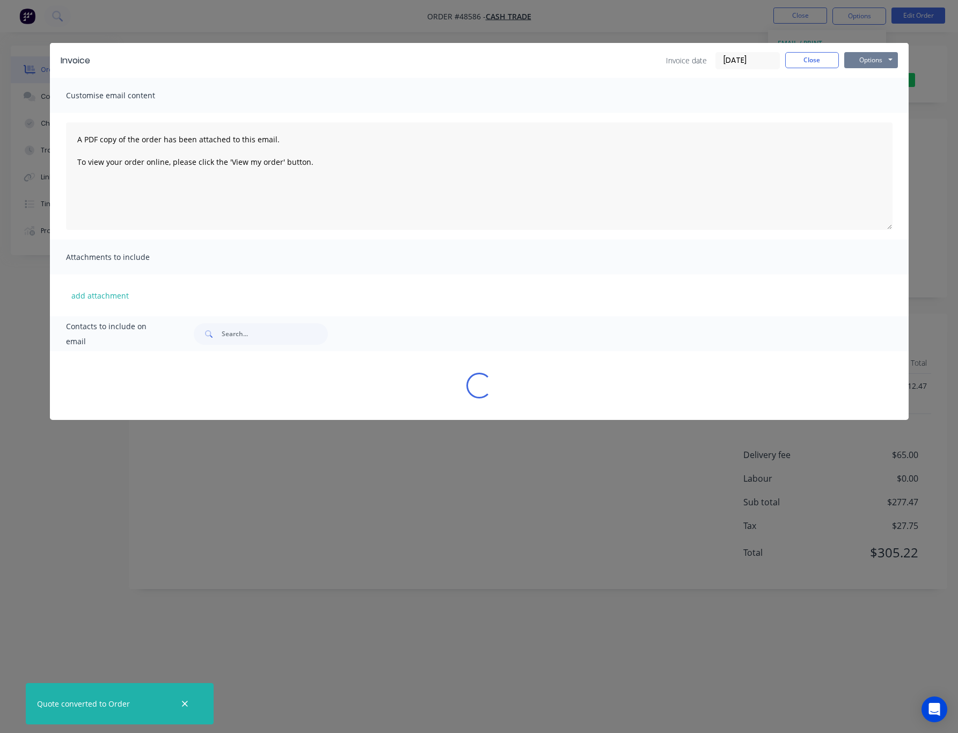
click at [840, 59] on button "Options" at bounding box center [872, 60] width 54 height 16
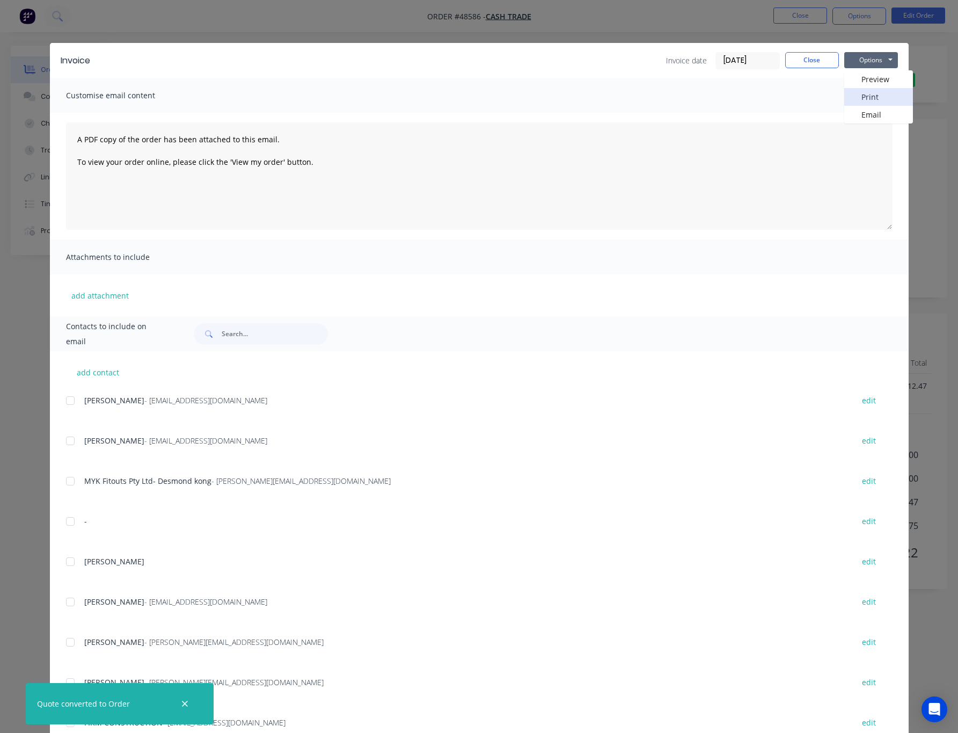
click at [840, 98] on button "Print" at bounding box center [879, 97] width 69 height 18
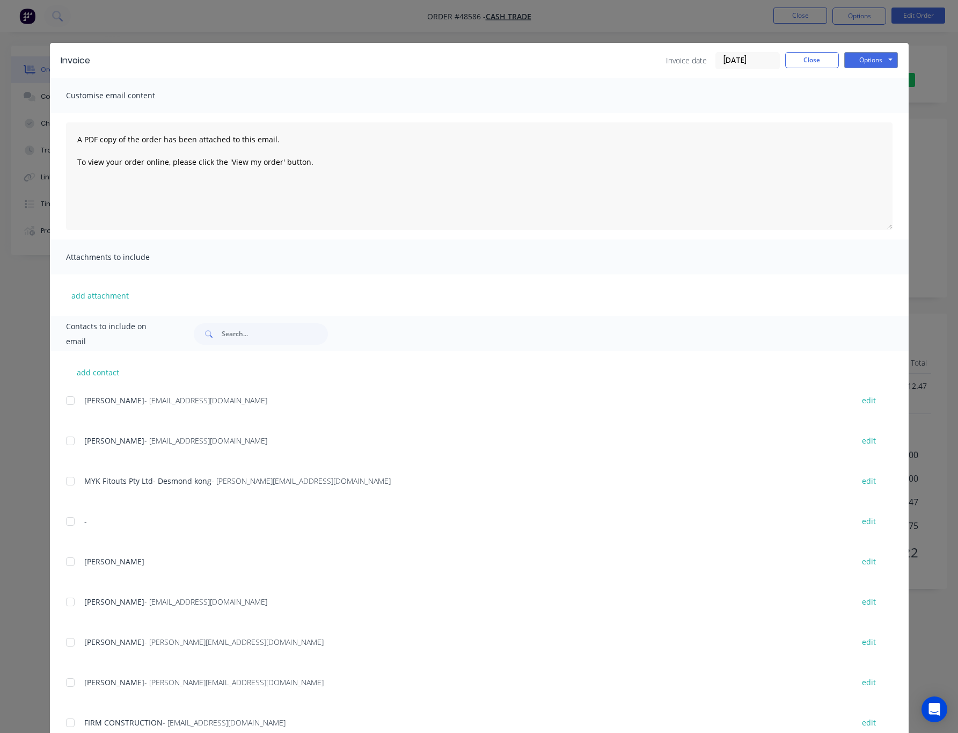
click at [696, 27] on div "Invoice Invoice date [DATE] Close Options Preview Print Email Customise email c…" at bounding box center [479, 366] width 958 height 733
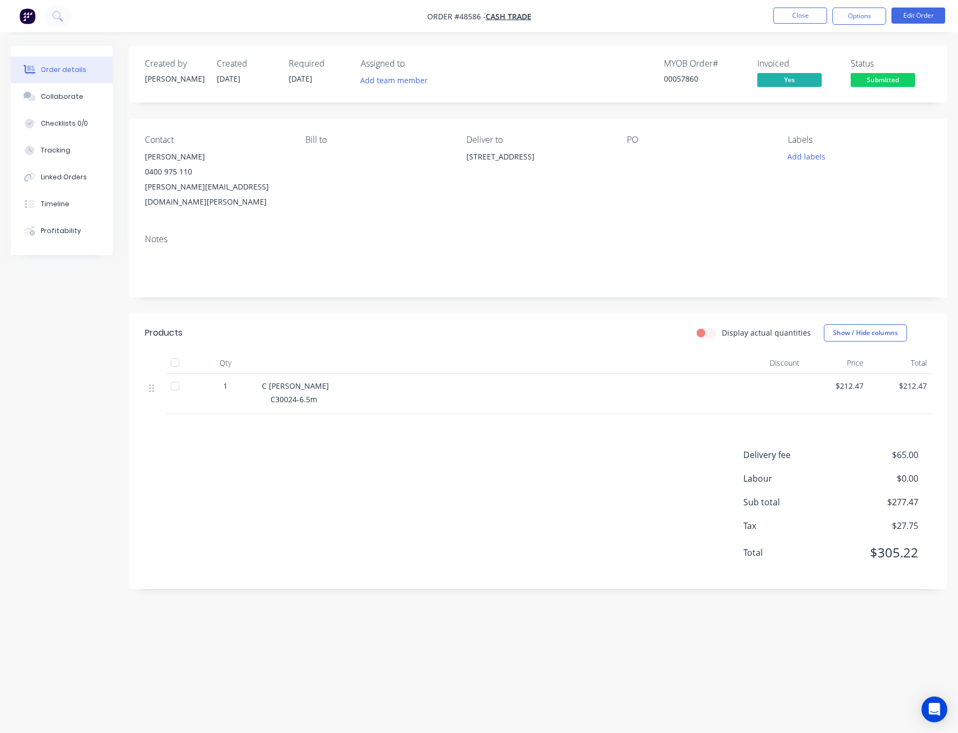
click at [840, 78] on span "Submitted" at bounding box center [883, 79] width 64 height 13
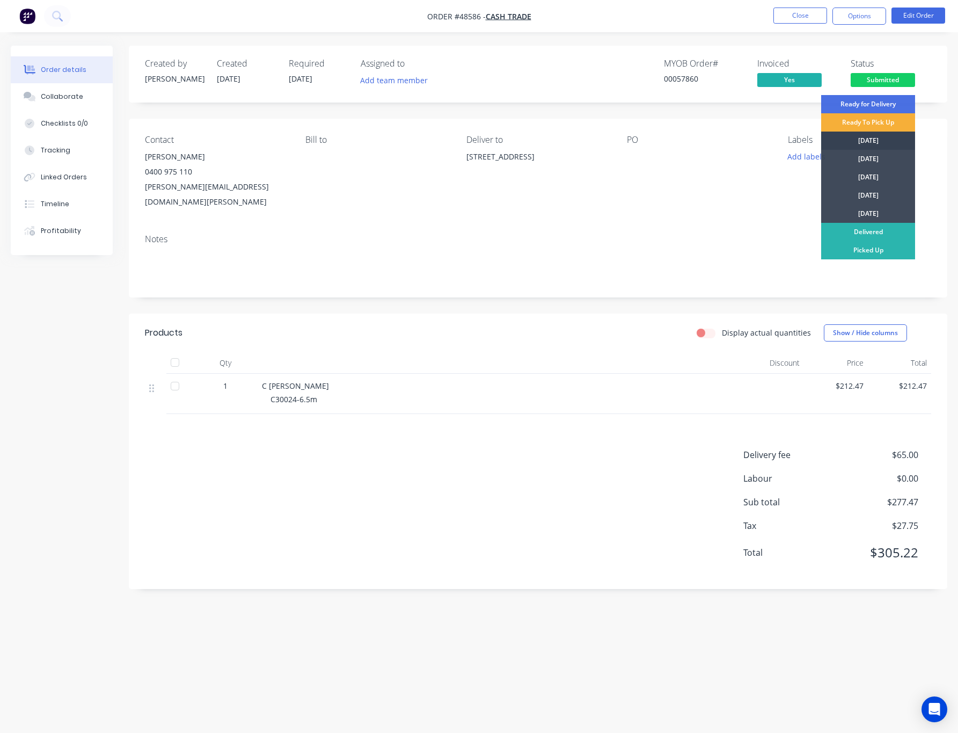
click at [840, 139] on div "[DATE]" at bounding box center [868, 141] width 94 height 18
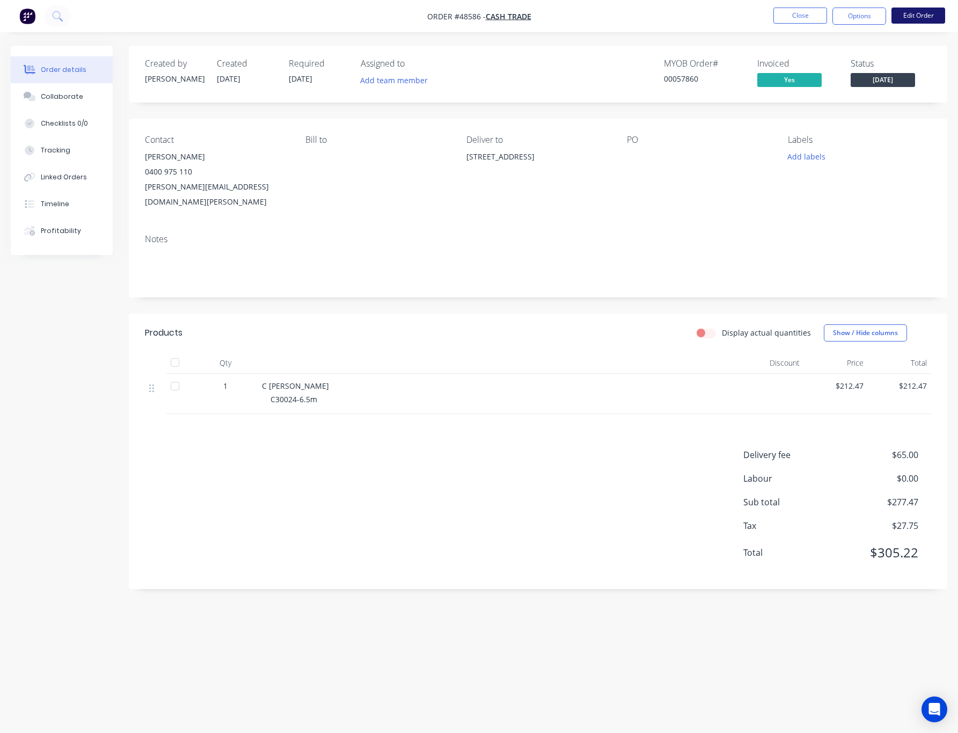
click at [840, 11] on button "Edit Order" at bounding box center [919, 16] width 54 height 16
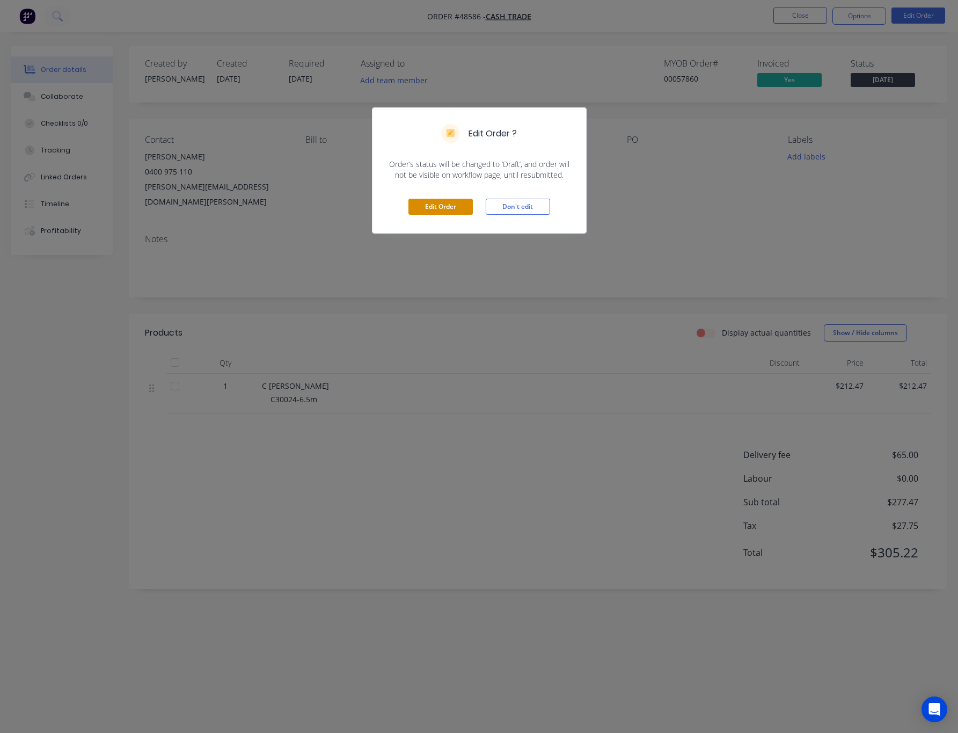
click at [456, 208] on button "Edit Order" at bounding box center [441, 207] width 64 height 16
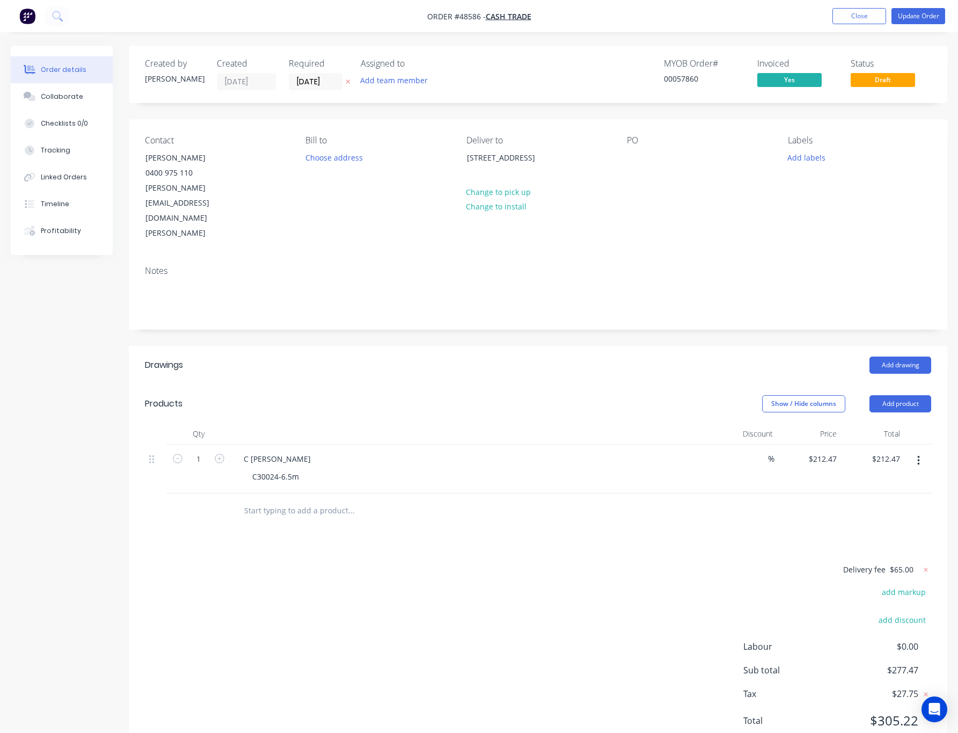
click at [311, 73] on label "[DATE]" at bounding box center [316, 81] width 54 height 17
click at [311, 74] on input "[DATE]" at bounding box center [315, 82] width 53 height 16
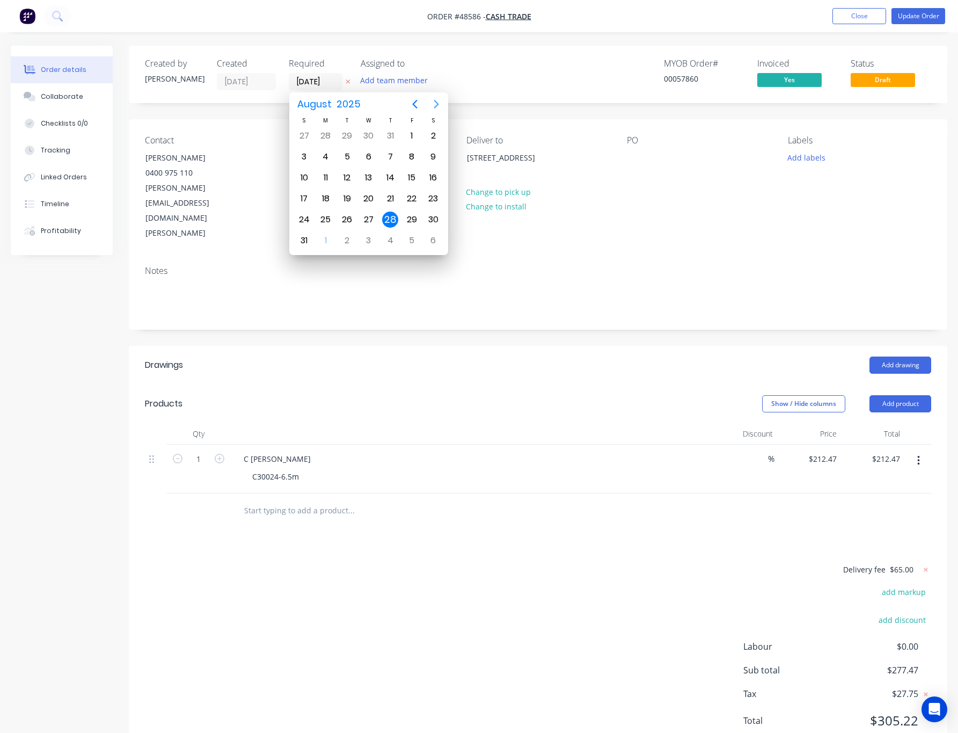
click at [437, 99] on icon "Next page" at bounding box center [436, 104] width 13 height 13
click at [322, 176] on div "15" at bounding box center [326, 178] width 16 height 16
type input "[DATE]"
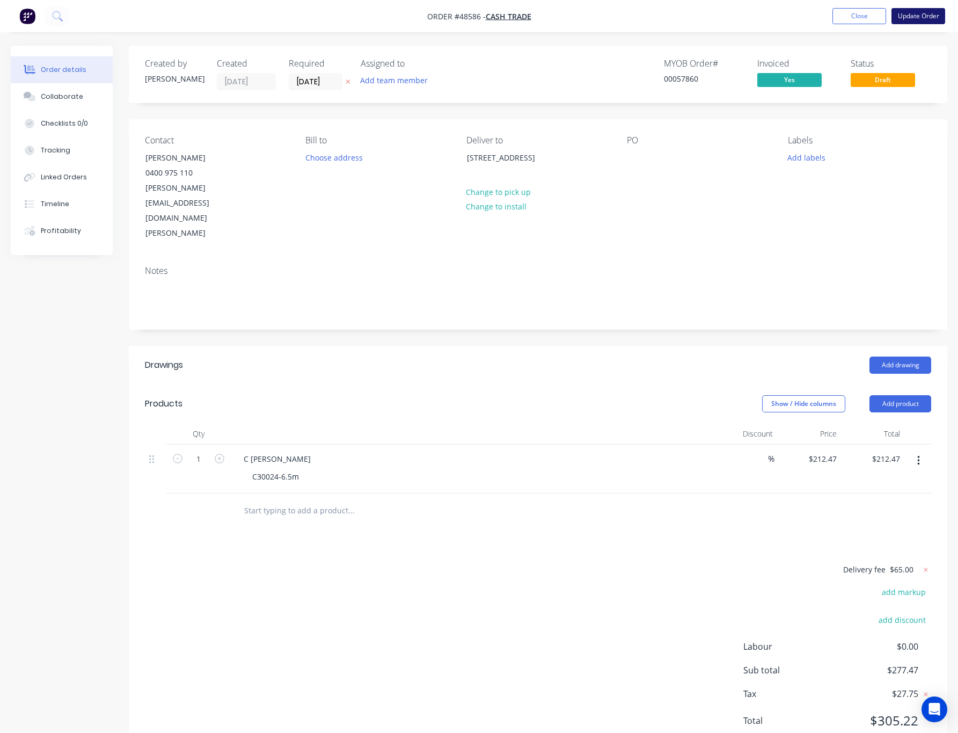
click at [840, 23] on button "Update Order" at bounding box center [919, 16] width 54 height 16
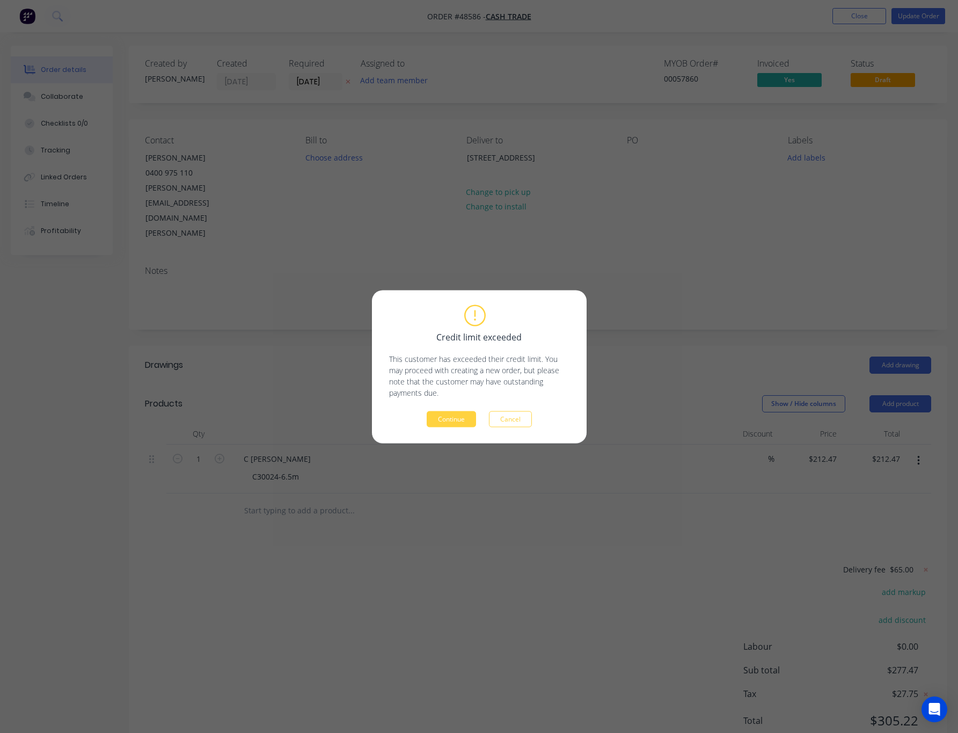
click at [457, 420] on button "Continue" at bounding box center [451, 419] width 49 height 16
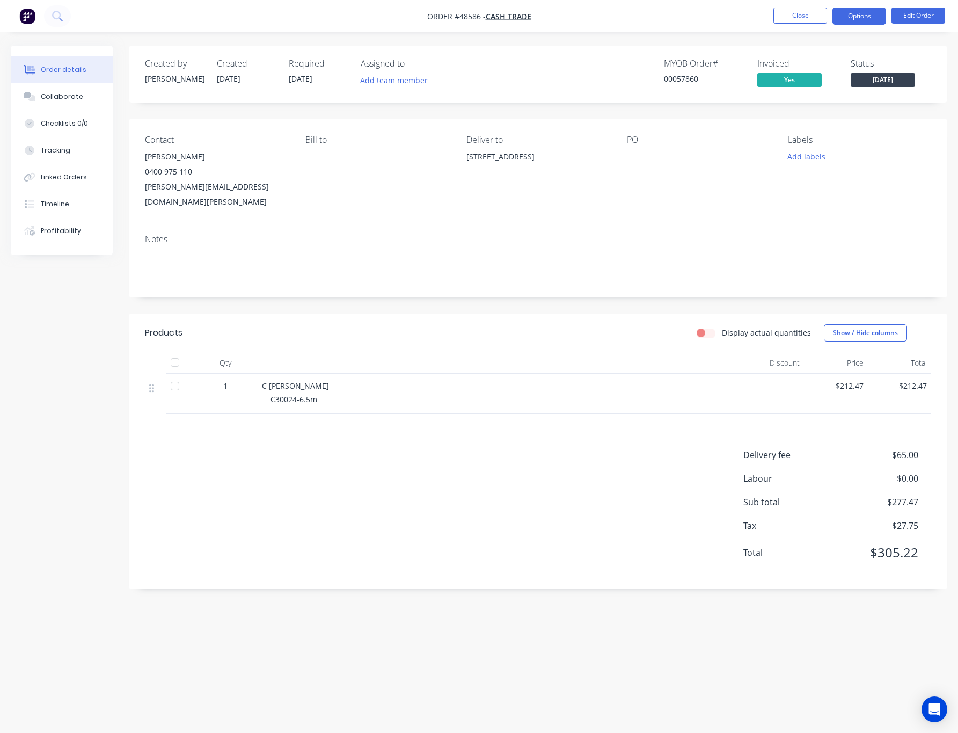
click at [840, 12] on button "Options" at bounding box center [860, 16] width 54 height 17
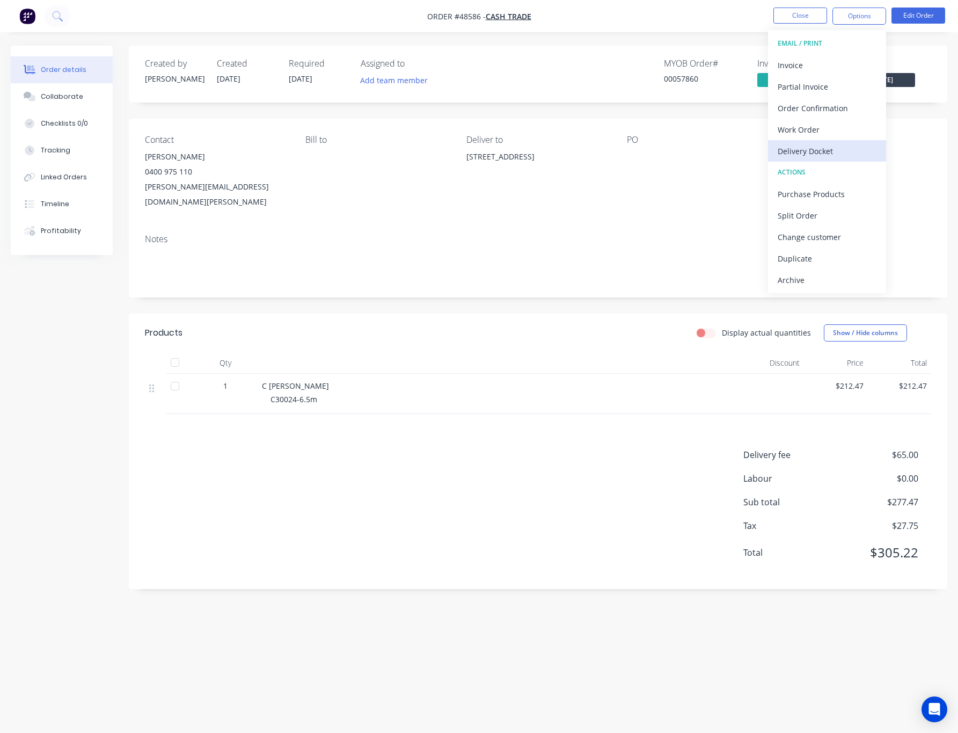
click at [840, 147] on div "Delivery Docket" at bounding box center [827, 151] width 99 height 16
click at [840, 107] on div "Without pricing" at bounding box center [827, 108] width 99 height 16
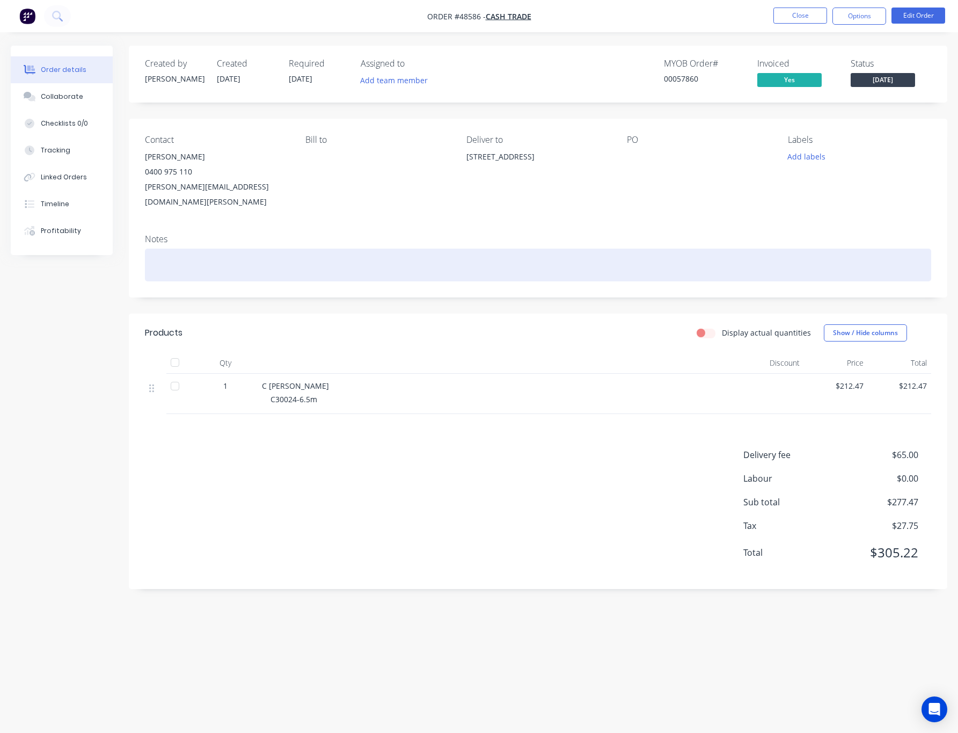
click at [700, 249] on div at bounding box center [538, 265] width 787 height 33
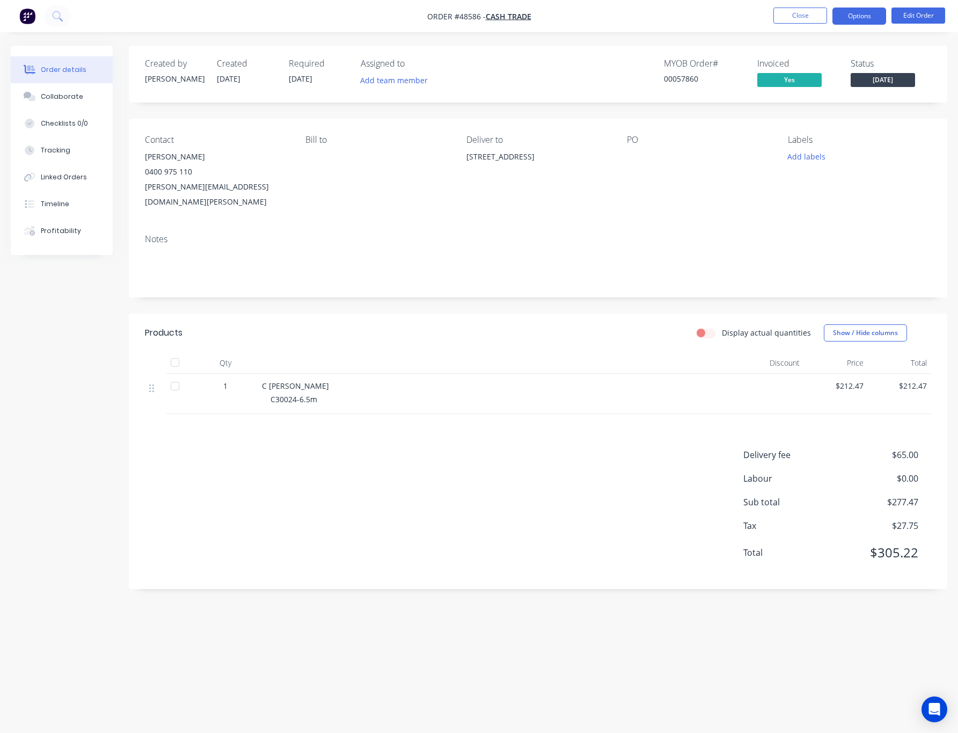
click at [840, 13] on button "Options" at bounding box center [860, 16] width 54 height 17
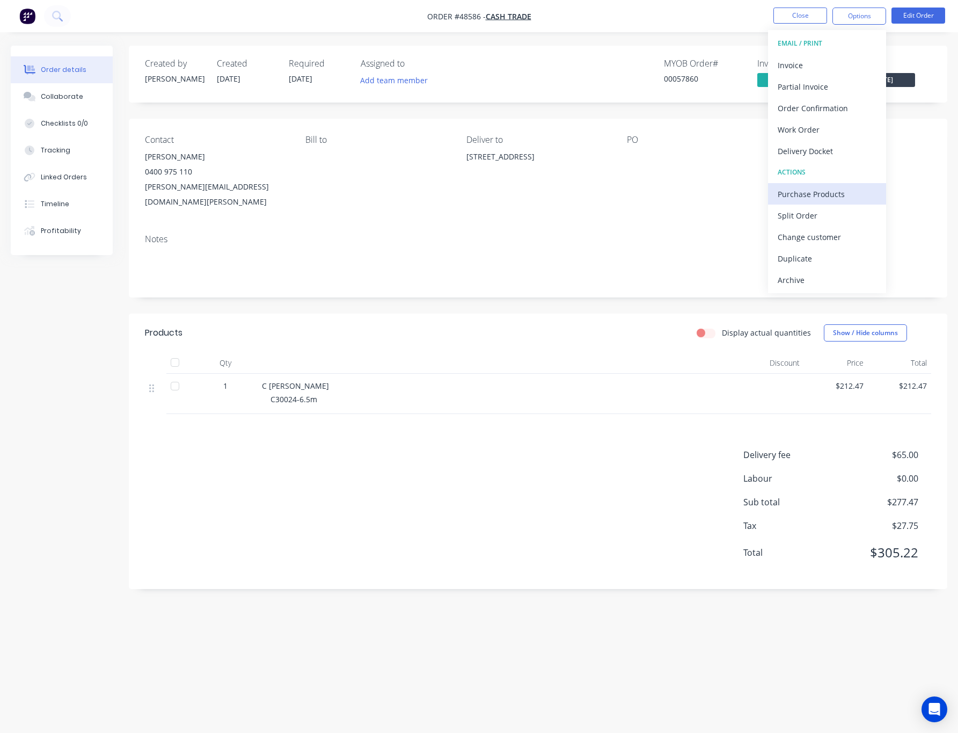
click at [840, 193] on div "Purchase Products" at bounding box center [827, 194] width 99 height 16
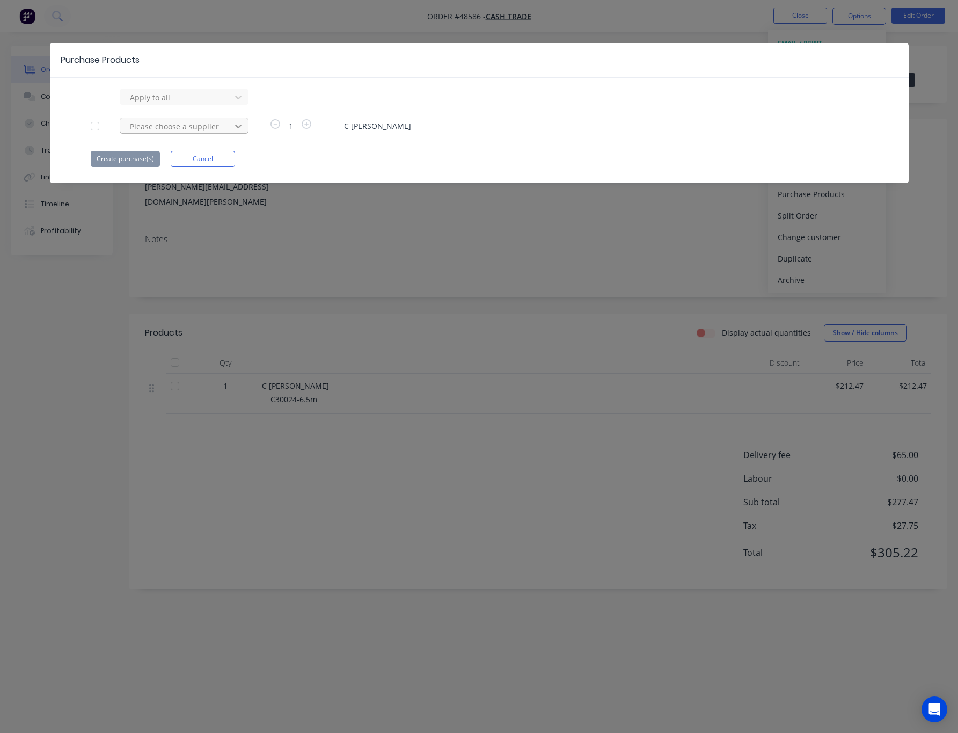
click at [234, 103] on icon at bounding box center [238, 97] width 11 height 11
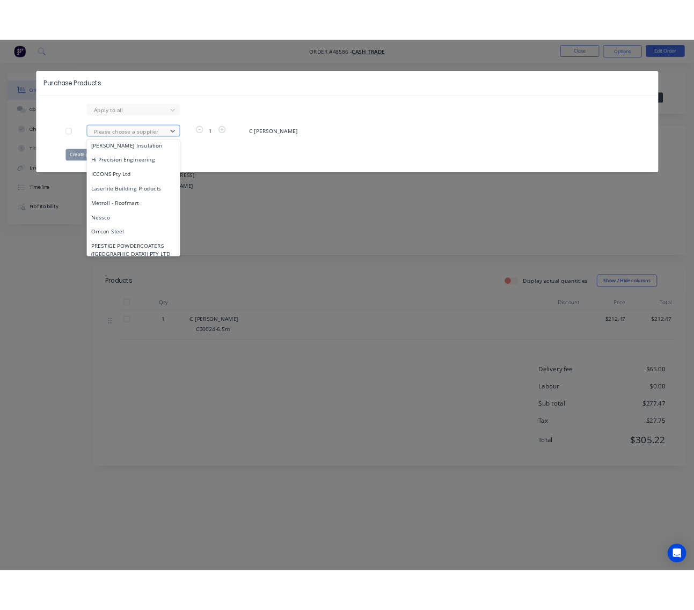
scroll to position [242, 0]
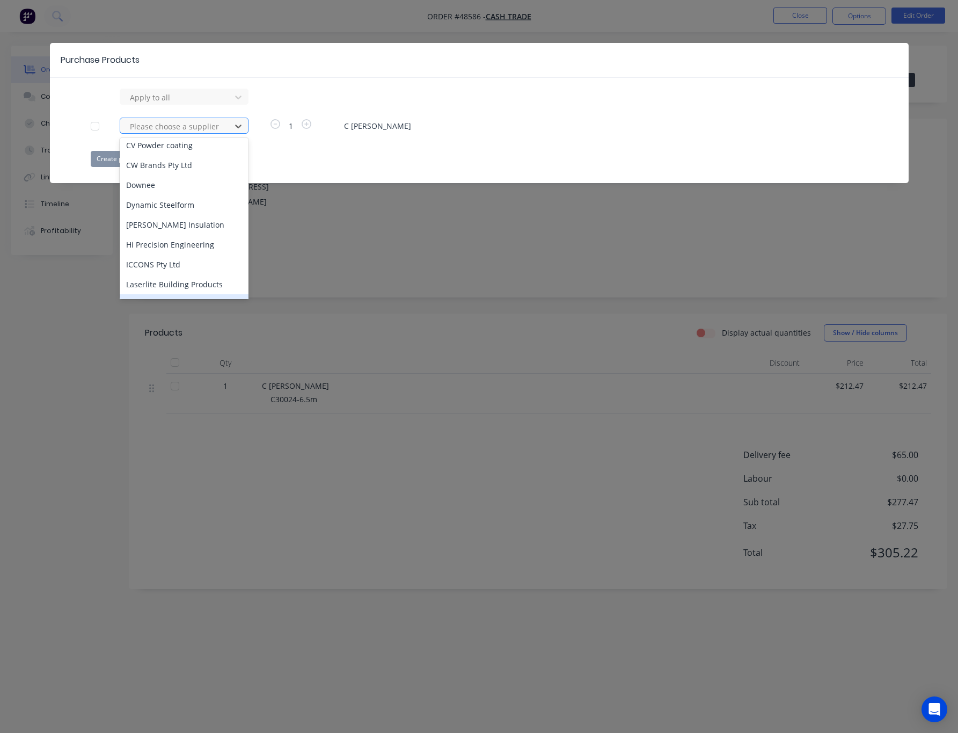
click at [187, 294] on div "Metroll - Roofmart" at bounding box center [184, 304] width 129 height 20
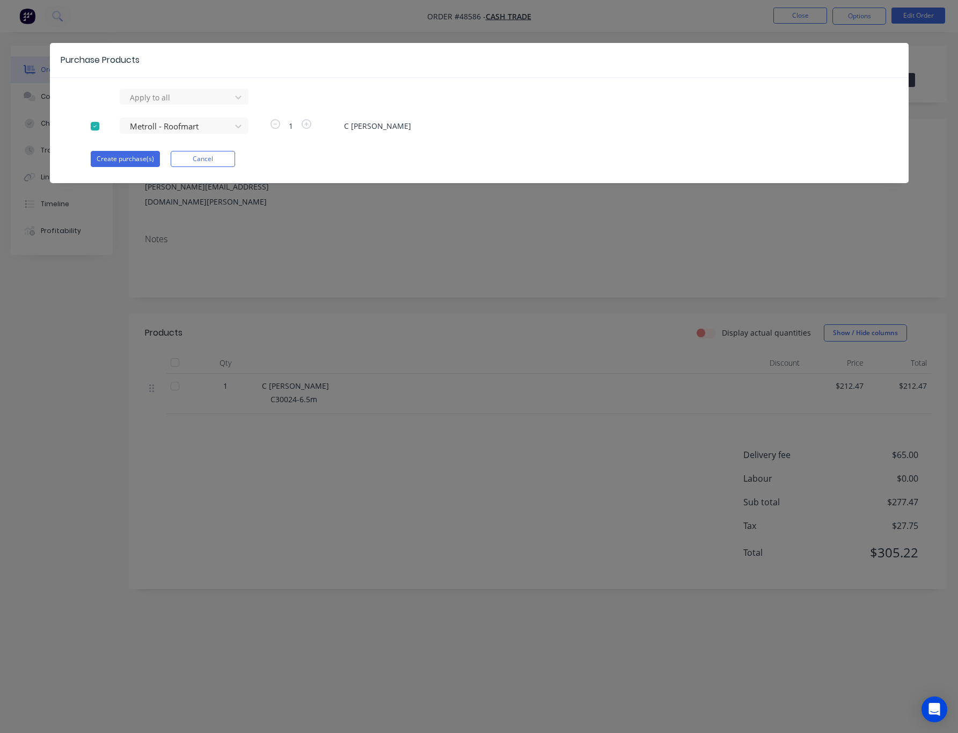
click at [187, 289] on div "Purchase Products Apply to all Metroll - Roofmart 1 C Purlin Galvanized Create …" at bounding box center [479, 366] width 958 height 733
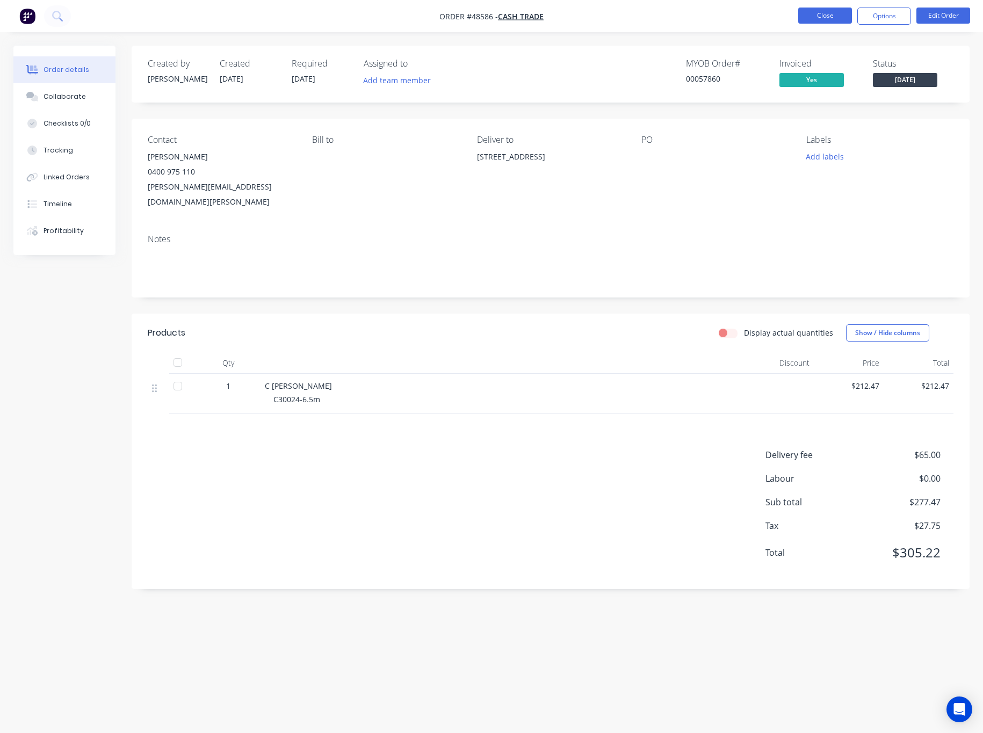
click at [828, 13] on button "Close" at bounding box center [825, 16] width 54 height 16
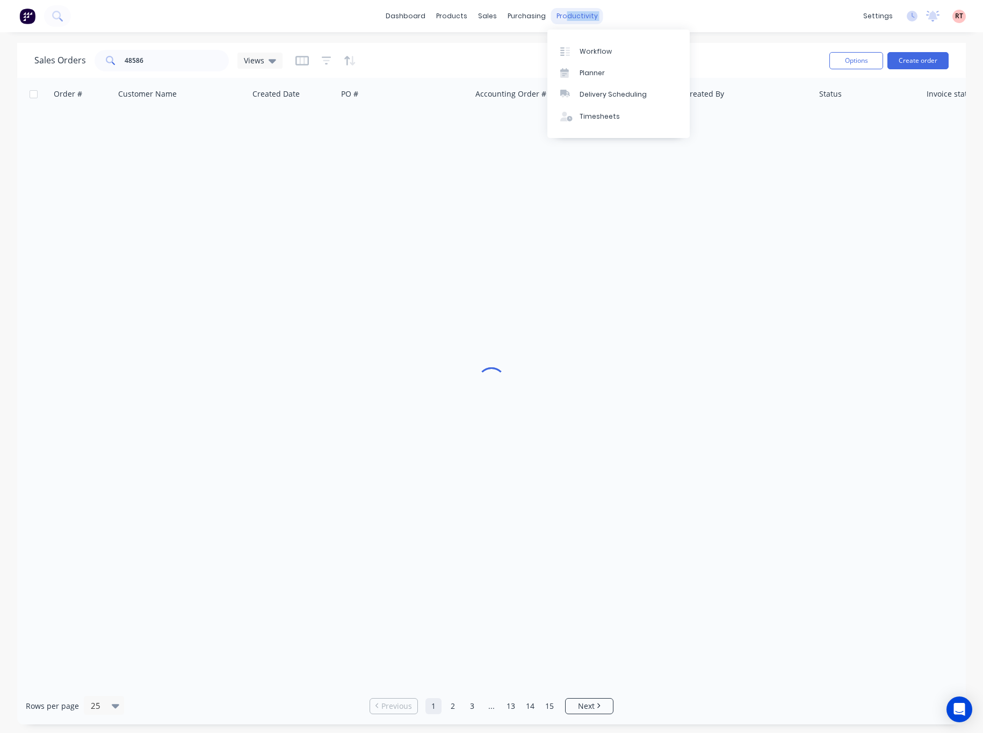
click at [568, 25] on div "dashboard products sales purchasing productivity dashboard products Product Cat…" at bounding box center [491, 16] width 983 height 32
click at [625, 93] on div "Delivery Scheduling" at bounding box center [612, 95] width 67 height 10
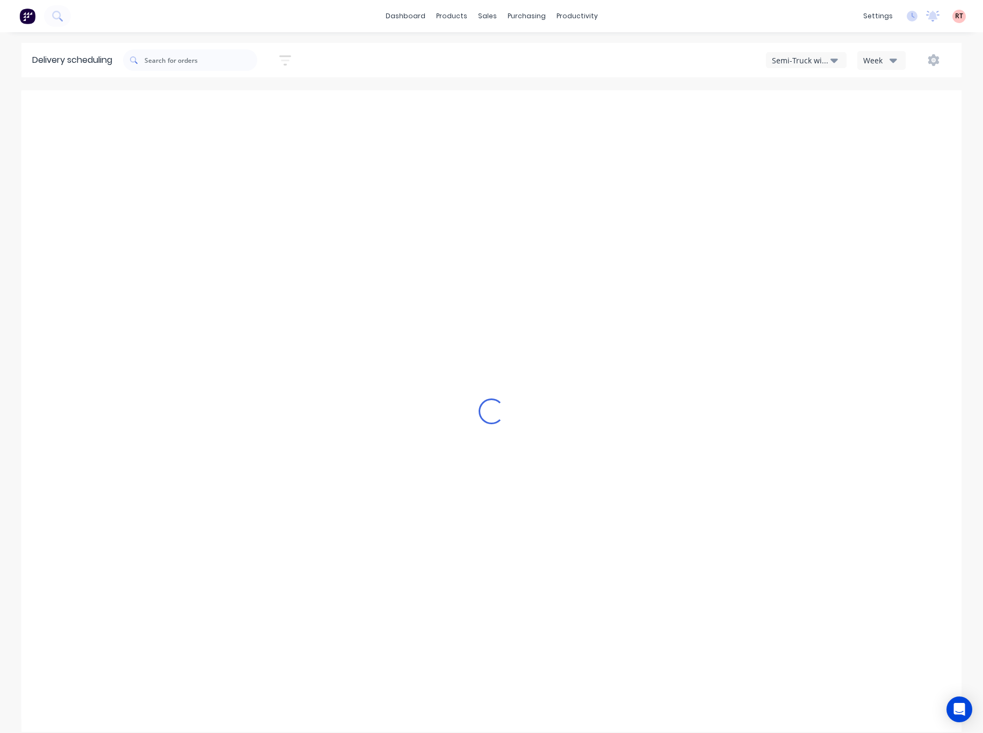
type input "[DATE] - [DATE]"
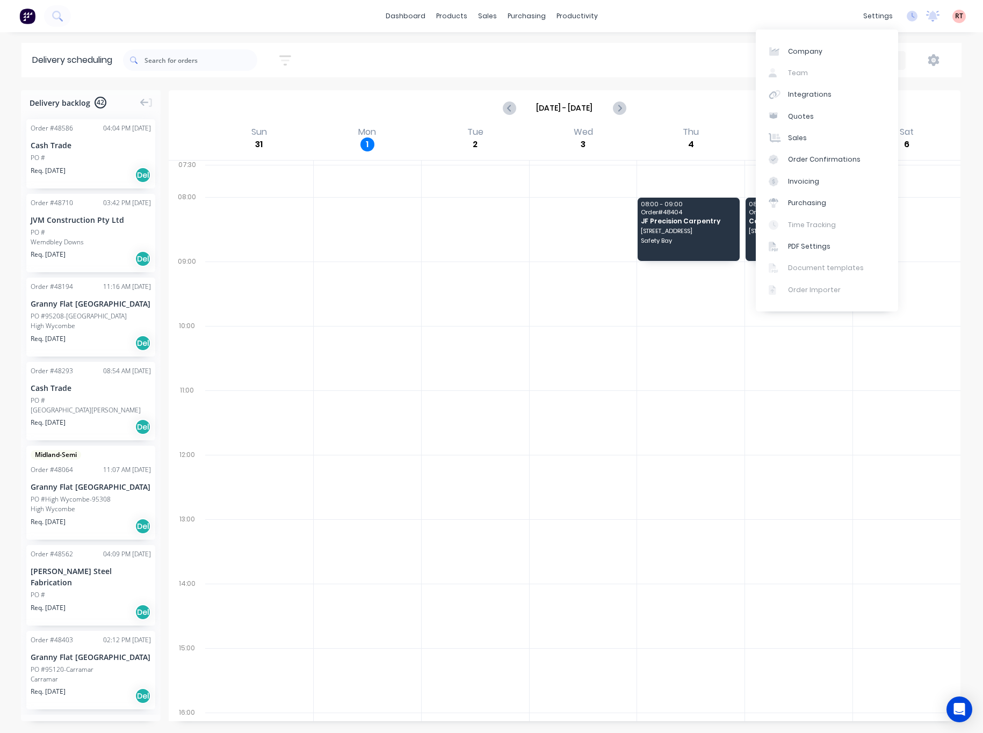
click at [633, 108] on div "[DATE] - [DATE]" at bounding box center [564, 107] width 789 height 33
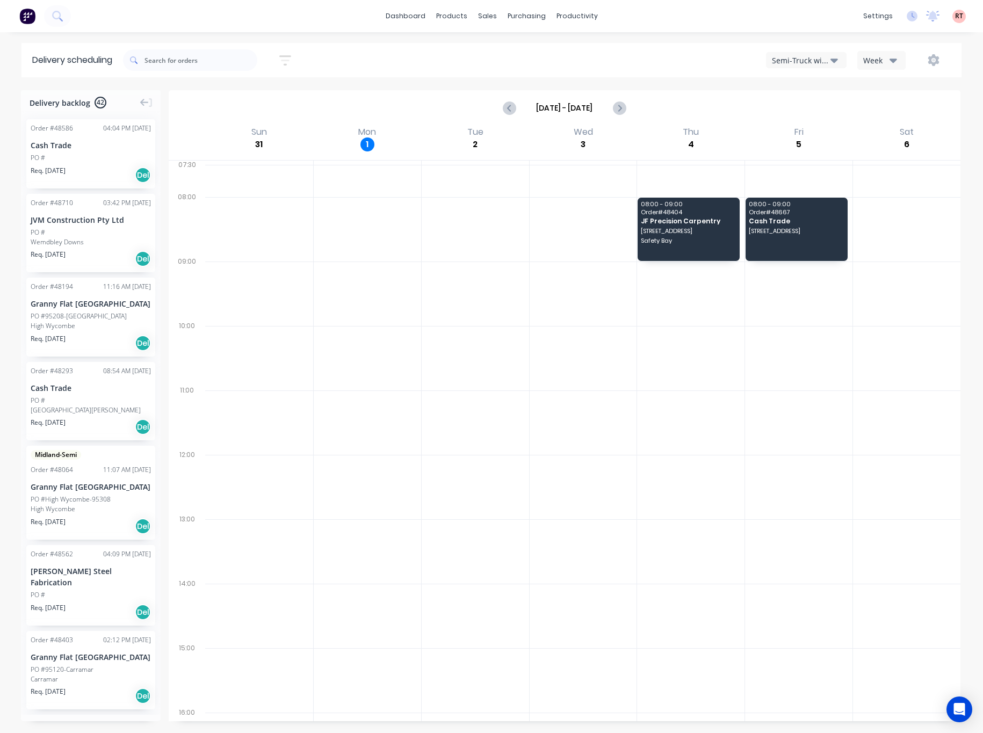
click at [723, 68] on div "Semi-Truck with Hiab Week" at bounding box center [741, 59] width 419 height 19
click at [786, 64] on div "Semi-Truck with Hiab" at bounding box center [801, 60] width 59 height 11
click at [814, 125] on div "Utes Delivery" at bounding box center [819, 130] width 106 height 21
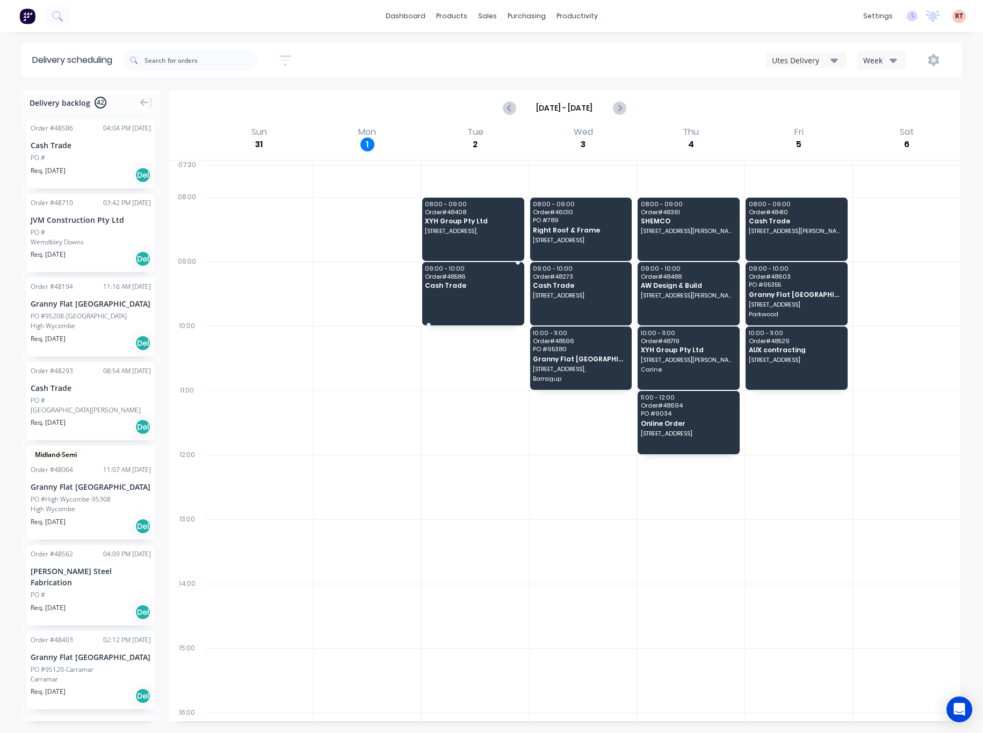
drag, startPoint x: 115, startPoint y: 148, endPoint x: 469, endPoint y: 287, distance: 380.0
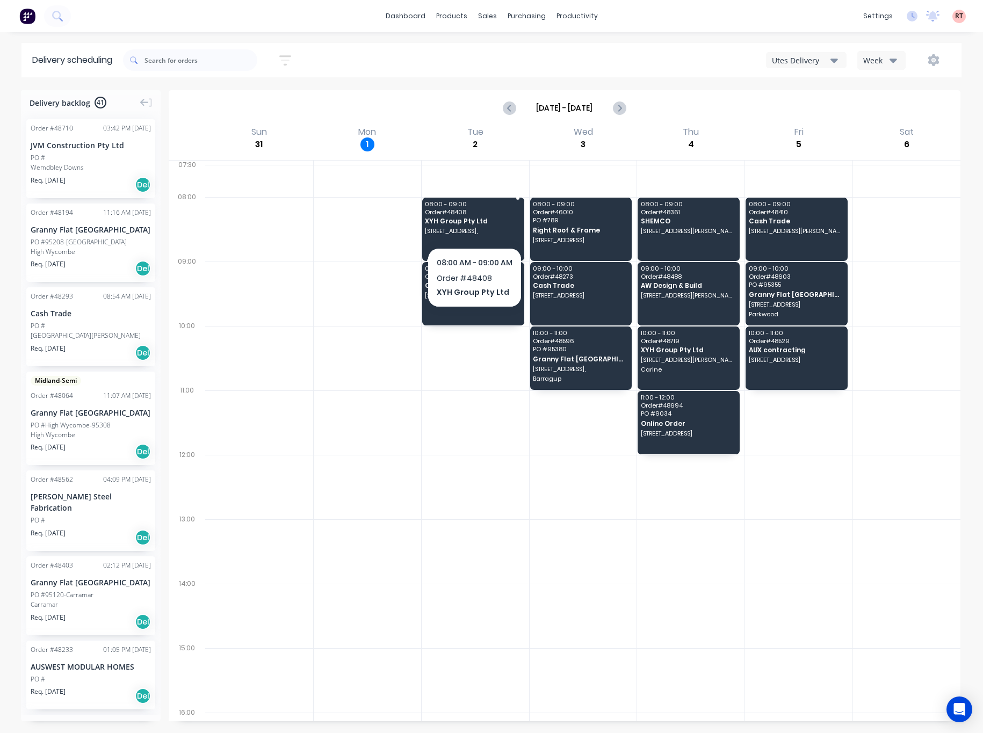
click at [477, 223] on span "XYH Group Pty Ltd" at bounding box center [472, 220] width 95 height 7
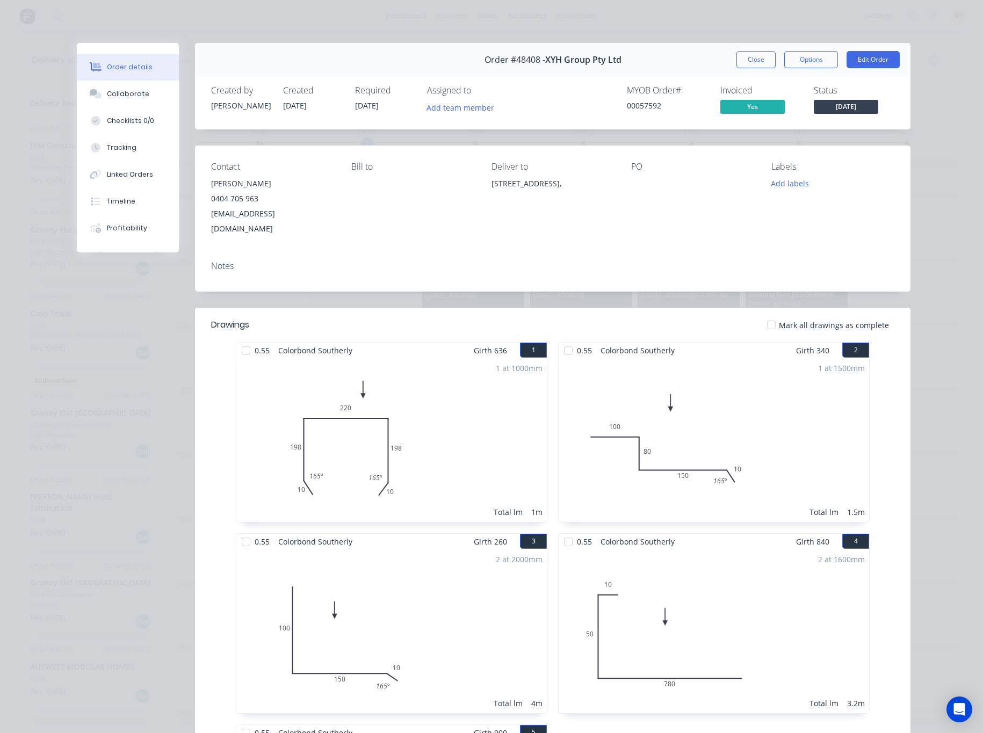
drag, startPoint x: 482, startPoint y: 179, endPoint x: 542, endPoint y: 213, distance: 69.0
click at [542, 213] on div "Contact [PERSON_NAME] [PHONE_NUMBER] [EMAIL_ADDRESS][DOMAIN_NAME] [PERSON_NAME]…" at bounding box center [552, 199] width 715 height 107
copy div "[STREET_ADDRESS],"
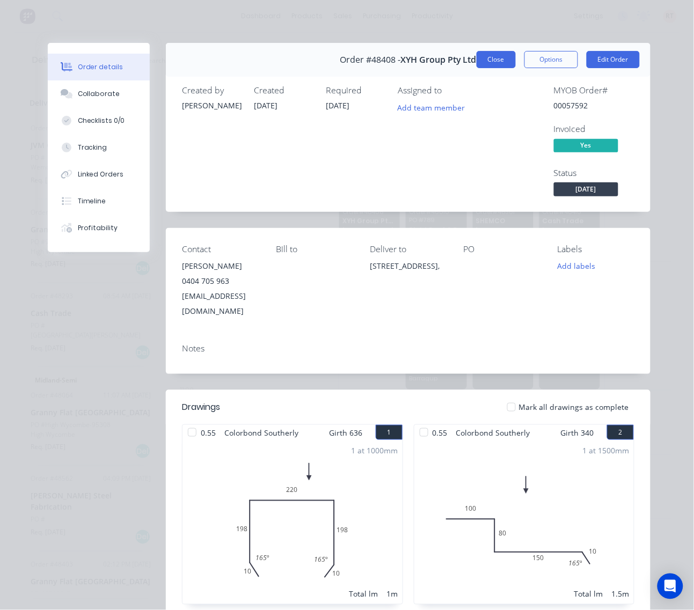
click at [496, 60] on button "Close" at bounding box center [496, 59] width 39 height 17
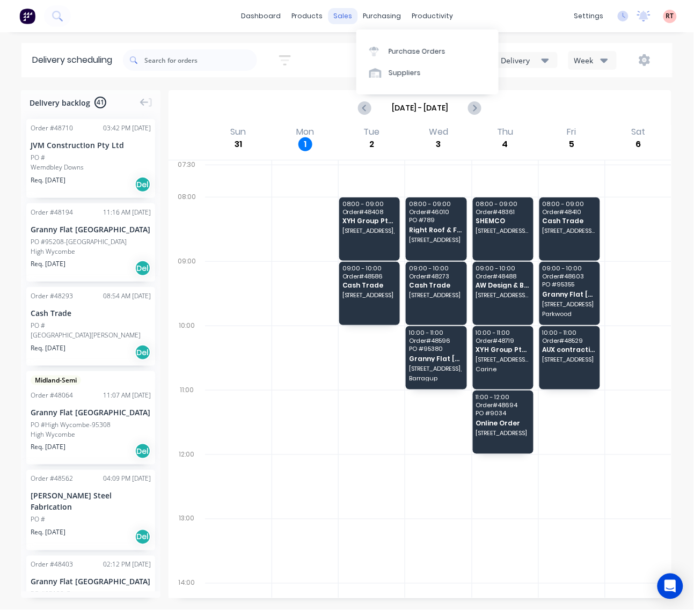
click at [333, 14] on div "sales" at bounding box center [343, 16] width 30 height 16
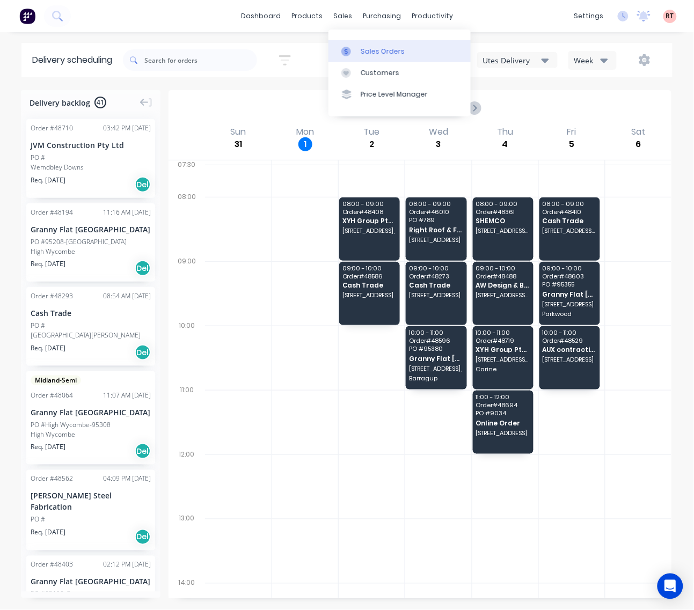
click at [363, 47] on div "Sales Orders" at bounding box center [383, 52] width 44 height 10
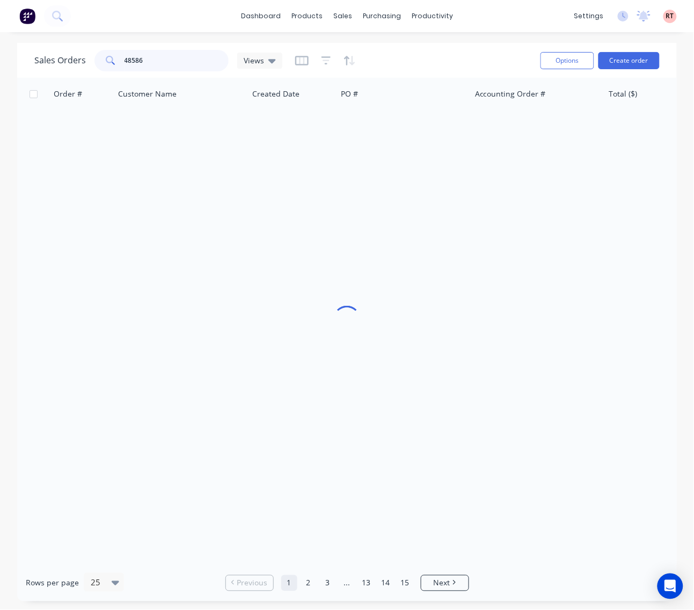
drag, startPoint x: 183, startPoint y: 60, endPoint x: 127, endPoint y: 64, distance: 56.5
click at [127, 64] on input "48586" at bounding box center [177, 60] width 105 height 21
click at [293, 158] on div at bounding box center [347, 321] width 660 height 487
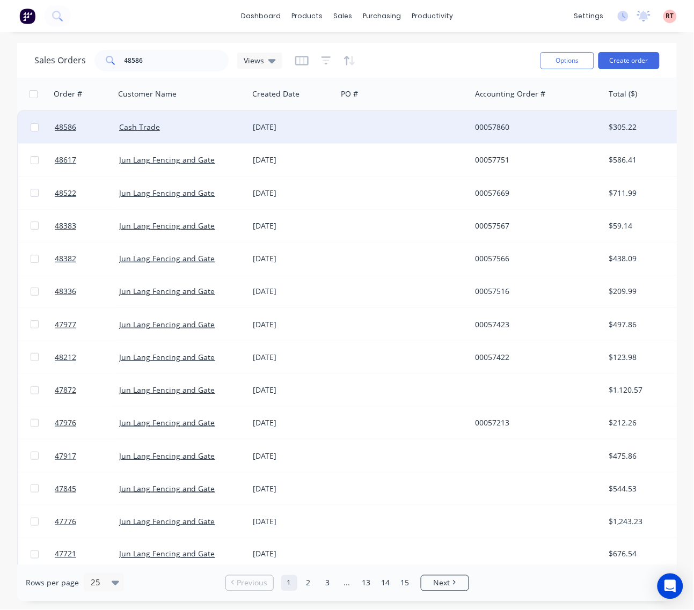
click at [331, 133] on div "[DATE]" at bounding box center [293, 127] width 89 height 32
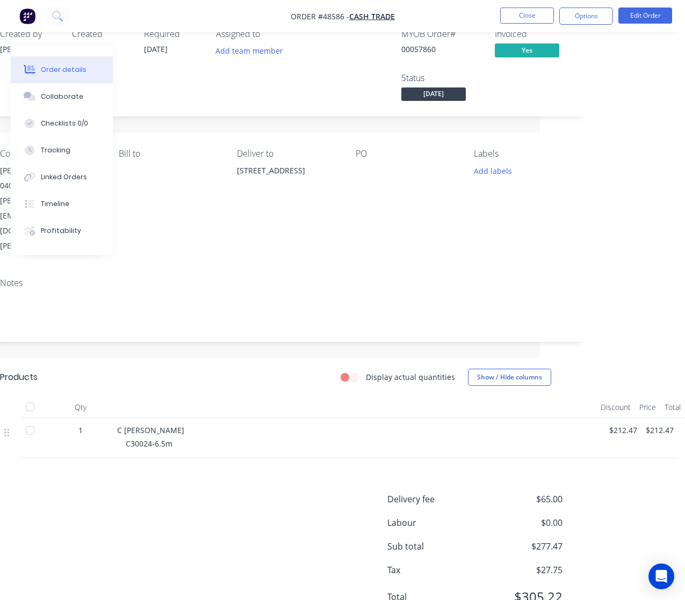
scroll to position [0, 145]
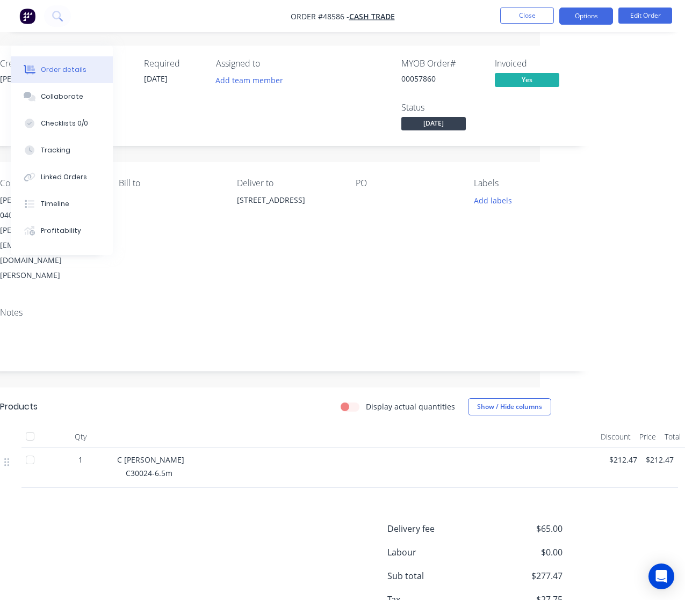
click at [588, 19] on button "Options" at bounding box center [586, 16] width 54 height 17
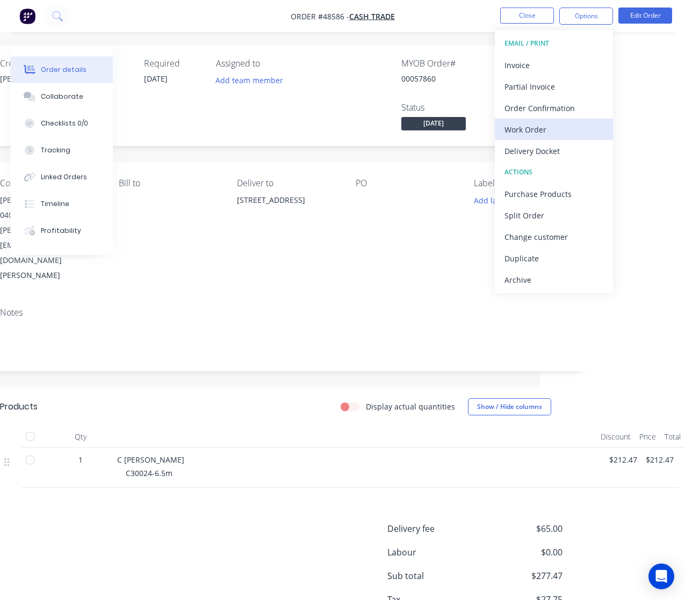
click at [560, 127] on div "Work Order" at bounding box center [553, 130] width 99 height 16
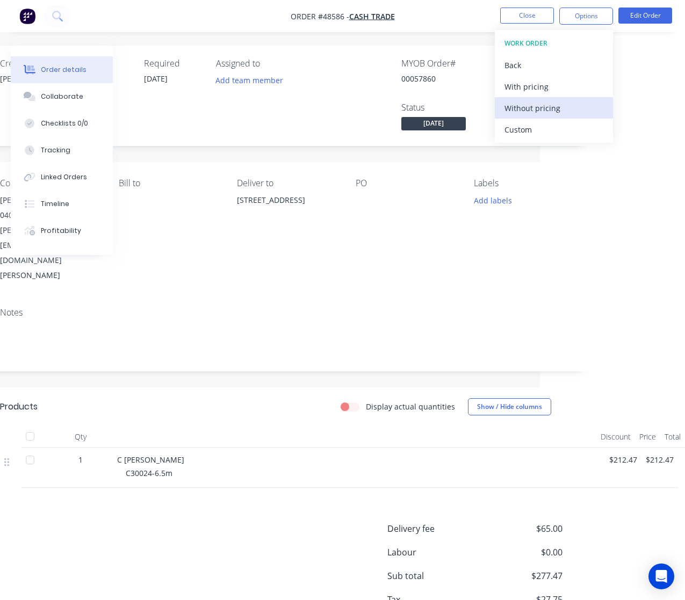
click at [578, 107] on div "Without pricing" at bounding box center [553, 108] width 99 height 16
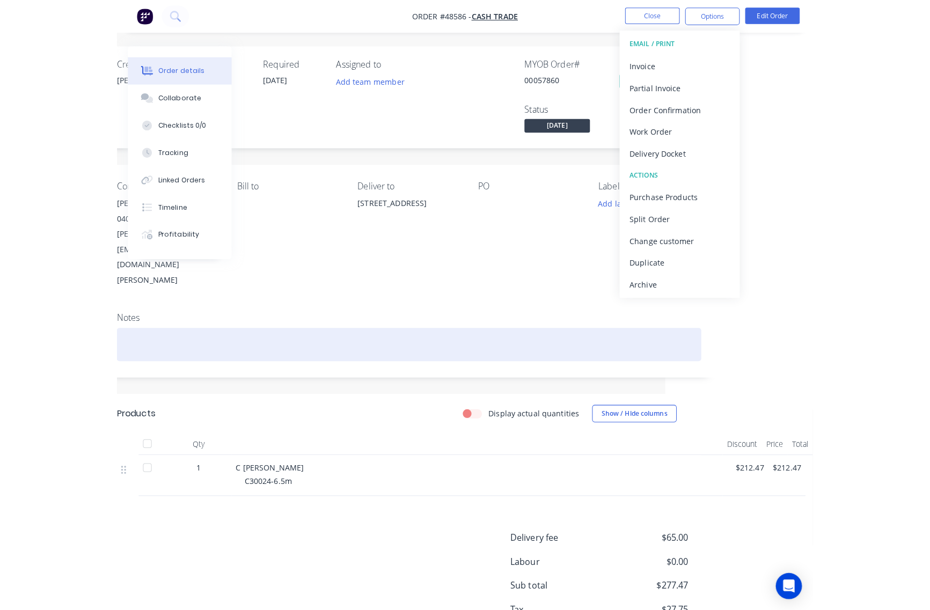
scroll to position [0, 0]
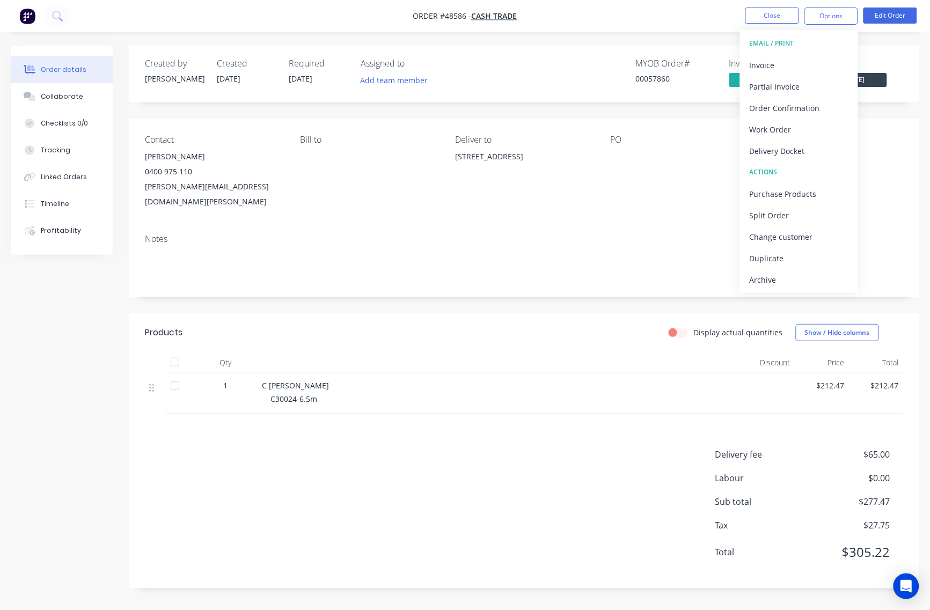
click at [840, 197] on div "Contact [PERSON_NAME] [PHONE_NUMBER] [EMAIL_ADDRESS][DOMAIN_NAME] Bill to Deliv…" at bounding box center [524, 172] width 791 height 107
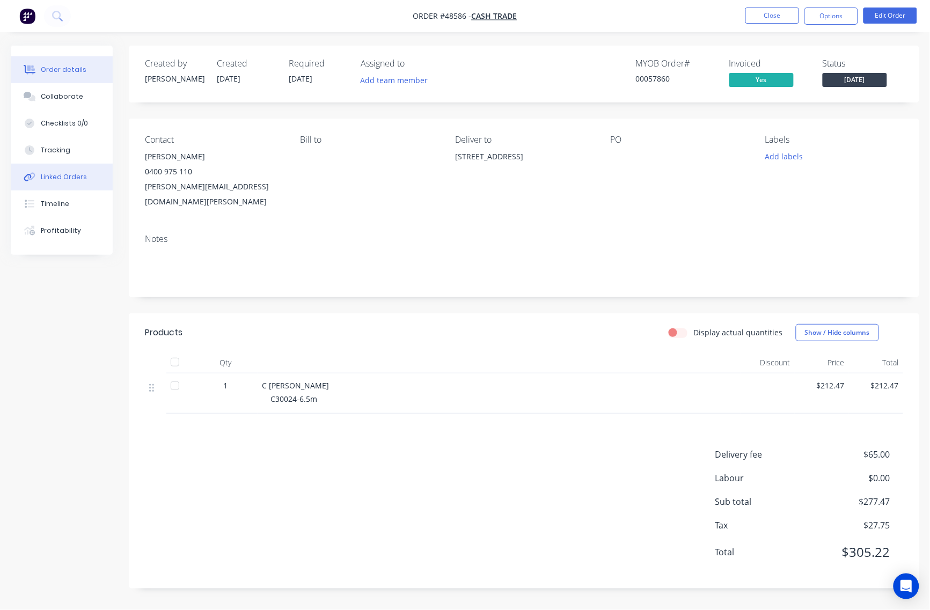
click at [91, 186] on button "Linked Orders" at bounding box center [62, 177] width 102 height 27
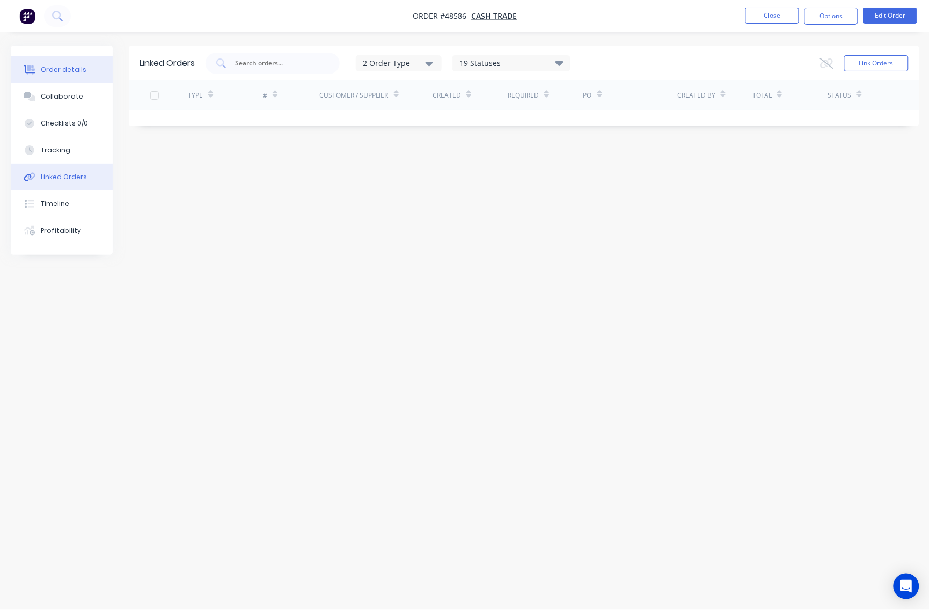
click at [77, 73] on div "Order details" at bounding box center [64, 70] width 46 height 10
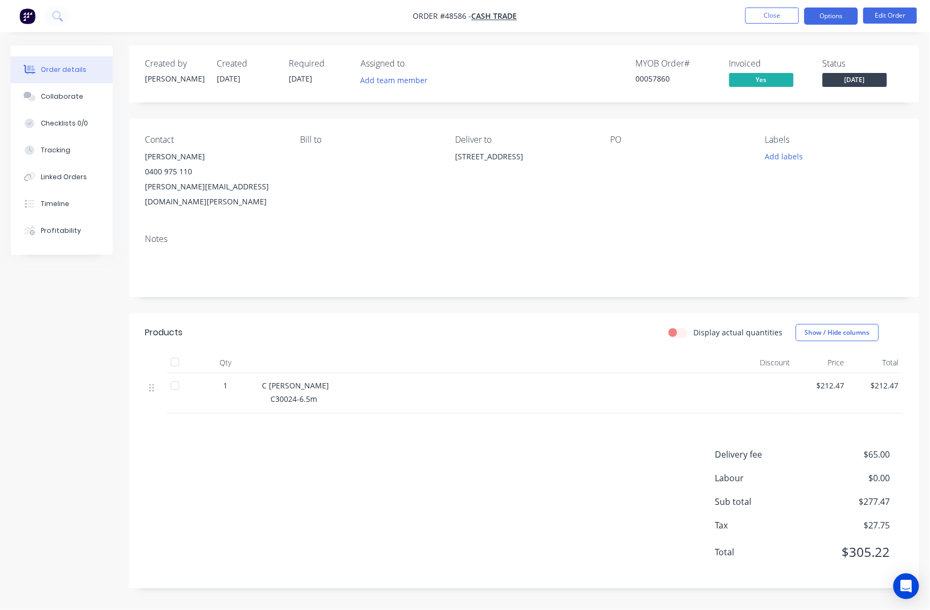
click at [840, 11] on button "Options" at bounding box center [832, 16] width 54 height 17
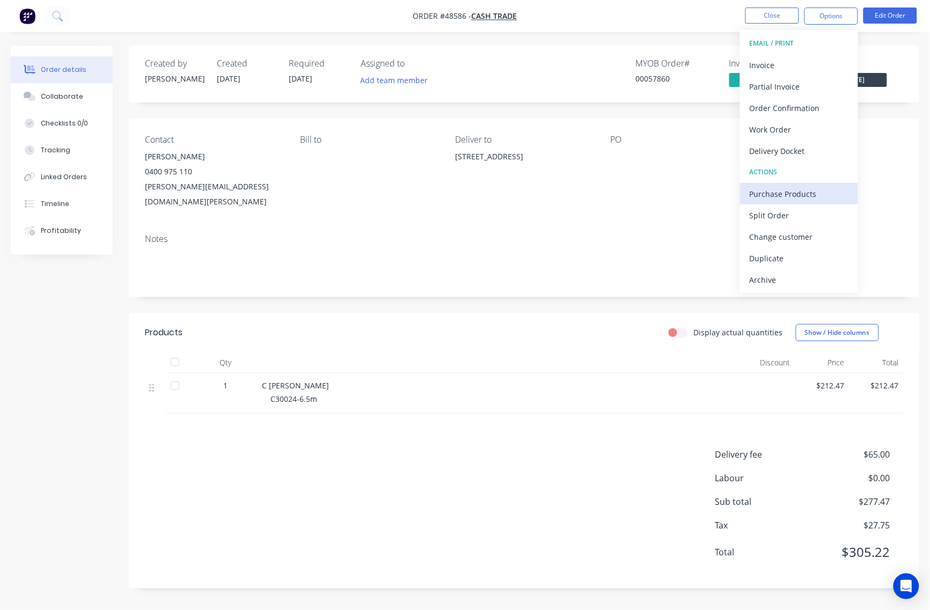
click at [815, 193] on div "Purchase Products" at bounding box center [799, 194] width 99 height 16
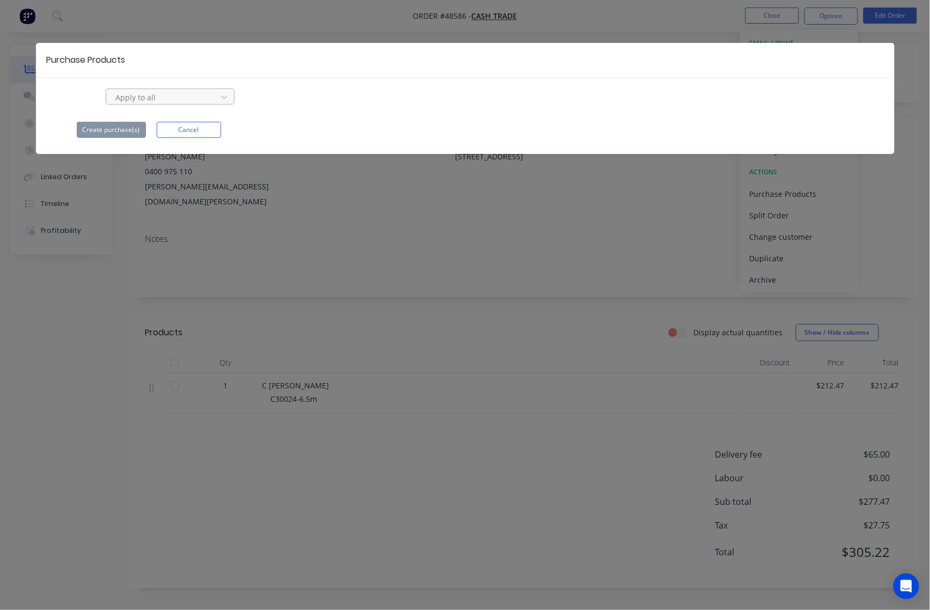
click at [192, 103] on div at bounding box center [163, 97] width 97 height 13
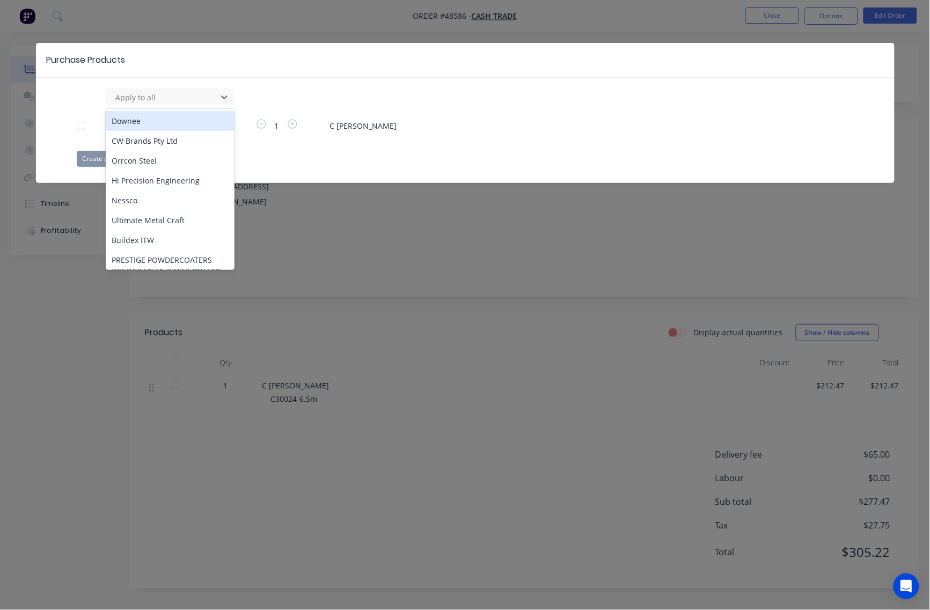
click at [392, 178] on div "Purchase Products 34 results available. Use Up and Down to choose options, pres…" at bounding box center [465, 113] width 859 height 140
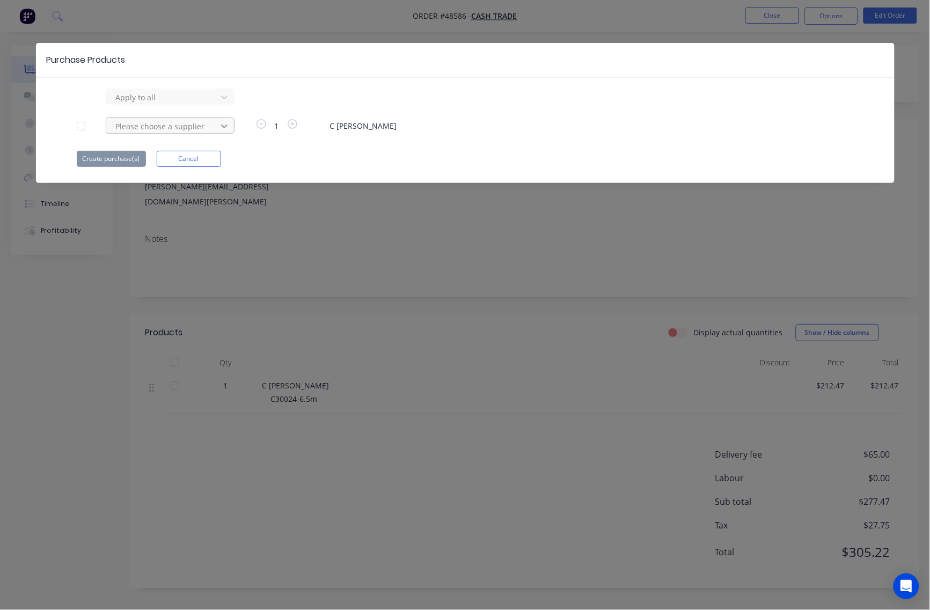
click at [218, 106] on div at bounding box center [224, 97] width 19 height 17
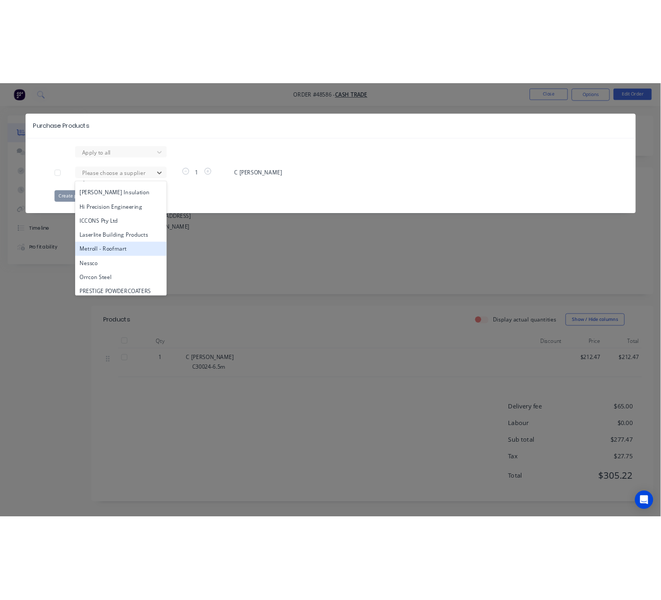
scroll to position [336, 0]
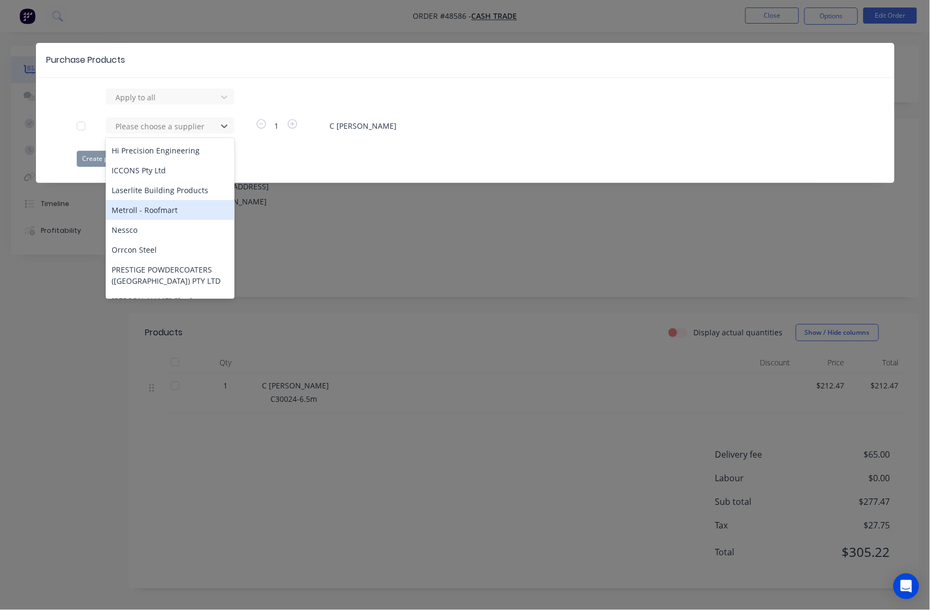
click at [172, 200] on div "Metroll - Roofmart" at bounding box center [170, 210] width 129 height 20
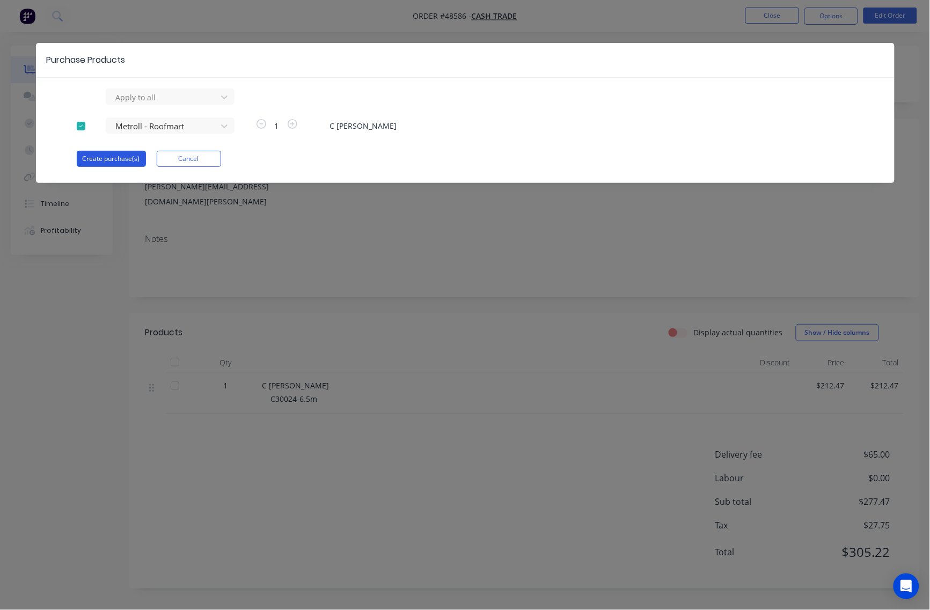
click at [104, 162] on button "Create purchase(s)" at bounding box center [111, 159] width 69 height 16
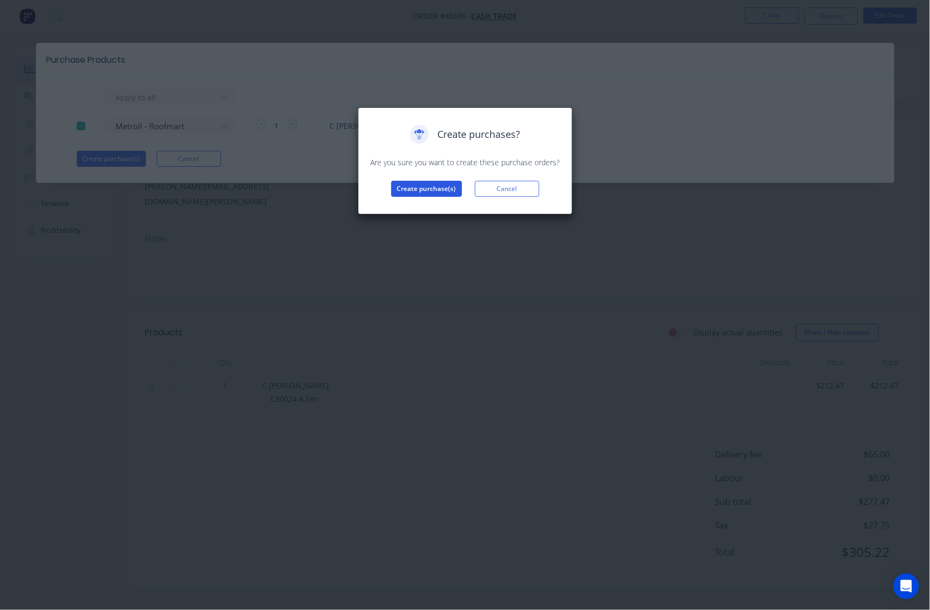
click at [426, 189] on button "Create purchase(s)" at bounding box center [426, 189] width 71 height 16
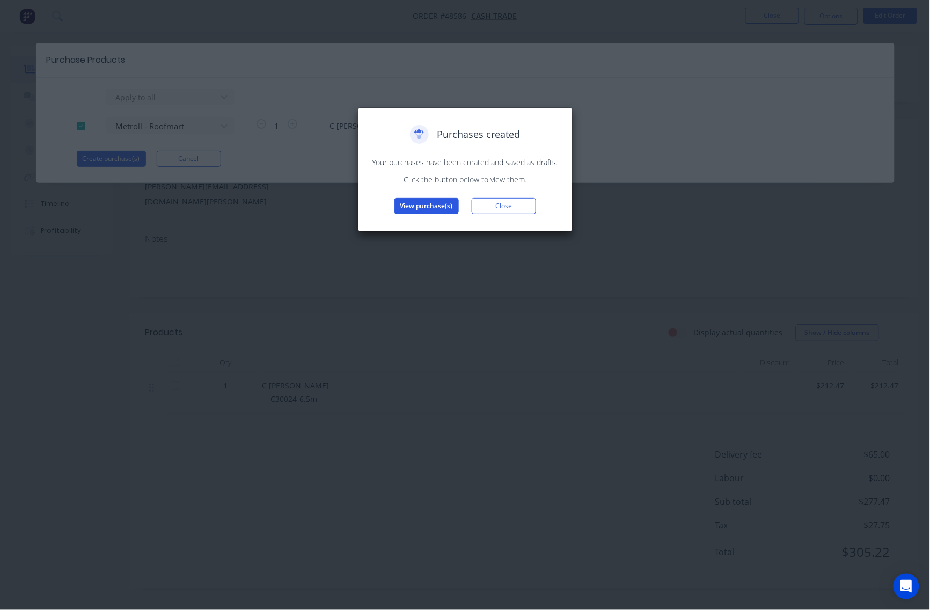
click at [435, 205] on button "View purchase(s)" at bounding box center [427, 206] width 64 height 16
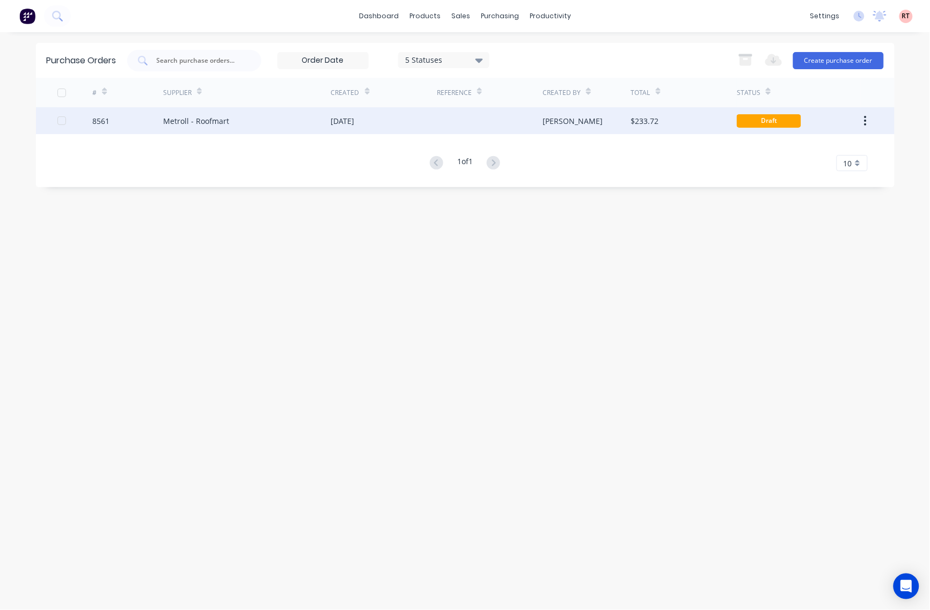
click at [581, 121] on div "[PERSON_NAME]" at bounding box center [587, 120] width 89 height 27
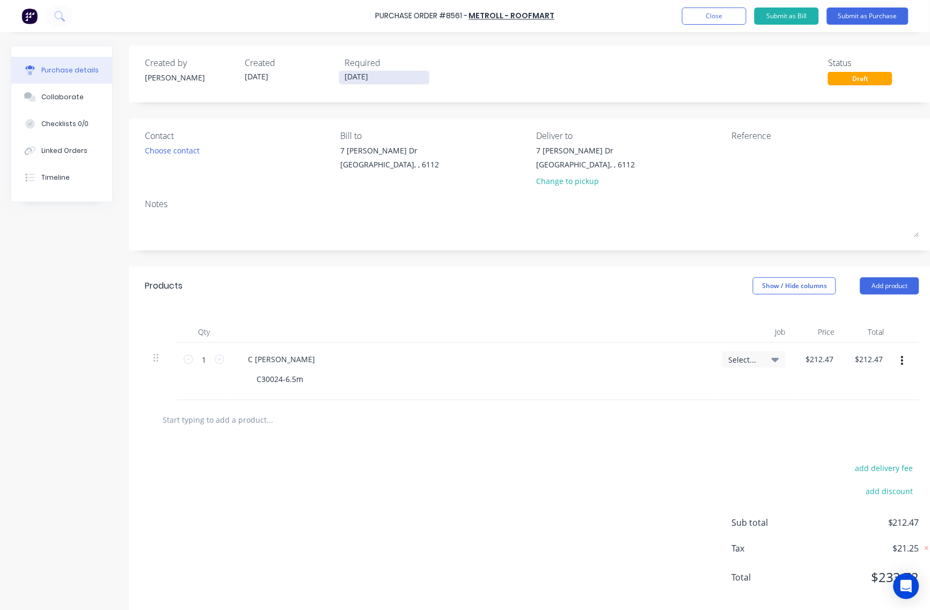
click at [387, 74] on input "[DATE]" at bounding box center [384, 77] width 90 height 13
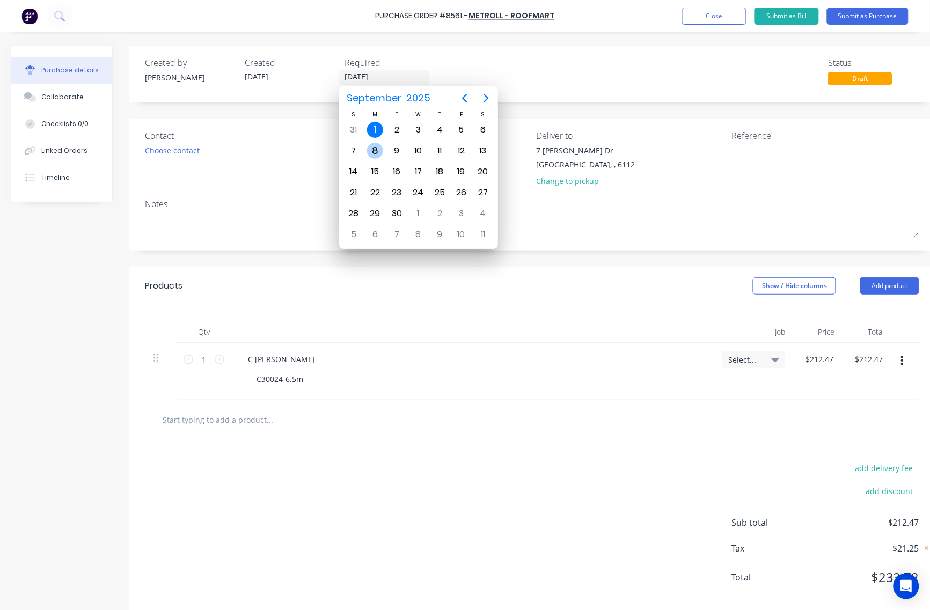
click at [377, 149] on div "8" at bounding box center [375, 151] width 16 height 16
type input "[DATE]"
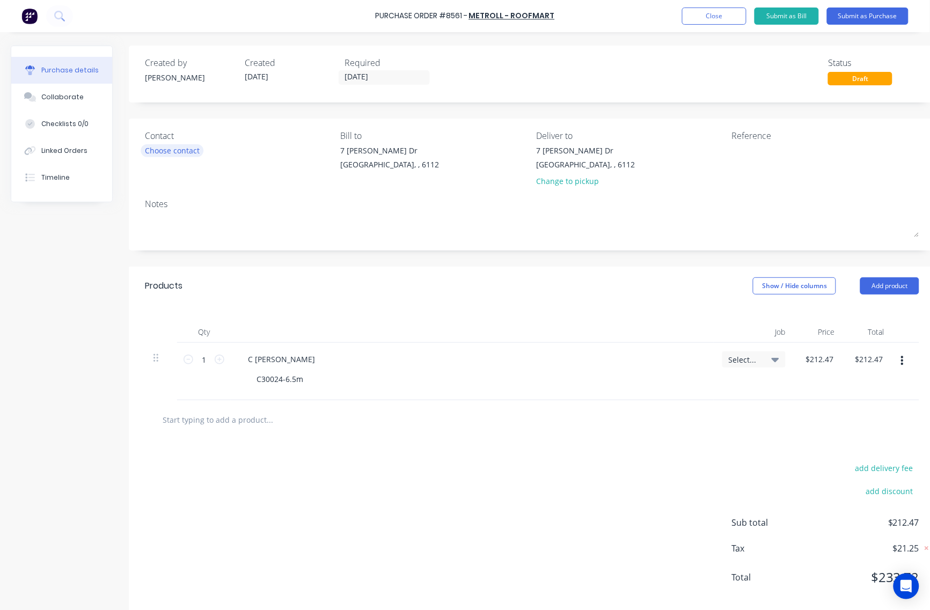
click at [156, 147] on div "Choose contact" at bounding box center [172, 150] width 55 height 11
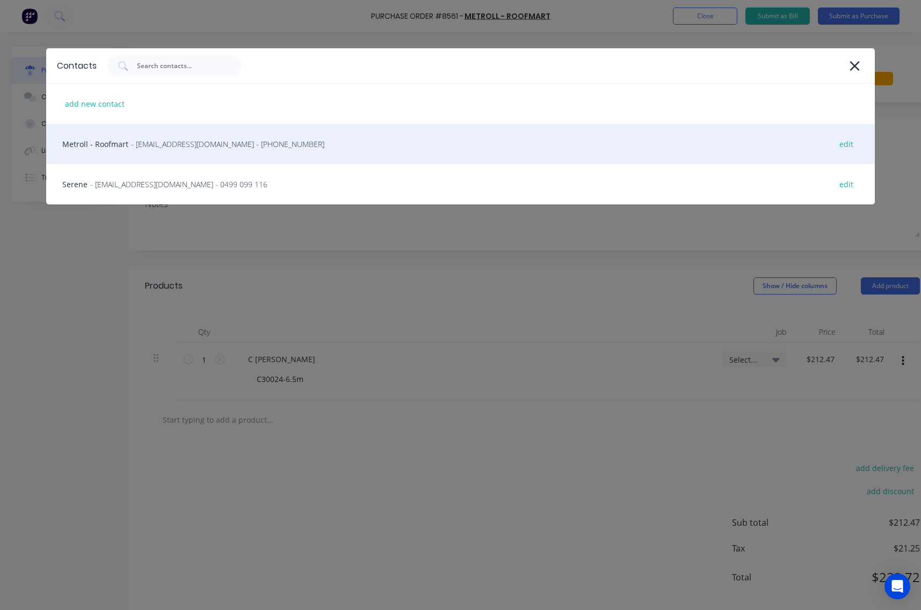
click at [273, 148] on span "- [EMAIL_ADDRESS][DOMAIN_NAME] - [PHONE_NUMBER]" at bounding box center [227, 144] width 193 height 11
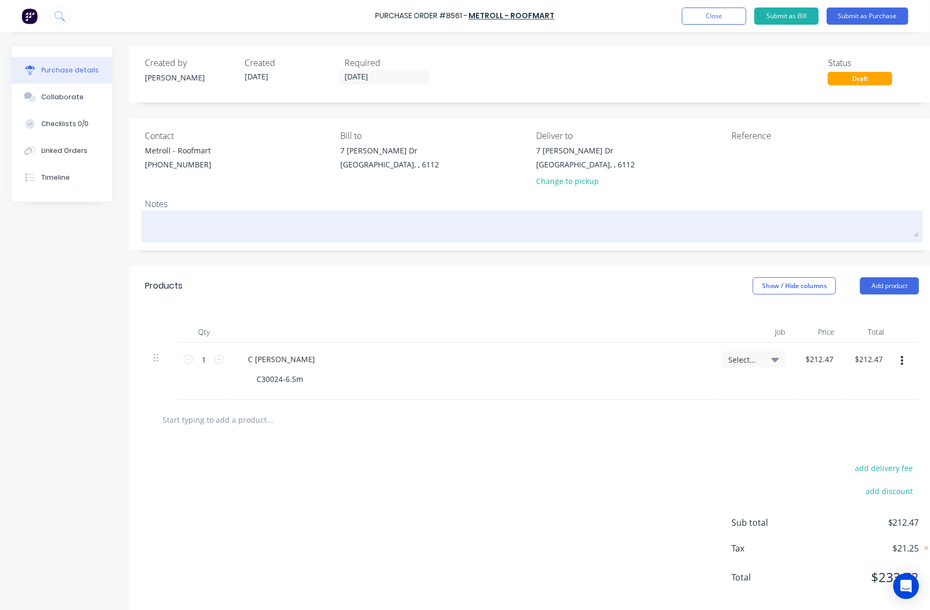
click at [447, 229] on textarea at bounding box center [532, 225] width 775 height 24
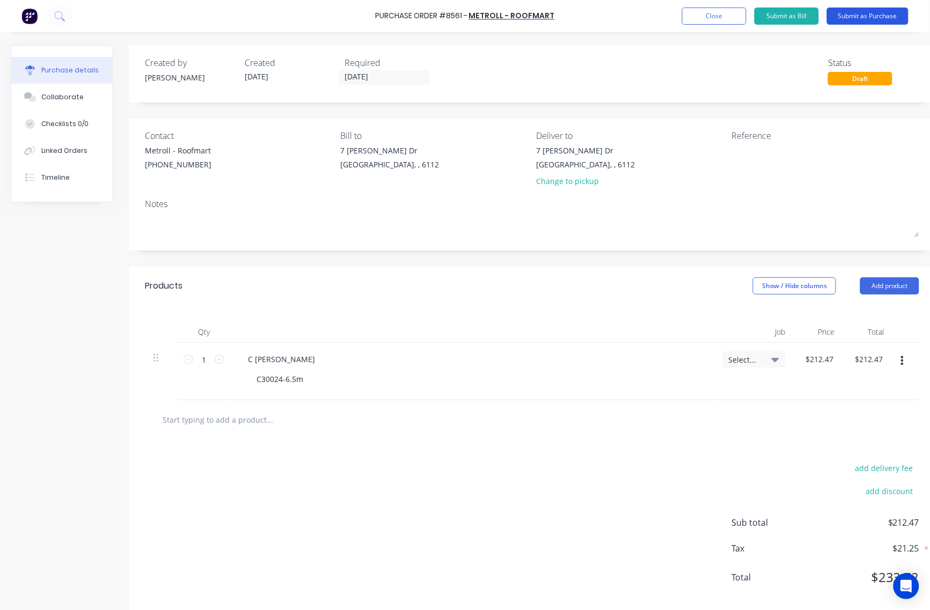
click at [840, 17] on button "Submit as Purchase" at bounding box center [868, 16] width 82 height 17
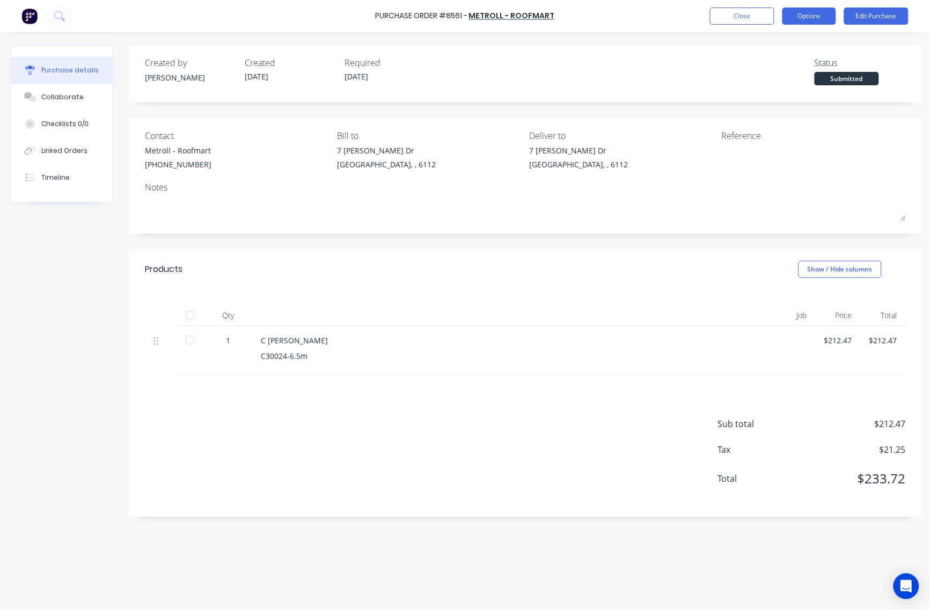
click at [809, 18] on button "Options" at bounding box center [810, 16] width 54 height 17
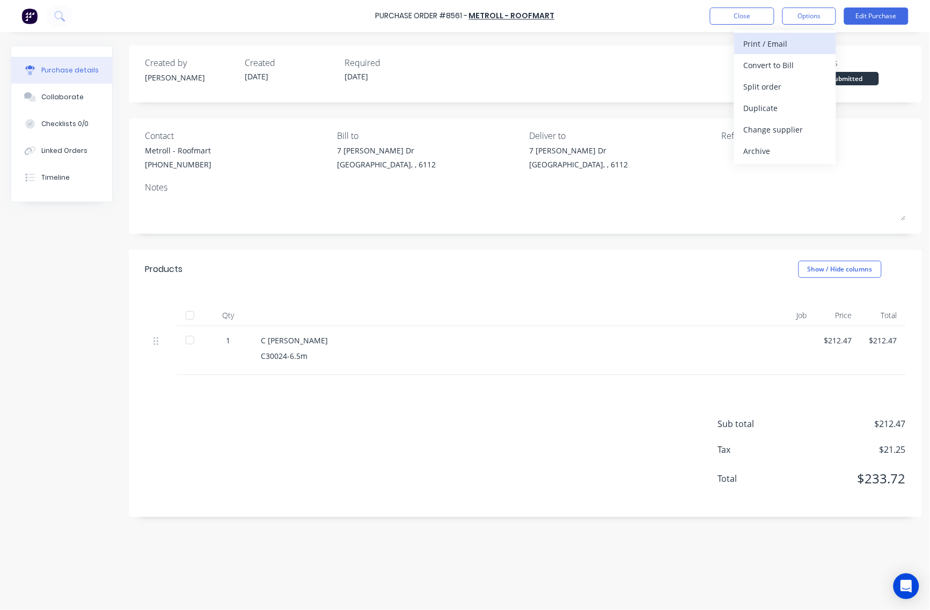
click at [795, 43] on div "Print / Email" at bounding box center [785, 44] width 83 height 16
click at [795, 91] on div "Without pricing" at bounding box center [785, 87] width 83 height 16
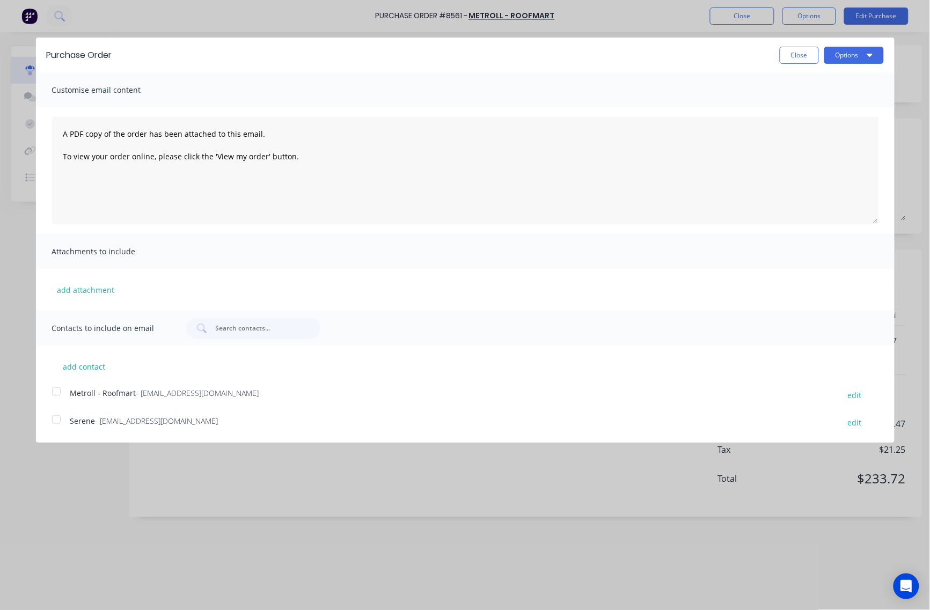
click at [64, 393] on div at bounding box center [56, 391] width 21 height 21
click at [840, 63] on button "Options" at bounding box center [855, 55] width 60 height 17
click at [840, 82] on div "Print" at bounding box center [833, 83] width 83 height 16
click at [608, 27] on div "Purchase Order Close Options Customise email content A PDF copy of the order ha…" at bounding box center [465, 305] width 930 height 610
drag, startPoint x: 621, startPoint y: 28, endPoint x: 609, endPoint y: 31, distance: 11.5
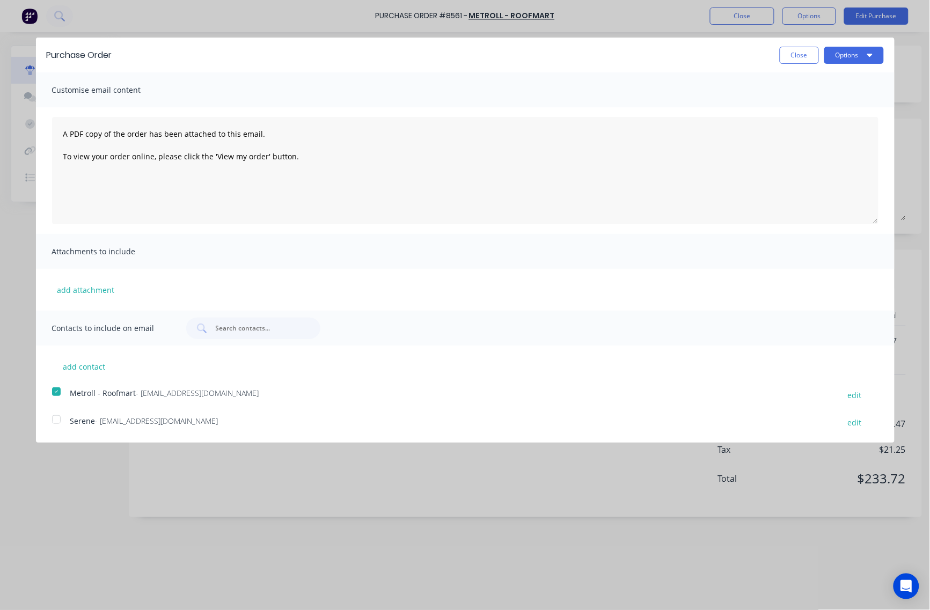
click at [609, 31] on div "Purchase Order Close Options Customise email content A PDF copy of the order ha…" at bounding box center [465, 305] width 930 height 610
click at [797, 56] on button "Close" at bounding box center [799, 55] width 39 height 17
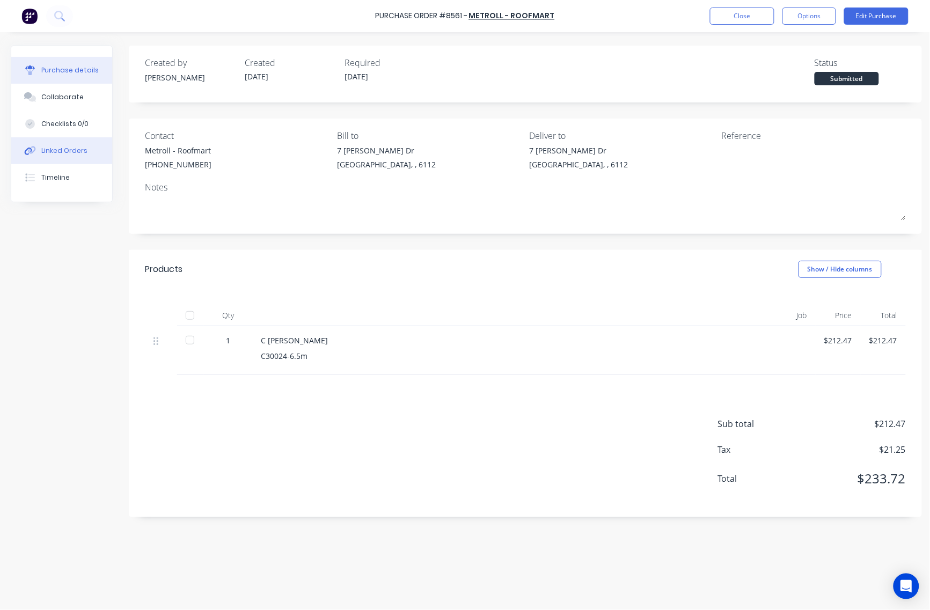
click at [77, 151] on div "Linked Orders" at bounding box center [64, 151] width 46 height 10
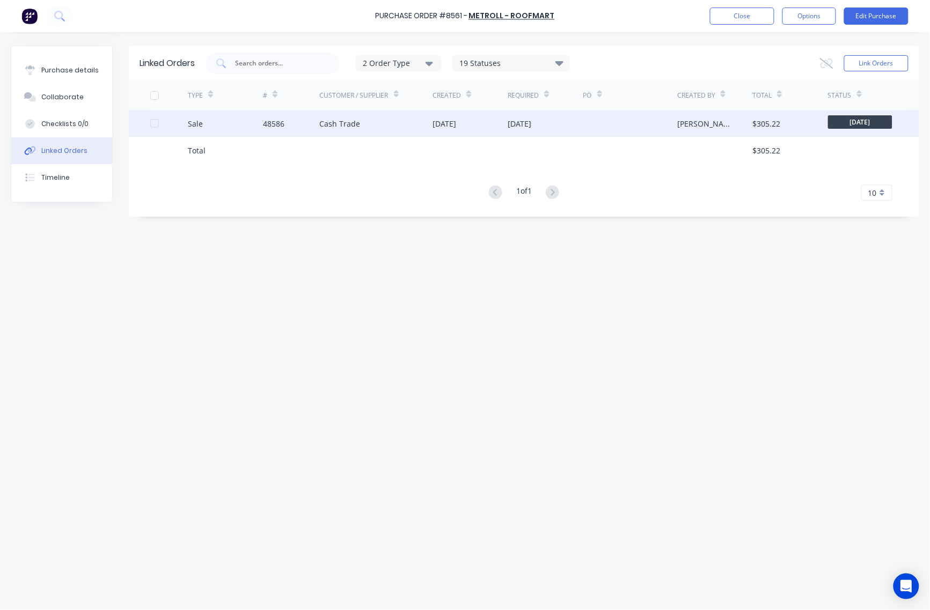
click at [446, 123] on div "[DATE]" at bounding box center [445, 123] width 24 height 11
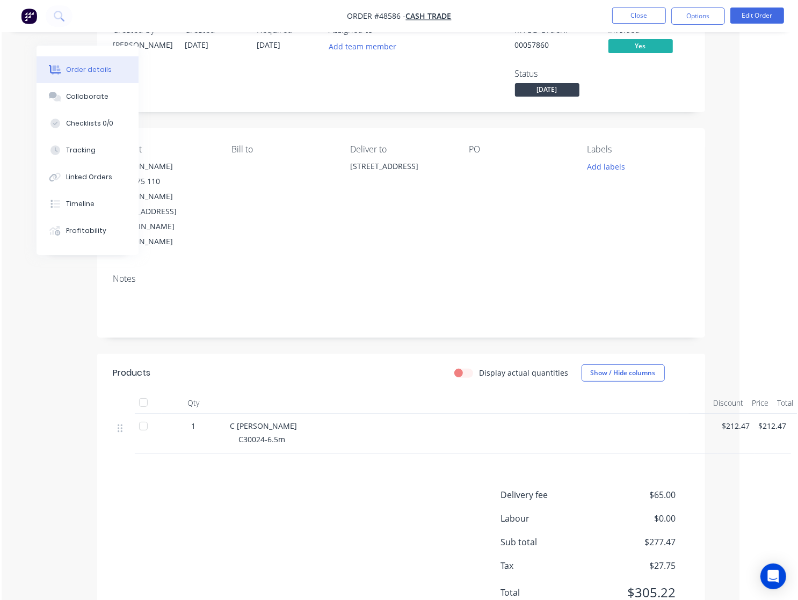
scroll to position [34, 56]
click at [623, 16] on button "Close" at bounding box center [640, 16] width 54 height 16
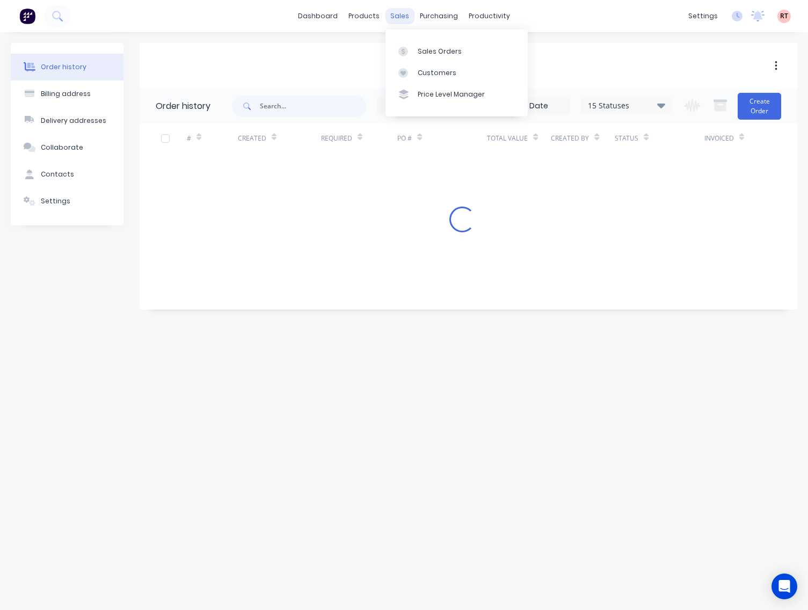
click at [404, 12] on div "sales" at bounding box center [400, 16] width 30 height 16
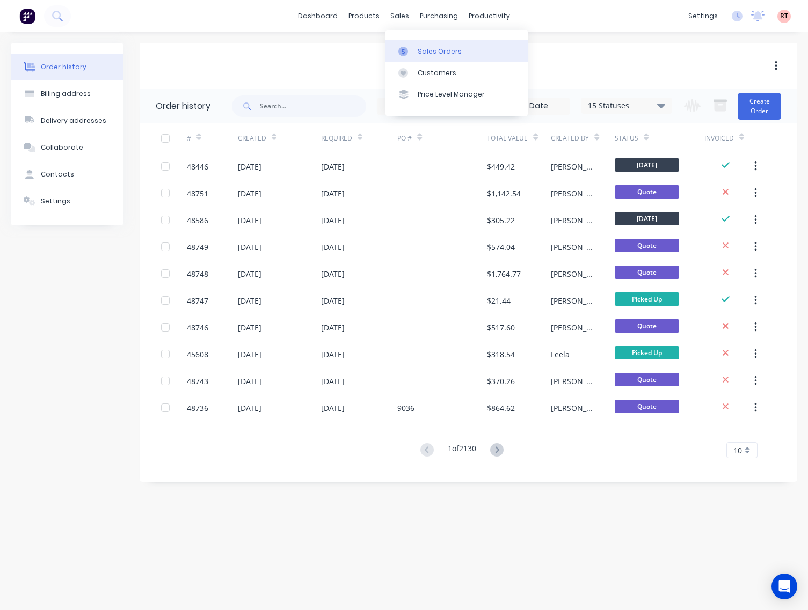
click at [437, 50] on div "Sales Orders" at bounding box center [440, 52] width 44 height 10
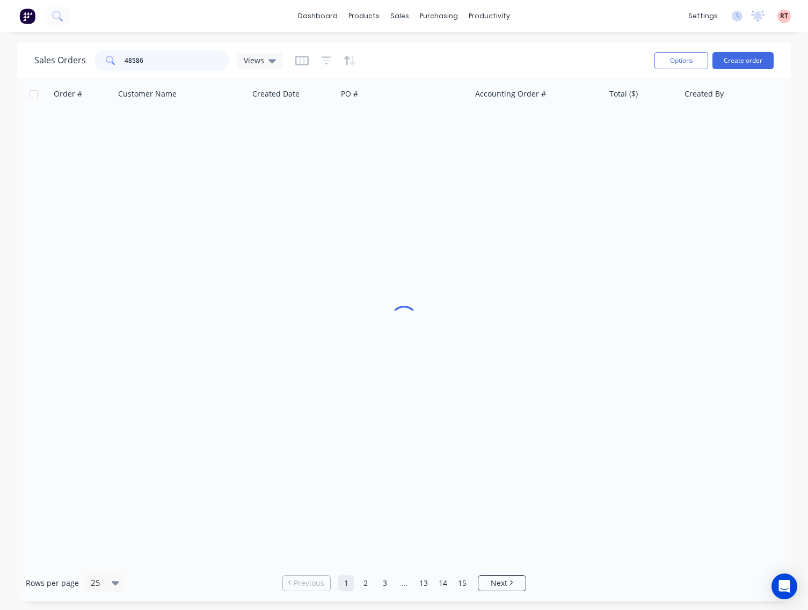
click at [186, 56] on input "48586" at bounding box center [177, 60] width 105 height 21
type input "48658"
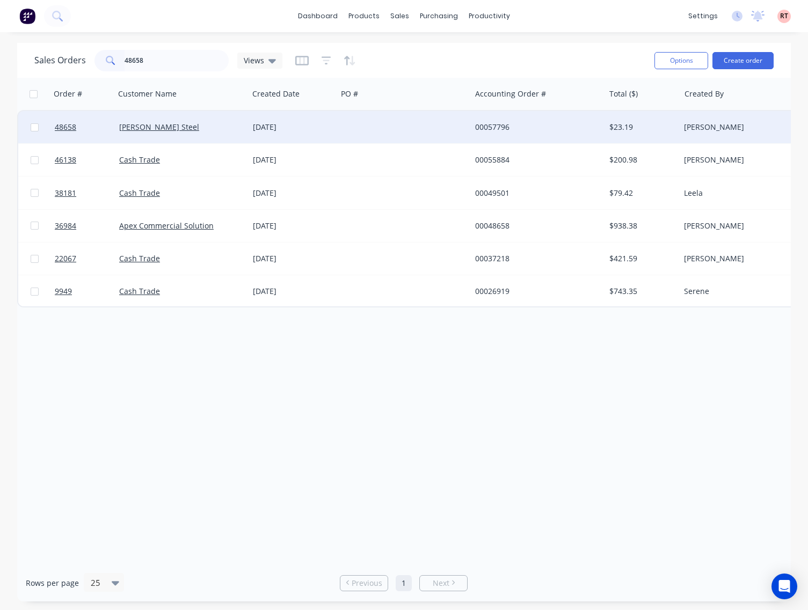
click at [370, 129] on div at bounding box center [404, 127] width 134 height 32
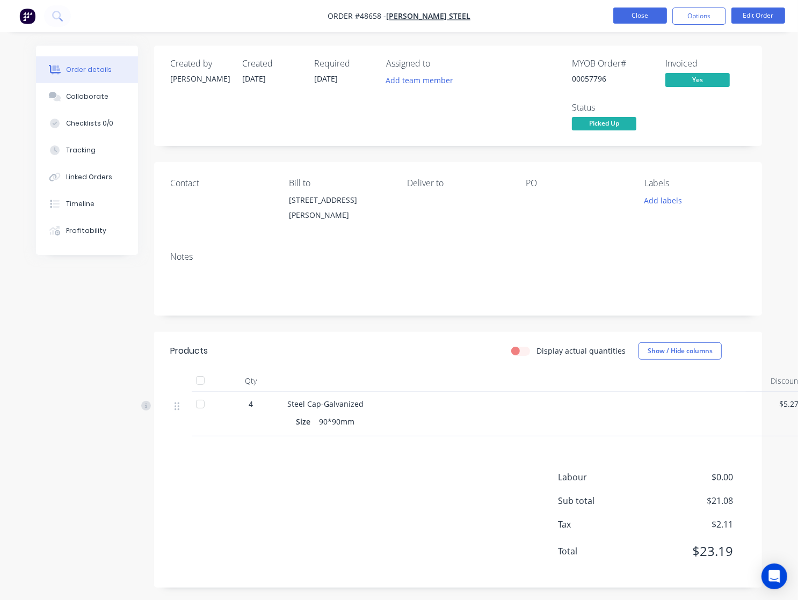
click at [626, 17] on button "Close" at bounding box center [640, 16] width 54 height 16
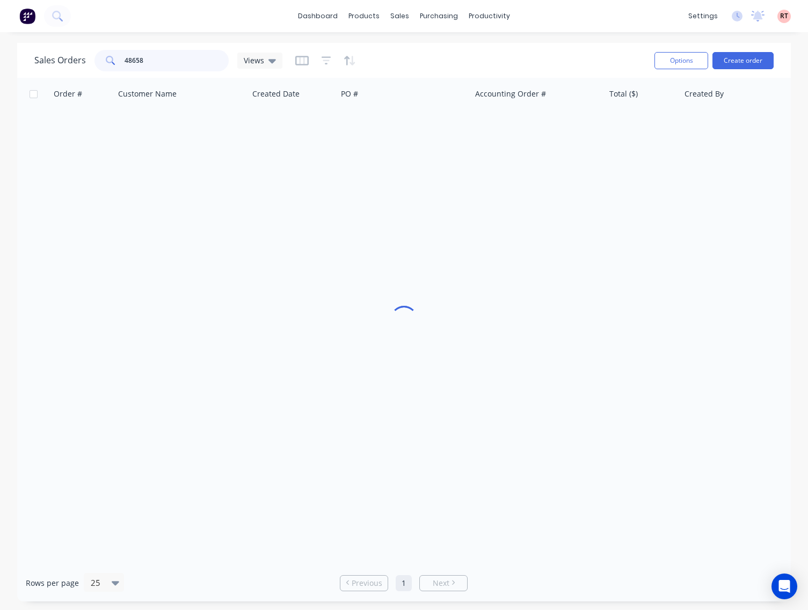
drag, startPoint x: 159, startPoint y: 60, endPoint x: 104, endPoint y: 64, distance: 55.5
click at [104, 64] on div "48658" at bounding box center [161, 60] width 134 height 21
type input "48651"
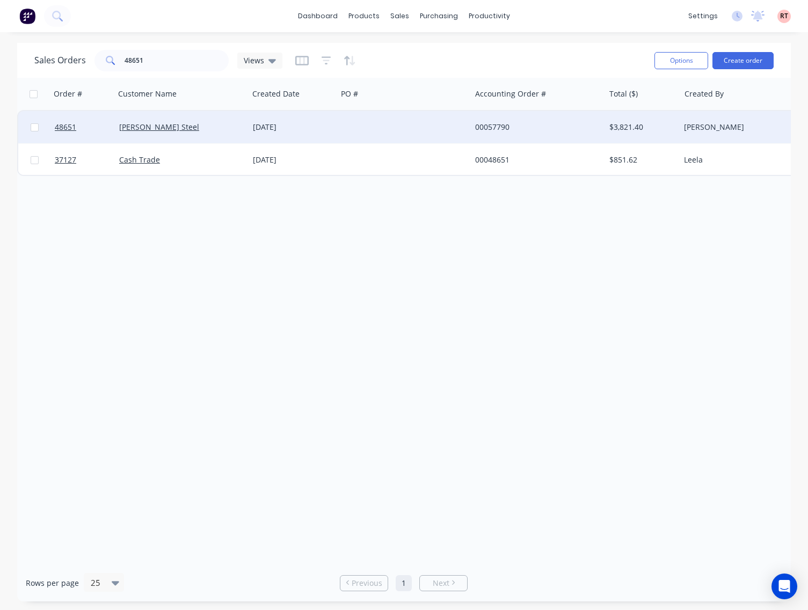
click at [363, 132] on div at bounding box center [404, 127] width 134 height 32
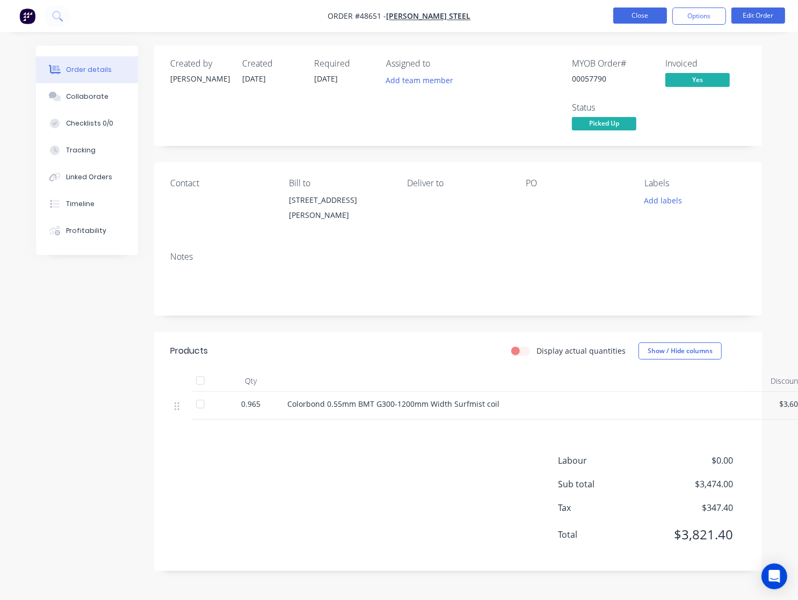
click at [629, 18] on button "Close" at bounding box center [640, 16] width 54 height 16
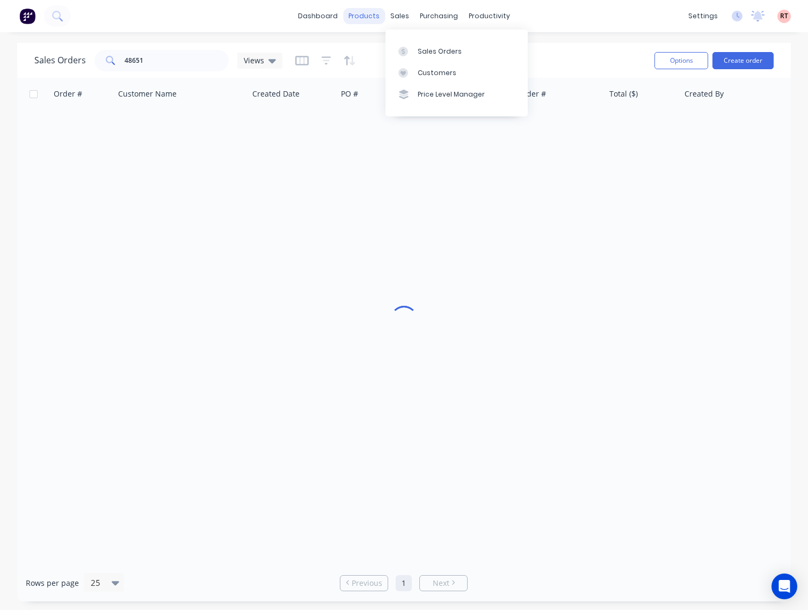
click at [357, 20] on div "products" at bounding box center [364, 16] width 42 height 16
click at [387, 50] on div "Product Catalogue" at bounding box center [412, 52] width 67 height 10
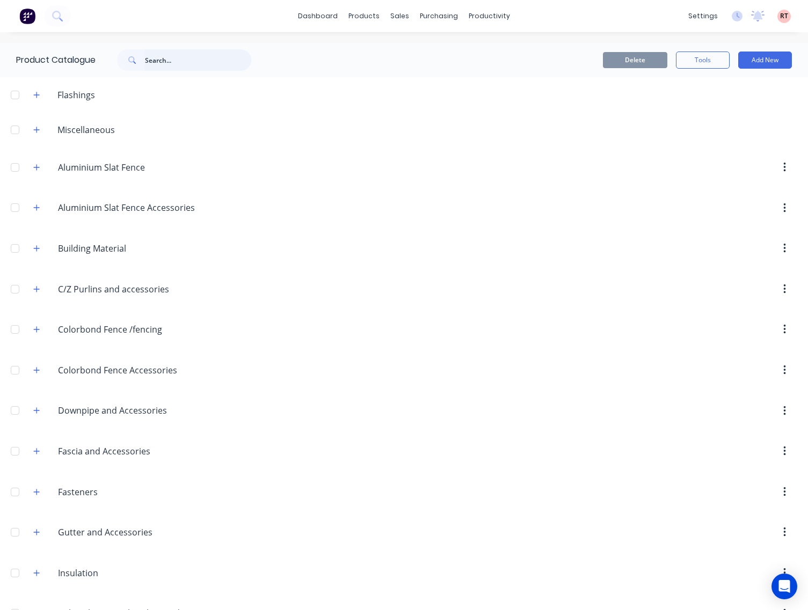
click at [205, 65] on input "text" at bounding box center [198, 59] width 106 height 21
type input "retain"
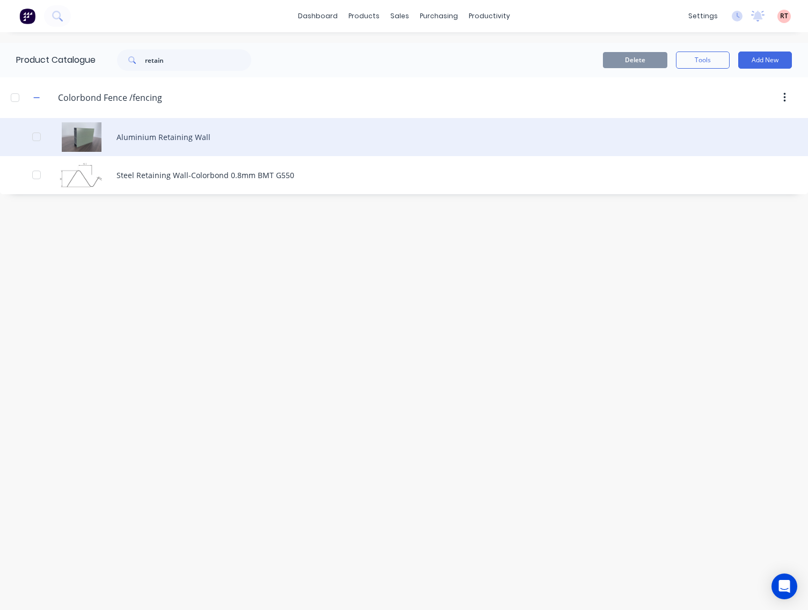
click at [302, 143] on div "Aluminium Retaining Wall" at bounding box center [404, 137] width 808 height 38
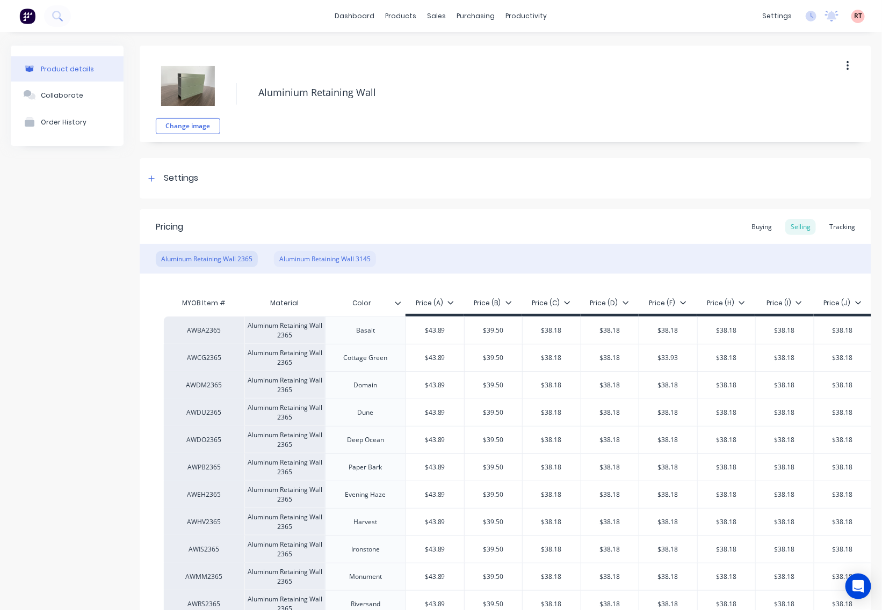
click at [355, 258] on div "Aluminum Retaining Wall 3145" at bounding box center [325, 259] width 102 height 16
click at [213, 258] on div "Aluminum Retaining Wall 2365" at bounding box center [207, 259] width 102 height 16
click at [428, 19] on div "sales" at bounding box center [437, 16] width 30 height 16
type textarea "x"
click at [469, 51] on div "Sales Orders" at bounding box center [471, 52] width 44 height 10
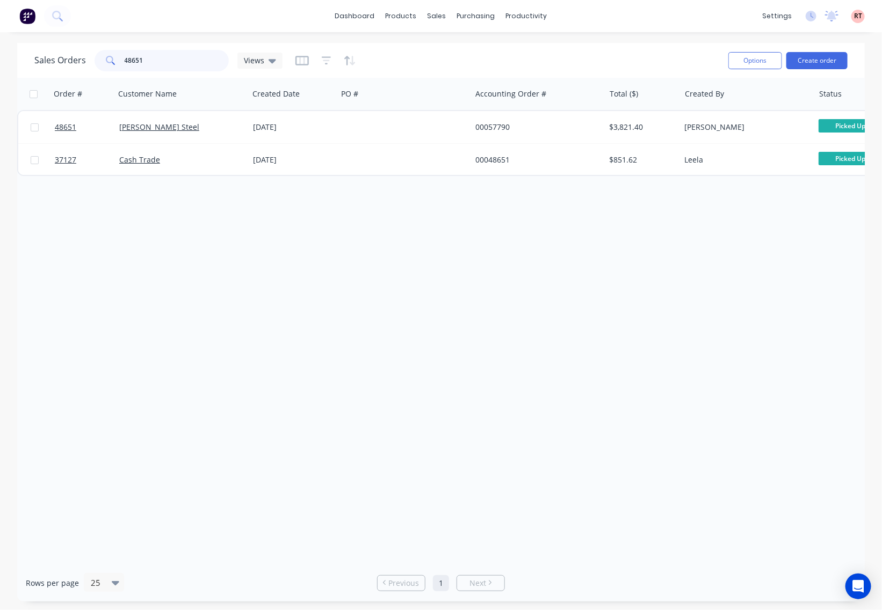
drag, startPoint x: 157, startPoint y: 63, endPoint x: 135, endPoint y: 62, distance: 22.6
click at [135, 62] on input "48651" at bounding box center [177, 60] width 105 height 21
click at [171, 63] on input "48651" at bounding box center [177, 60] width 105 height 21
click at [168, 63] on input "48651" at bounding box center [177, 60] width 105 height 21
drag, startPoint x: 159, startPoint y: 62, endPoint x: 91, endPoint y: 68, distance: 68.4
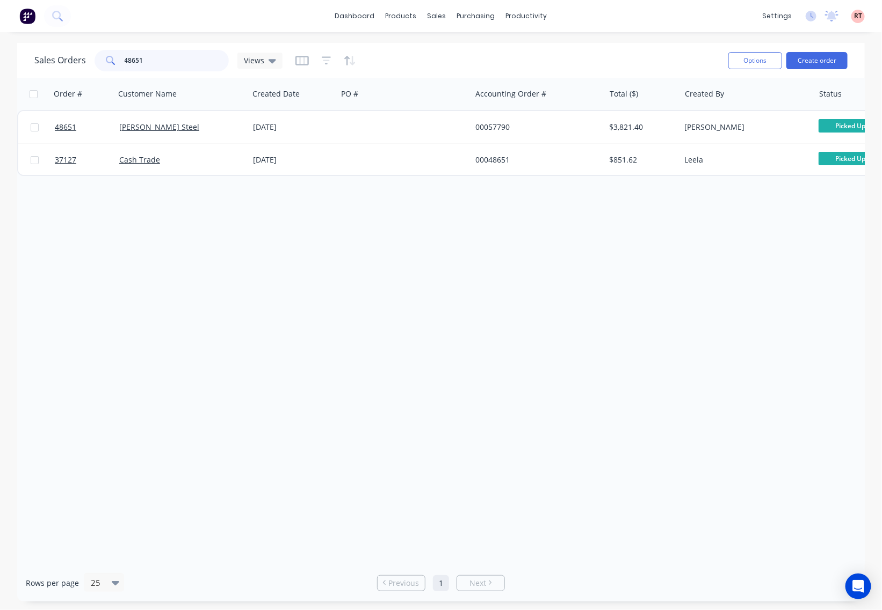
click at [91, 68] on div "Sales Orders 48651 Views" at bounding box center [158, 60] width 248 height 21
type input "48641"
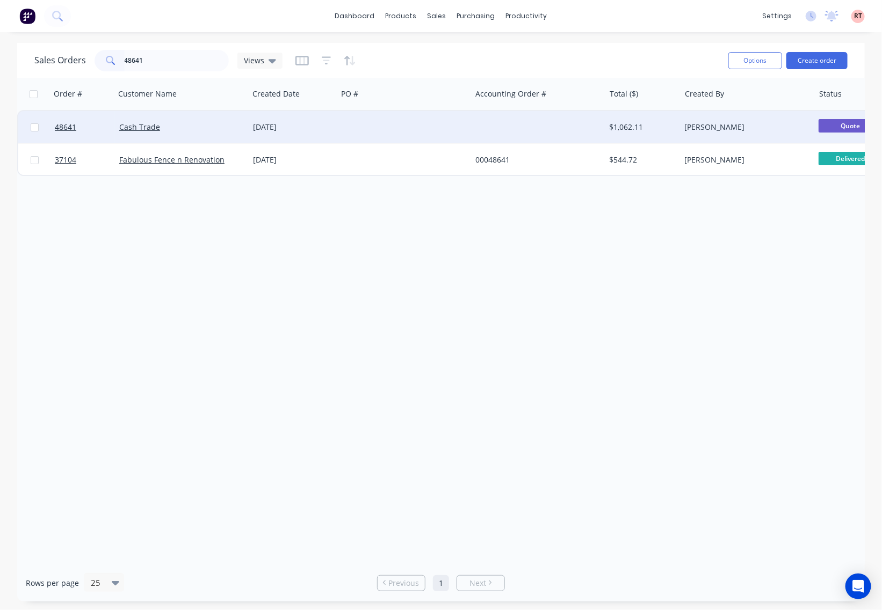
click at [548, 134] on div at bounding box center [538, 127] width 134 height 32
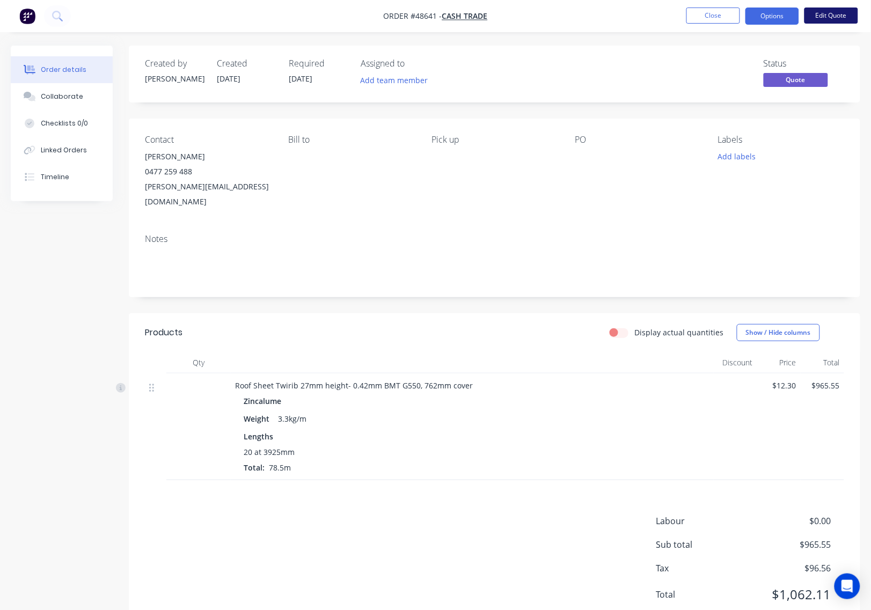
click at [827, 12] on button "Edit Quote" at bounding box center [832, 16] width 54 height 16
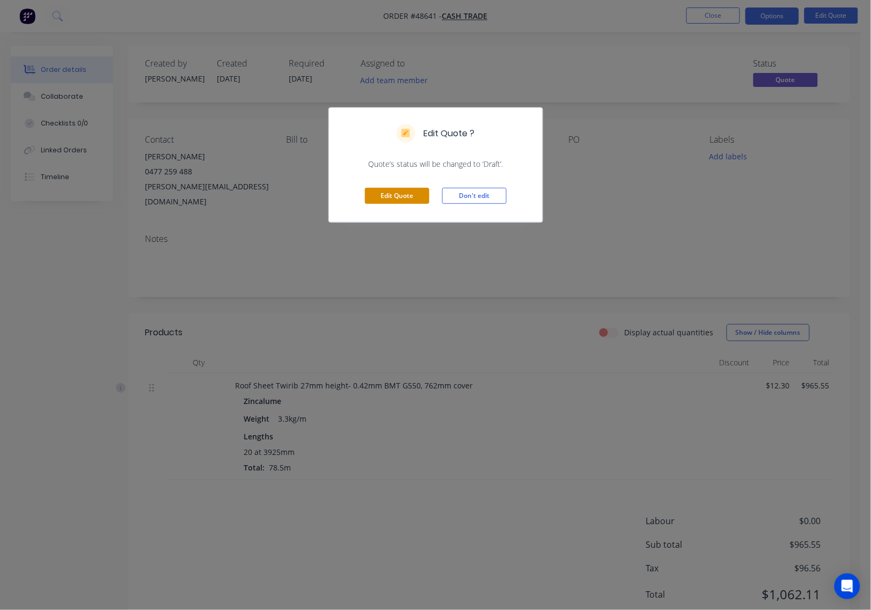
click at [399, 197] on button "Edit Quote" at bounding box center [397, 196] width 64 height 16
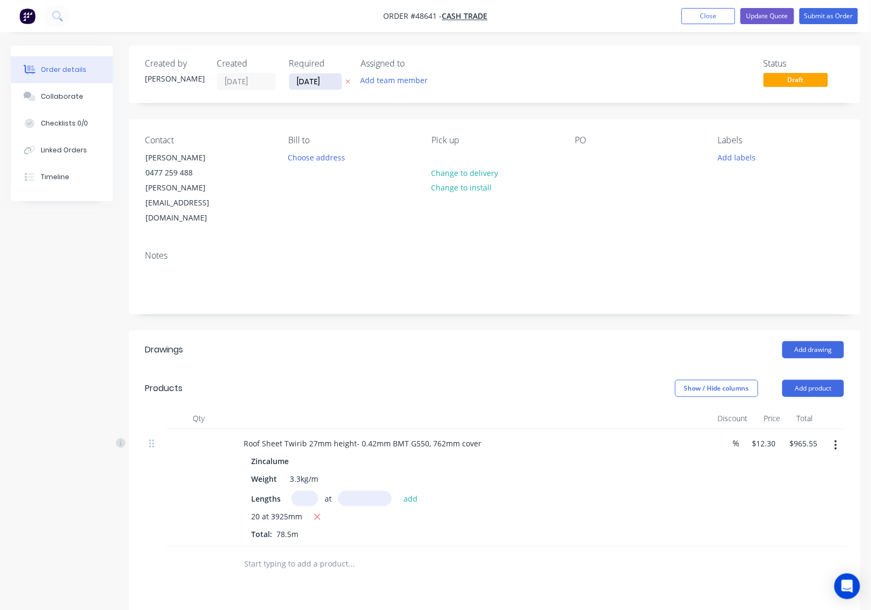
click at [313, 84] on input "[DATE]" at bounding box center [315, 82] width 53 height 16
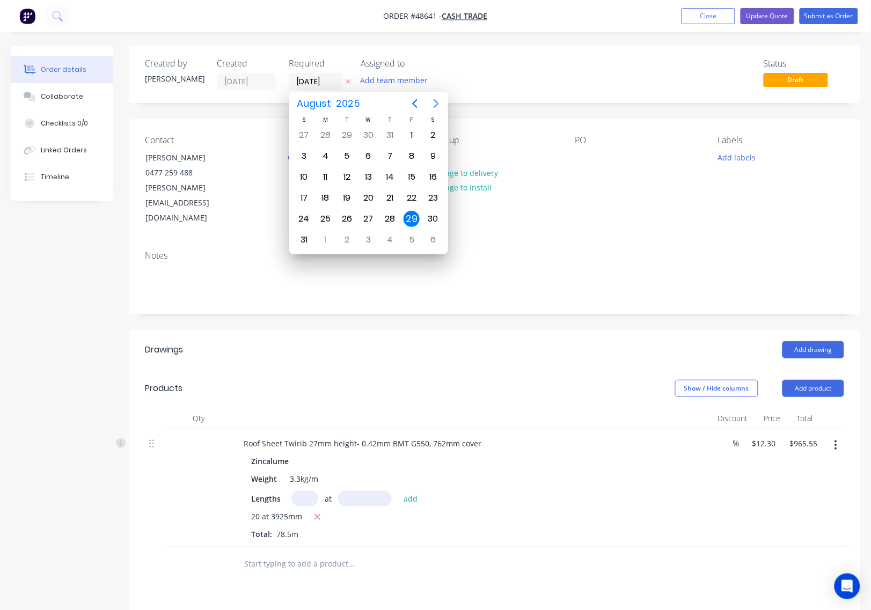
click at [436, 105] on icon "Next page" at bounding box center [436, 104] width 5 height 9
click at [415, 136] on div "5" at bounding box center [412, 135] width 16 height 16
type input "[DATE]"
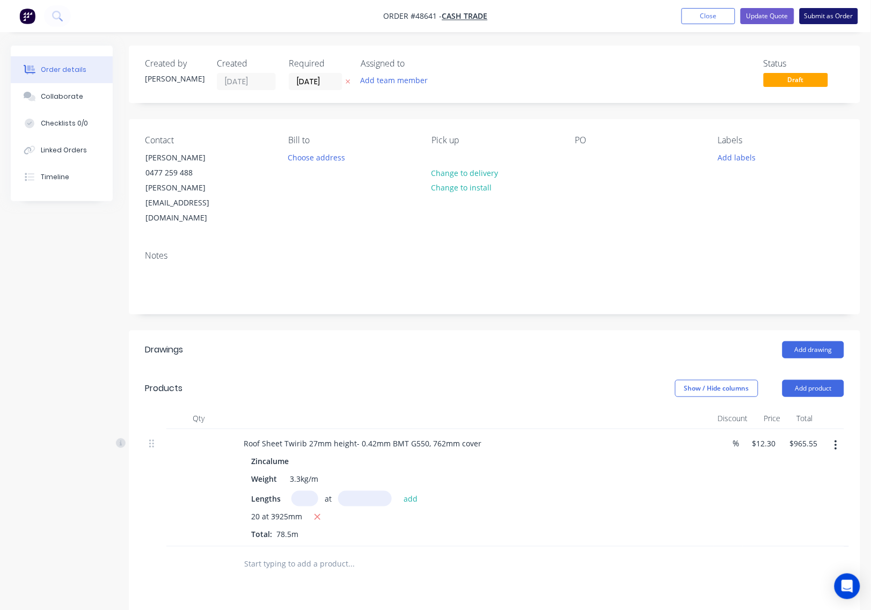
click at [822, 17] on button "Submit as Order" at bounding box center [829, 16] width 59 height 16
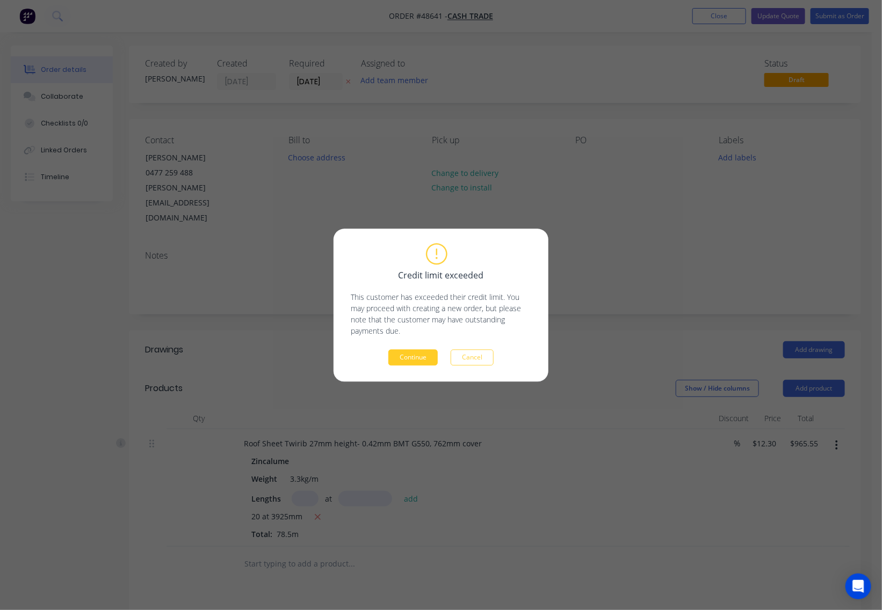
click at [425, 357] on button "Continue" at bounding box center [412, 358] width 49 height 16
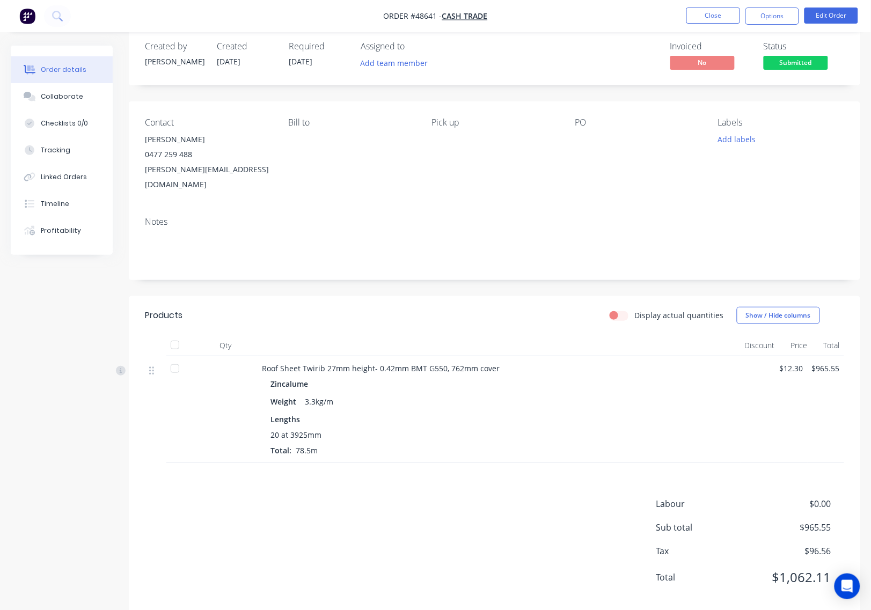
scroll to position [23, 0]
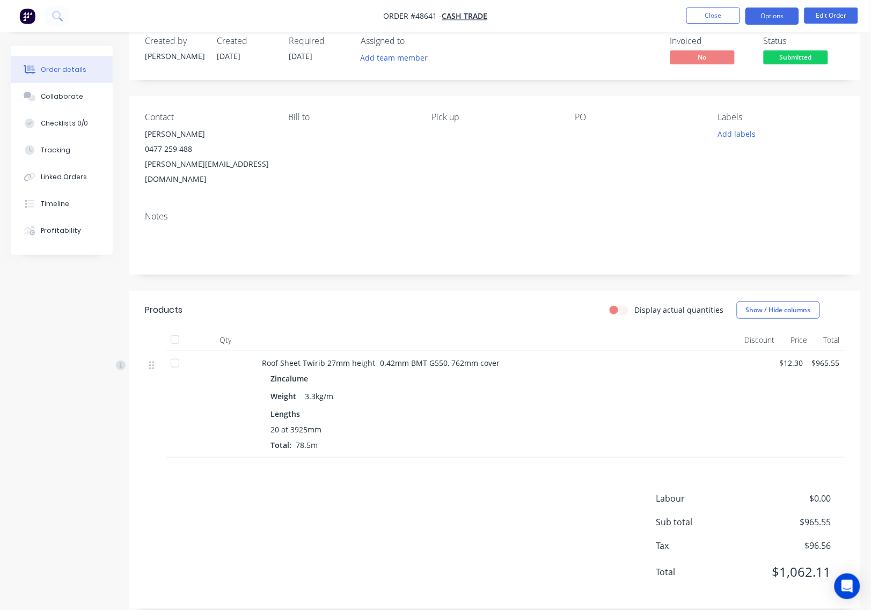
click at [772, 14] on button "Options" at bounding box center [773, 16] width 54 height 17
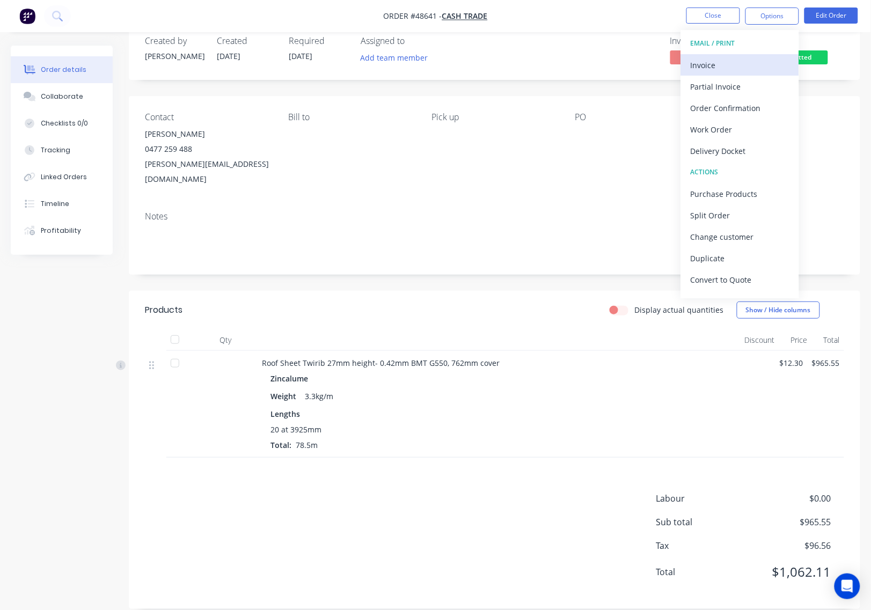
click at [749, 62] on div "Invoice" at bounding box center [740, 65] width 99 height 16
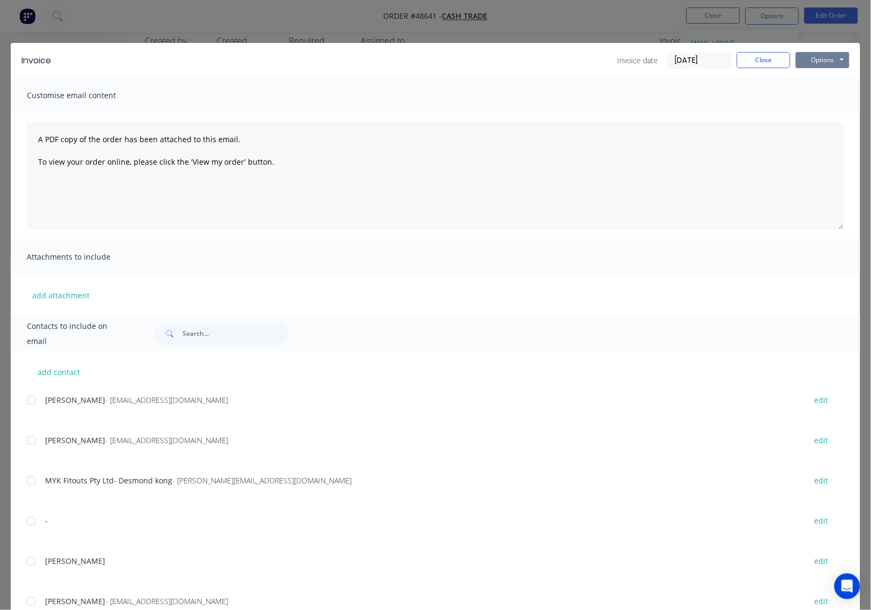
click at [830, 54] on button "Options" at bounding box center [823, 60] width 54 height 16
click at [819, 94] on button "Print" at bounding box center [830, 98] width 69 height 18
click at [635, 33] on div "Invoice Invoice date [DATE] Close Options Preview Print Email Customise email c…" at bounding box center [435, 305] width 871 height 610
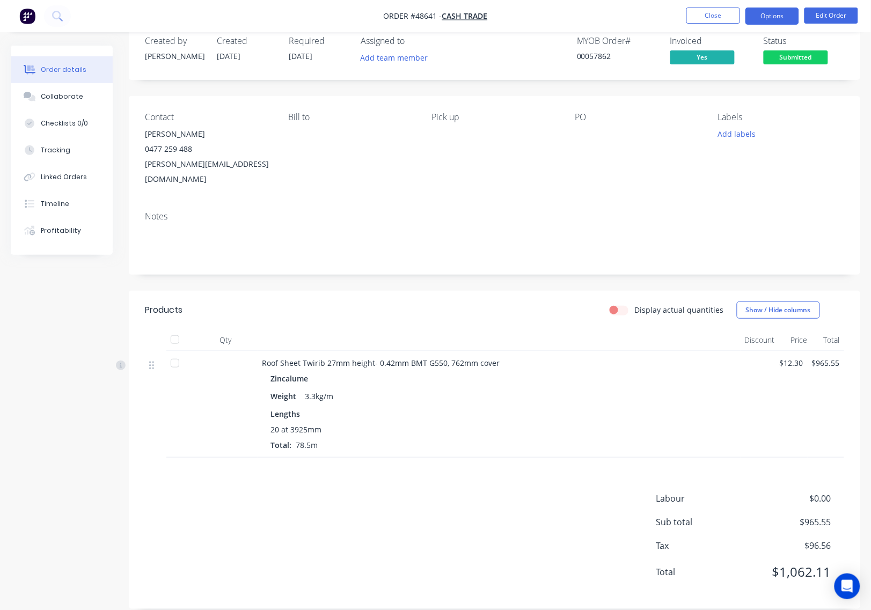
click at [776, 18] on button "Options" at bounding box center [773, 16] width 54 height 17
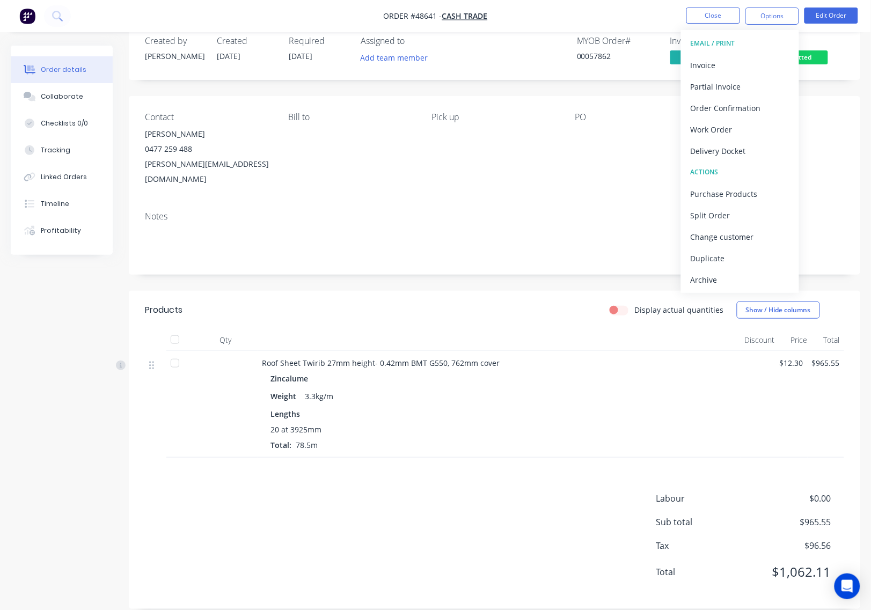
drag, startPoint x: 846, startPoint y: 76, endPoint x: 825, endPoint y: 63, distance: 24.3
click at [840, 76] on div "Created by [PERSON_NAME] Created [DATE] Required [DATE] Assigned to Add team me…" at bounding box center [495, 51] width 732 height 57
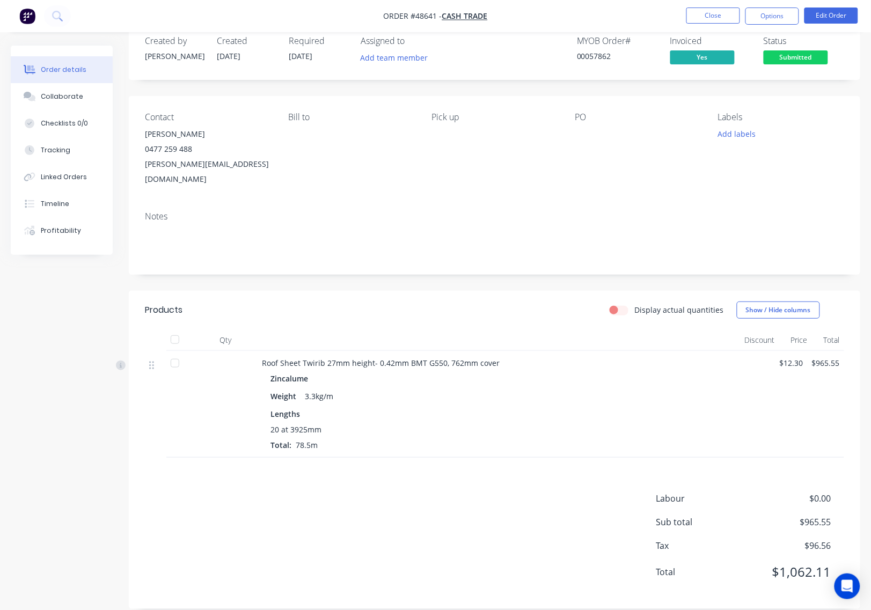
click at [816, 57] on span "Submitted" at bounding box center [796, 56] width 64 height 13
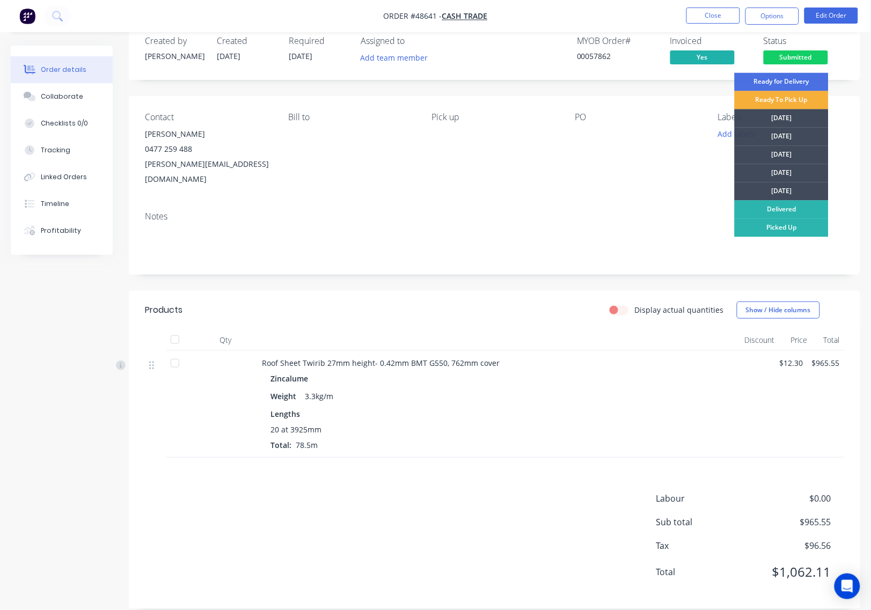
click at [819, 186] on div "[DATE]" at bounding box center [782, 192] width 94 height 18
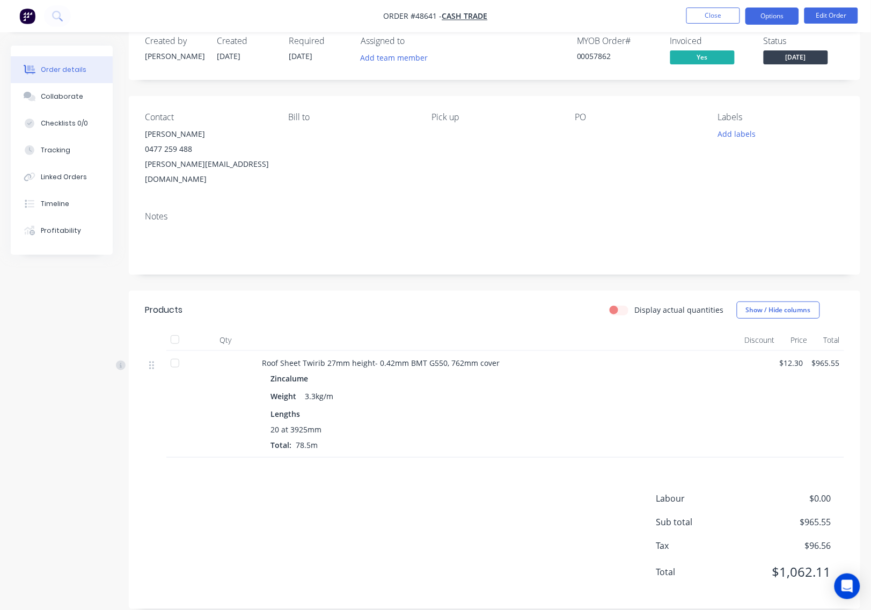
click at [777, 13] on button "Options" at bounding box center [773, 16] width 54 height 17
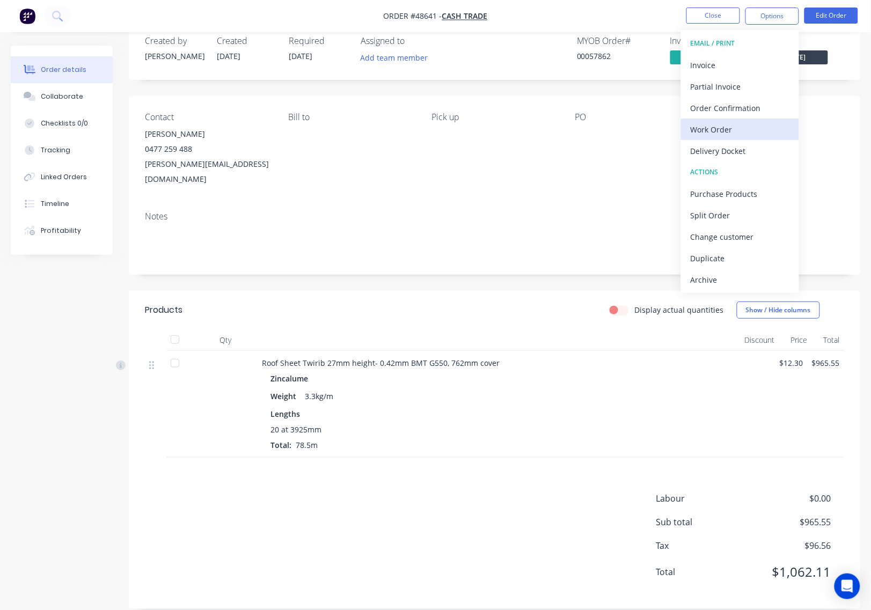
click at [763, 130] on div "Work Order" at bounding box center [740, 130] width 99 height 16
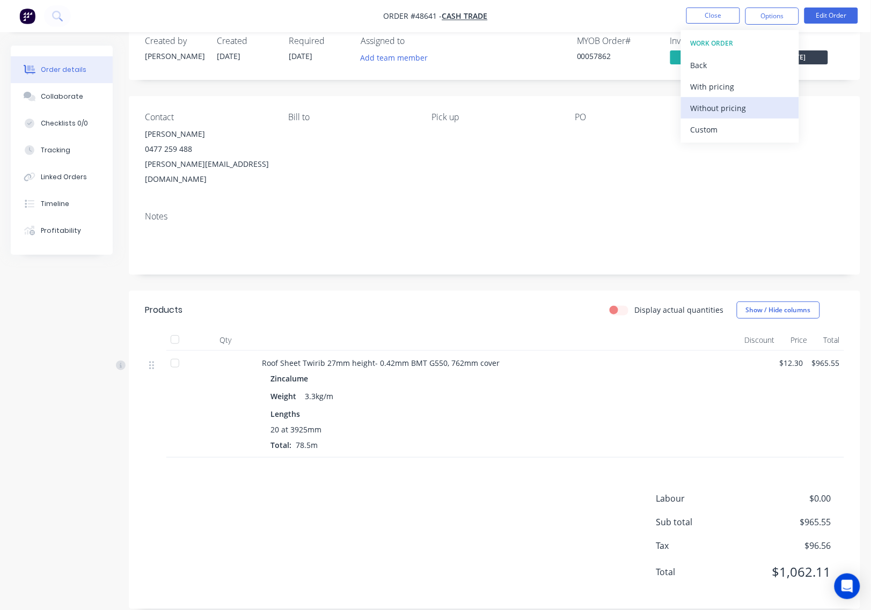
click at [766, 106] on div "Without pricing" at bounding box center [740, 108] width 99 height 16
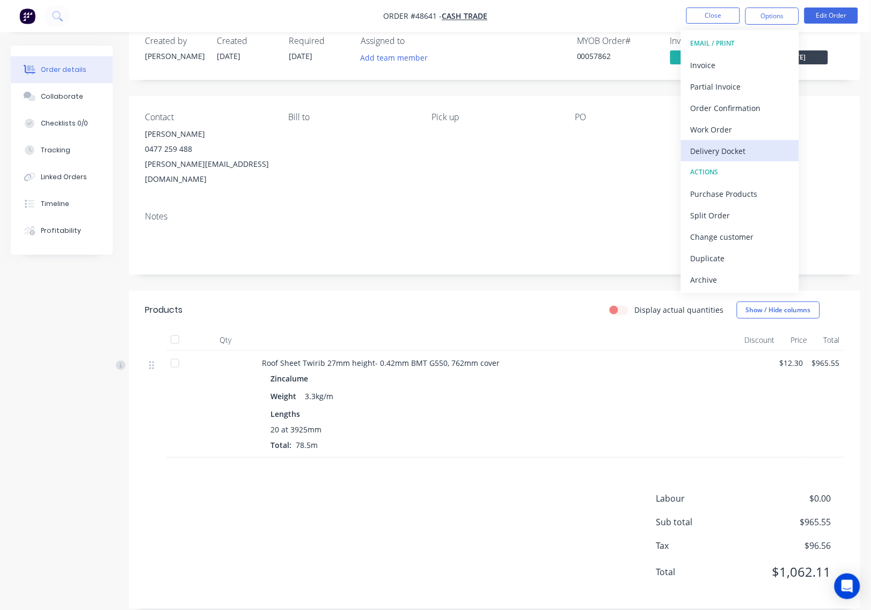
click at [756, 150] on div "Delivery Docket" at bounding box center [740, 151] width 99 height 16
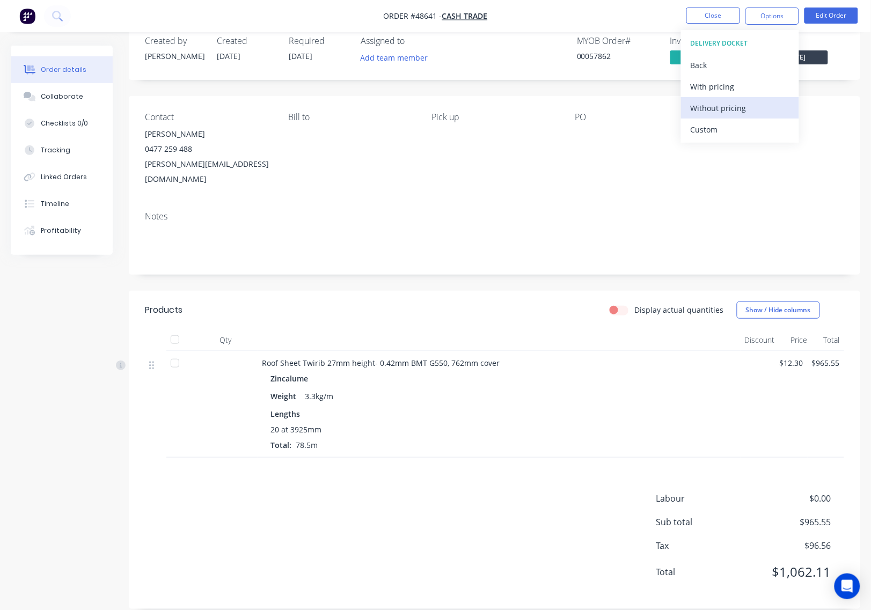
click at [760, 113] on div "Without pricing" at bounding box center [740, 108] width 99 height 16
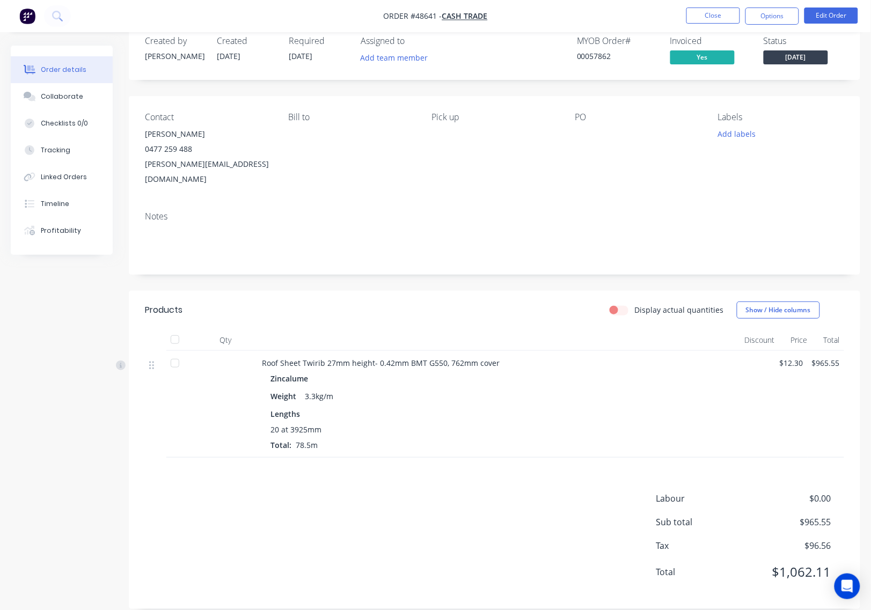
click at [637, 13] on nav "Order #48641 - Cash Trade Close Options Edit Order" at bounding box center [435, 16] width 871 height 32
click at [726, 20] on button "Close" at bounding box center [714, 16] width 54 height 16
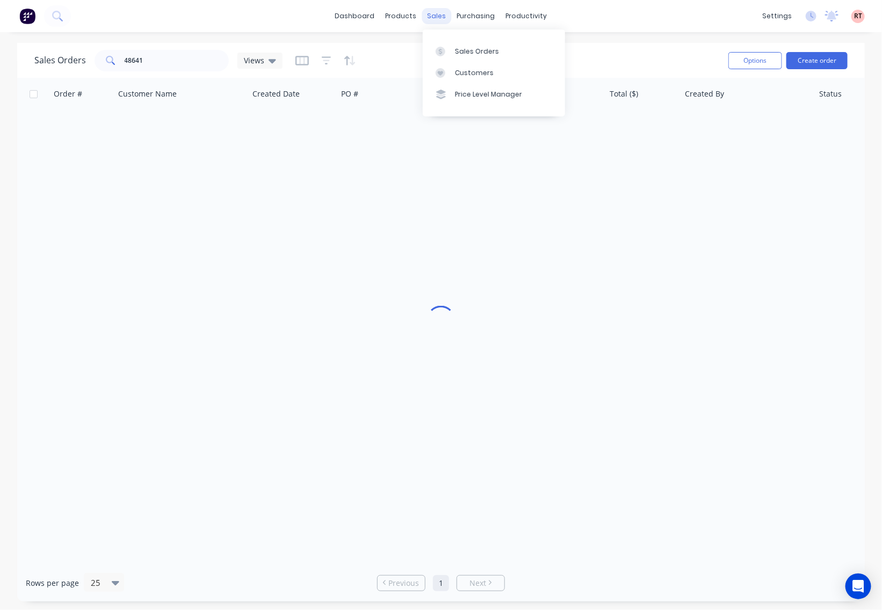
click at [443, 18] on div "sales" at bounding box center [437, 16] width 30 height 16
click at [455, 49] on div "Sales Orders" at bounding box center [477, 52] width 44 height 10
drag, startPoint x: 168, startPoint y: 68, endPoint x: 60, endPoint y: 68, distance: 107.4
click at [64, 68] on div "Sales Orders 48641 Views" at bounding box center [158, 60] width 248 height 21
type input "55893"
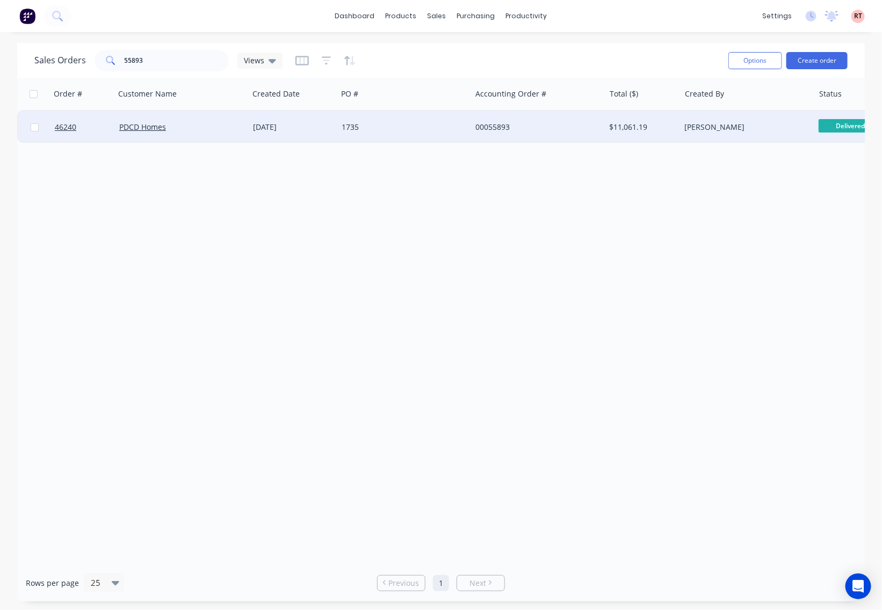
click at [454, 128] on div "1735" at bounding box center [400, 127] width 119 height 11
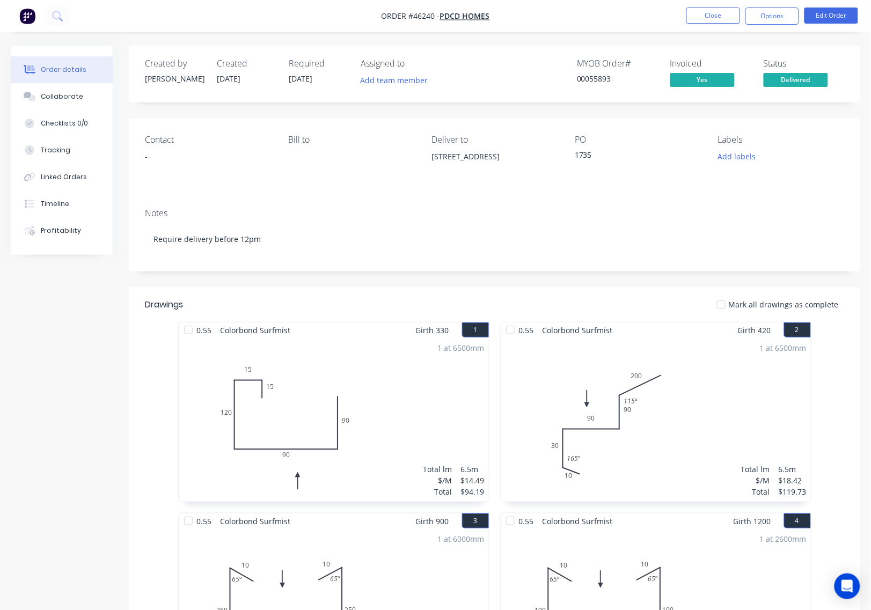
click at [722, 14] on button "Close" at bounding box center [714, 16] width 54 height 16
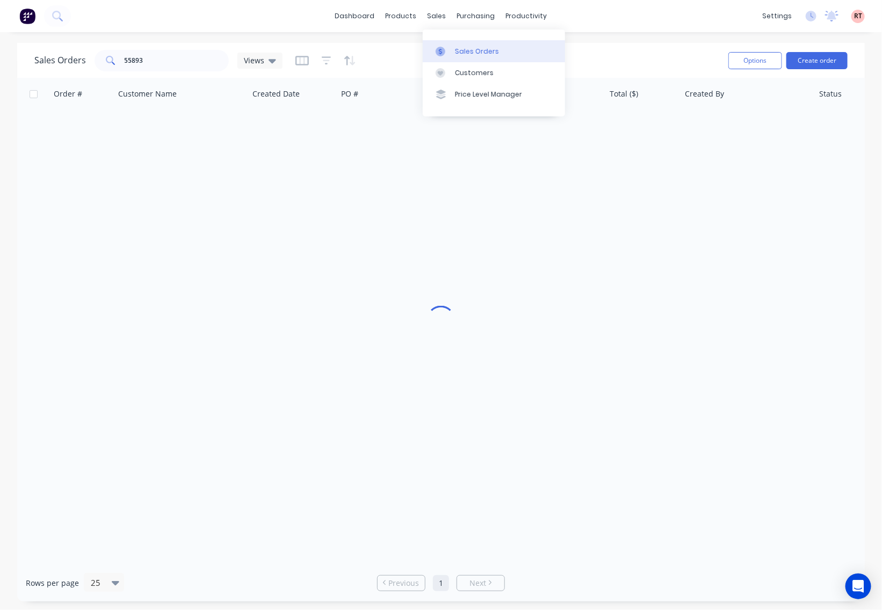
click at [474, 52] on div "Sales Orders" at bounding box center [477, 52] width 44 height 10
drag, startPoint x: 200, startPoint y: 60, endPoint x: 73, endPoint y: 62, distance: 127.3
click at [73, 62] on div "Sales Orders 55893 Views" at bounding box center [158, 60] width 248 height 21
type input "56451"
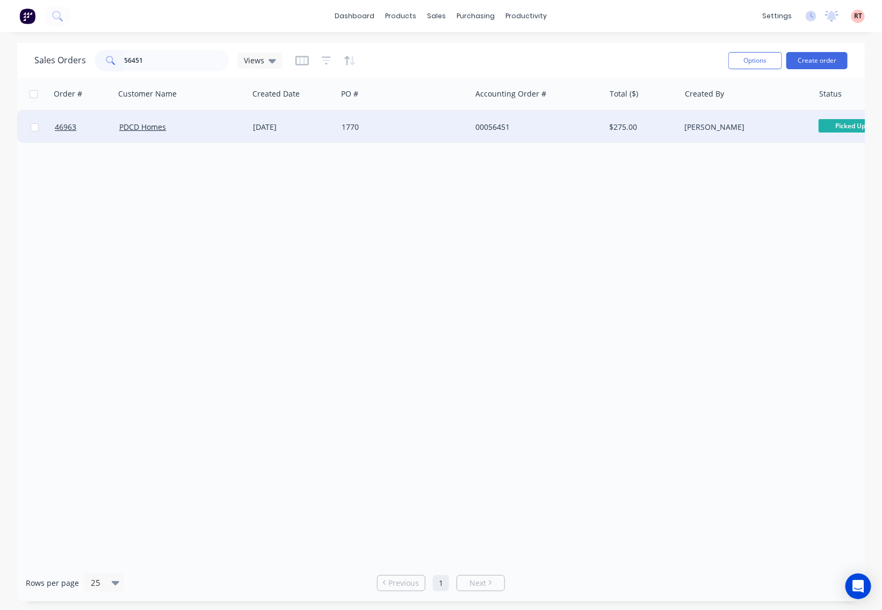
click at [409, 133] on div "1770" at bounding box center [404, 127] width 134 height 32
